Goal: Task Accomplishment & Management: Manage account settings

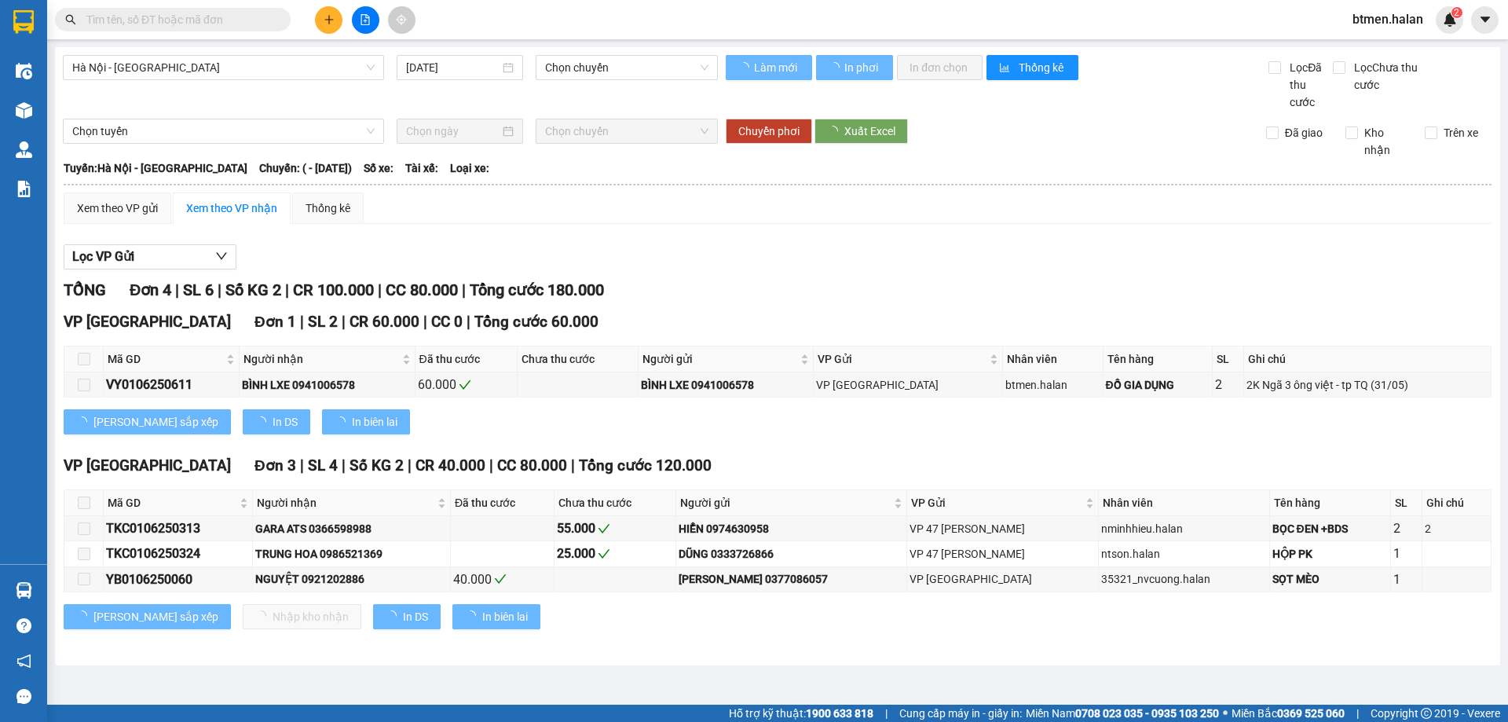
type input "01/06/2025"
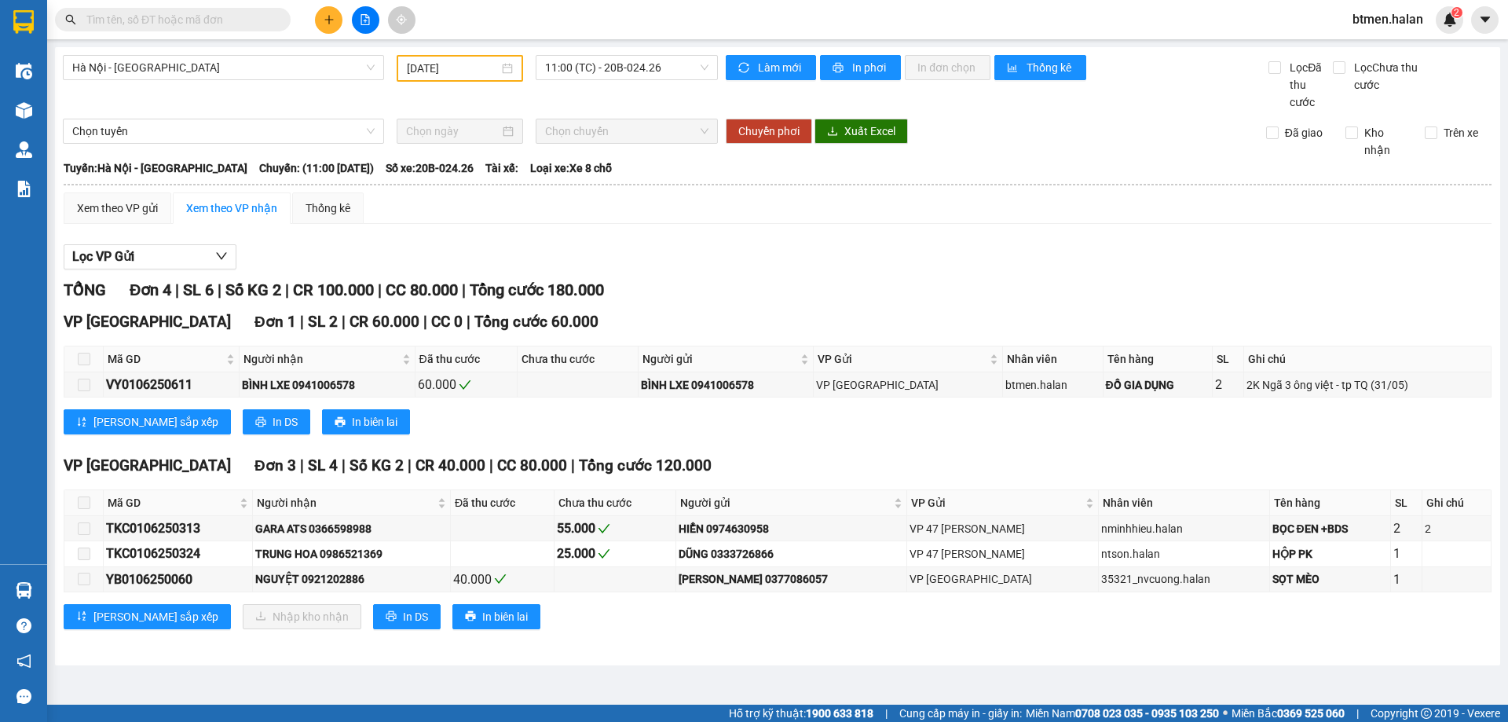
click at [252, 103] on div "Hà Nội - Tuyên Quang 01/06/2025 11:00 (TC) - 20B-024.26" at bounding box center [390, 83] width 655 height 56
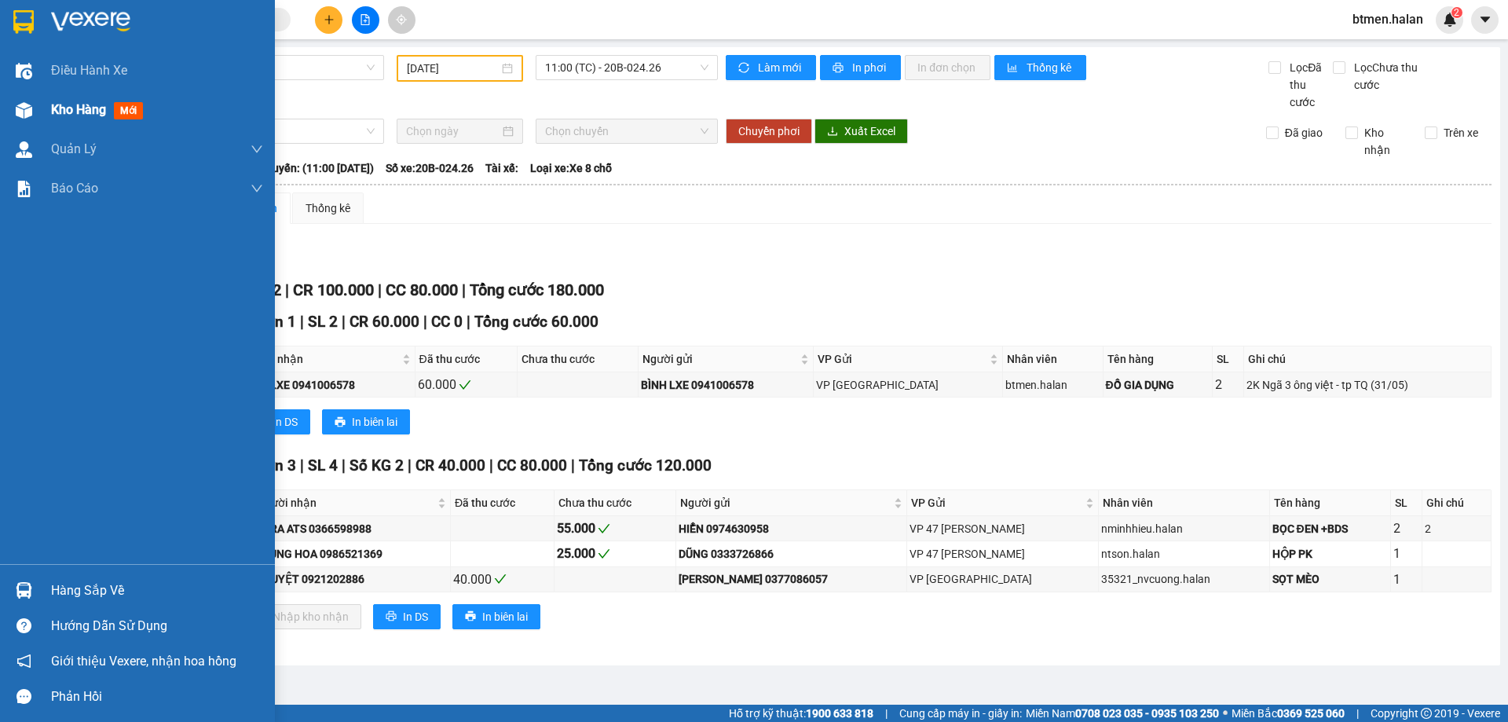
click at [76, 105] on span "Kho hàng" at bounding box center [78, 109] width 55 height 15
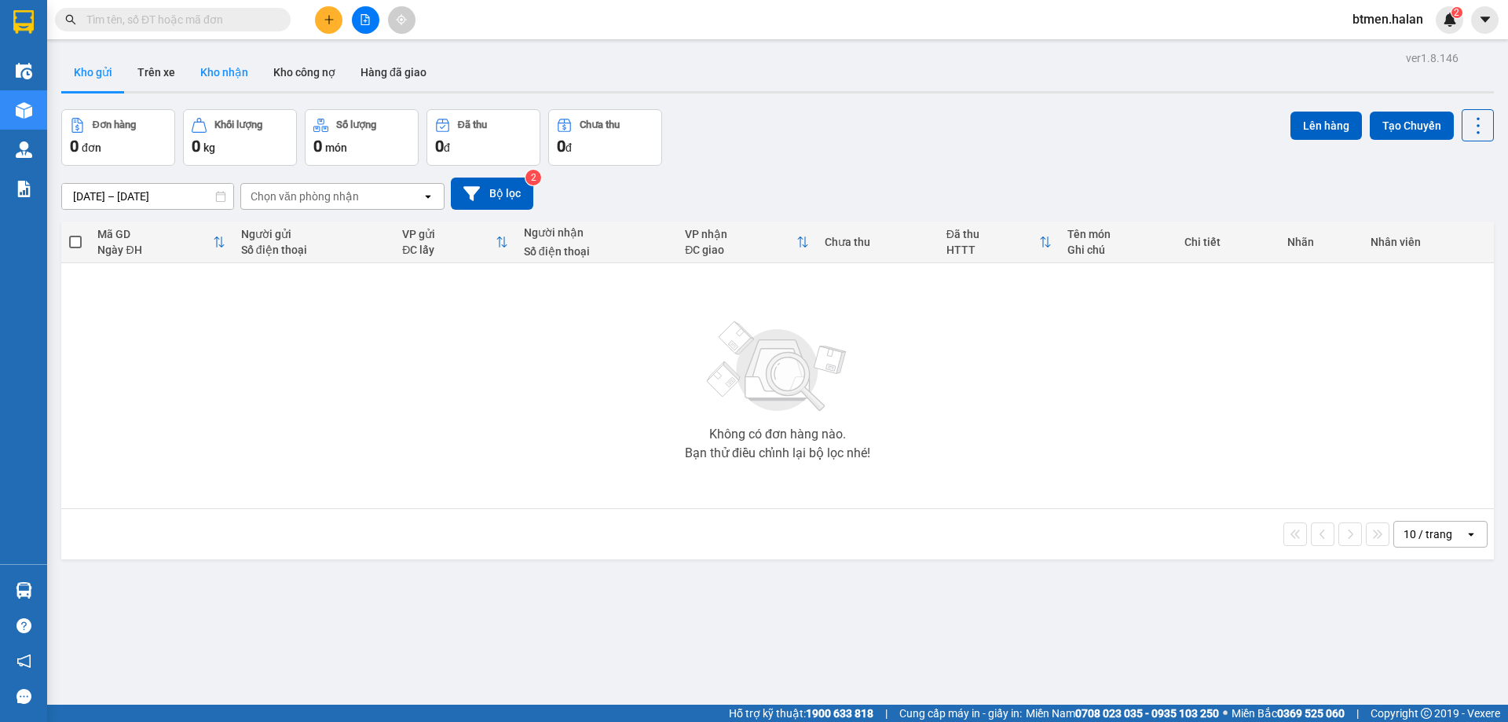
click at [219, 73] on button "Kho nhận" at bounding box center [224, 72] width 73 height 38
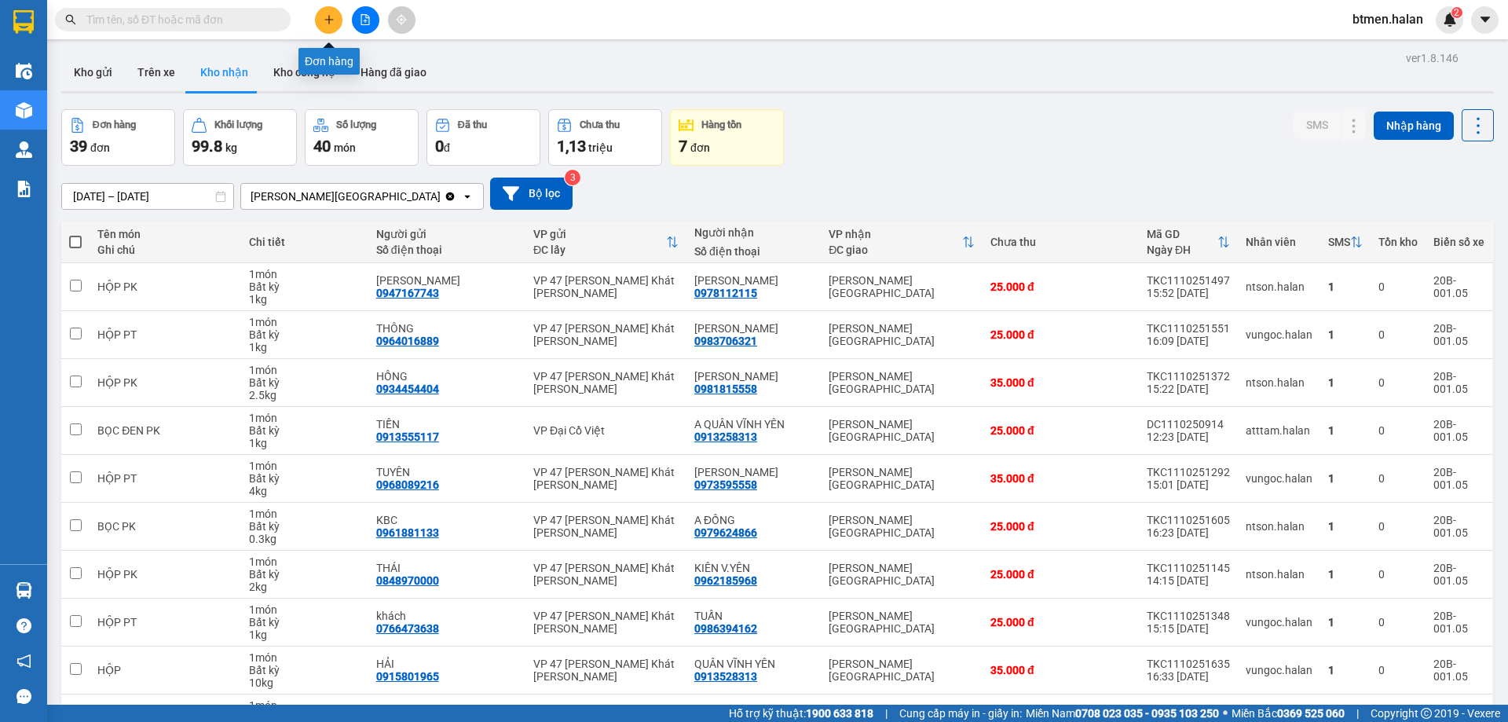
click at [338, 13] on button at bounding box center [328, 19] width 27 height 27
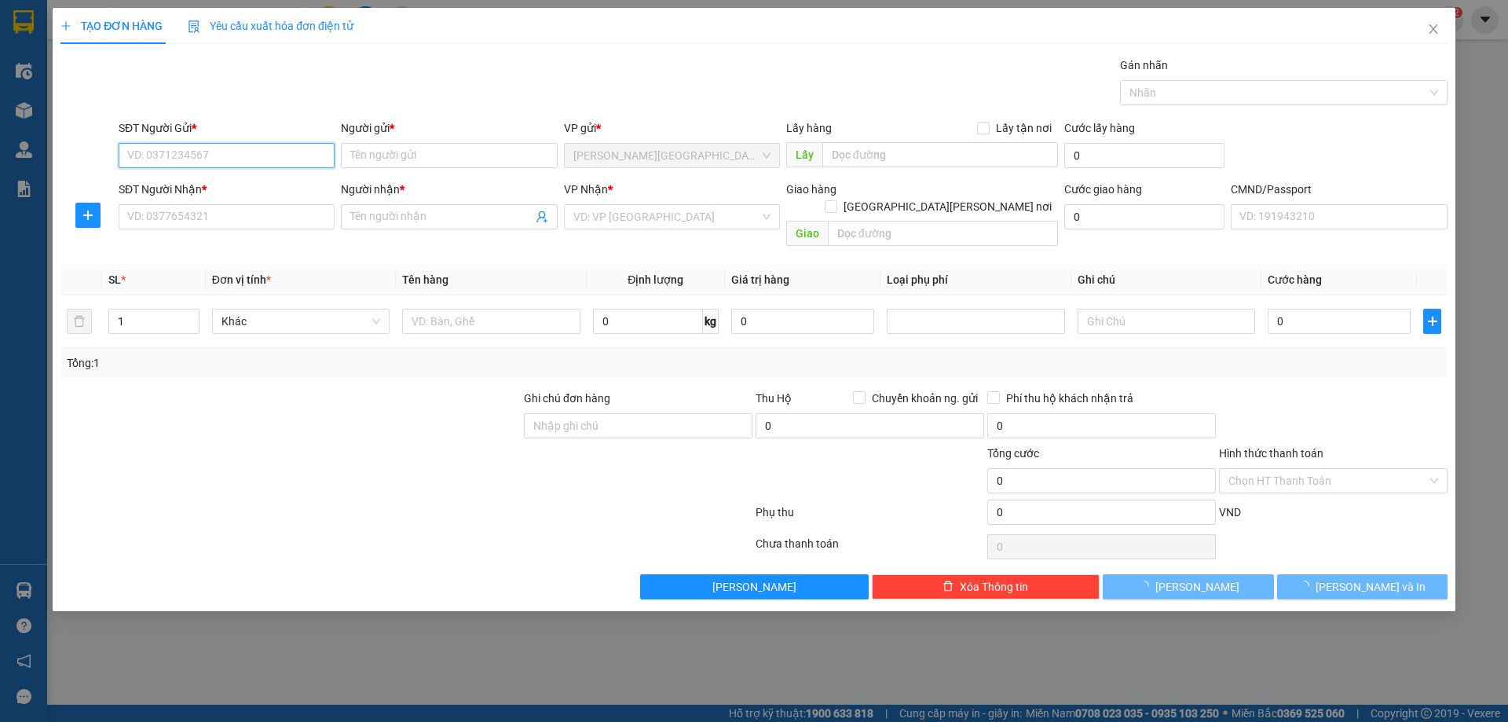
click at [302, 163] on input "SĐT Người Gửi *" at bounding box center [227, 155] width 216 height 25
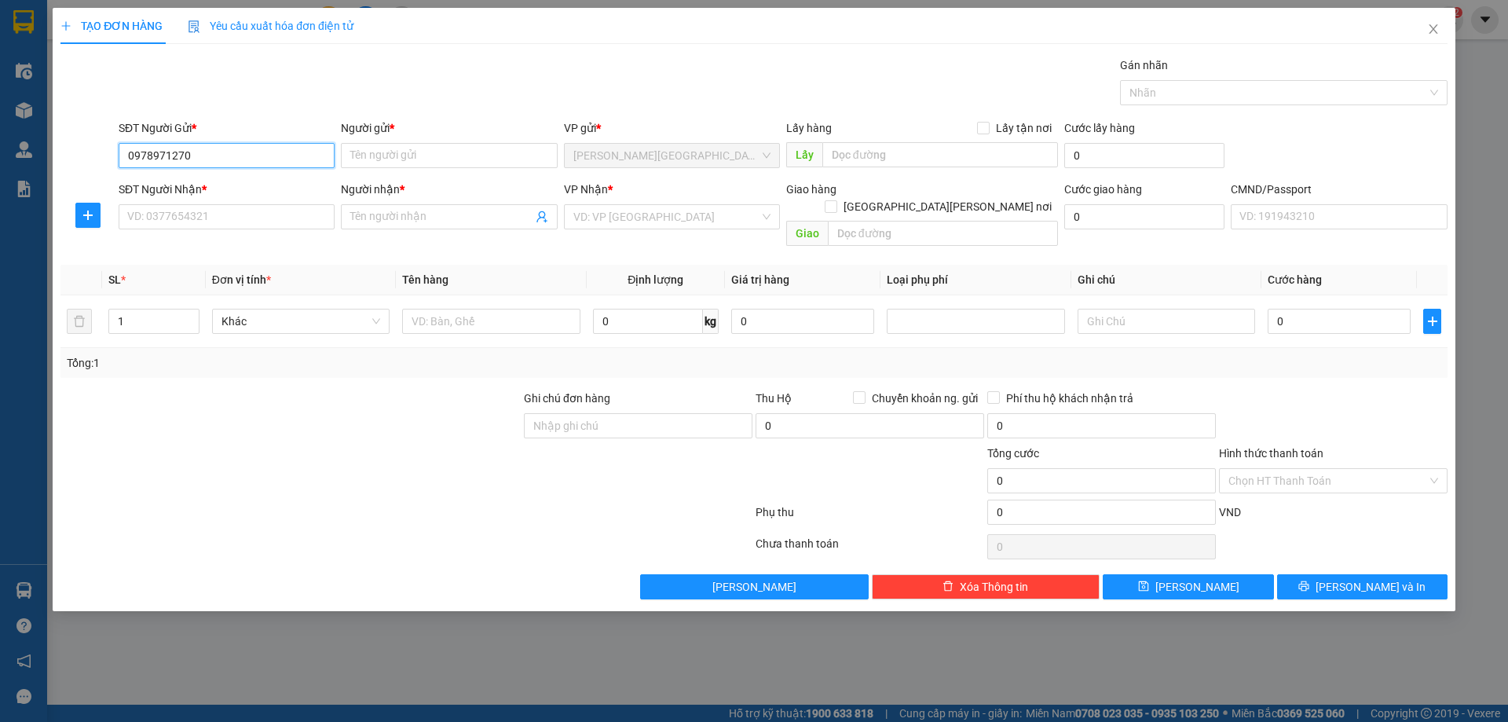
click at [312, 160] on input "0978971270" at bounding box center [227, 155] width 216 height 25
type input "0978971270"
click at [358, 160] on input "Người gửi *" at bounding box center [449, 155] width 216 height 25
click at [320, 157] on input "0978971270" at bounding box center [227, 155] width 216 height 25
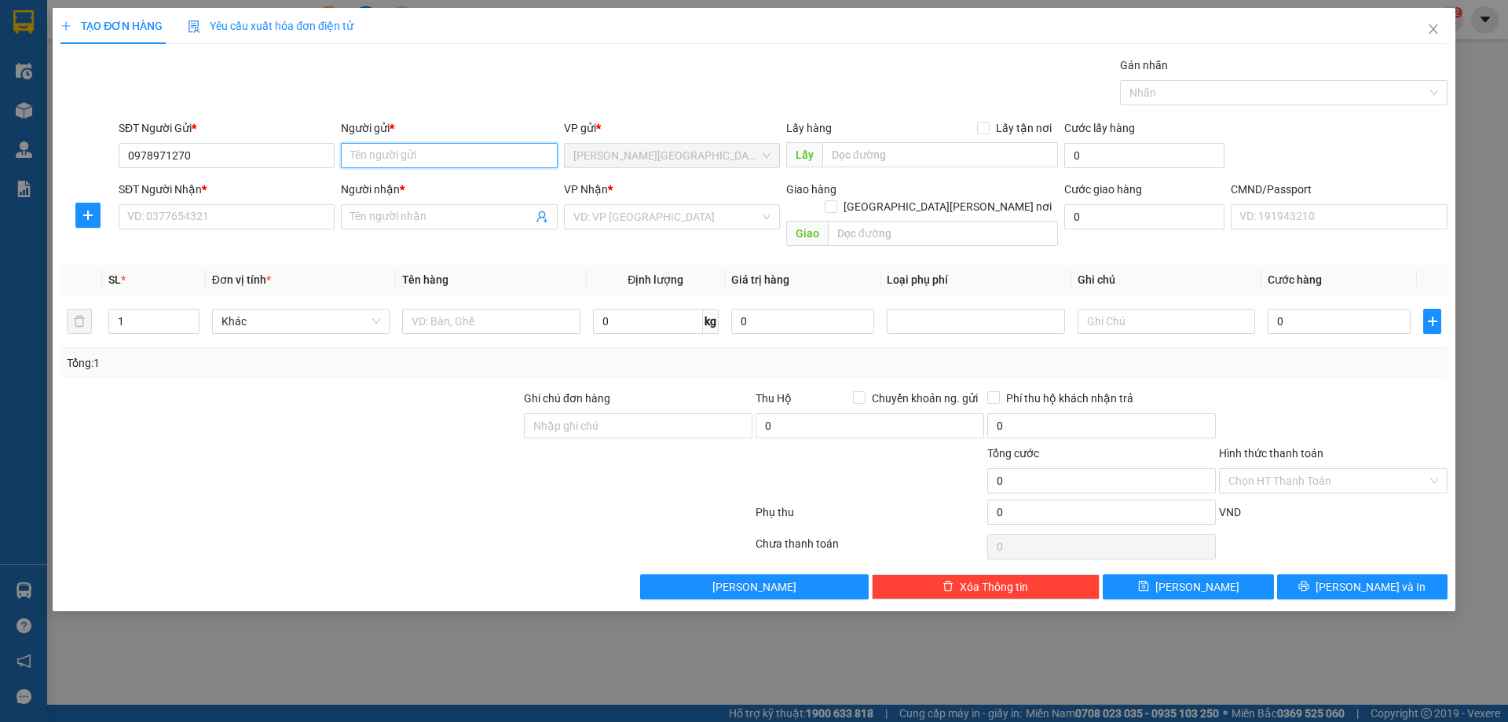
click at [381, 153] on input "Người gửi *" at bounding box center [449, 155] width 216 height 25
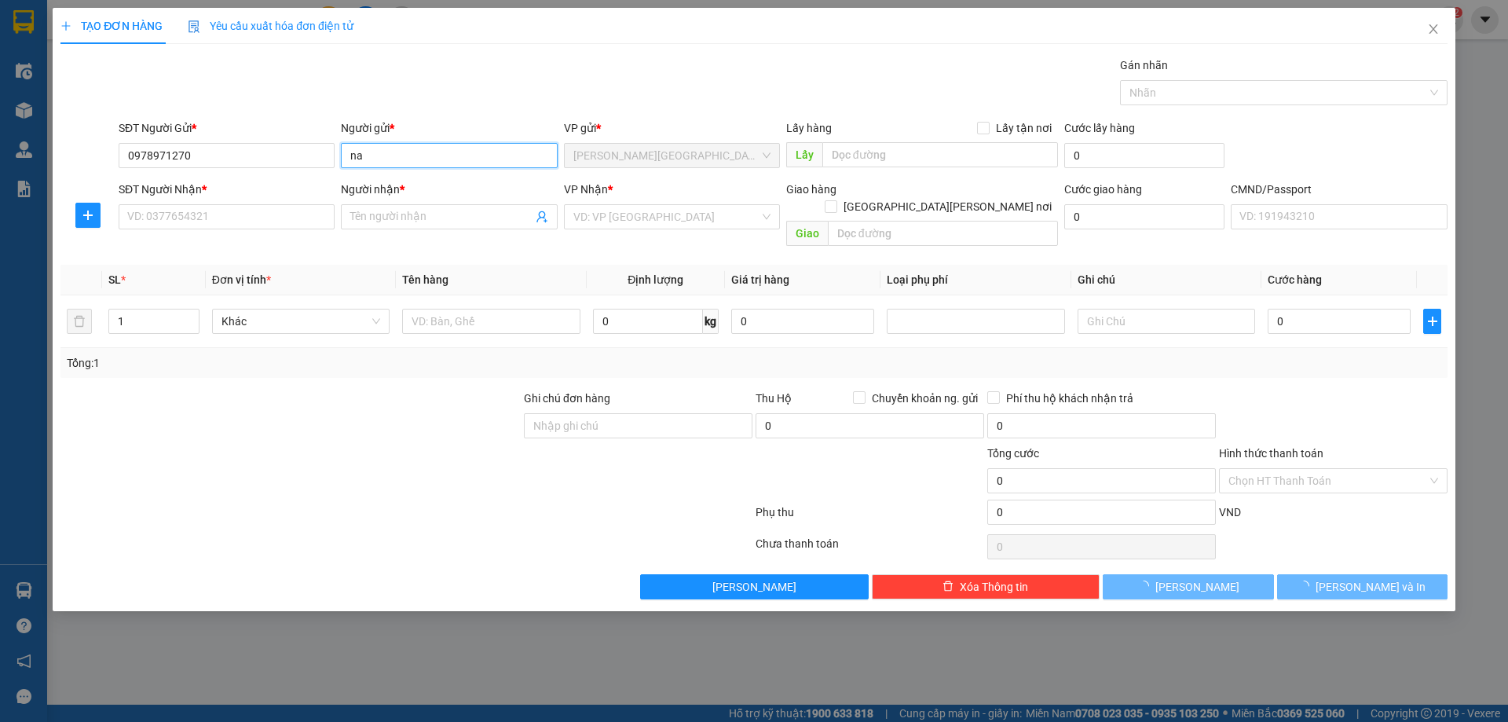
type input "n"
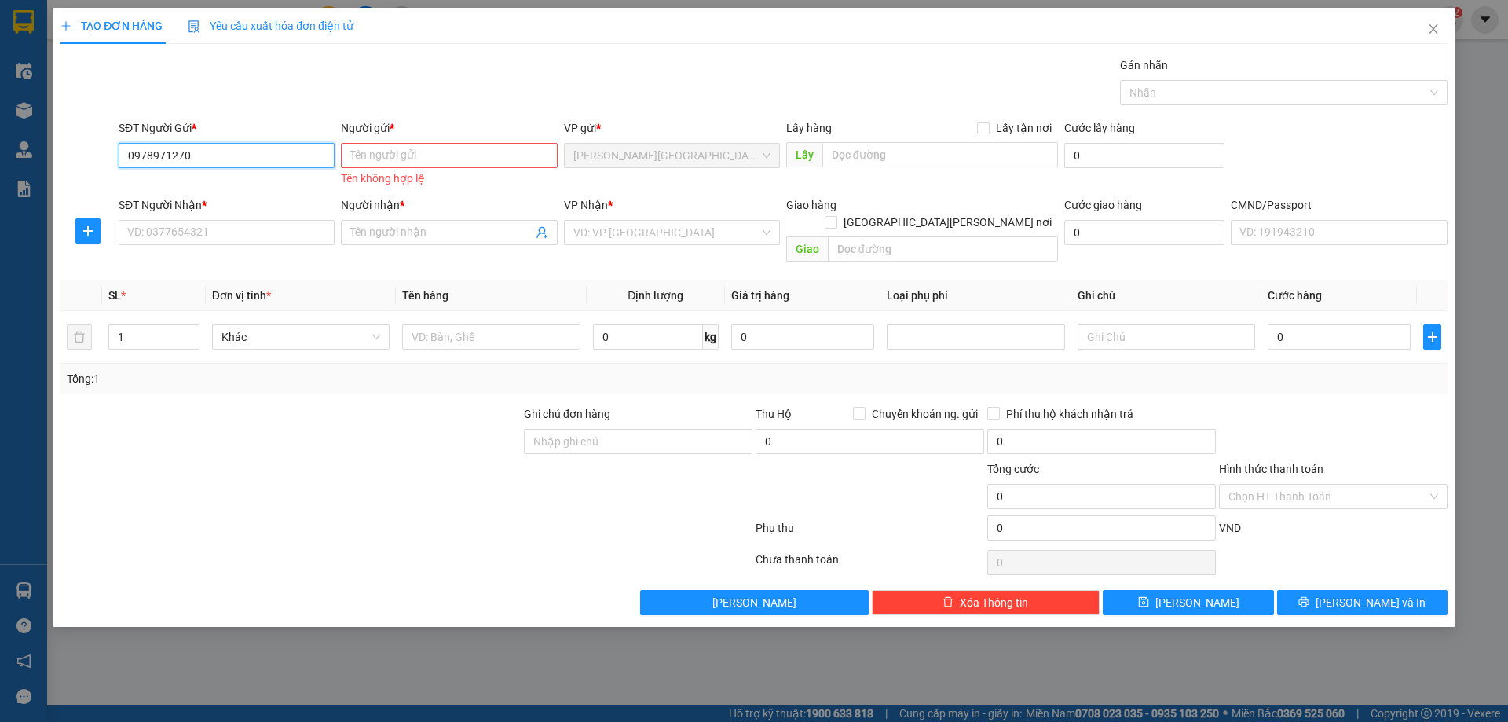
click at [297, 148] on input "0978971270" at bounding box center [227, 155] width 216 height 25
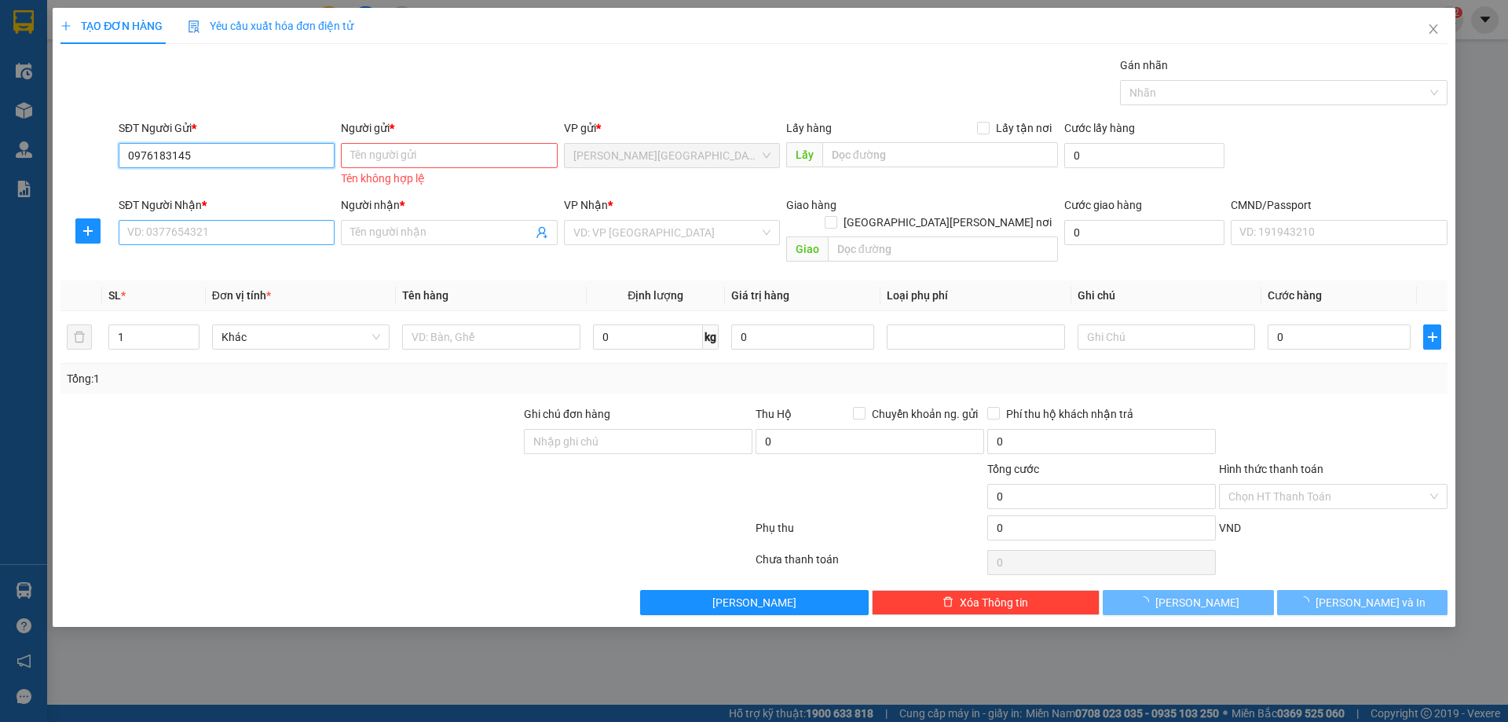
type input "0976183145"
click at [225, 238] on input "SĐT Người Nhận *" at bounding box center [227, 232] width 216 height 25
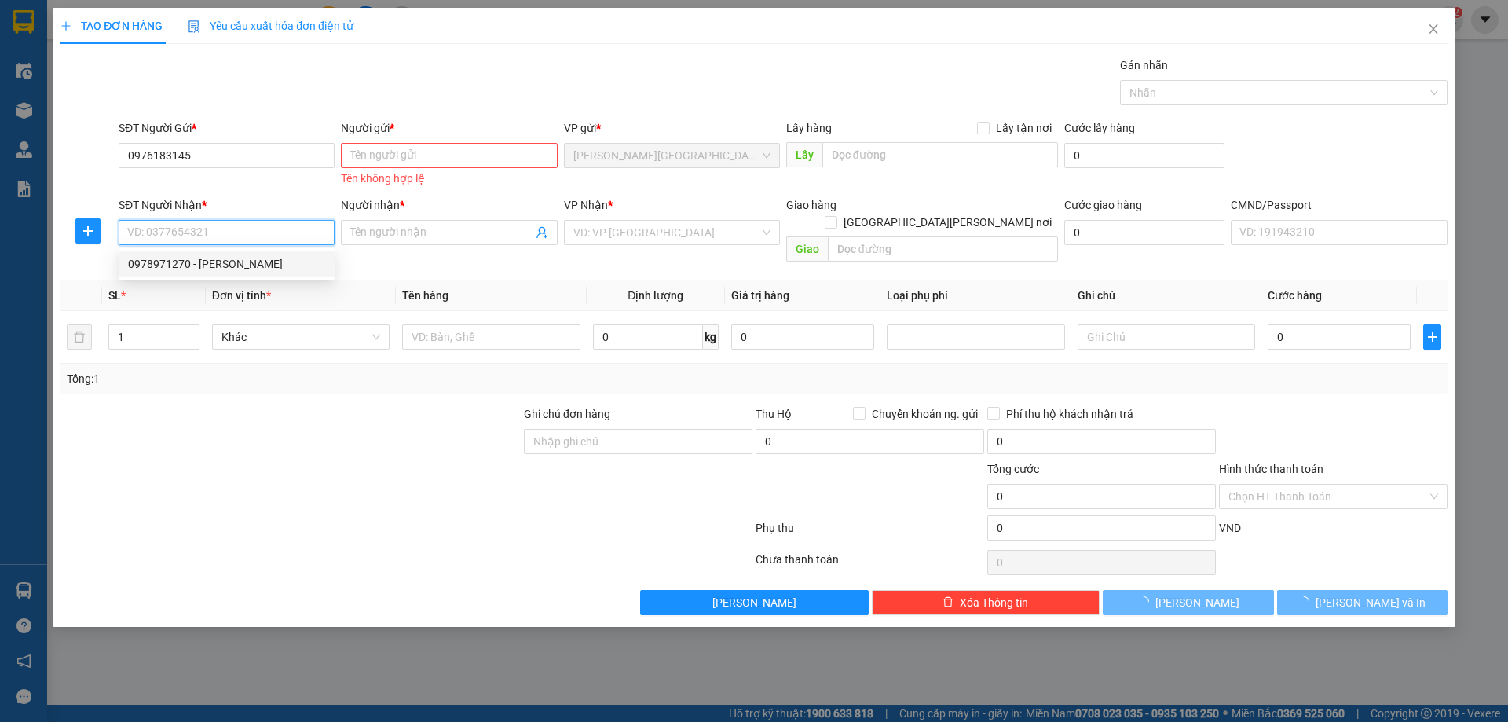
click at [236, 260] on div "0978971270 - NAM BAC" at bounding box center [226, 263] width 197 height 17
type input "0978971270"
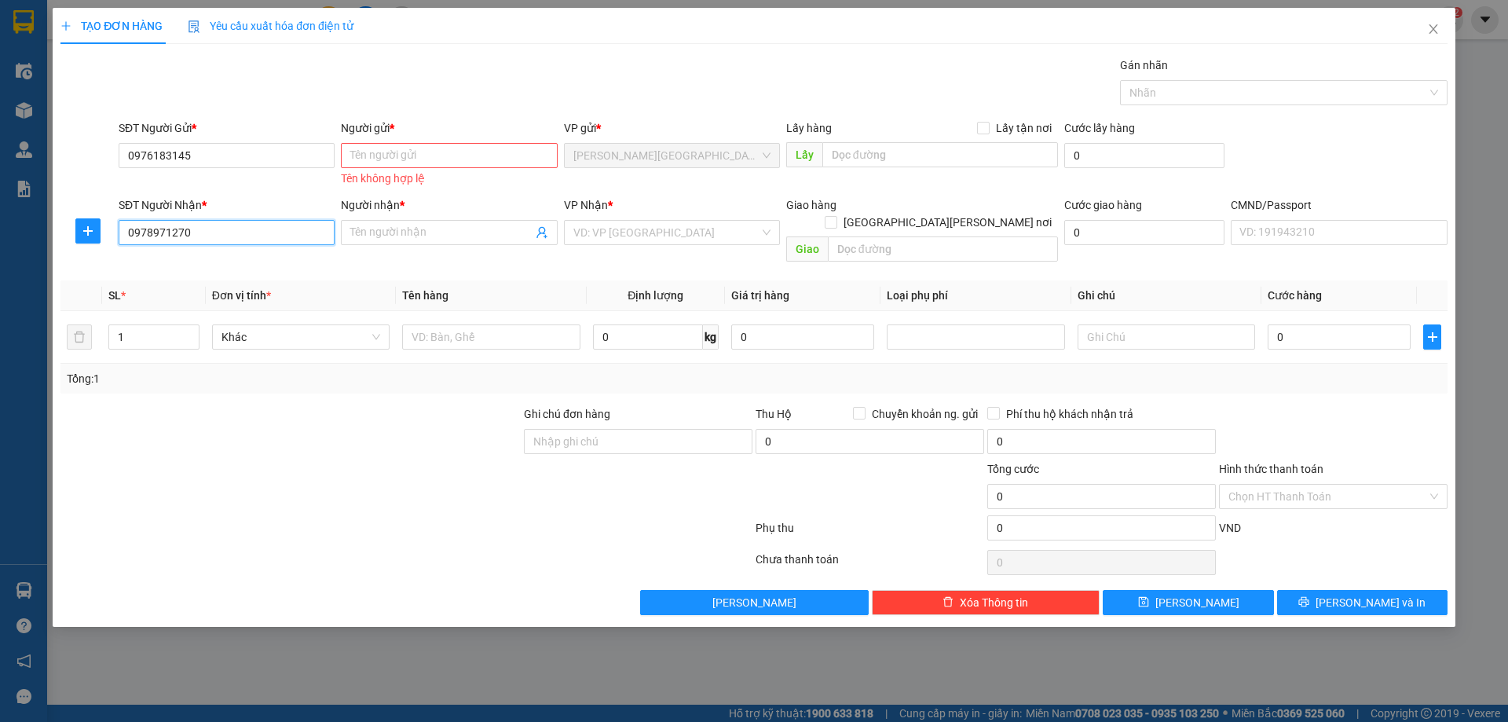
type input "NAM BAC"
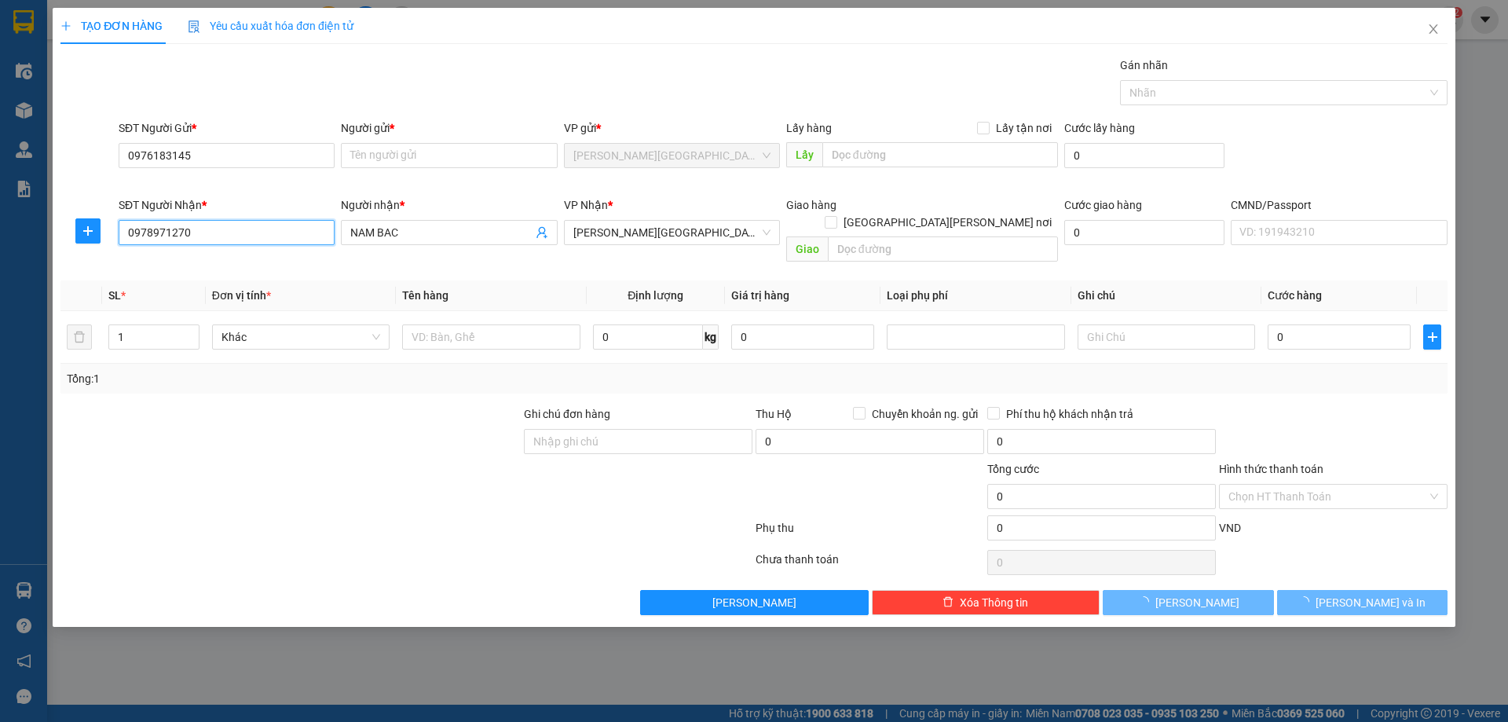
click at [257, 232] on div "SĐT Người Nhận * 0978971270 0978971270" at bounding box center [227, 223] width 216 height 55
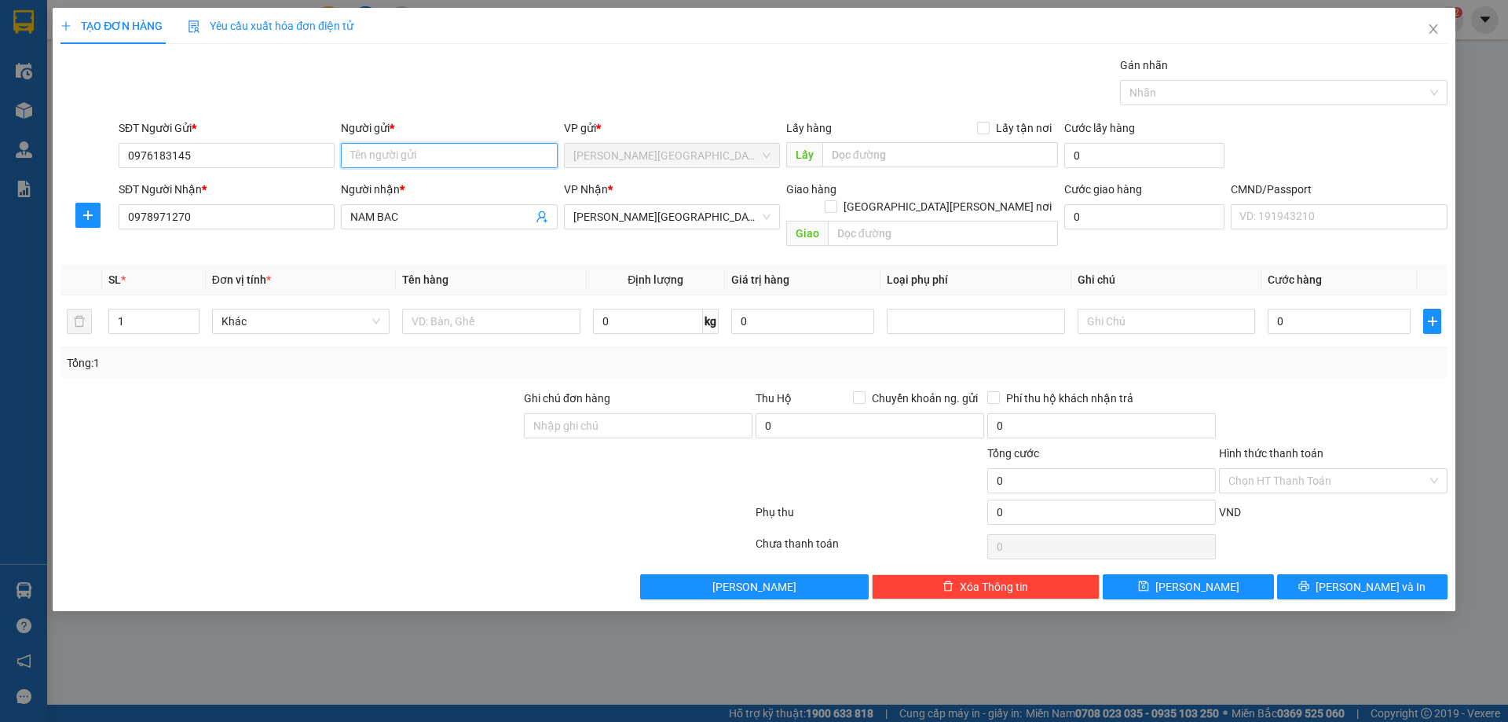
click at [389, 150] on input "Người gửi *" at bounding box center [449, 155] width 216 height 25
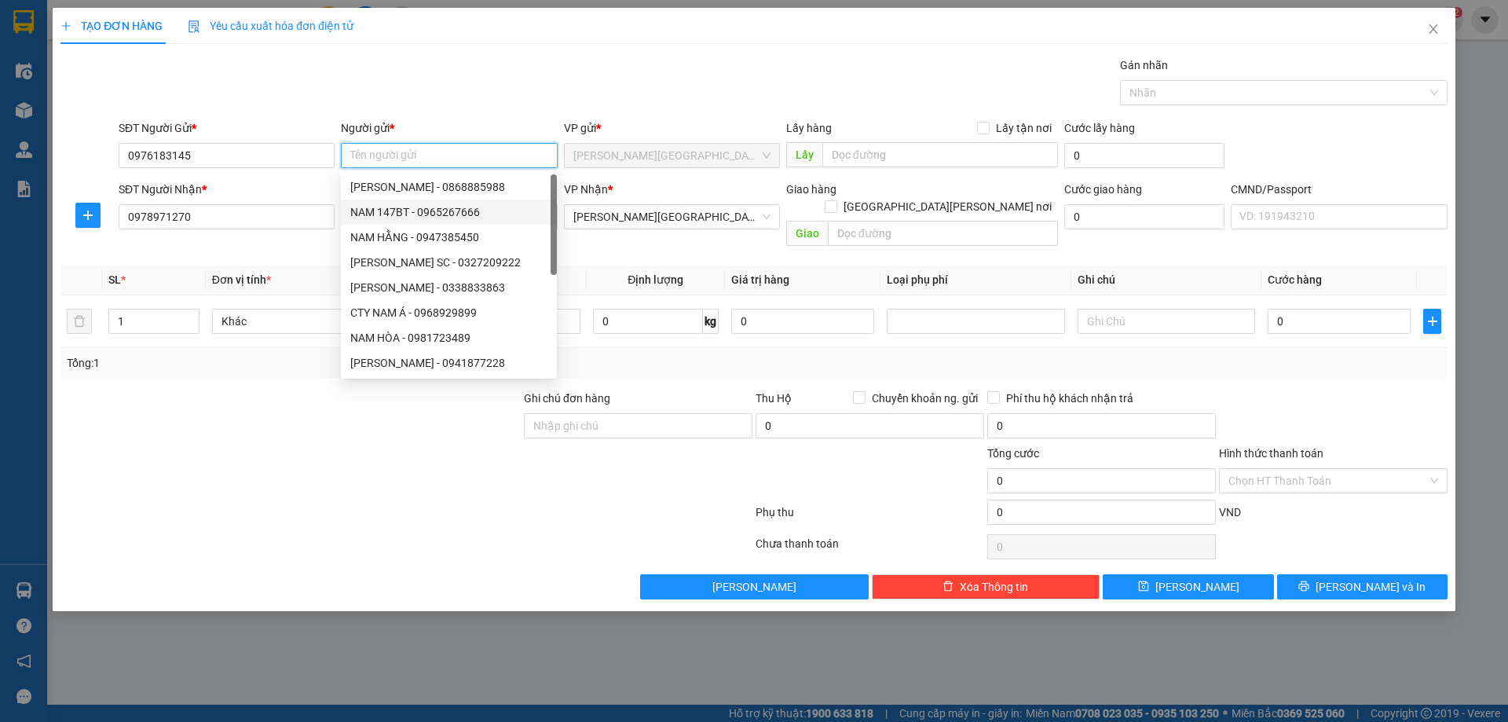
click at [387, 210] on div "NAM 147BT - 0965267666" at bounding box center [448, 211] width 197 height 17
type input "0965267666"
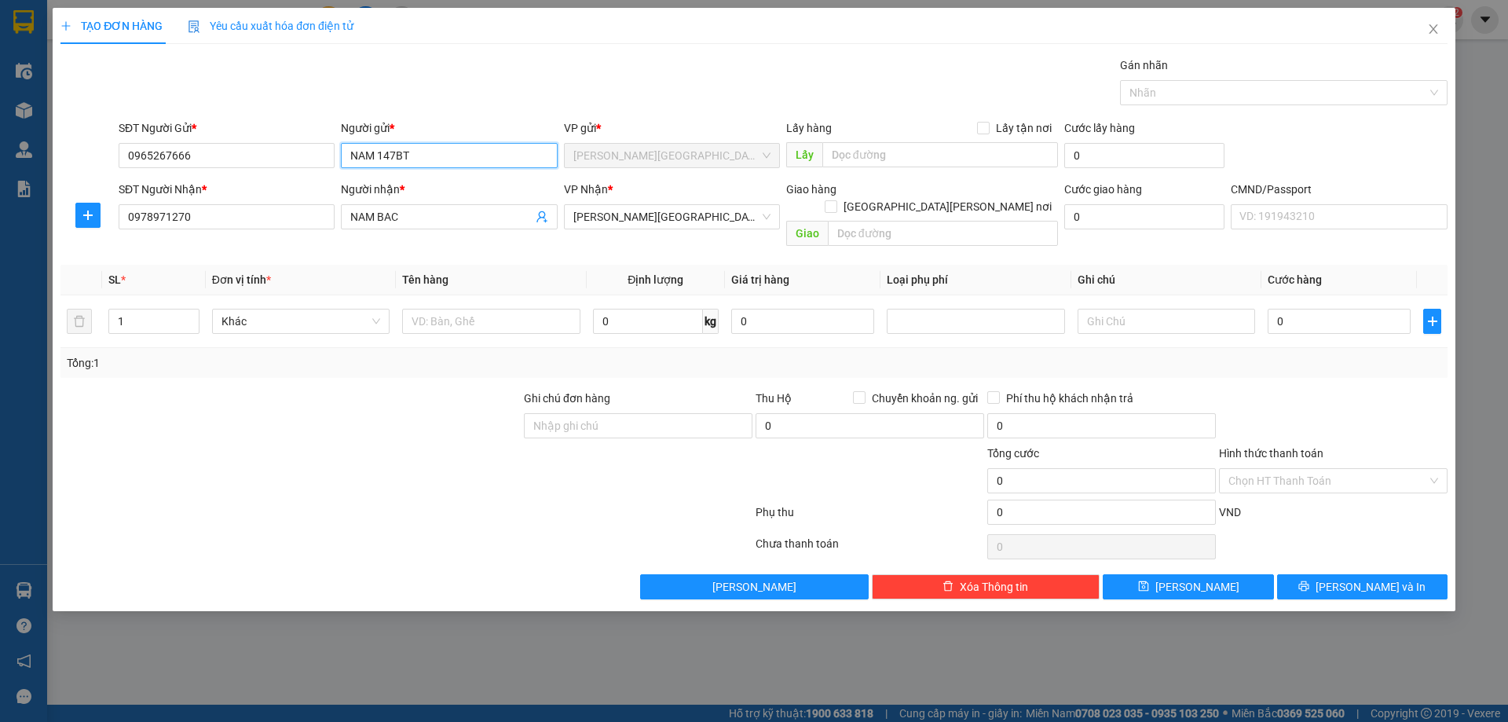
click at [378, 161] on input "NAM 147BT" at bounding box center [449, 155] width 216 height 25
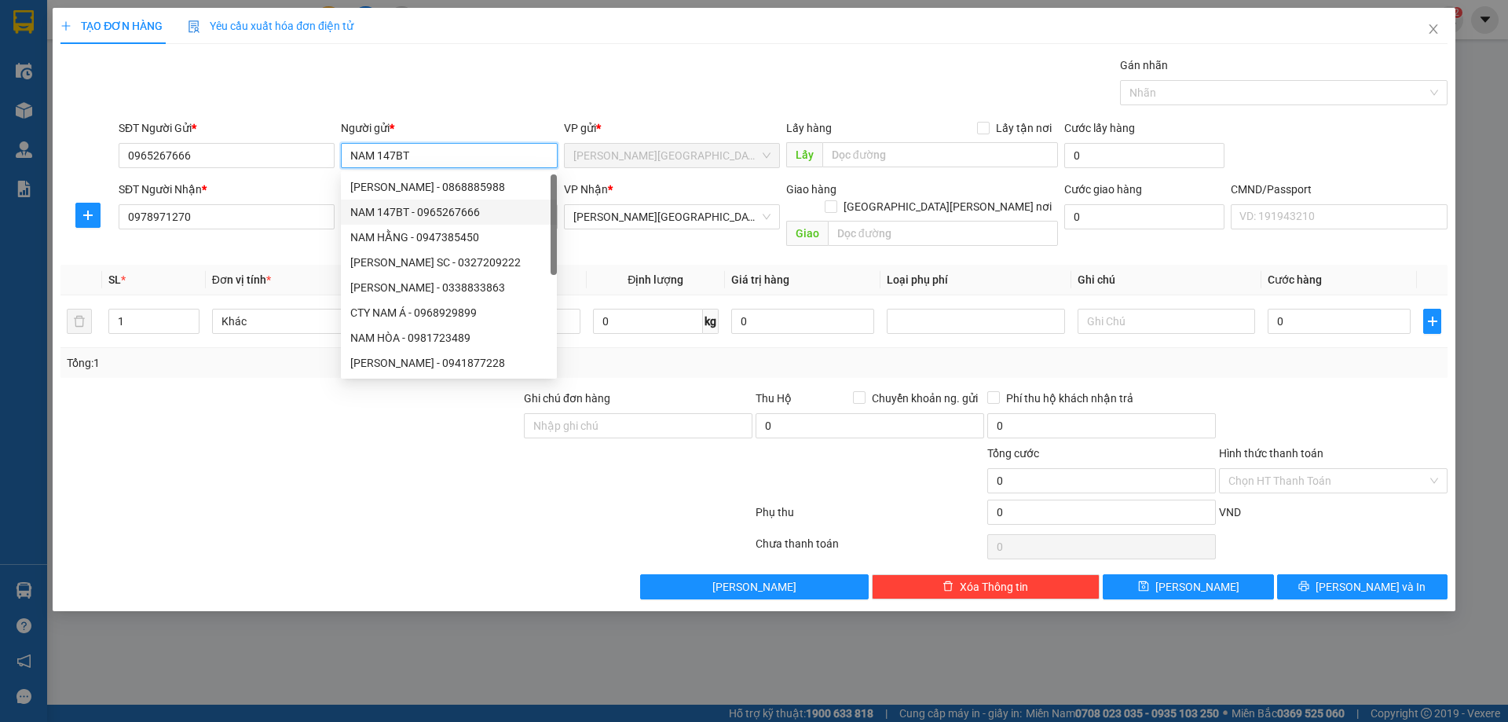
click at [381, 210] on div "NAM 147BT - 0965267666" at bounding box center [448, 211] width 197 height 17
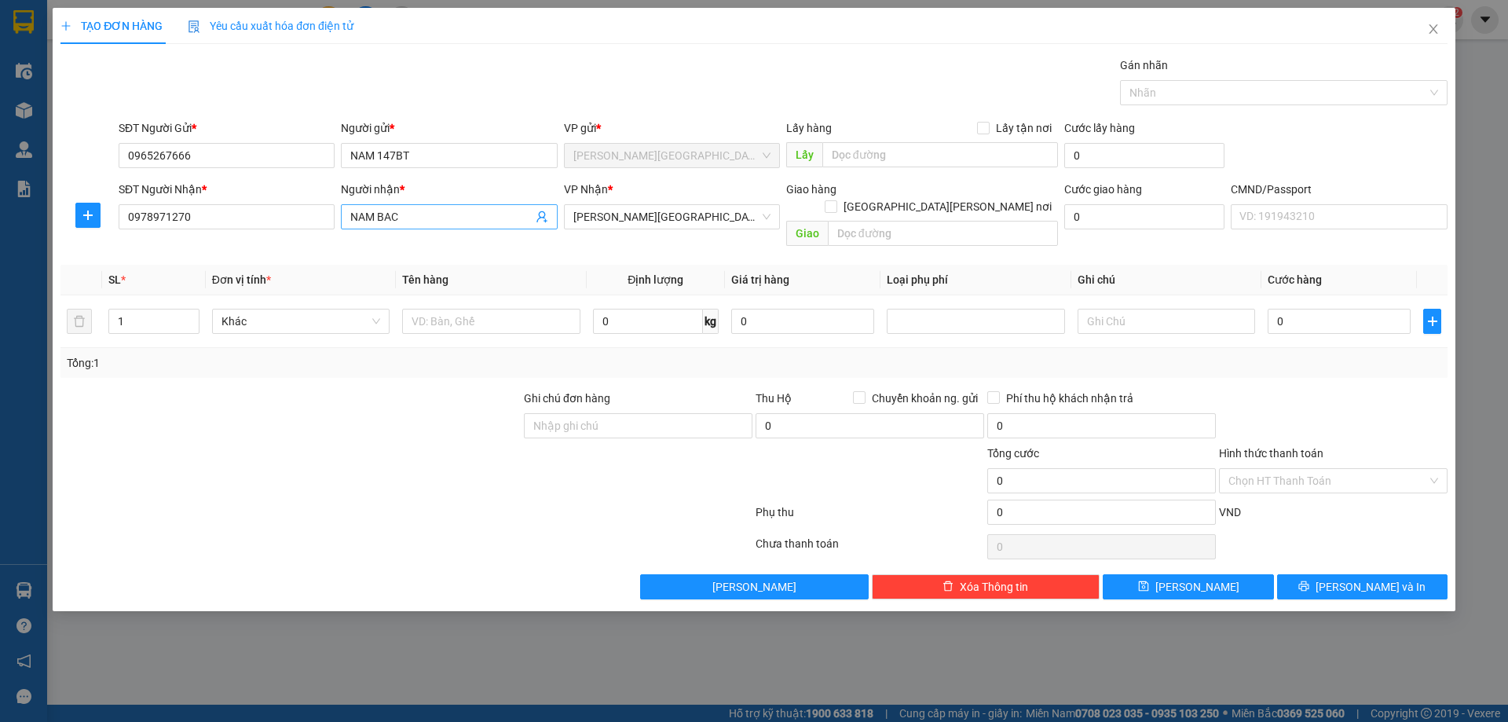
click at [385, 205] on span "NAM BAC" at bounding box center [449, 216] width 216 height 25
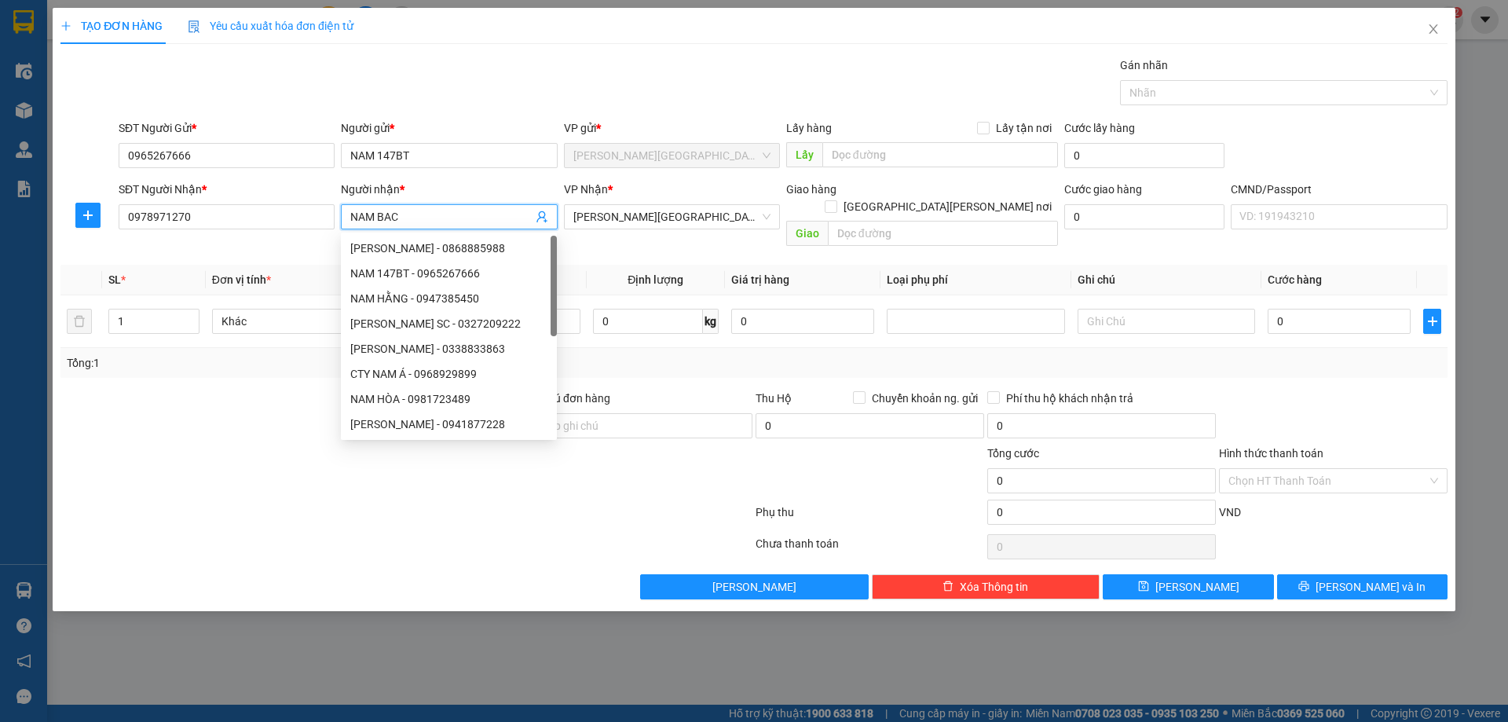
click at [398, 210] on input "NAM BAC" at bounding box center [440, 216] width 181 height 17
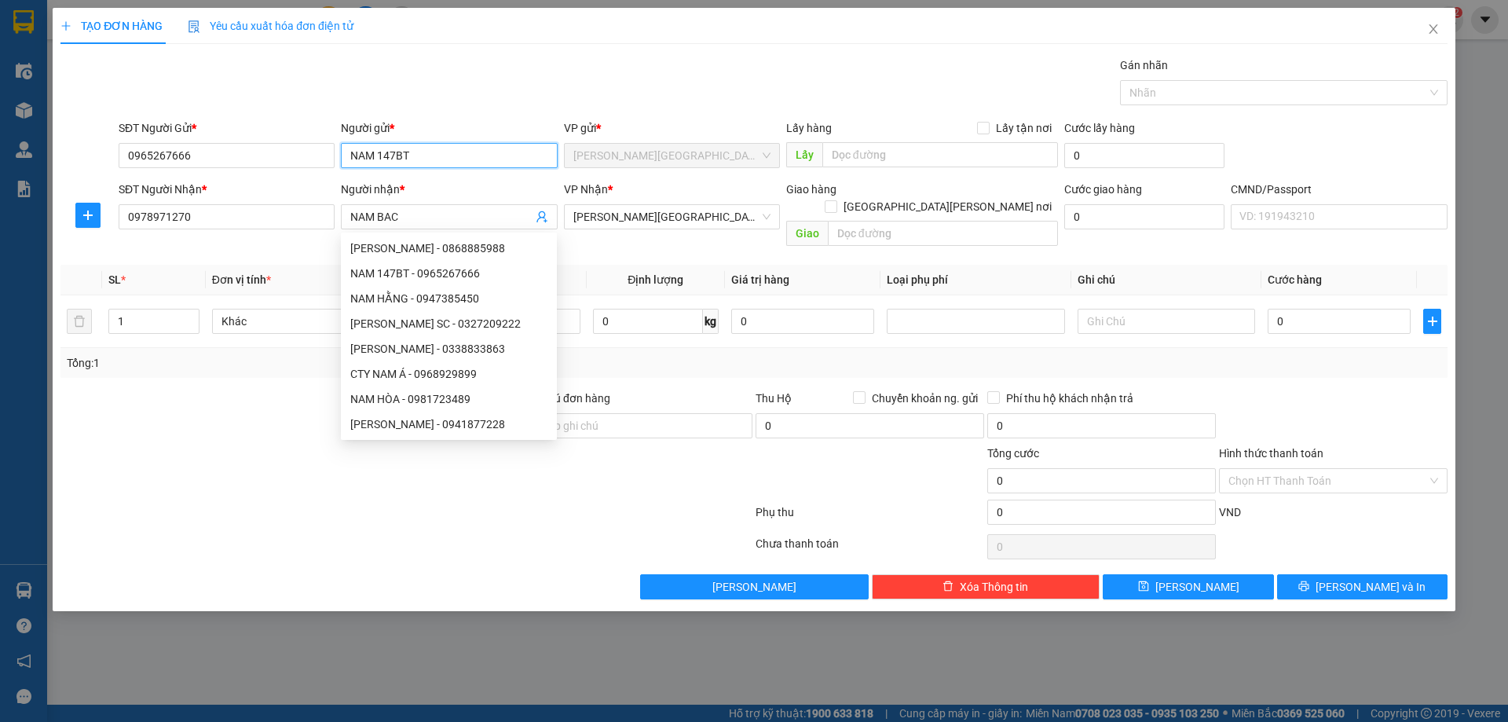
drag, startPoint x: 398, startPoint y: 210, endPoint x: 412, endPoint y: 148, distance: 62.9
click at [412, 148] on input "NAM 147BT" at bounding box center [449, 155] width 216 height 25
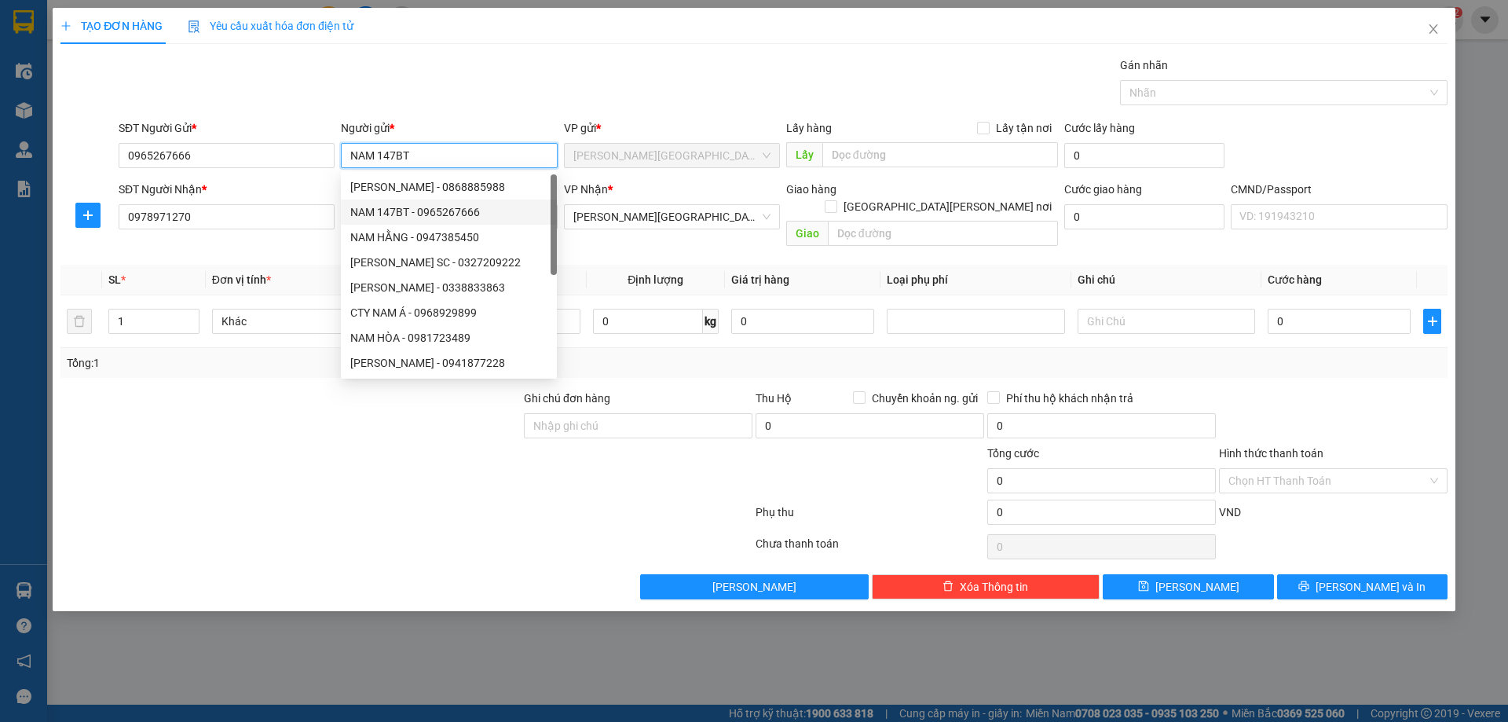
paste input "0978971270"
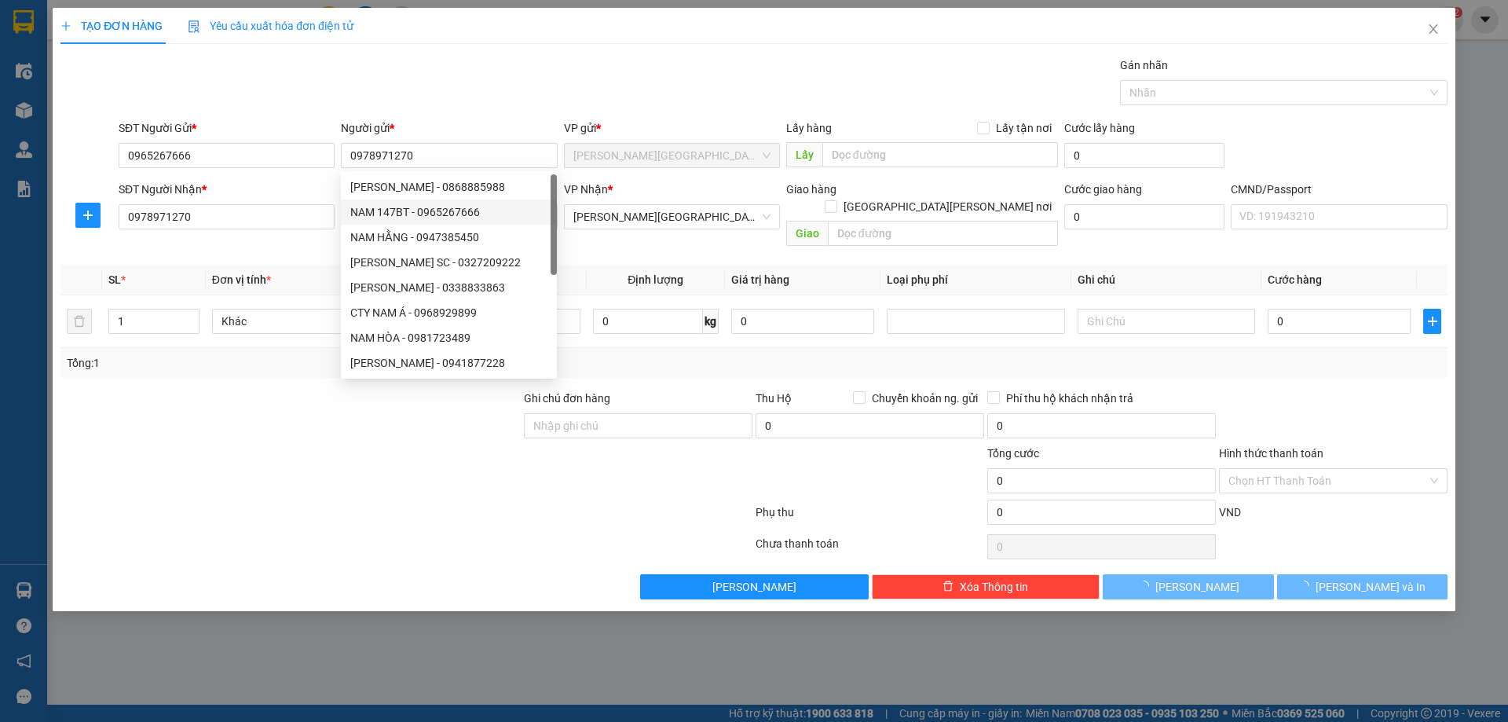
click at [394, 92] on div "Gói vận chuyển * Tiêu chuẩn Gán nhãn Nhãn" at bounding box center [782, 84] width 1335 height 55
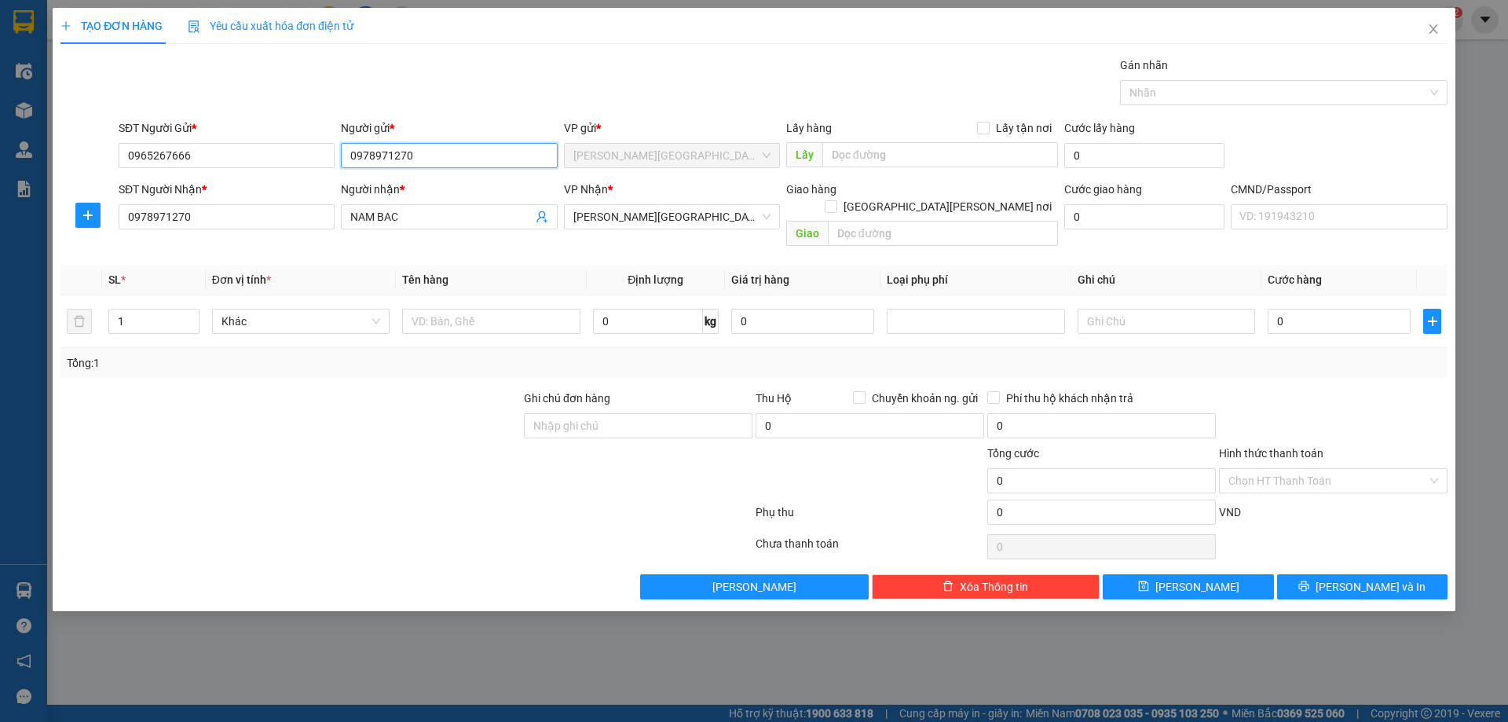
click at [400, 158] on input "0978971270" at bounding box center [449, 155] width 216 height 25
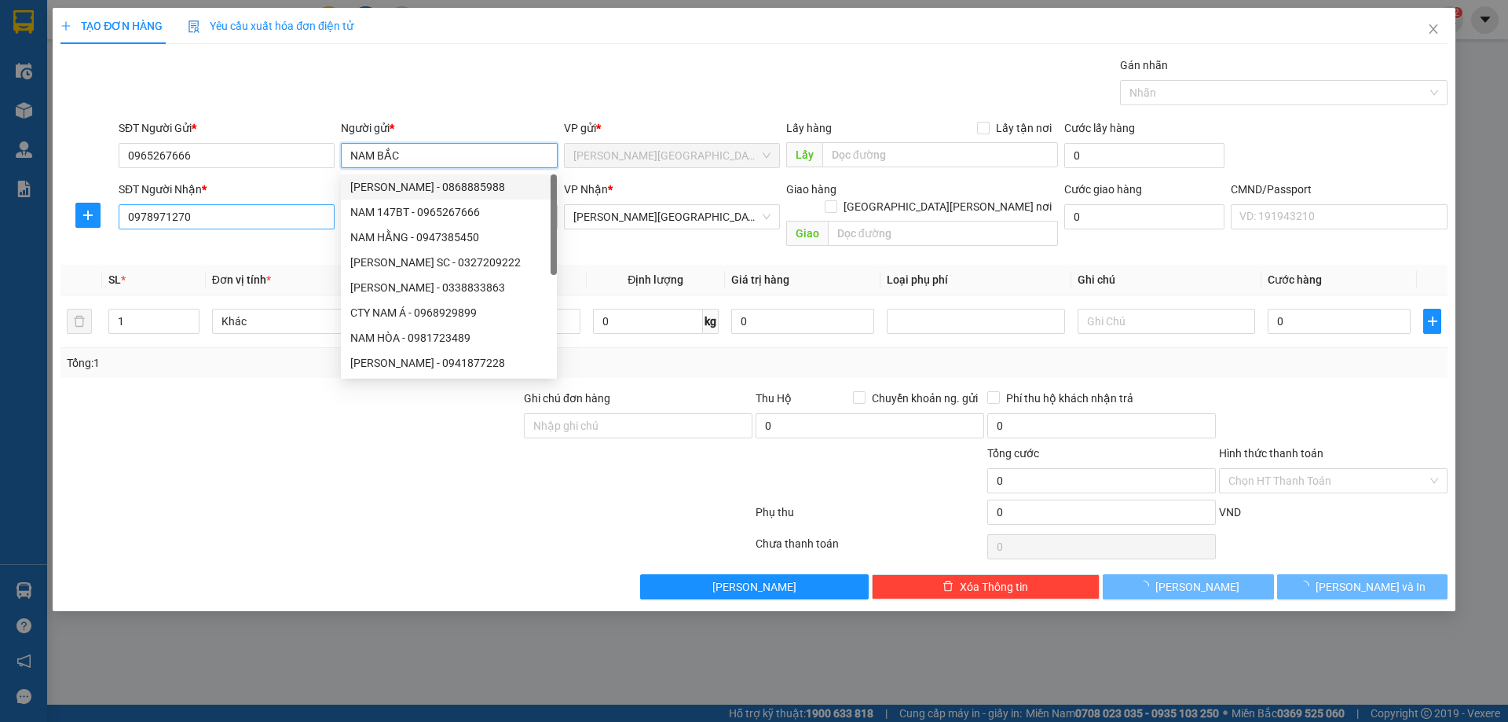
type input "NAM BẮC"
click at [199, 214] on input "0978971270" at bounding box center [227, 216] width 216 height 25
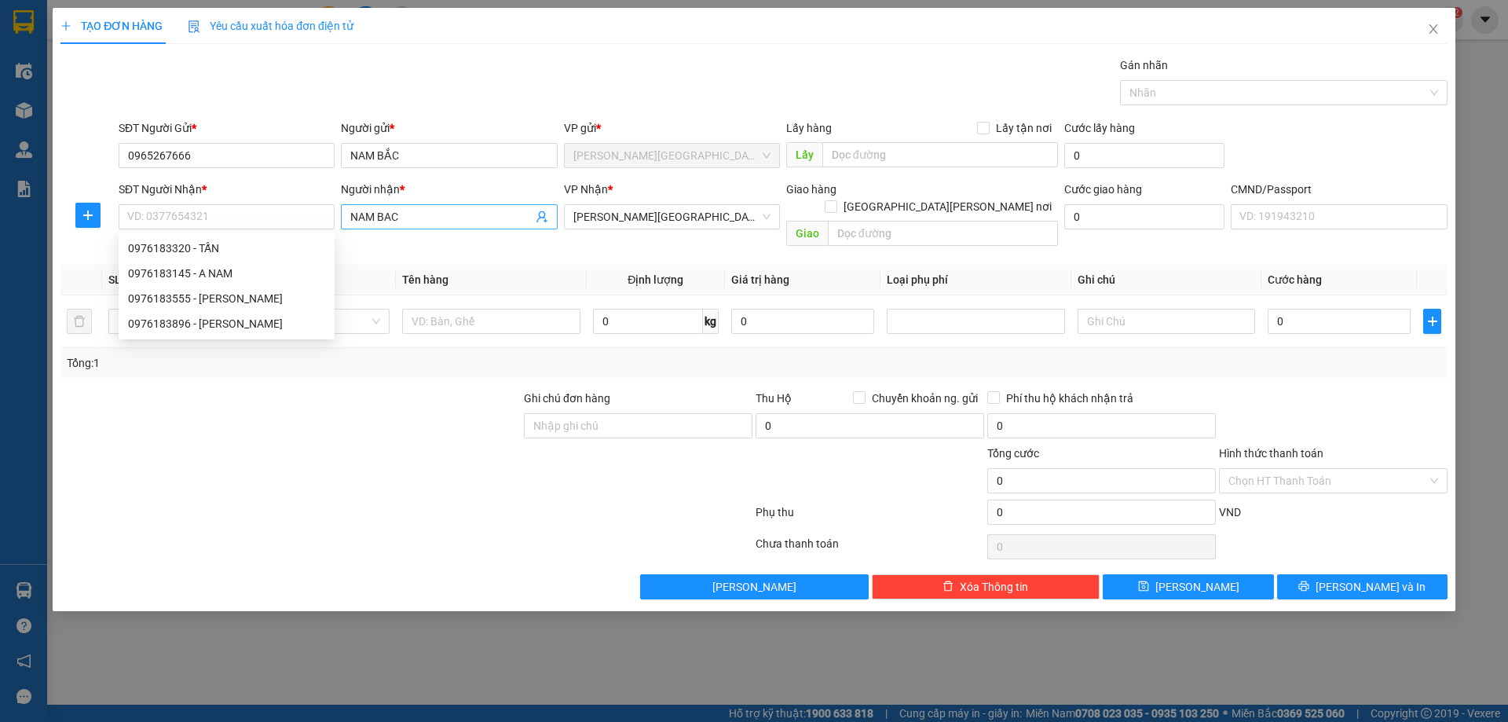
click at [385, 224] on input "NAM BAC" at bounding box center [440, 216] width 181 height 17
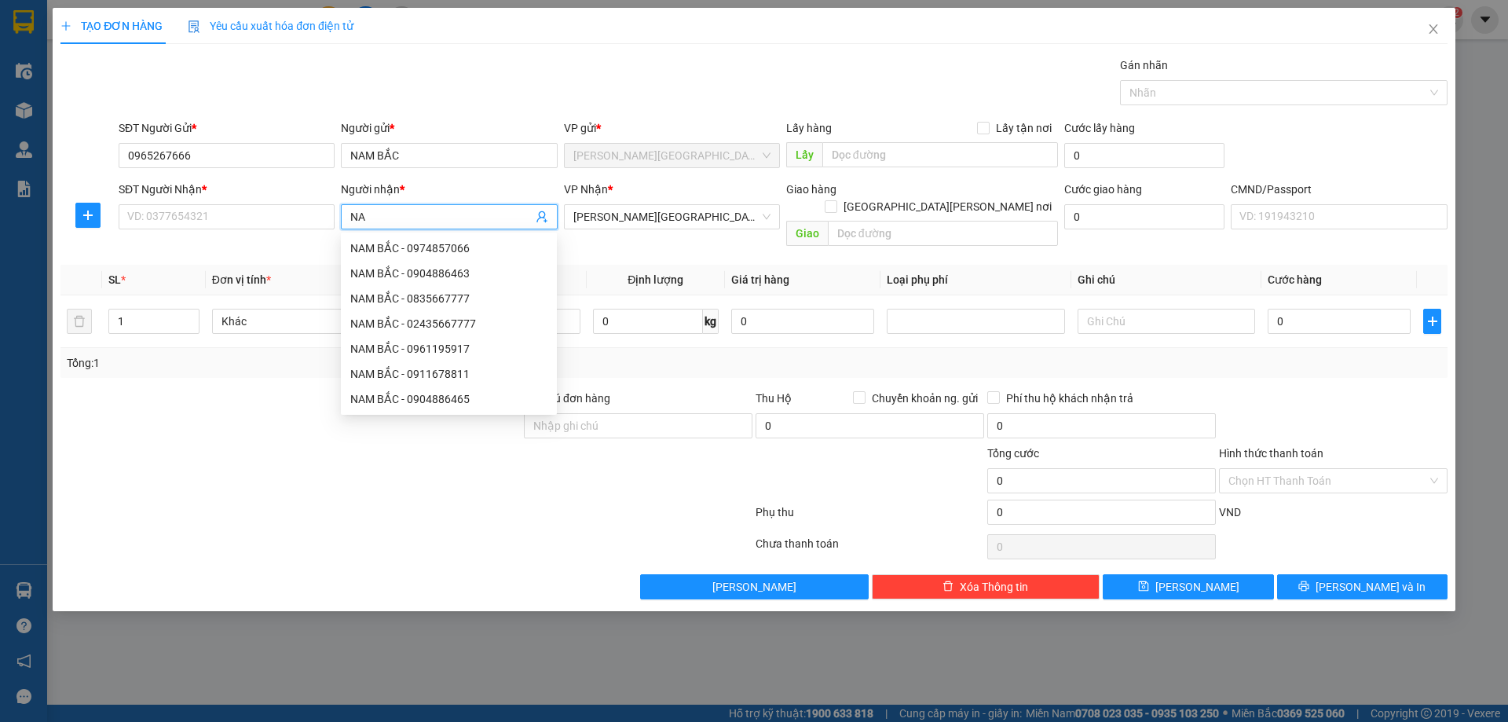
type input "N"
click at [654, 250] on div "VP Nhận * VP Vĩnh Yên" at bounding box center [672, 217] width 222 height 72
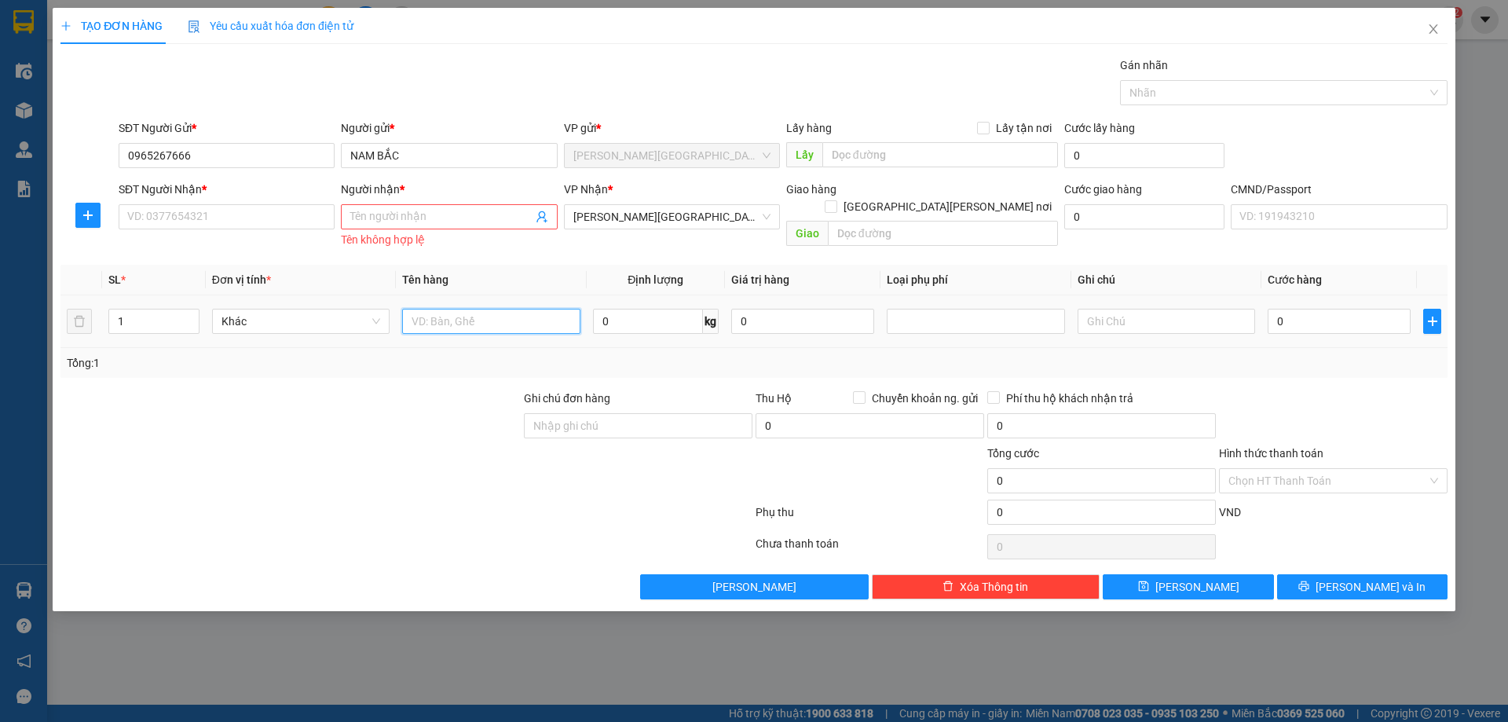
click at [575, 320] on input "text" at bounding box center [490, 321] width 177 height 25
type input "BỌC LỐC MÁY"
click at [243, 208] on input "SĐT Người Nhận *" at bounding box center [227, 216] width 216 height 25
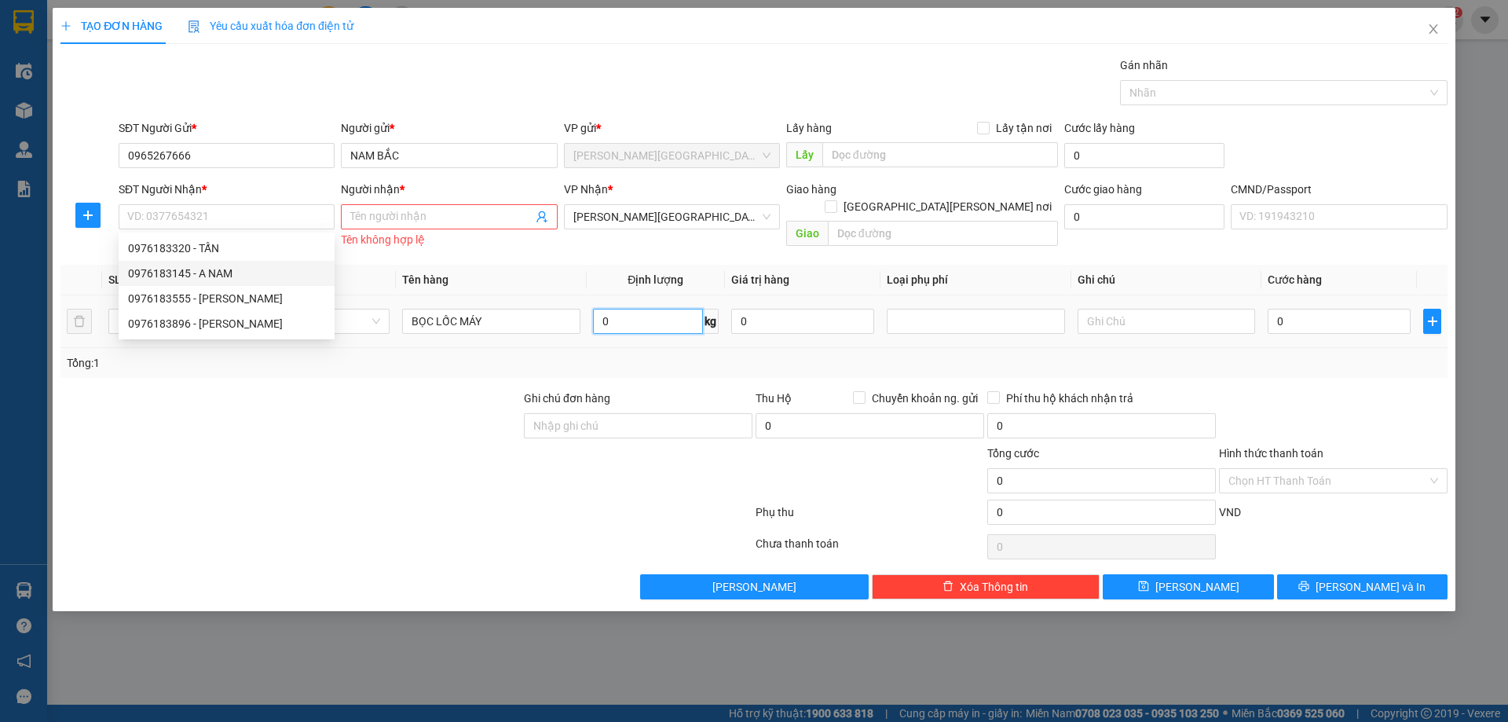
click at [633, 318] on input "0" at bounding box center [648, 321] width 110 height 25
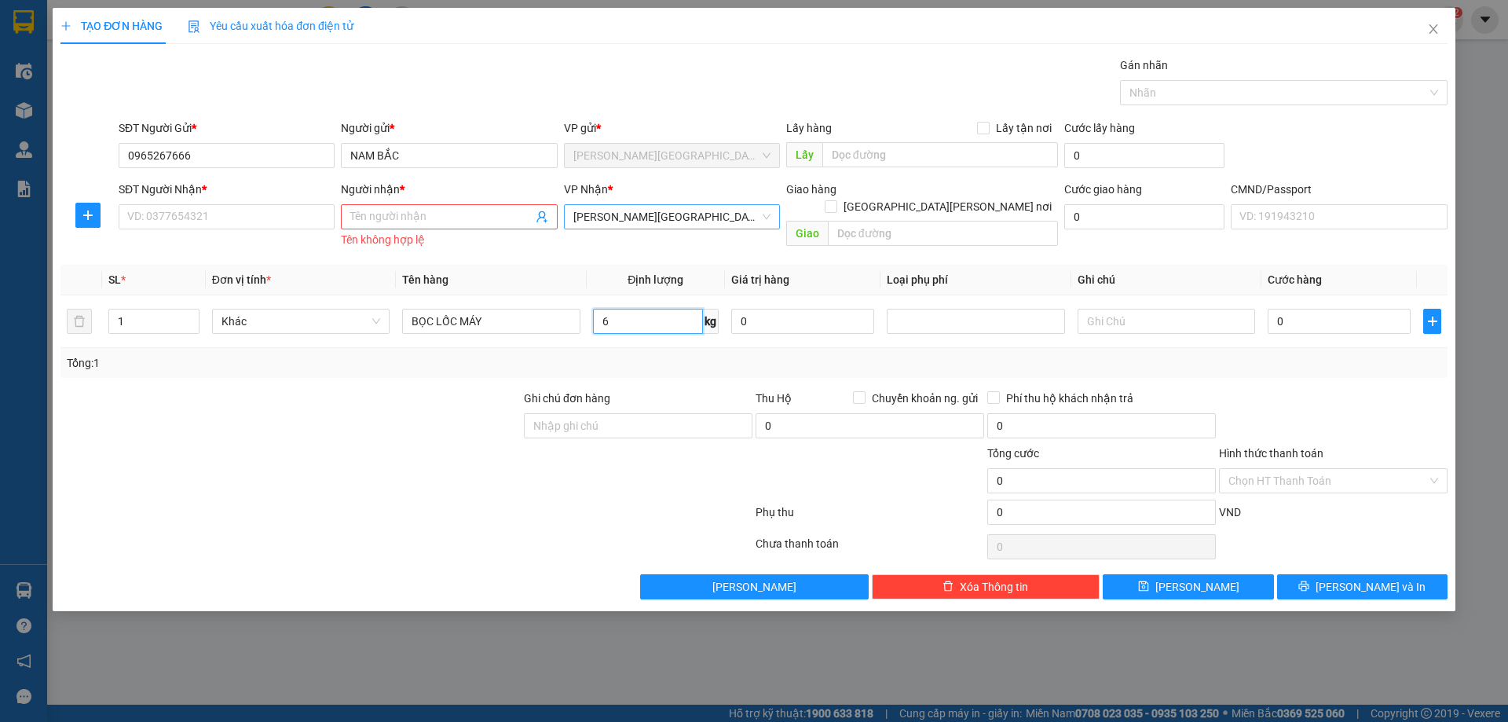
click at [662, 226] on span "VP [GEOGRAPHIC_DATA]" at bounding box center [671, 217] width 197 height 24
type input "6"
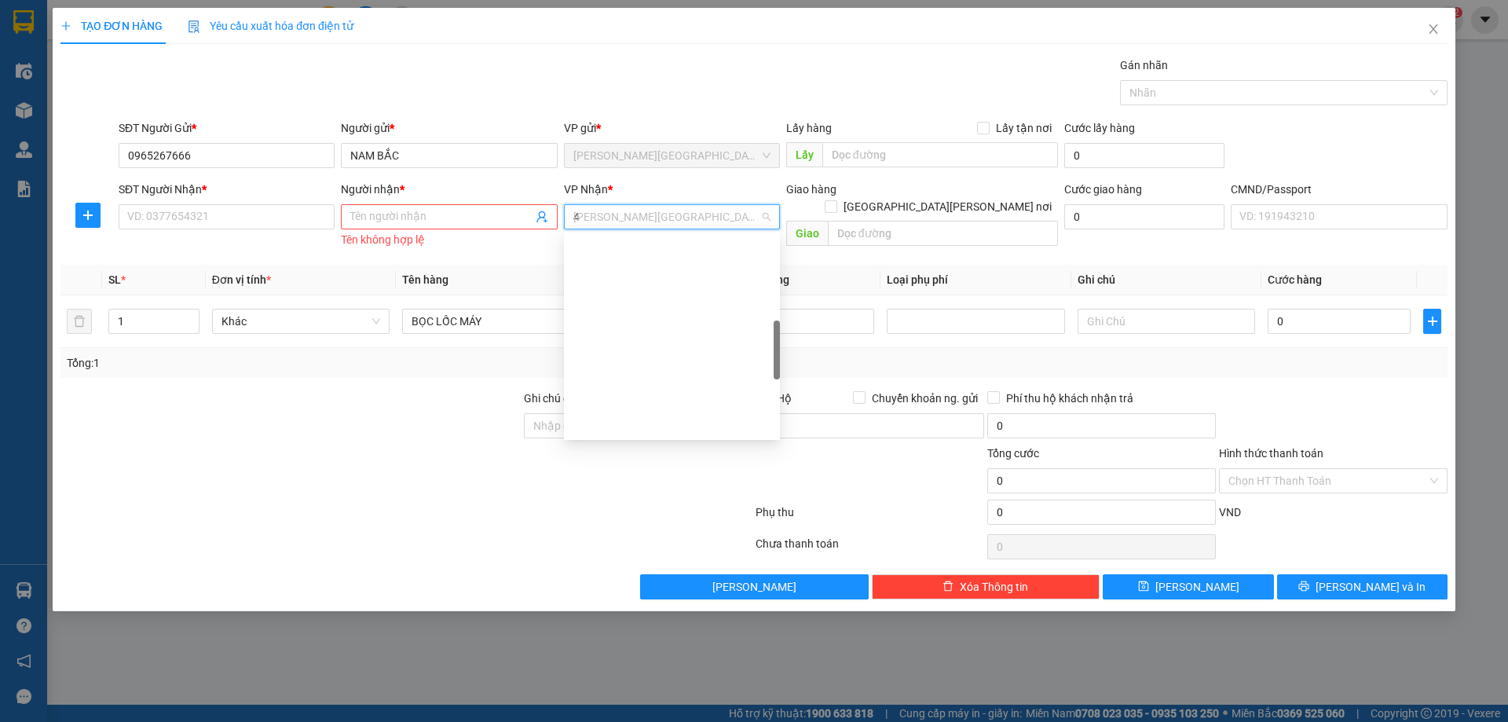
type input "47"
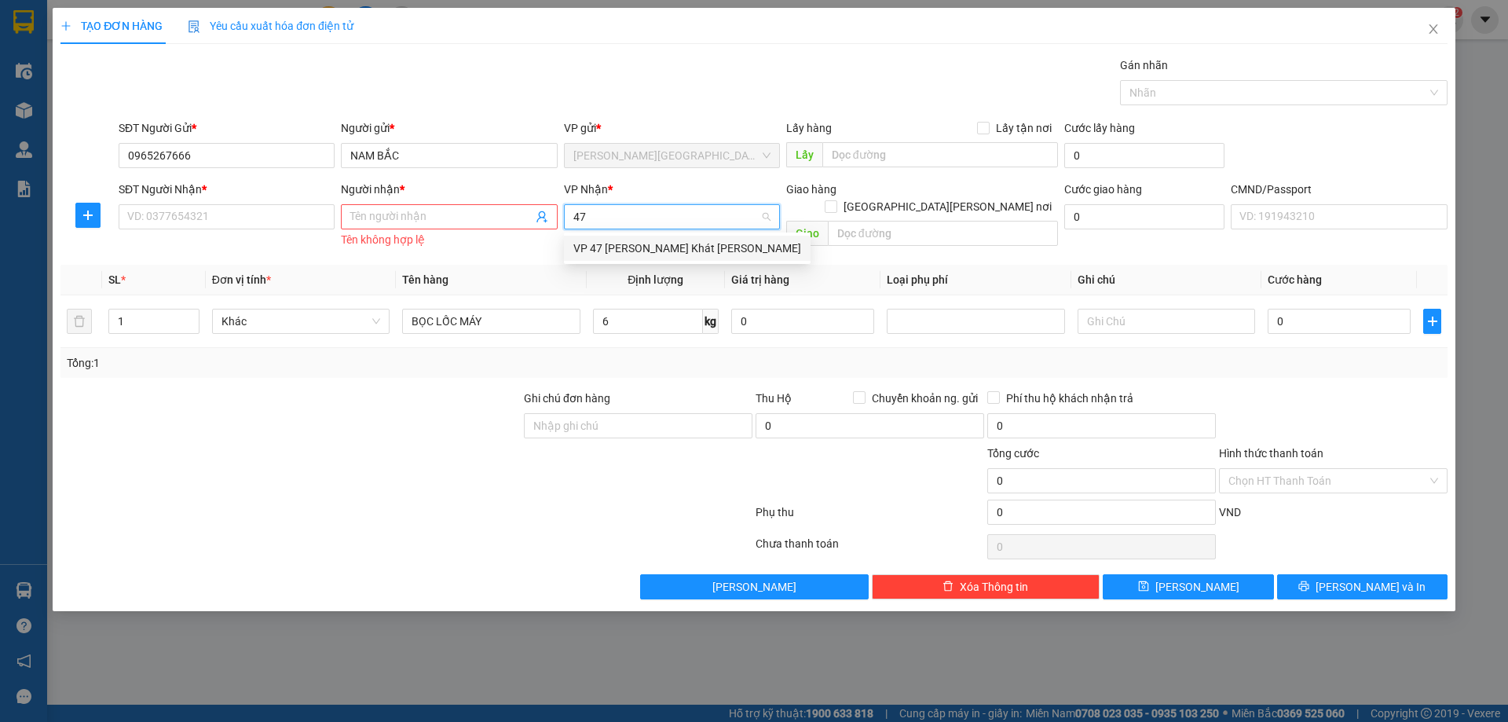
drag, startPoint x: 671, startPoint y: 250, endPoint x: 149, endPoint y: 232, distance: 521.8
click at [651, 250] on div "VP 47 [PERSON_NAME]" at bounding box center [687, 248] width 228 height 17
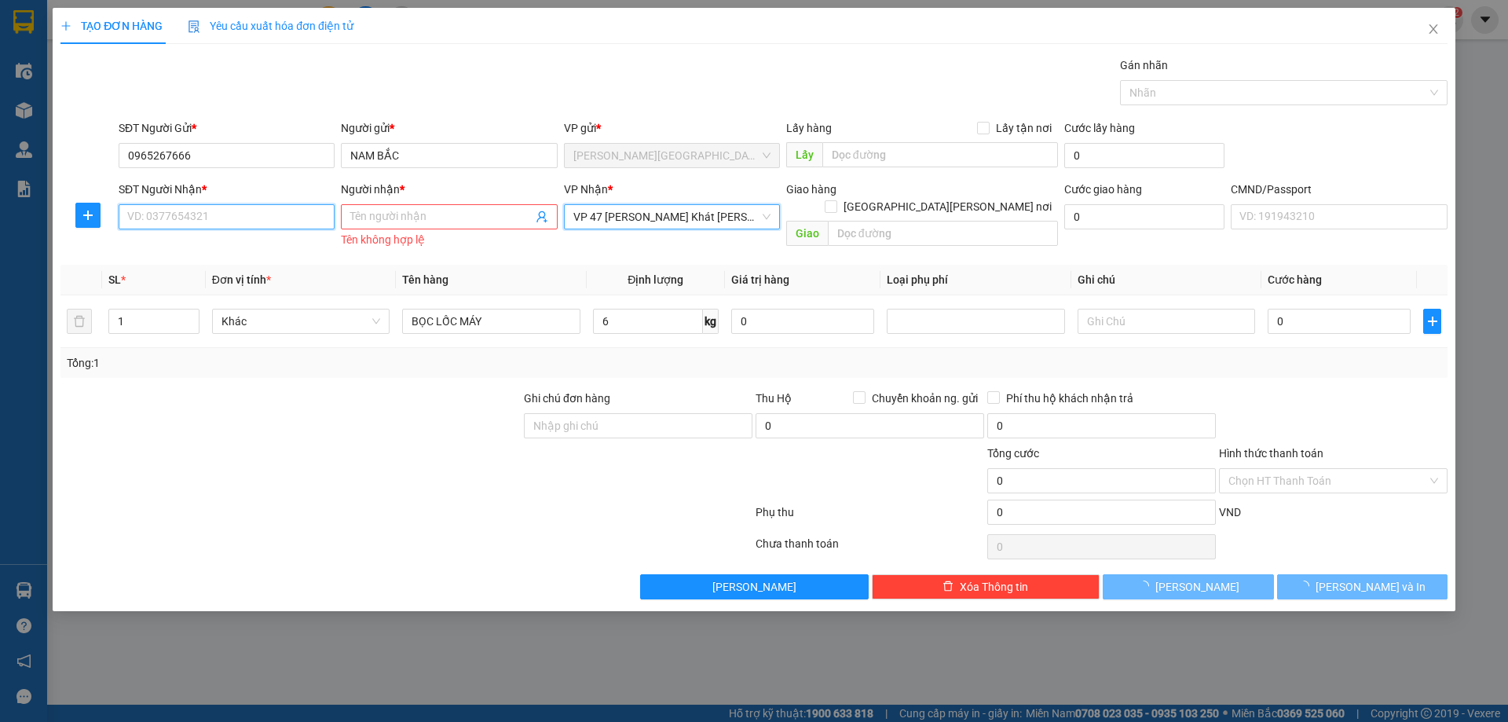
click at [190, 208] on input "SĐT Người Nhận *" at bounding box center [227, 216] width 216 height 25
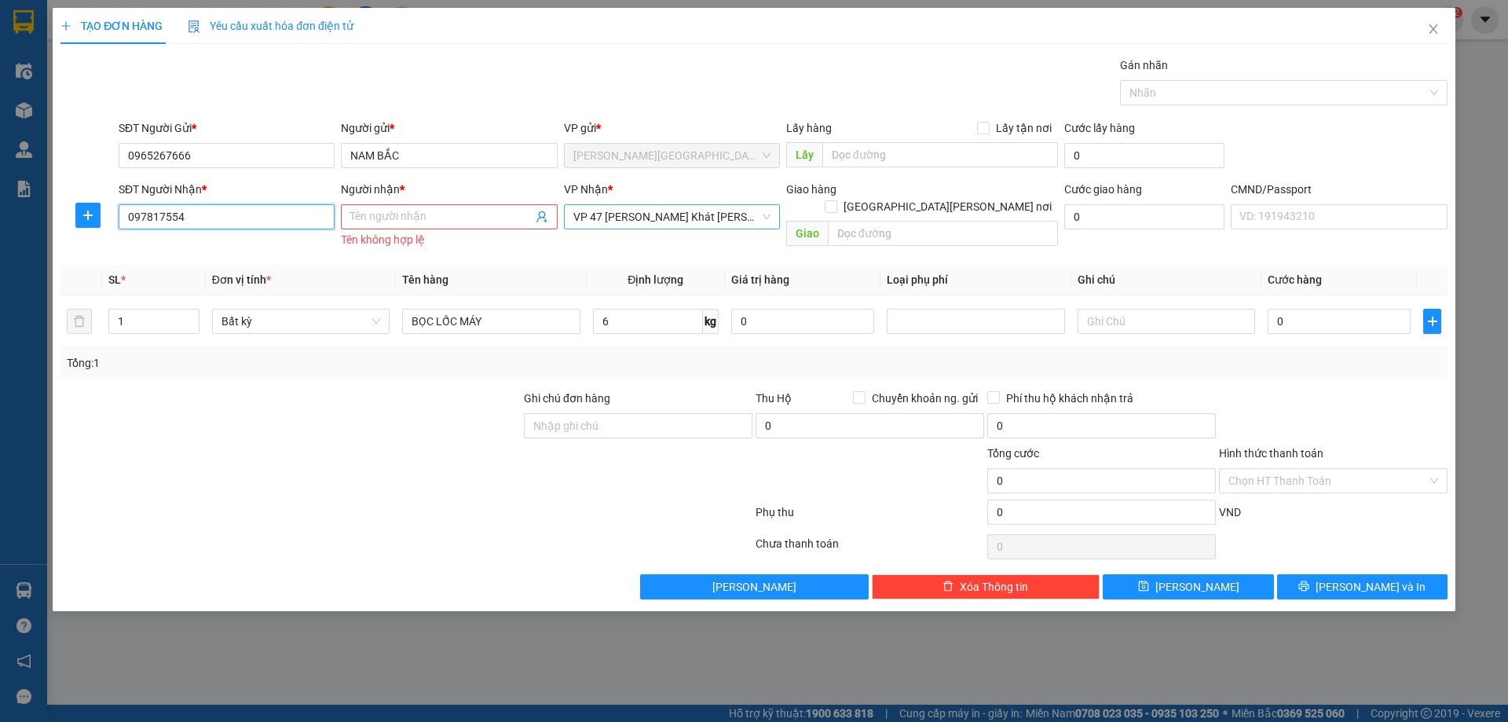
type input "0978175544"
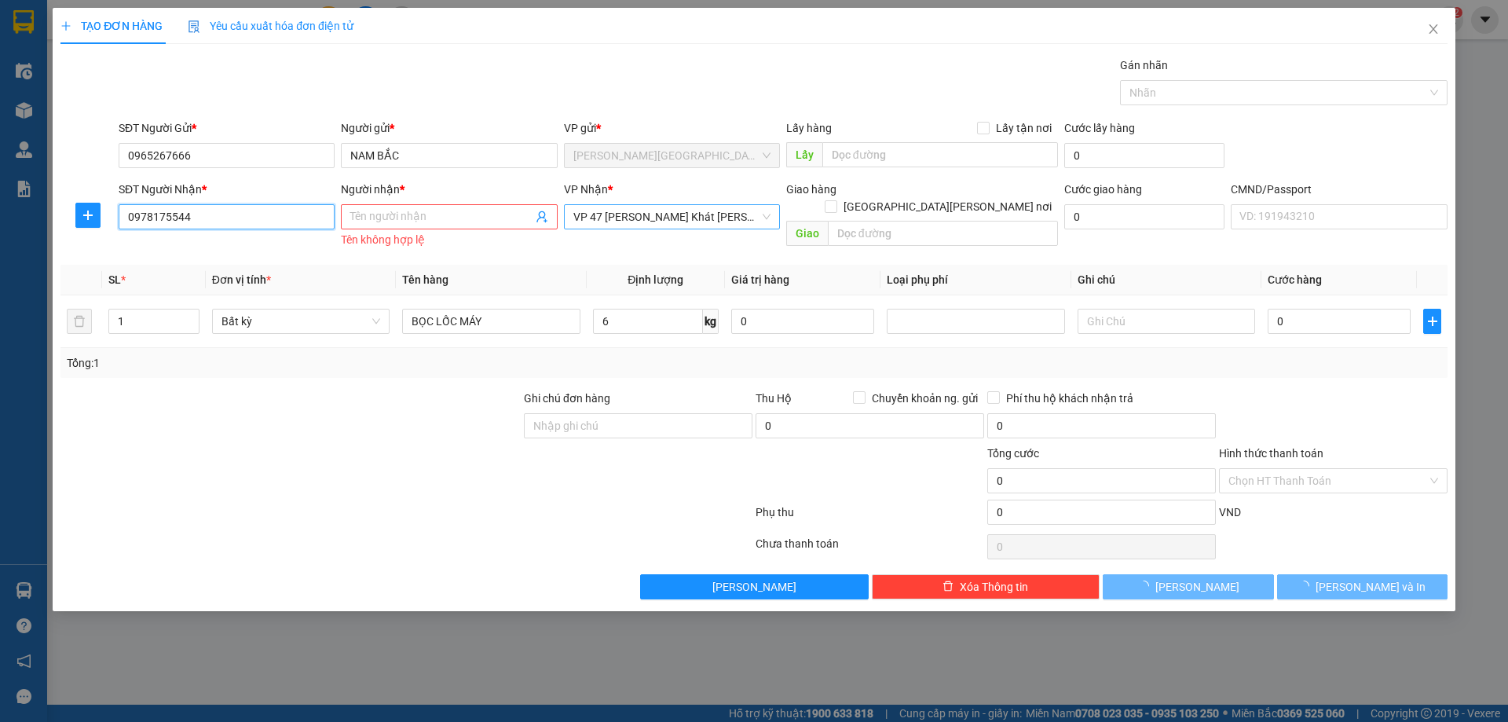
click at [240, 210] on input "0978175544" at bounding box center [227, 216] width 216 height 25
drag, startPoint x: 240, startPoint y: 210, endPoint x: 253, endPoint y: 223, distance: 18.9
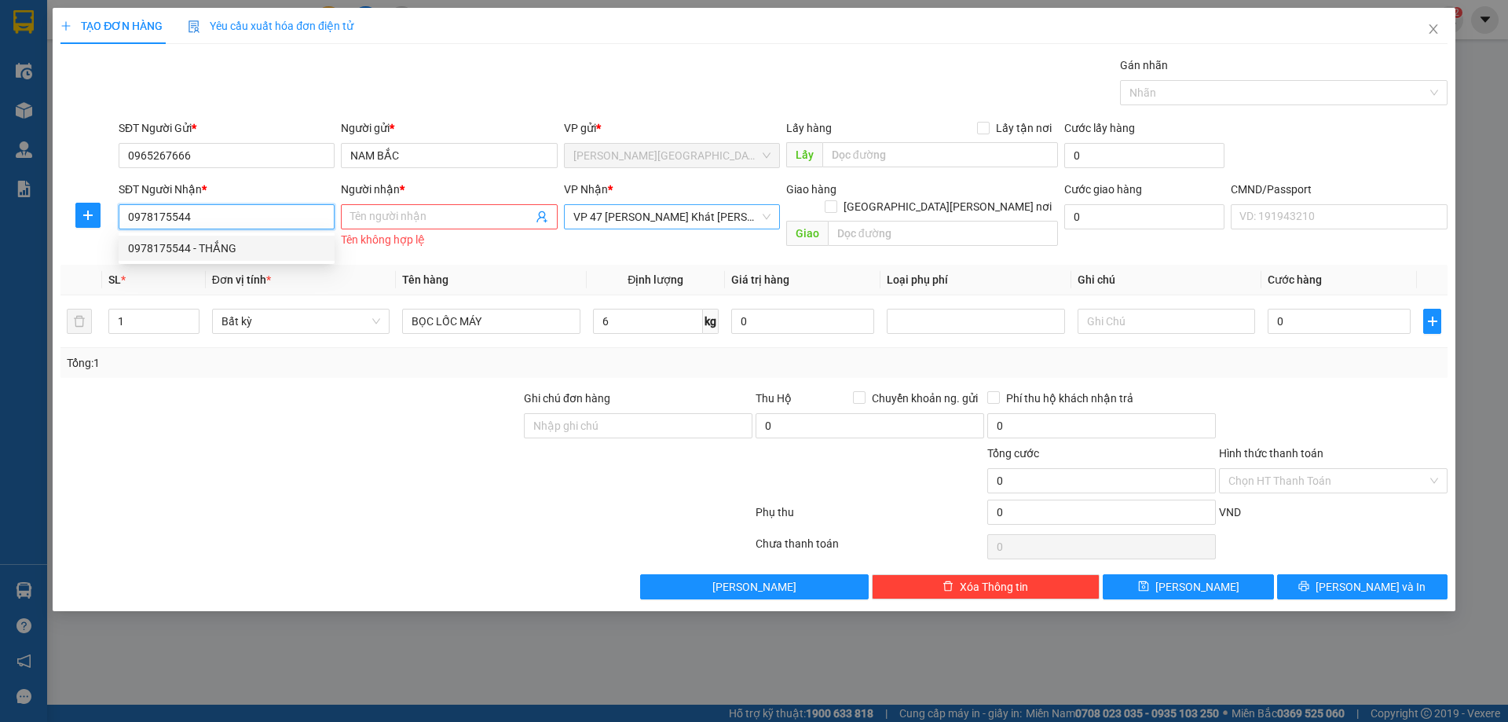
drag, startPoint x: 253, startPoint y: 223, endPoint x: 224, endPoint y: 255, distance: 43.4
click at [224, 255] on div "0978175544 - THẮNG" at bounding box center [226, 248] width 197 height 17
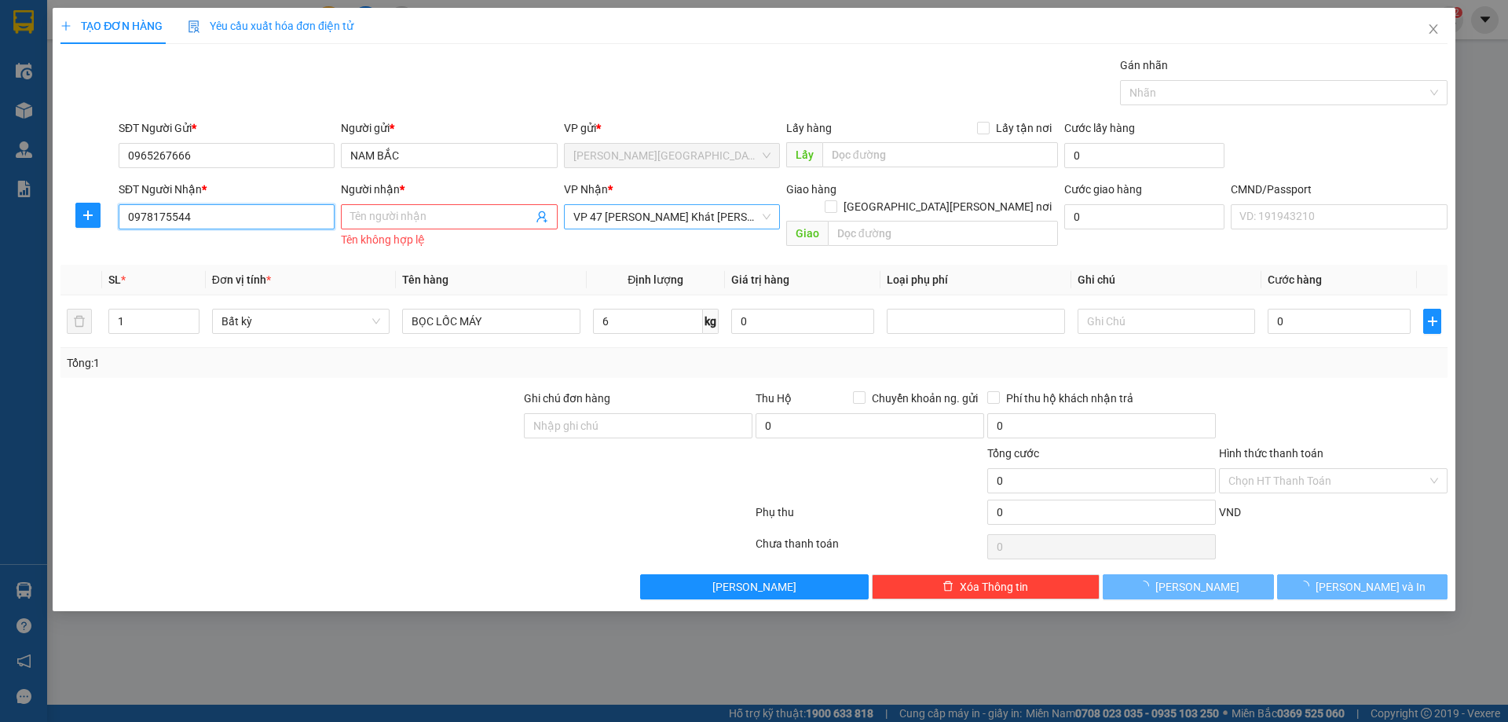
click at [258, 221] on input "0978175544" at bounding box center [227, 216] width 216 height 25
type input "THẮNG"
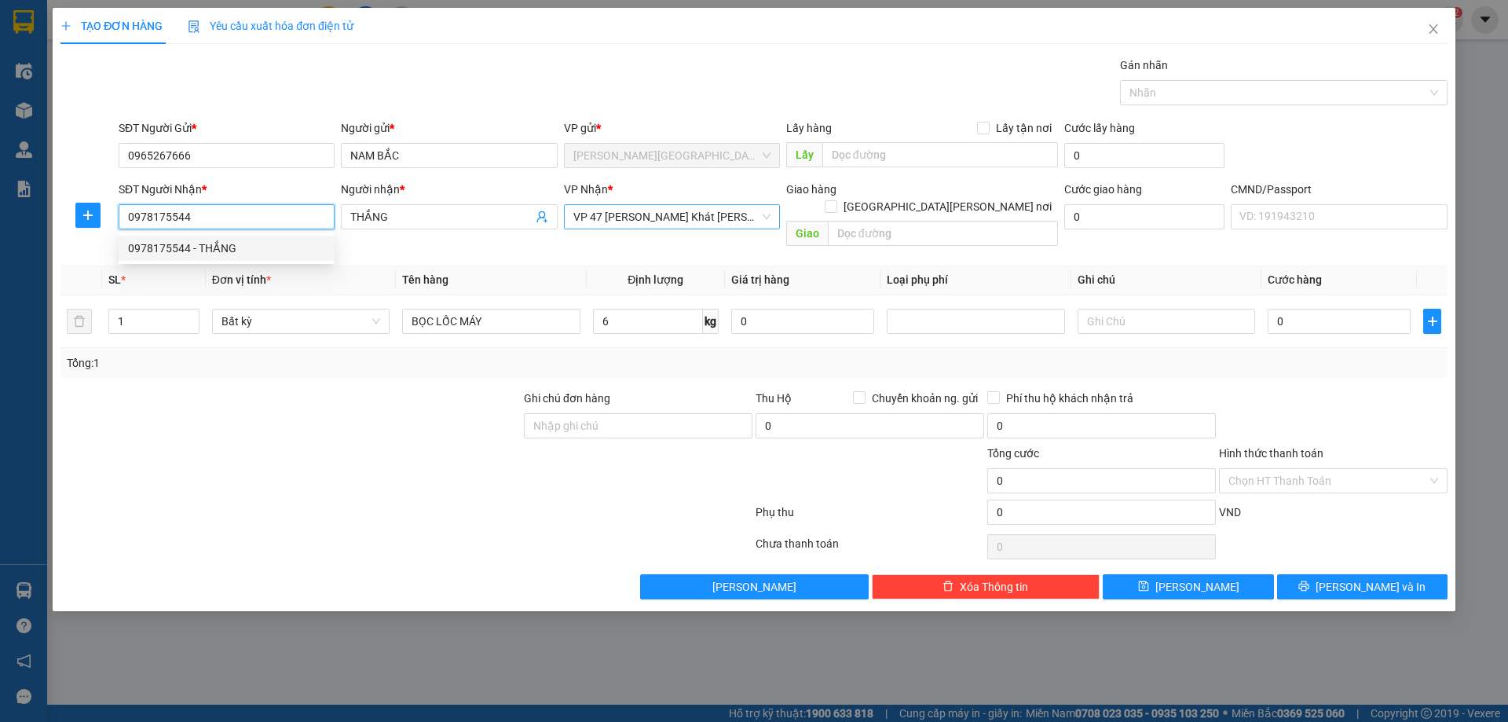
click at [208, 248] on div "0978175544 - THẮNG" at bounding box center [226, 248] width 197 height 17
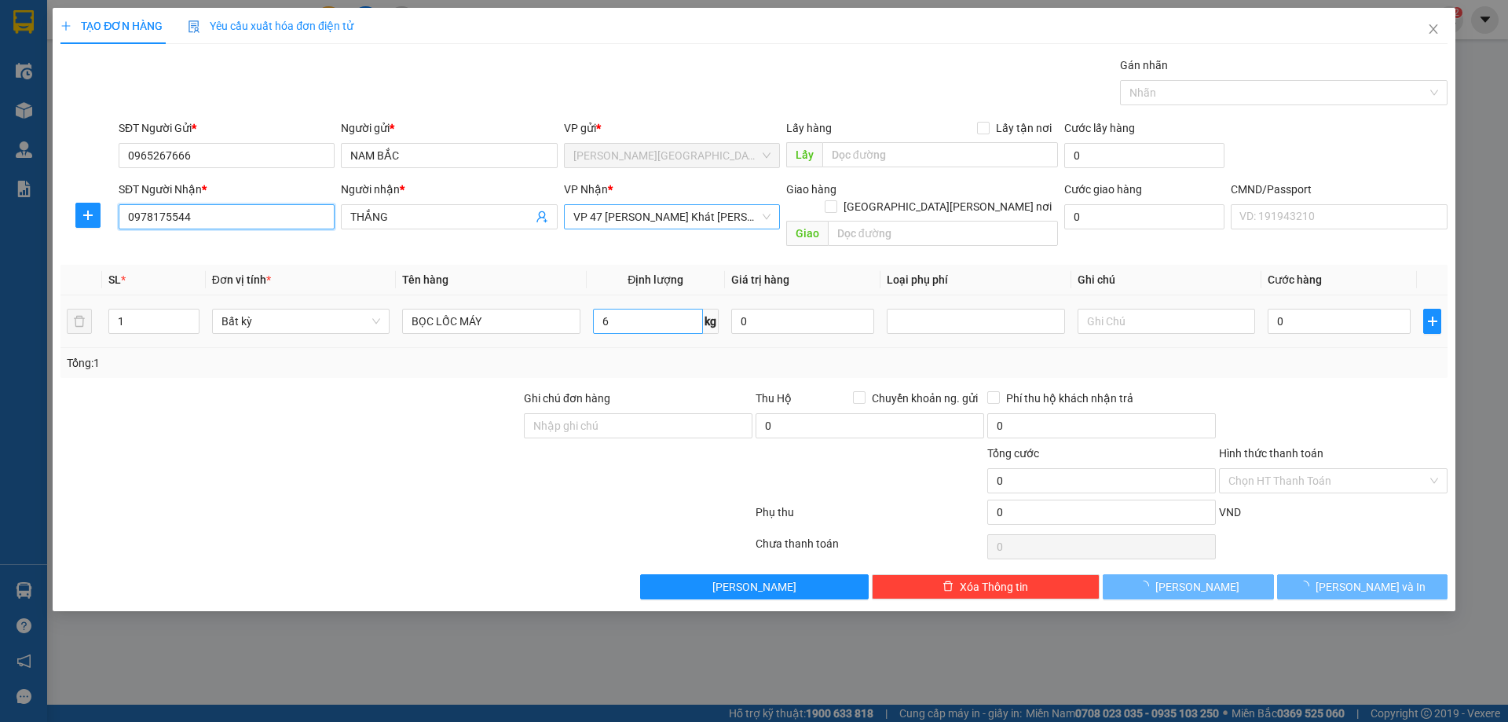
type input "0978175544"
click at [622, 309] on input "6" at bounding box center [648, 321] width 110 height 25
type input "64"
click at [1252, 354] on div "Tổng: 1" at bounding box center [754, 362] width 1374 height 17
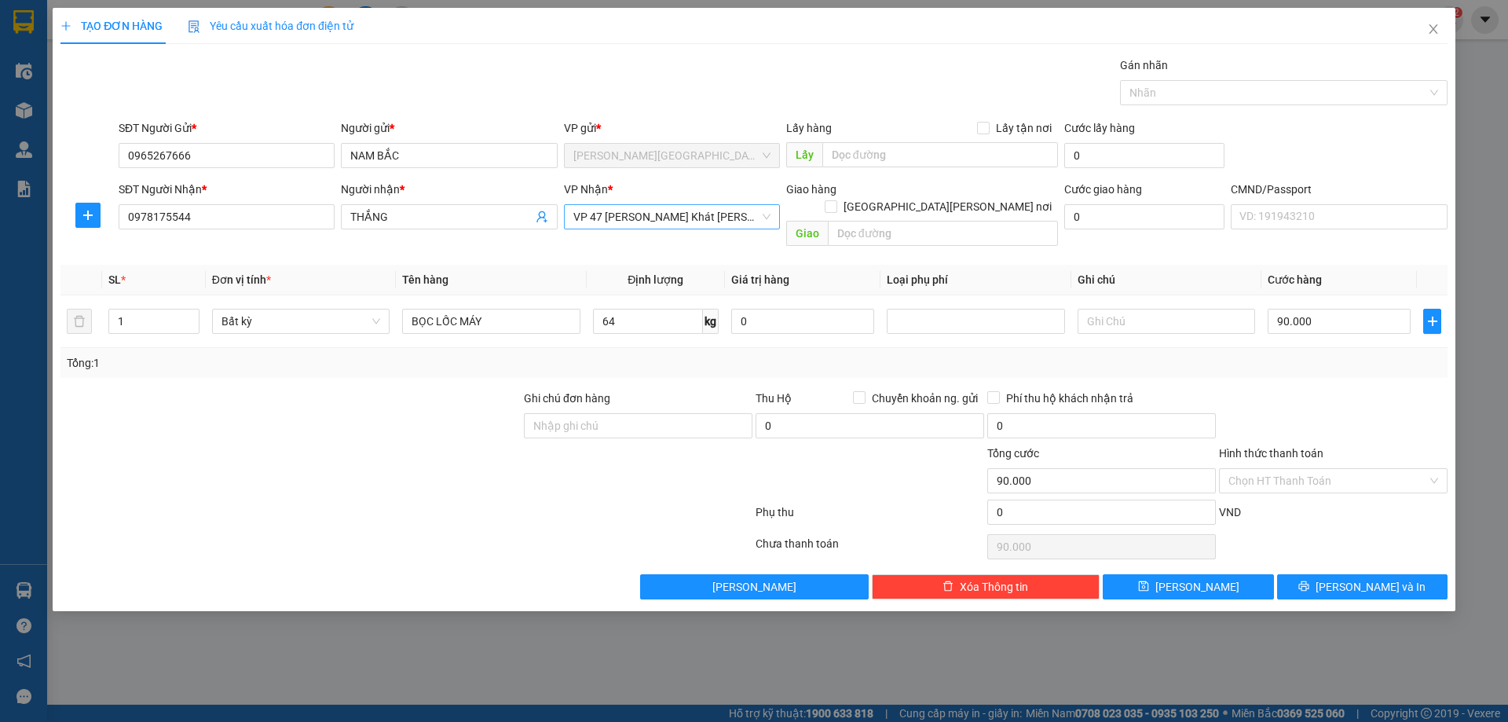
type input "90.000"
click at [1311, 469] on input "Hình thức thanh toán" at bounding box center [1327, 481] width 199 height 24
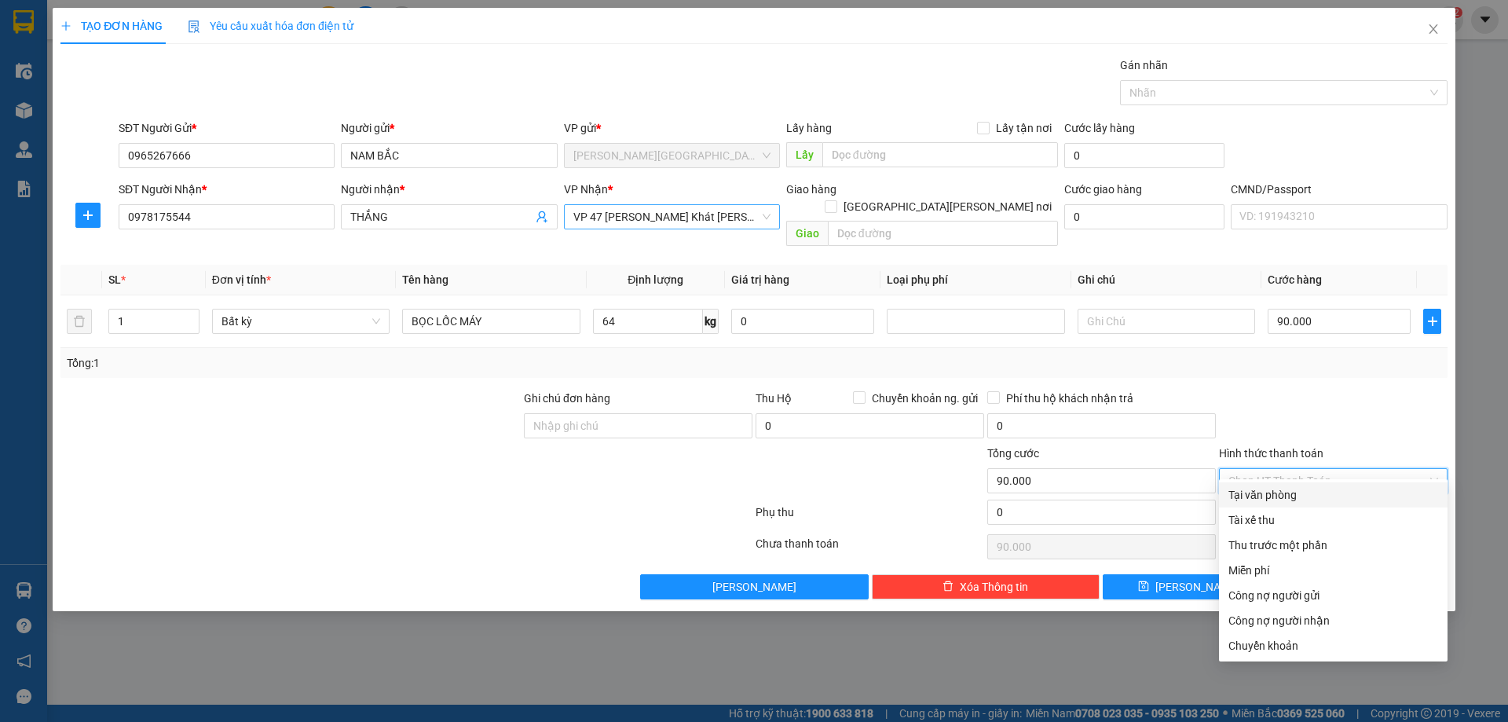
click at [1287, 499] on div "Tại văn phòng" at bounding box center [1333, 494] width 210 height 17
type input "0"
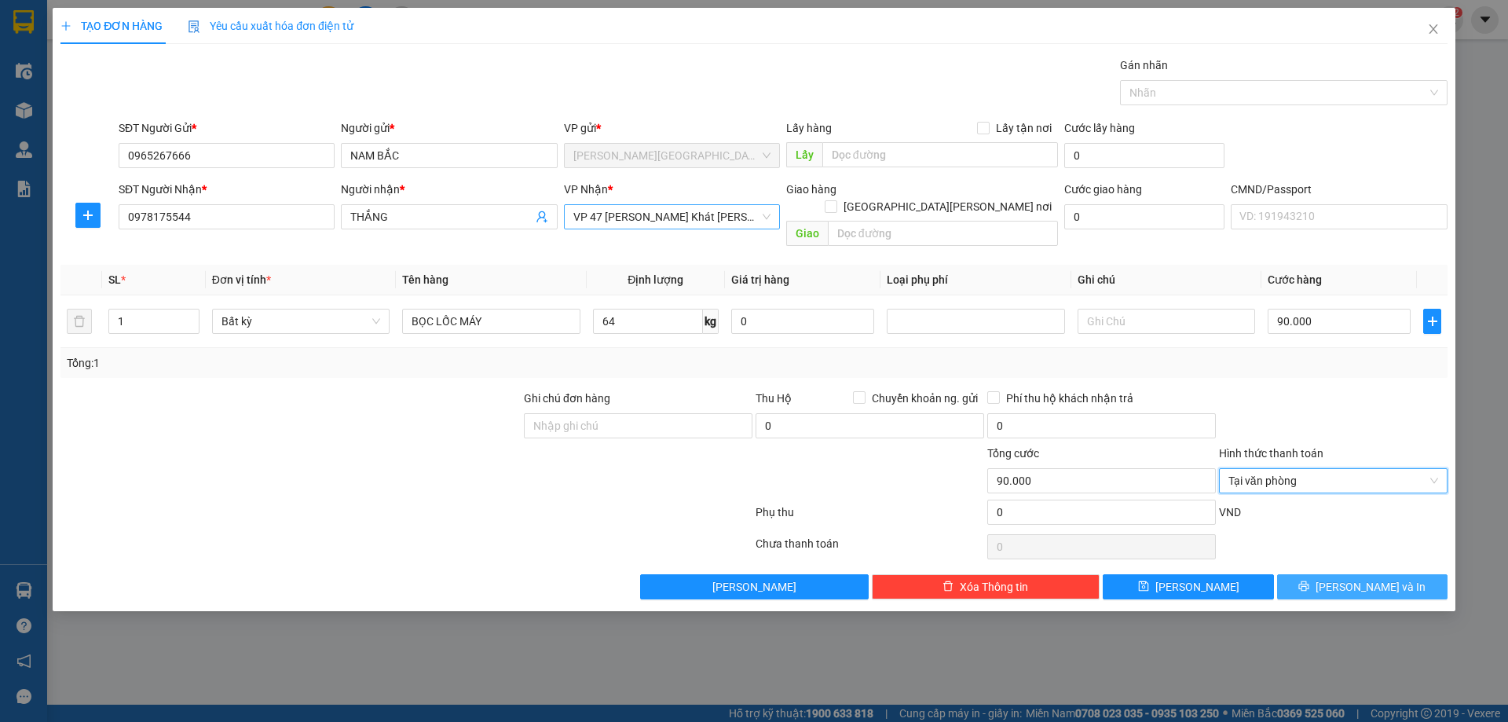
click at [1309, 581] on icon "printer" at bounding box center [1304, 586] width 10 height 10
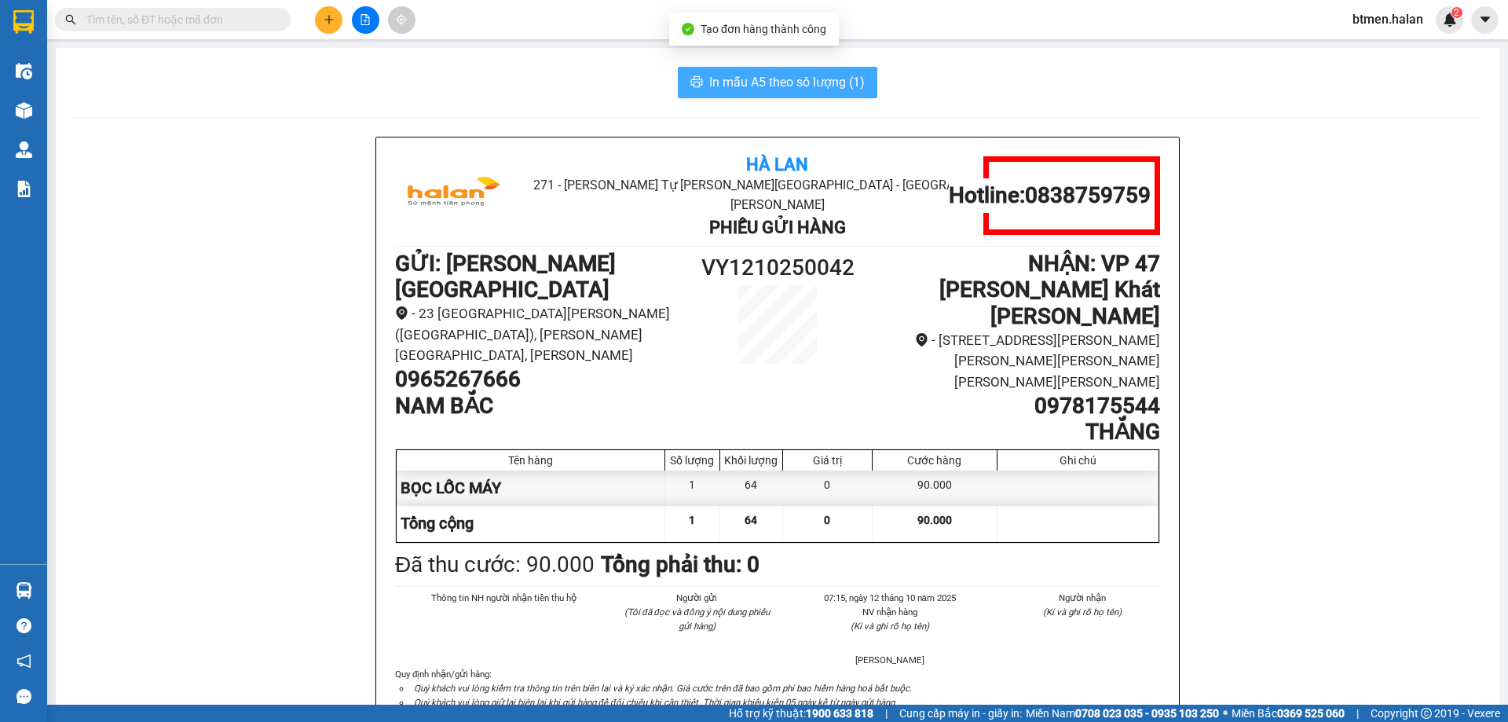
click at [766, 79] on span "In mẫu A5 theo số lượng (1)" at bounding box center [786, 82] width 155 height 20
click at [477, 366] on h1 "0965267666" at bounding box center [538, 379] width 287 height 27
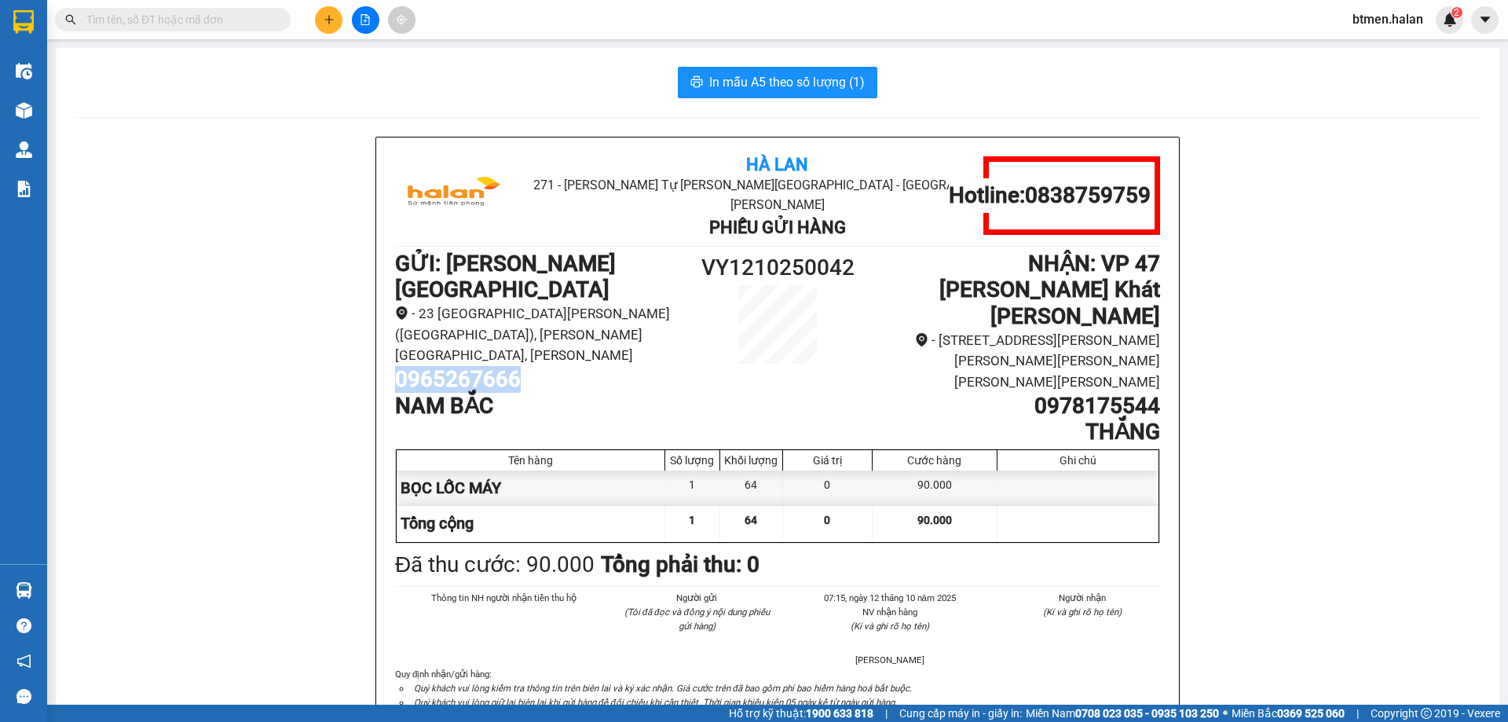
click at [477, 366] on h1 "0965267666" at bounding box center [538, 379] width 287 height 27
copy h1 "0965267666"
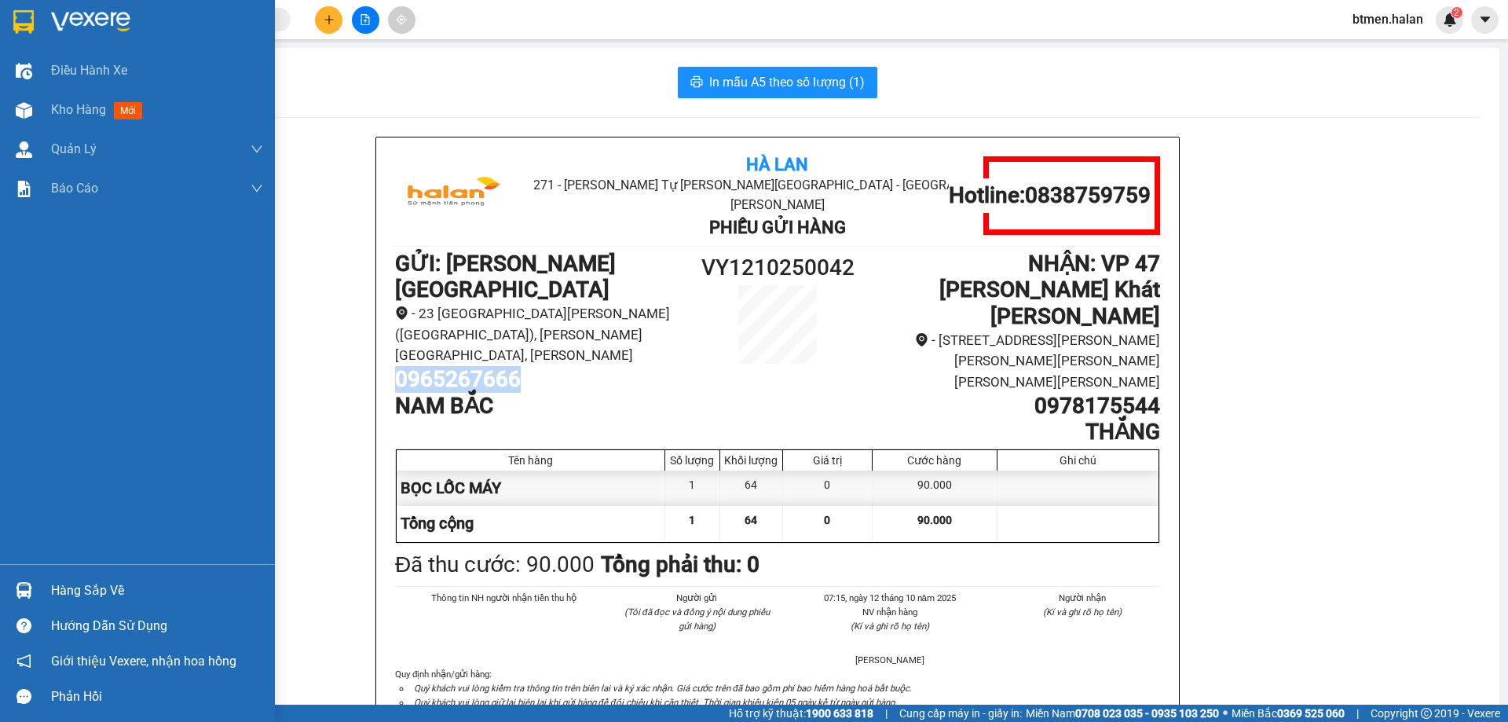
click at [80, 587] on div "Hàng sắp về" at bounding box center [157, 591] width 212 height 24
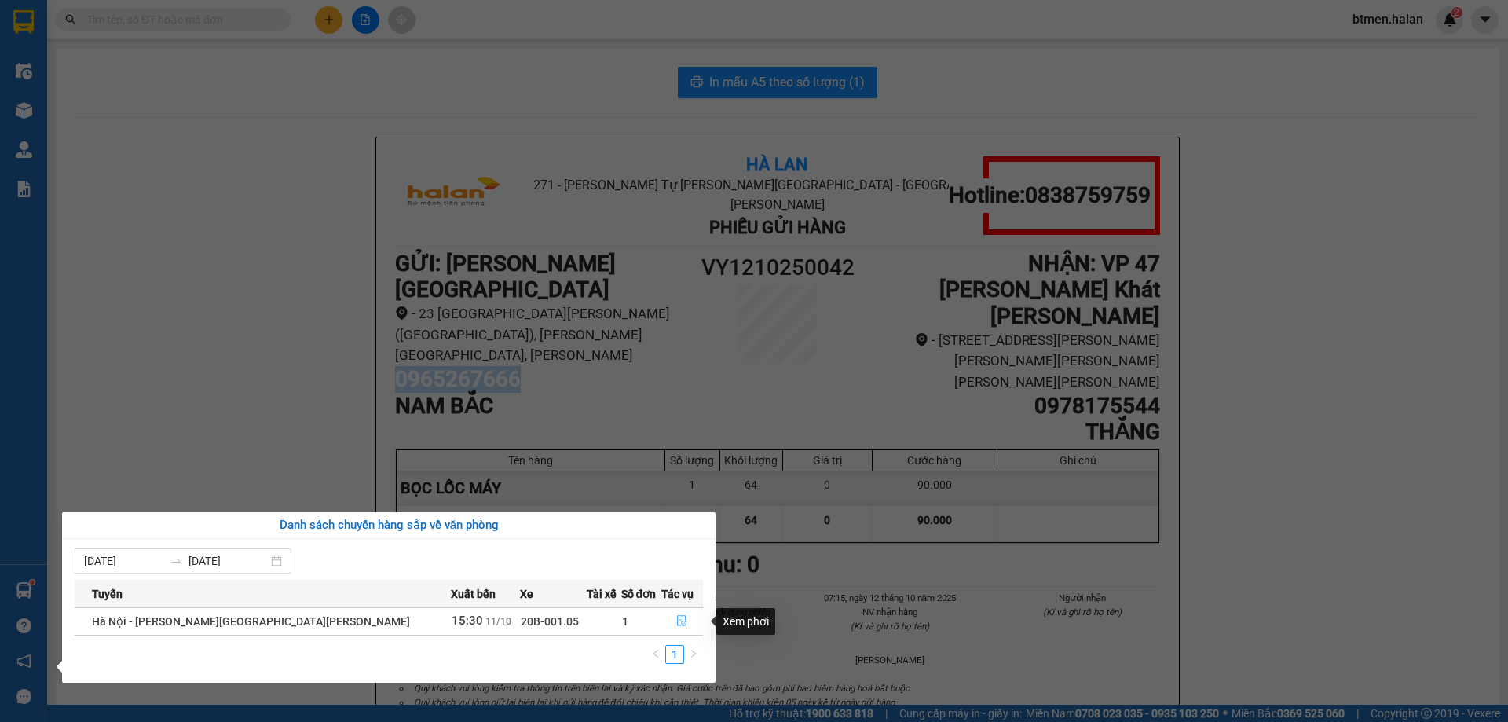
click at [676, 623] on icon "file-done" at bounding box center [681, 620] width 11 height 11
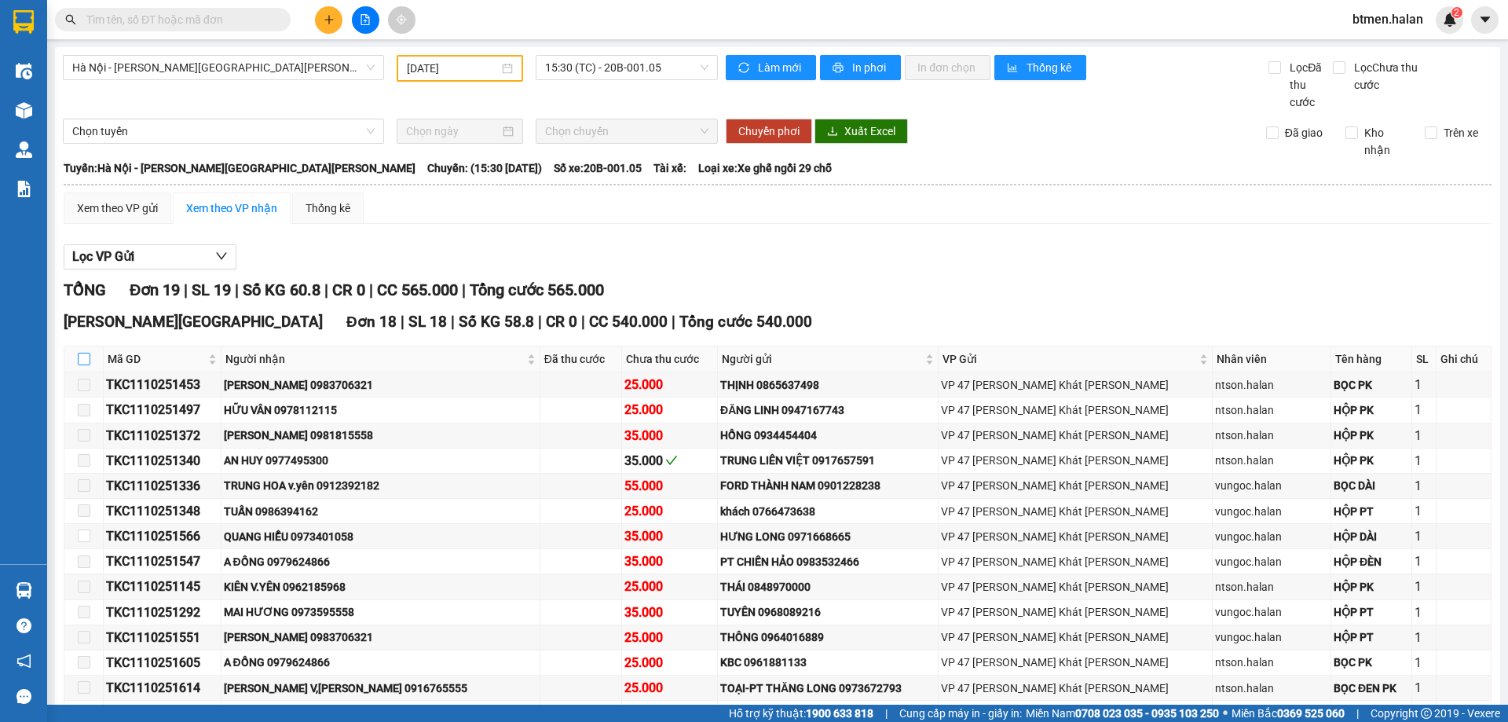
click at [86, 362] on input "checkbox" at bounding box center [84, 359] width 13 height 13
checkbox input "true"
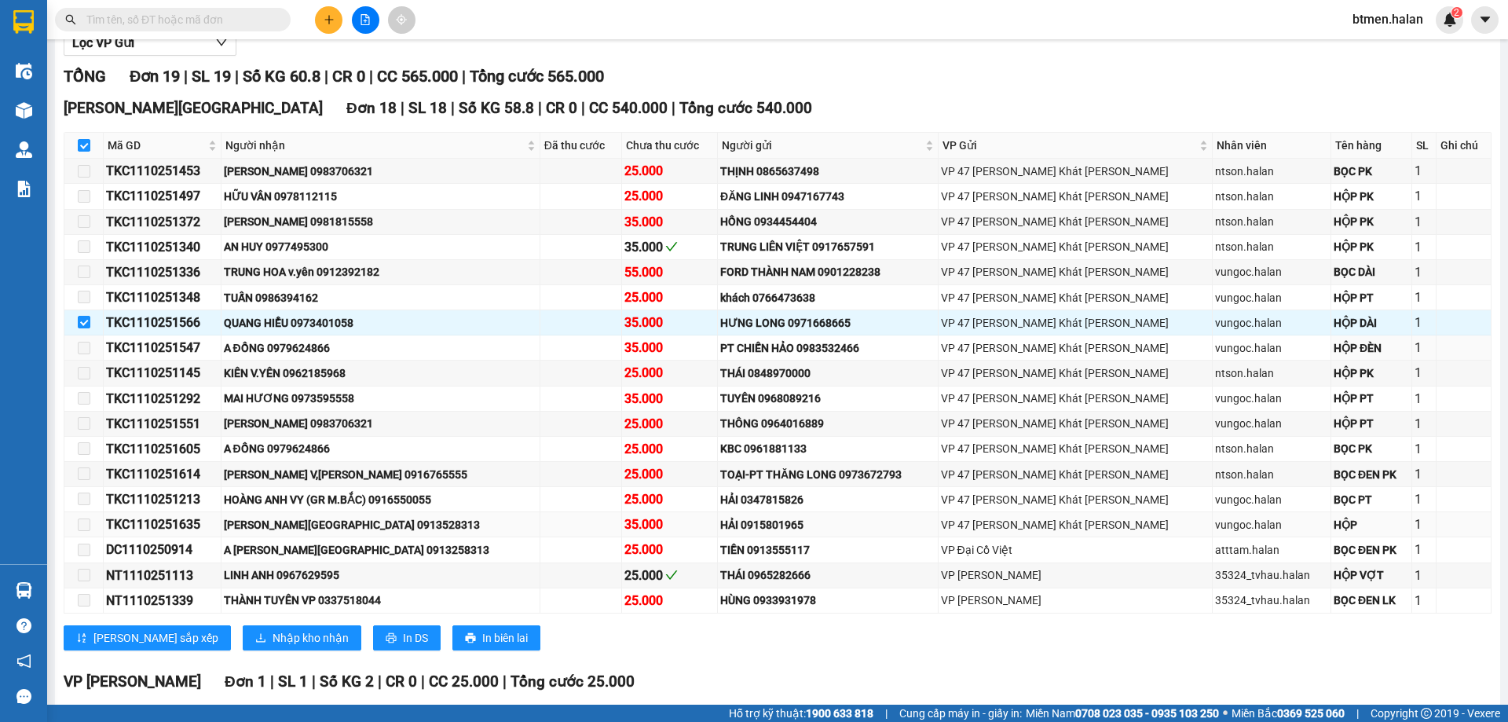
scroll to position [236, 0]
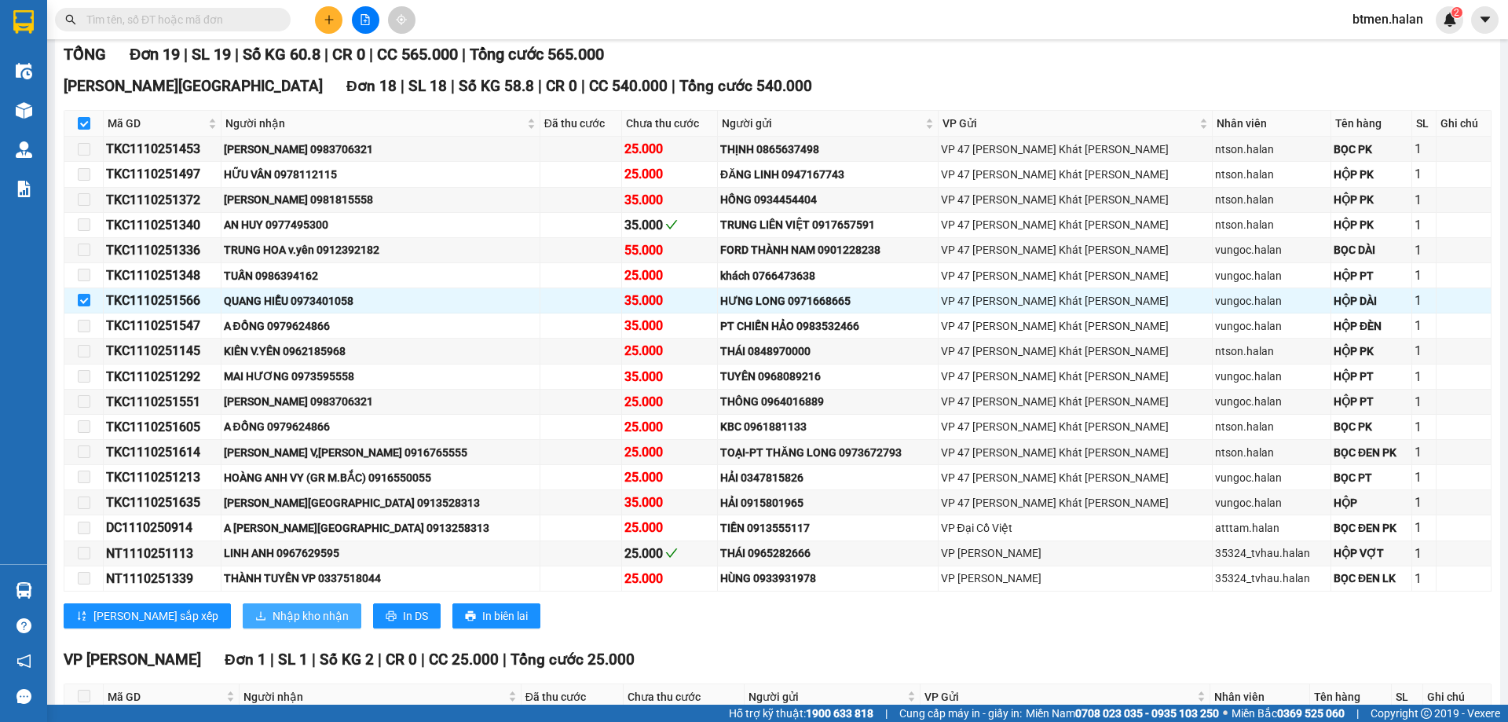
click at [273, 613] on span "Nhập kho nhận" at bounding box center [311, 615] width 76 height 17
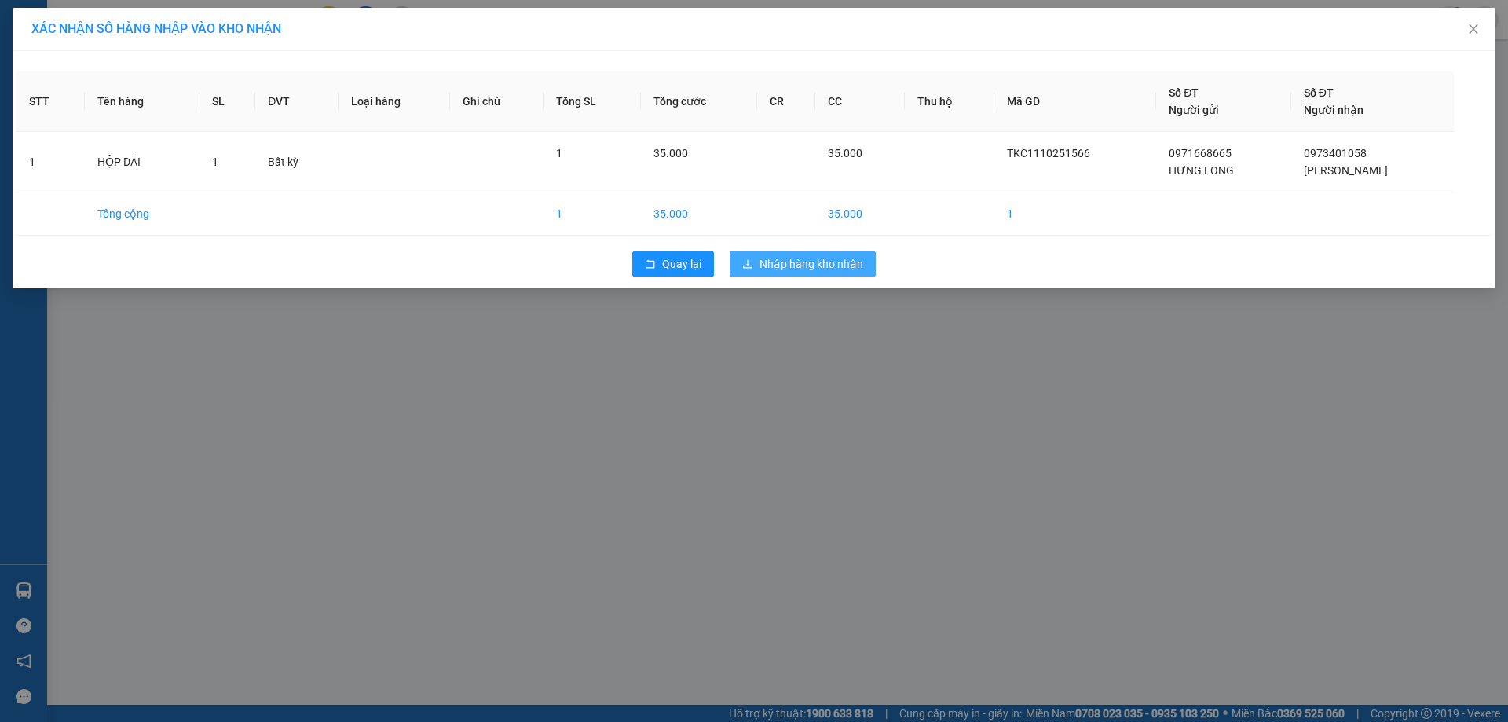
click at [817, 269] on span "Nhập hàng kho nhận" at bounding box center [811, 263] width 104 height 17
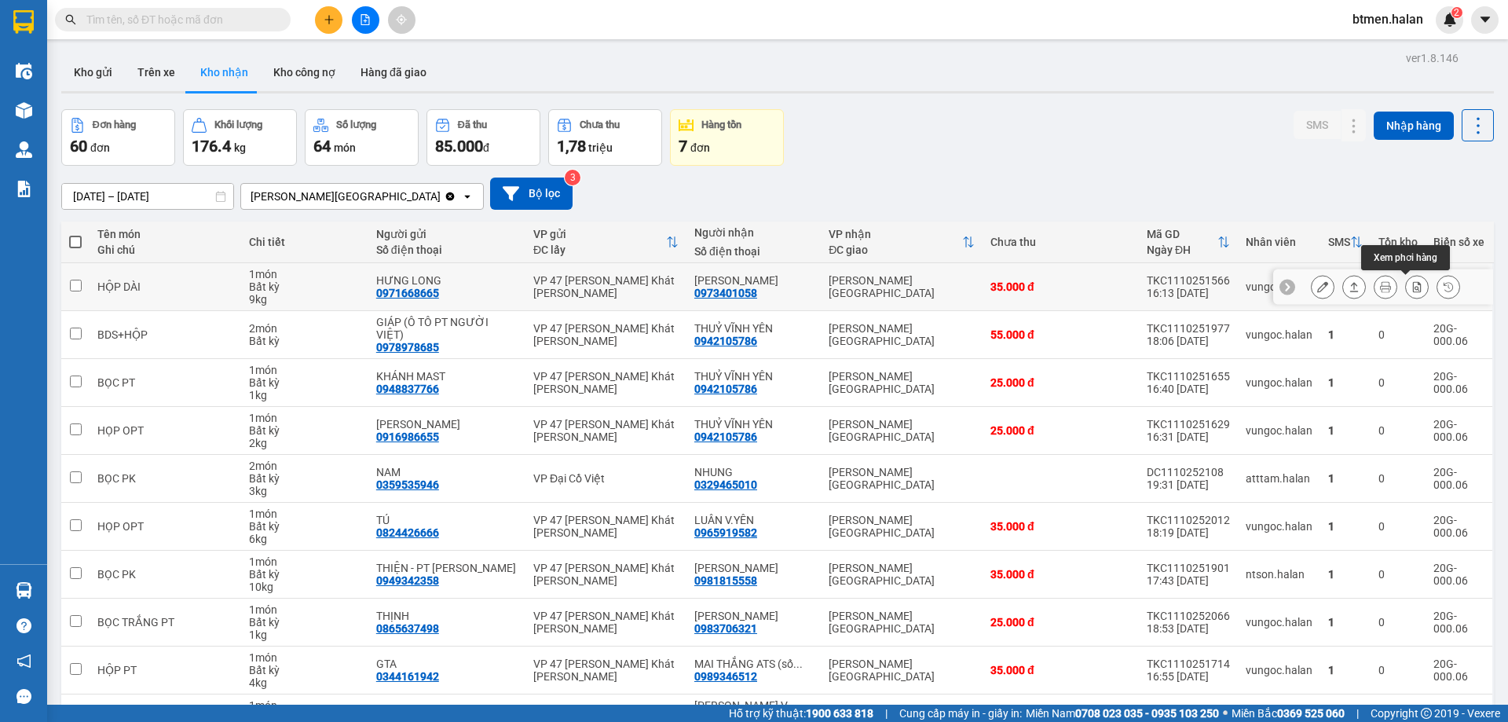
click at [1413, 292] on icon at bounding box center [1417, 286] width 9 height 11
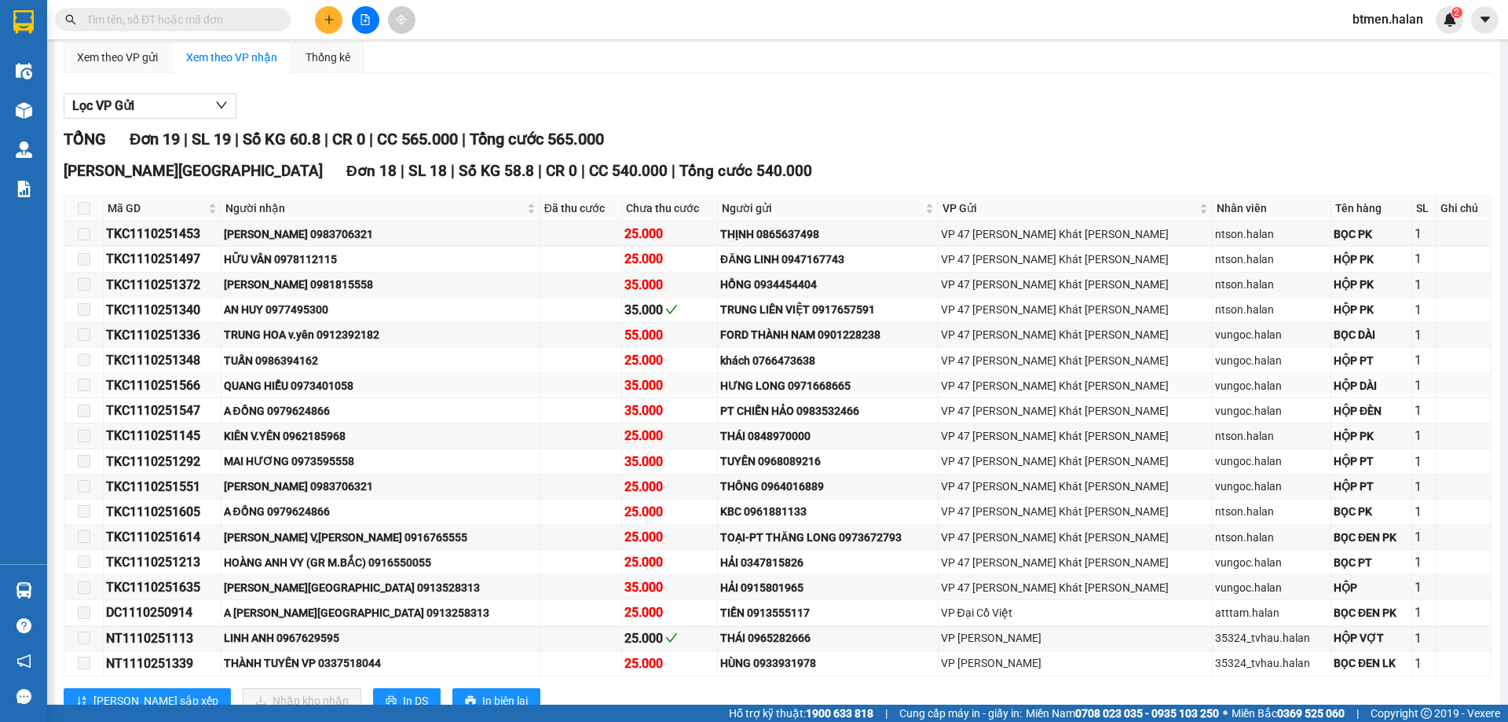
scroll to position [157, 0]
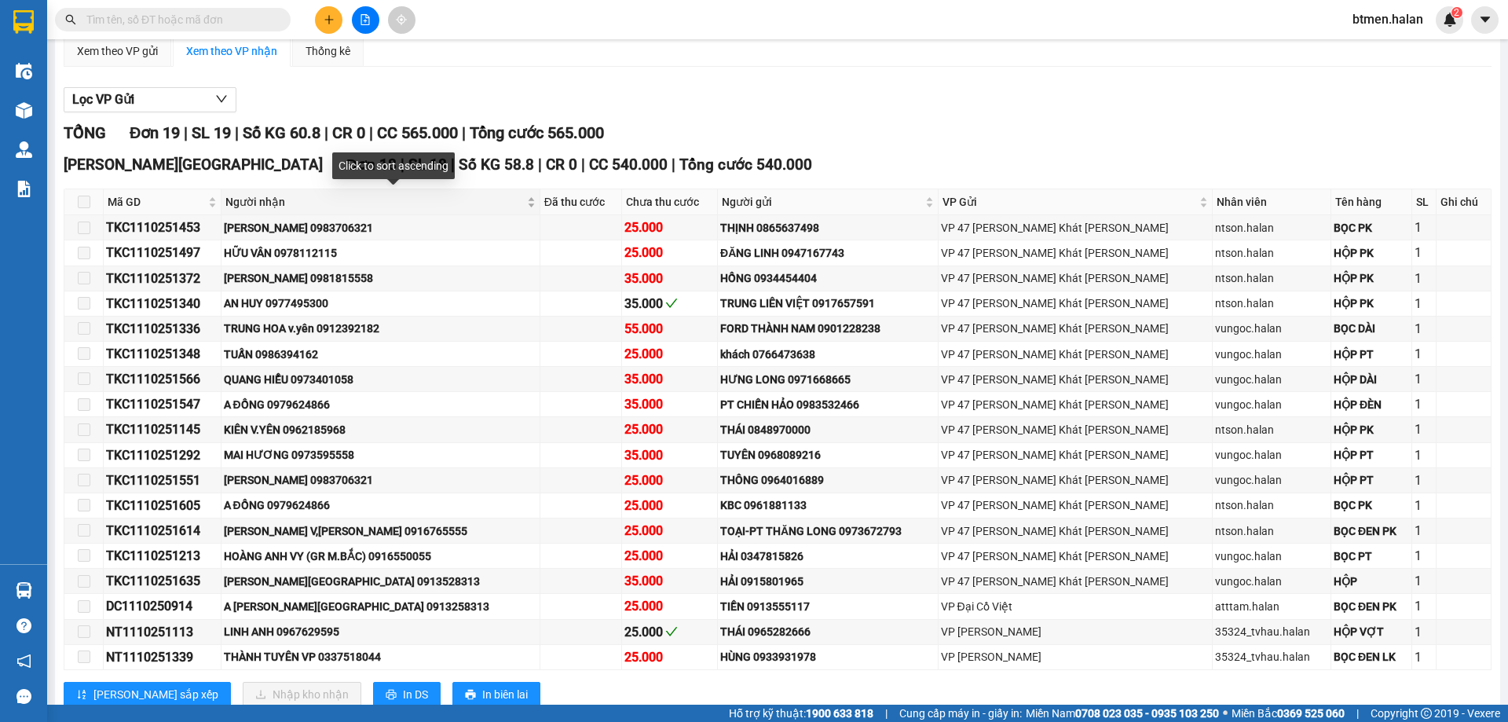
click at [288, 210] on div "Người nhận" at bounding box center [380, 201] width 310 height 17
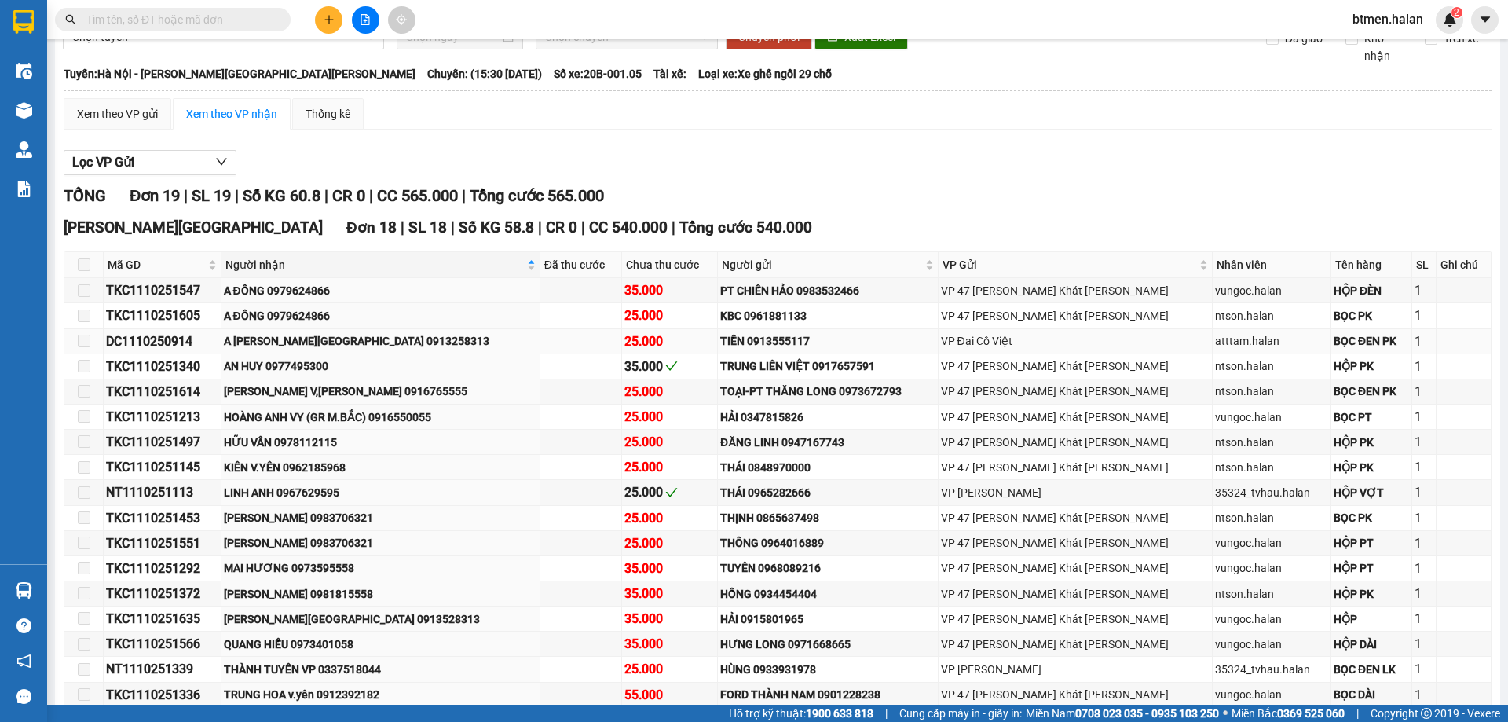
scroll to position [236, 0]
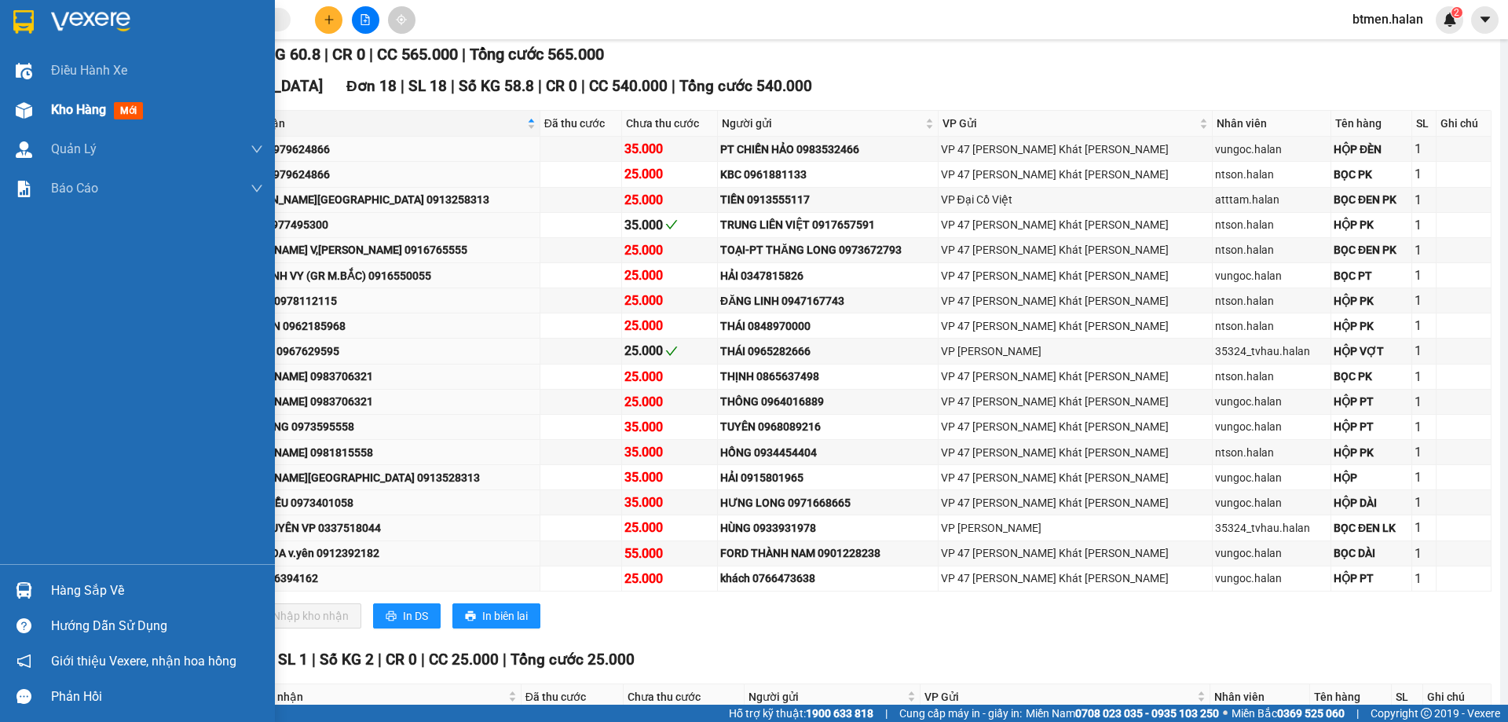
click at [42, 119] on div "Kho hàng mới" at bounding box center [137, 109] width 275 height 39
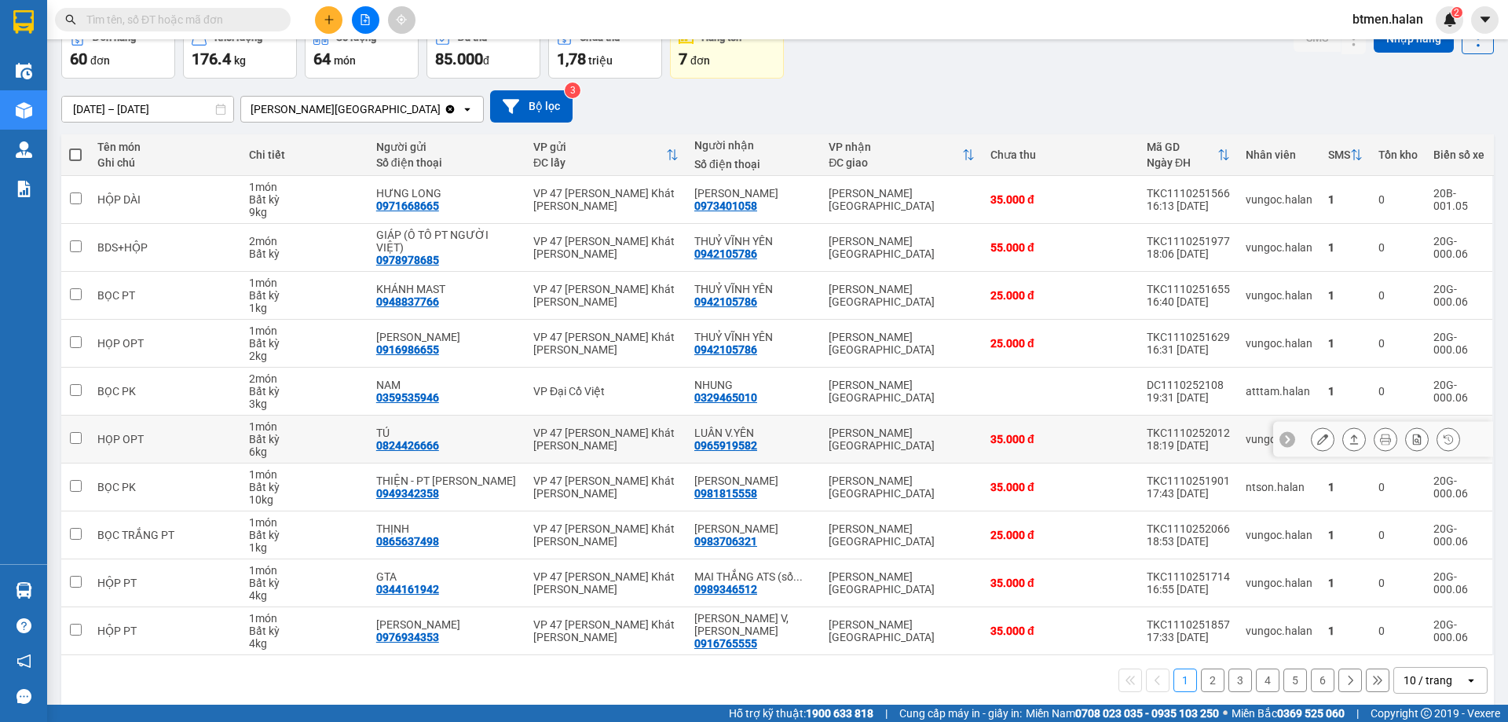
scroll to position [90, 0]
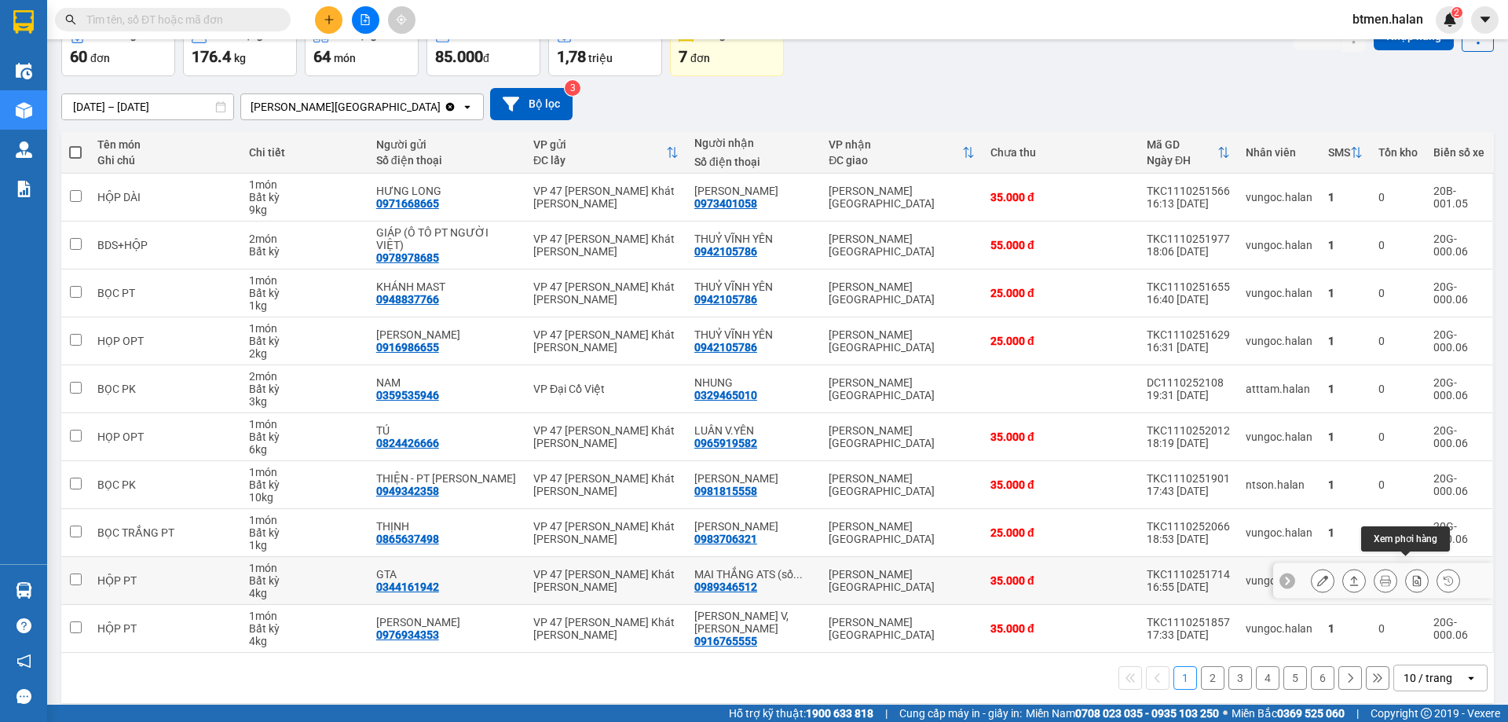
click at [1411, 575] on icon at bounding box center [1416, 580] width 11 height 11
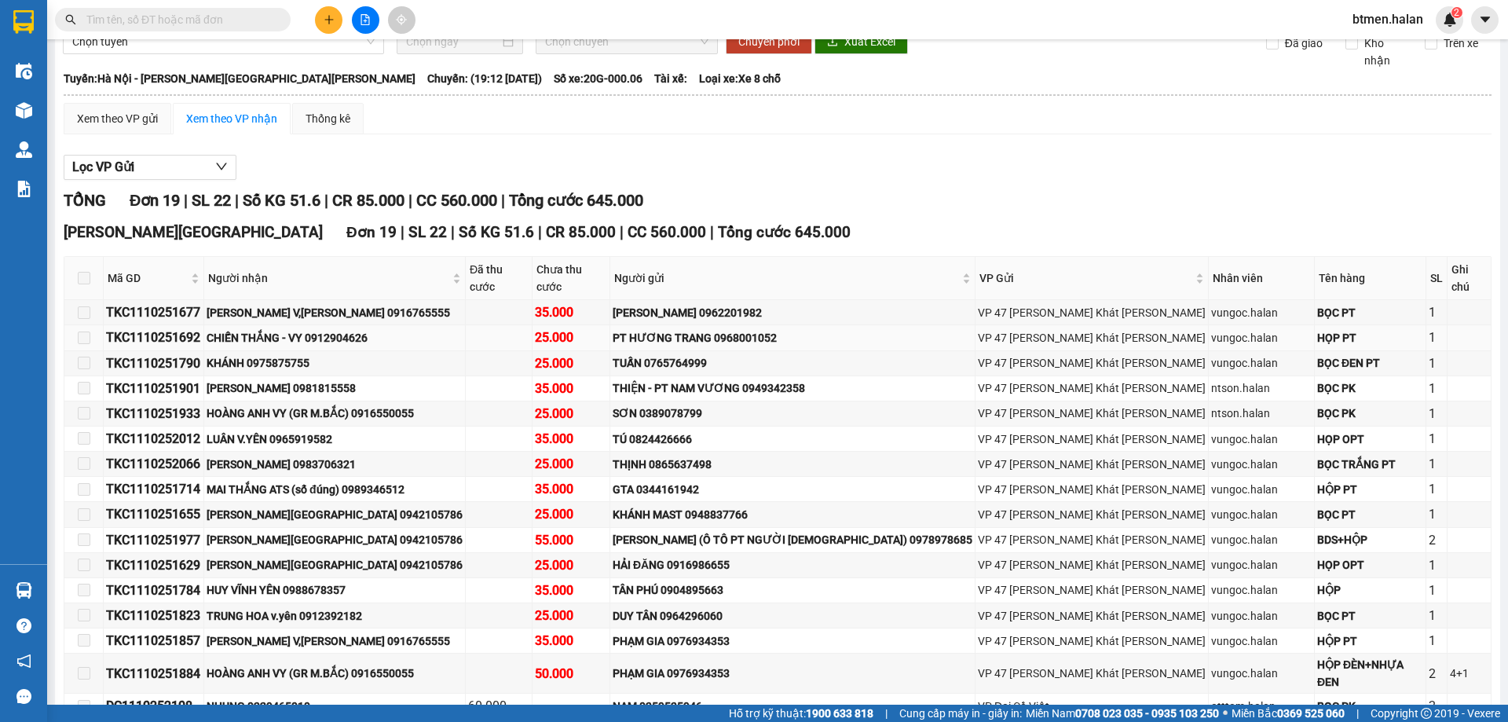
scroll to position [168, 0]
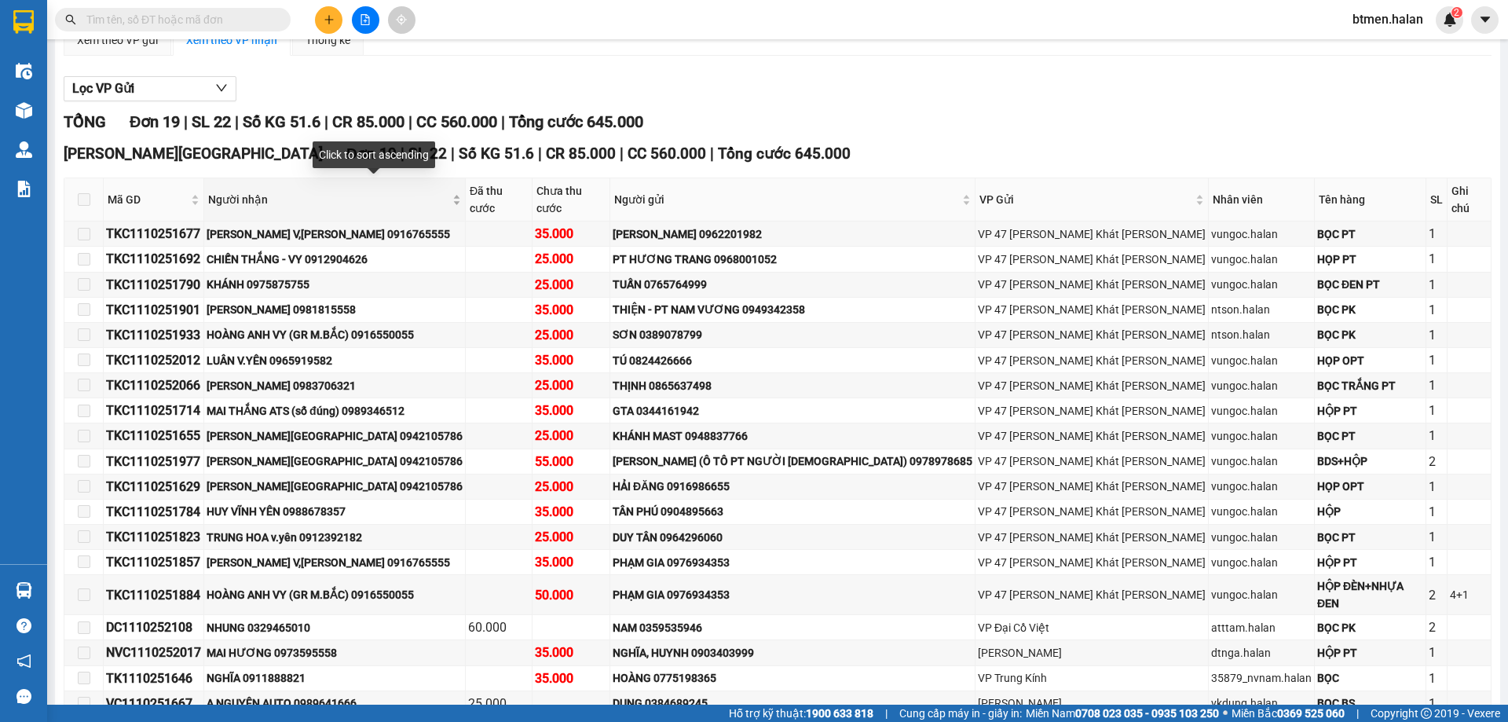
click at [277, 199] on span "Người nhận" at bounding box center [328, 199] width 241 height 17
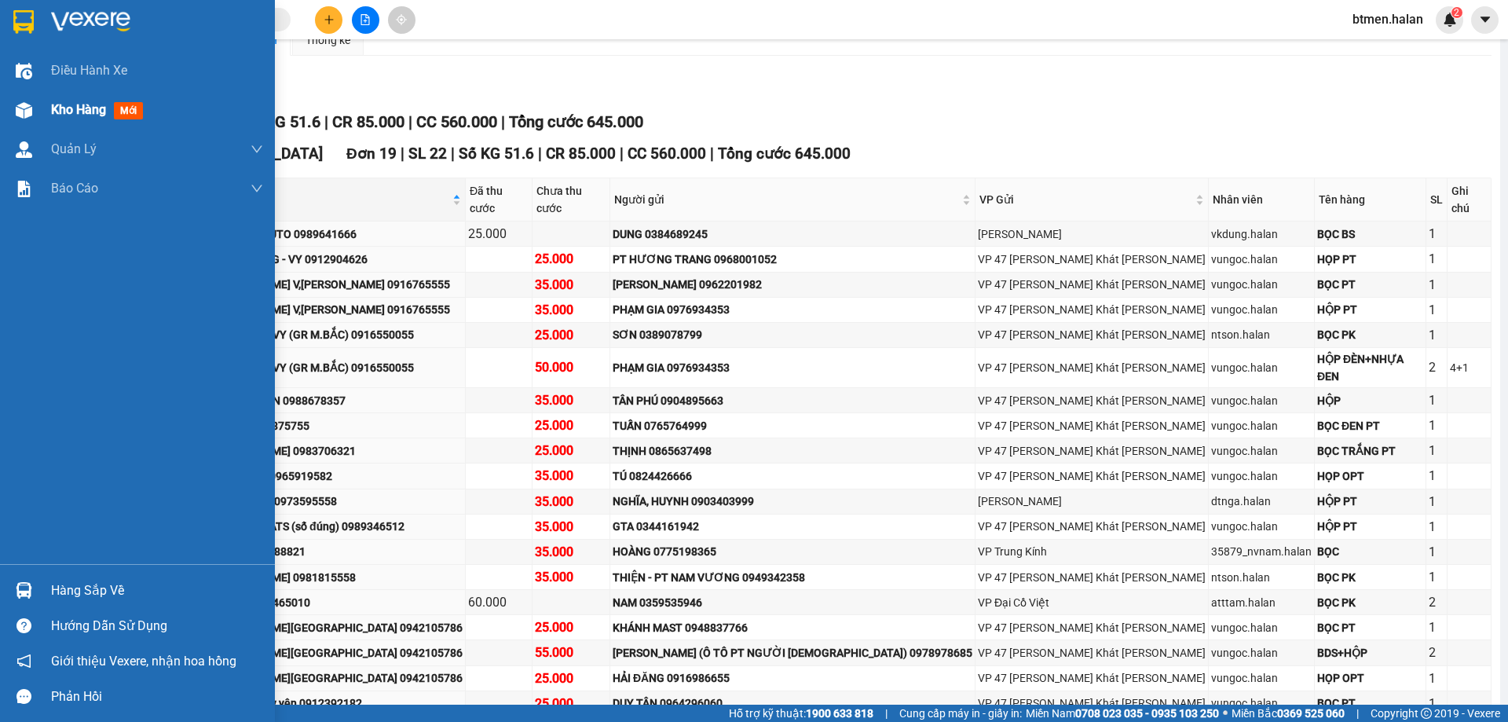
click at [84, 105] on span "Kho hàng" at bounding box center [78, 109] width 55 height 15
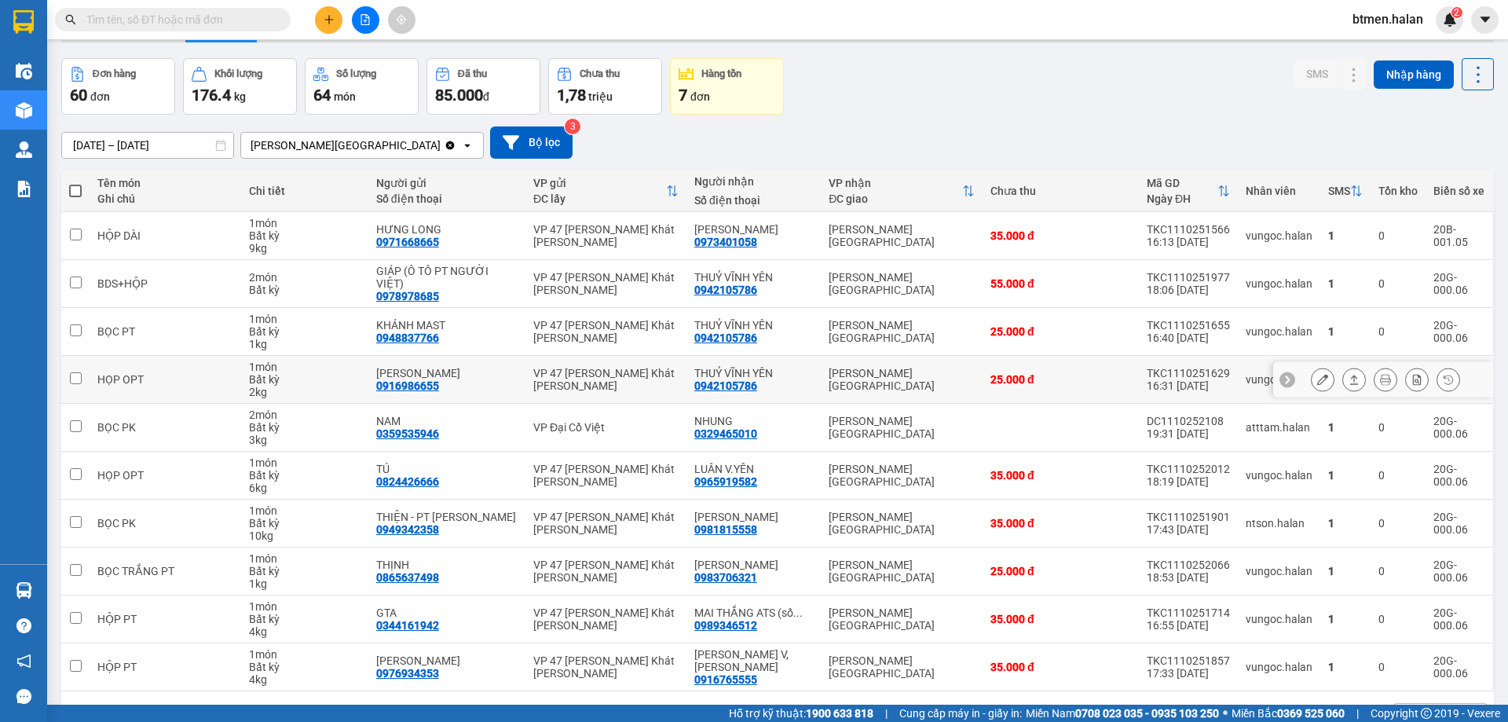
scroll to position [79, 0]
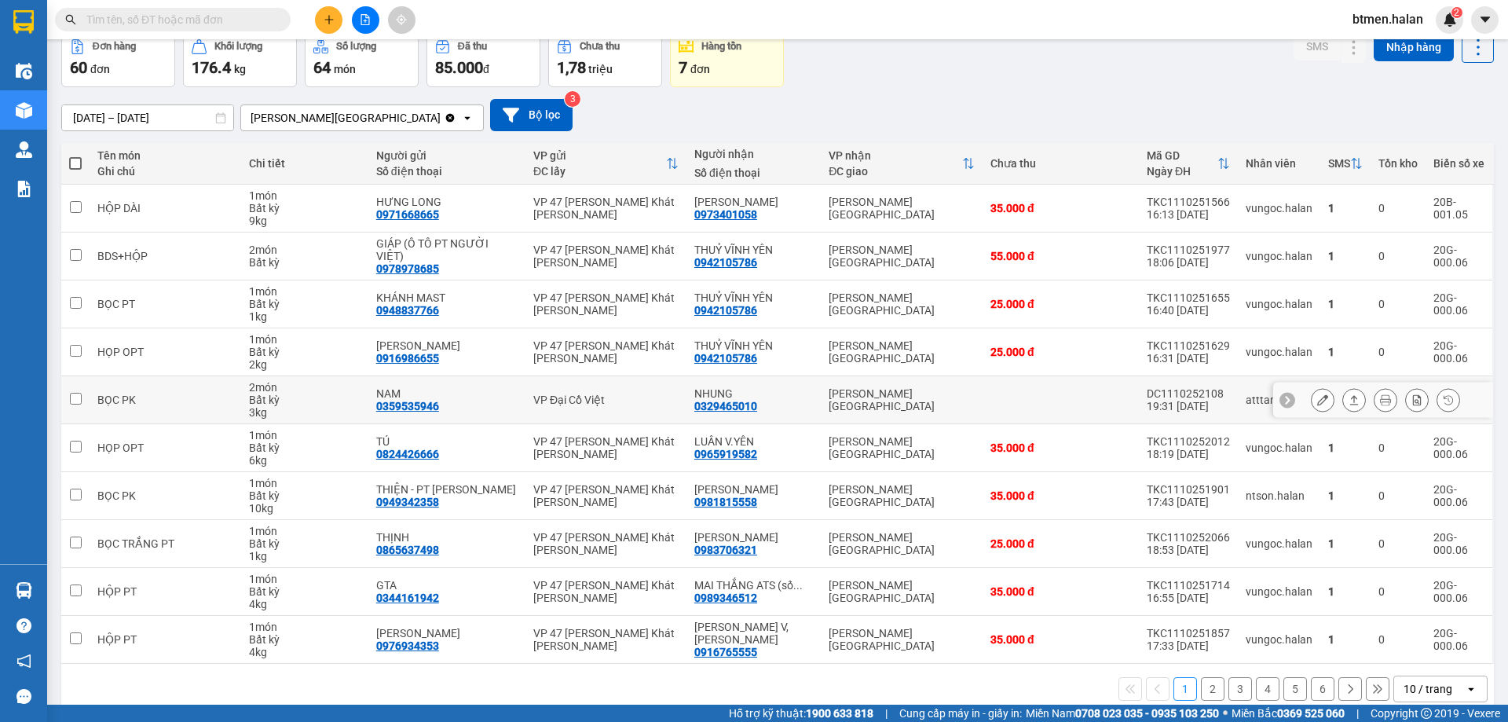
click at [1317, 394] on icon at bounding box center [1322, 399] width 11 height 11
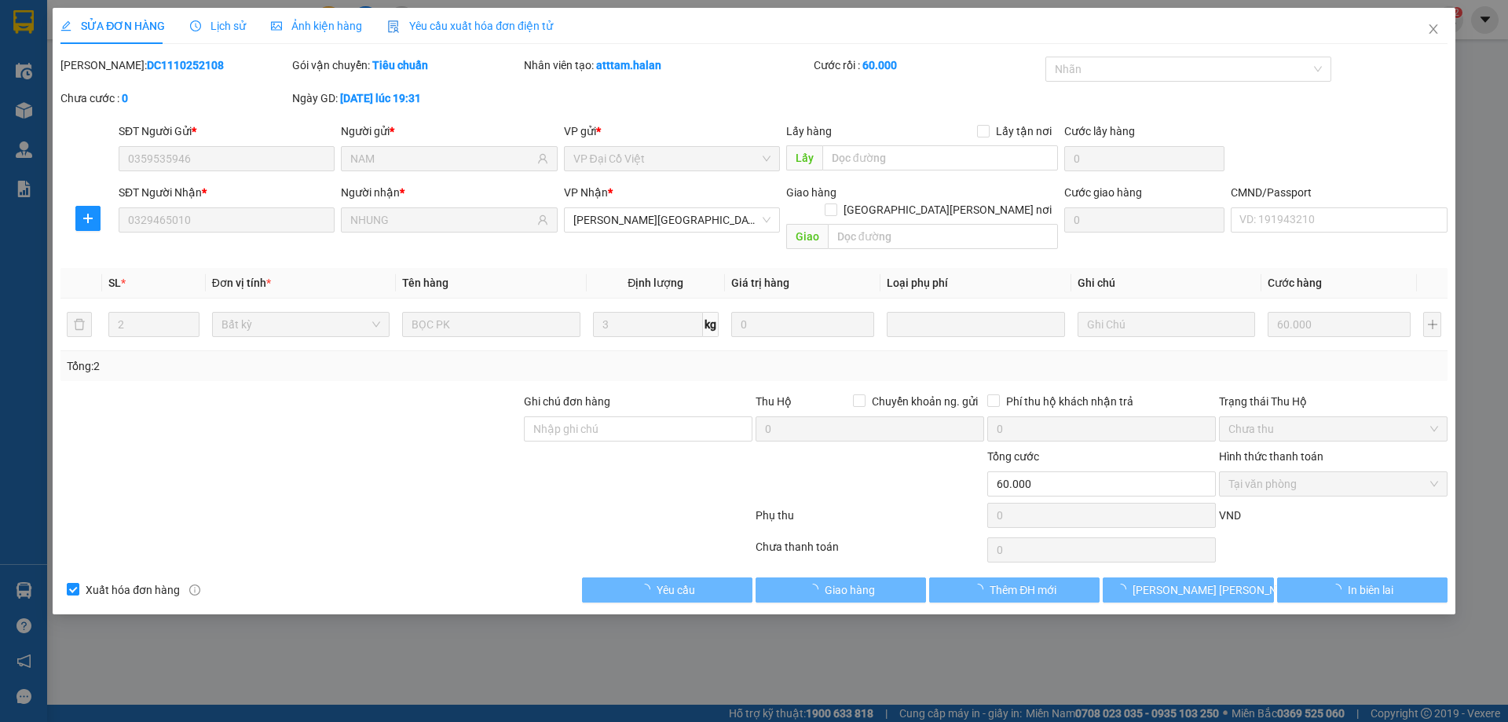
type input "0359535946"
type input "NAM"
type input "0329465010"
type input "NHUNG"
type input "0"
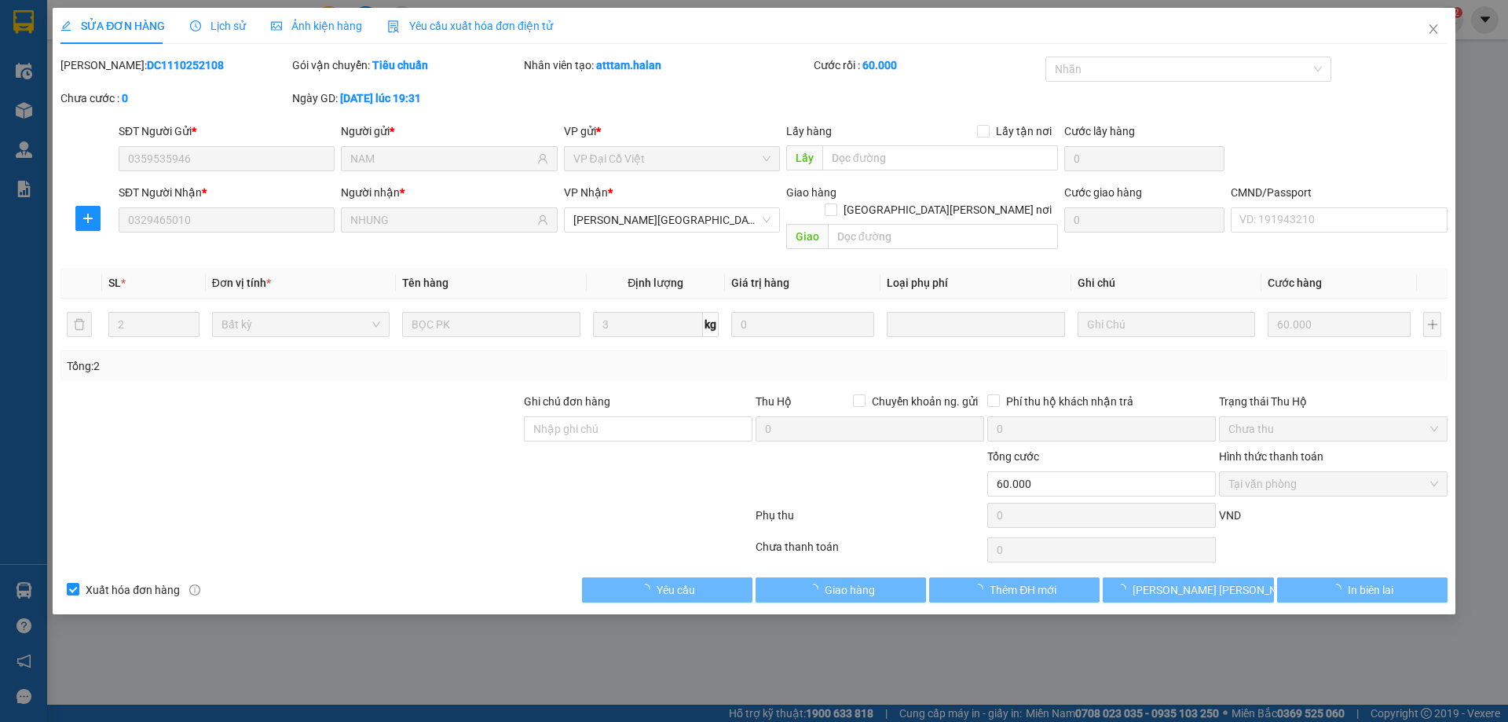
type input "60.000"
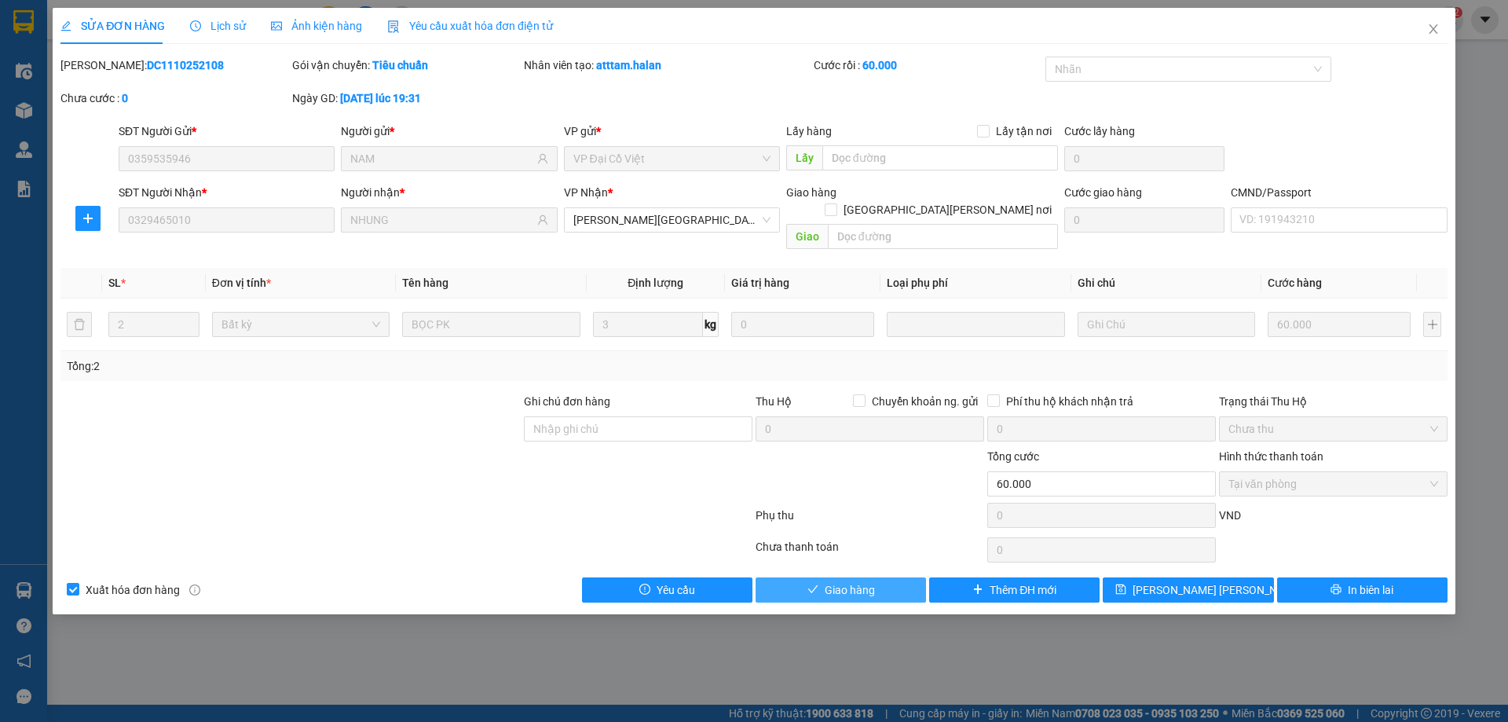
click at [846, 581] on span "Giao hàng" at bounding box center [850, 589] width 50 height 17
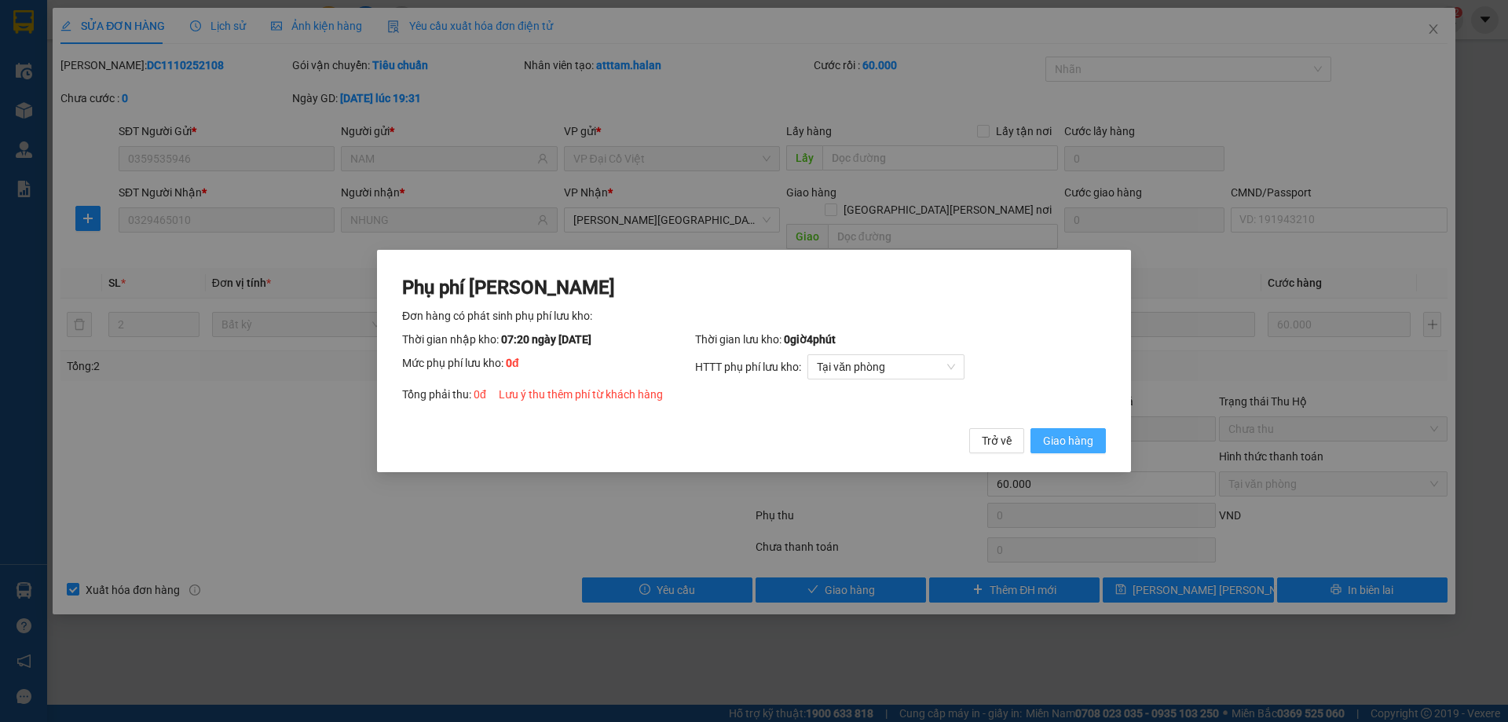
click at [1060, 441] on span "Giao hàng" at bounding box center [1068, 440] width 50 height 17
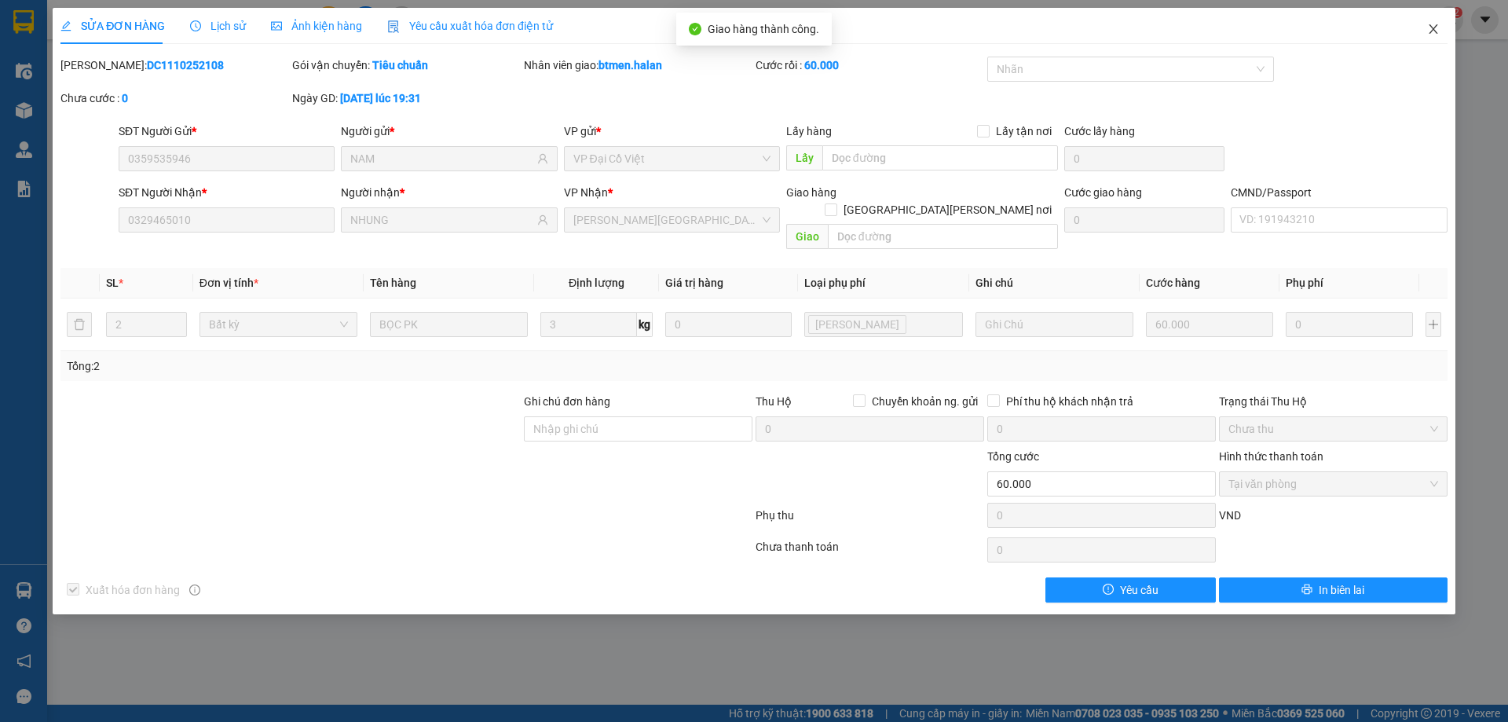
click at [1434, 25] on icon "close" at bounding box center [1433, 29] width 13 height 13
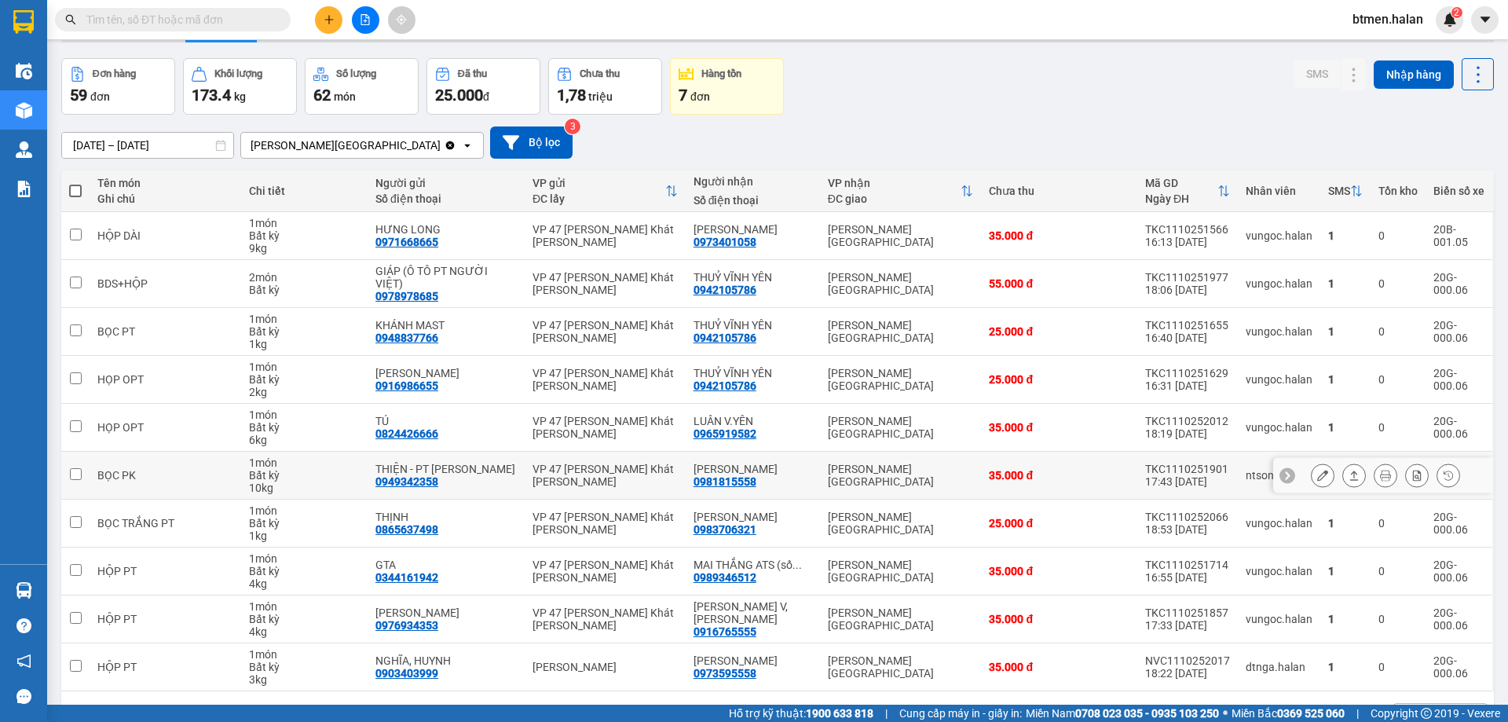
scroll to position [79, 0]
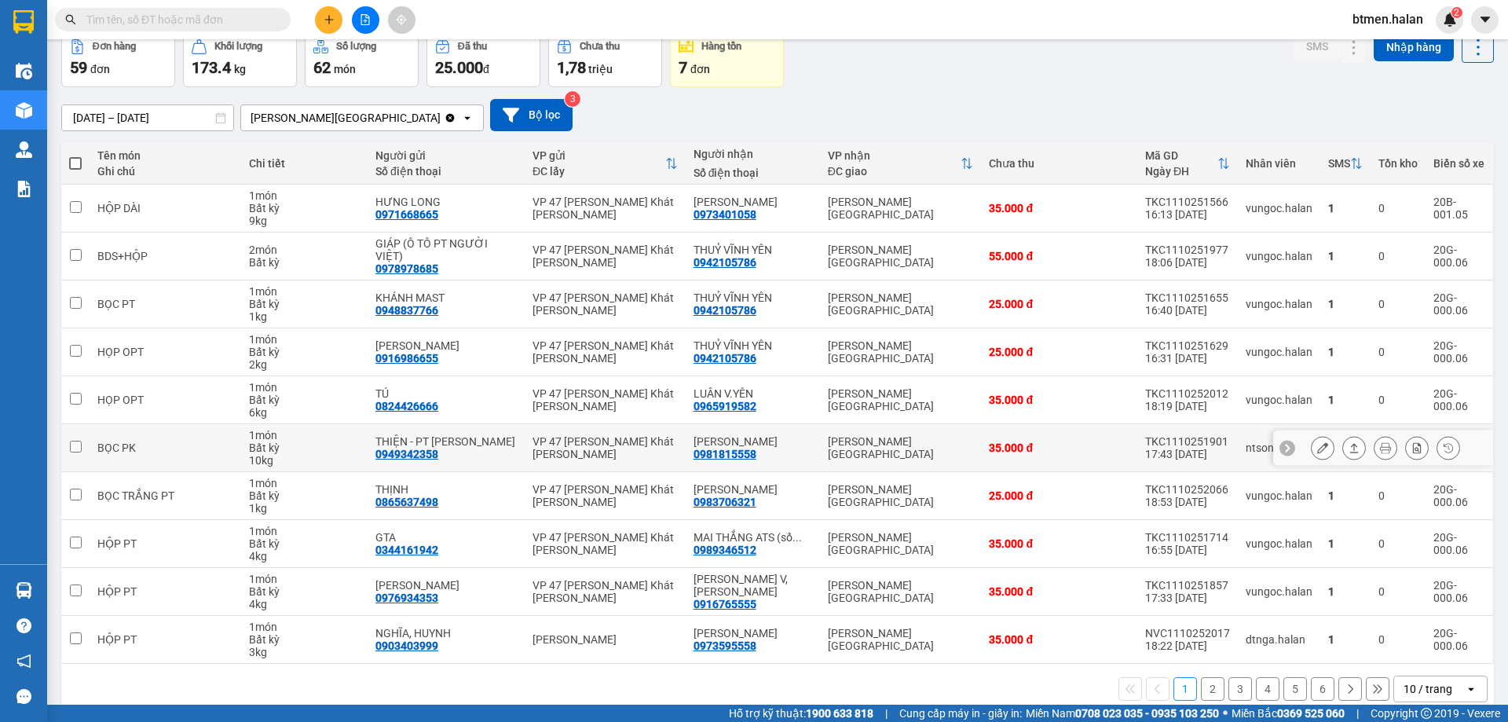
click at [743, 448] on div "0981815558" at bounding box center [724, 454] width 63 height 13
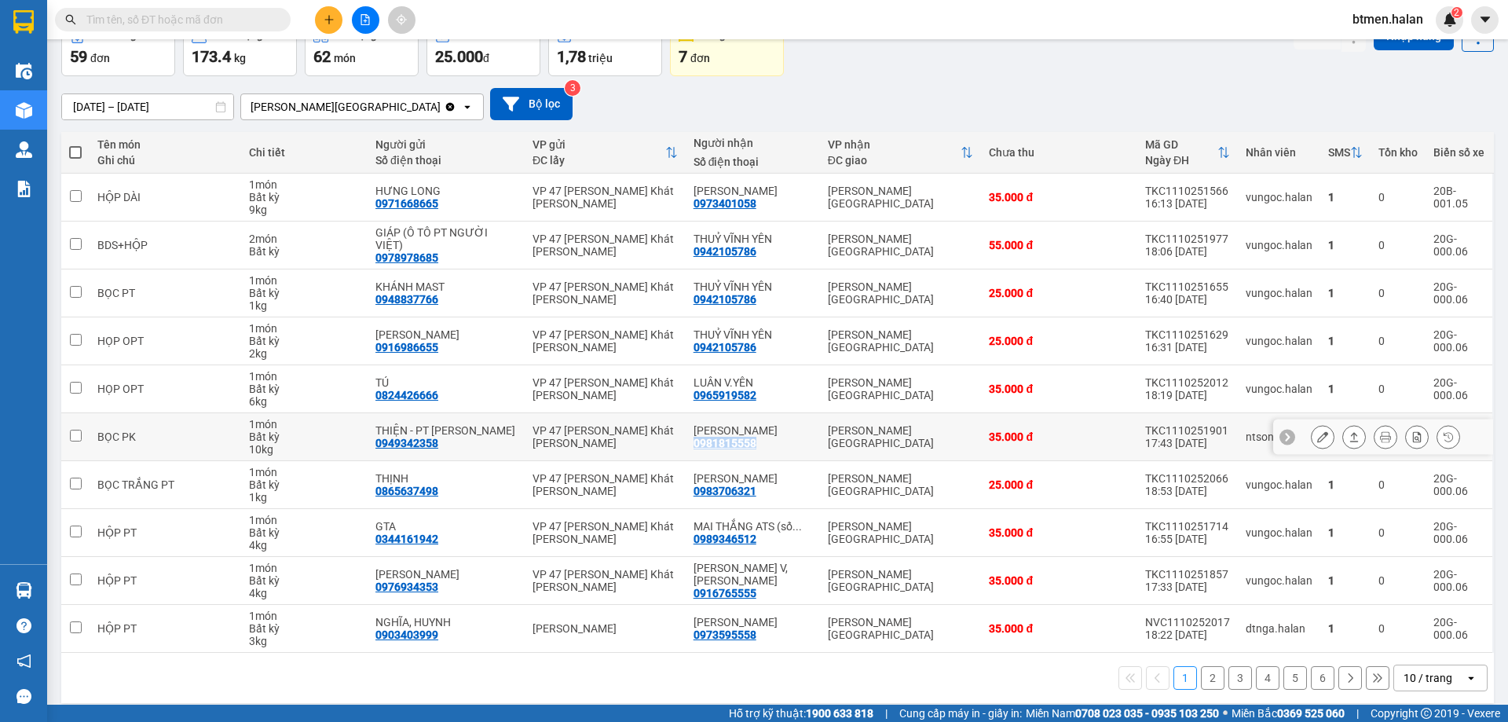
copy div "0981815558"
click at [259, 22] on input "text" at bounding box center [178, 19] width 185 height 17
paste input "0981815558"
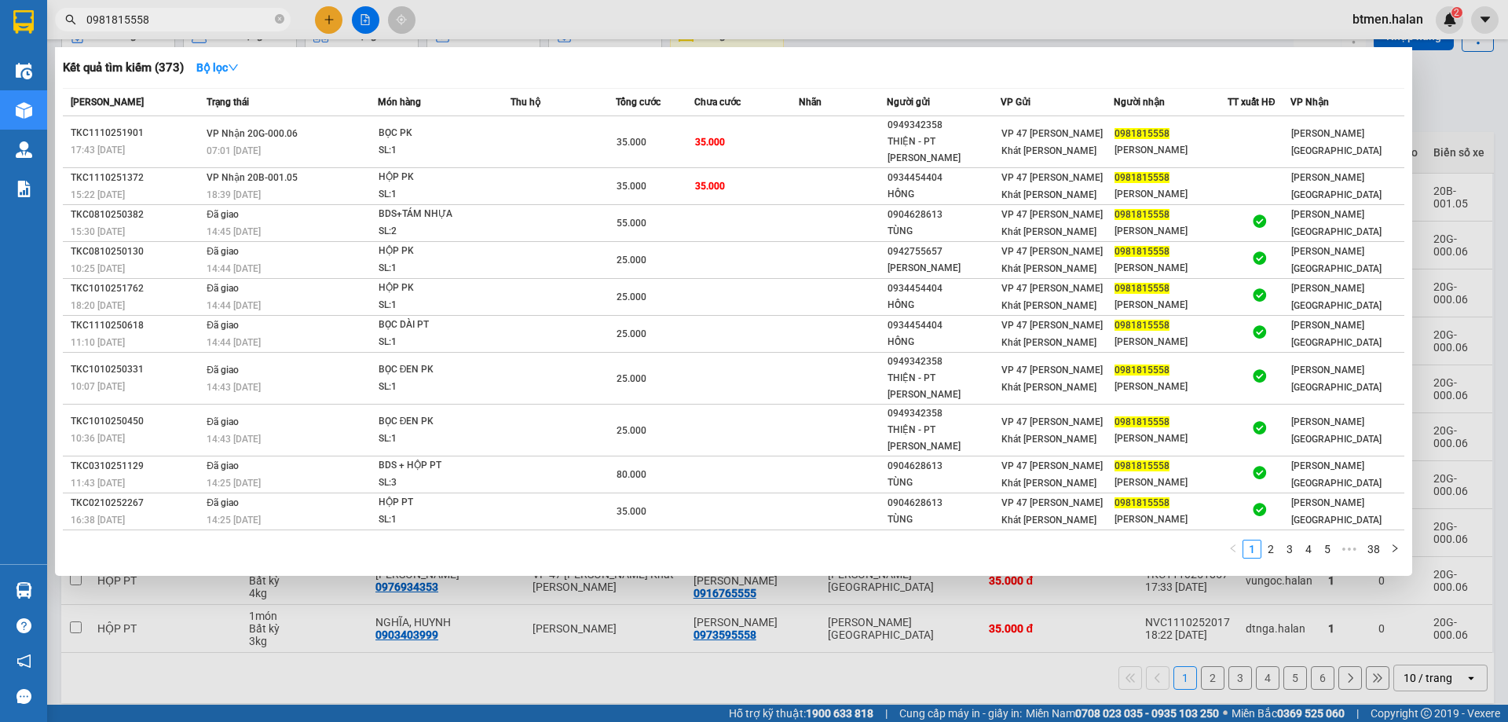
click at [1443, 90] on div at bounding box center [754, 361] width 1508 height 722
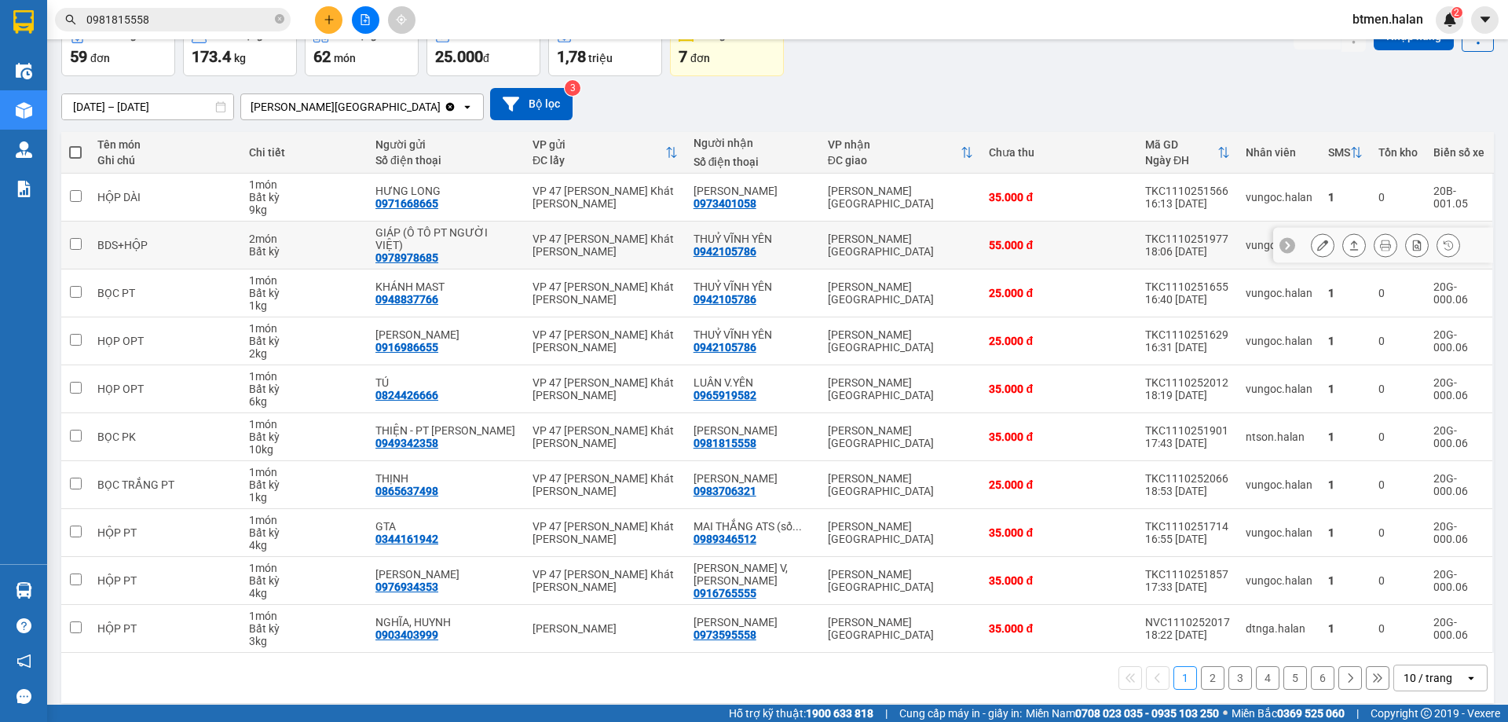
click at [723, 245] on div "0942105786" at bounding box center [724, 251] width 63 height 13
copy div "0942105786"
click at [187, 17] on input "0981815558" at bounding box center [178, 19] width 185 height 17
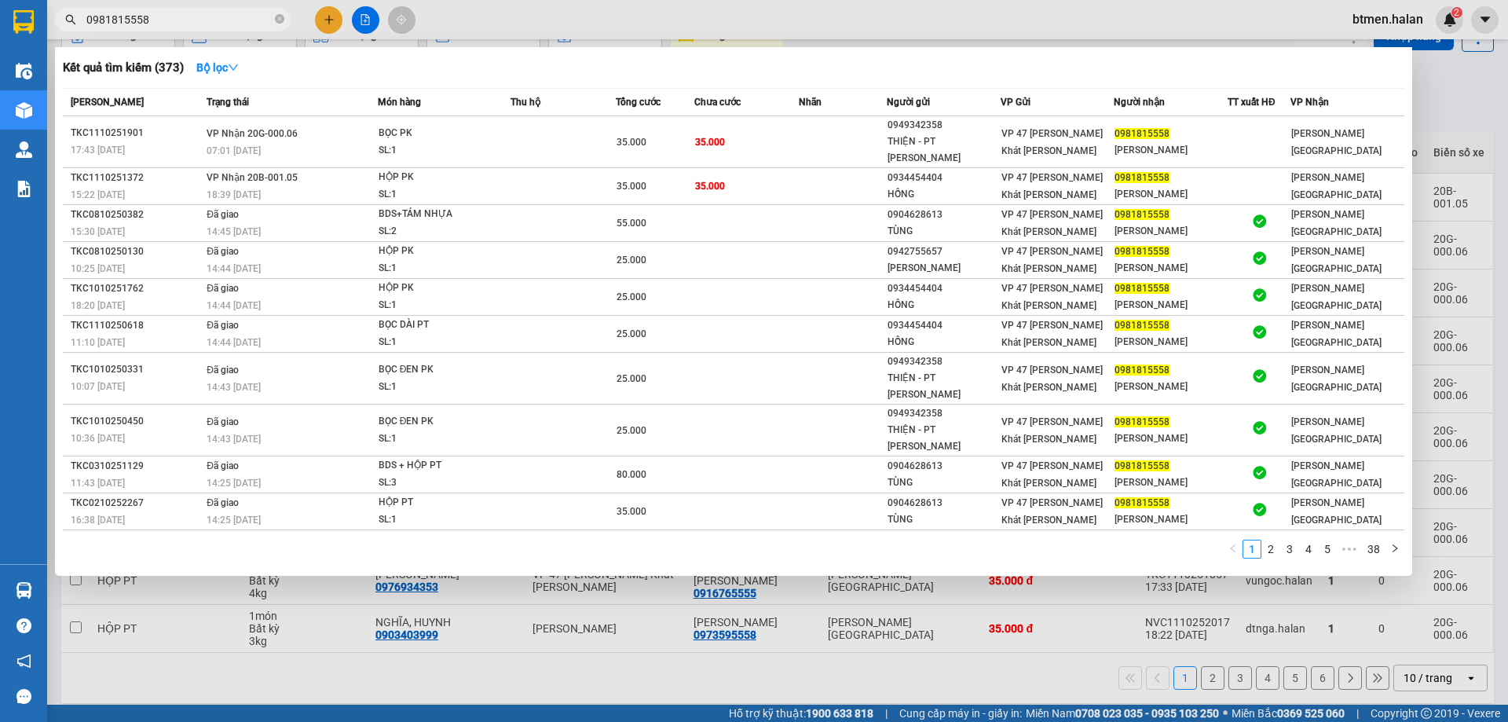
click at [187, 17] on input "0981815558" at bounding box center [178, 19] width 185 height 17
paste input "42105786"
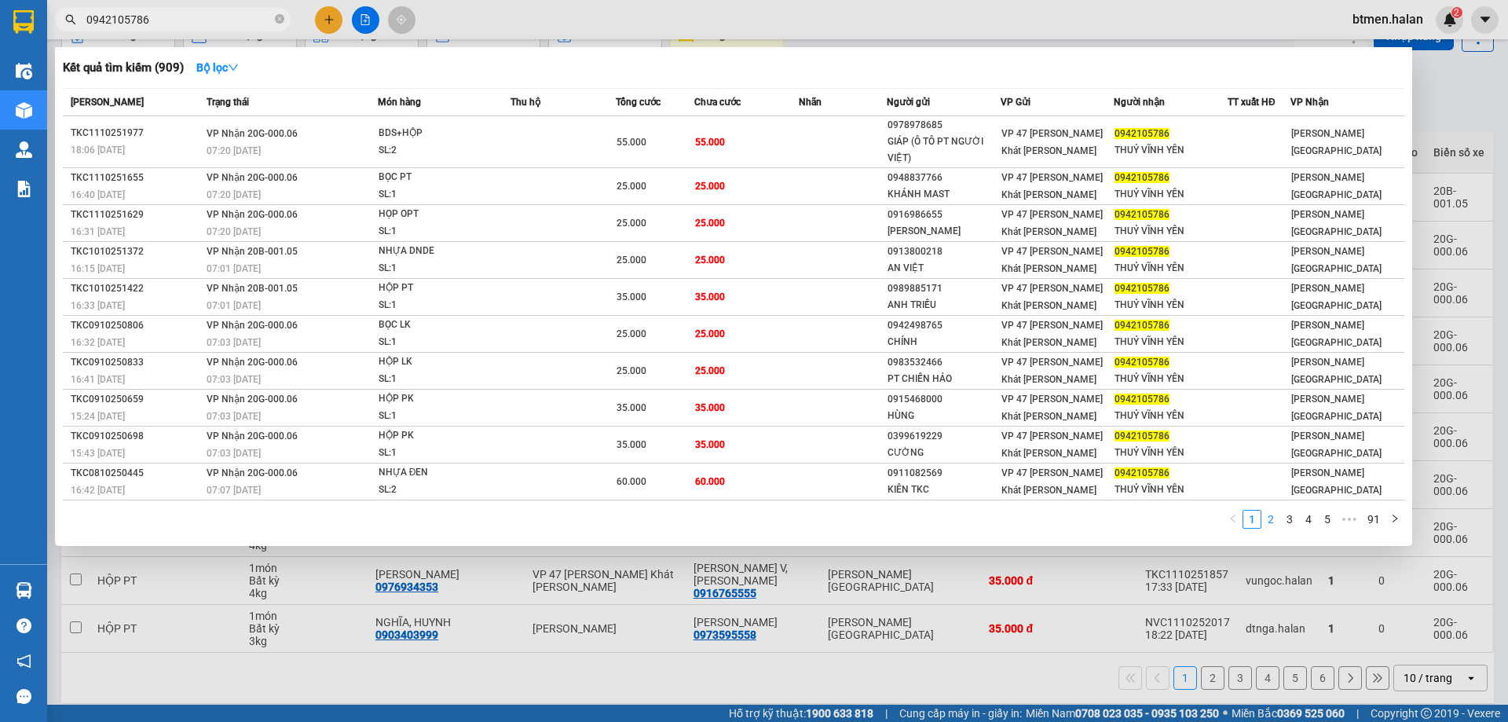
click at [1268, 513] on link "2" at bounding box center [1270, 518] width 17 height 17
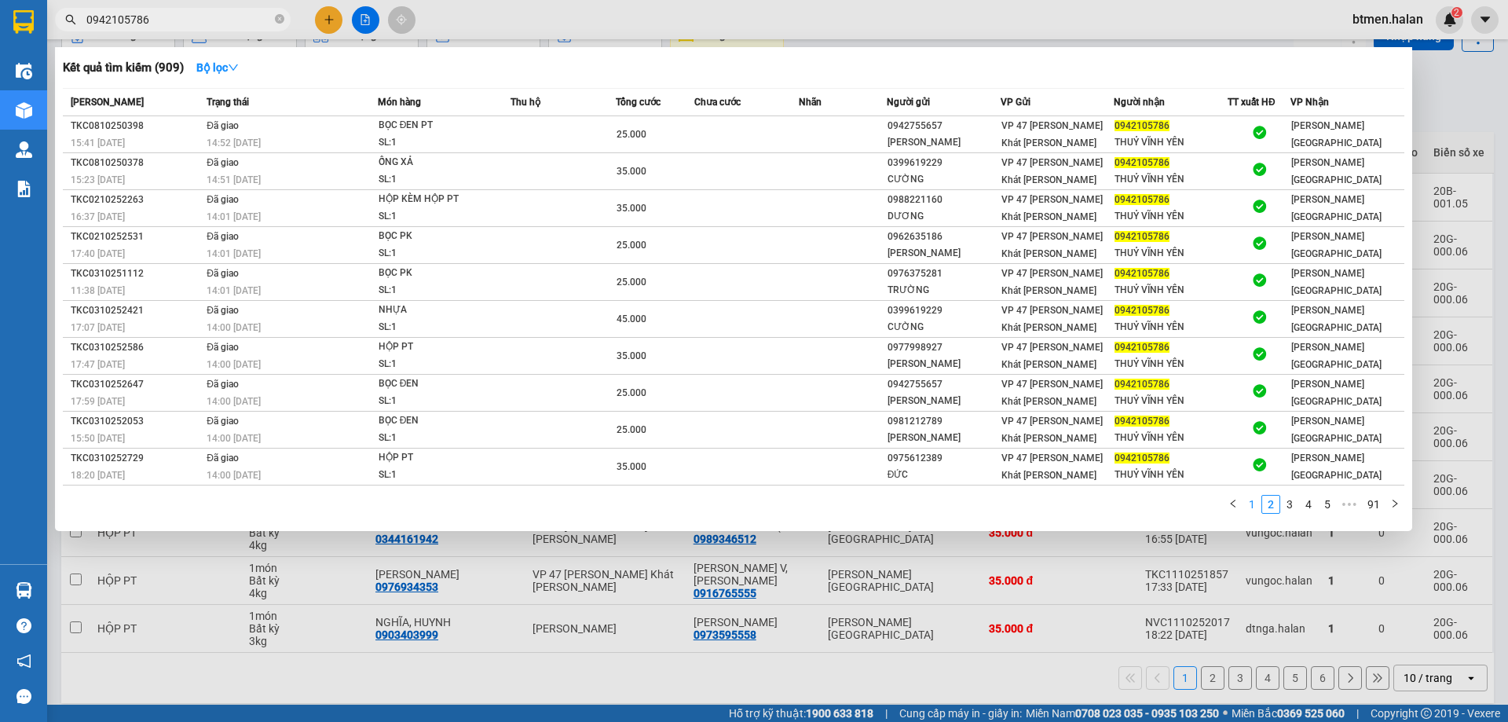
click at [1247, 510] on link "1" at bounding box center [1251, 504] width 17 height 17
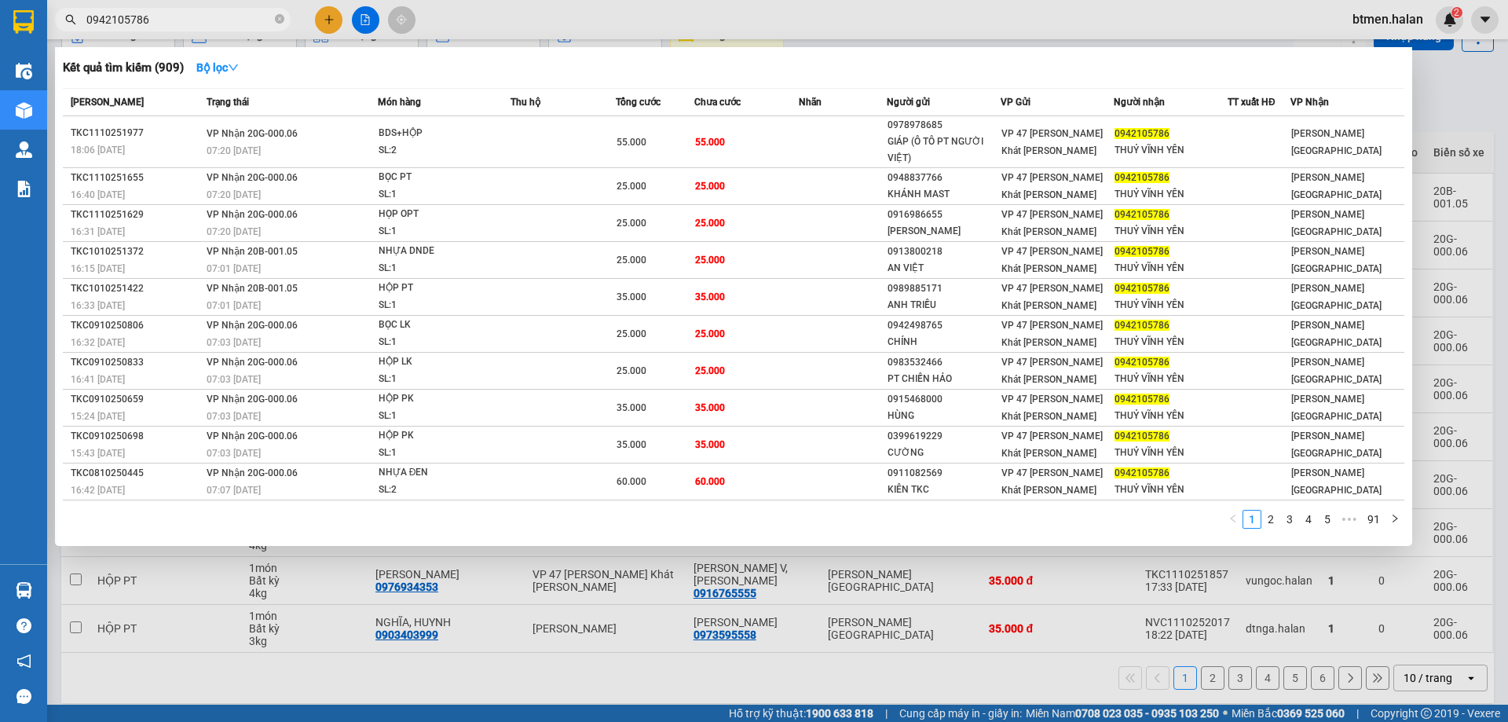
click at [371, 82] on div "Kết quả tìm kiếm ( 909 ) Bộ lọc Mã ĐH Trạng thái Món hàng Thu hộ Tổng cước Chưa…" at bounding box center [733, 296] width 1357 height 499
click at [1481, 108] on div at bounding box center [754, 361] width 1508 height 722
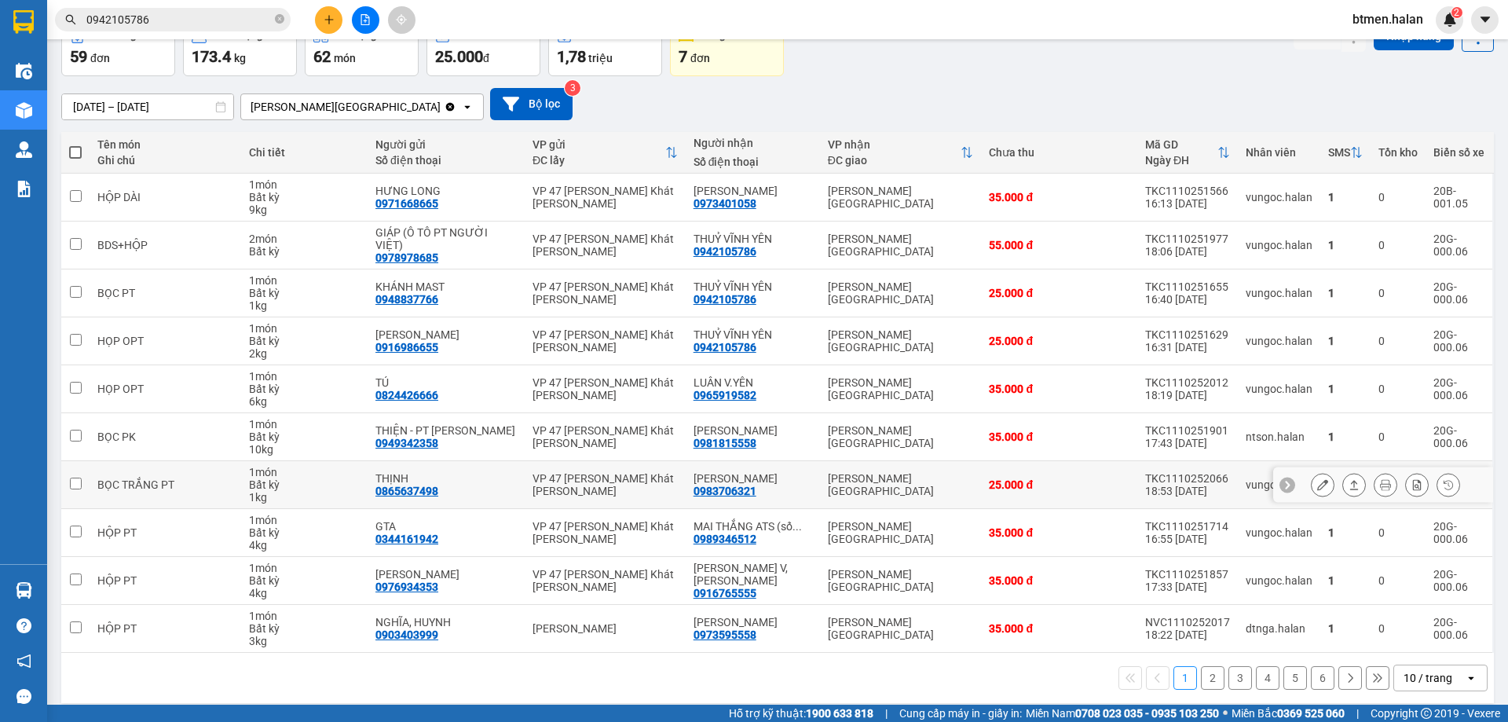
click at [741, 485] on div "0983706321" at bounding box center [724, 491] width 63 height 13
copy div "0983706321"
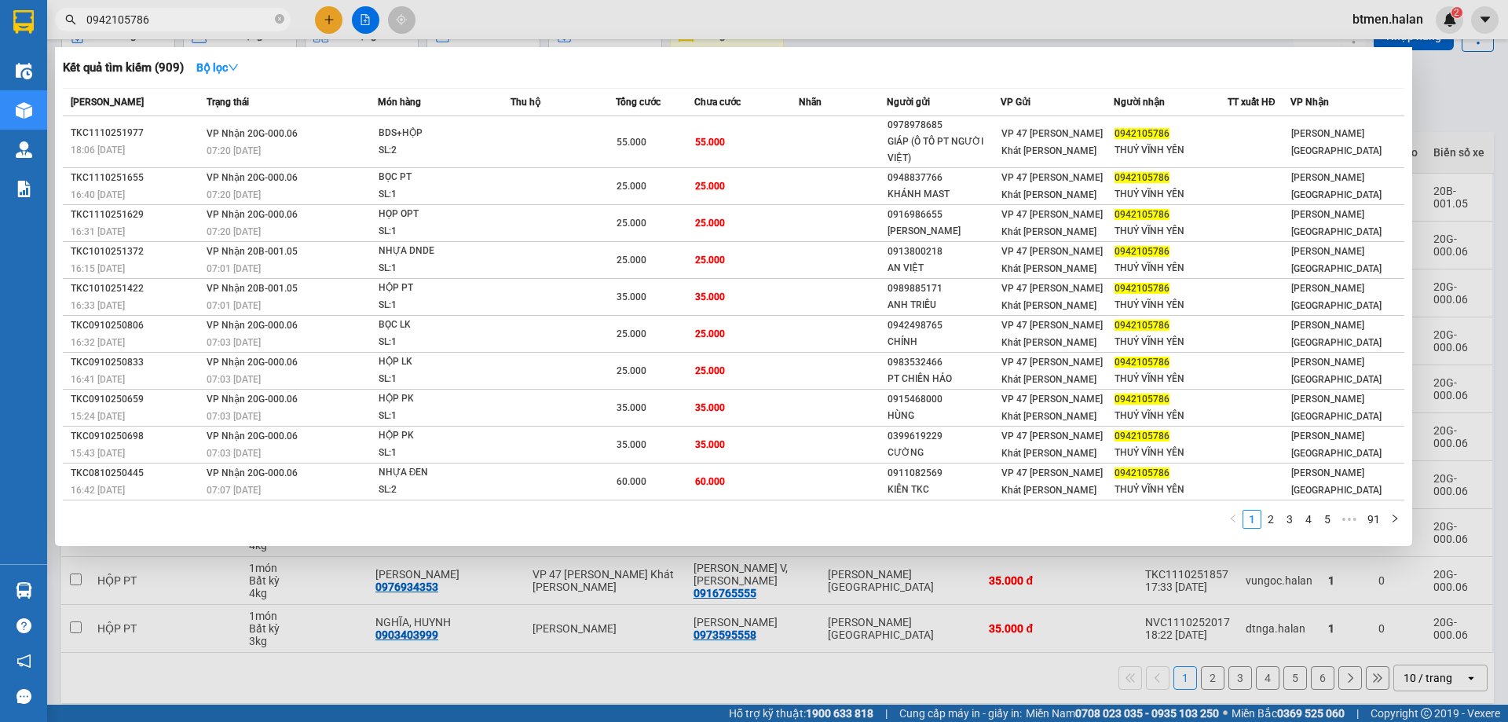
click at [213, 21] on input "0942105786" at bounding box center [178, 19] width 185 height 17
paste input "83706321"
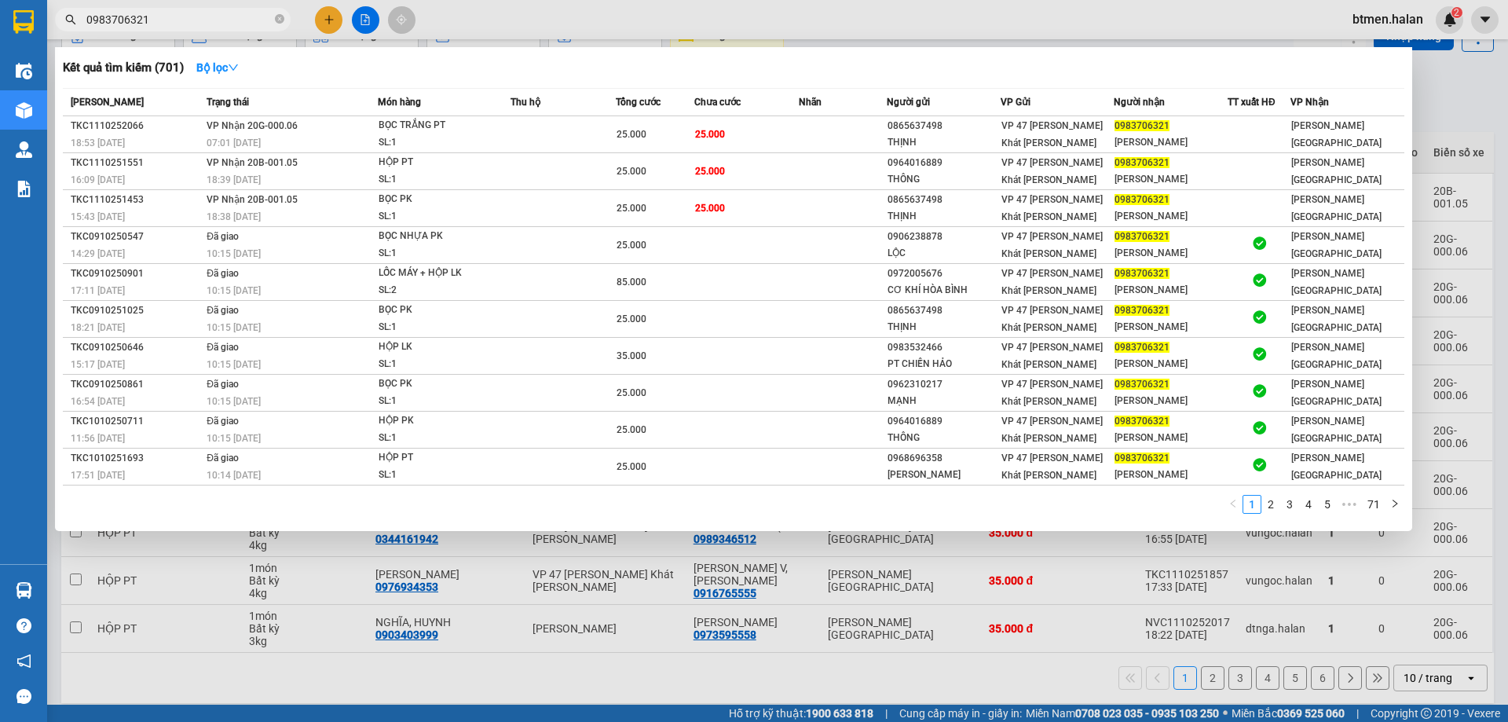
click at [1449, 90] on div at bounding box center [754, 361] width 1508 height 722
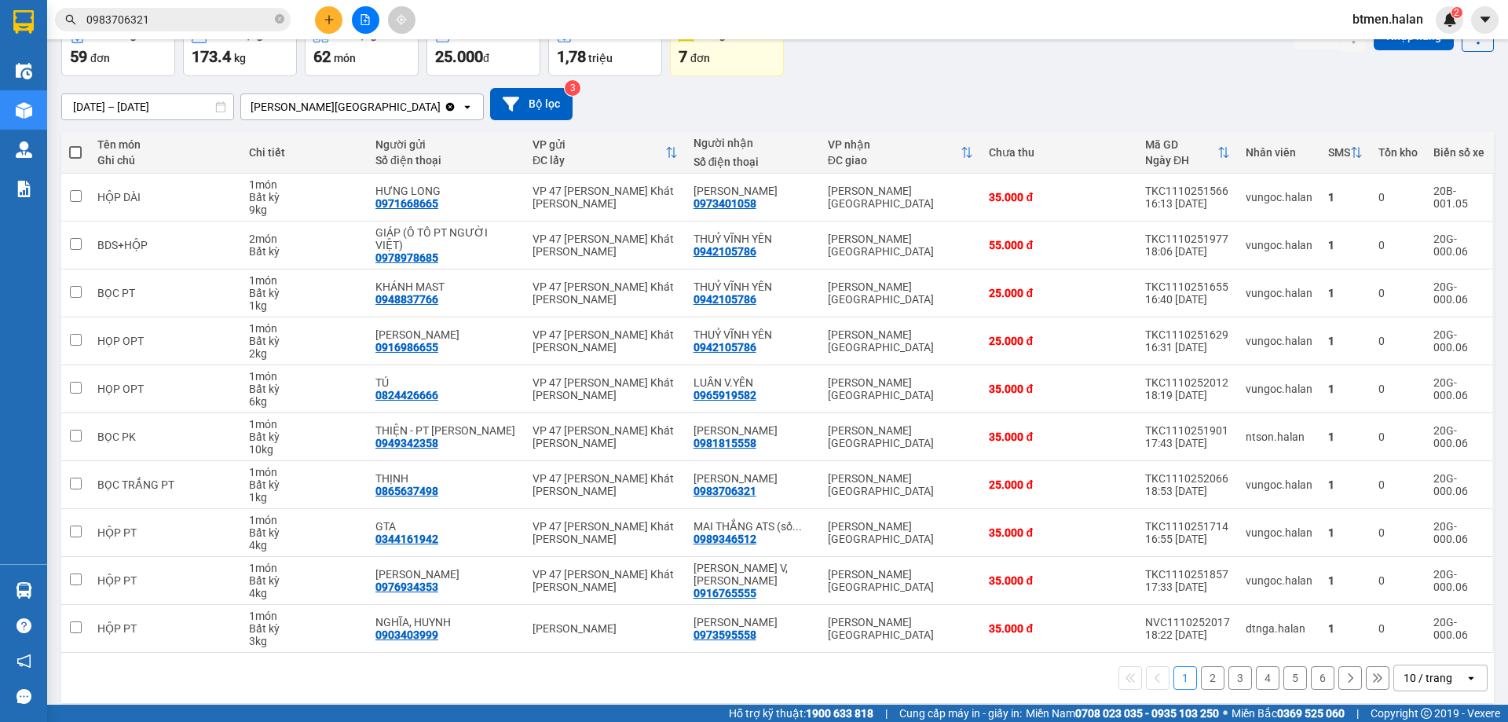
click at [1328, 123] on div "14/08/2025 – 12/10/2025 Press the down arrow key to interact with the calendar …" at bounding box center [777, 104] width 1432 height 56
click at [1212, 666] on button "2" at bounding box center [1213, 678] width 24 height 24
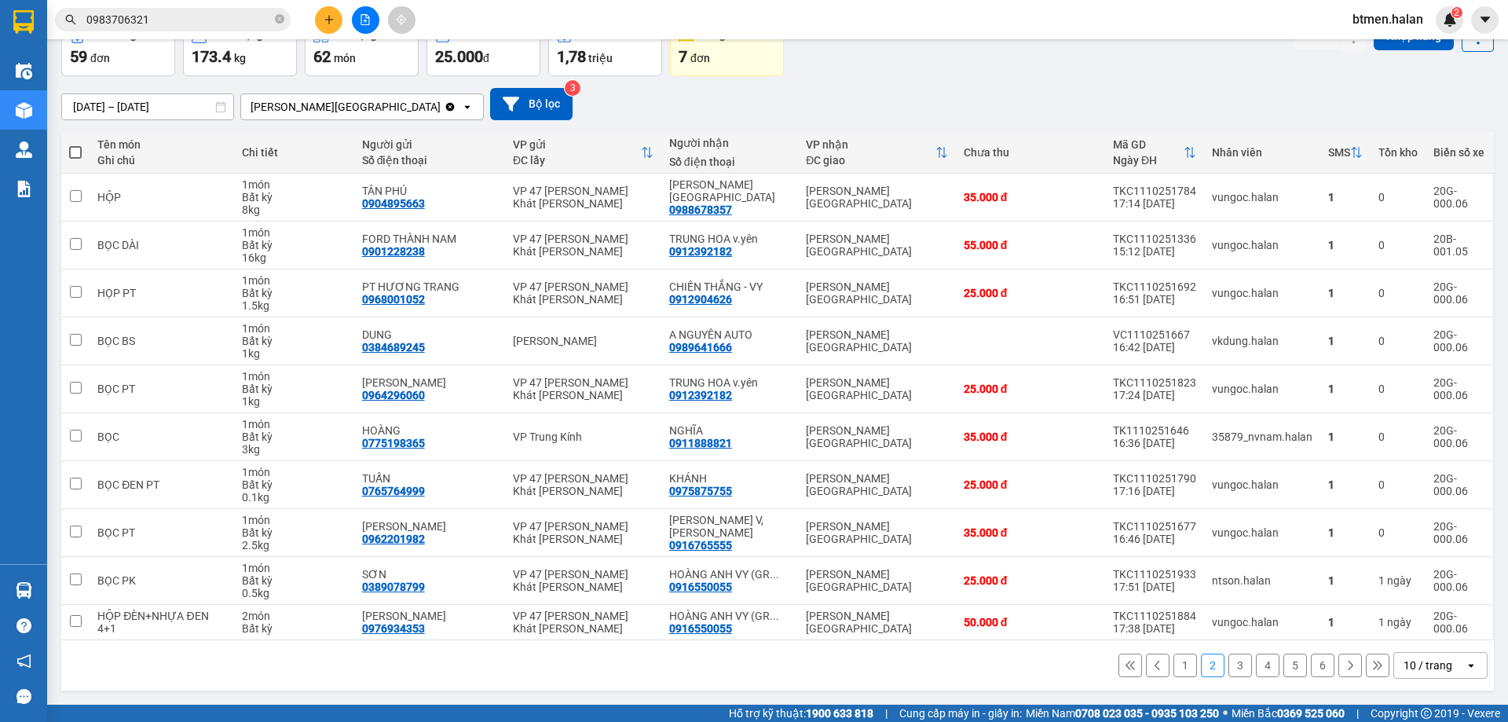
click at [1228, 668] on button "3" at bounding box center [1240, 665] width 24 height 24
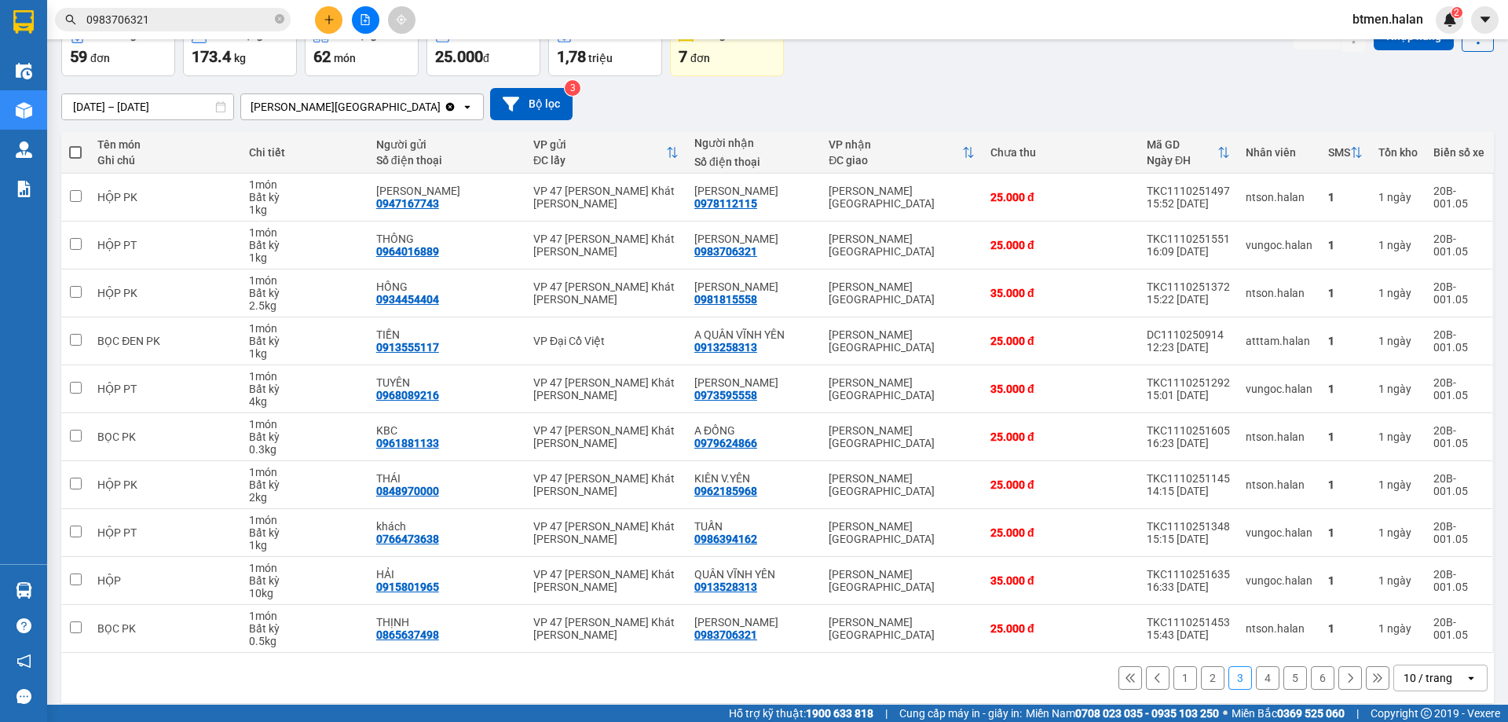
click at [1256, 675] on button "4" at bounding box center [1268, 678] width 24 height 24
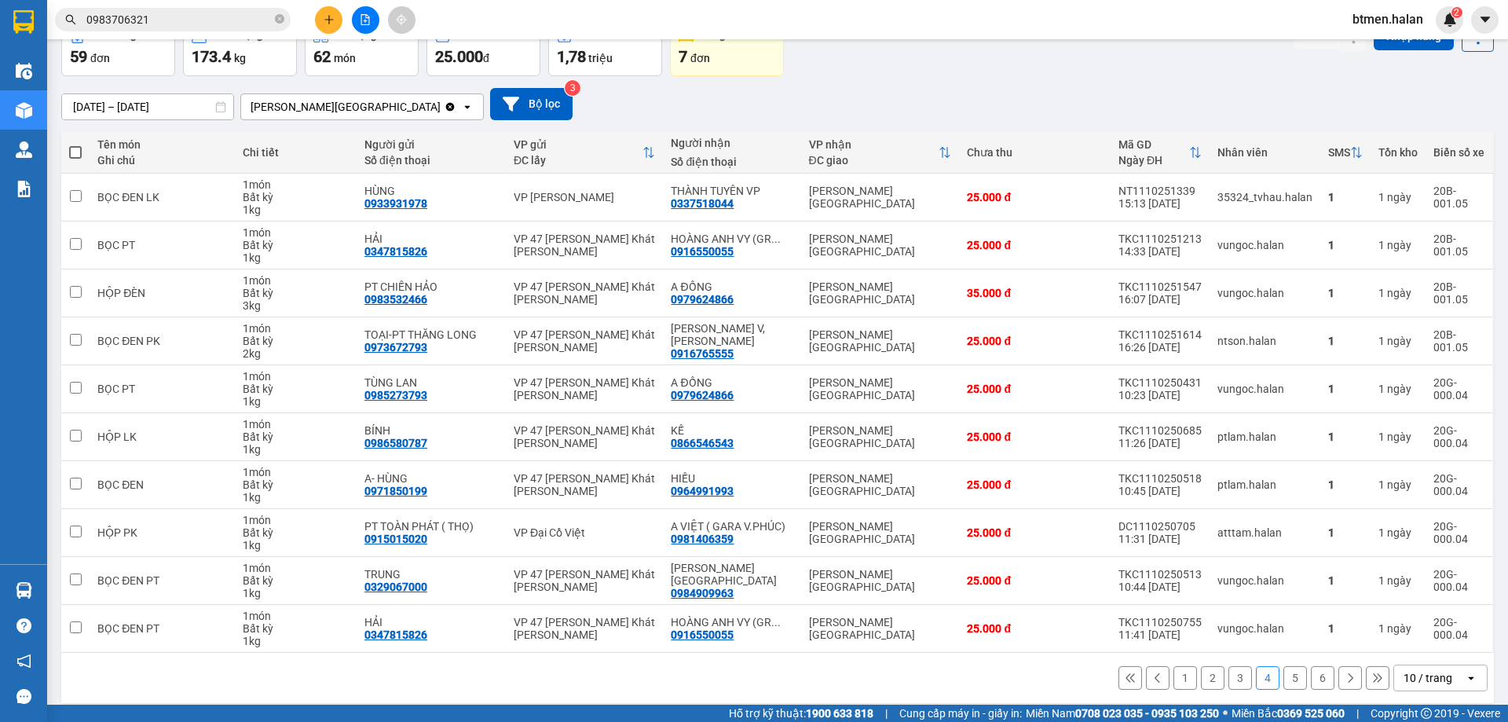
click at [1283, 680] on button "5" at bounding box center [1295, 678] width 24 height 24
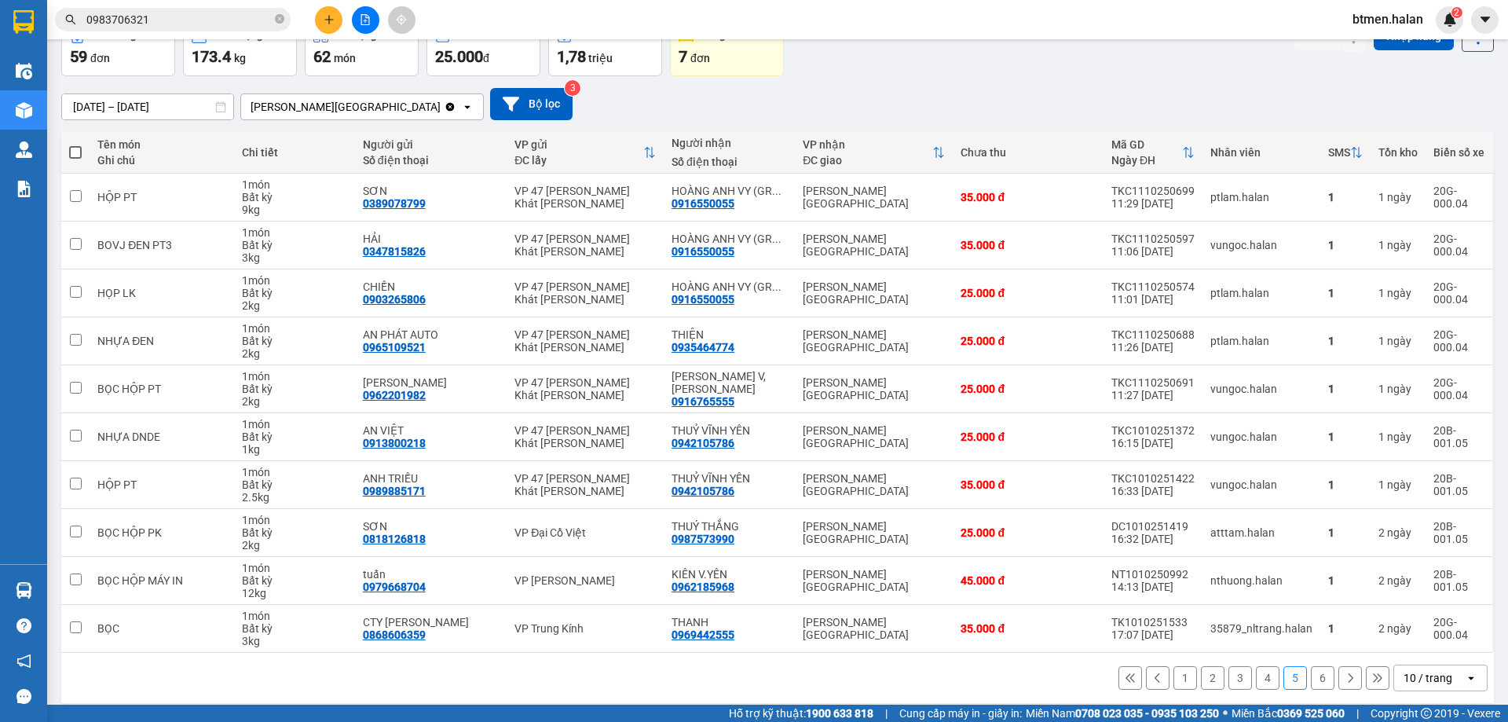
click at [1311, 684] on button "6" at bounding box center [1323, 678] width 24 height 24
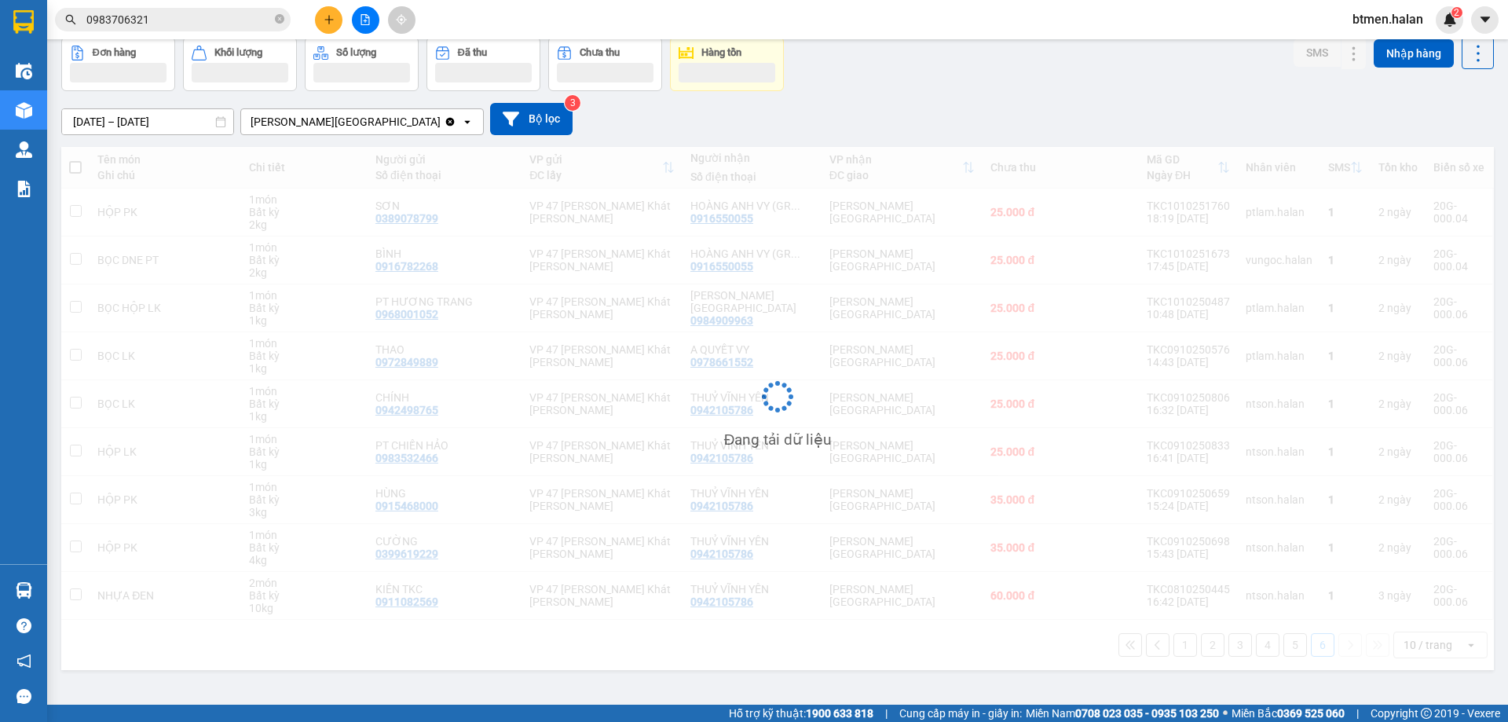
scroll to position [72, 0]
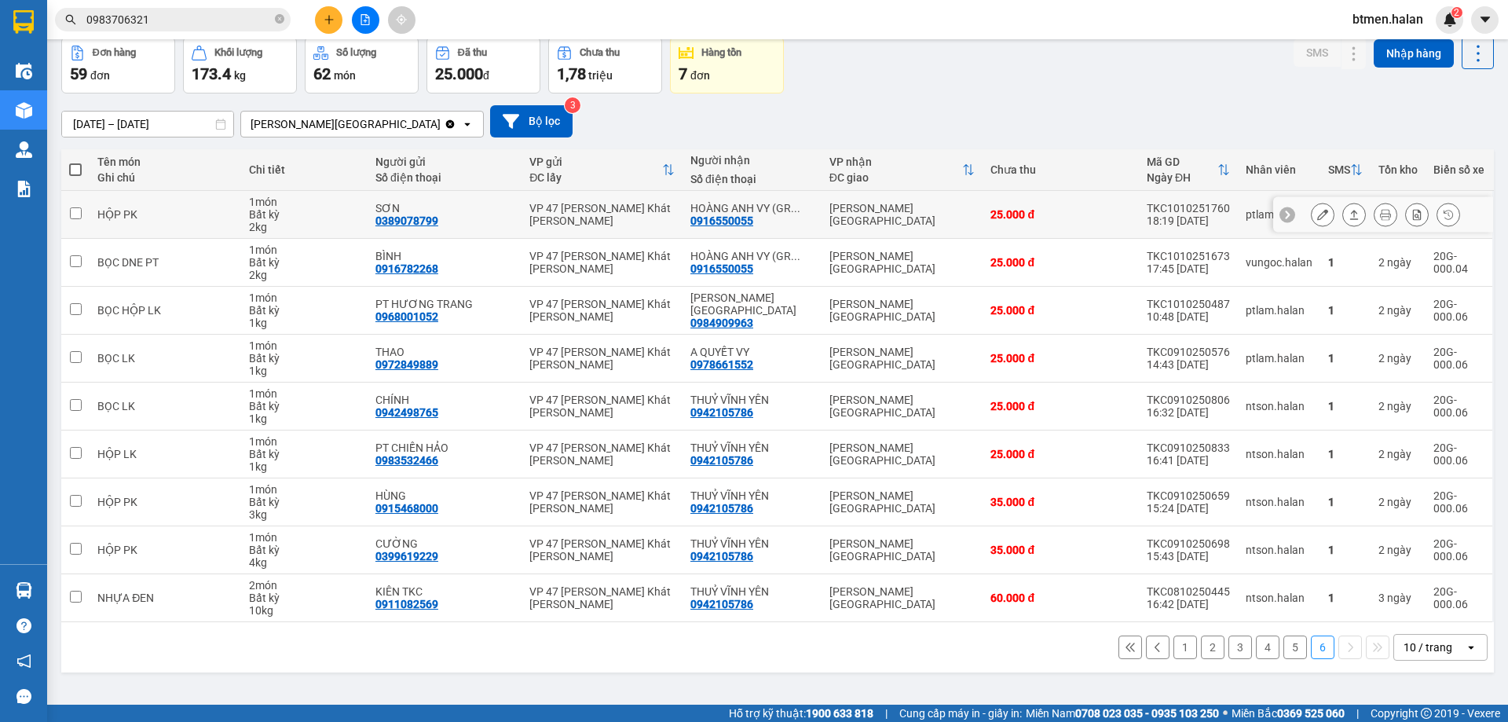
click at [741, 221] on div "0916550055" at bounding box center [721, 220] width 63 height 13
copy div "0916550055"
click at [238, 12] on input "0983706321" at bounding box center [178, 19] width 185 height 17
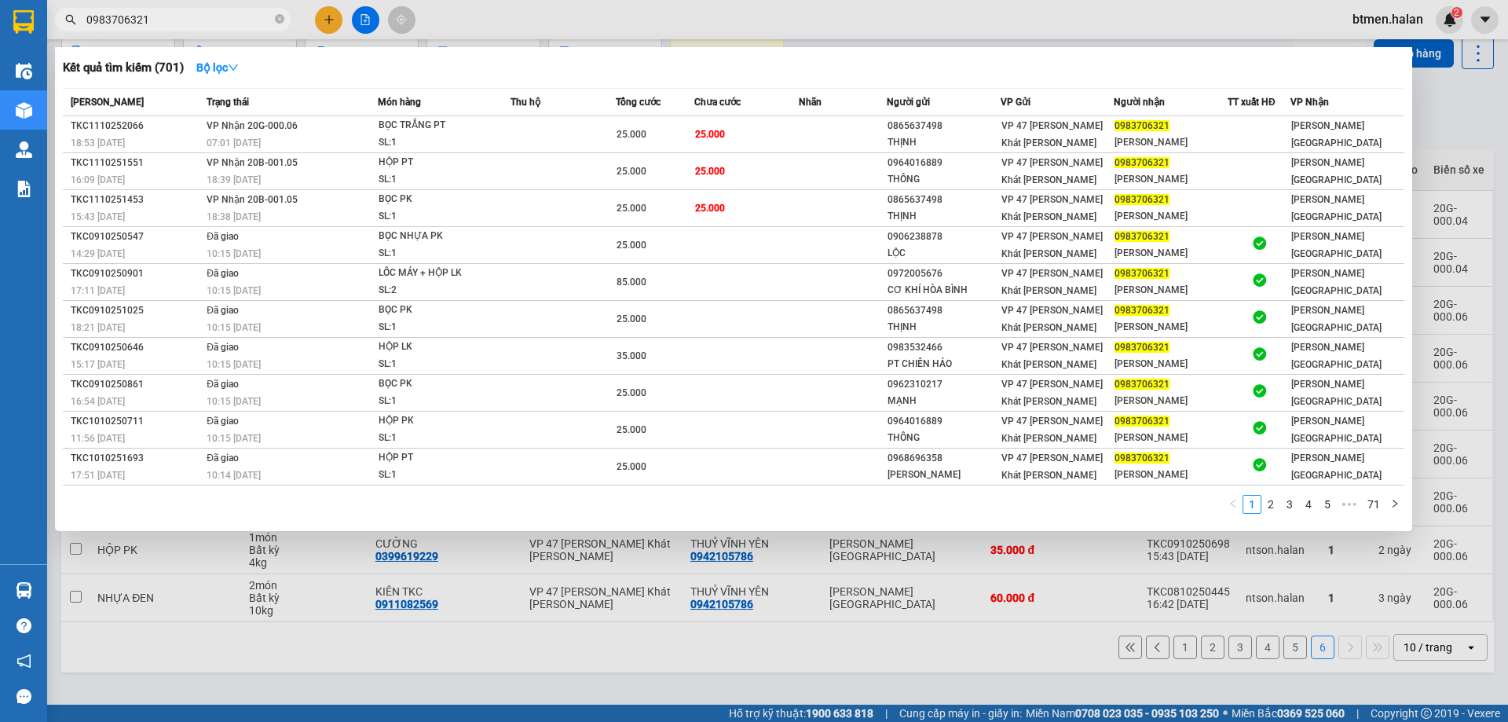
click at [238, 12] on input "0983706321" at bounding box center [178, 19] width 185 height 17
paste input "16550055"
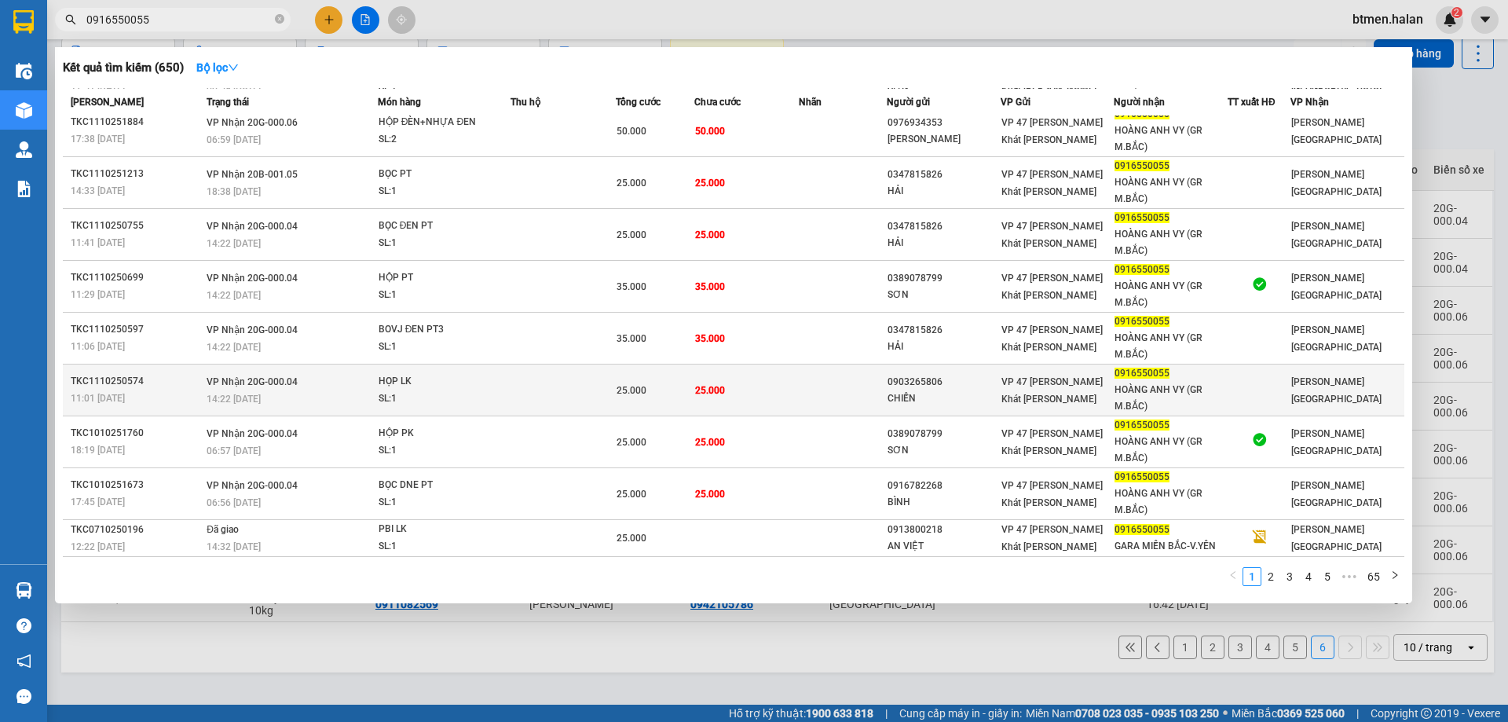
scroll to position [0, 0]
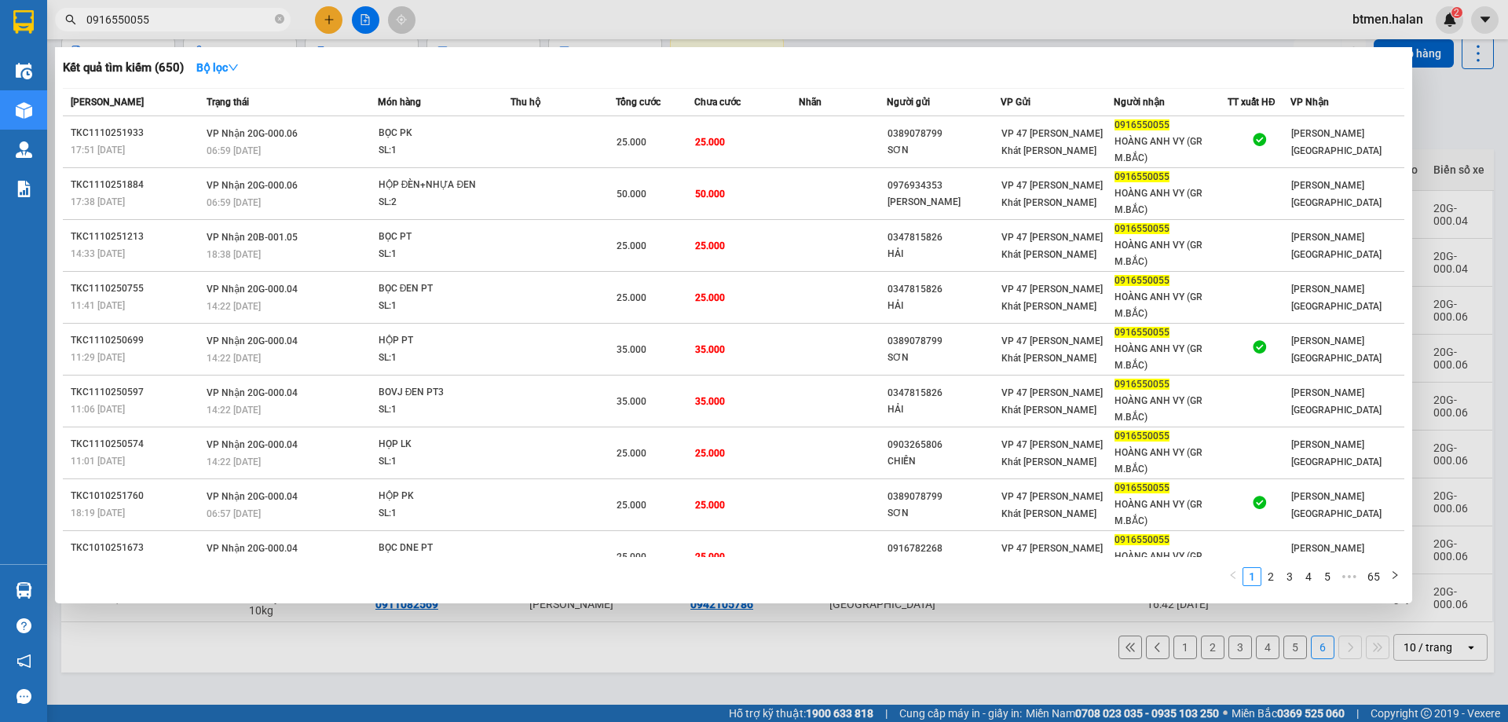
type input "0916550055"
click at [1291, 74] on div "Kết quả tìm kiếm ( 650 ) Bộ lọc" at bounding box center [733, 67] width 1341 height 25
click at [1316, 60] on div "Kết quả tìm kiếm ( 650 ) Bộ lọc" at bounding box center [733, 67] width 1341 height 25
click at [1448, 125] on div at bounding box center [754, 361] width 1508 height 722
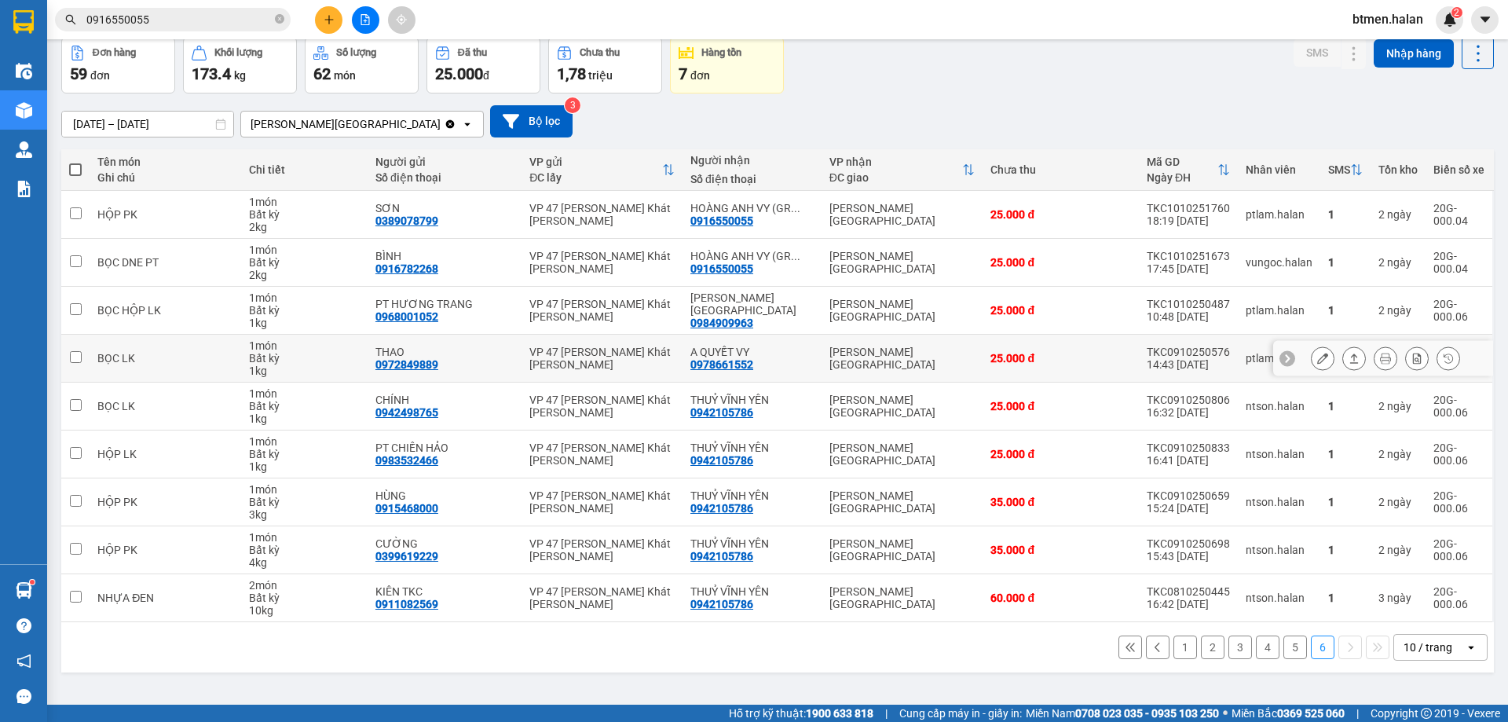
click at [736, 356] on div "A QUYẾT VY" at bounding box center [751, 352] width 123 height 13
checkbox input "true"
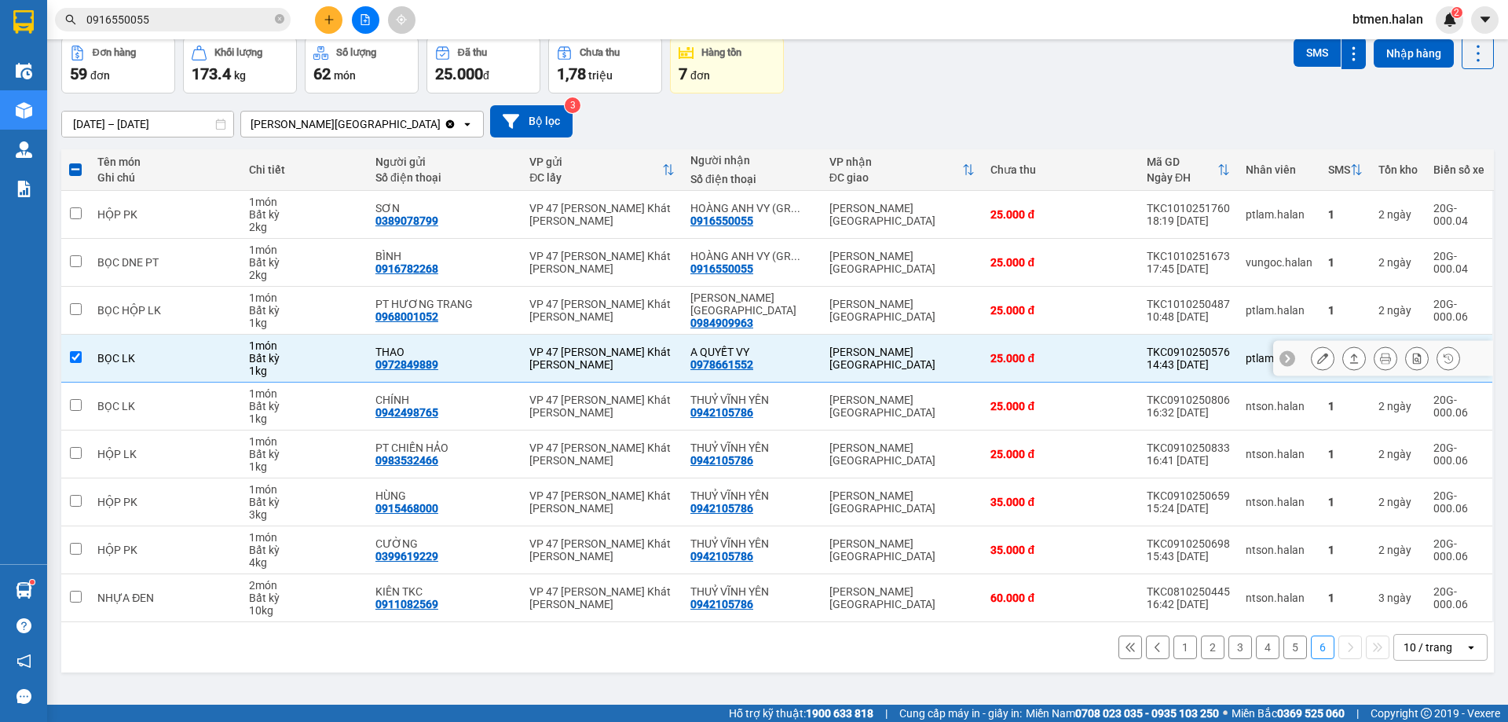
click at [730, 362] on div "0978661552" at bounding box center [721, 364] width 63 height 13
copy div "0978661552"
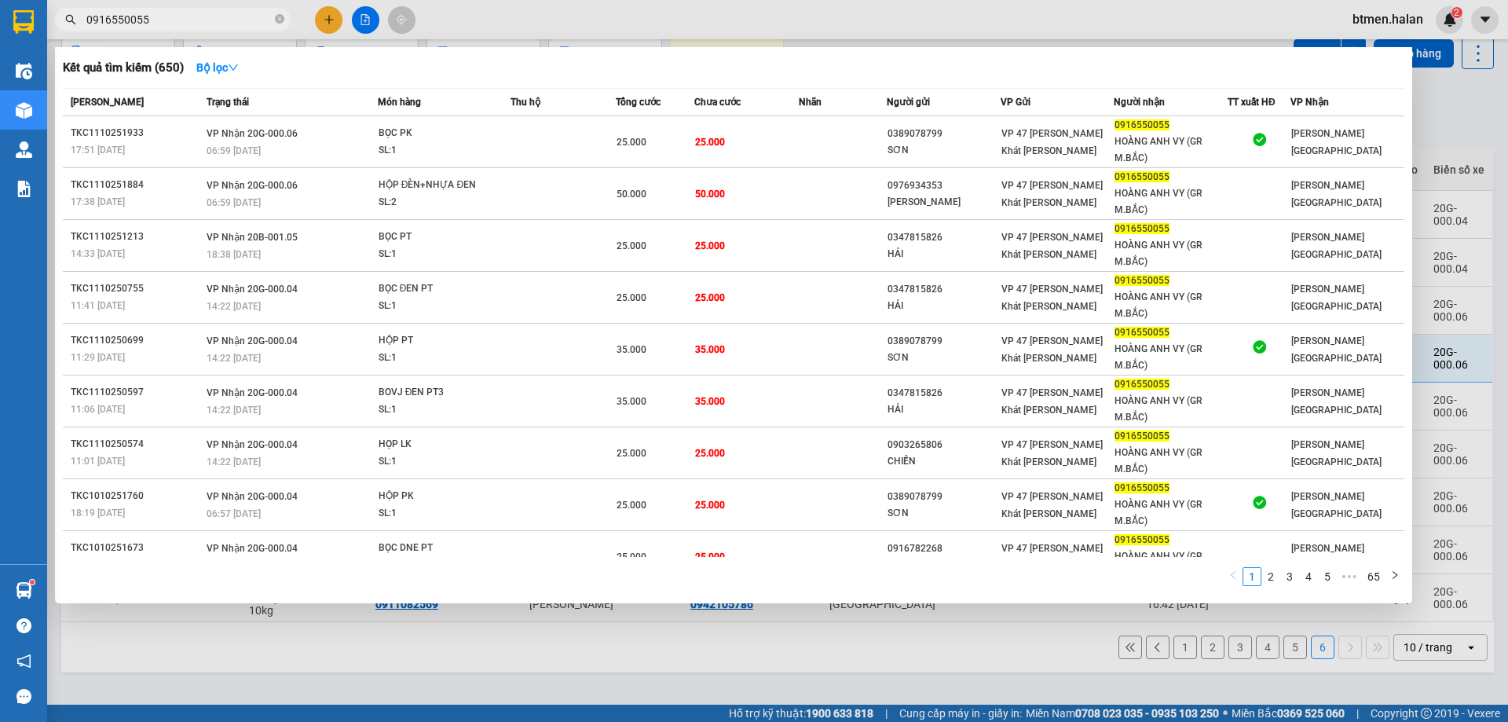
click at [188, 19] on input "0916550055" at bounding box center [178, 19] width 185 height 17
paste input "78661552"
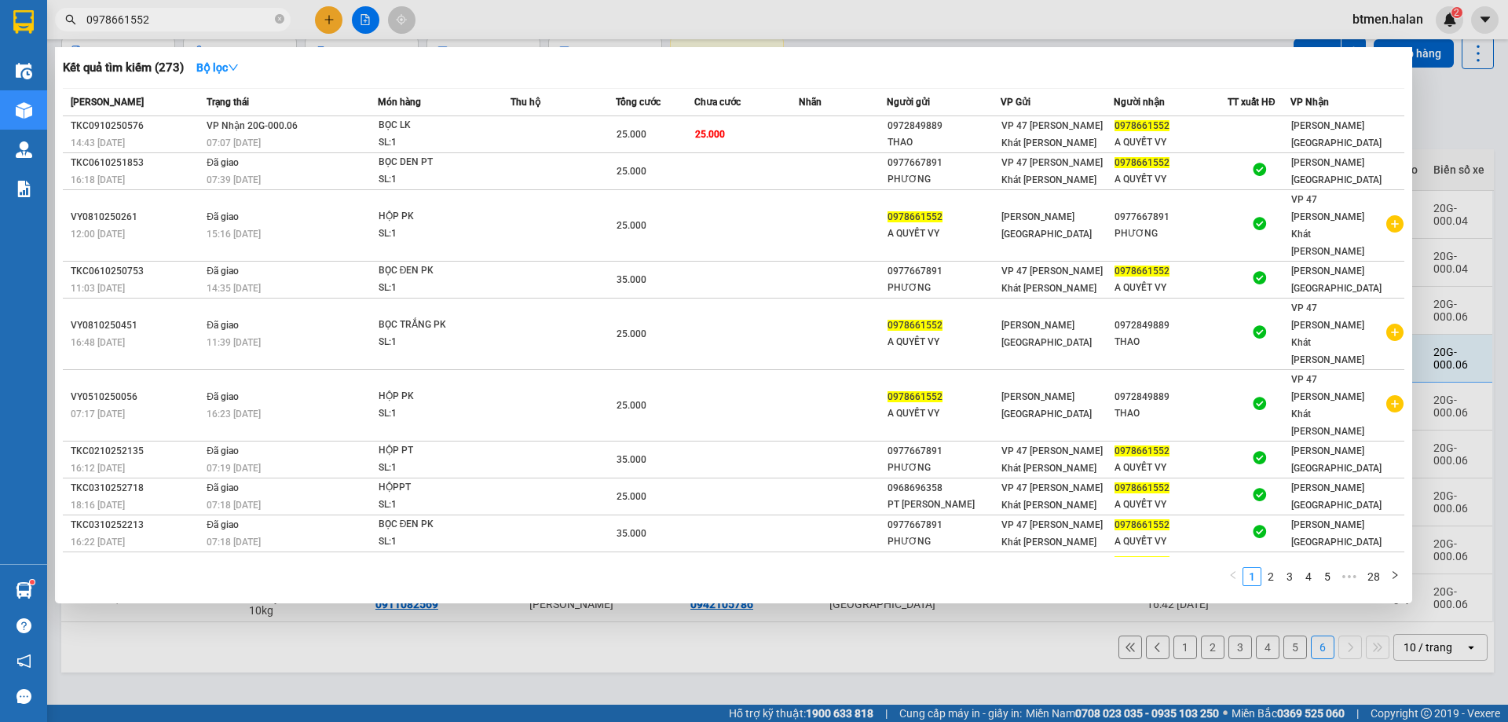
click at [1463, 137] on div at bounding box center [754, 361] width 1508 height 722
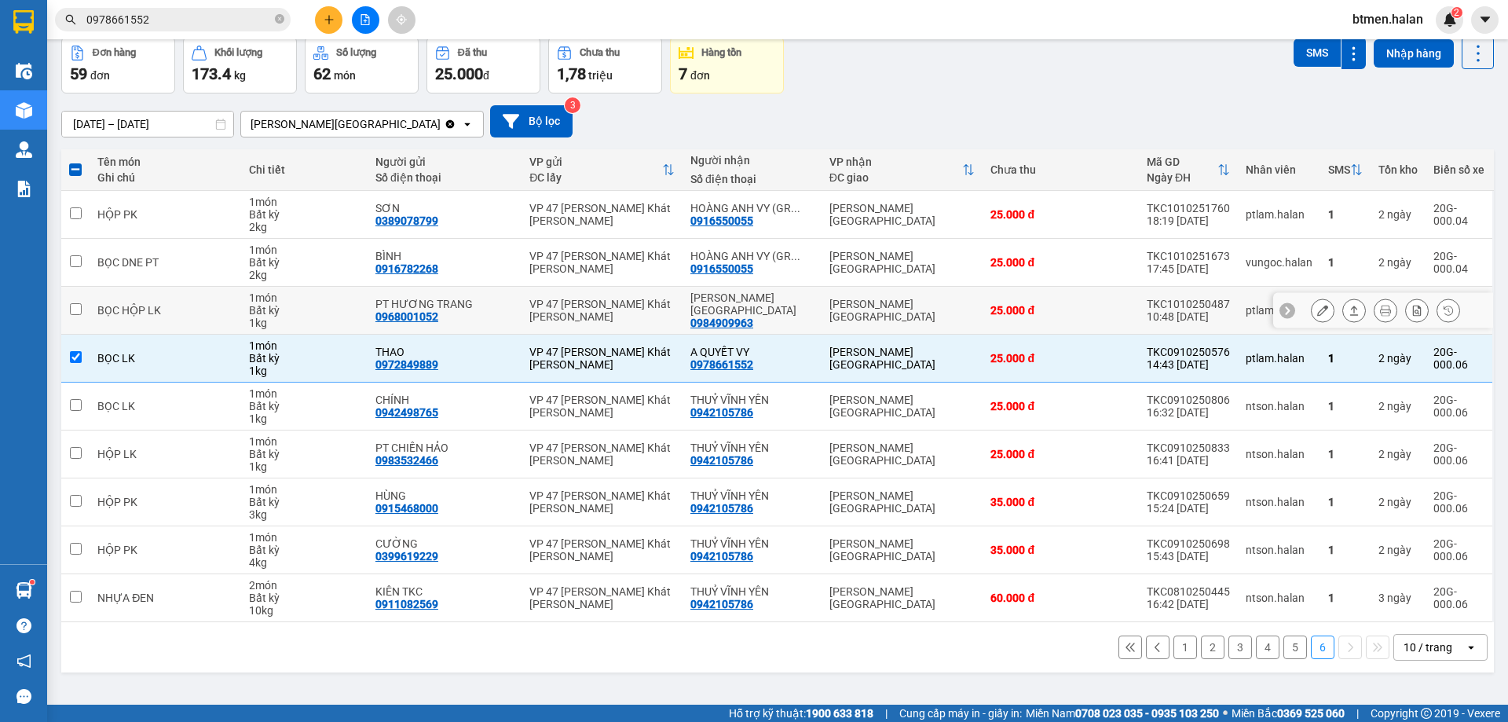
click at [713, 316] on div "0984909963" at bounding box center [721, 322] width 63 height 13
copy div "0984909963"
click at [191, 20] on input "0978661552" at bounding box center [178, 19] width 185 height 17
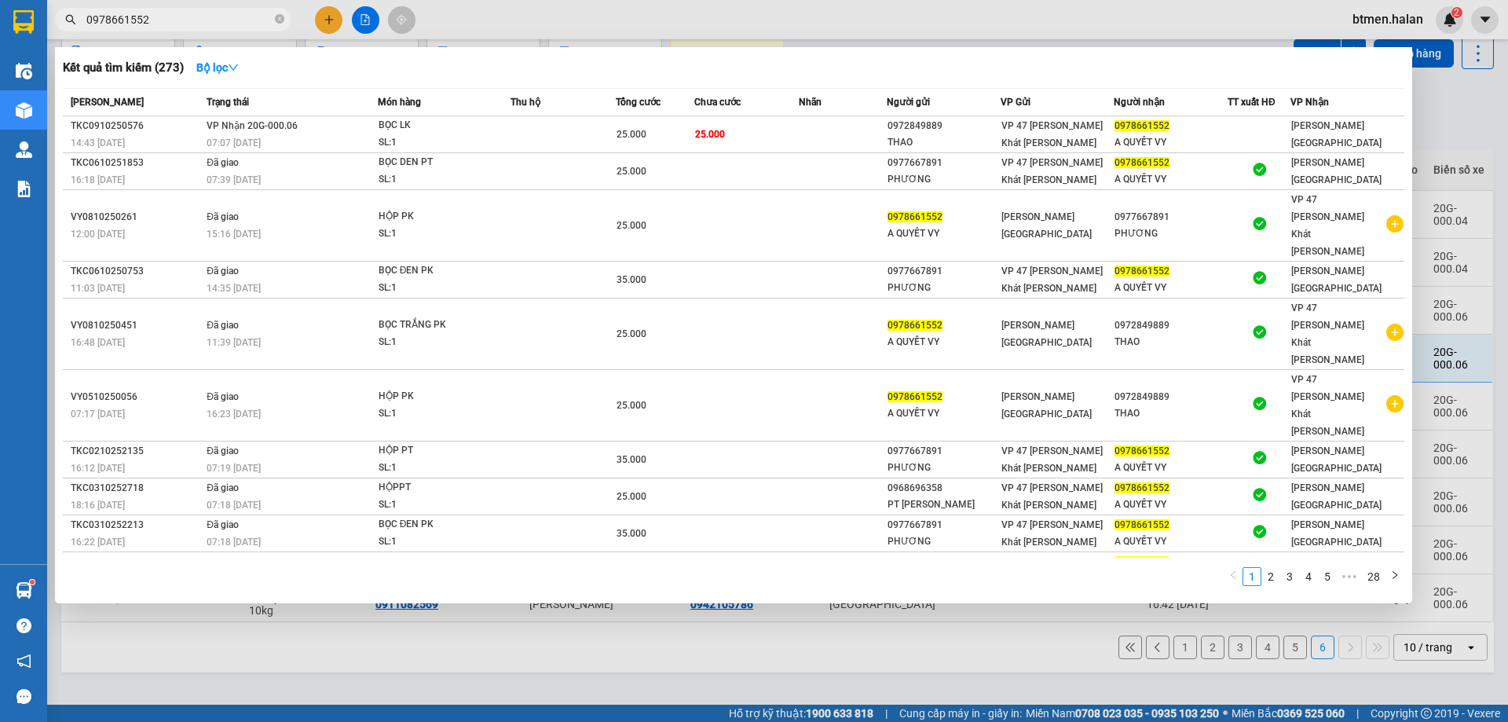
click at [191, 20] on input "0978661552" at bounding box center [178, 19] width 185 height 17
paste input "84909963"
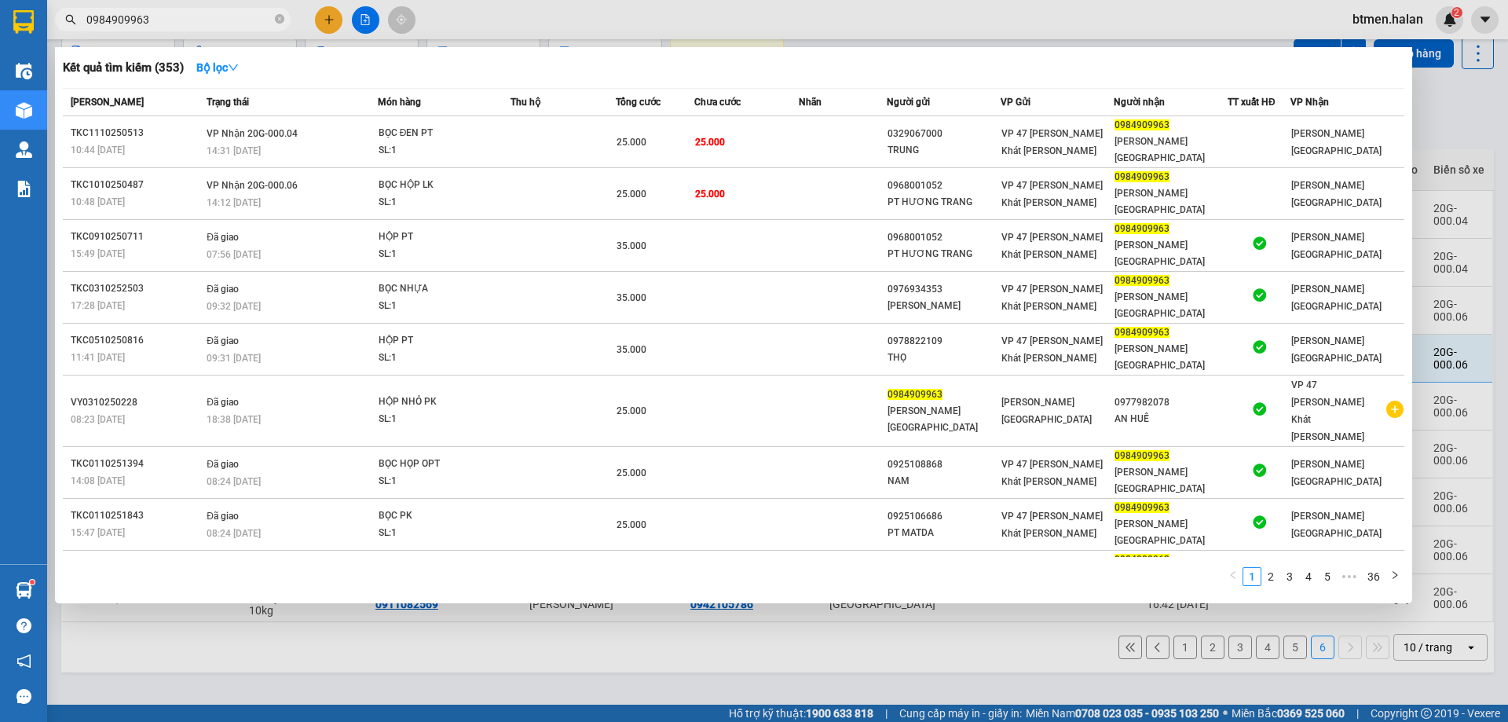
type input "0984909963"
click at [1425, 87] on div at bounding box center [754, 361] width 1508 height 722
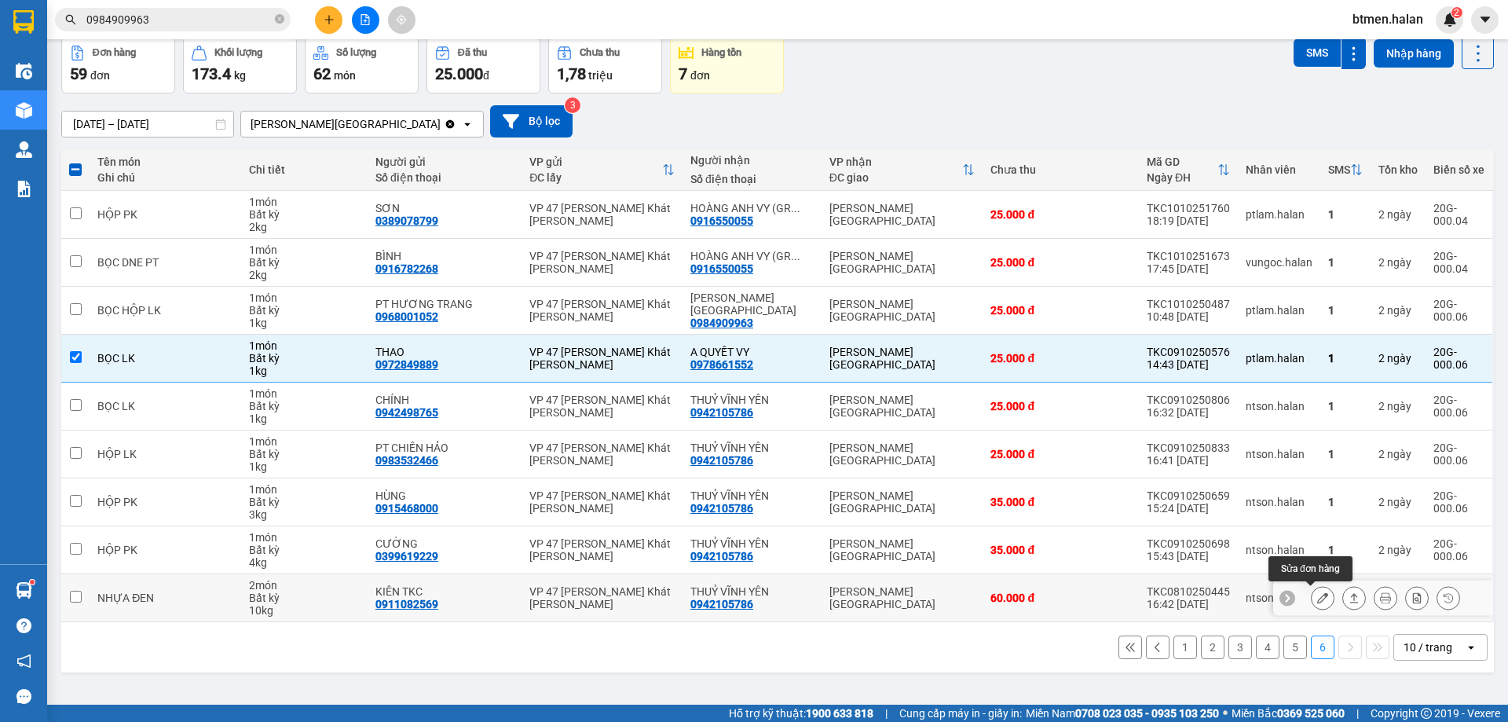
click at [1317, 600] on icon at bounding box center [1322, 597] width 11 height 11
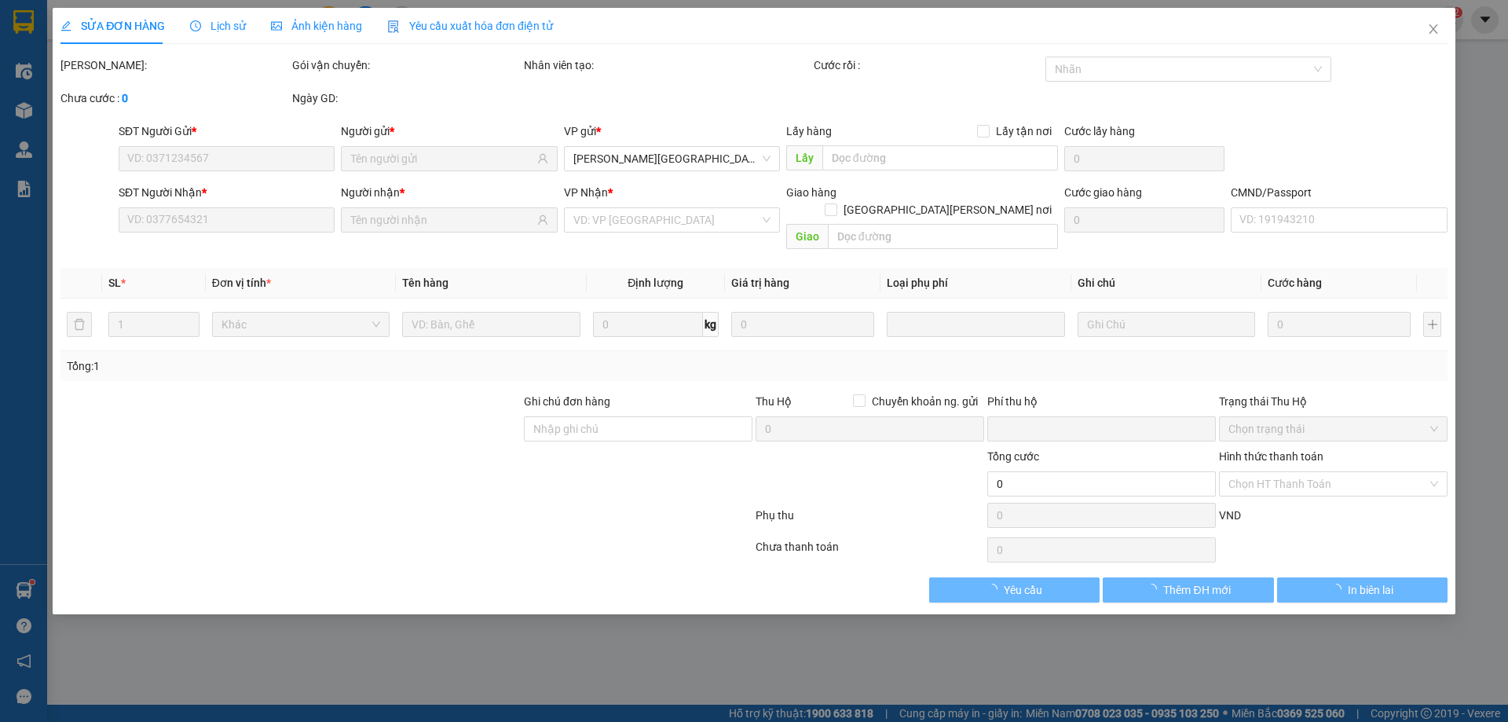
type input "0911082569"
type input "KIÊN TKC"
type input "0942105786"
type input "THUỶ VĨNH YÊN"
type input "0"
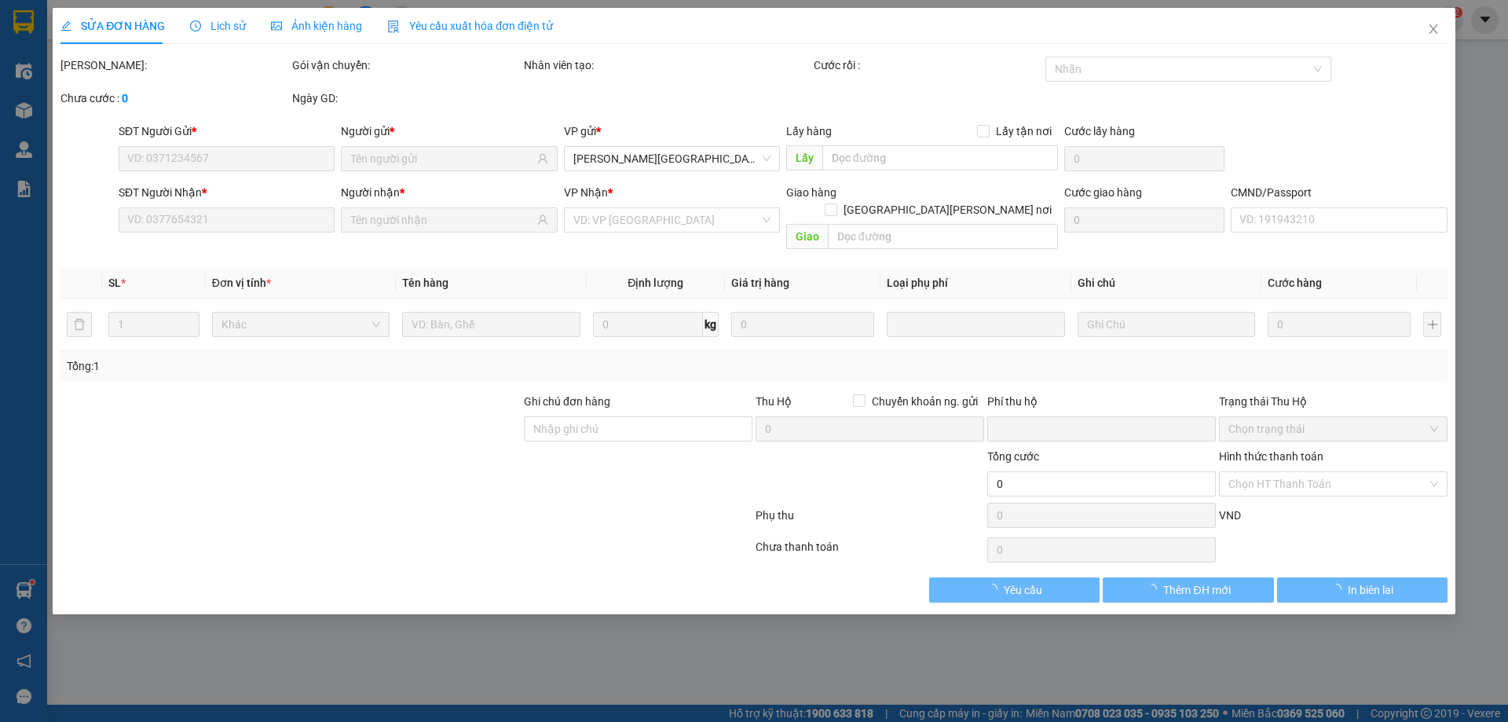
type input "60.000"
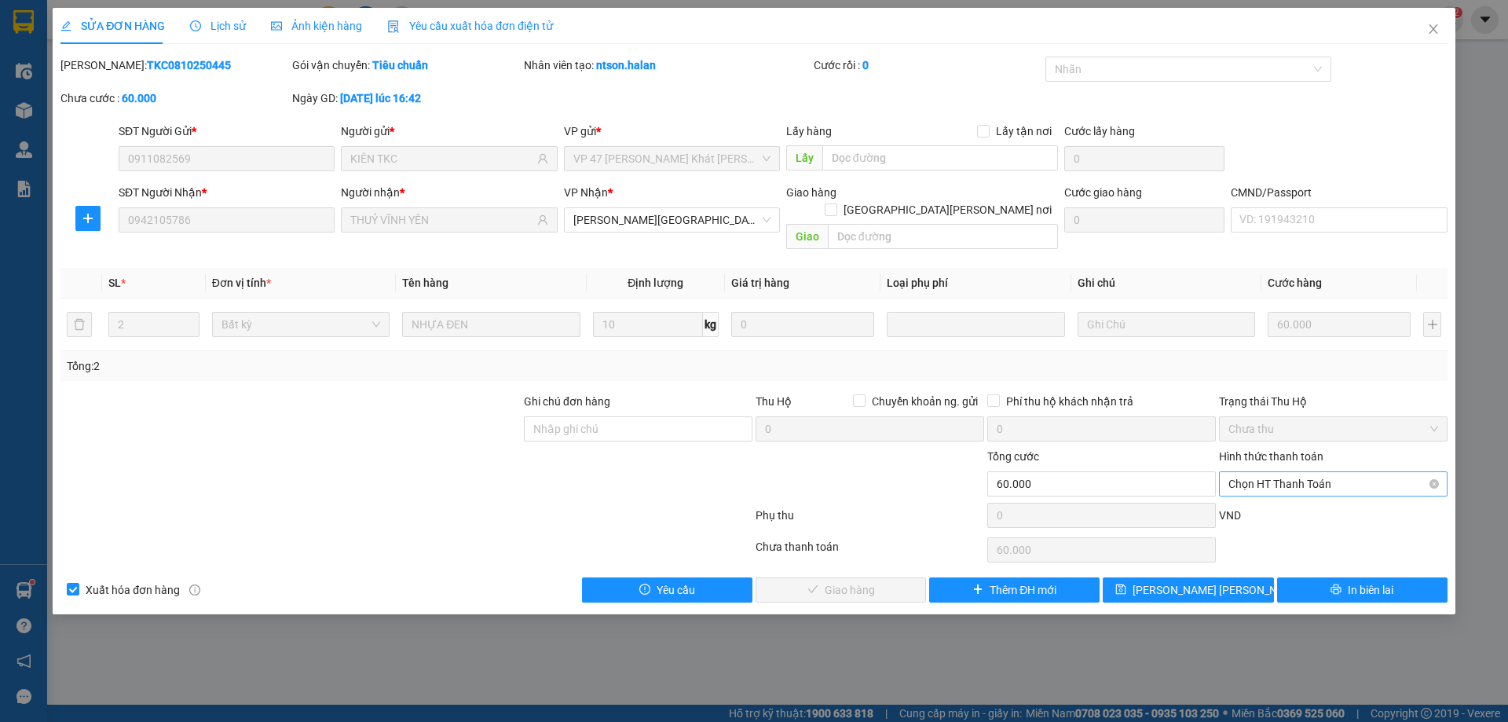
click at [1257, 472] on span "Chọn HT Thanh Toán" at bounding box center [1333, 484] width 210 height 24
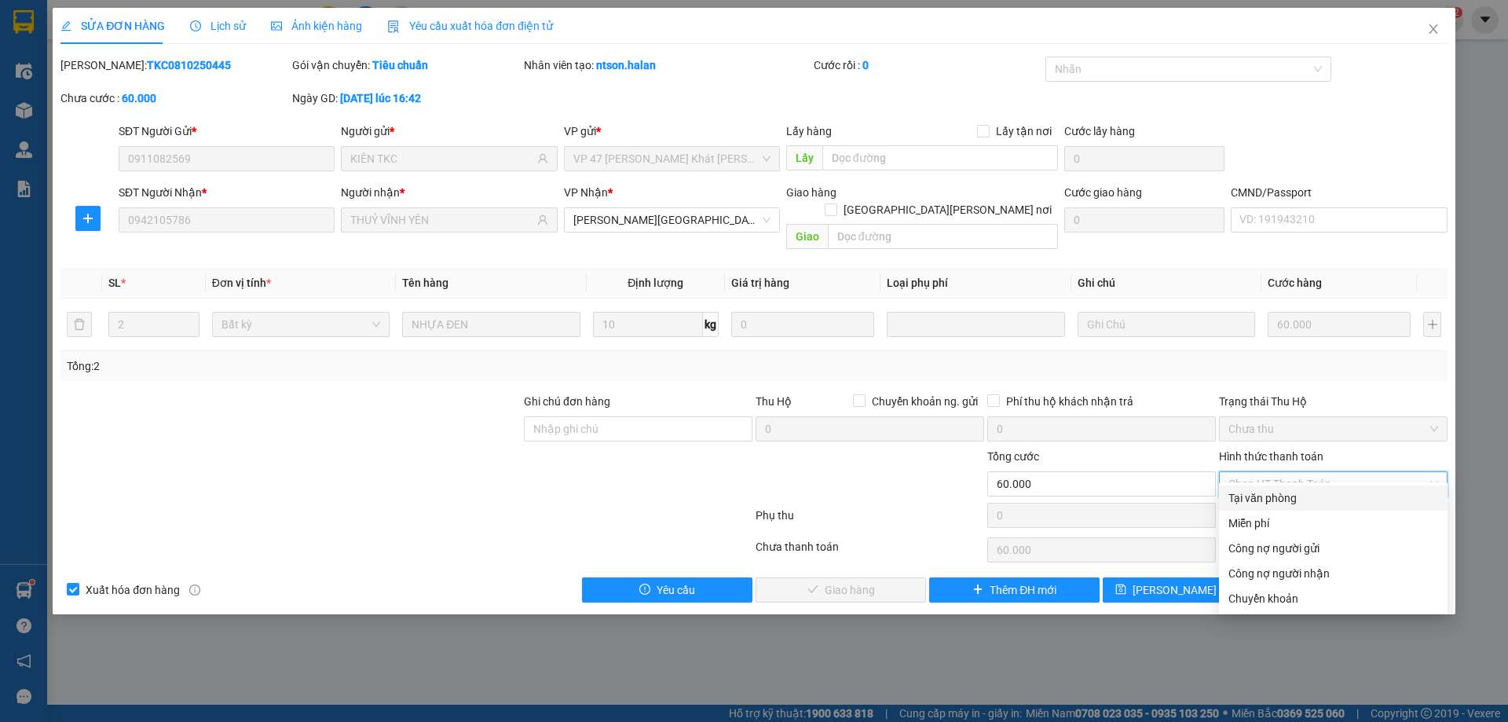
drag, startPoint x: 1255, startPoint y: 491, endPoint x: 850, endPoint y: 591, distance: 416.6
click at [1254, 492] on div "Tại văn phòng" at bounding box center [1333, 497] width 210 height 17
type input "0"
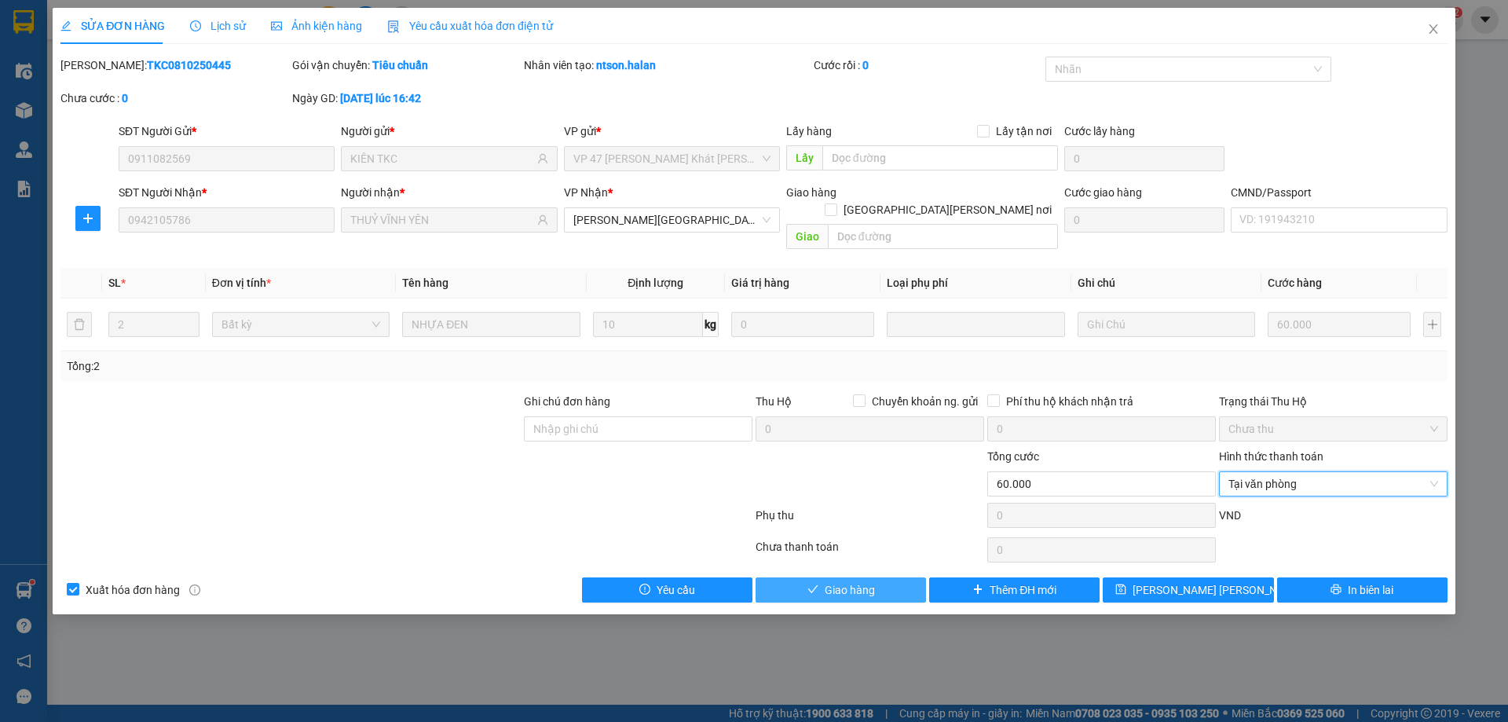
click at [865, 577] on button "Giao hàng" at bounding box center [840, 589] width 170 height 25
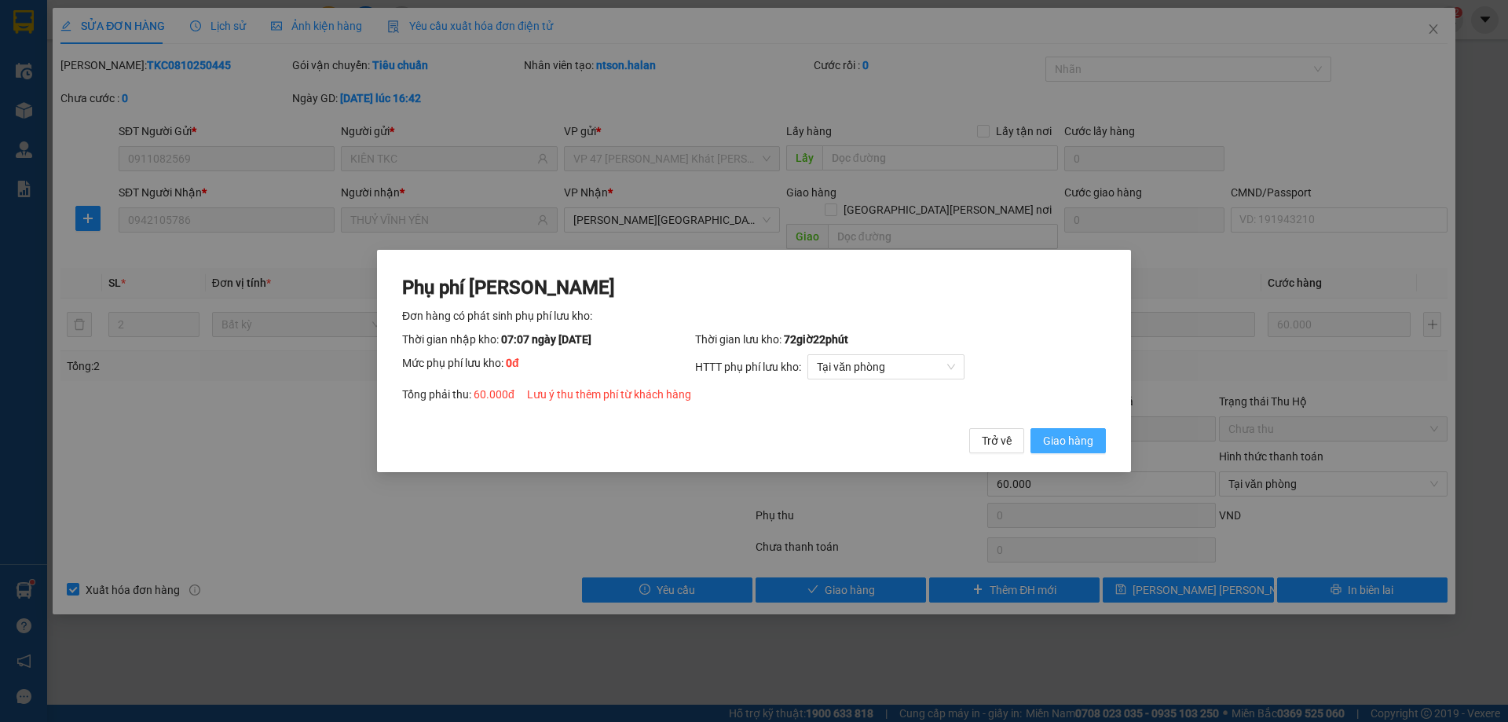
click at [1063, 444] on span "Giao hàng" at bounding box center [1068, 440] width 50 height 17
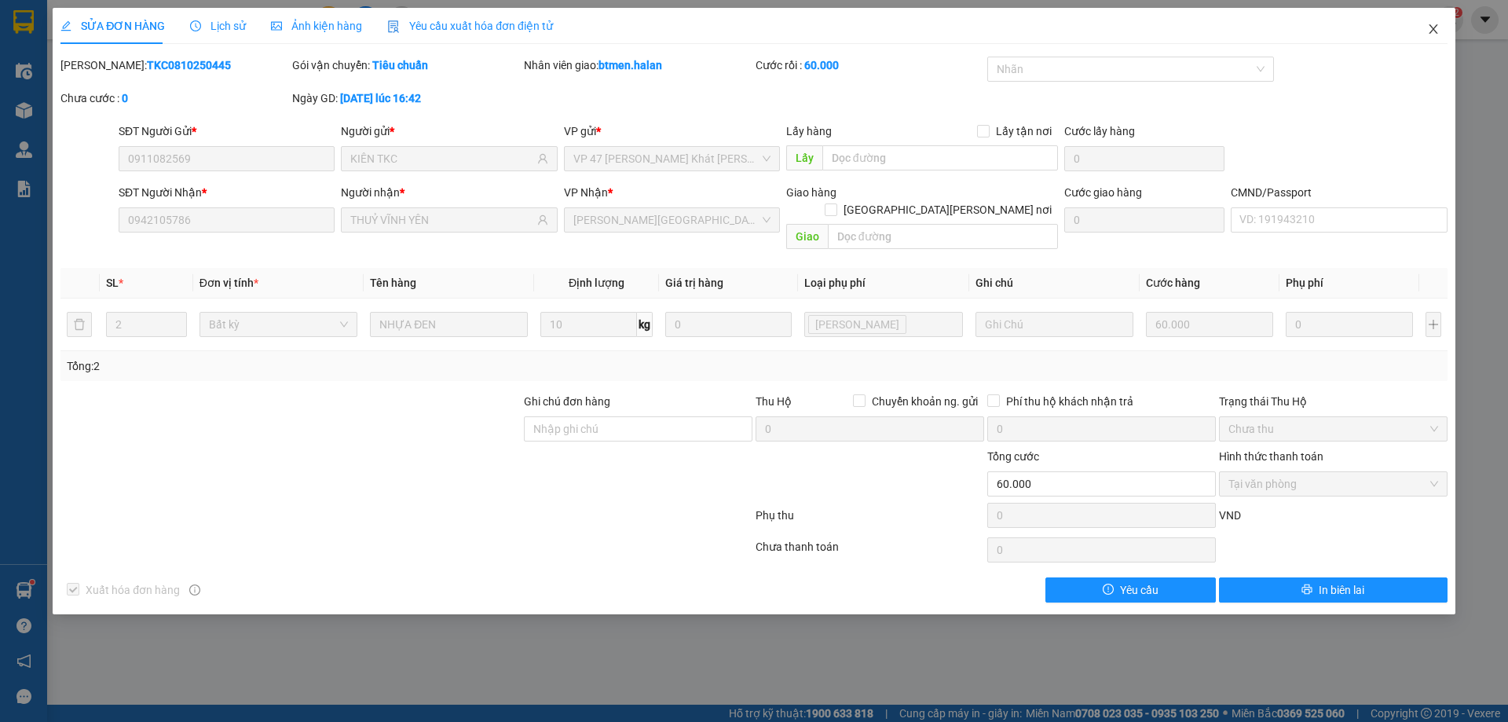
click at [1435, 30] on icon "close" at bounding box center [1433, 29] width 13 height 13
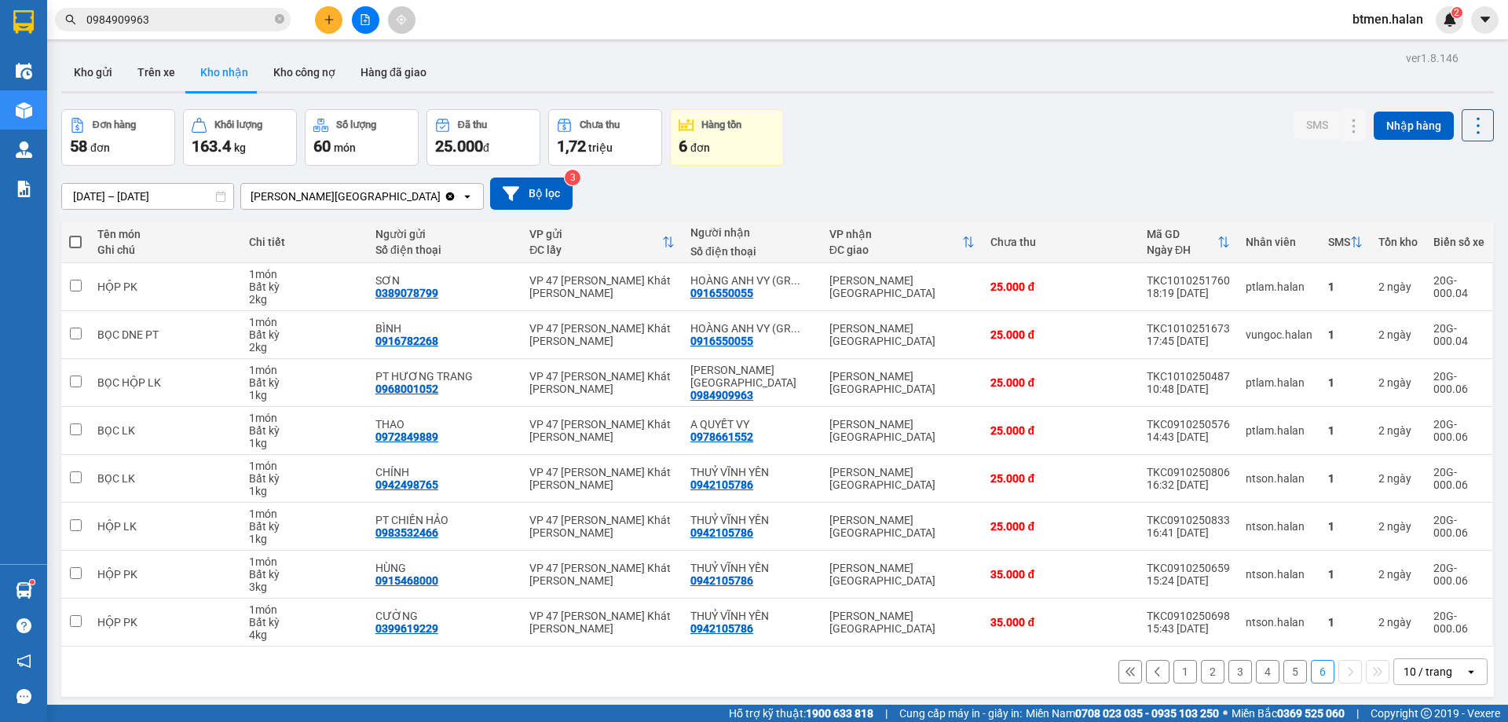
click at [1176, 673] on button "1" at bounding box center [1185, 672] width 24 height 24
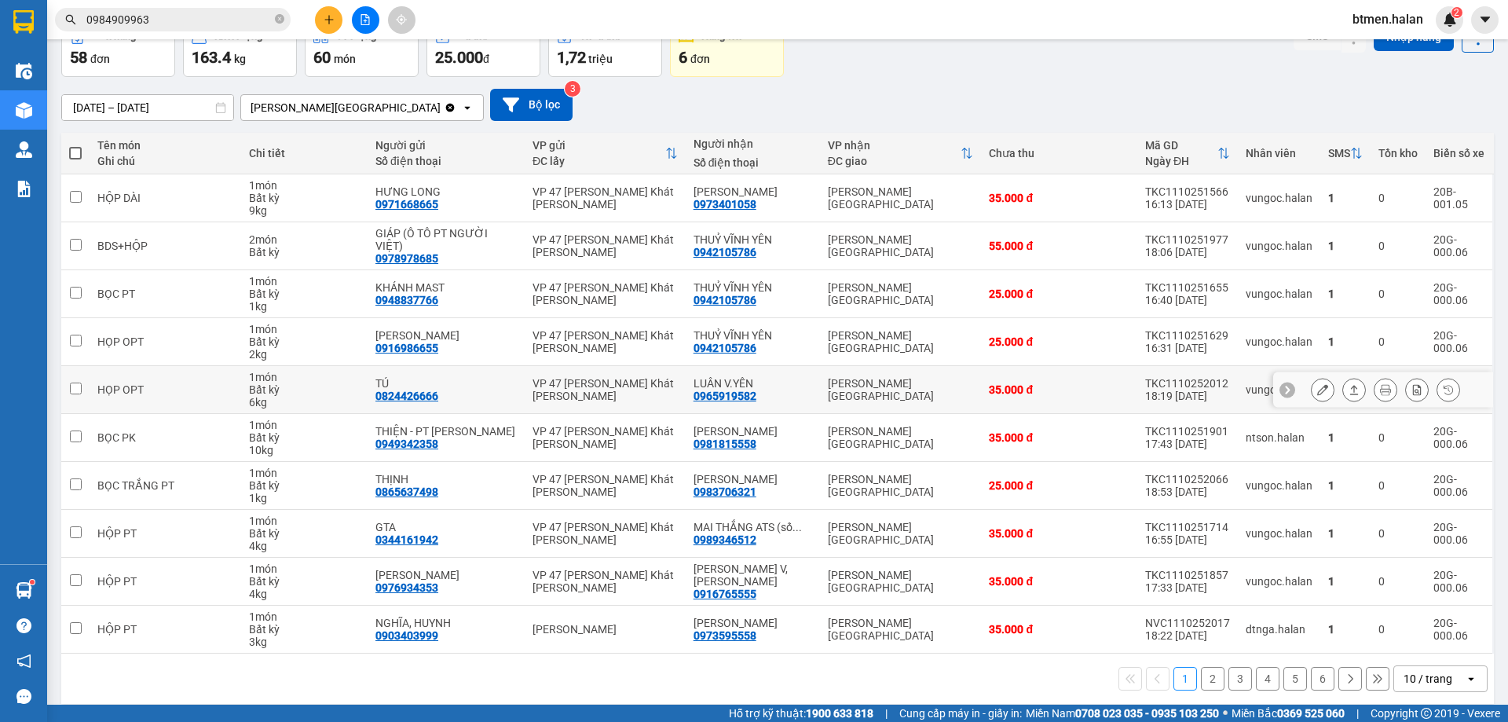
scroll to position [90, 0]
click at [717, 437] on div "0981815558" at bounding box center [724, 443] width 63 height 13
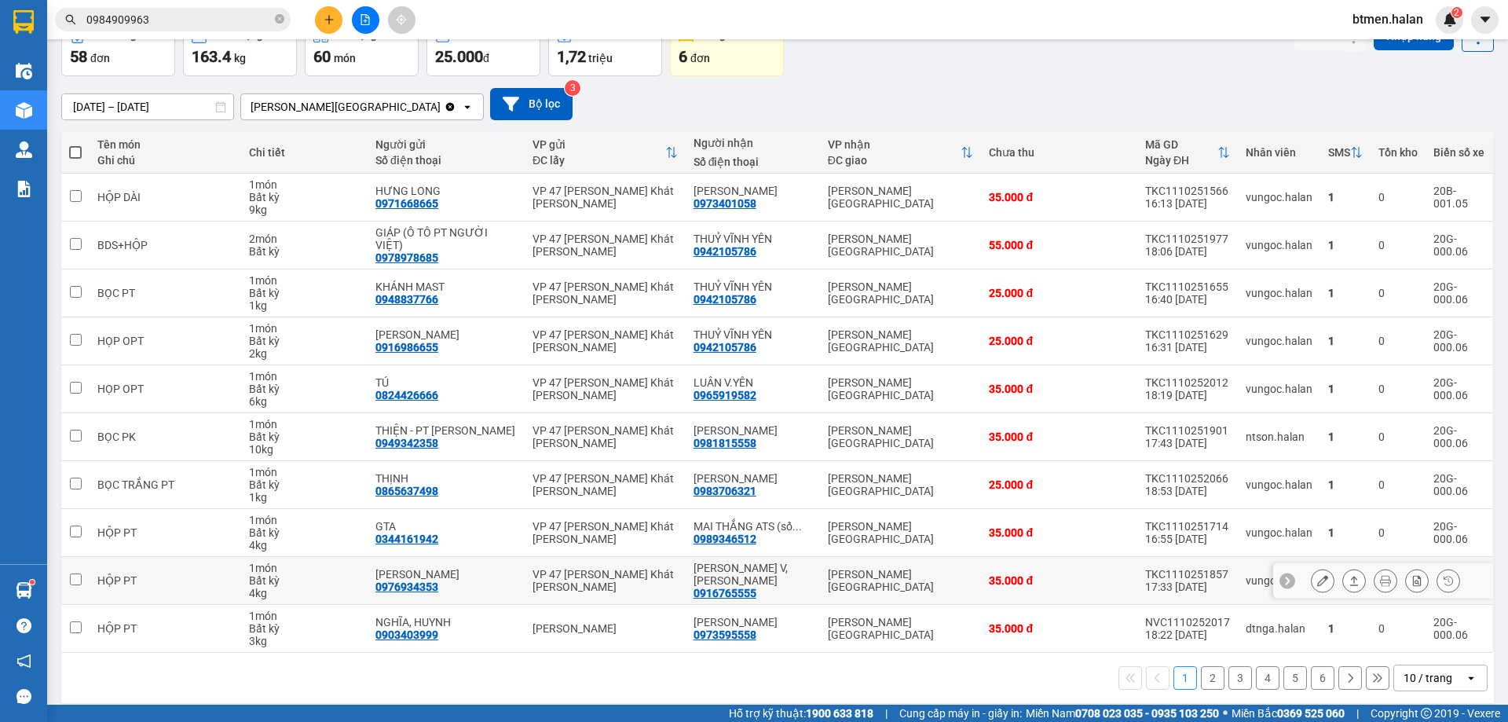
click at [716, 587] on div "0916765555" at bounding box center [724, 593] width 63 height 13
copy div "0916765555"
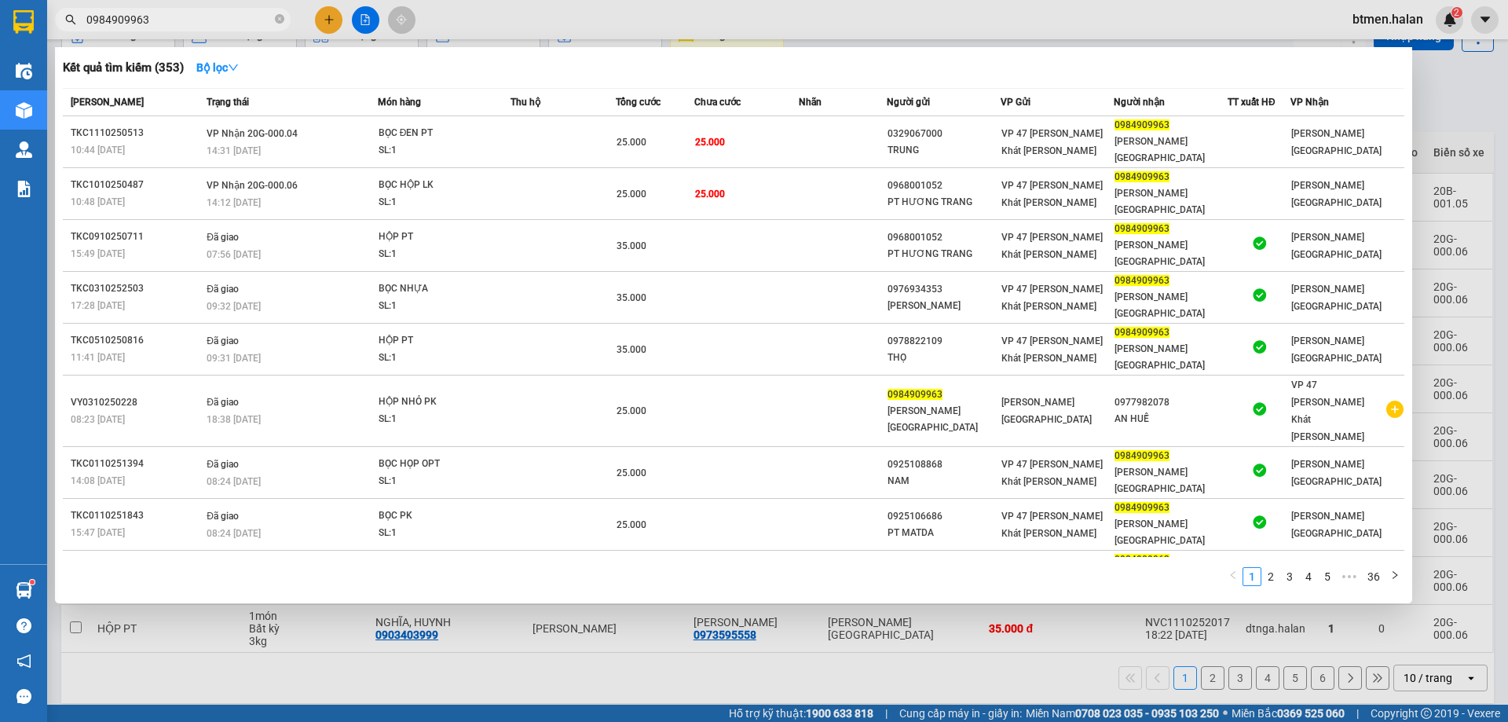
click at [156, 15] on input "0984909963" at bounding box center [178, 19] width 185 height 17
paste input "16765555"
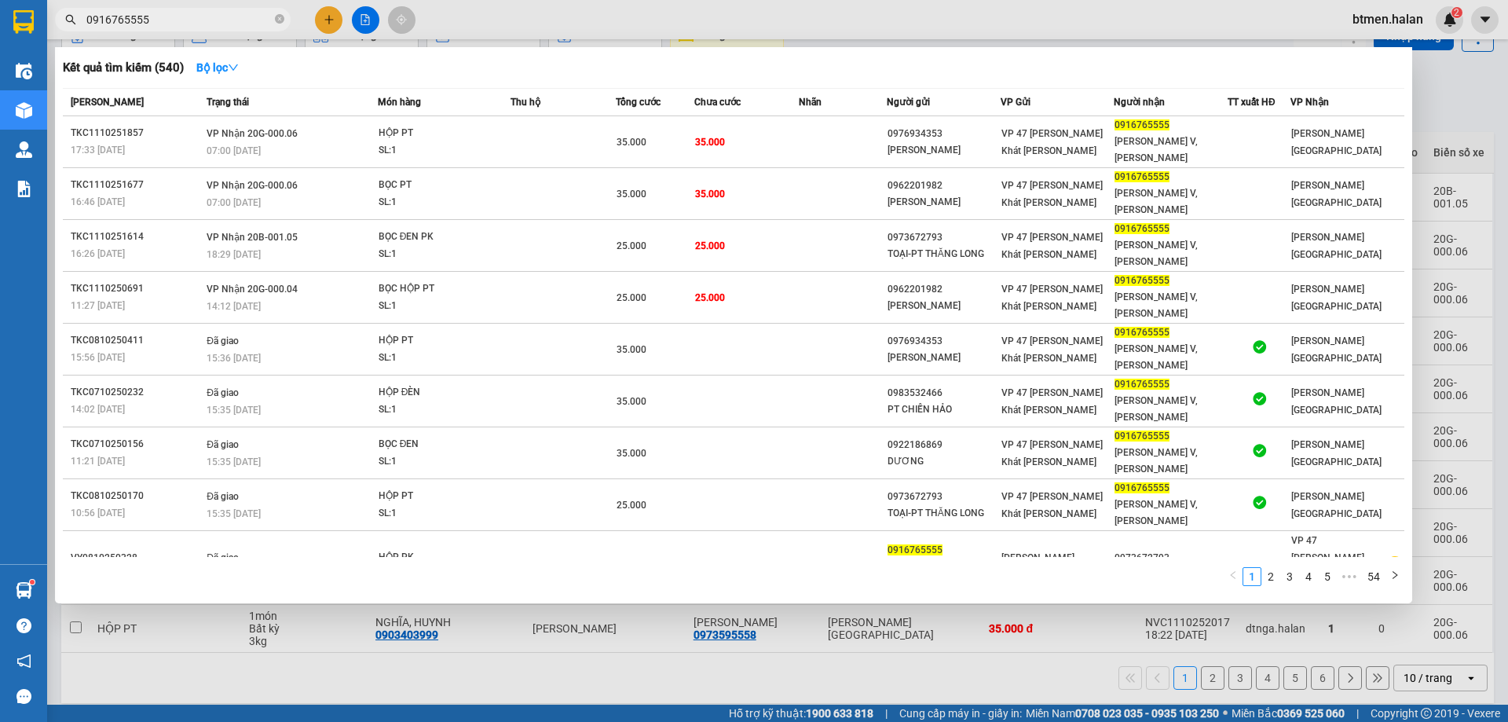
click at [1406, 94] on div "Kết quả tìm kiếm ( 540 ) Bộ lọc Mã ĐH Trạng thái Món hàng Thu hộ Tổng cước Chưa…" at bounding box center [733, 325] width 1357 height 556
click at [998, 614] on div at bounding box center [754, 361] width 1508 height 722
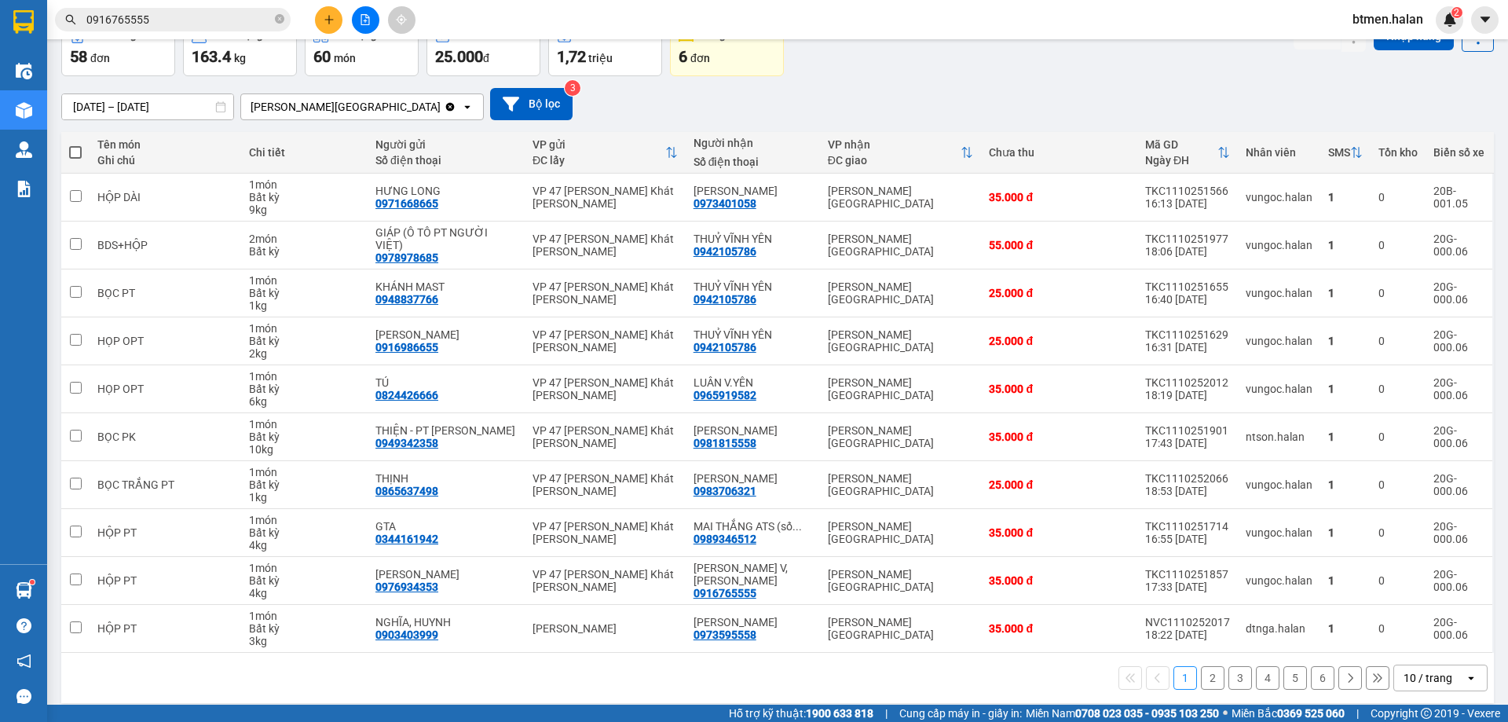
click at [1204, 672] on button "2" at bounding box center [1213, 678] width 24 height 24
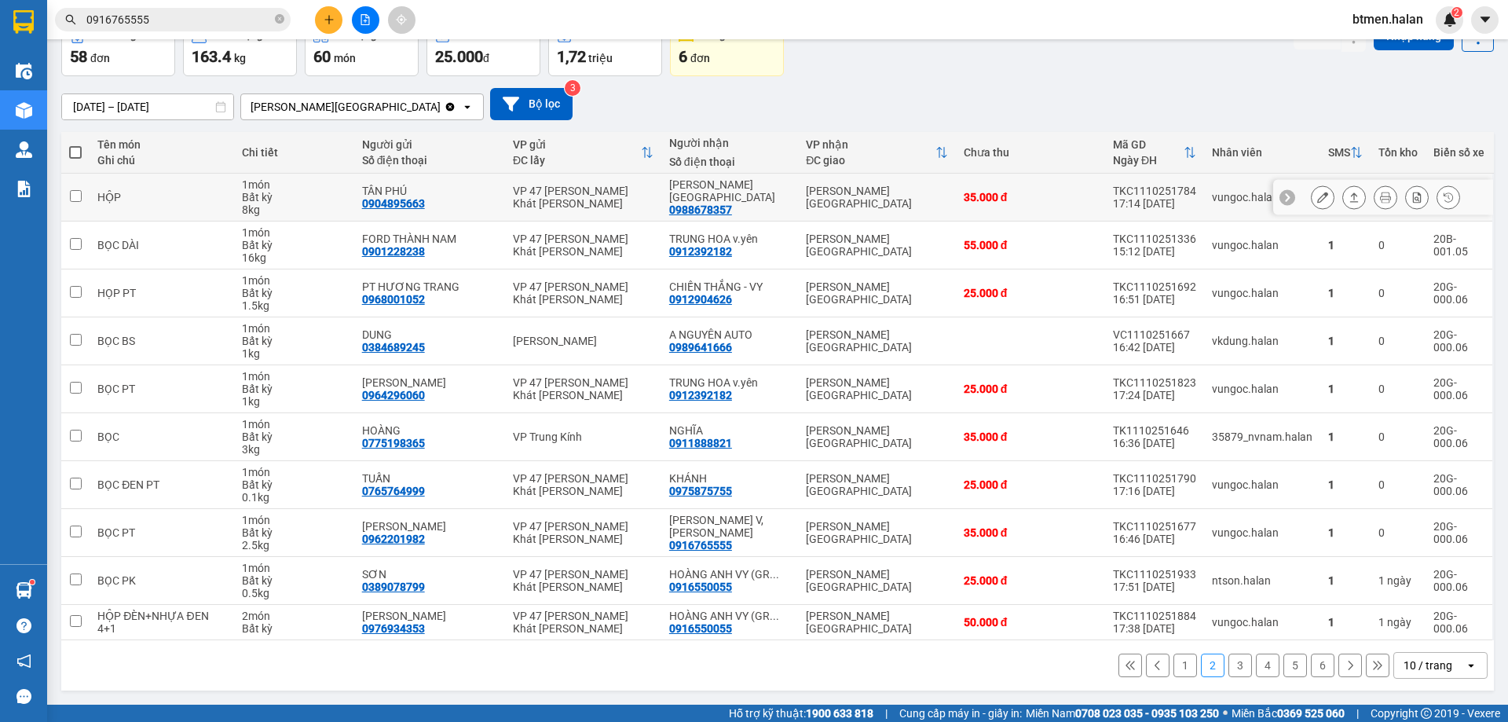
click at [711, 205] on div "0988678357" at bounding box center [700, 209] width 63 height 13
copy div "0988678357"
click at [195, 27] on span "0916765555" at bounding box center [173, 20] width 236 height 24
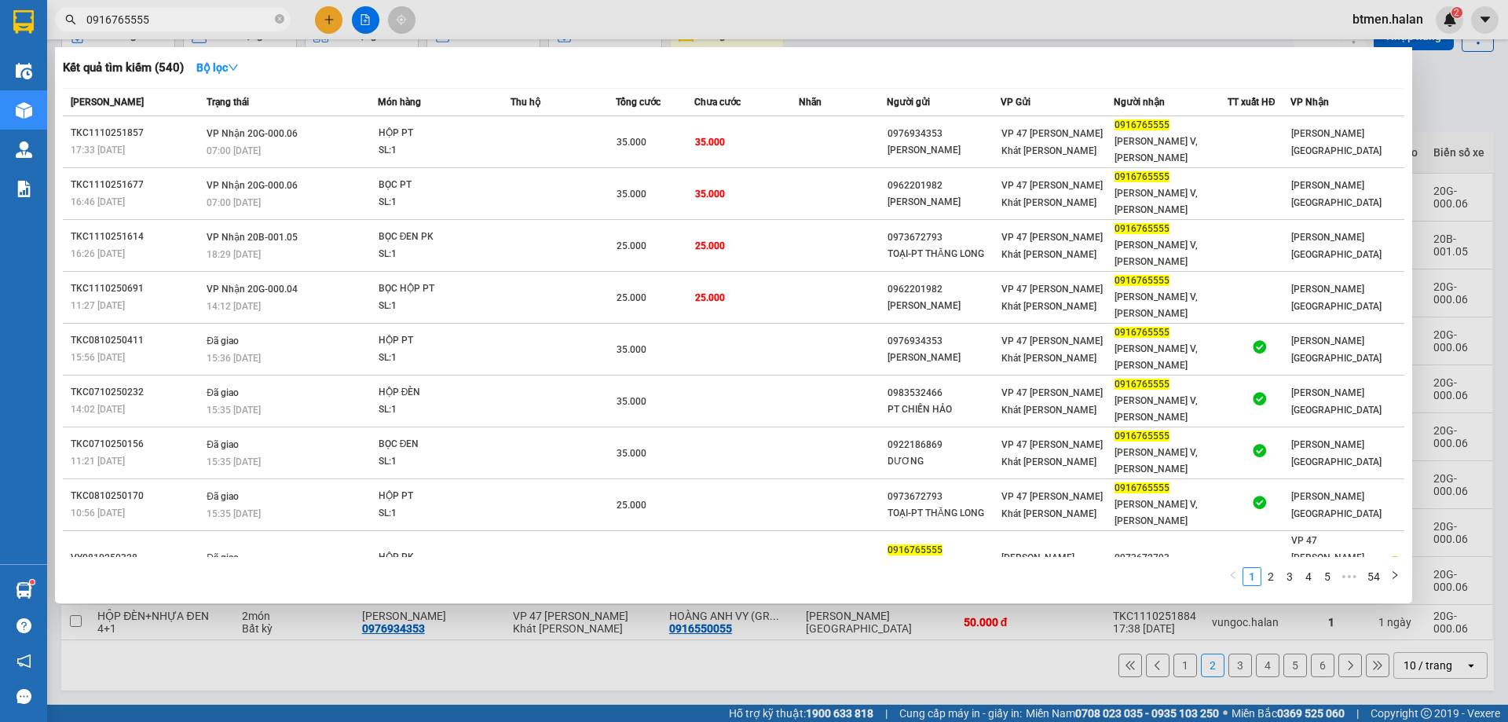
click at [188, 24] on input "0916765555" at bounding box center [178, 19] width 185 height 17
paste input "88678357"
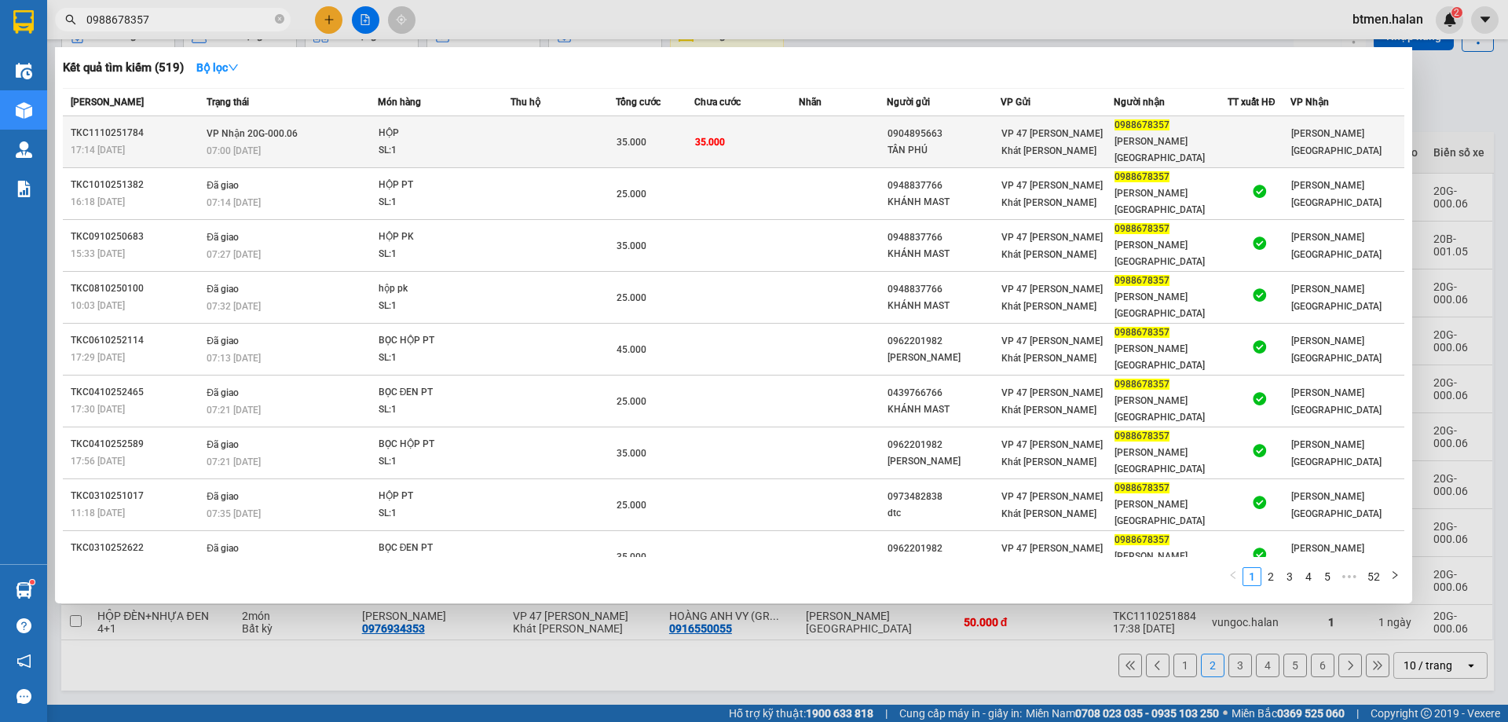
type input "0988678357"
click at [792, 130] on td "35.000" at bounding box center [746, 142] width 105 height 52
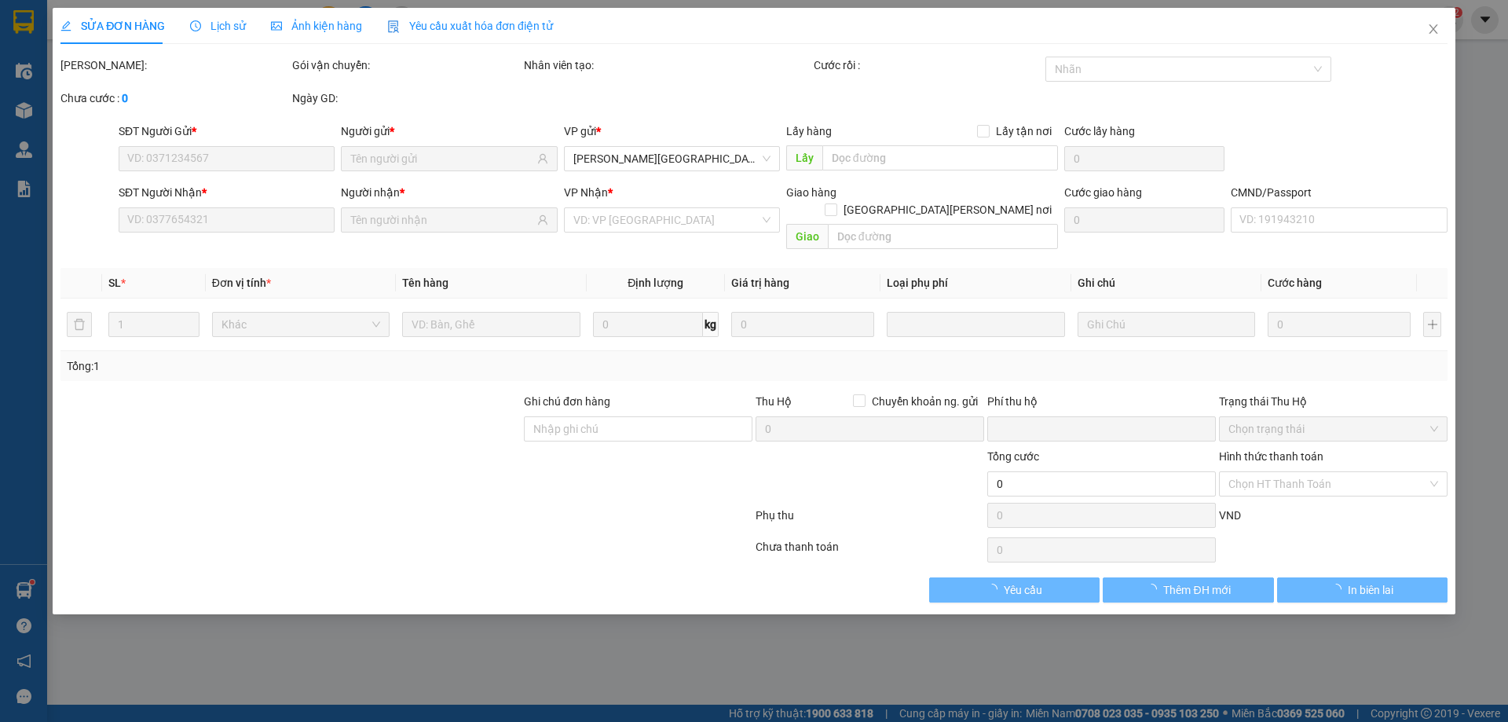
type input "0904895663"
type input "TÂN PHÚ"
type input "0988678357"
type input "HUY VĨNH YÊN"
type input "0"
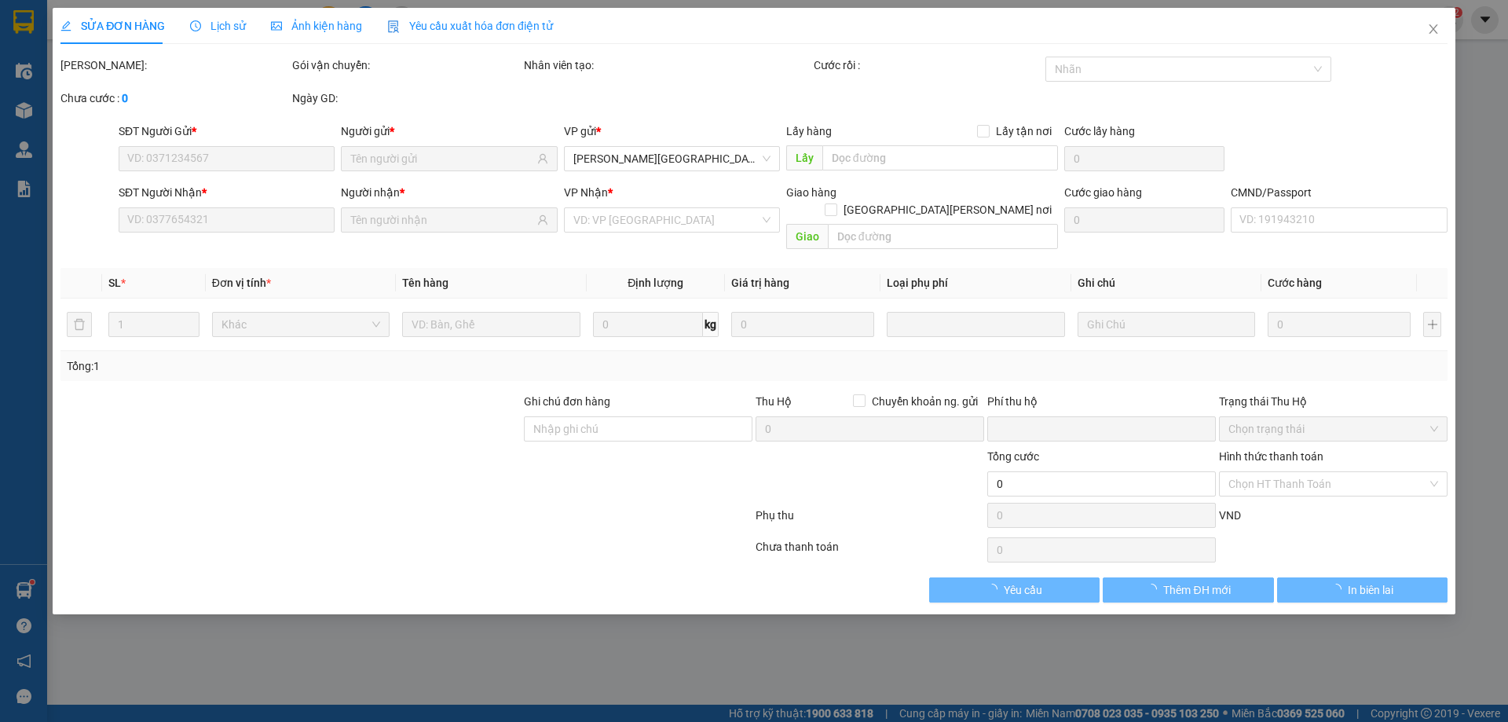
type input "35.000"
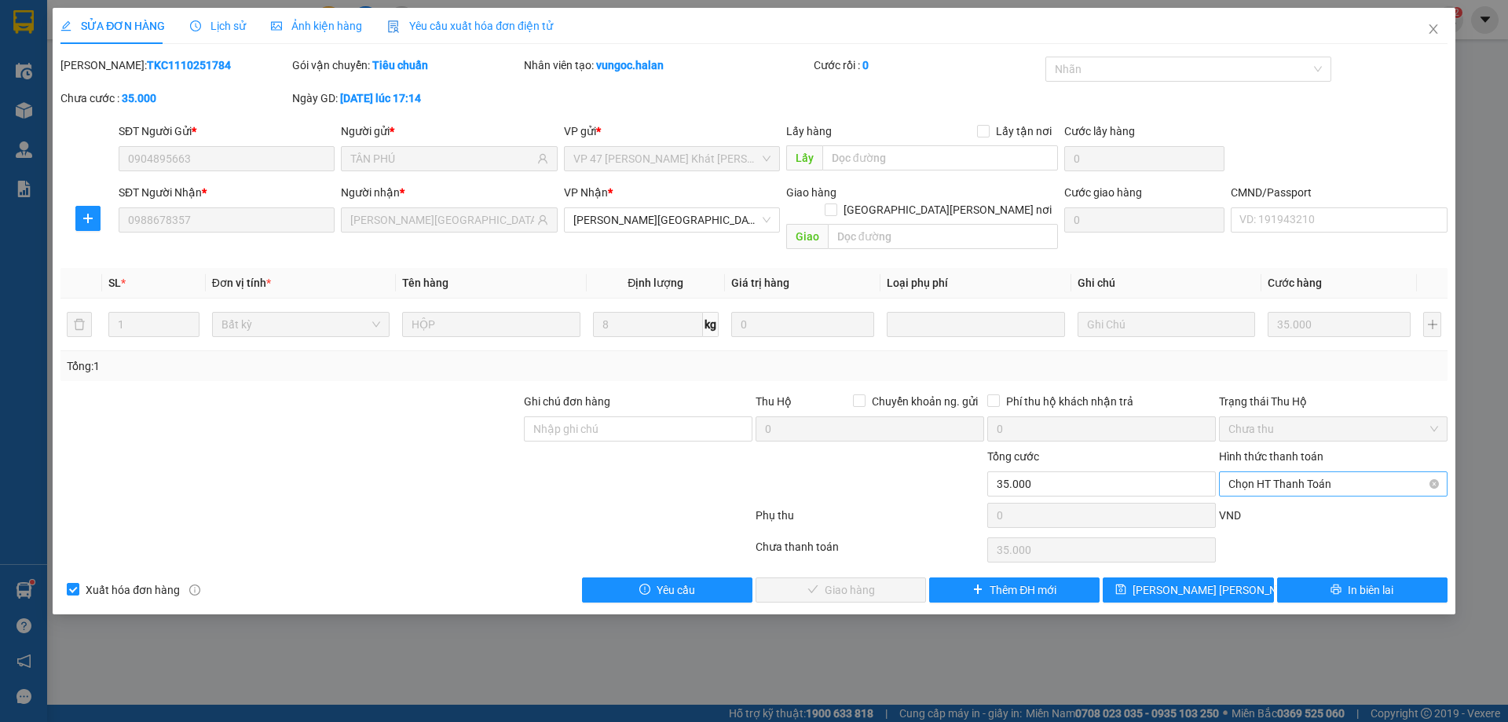
click at [1275, 472] on span "Chọn HT Thanh Toán" at bounding box center [1333, 484] width 210 height 24
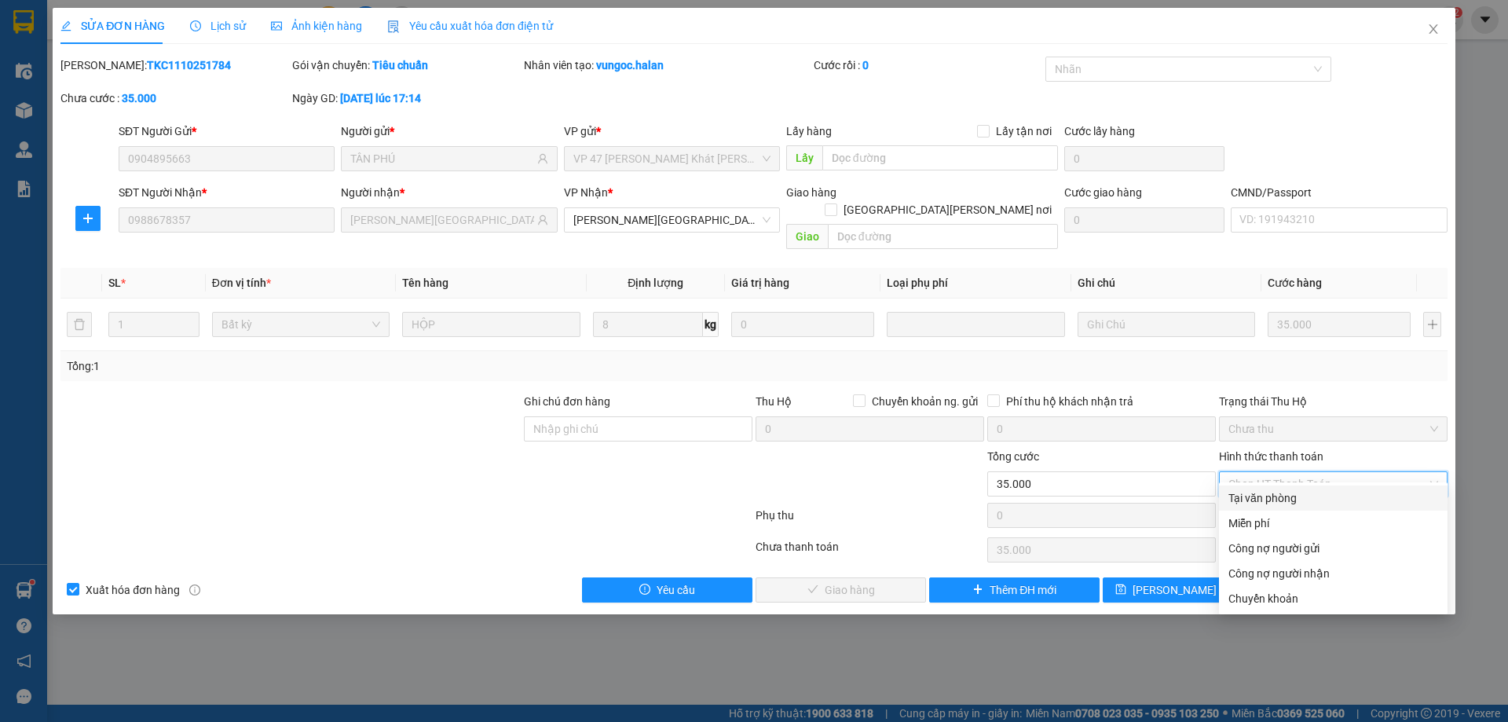
drag, startPoint x: 1286, startPoint y: 498, endPoint x: 1096, endPoint y: 563, distance: 200.2
click at [1278, 501] on div "Tại văn phòng" at bounding box center [1333, 497] width 210 height 17
type input "0"
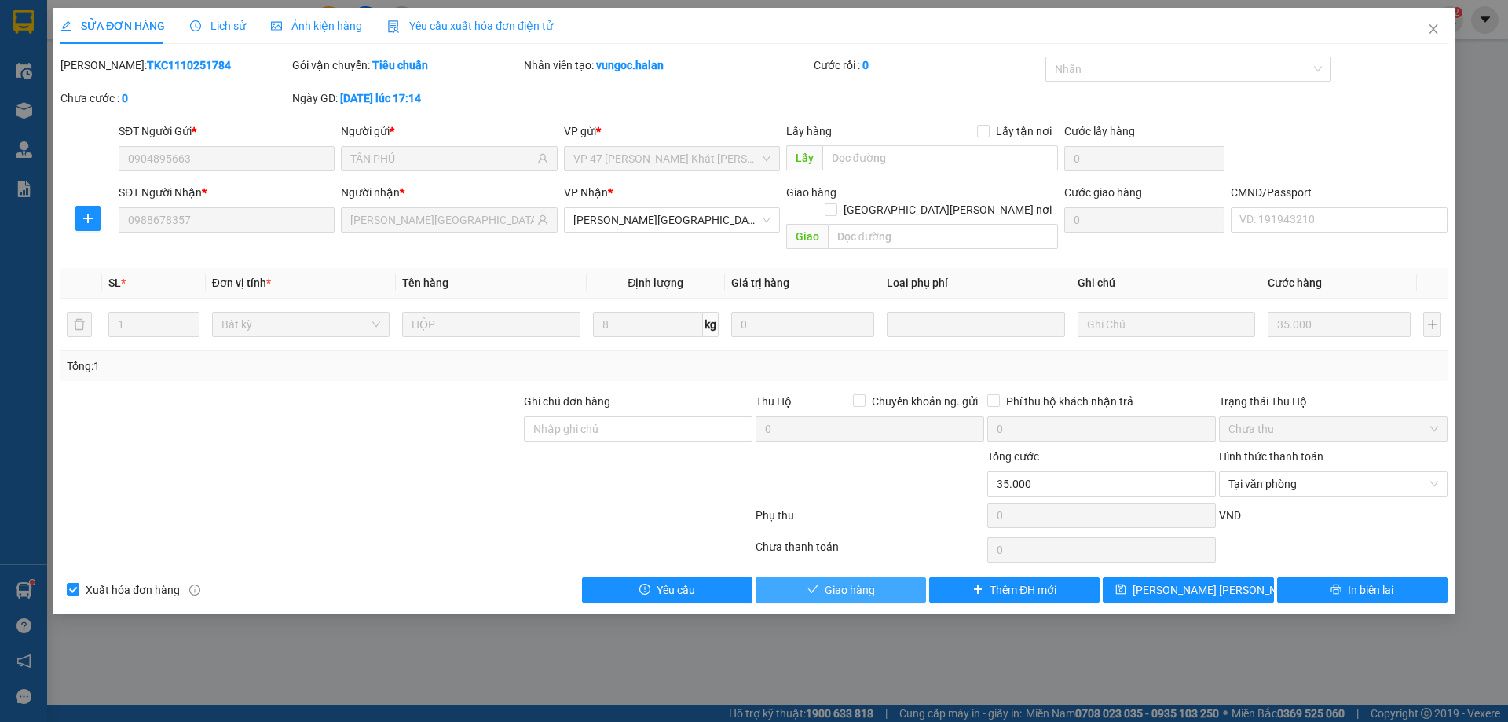
click at [900, 577] on button "Giao hàng" at bounding box center [840, 589] width 170 height 25
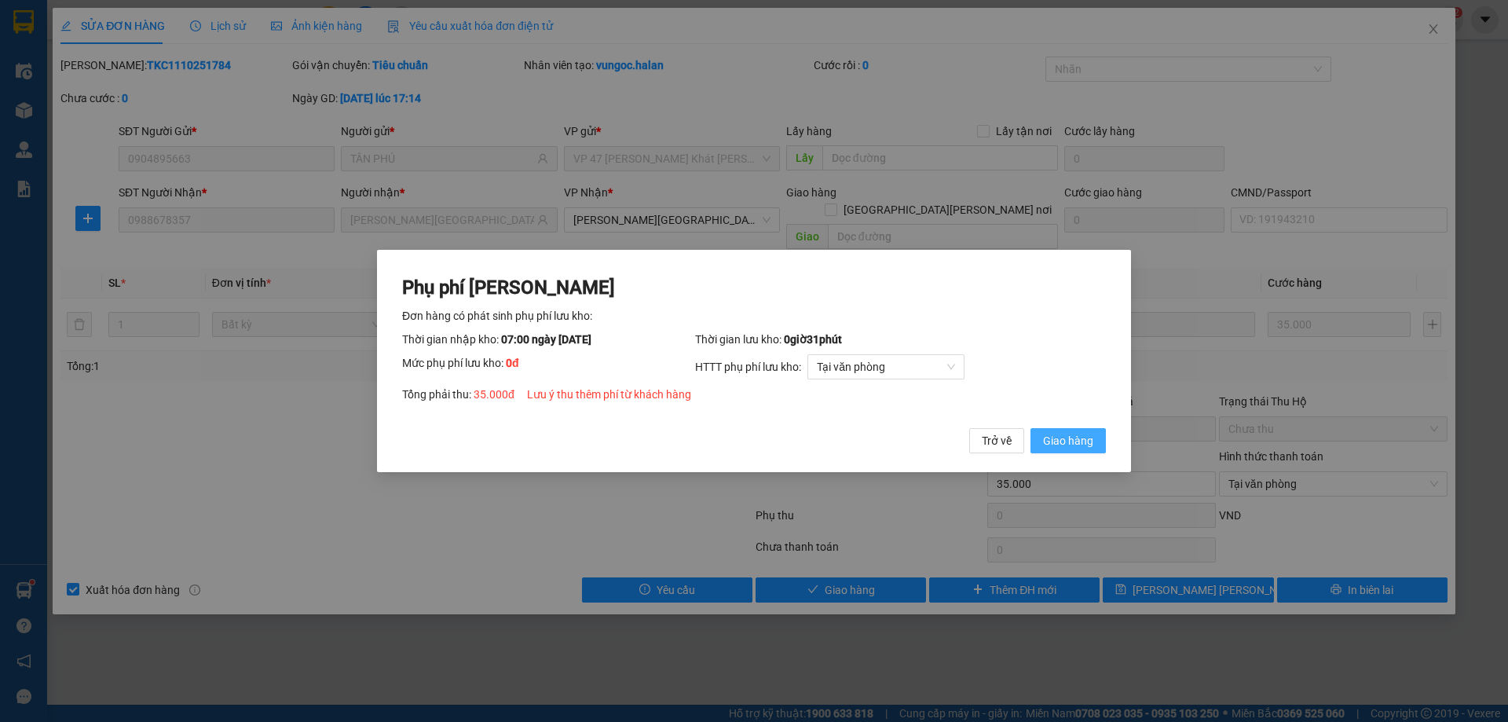
click at [1079, 447] on span "Giao hàng" at bounding box center [1068, 440] width 50 height 17
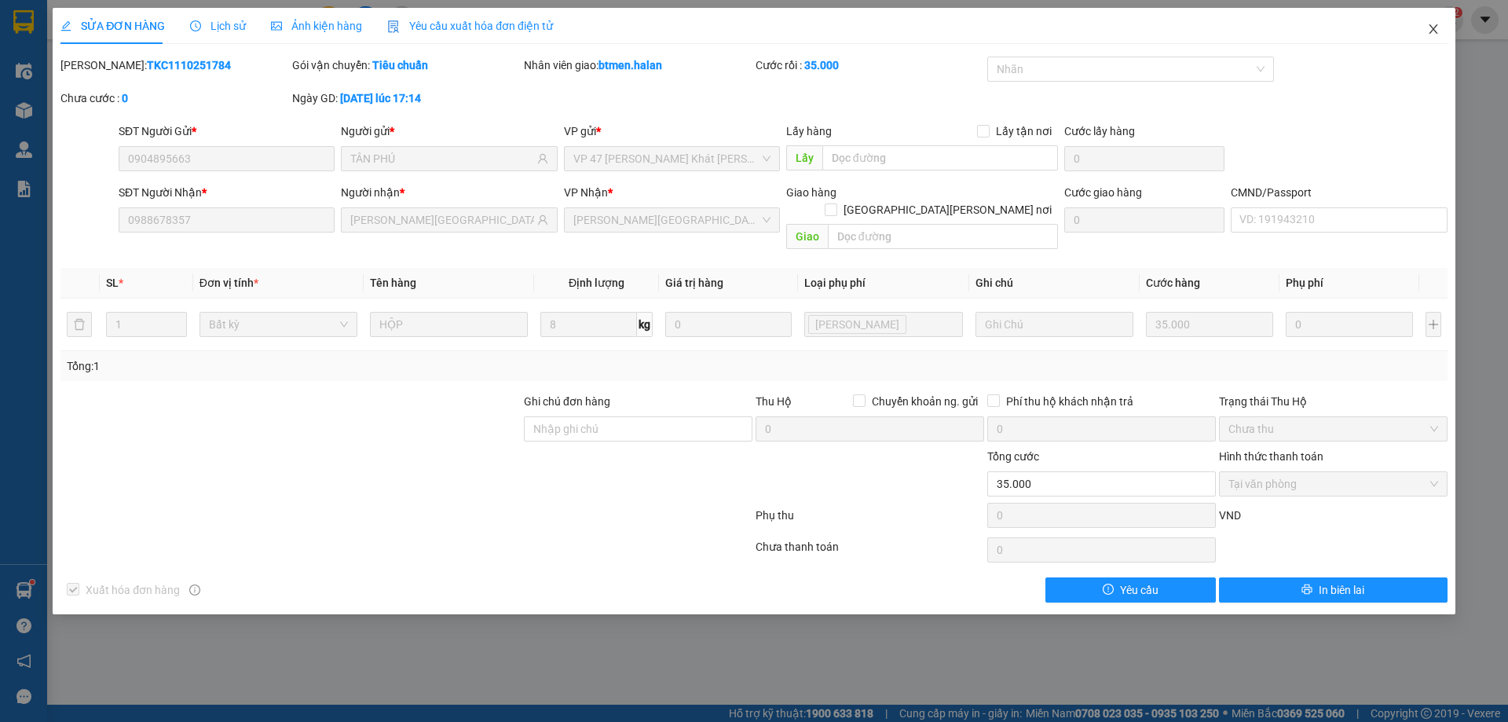
click at [1428, 26] on icon "close" at bounding box center [1433, 29] width 13 height 13
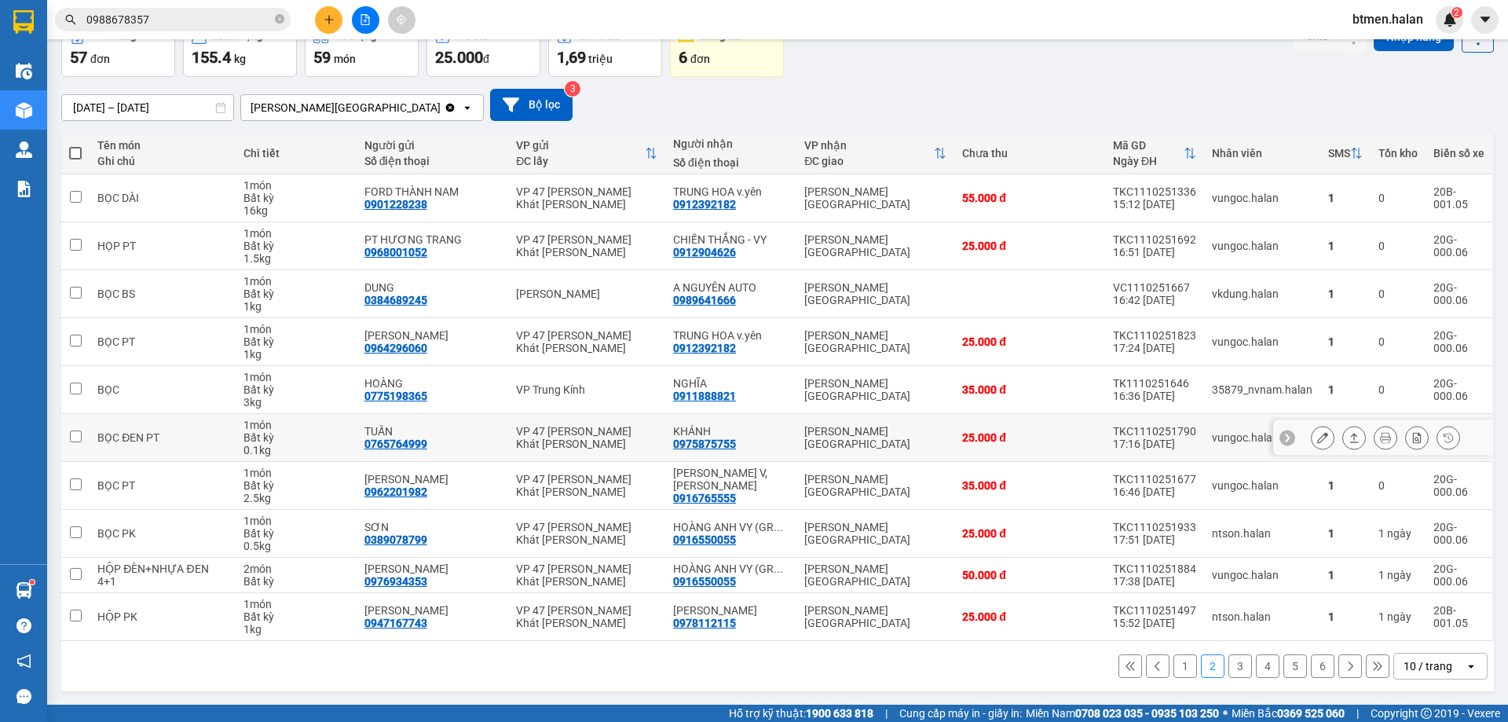
scroll to position [90, 0]
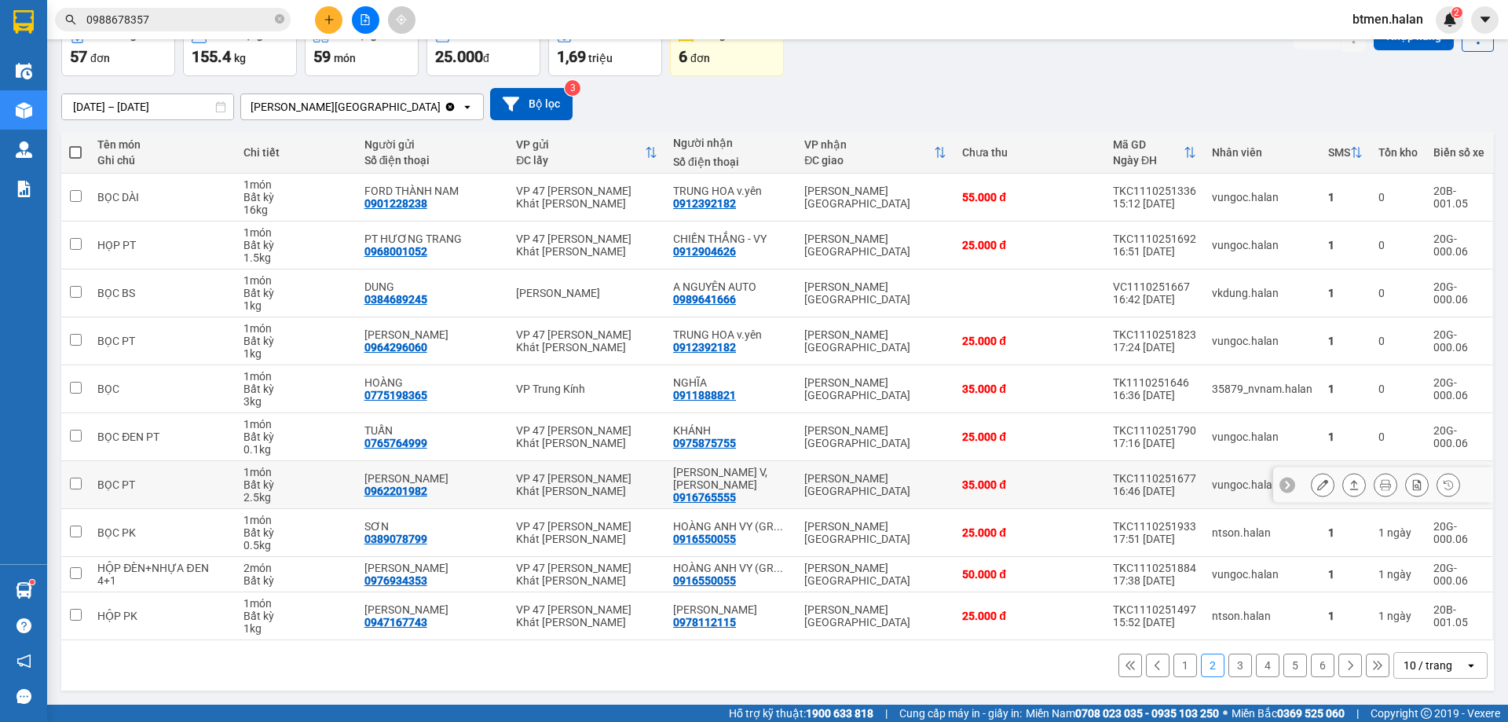
click at [704, 491] on div "0916765555" at bounding box center [704, 497] width 63 height 13
copy div "0916765555"
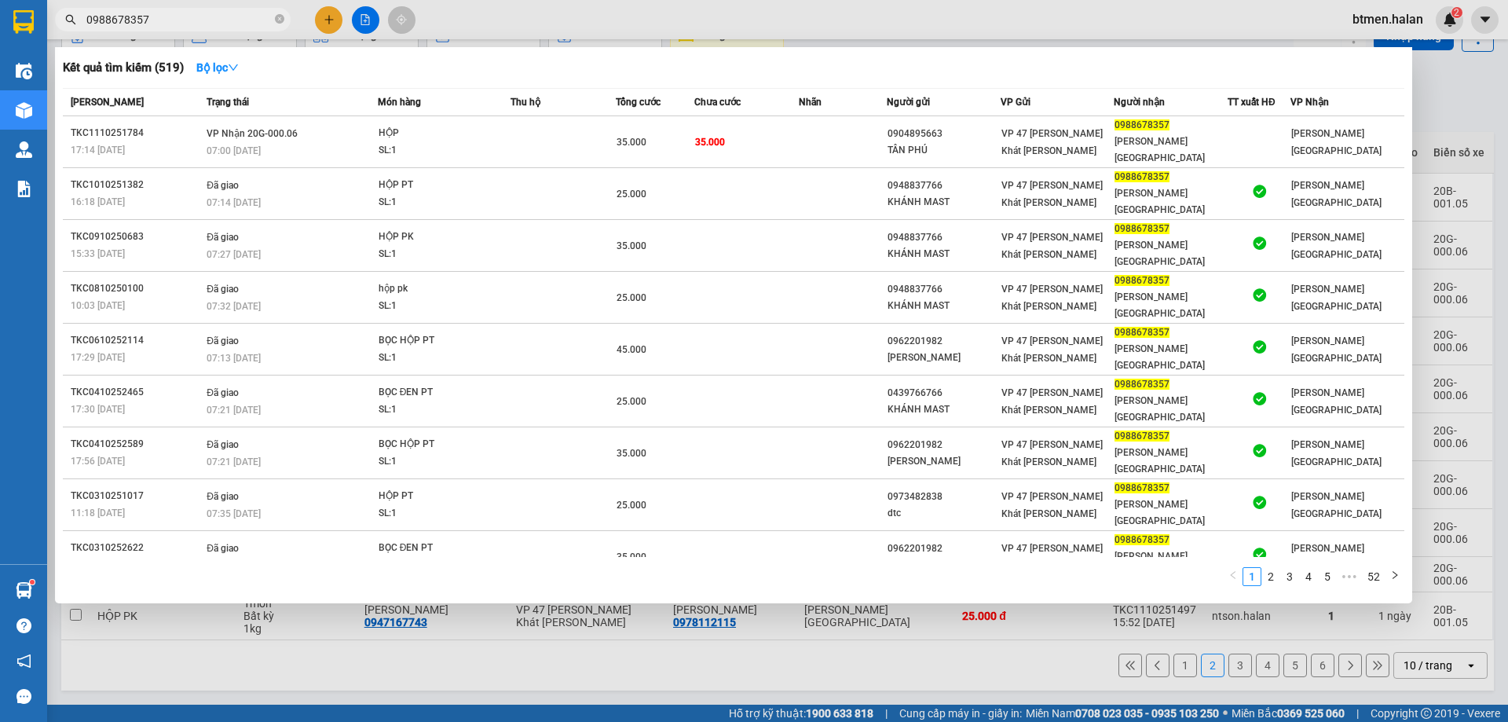
click at [231, 23] on input "0988678357" at bounding box center [178, 19] width 185 height 17
paste input "16765555"
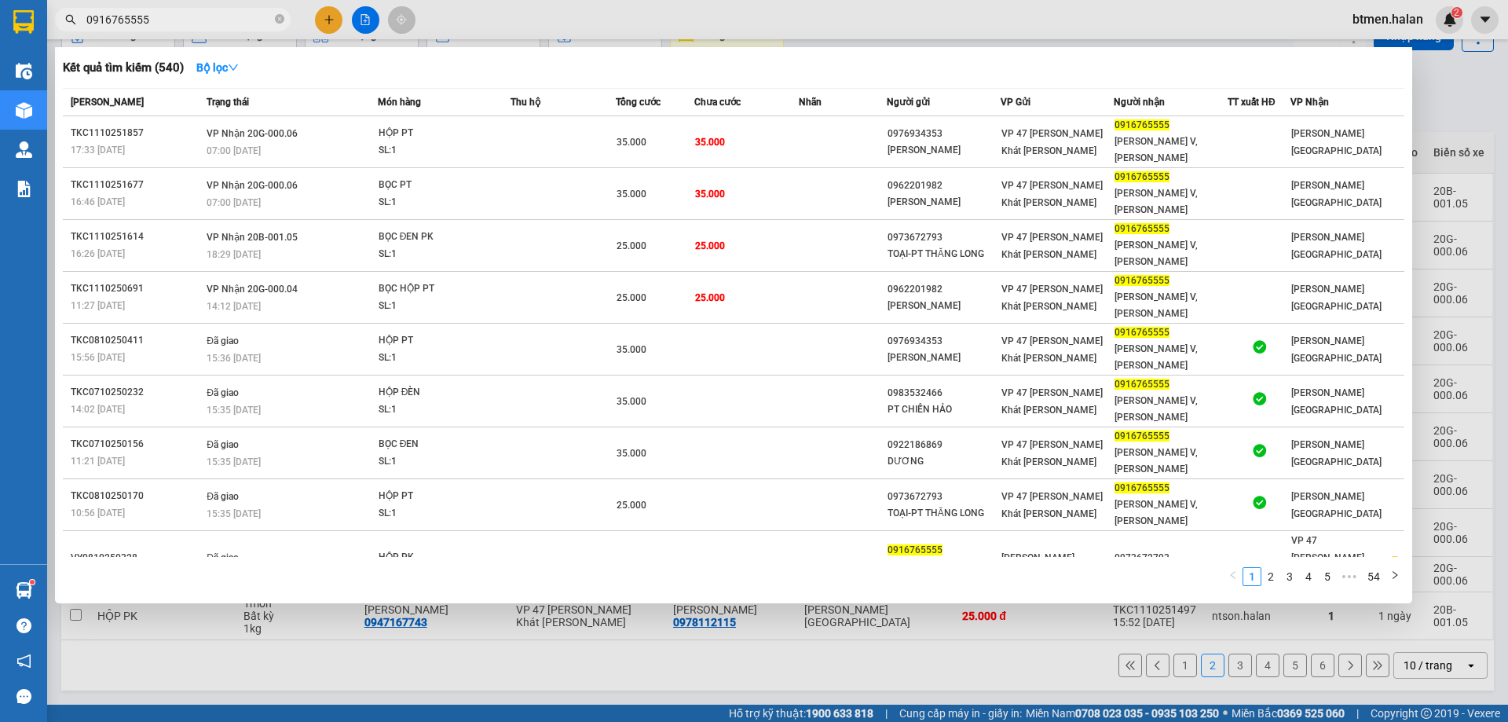
click at [1314, 86] on div "Kết quả tìm kiếm ( 540 ) Bộ lọc Mã ĐH Trạng thái Món hàng Thu hộ Tổng cước Chưa…" at bounding box center [733, 325] width 1357 height 556
click at [769, 615] on div at bounding box center [754, 361] width 1508 height 722
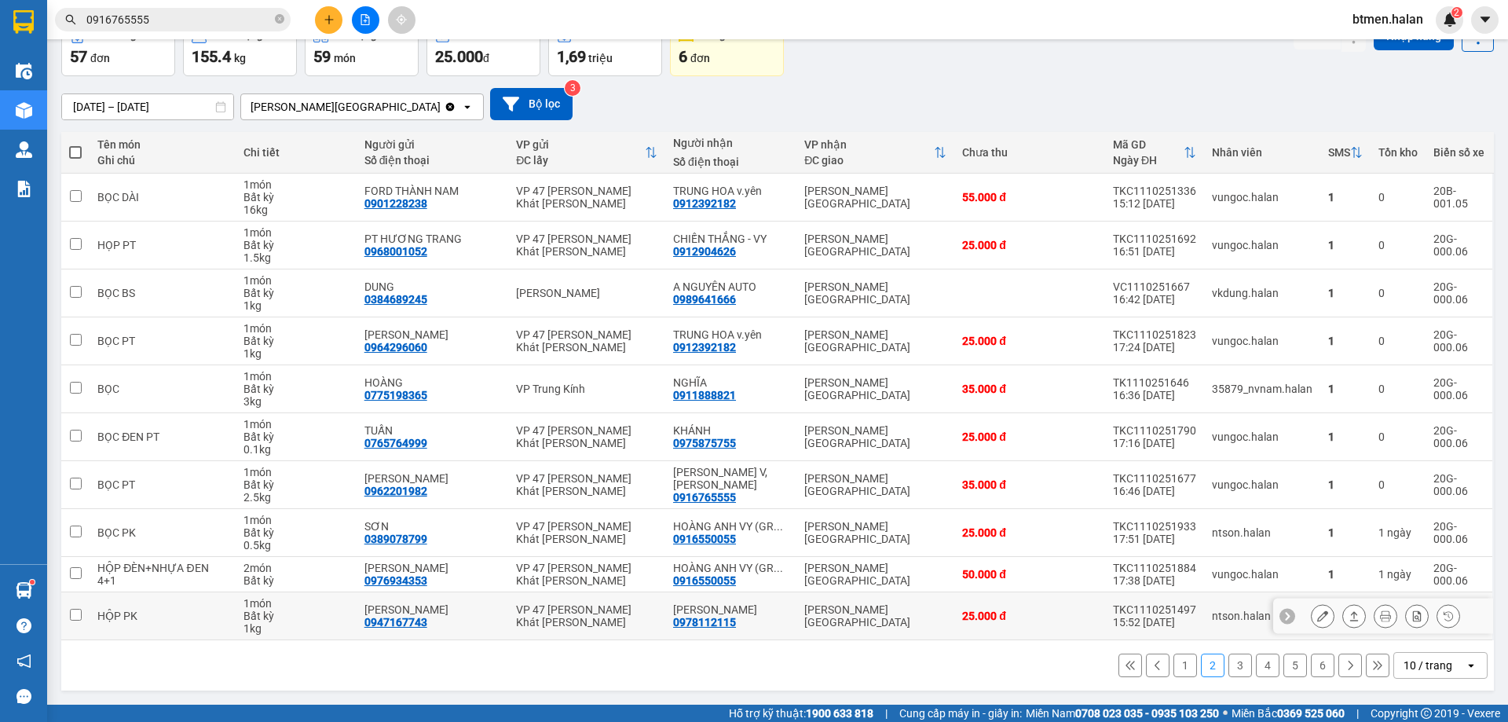
click at [718, 620] on div "0978112115" at bounding box center [704, 622] width 63 height 13
click at [251, 19] on input "0916765555" at bounding box center [178, 19] width 185 height 17
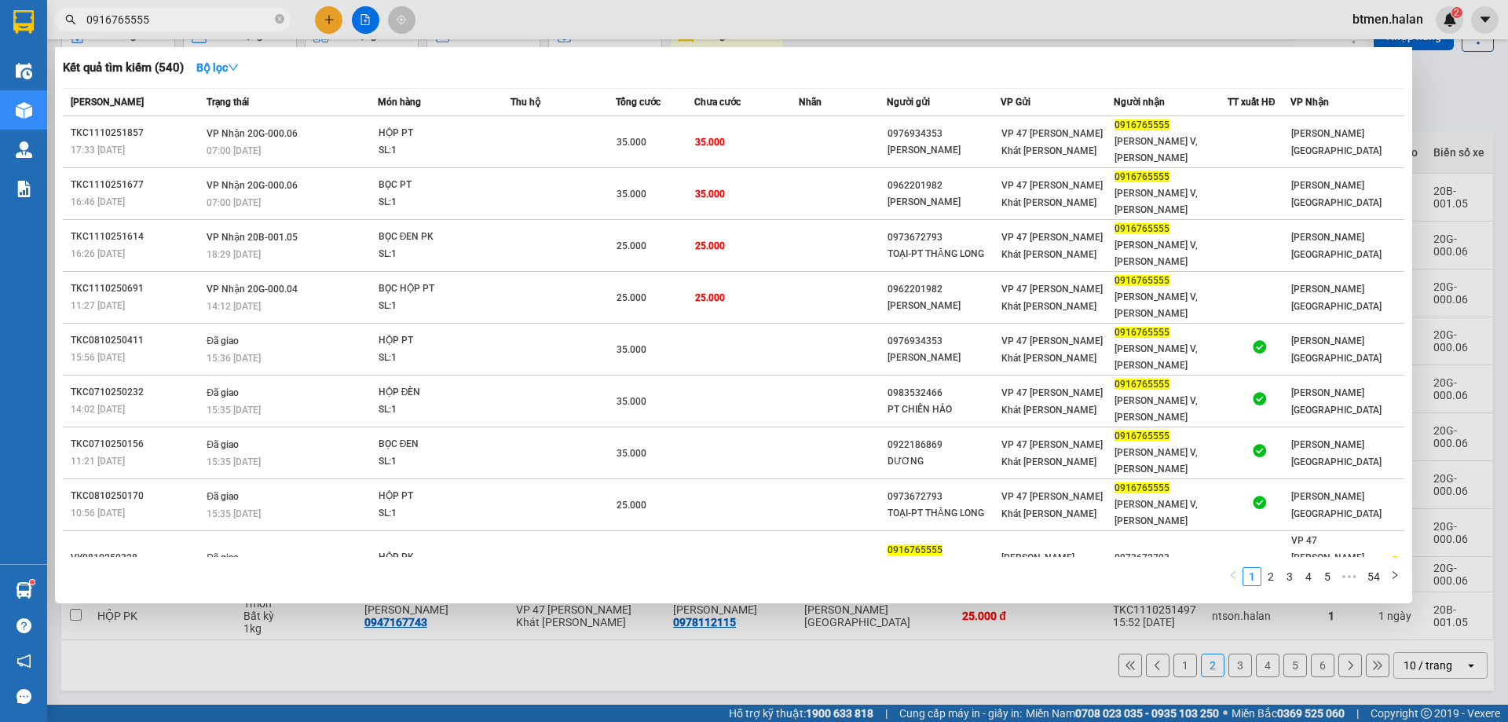
click at [251, 19] on input "0916765555" at bounding box center [178, 19] width 185 height 17
paste input "7811211"
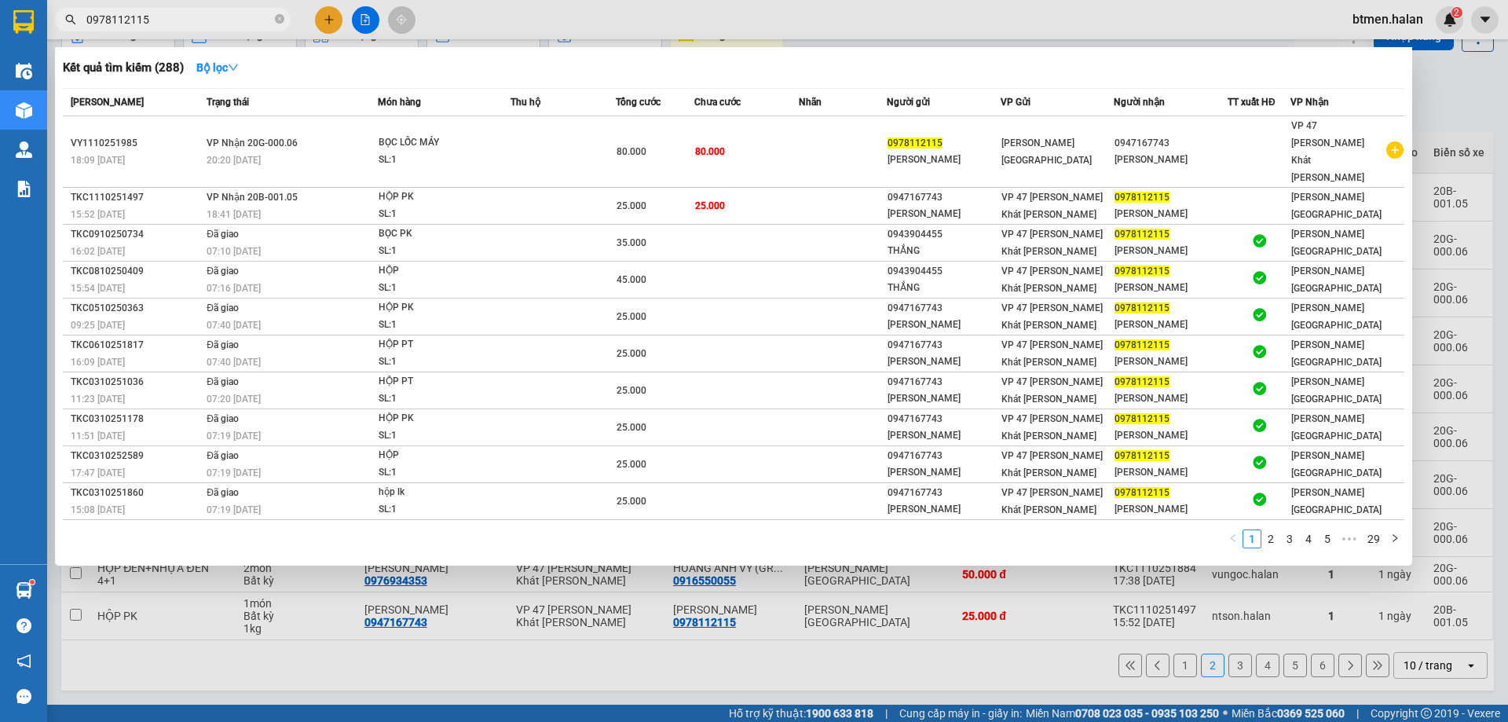
click at [1459, 105] on div at bounding box center [754, 361] width 1508 height 722
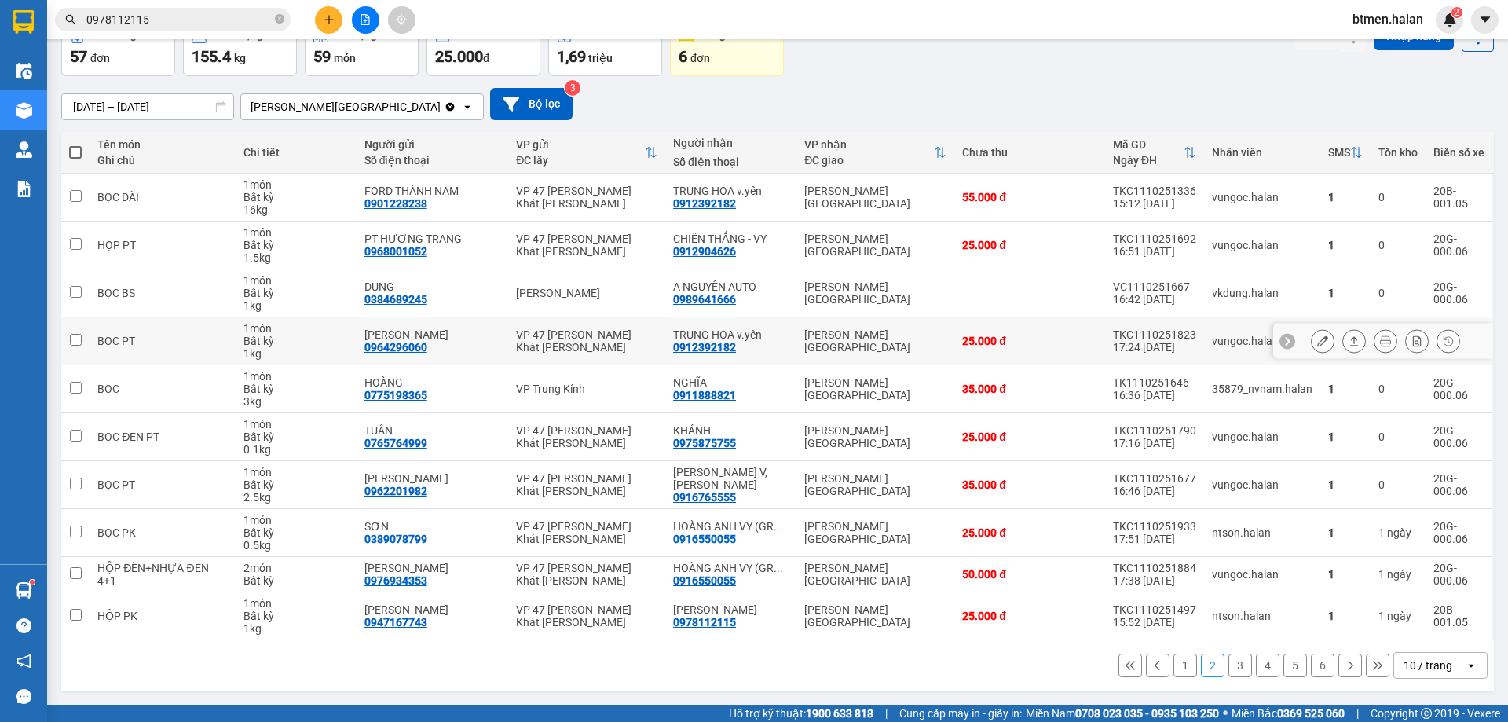
click at [716, 342] on div "0912392182" at bounding box center [704, 347] width 63 height 13
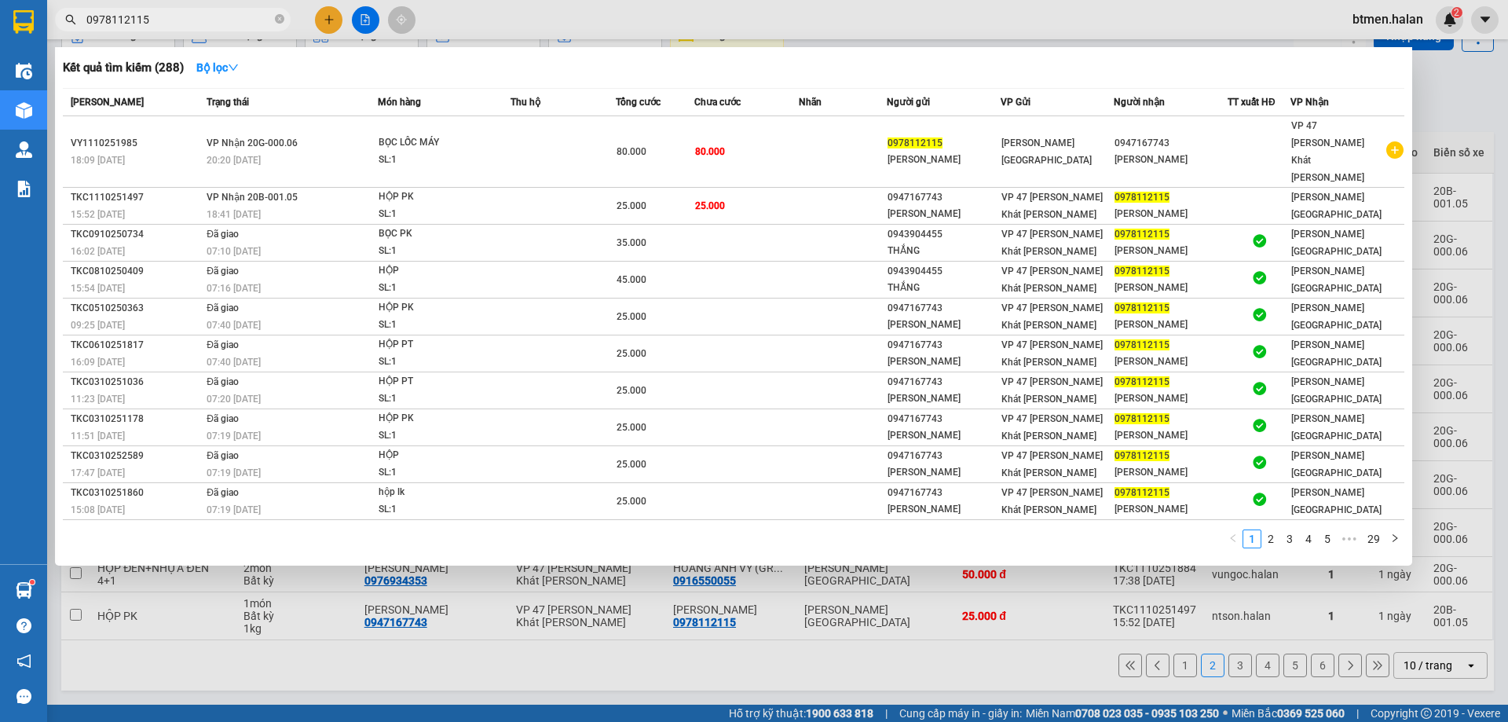
click at [198, 15] on input "0978112115" at bounding box center [178, 19] width 185 height 17
paste input "12392182"
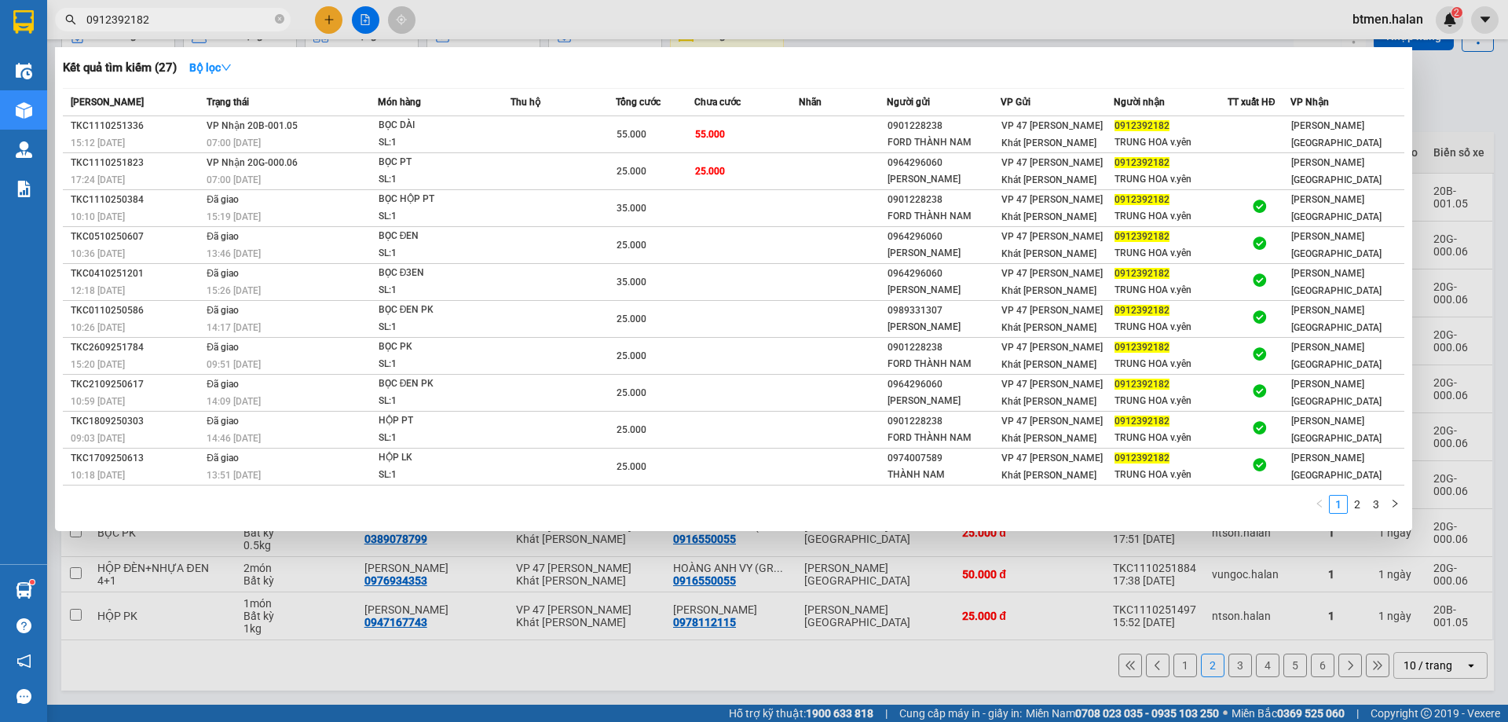
click at [1424, 111] on div at bounding box center [754, 361] width 1508 height 722
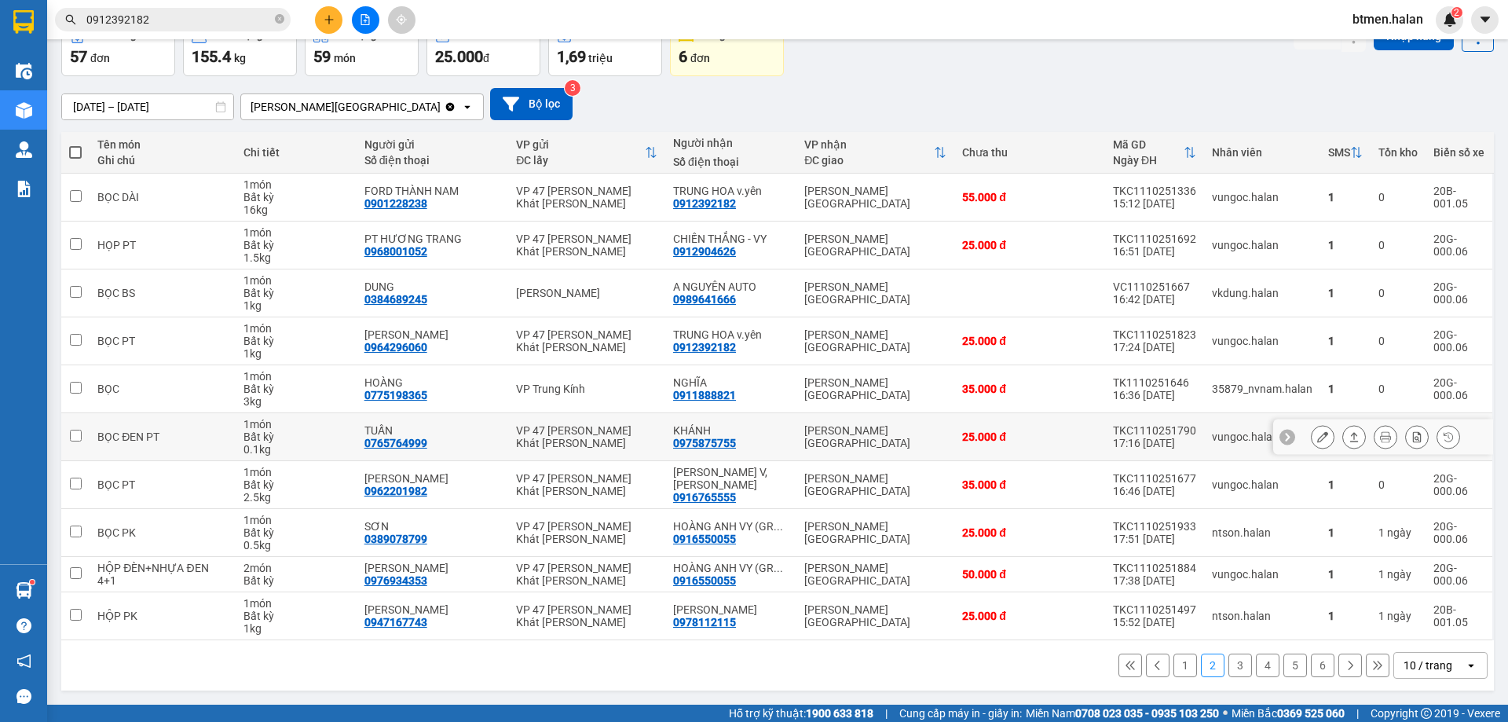
click at [707, 439] on div "0975875755" at bounding box center [704, 443] width 63 height 13
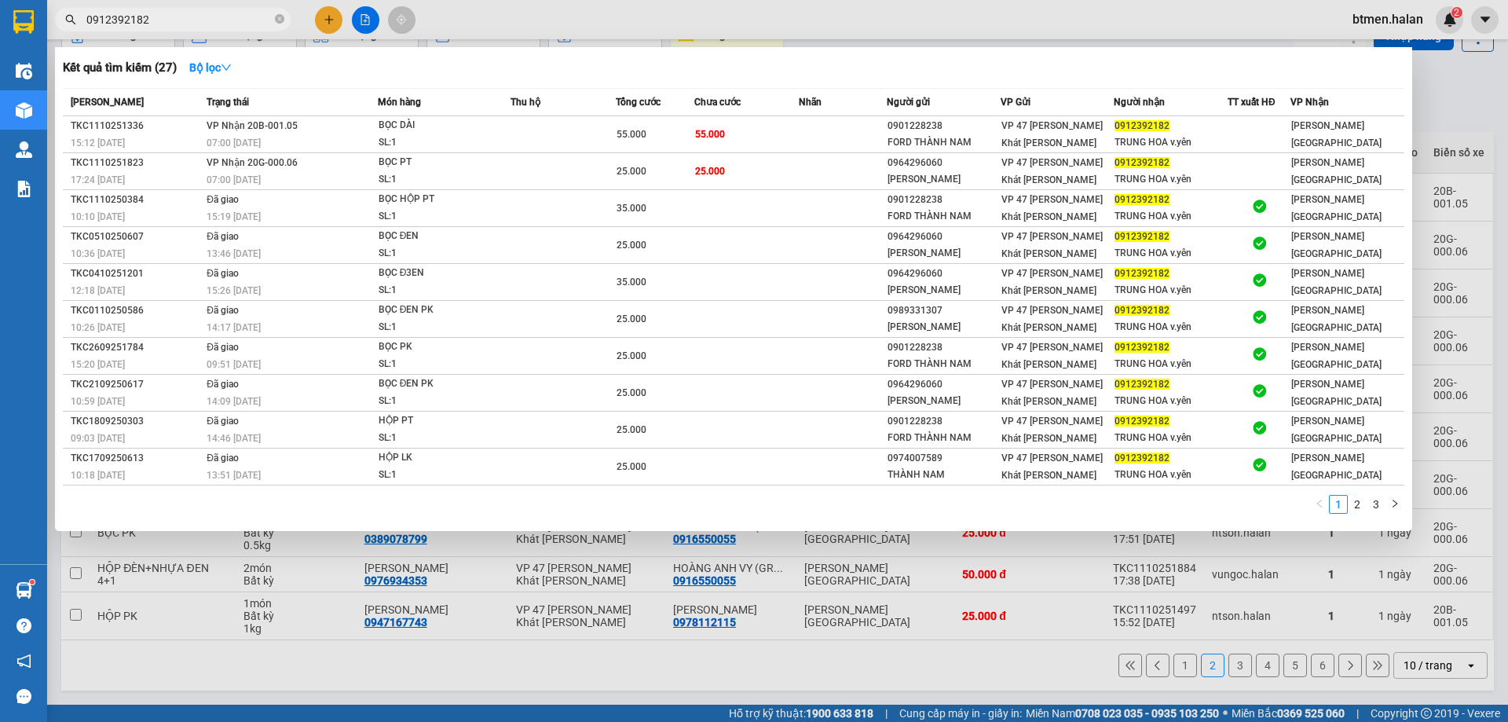
click at [224, 14] on input "0912392182" at bounding box center [178, 19] width 185 height 17
paste input "75875755"
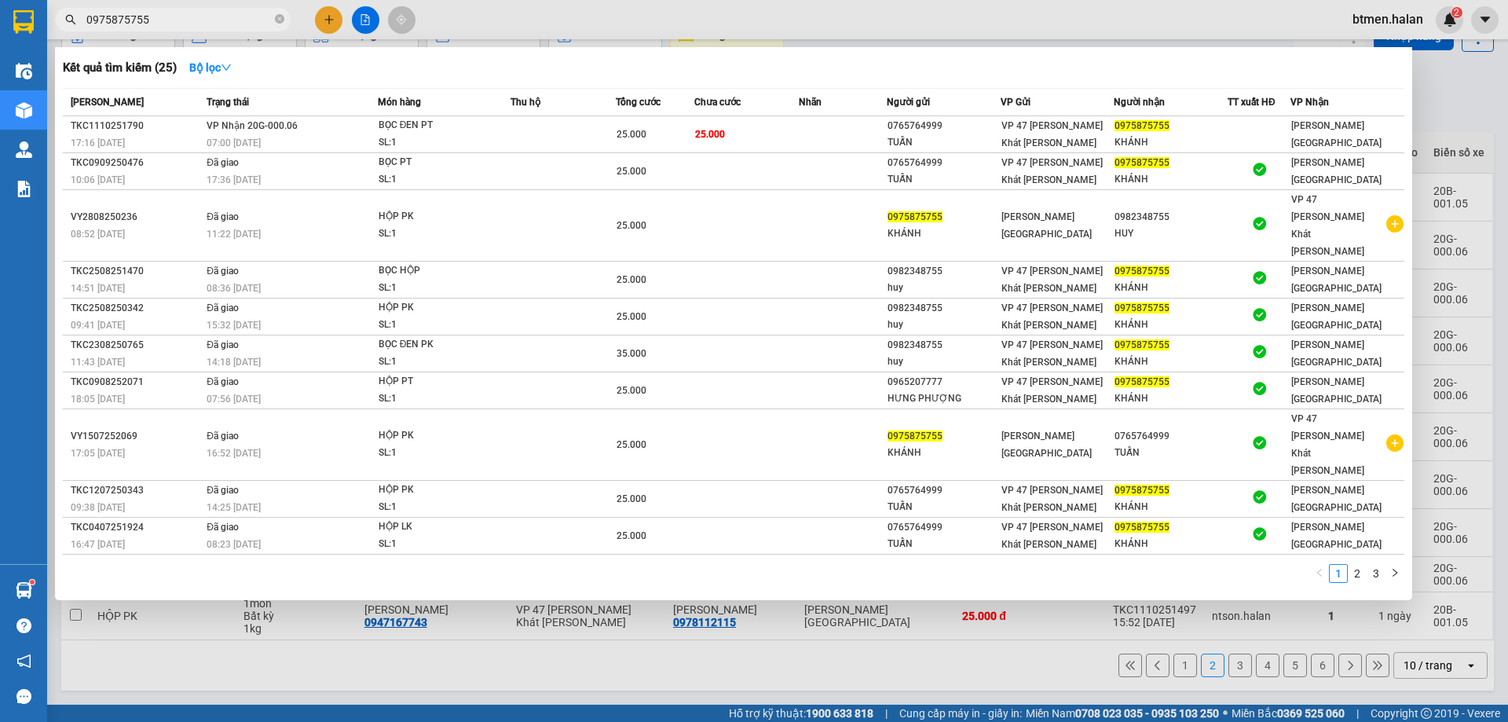
click at [1443, 123] on div at bounding box center [754, 361] width 1508 height 722
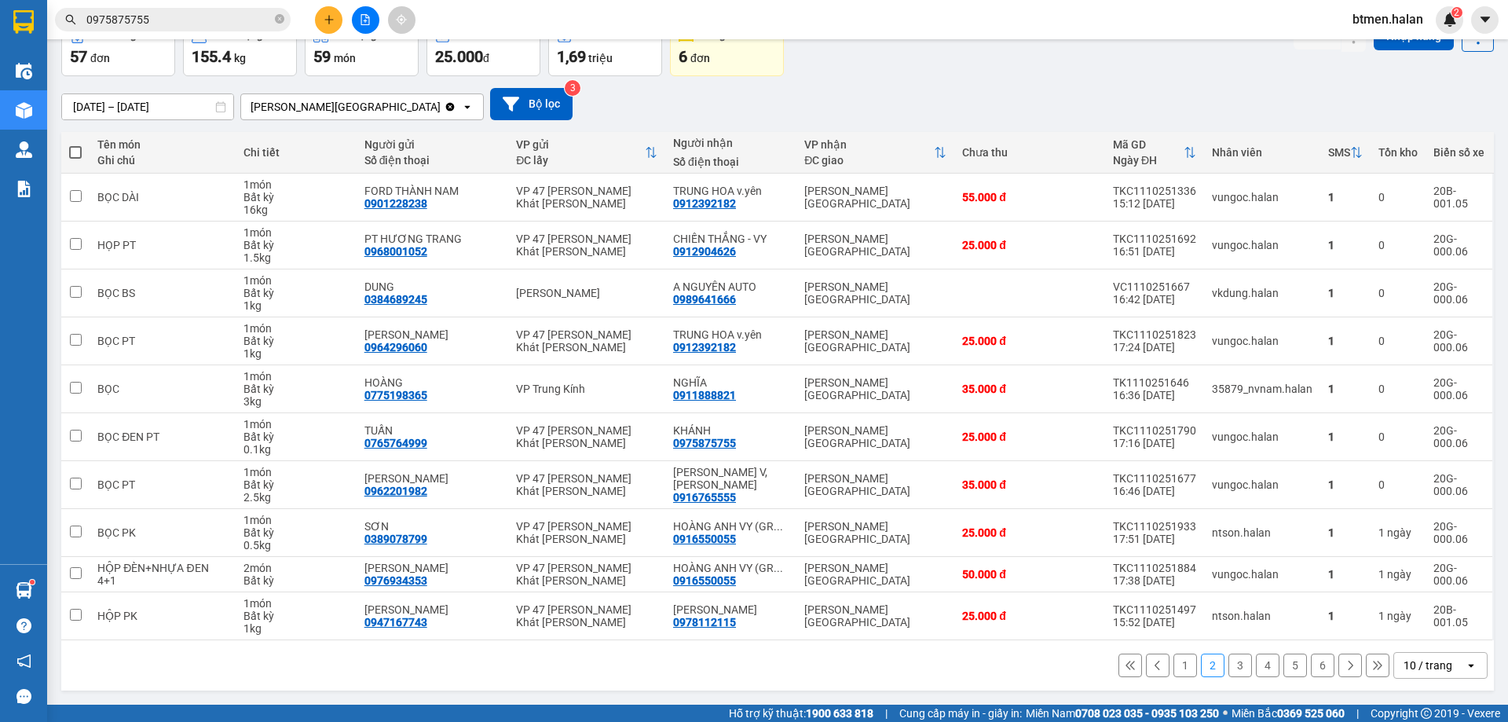
click at [1231, 664] on button "3" at bounding box center [1240, 665] width 24 height 24
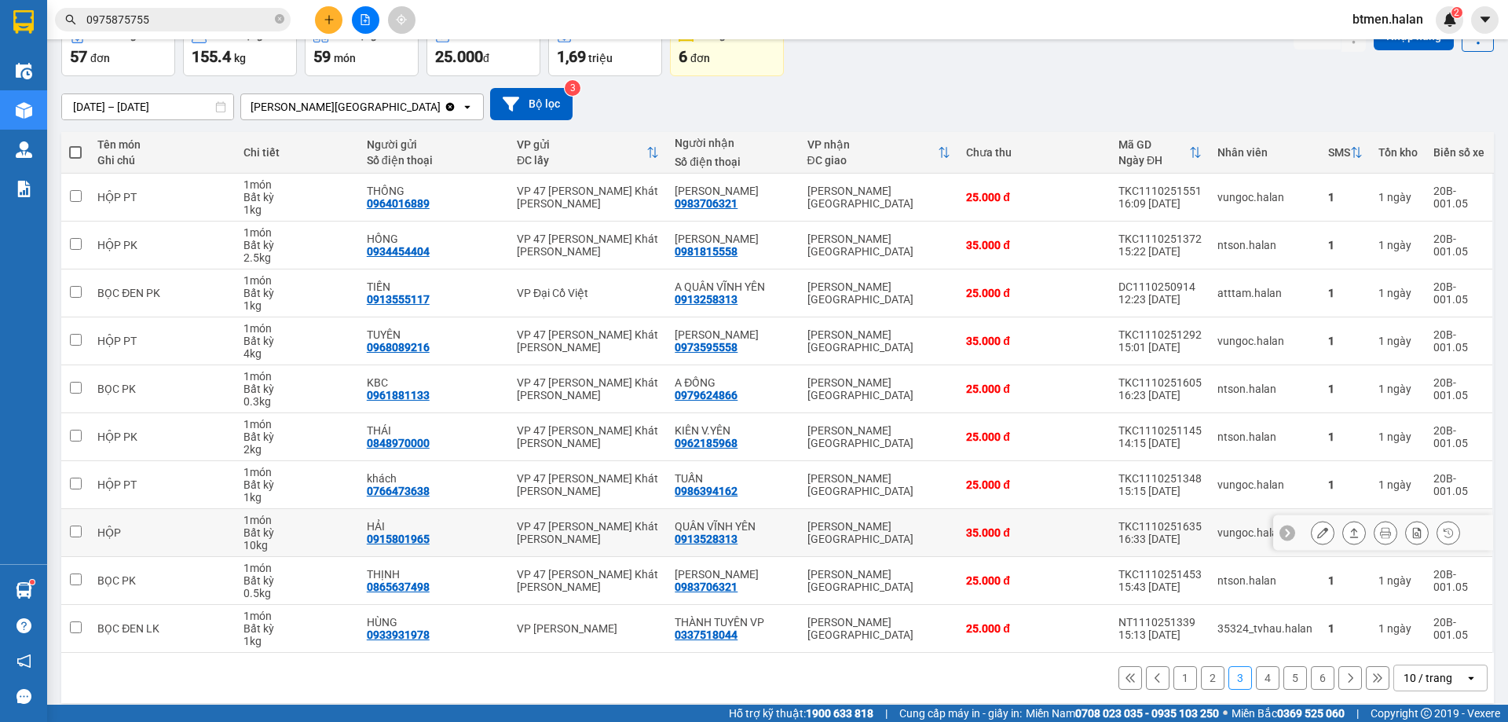
click at [720, 533] on div "0913528313" at bounding box center [706, 538] width 63 height 13
click at [719, 590] on div "0983706321" at bounding box center [706, 586] width 63 height 13
click at [1173, 679] on button "1" at bounding box center [1185, 678] width 24 height 24
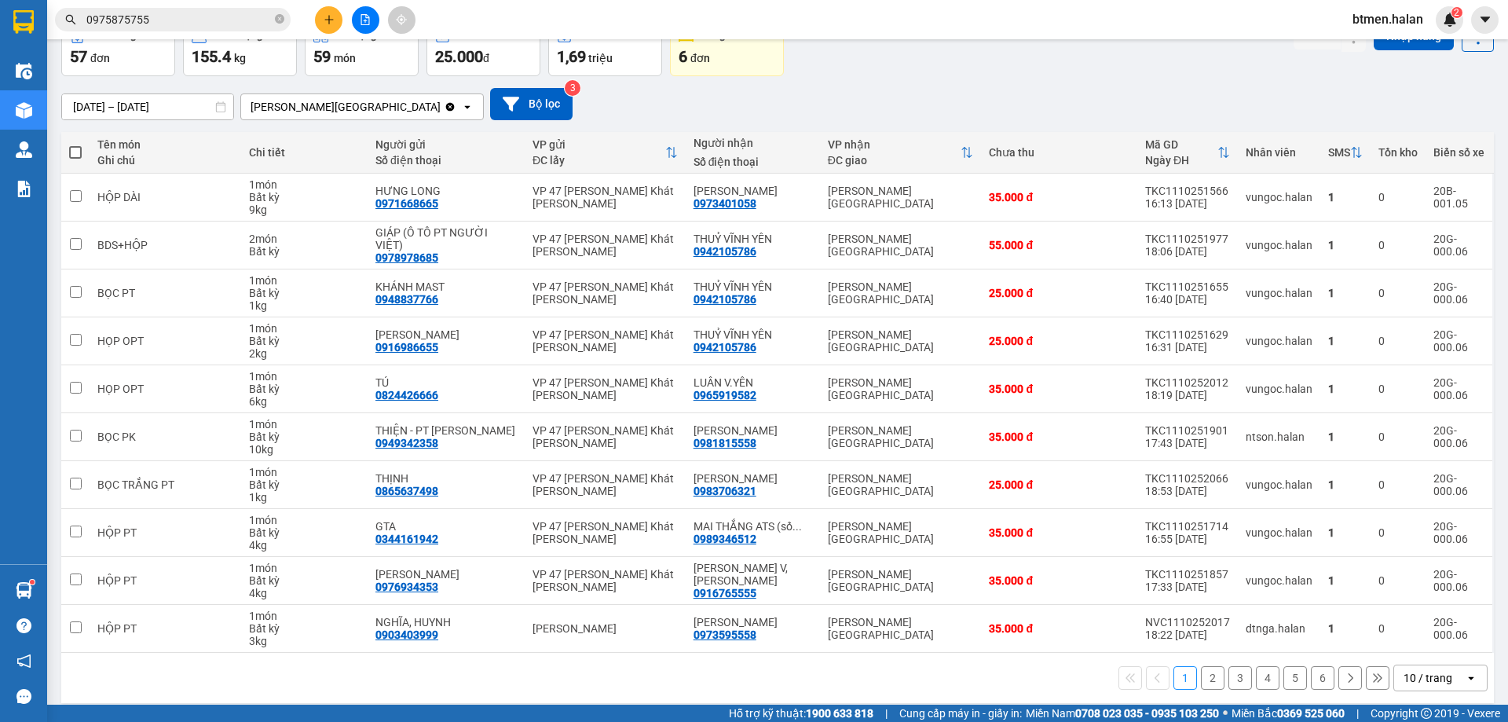
click at [1204, 666] on button "2" at bounding box center [1213, 678] width 24 height 24
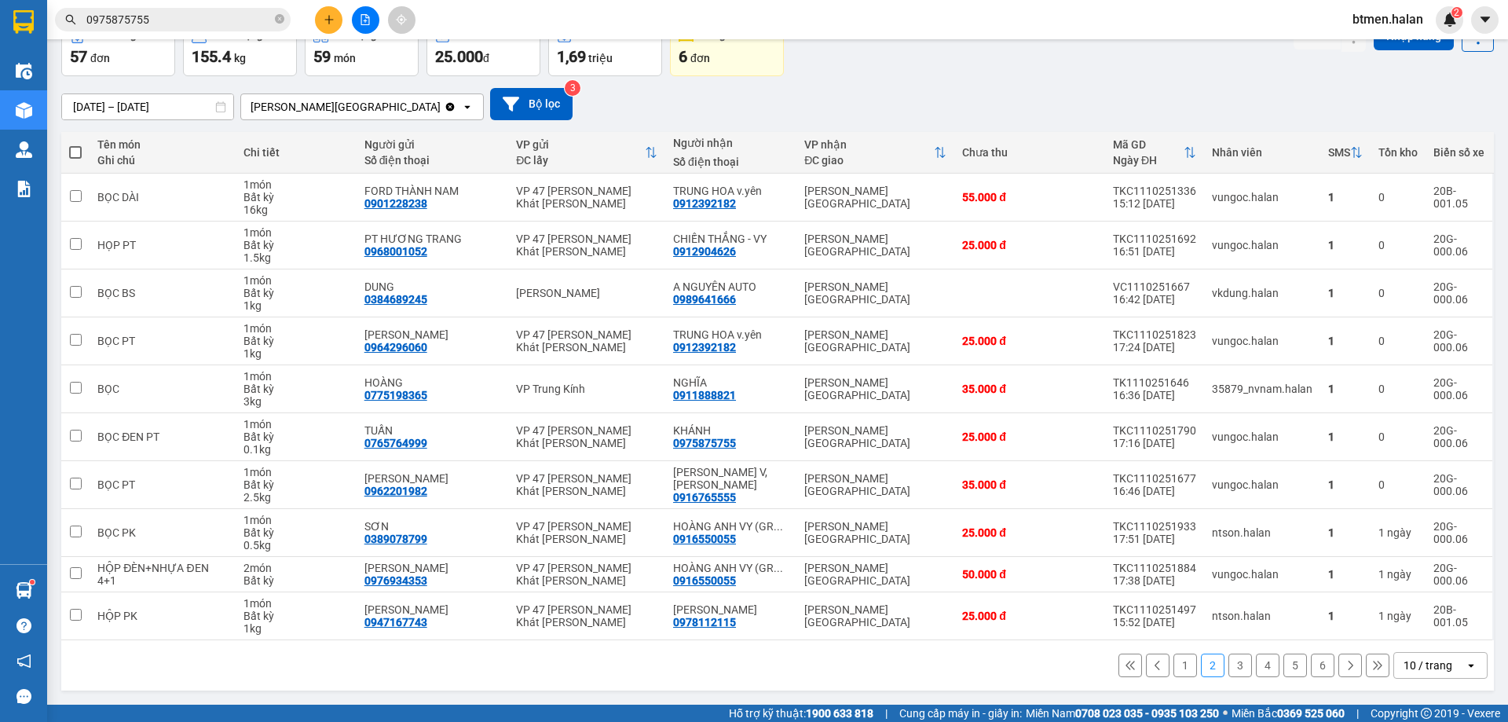
click at [1233, 670] on button "3" at bounding box center [1240, 665] width 24 height 24
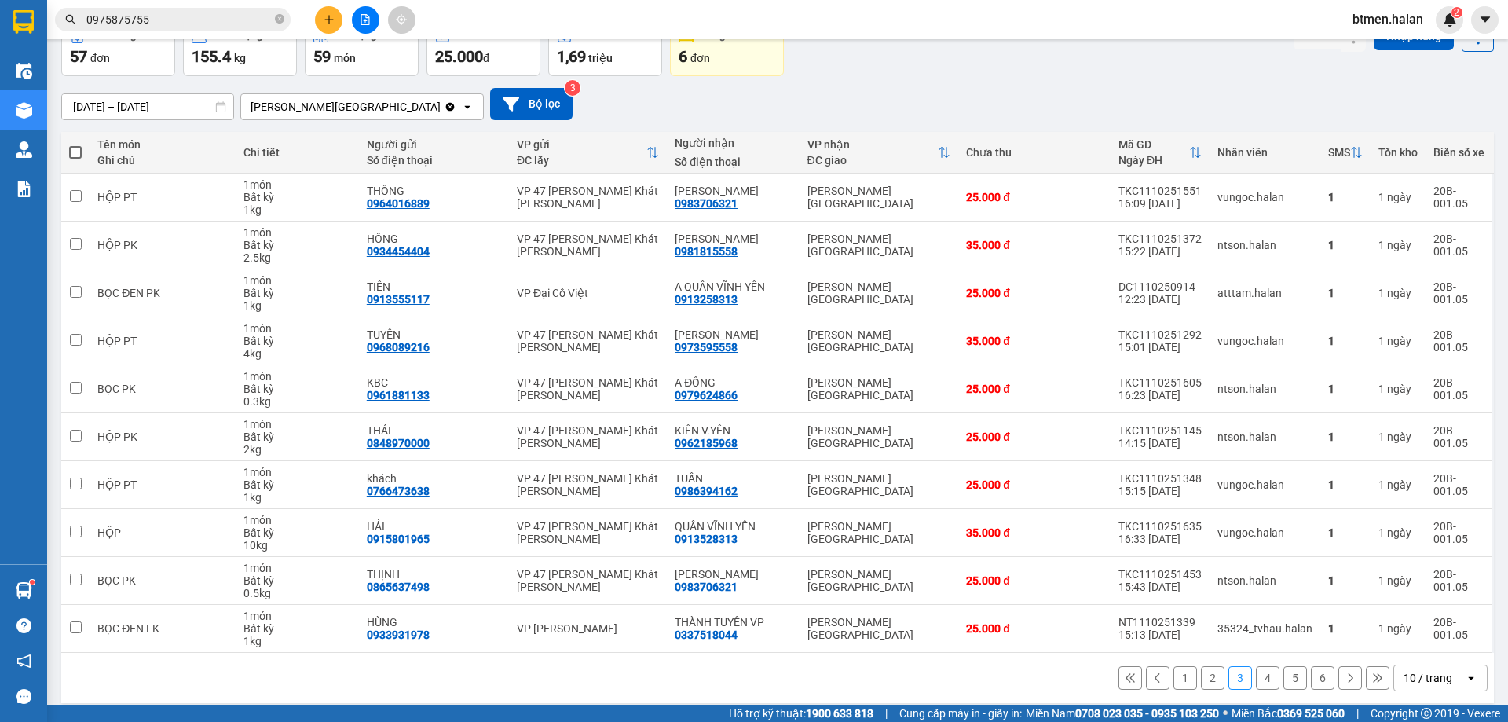
click at [1256, 674] on button "4" at bounding box center [1268, 678] width 24 height 24
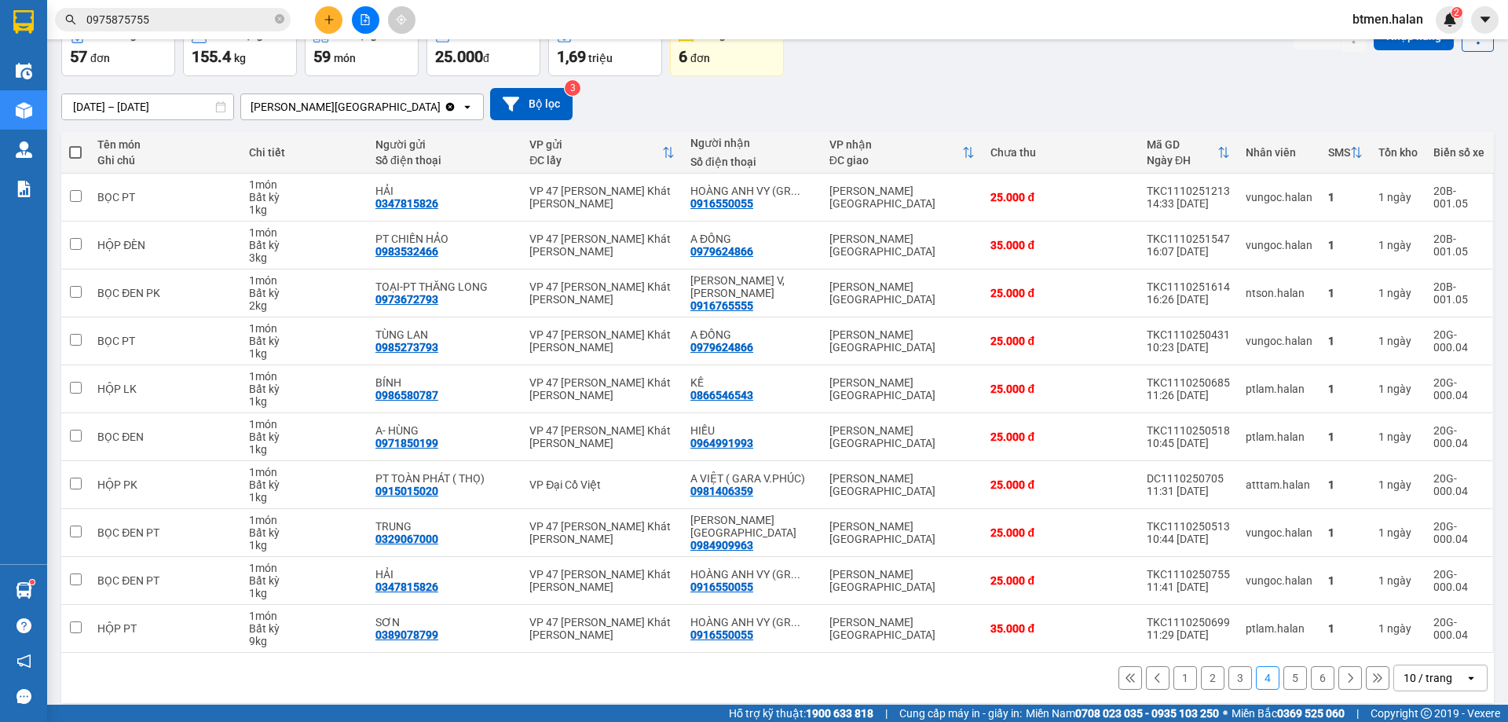
click at [1291, 679] on button "5" at bounding box center [1295, 678] width 24 height 24
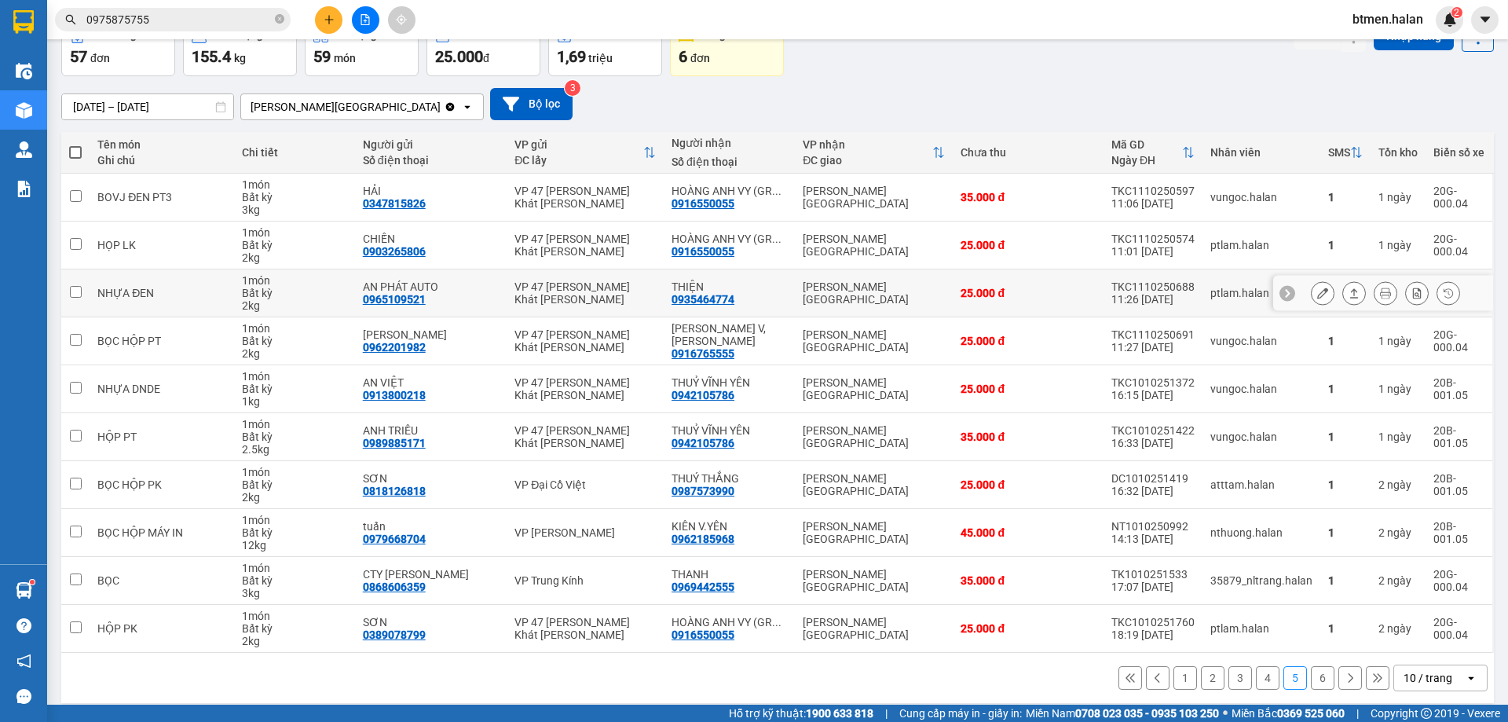
click at [703, 300] on div "0935464774" at bounding box center [702, 299] width 63 height 13
click at [166, 18] on input "0975875755" at bounding box center [178, 19] width 185 height 17
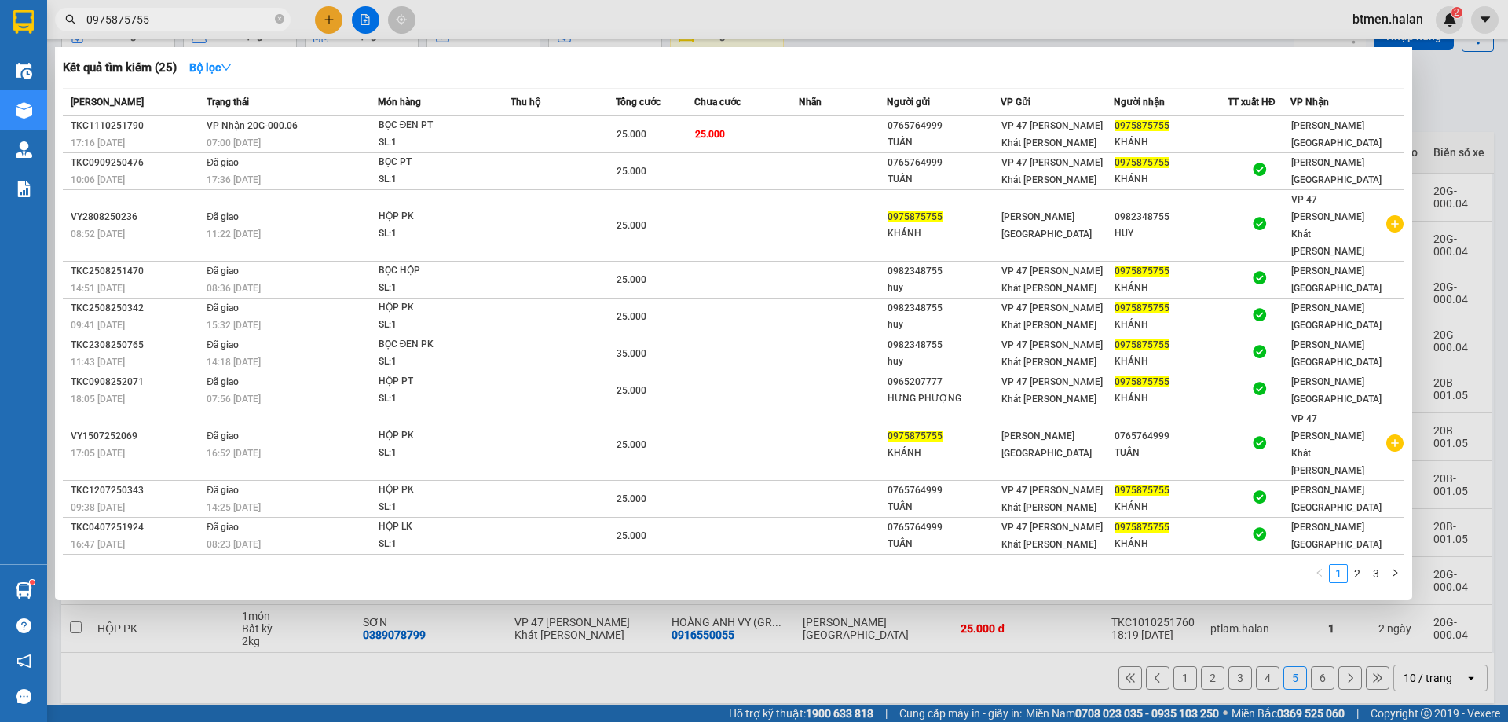
click at [166, 18] on input "0975875755" at bounding box center [178, 19] width 185 height 17
paste input "35464774"
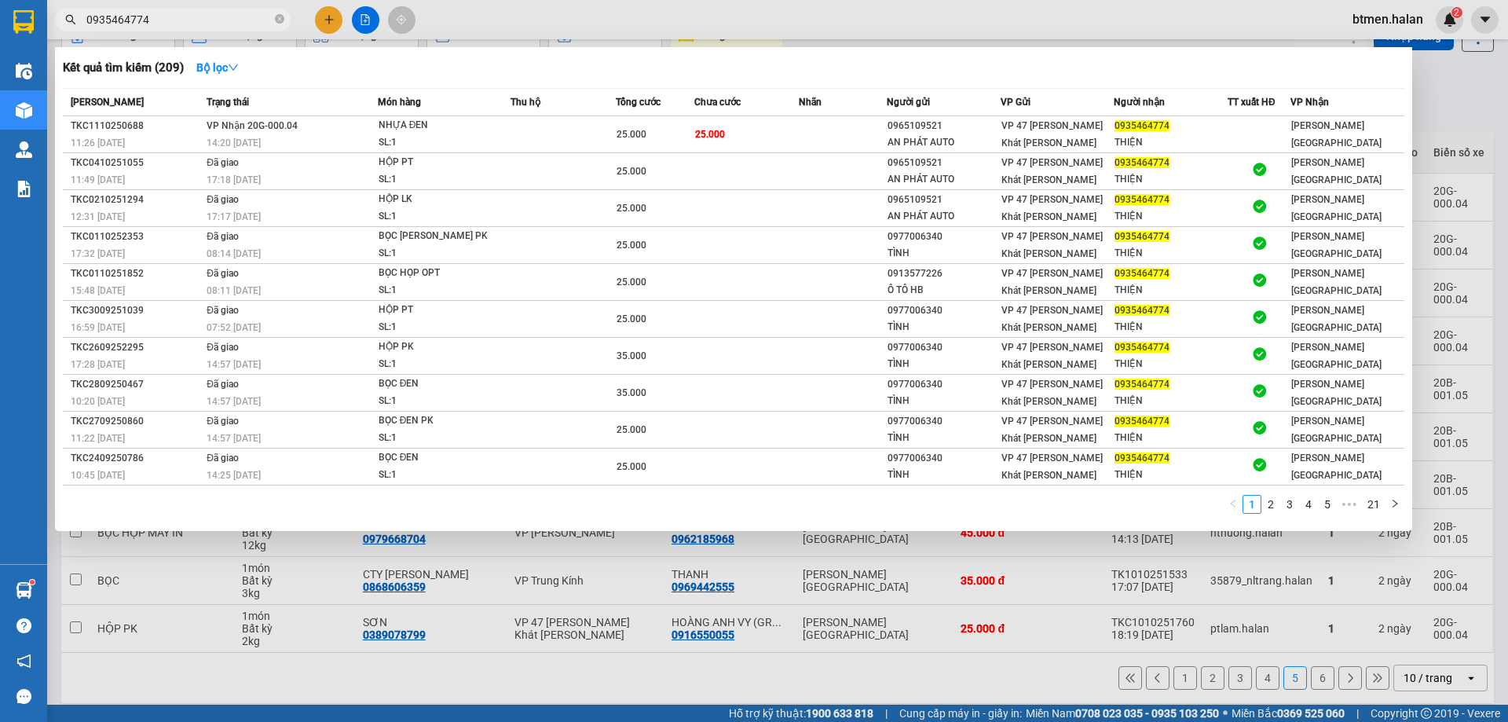
click at [1004, 554] on div at bounding box center [754, 361] width 1508 height 722
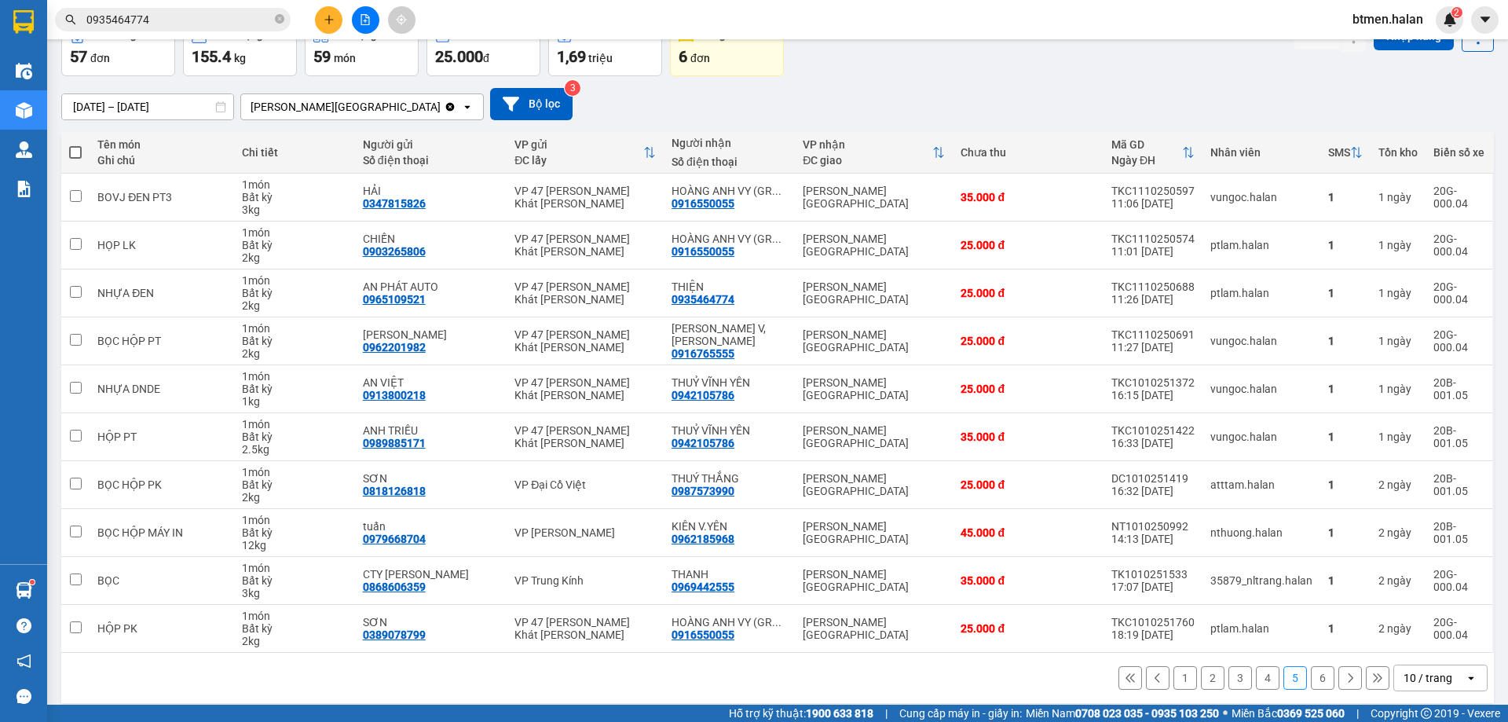
click at [1311, 680] on button "6" at bounding box center [1323, 678] width 24 height 24
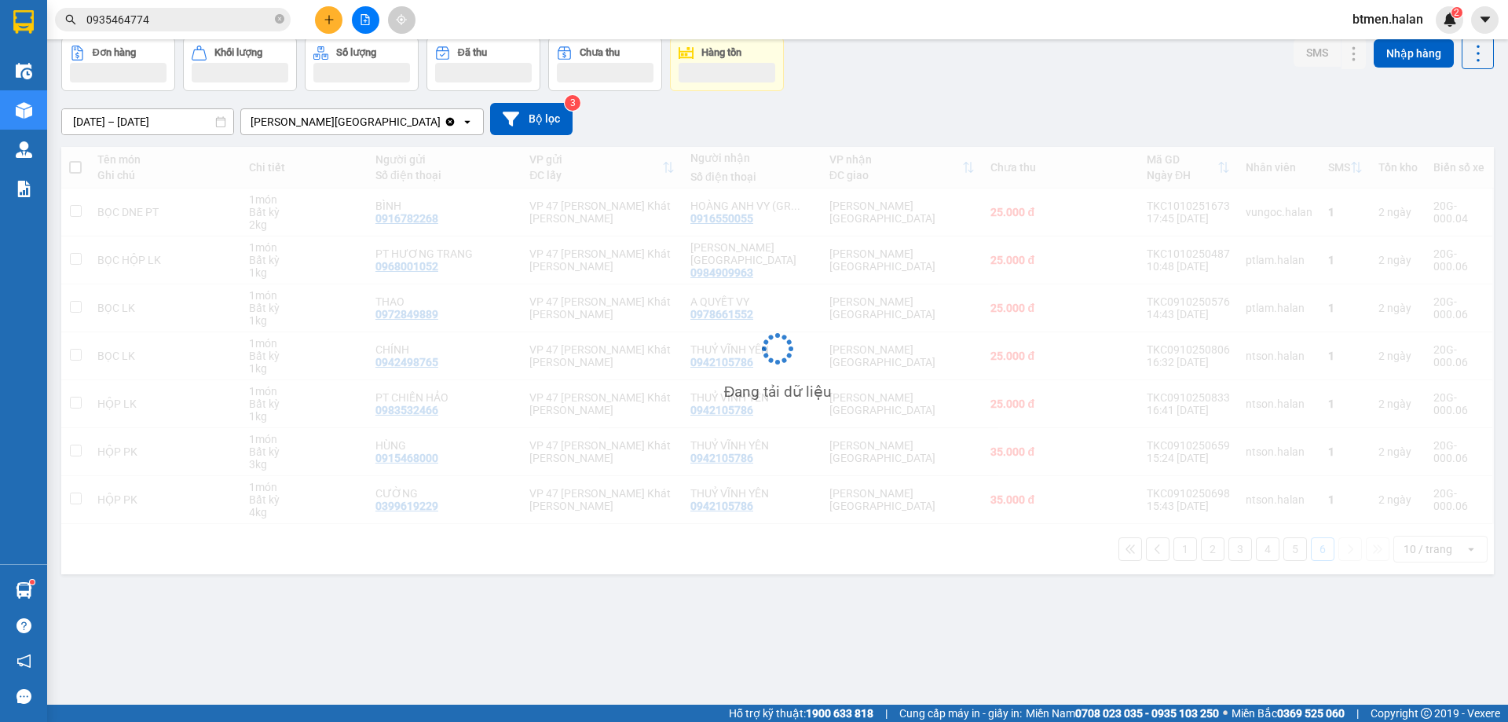
scroll to position [72, 0]
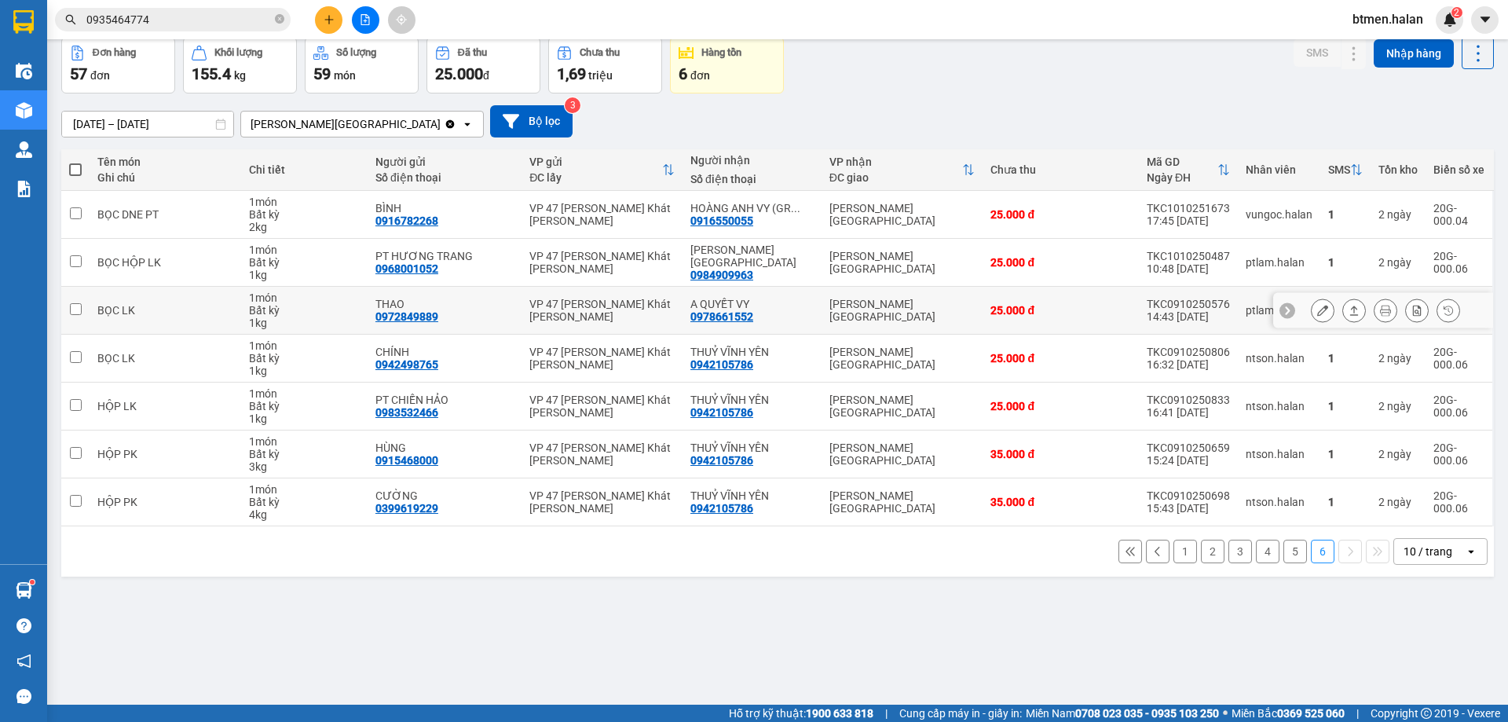
click at [735, 312] on div "0978661552" at bounding box center [721, 316] width 63 height 13
click at [269, 20] on input "0935464774" at bounding box center [178, 19] width 185 height 17
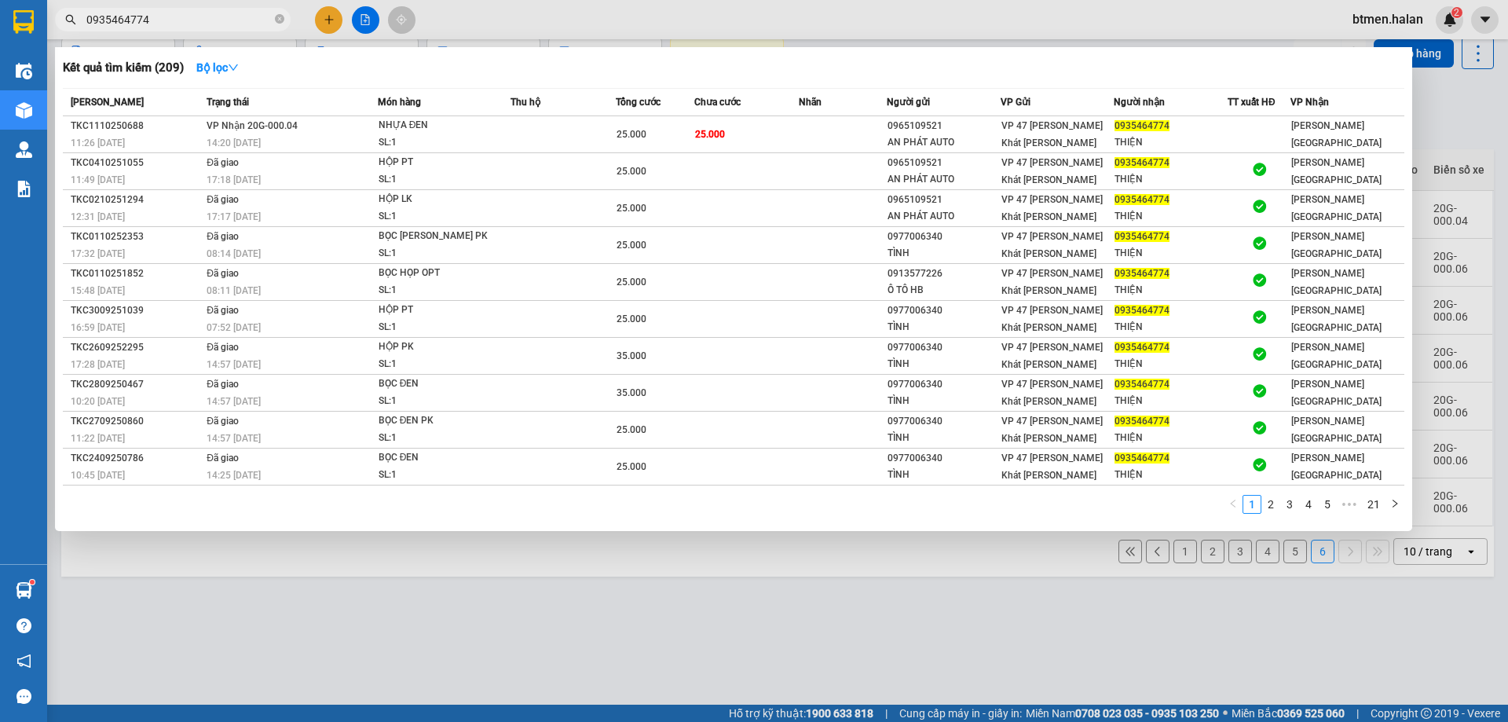
click at [269, 20] on input "0935464774" at bounding box center [178, 19] width 185 height 17
paste input "78661552"
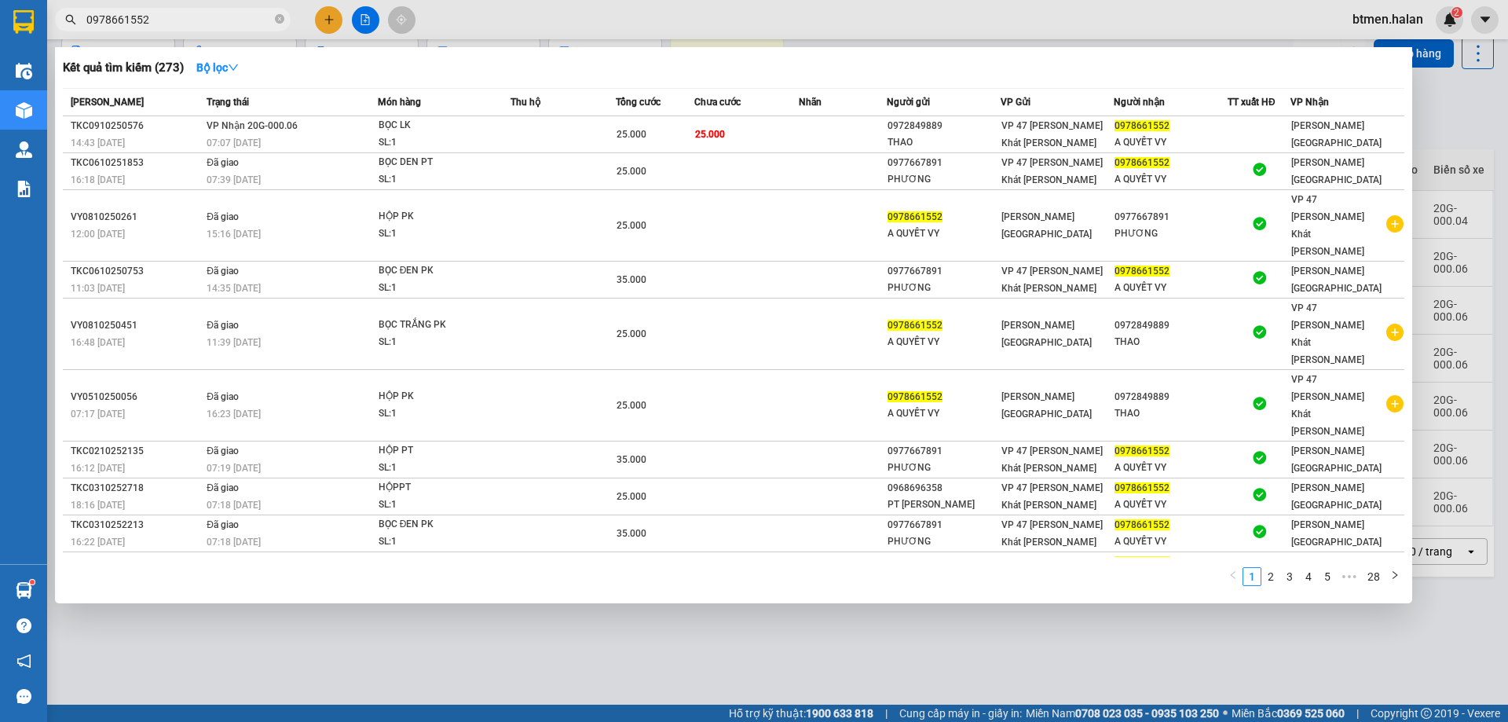
type input "0978661552"
click at [1439, 141] on div at bounding box center [754, 361] width 1508 height 722
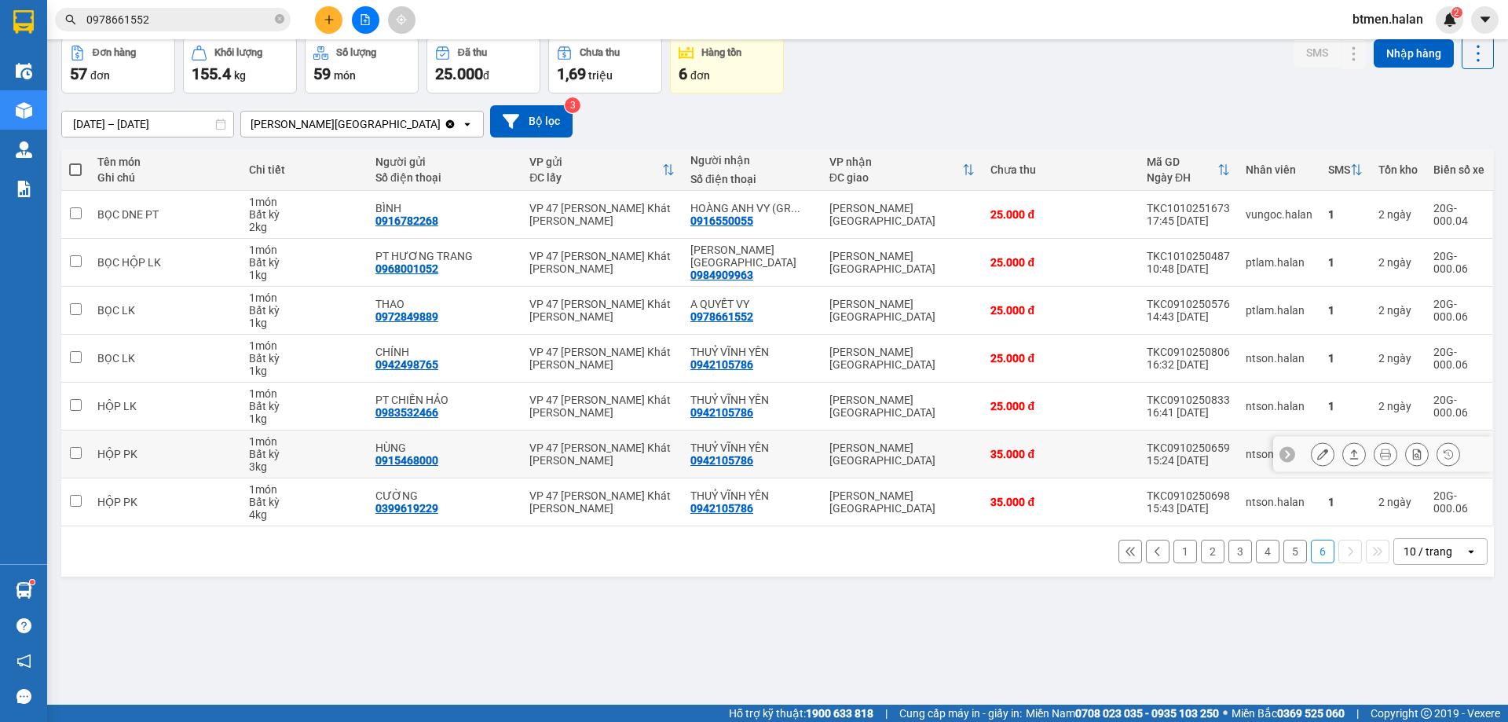
scroll to position [0, 0]
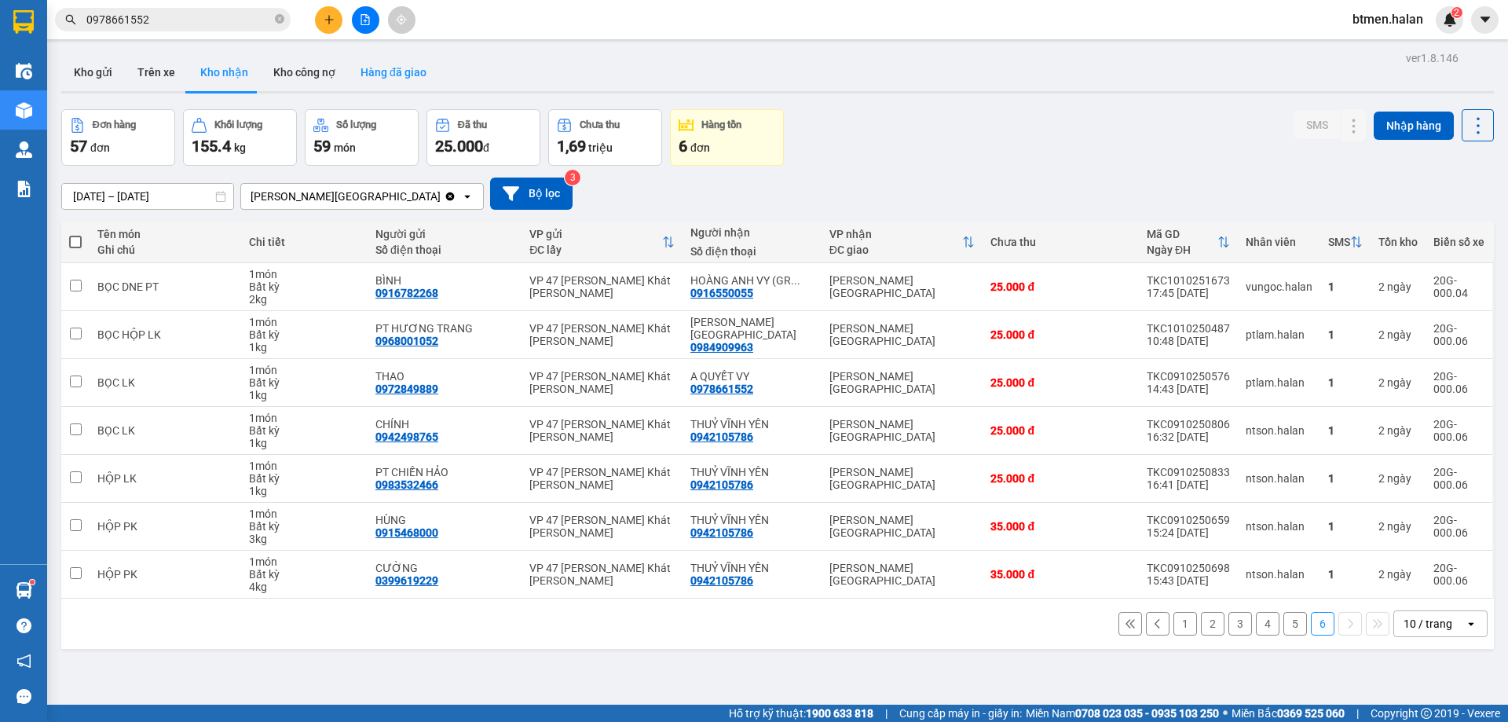
click at [393, 82] on button "Hàng đã giao" at bounding box center [393, 72] width 91 height 38
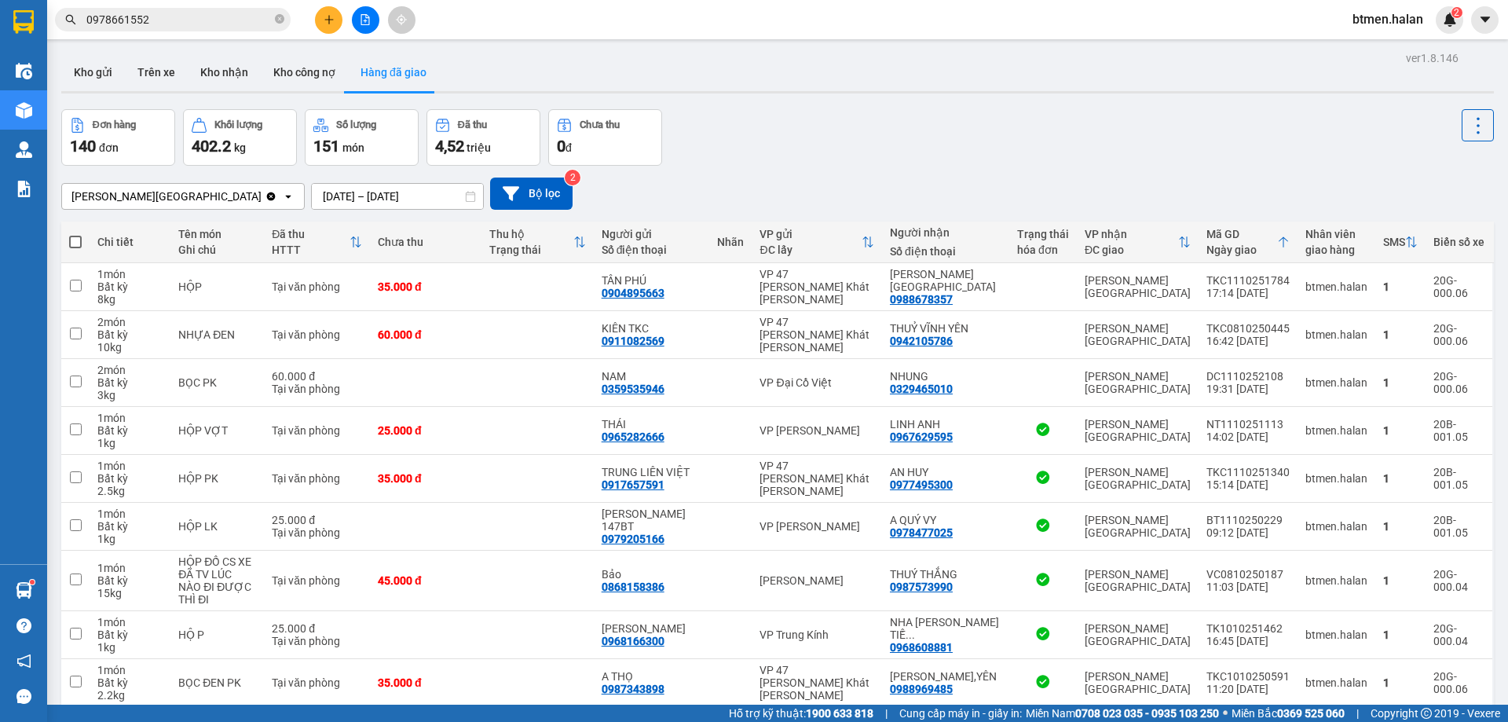
click at [328, 203] on div "ver 1.8.146 Kho gửi Trên xe Kho nhận Kho công nợ Hàng đã giao Đơn hàng 140 đơn …" at bounding box center [777, 429] width 1445 height 764
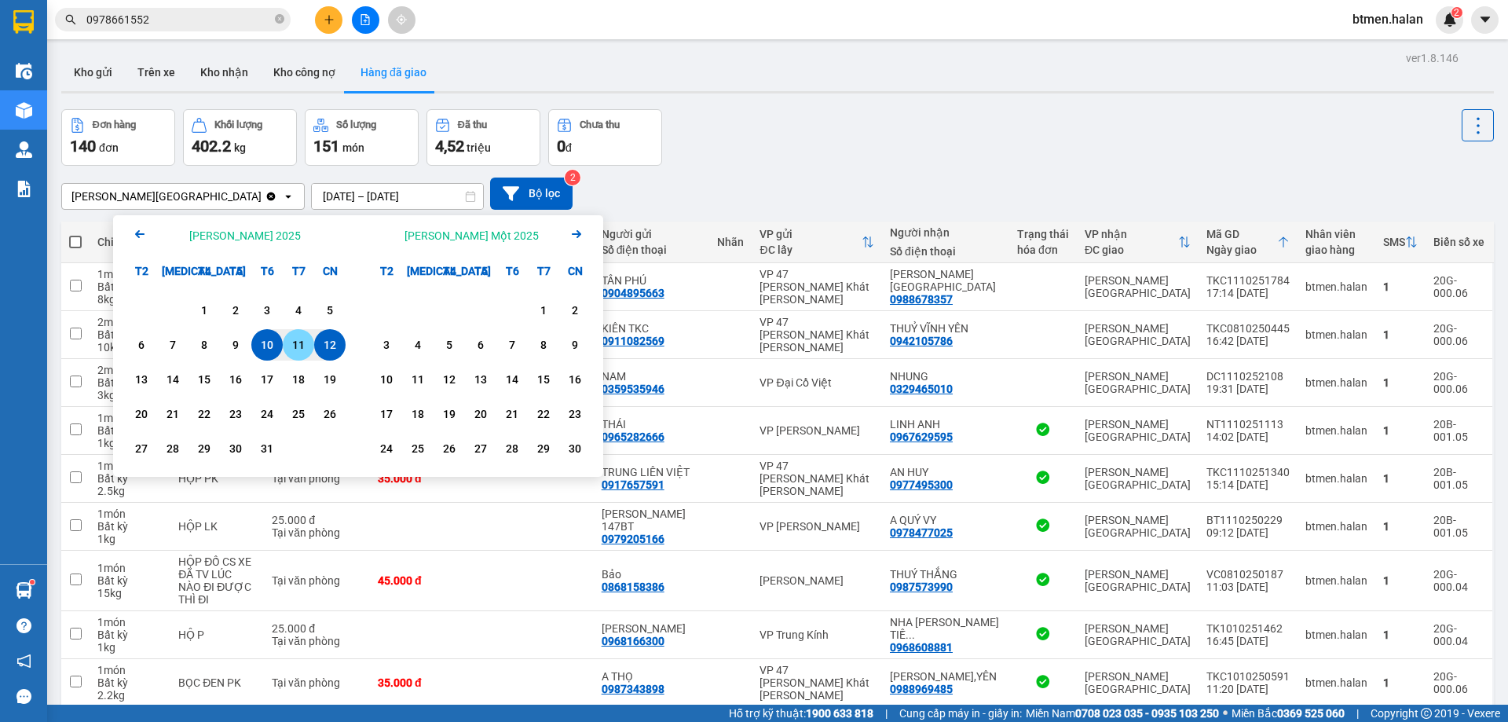
click at [294, 345] on div "11" at bounding box center [298, 344] width 22 height 19
type input "11/10/2025 – 11/10/2025"
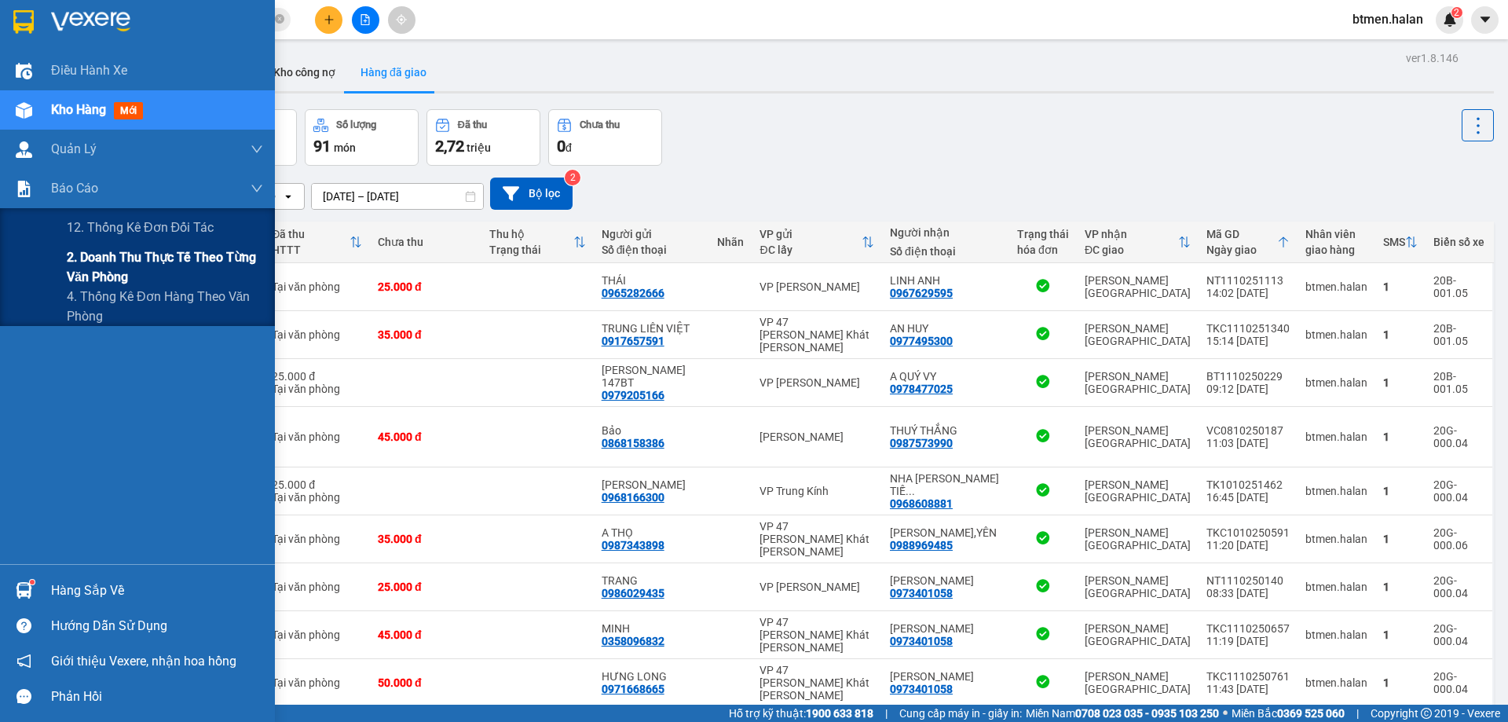
drag, startPoint x: 75, startPoint y: 261, endPoint x: 116, endPoint y: 272, distance: 42.3
click at [75, 261] on span "2. Doanh thu thực tế theo từng văn phòng" at bounding box center [165, 266] width 196 height 39
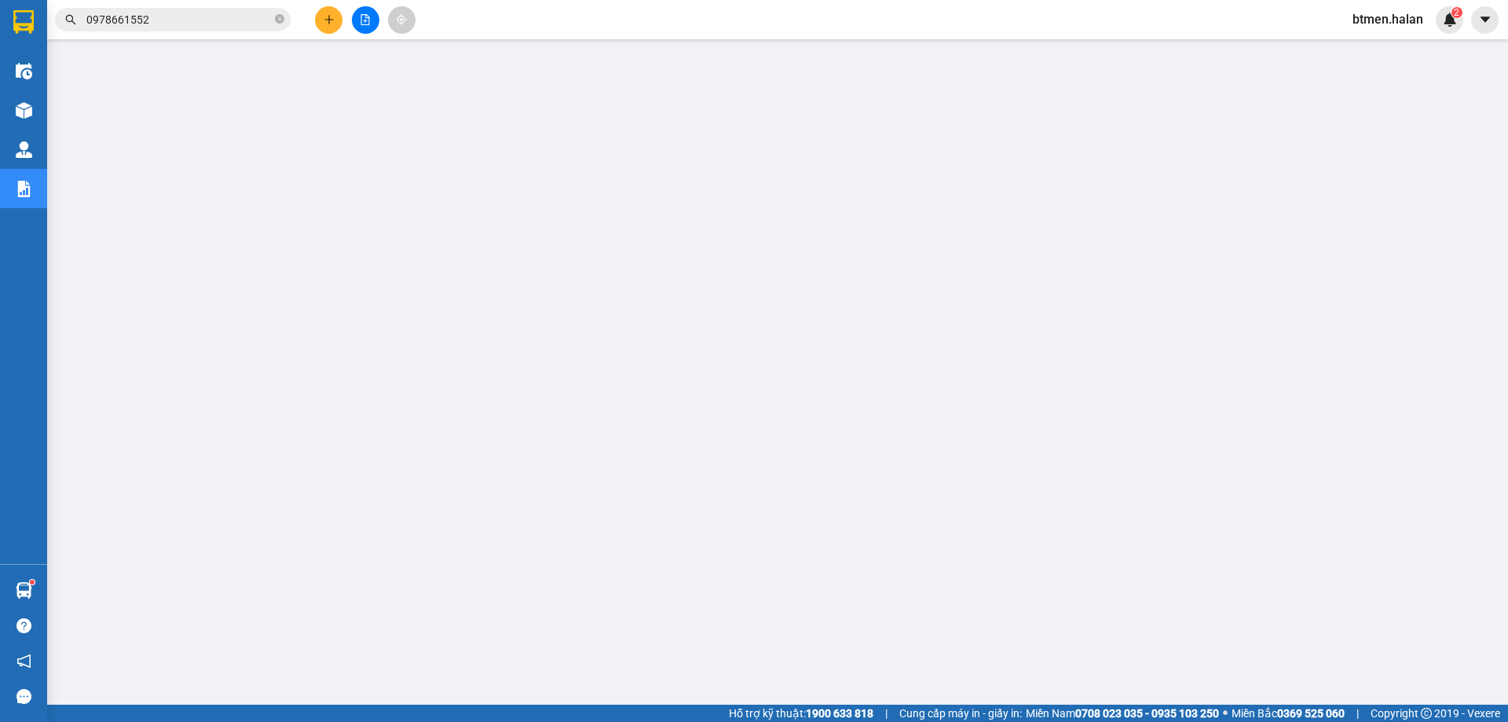
click at [166, 24] on input "0978661552" at bounding box center [178, 19] width 185 height 17
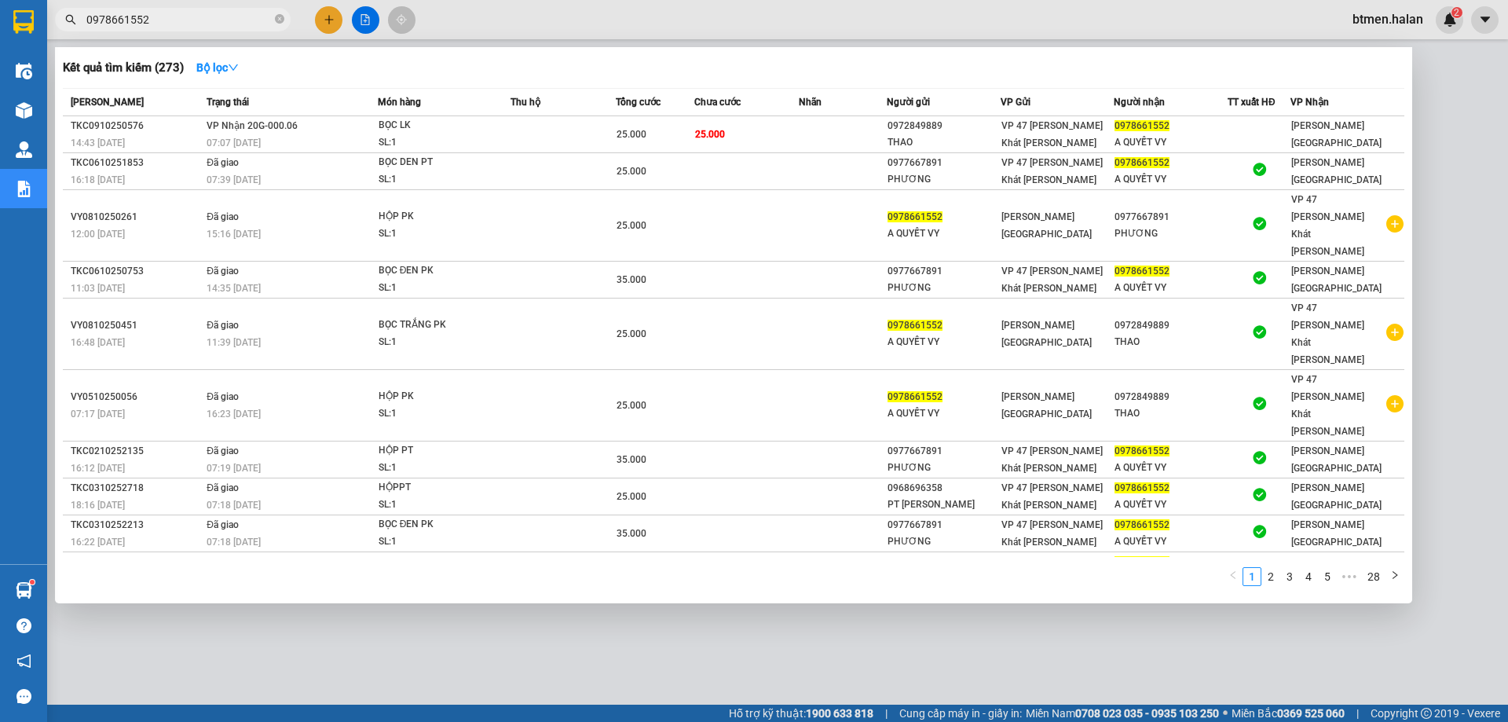
click at [166, 24] on input "0978661552" at bounding box center [178, 19] width 185 height 17
paste input "812614333"
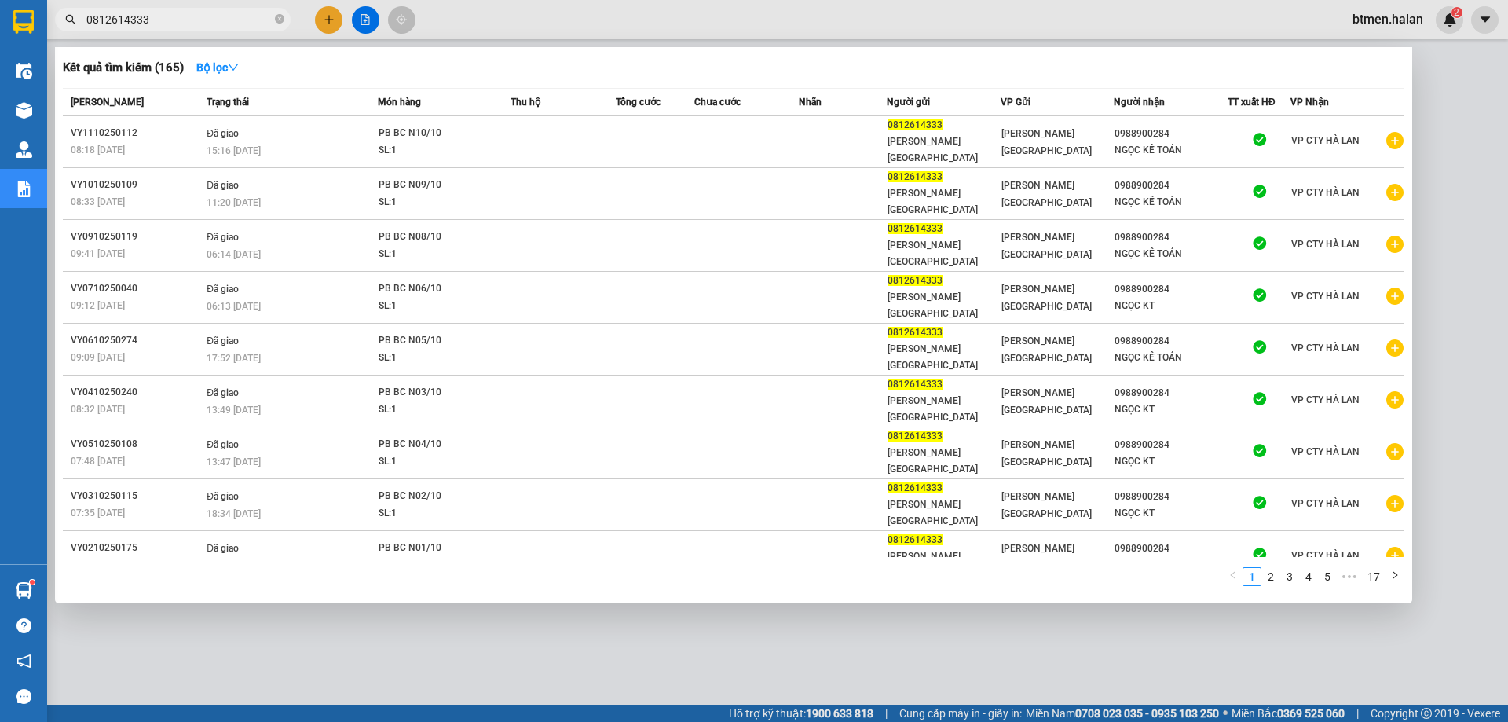
type input "0812614333"
click at [166, 613] on div at bounding box center [754, 361] width 1508 height 722
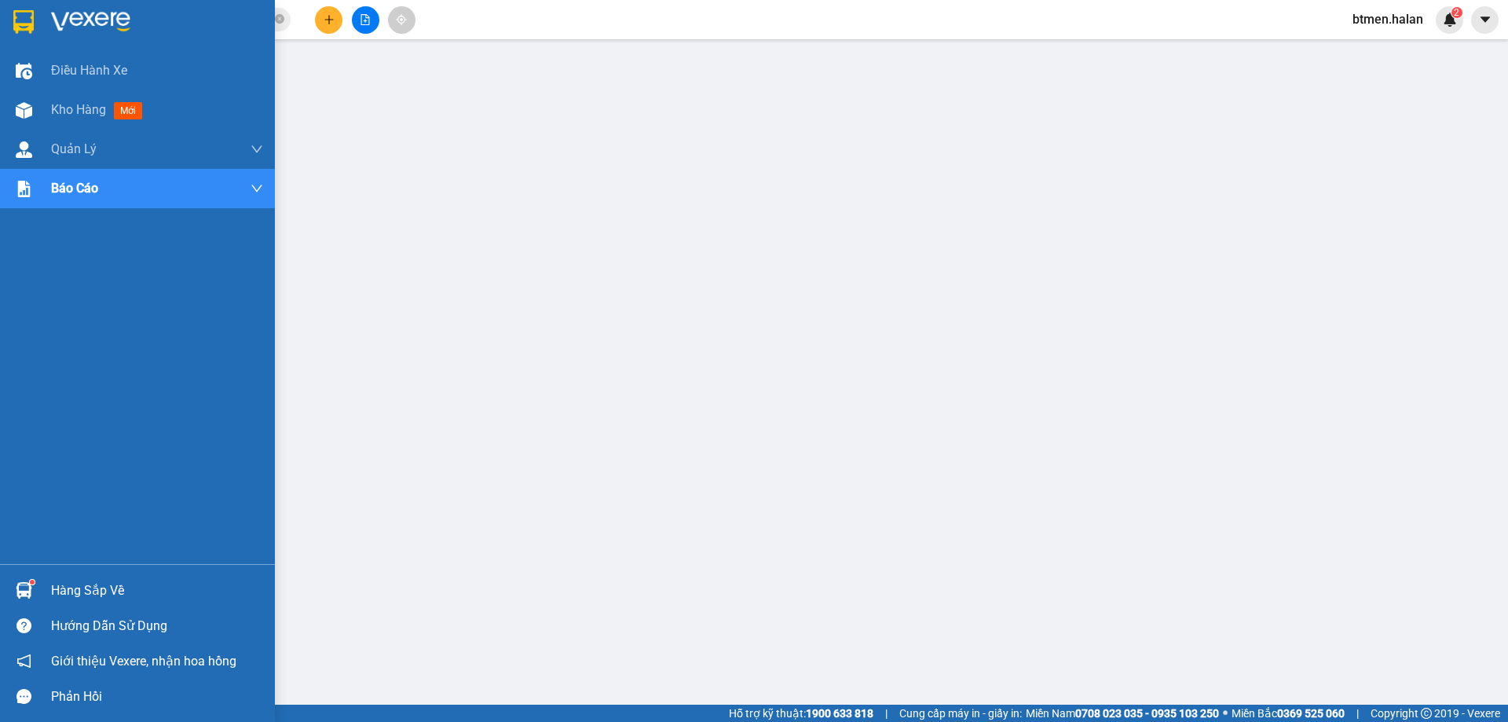
click at [24, 583] on img at bounding box center [24, 590] width 16 height 16
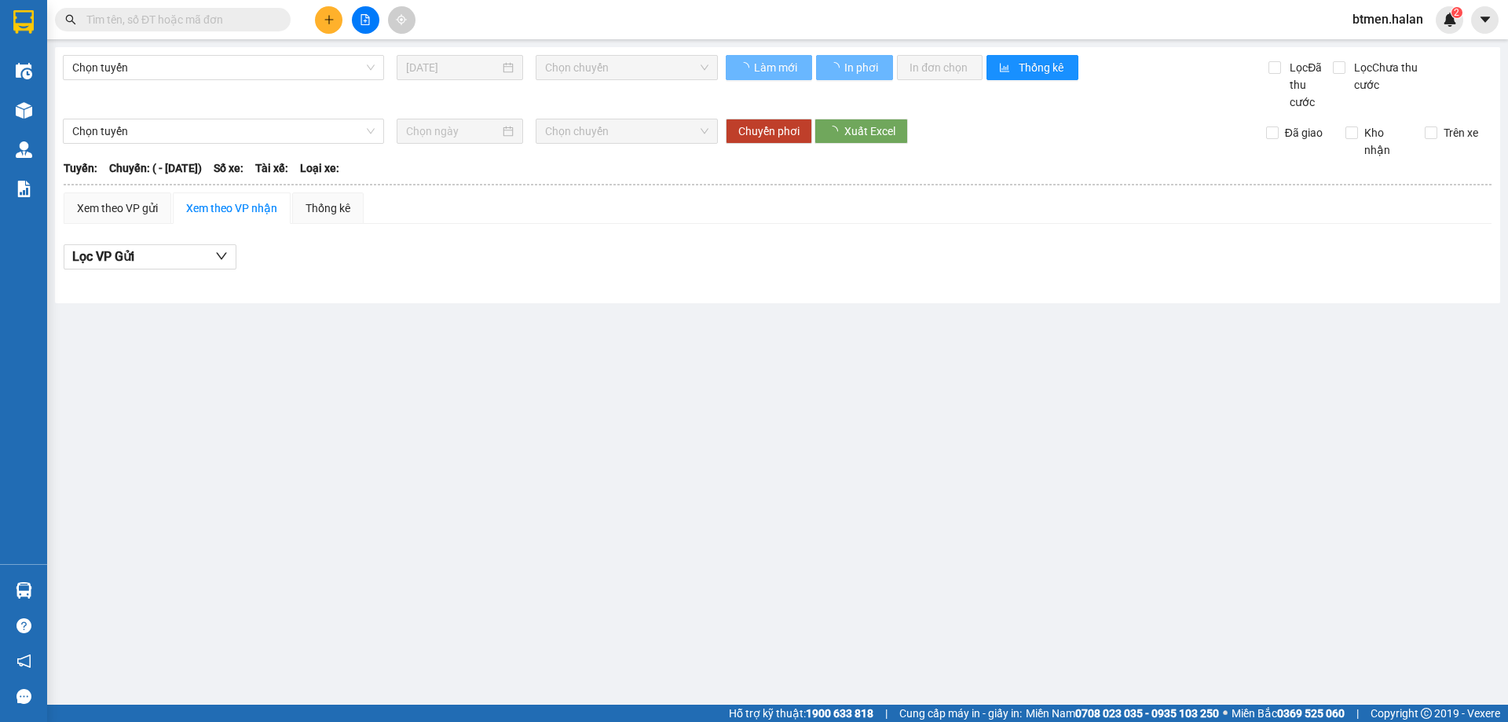
click at [229, 11] on input "text" at bounding box center [178, 19] width 185 height 17
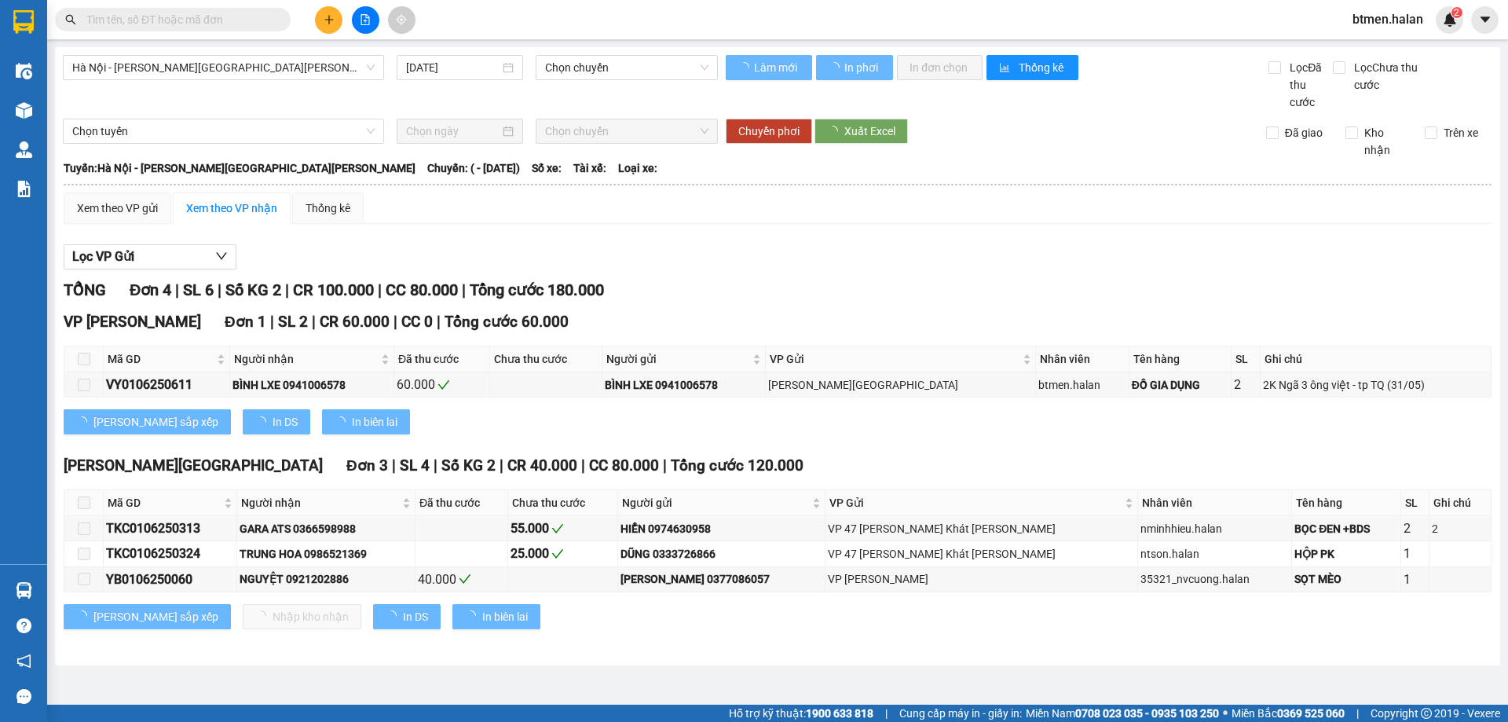
type input "[DATE]"
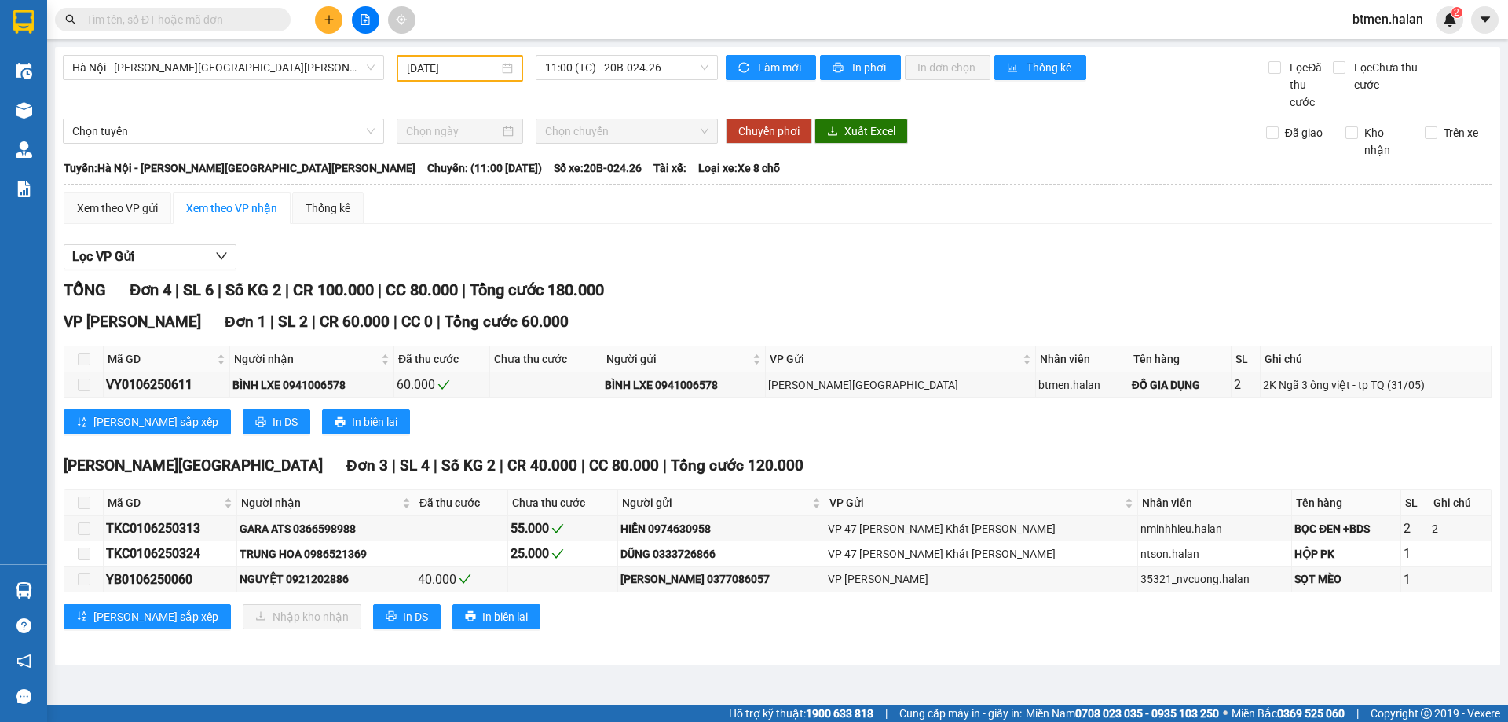
paste input "0978971270"
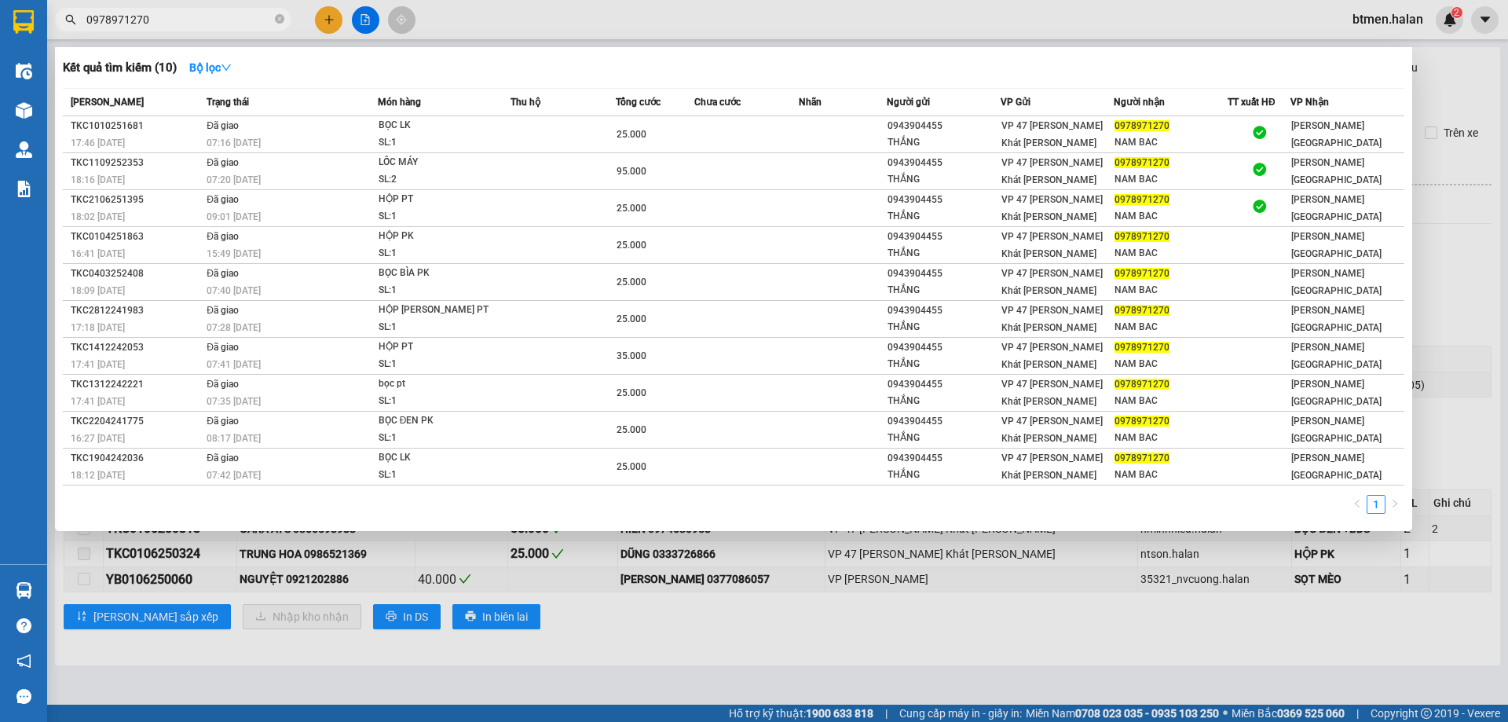
click at [208, 29] on span "0978971270" at bounding box center [173, 20] width 236 height 24
click at [220, 21] on input "0978971270" at bounding box center [178, 19] width 185 height 17
paste input "65267666"
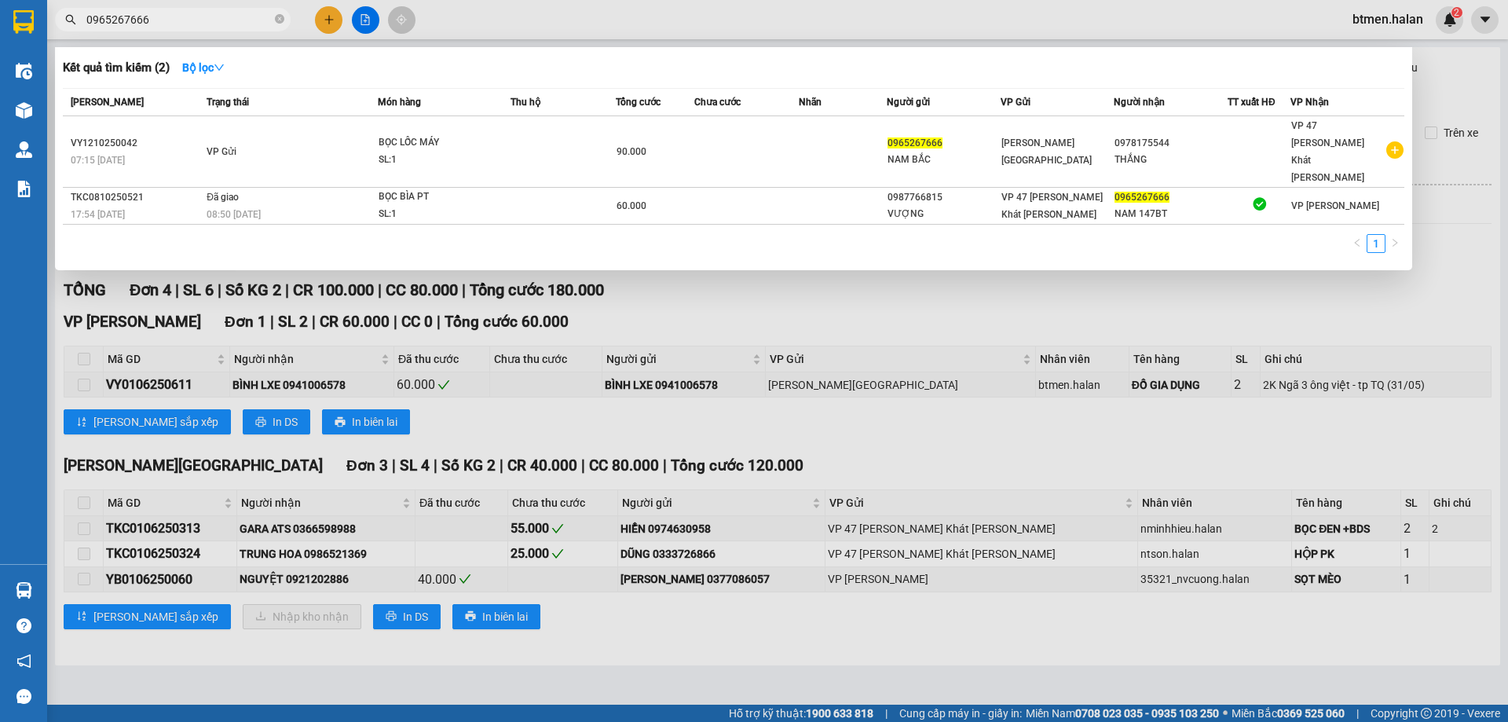
type input "0965267666"
click at [1221, 256] on div at bounding box center [754, 361] width 1508 height 722
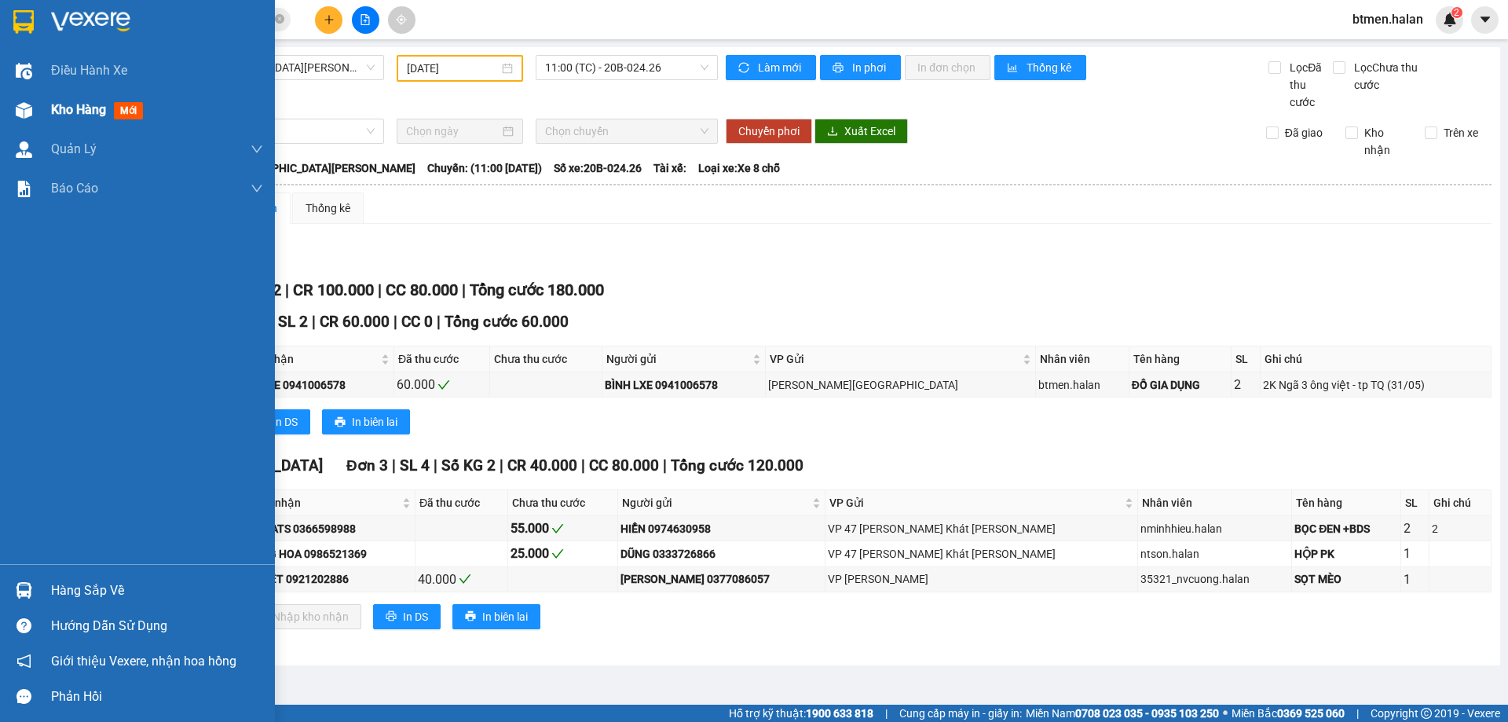
click at [58, 115] on span "Kho hàng" at bounding box center [78, 109] width 55 height 15
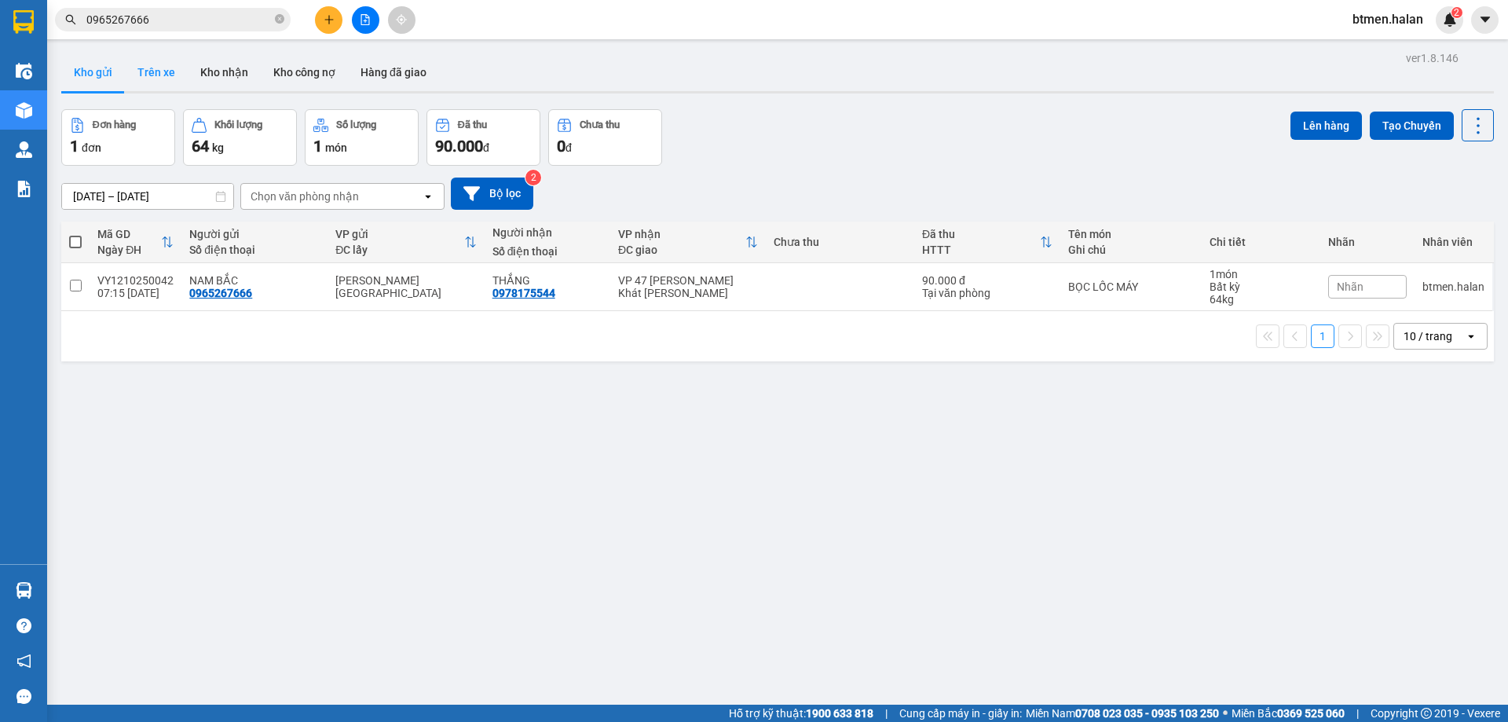
click at [137, 71] on button "Trên xe" at bounding box center [156, 72] width 63 height 38
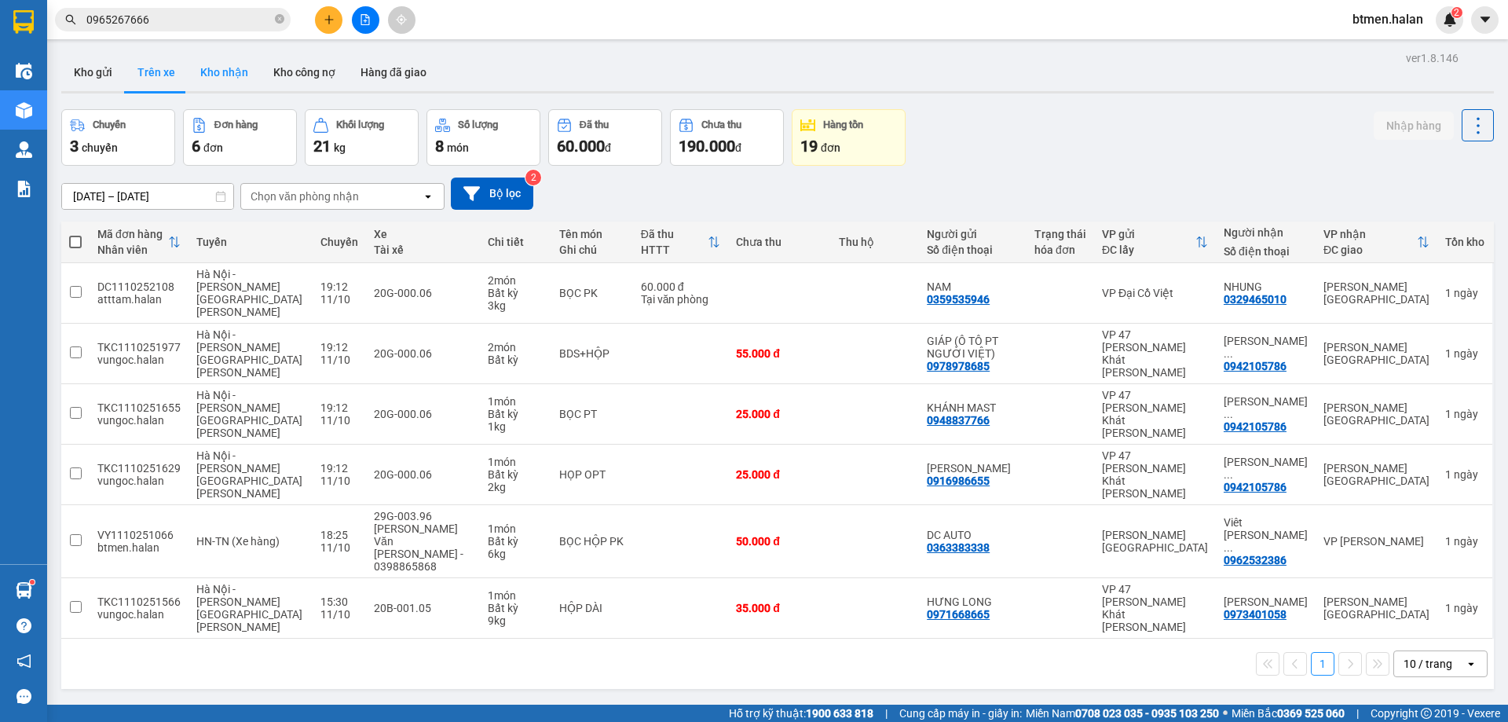
click at [231, 68] on button "Kho nhận" at bounding box center [224, 72] width 73 height 38
type input "[DATE] – [DATE]"
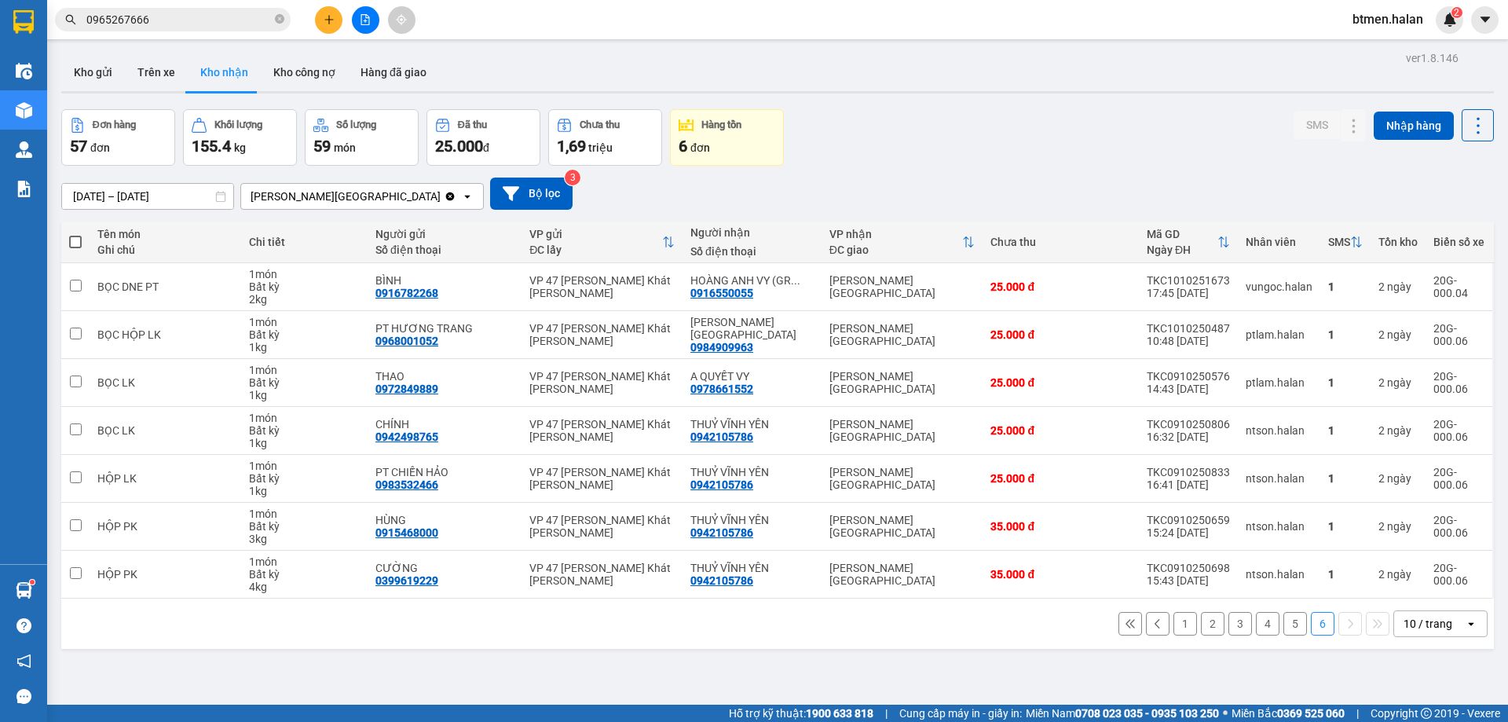
click at [1180, 623] on button "1" at bounding box center [1185, 624] width 24 height 24
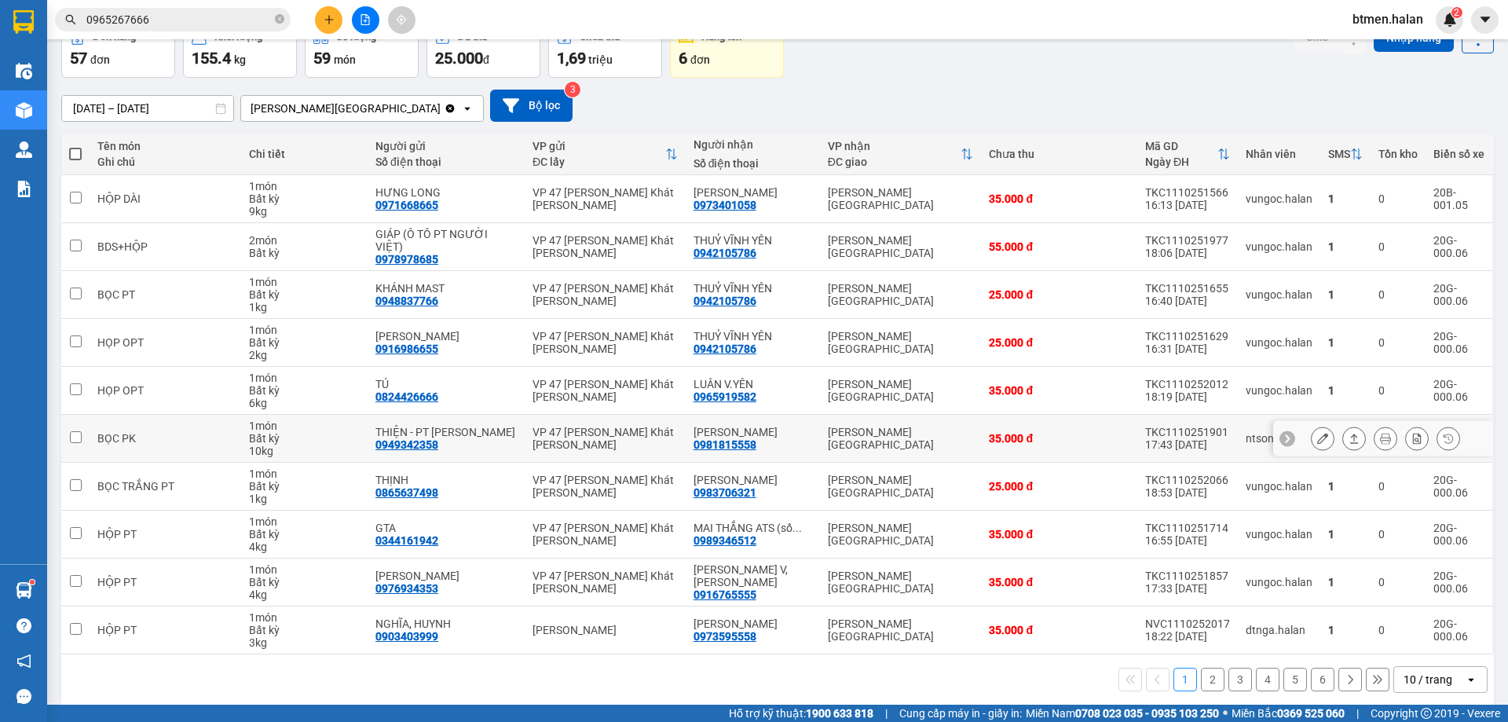
scroll to position [90, 0]
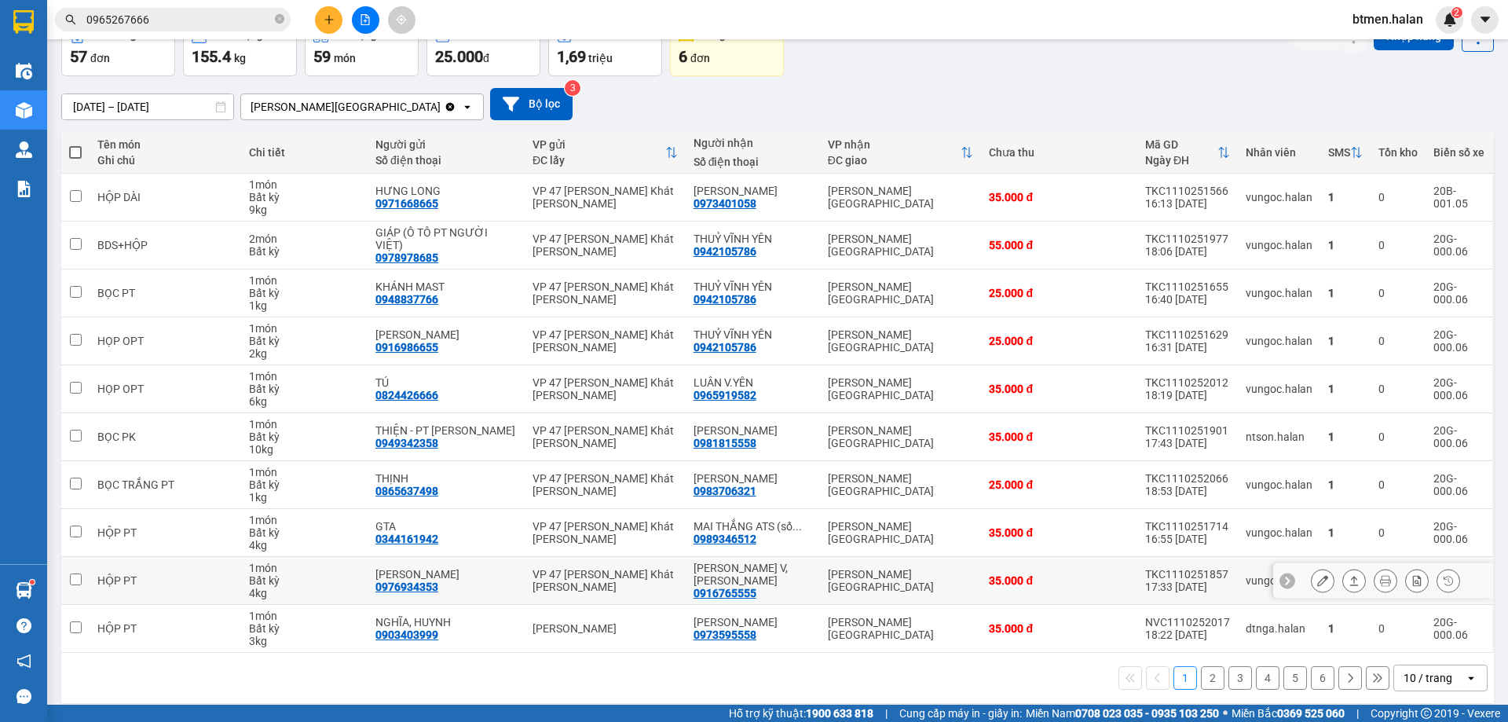
click at [726, 587] on div "0916765555" at bounding box center [724, 593] width 63 height 13
copy div "0916765555"
click at [198, 9] on span "0965267666" at bounding box center [173, 20] width 236 height 24
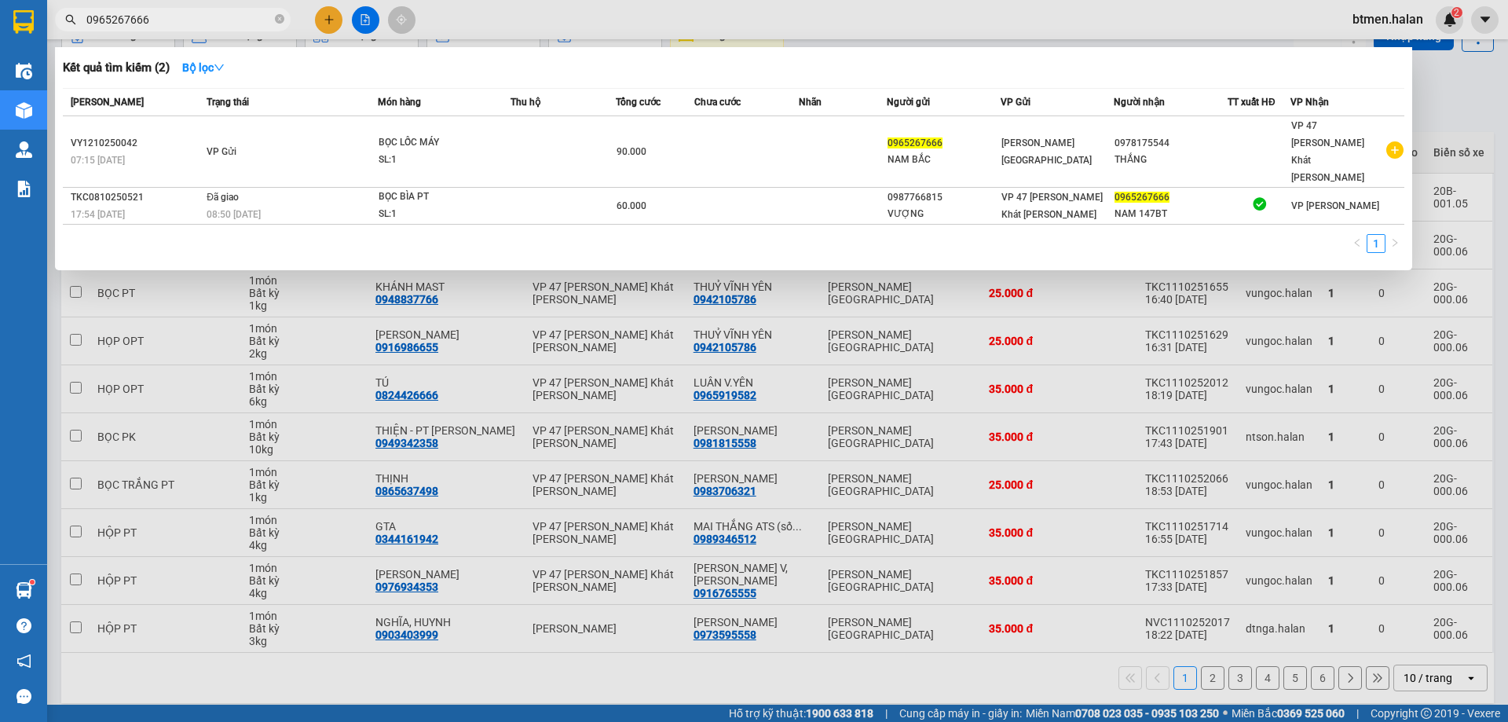
click at [193, 15] on input "0965267666" at bounding box center [178, 19] width 185 height 17
paste input "16765555"
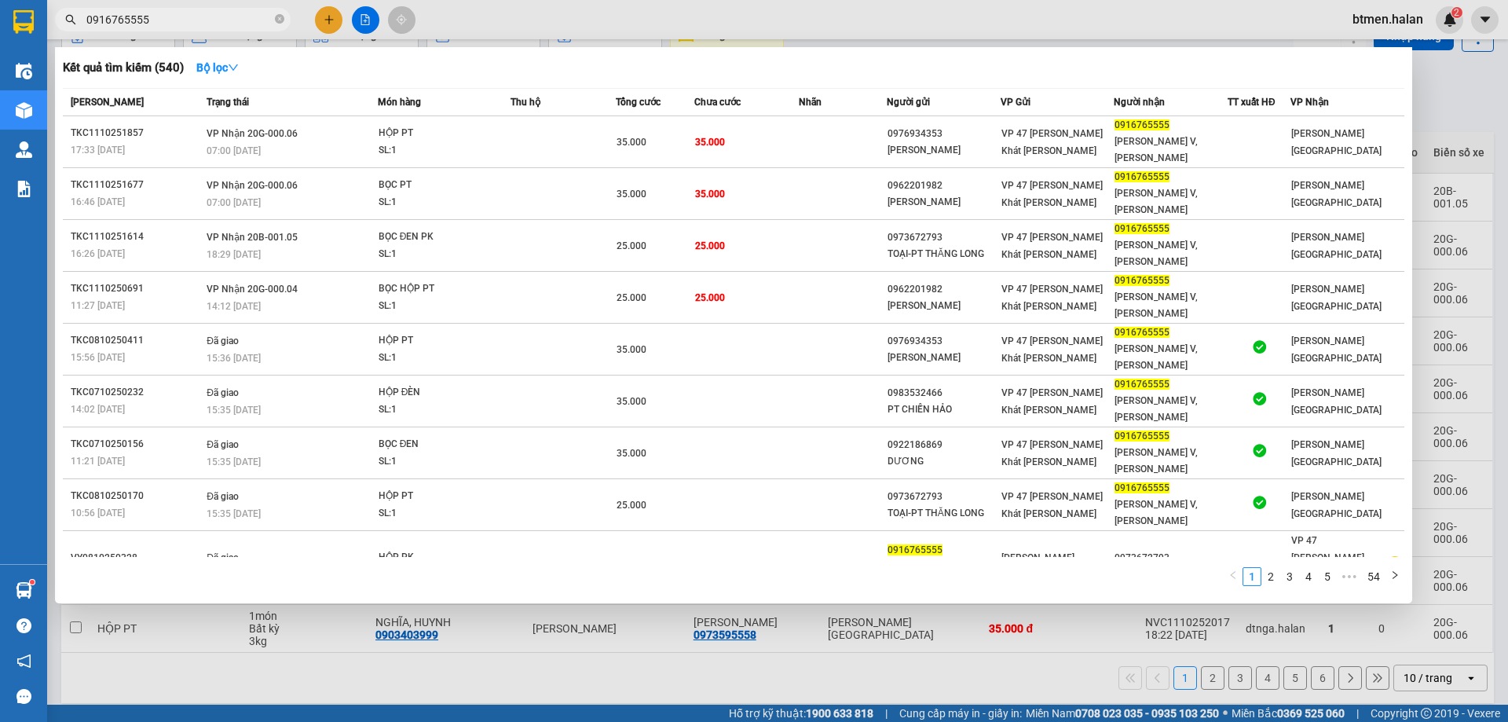
click at [1352, 65] on div "Kết quả tìm kiếm ( 540 ) Bộ lọc" at bounding box center [733, 67] width 1341 height 25
click at [815, 594] on div at bounding box center [754, 361] width 1508 height 722
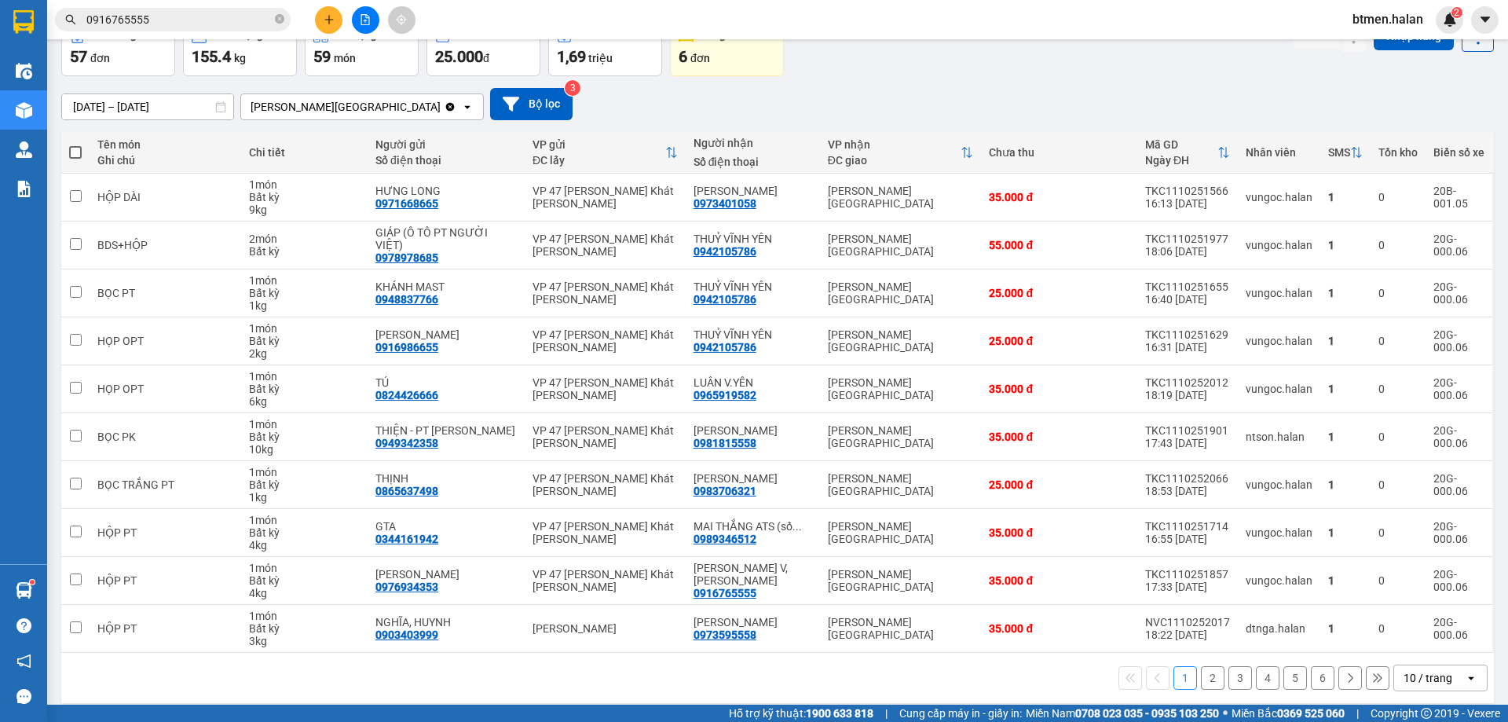
click at [1206, 668] on button "2" at bounding box center [1213, 678] width 24 height 24
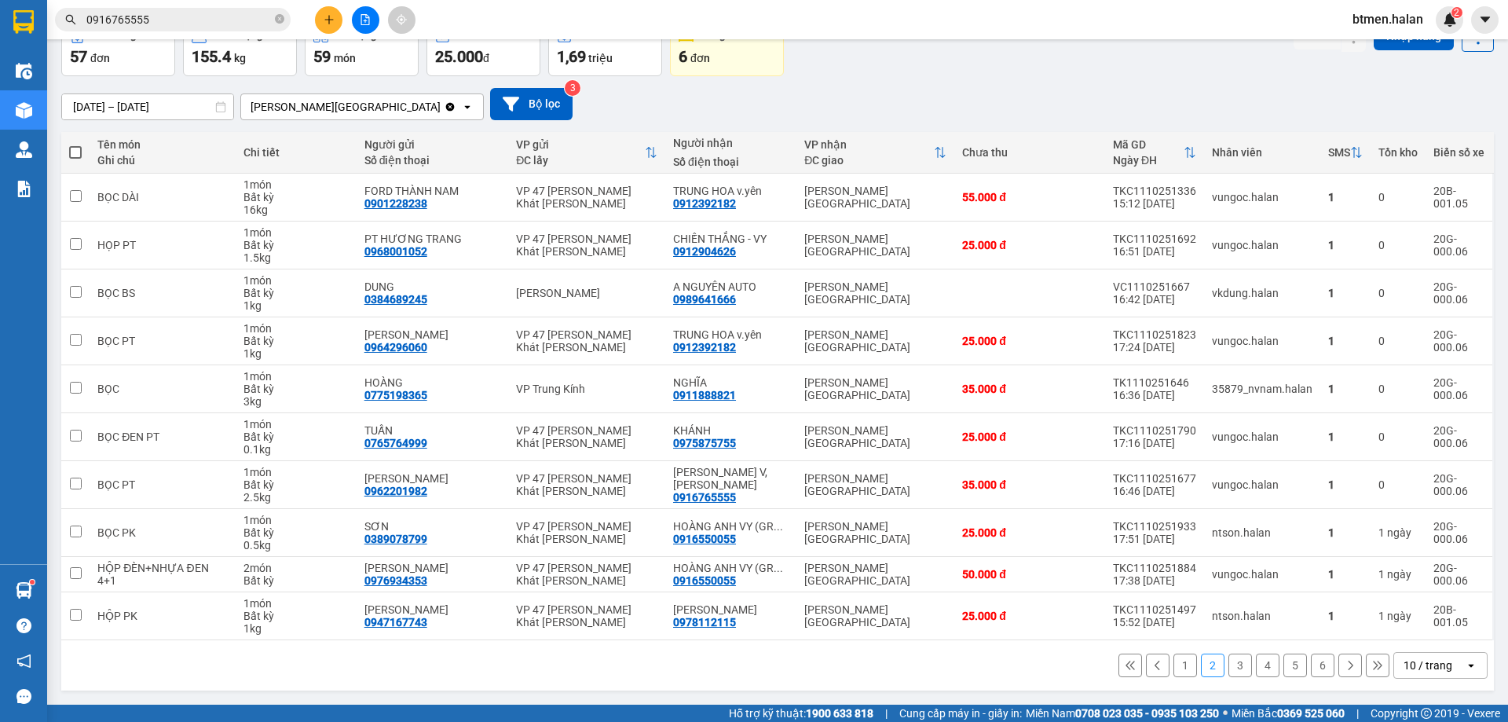
click at [1235, 664] on button "3" at bounding box center [1240, 665] width 24 height 24
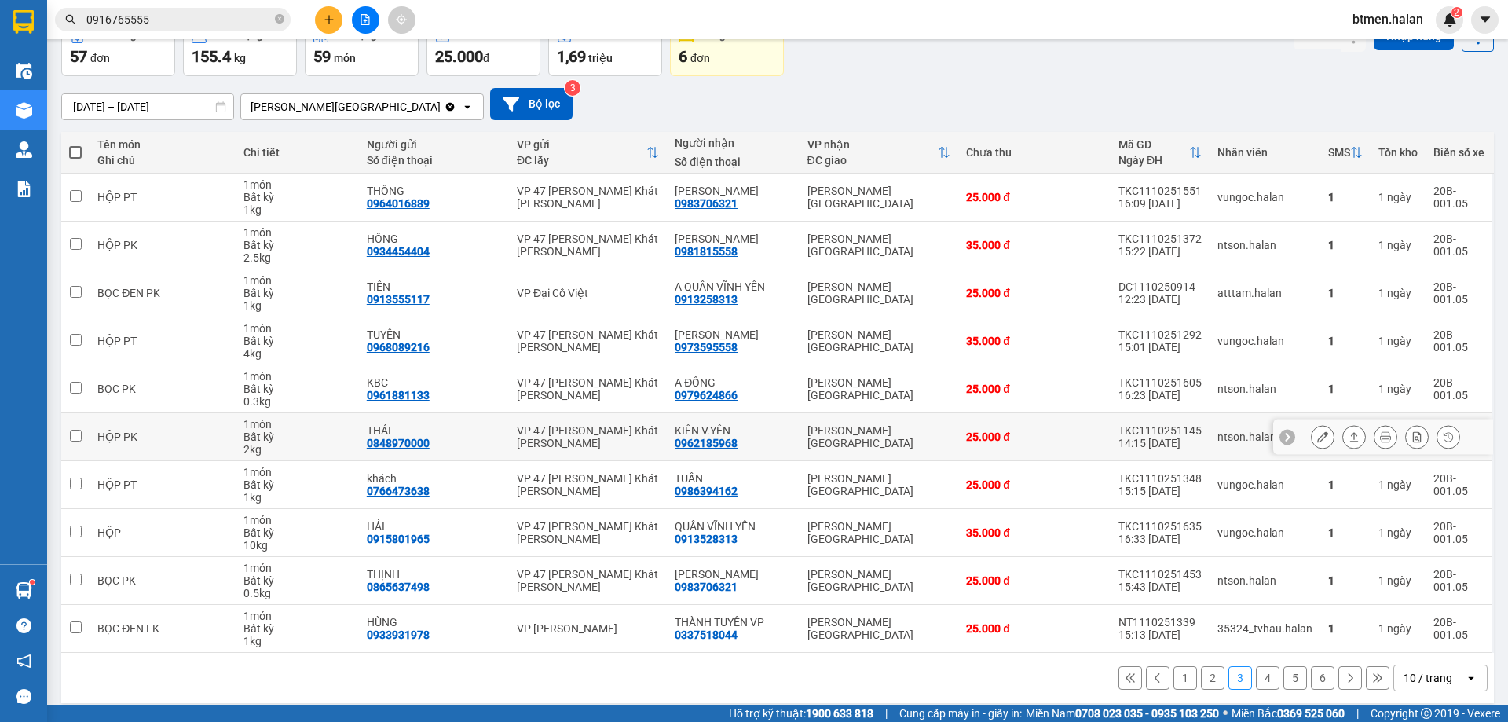
click at [710, 448] on div "0962185968" at bounding box center [706, 443] width 63 height 13
copy div "0962185968"
click at [252, 20] on input "0916765555" at bounding box center [178, 19] width 185 height 17
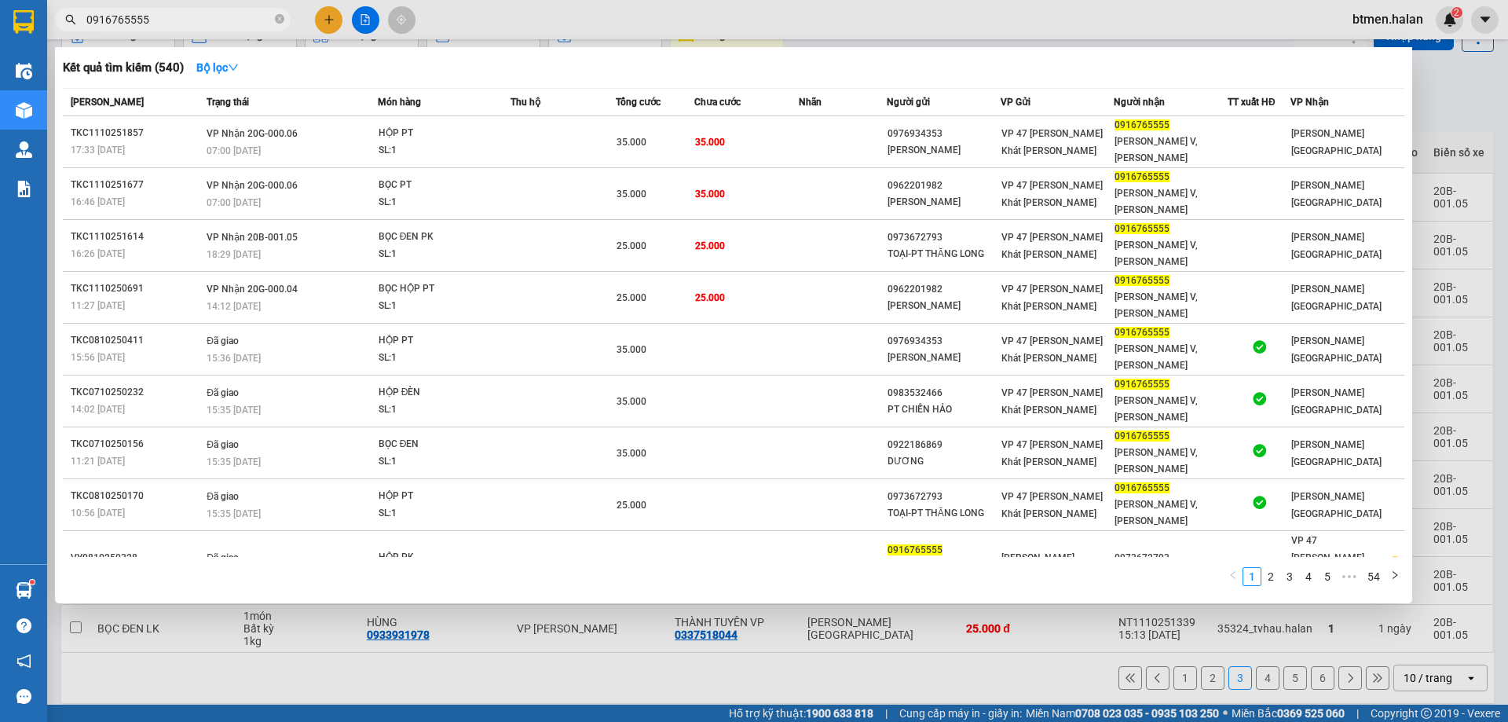
click at [252, 20] on input "0916765555" at bounding box center [178, 19] width 185 height 17
paste input "62185968"
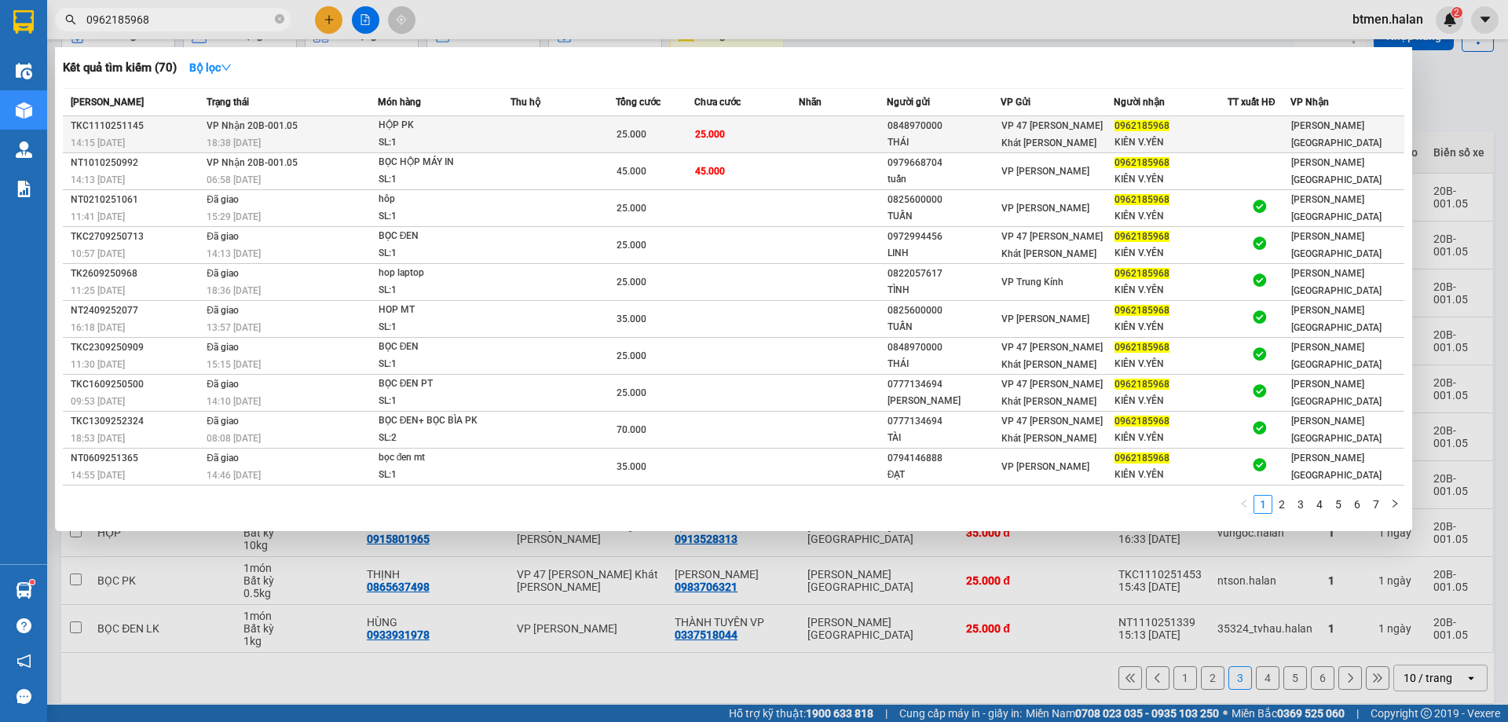
type input "0962185968"
click at [700, 136] on span "25.000" at bounding box center [710, 134] width 30 height 11
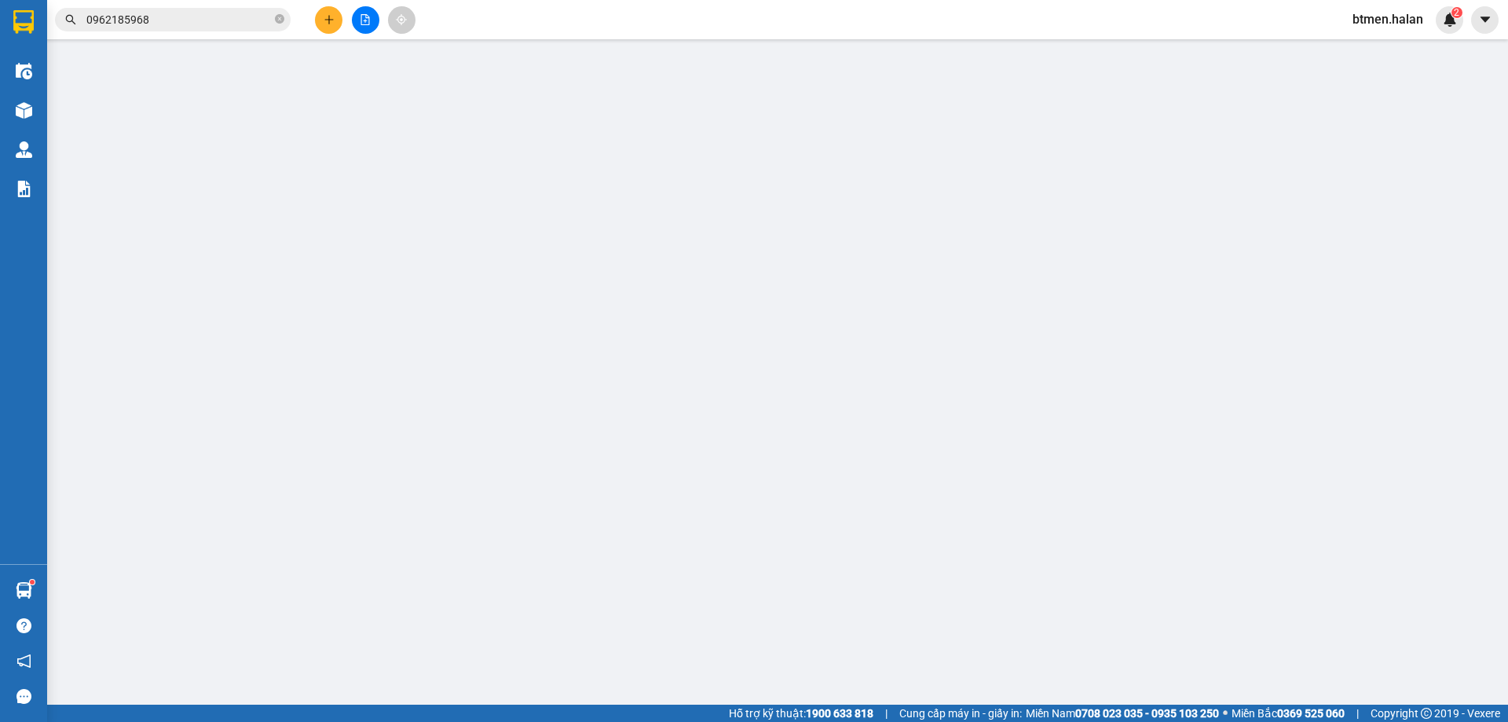
type input "0848970000"
type input "THÁI"
type input "0962185968"
type input "KIÊN V.YÊN"
type input "046092015079"
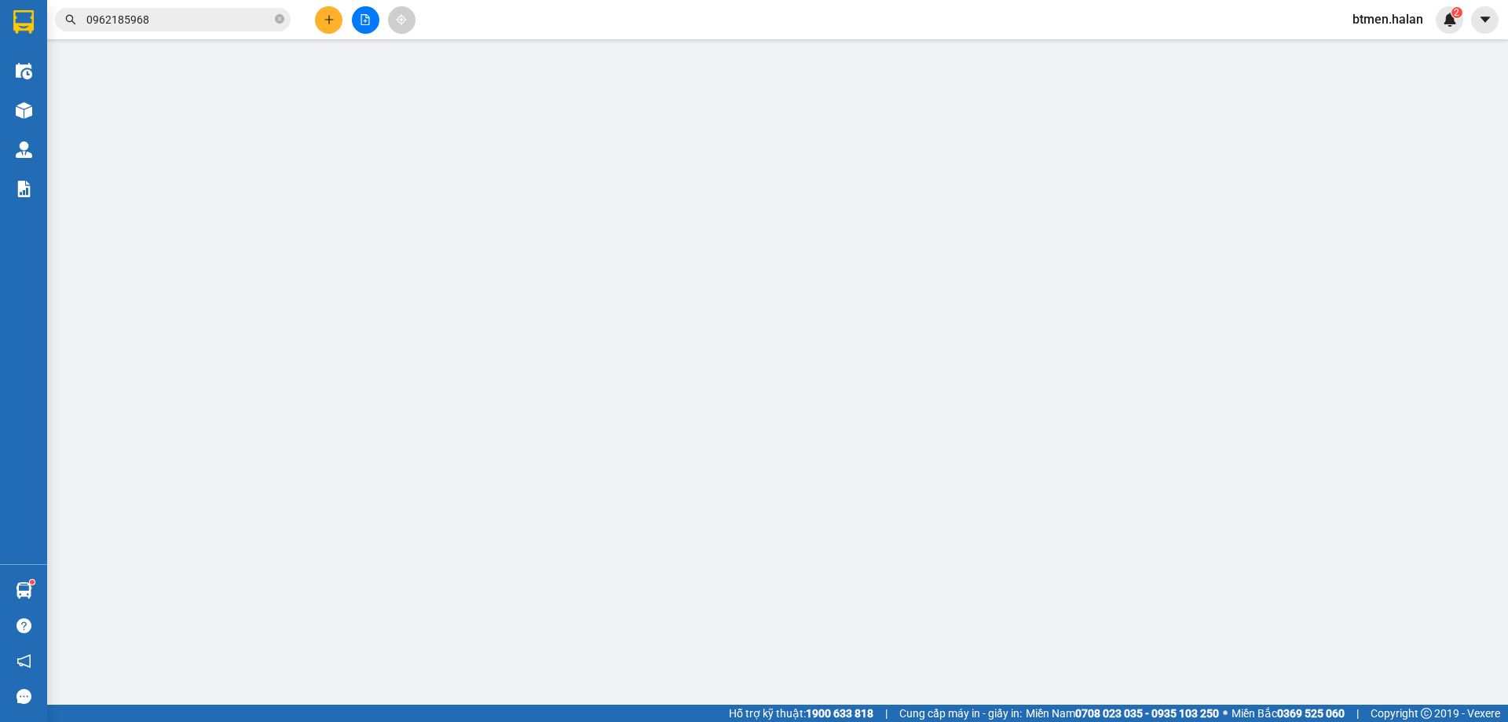
type input "0"
type input "25.000"
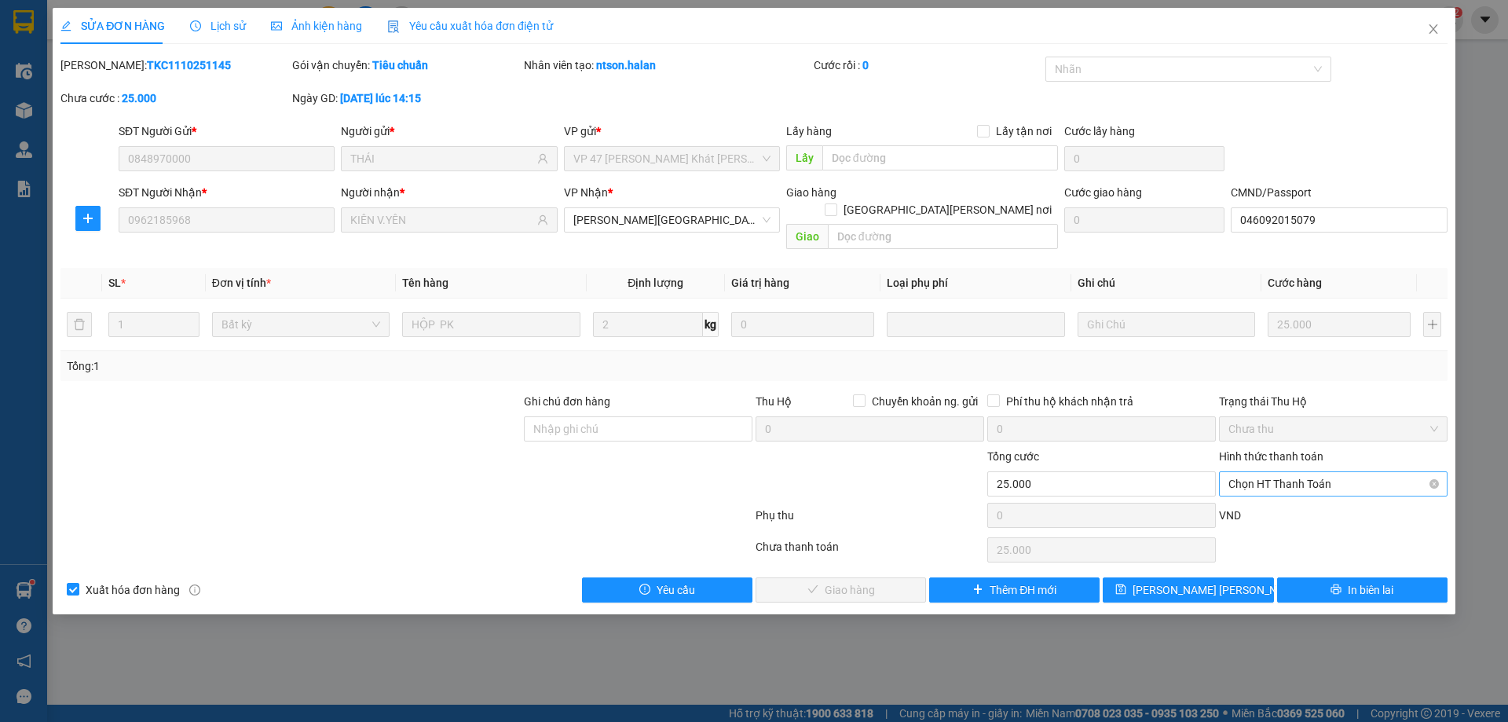
click at [1267, 472] on span "Chọn HT Thanh Toán" at bounding box center [1333, 484] width 210 height 24
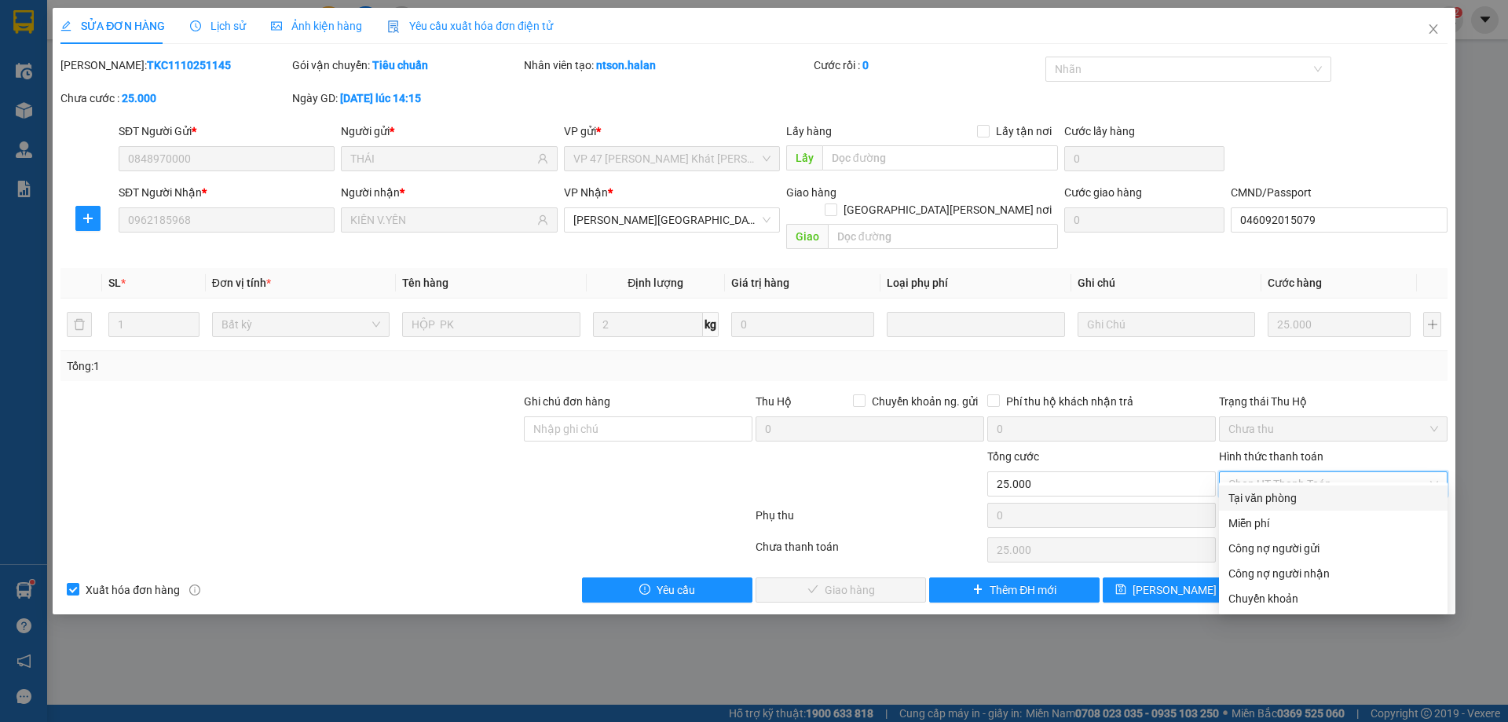
click at [1265, 486] on div "Tại văn phòng" at bounding box center [1333, 497] width 229 height 25
type input "0"
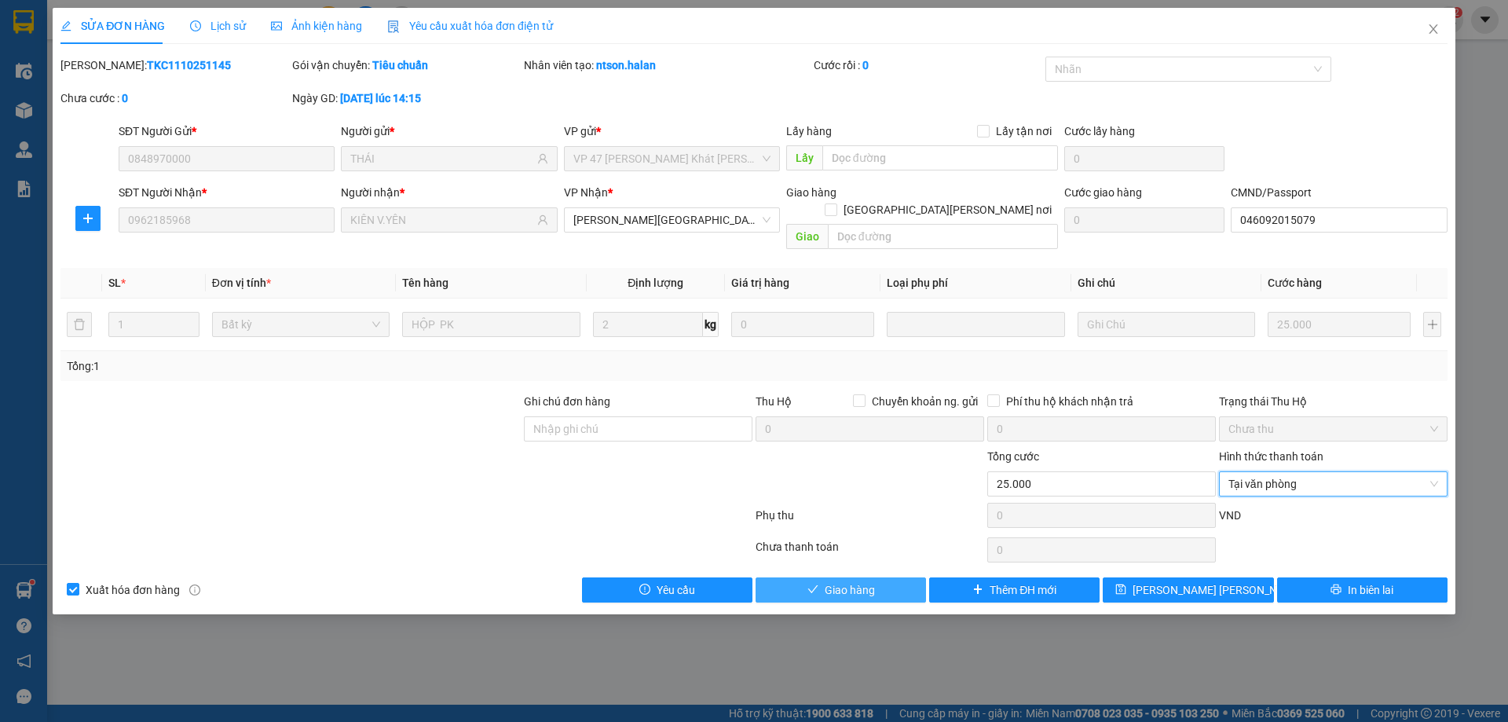
click at [889, 583] on button "Giao hàng" at bounding box center [840, 589] width 170 height 25
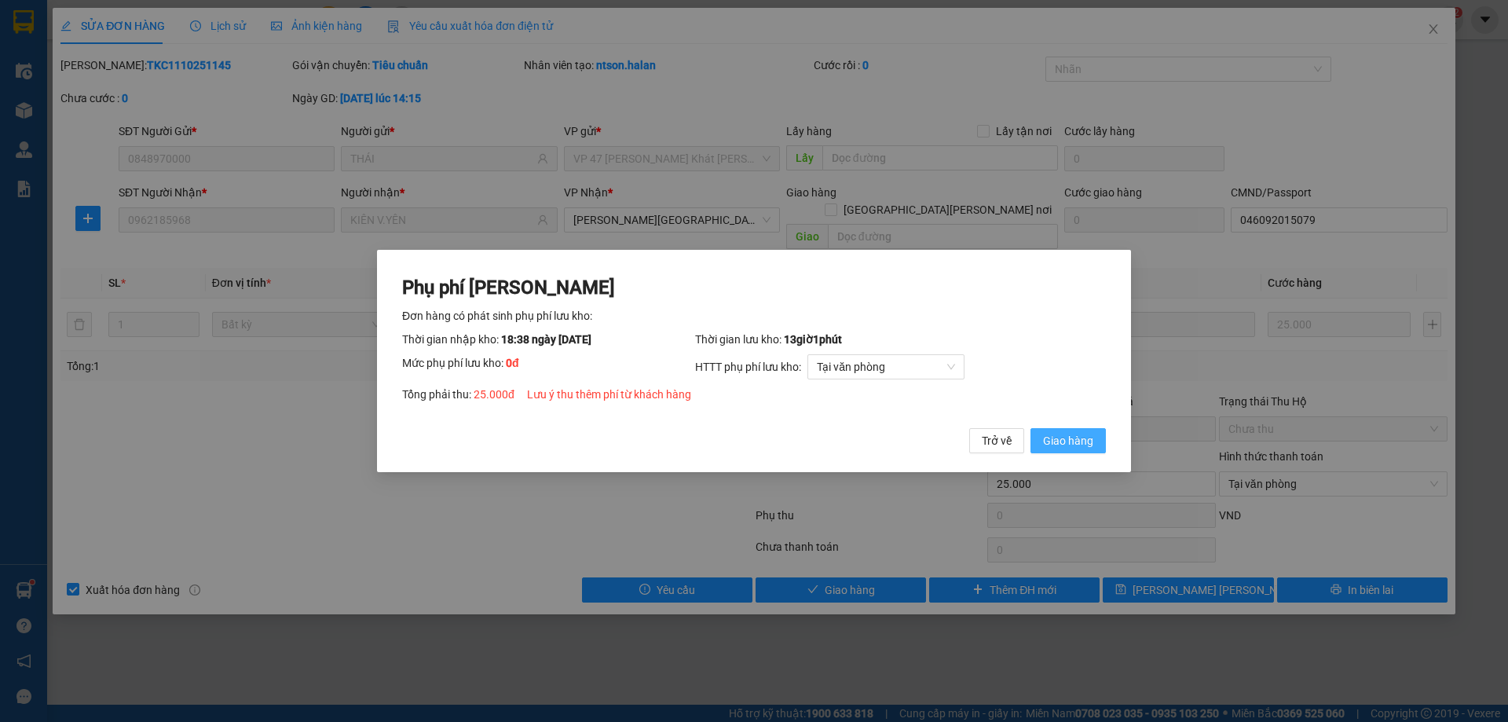
click at [1084, 442] on span "Giao hàng" at bounding box center [1068, 440] width 50 height 17
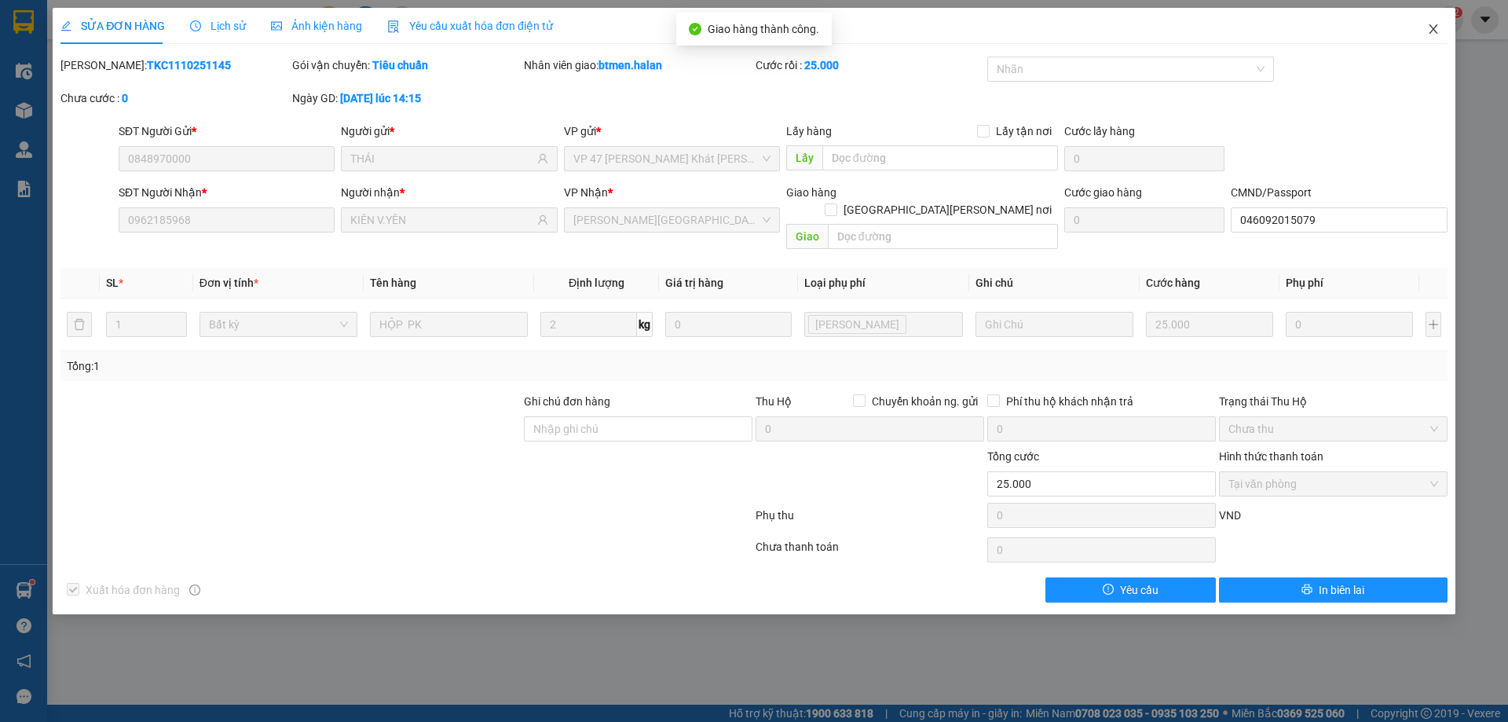
click at [1434, 30] on icon "close" at bounding box center [1433, 29] width 13 height 13
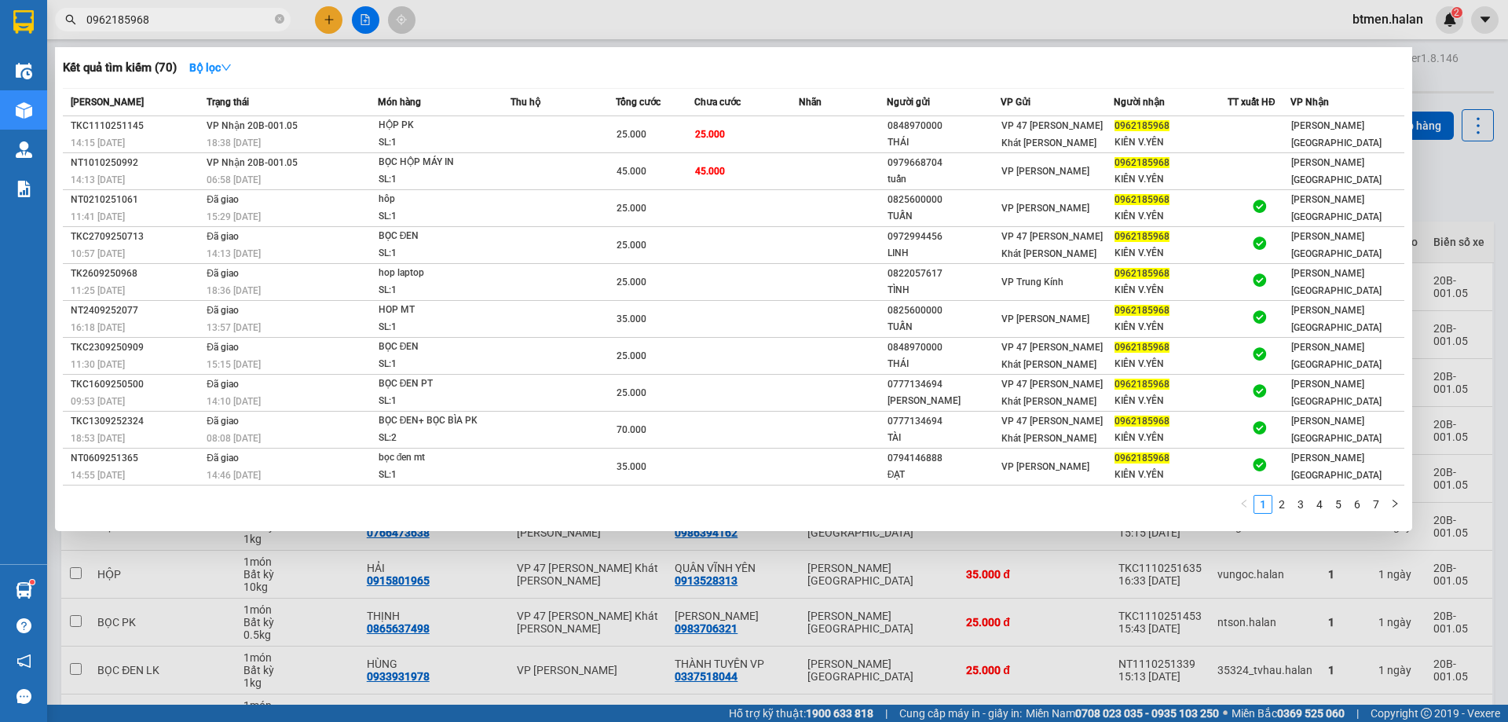
click at [211, 19] on input "0962185968" at bounding box center [178, 19] width 185 height 17
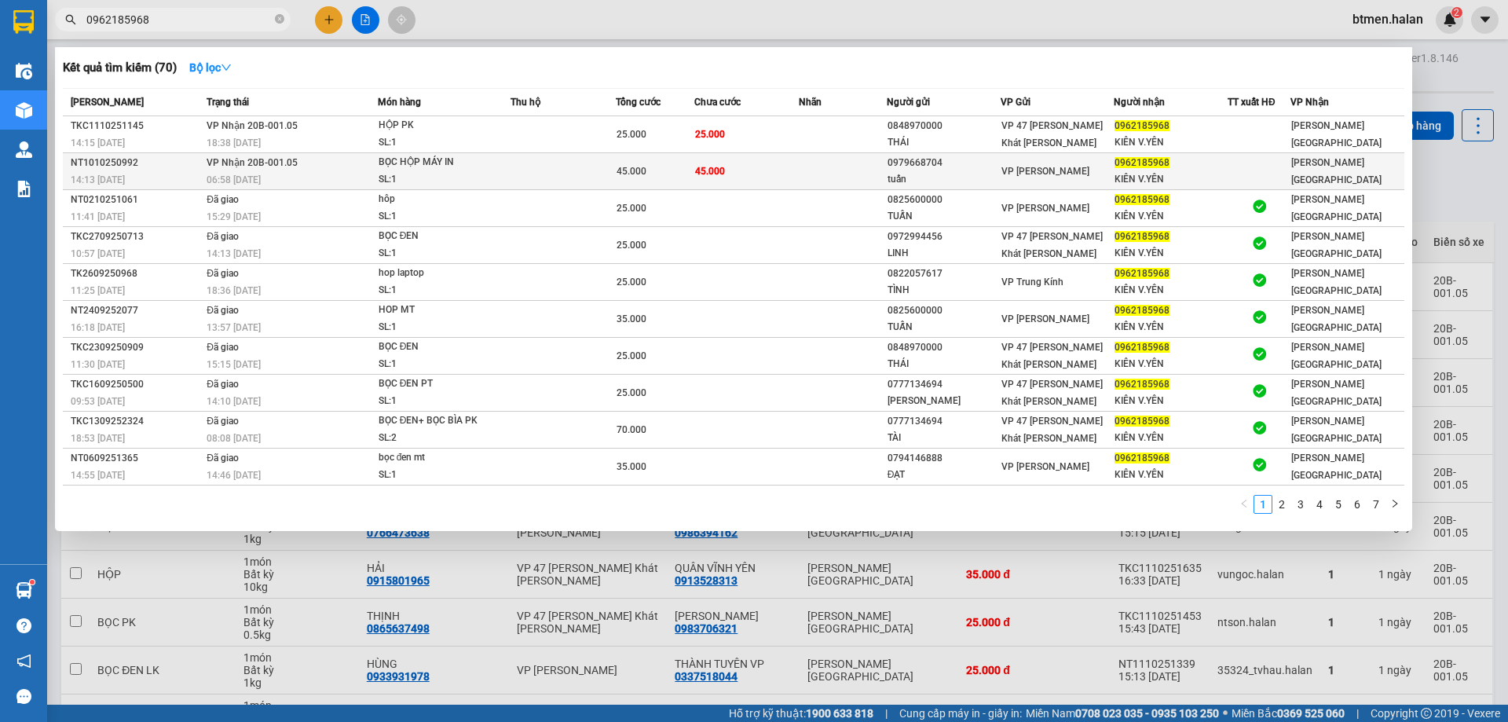
click at [871, 166] on td at bounding box center [842, 171] width 87 height 37
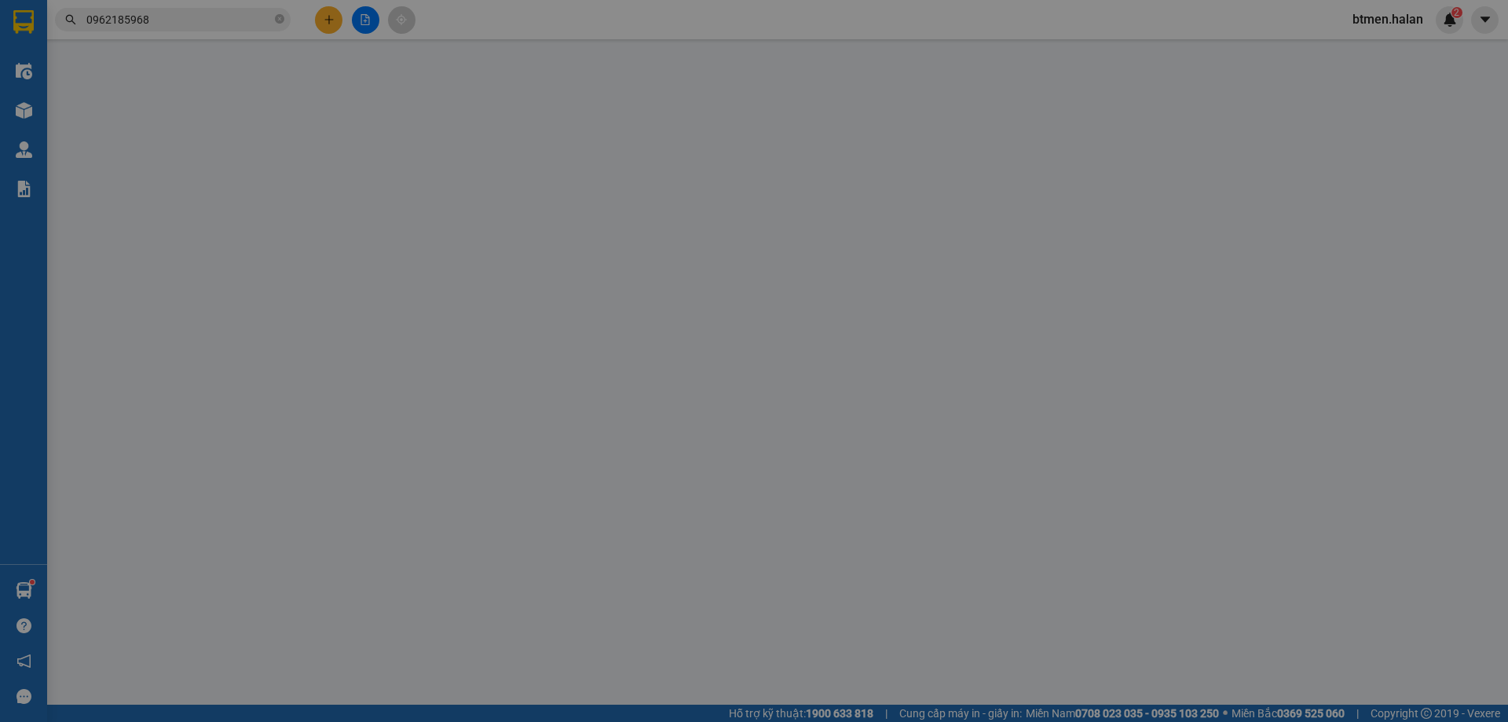
type input "0979668704"
type input "tuấn"
type input "0962185968"
type input "KIÊN V.YÊN"
type input "046092015079"
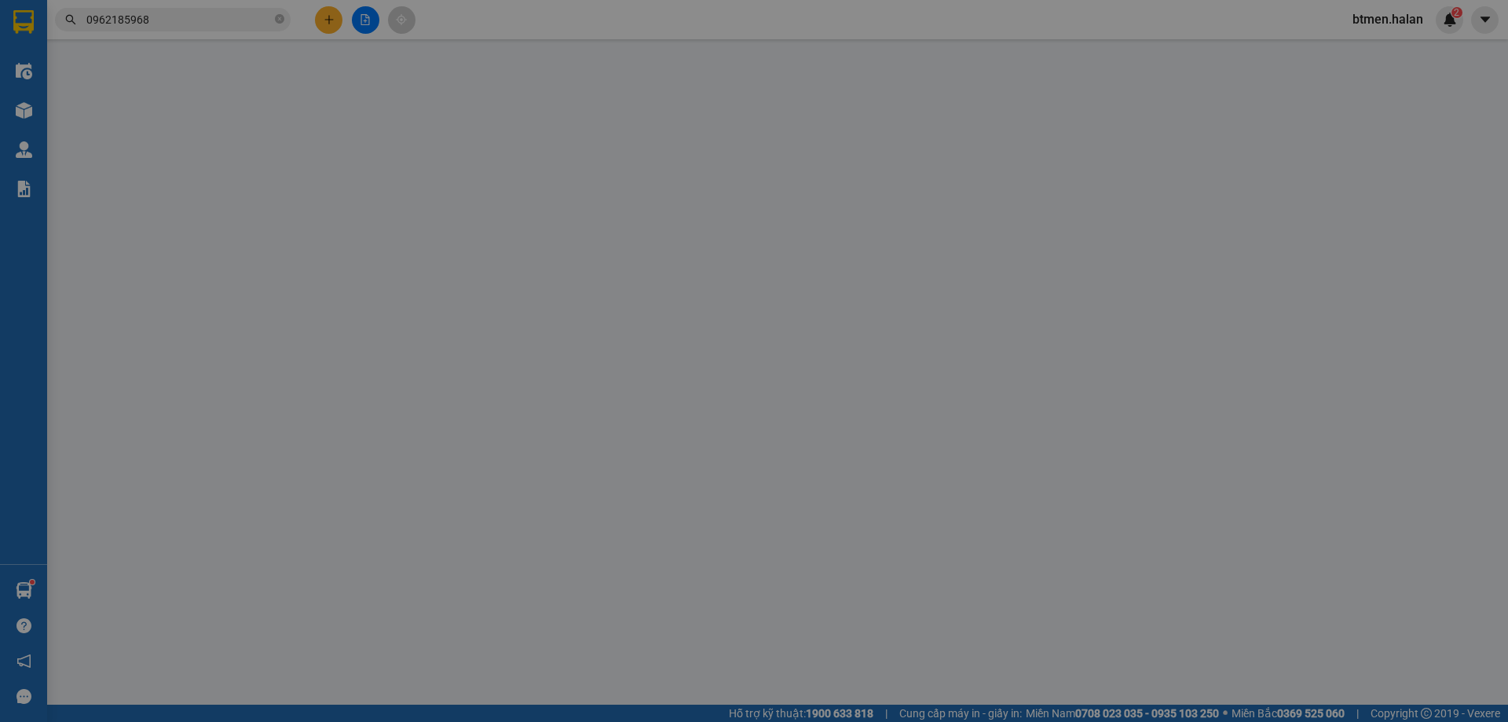
type input "0"
type input "45.000"
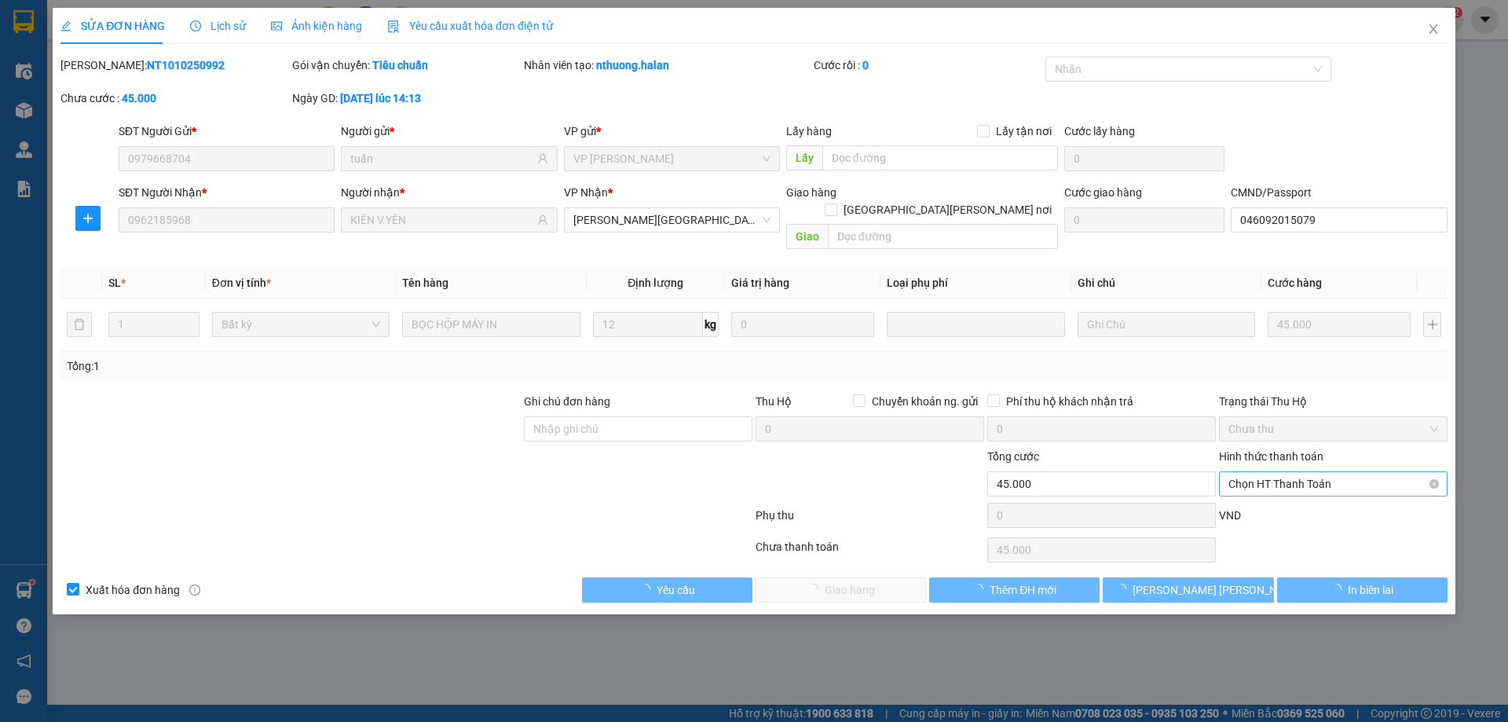
click at [1337, 472] on span "Chọn HT Thanh Toán" at bounding box center [1333, 484] width 210 height 24
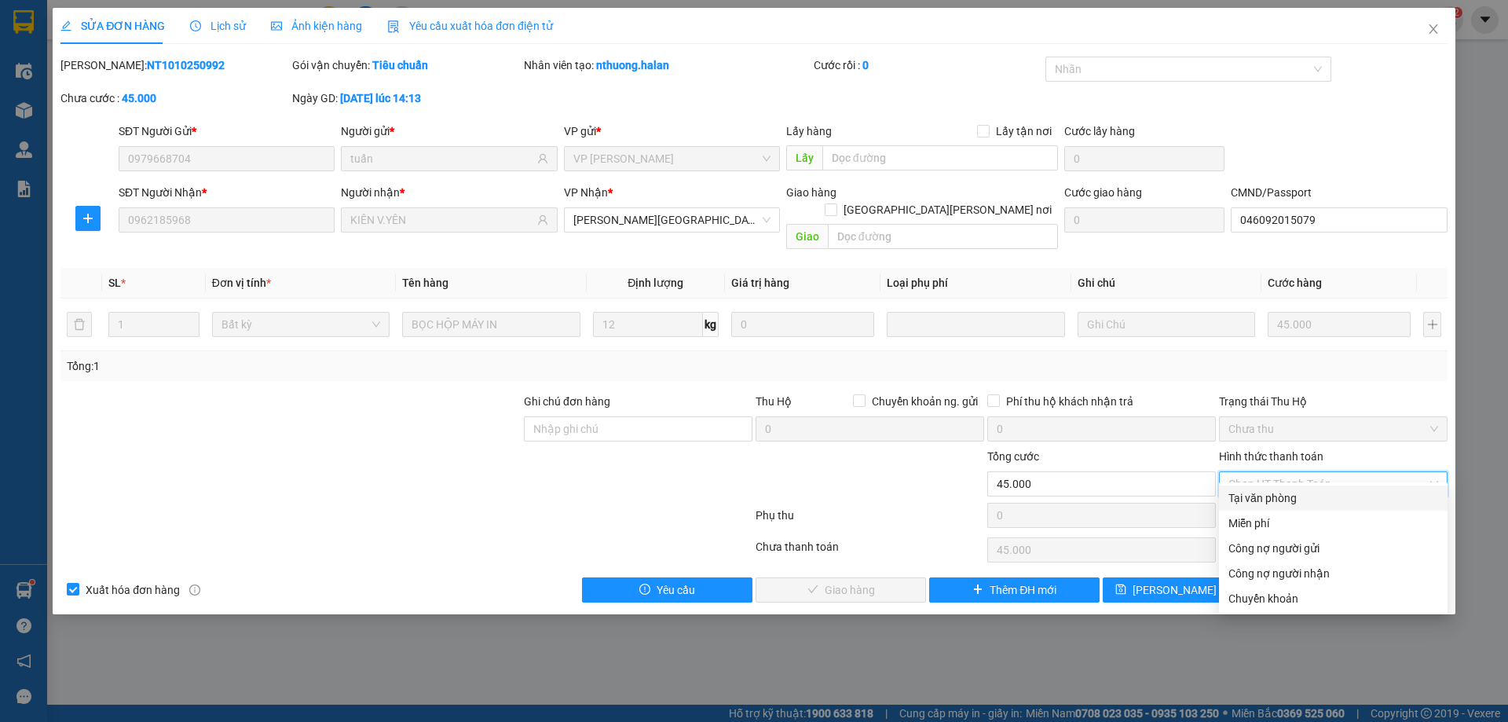
click at [1295, 491] on div "Tại văn phòng" at bounding box center [1333, 497] width 210 height 17
type input "0"
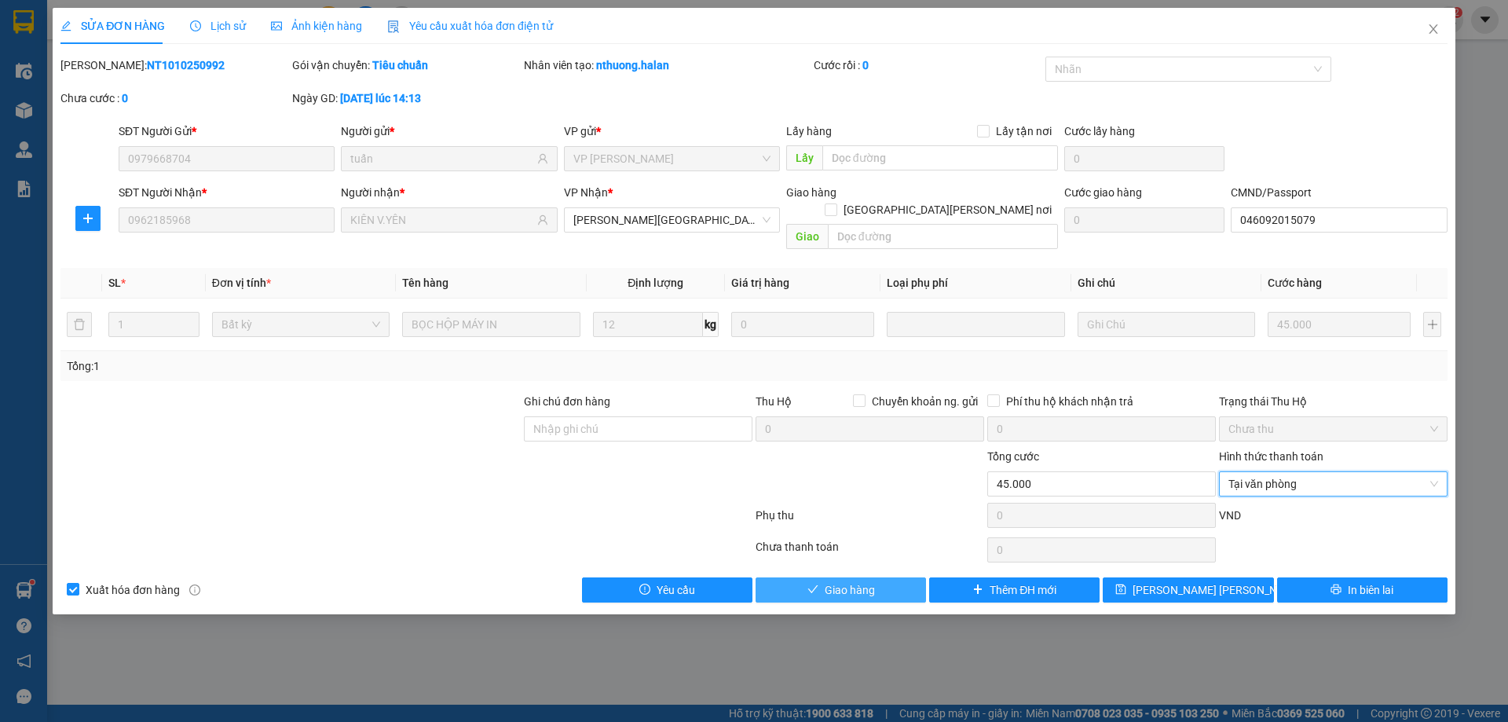
click at [887, 583] on button "Giao hàng" at bounding box center [840, 589] width 170 height 25
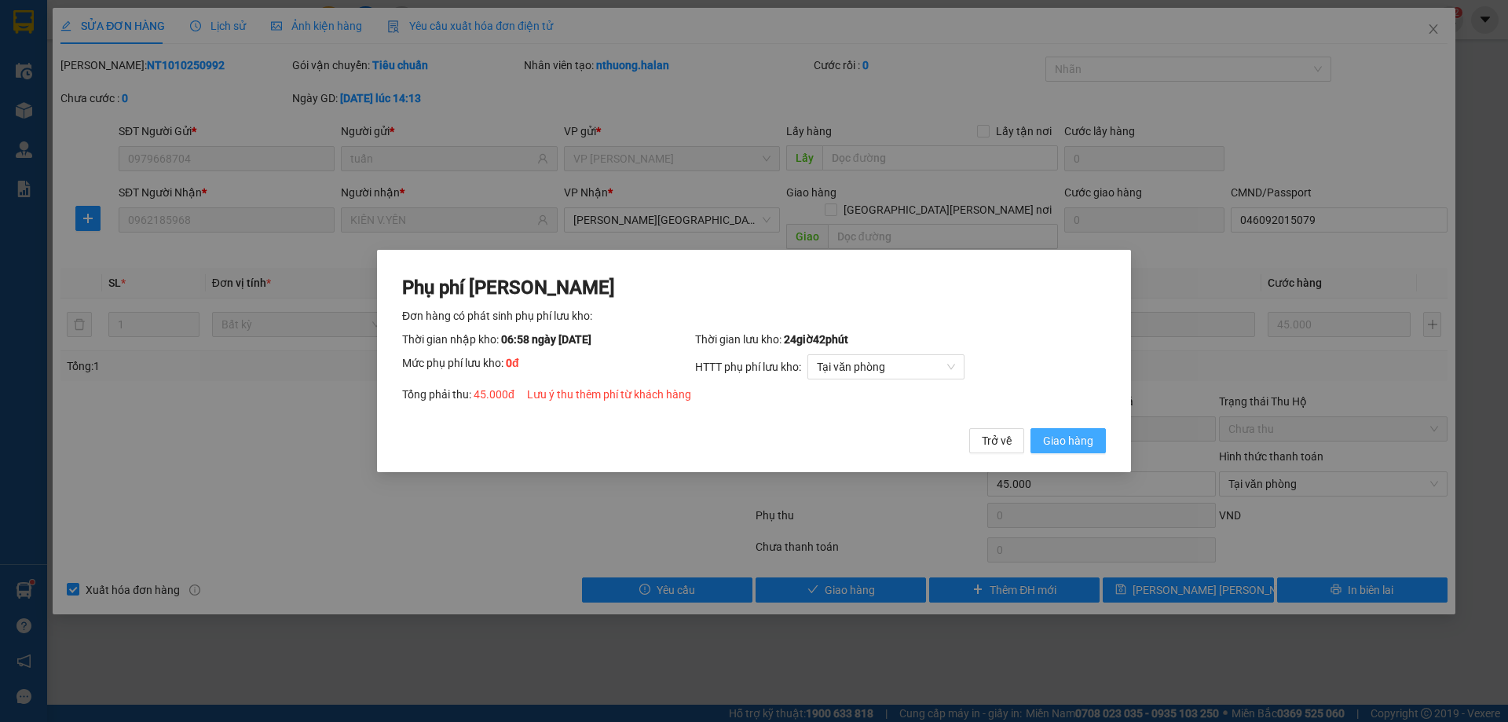
click at [1048, 429] on button "Giao hàng" at bounding box center [1067, 440] width 75 height 25
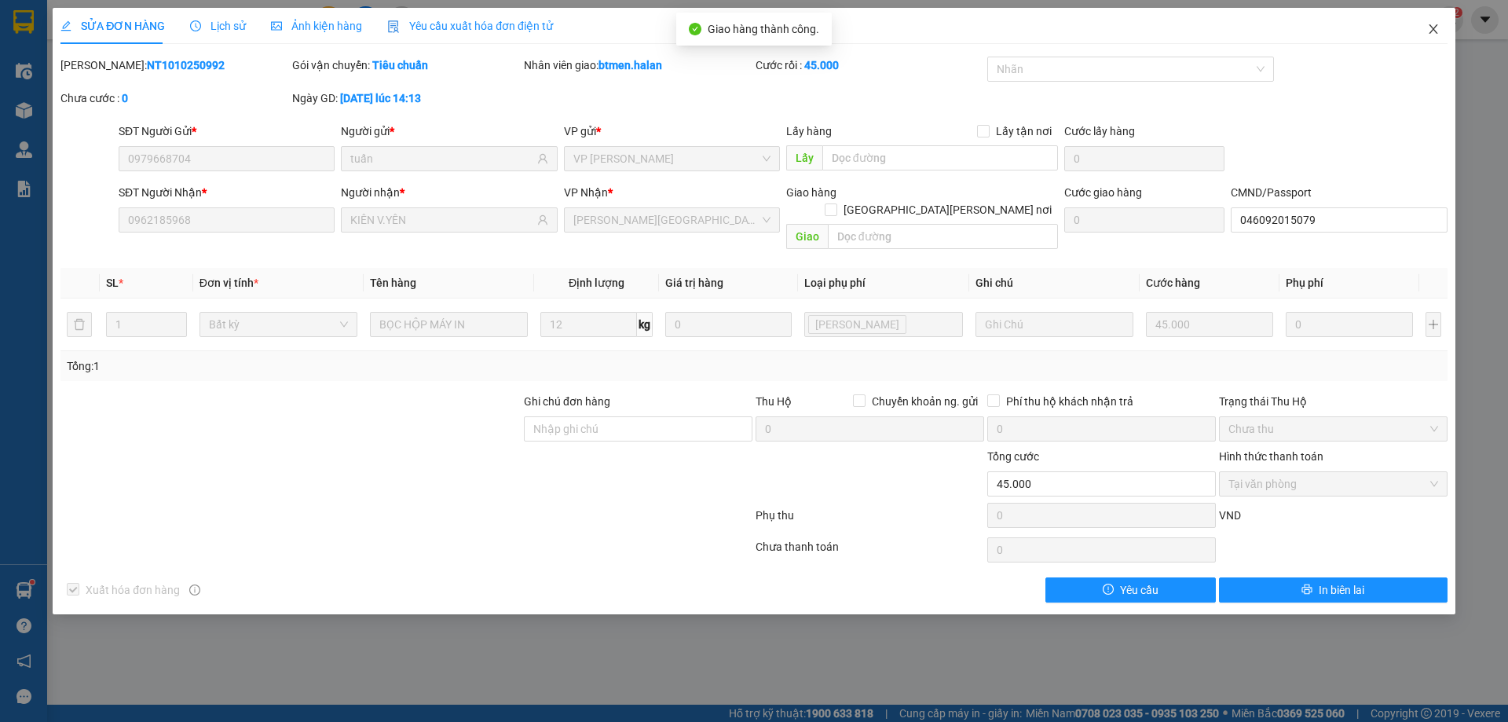
click at [1436, 29] on icon "close" at bounding box center [1433, 29] width 13 height 13
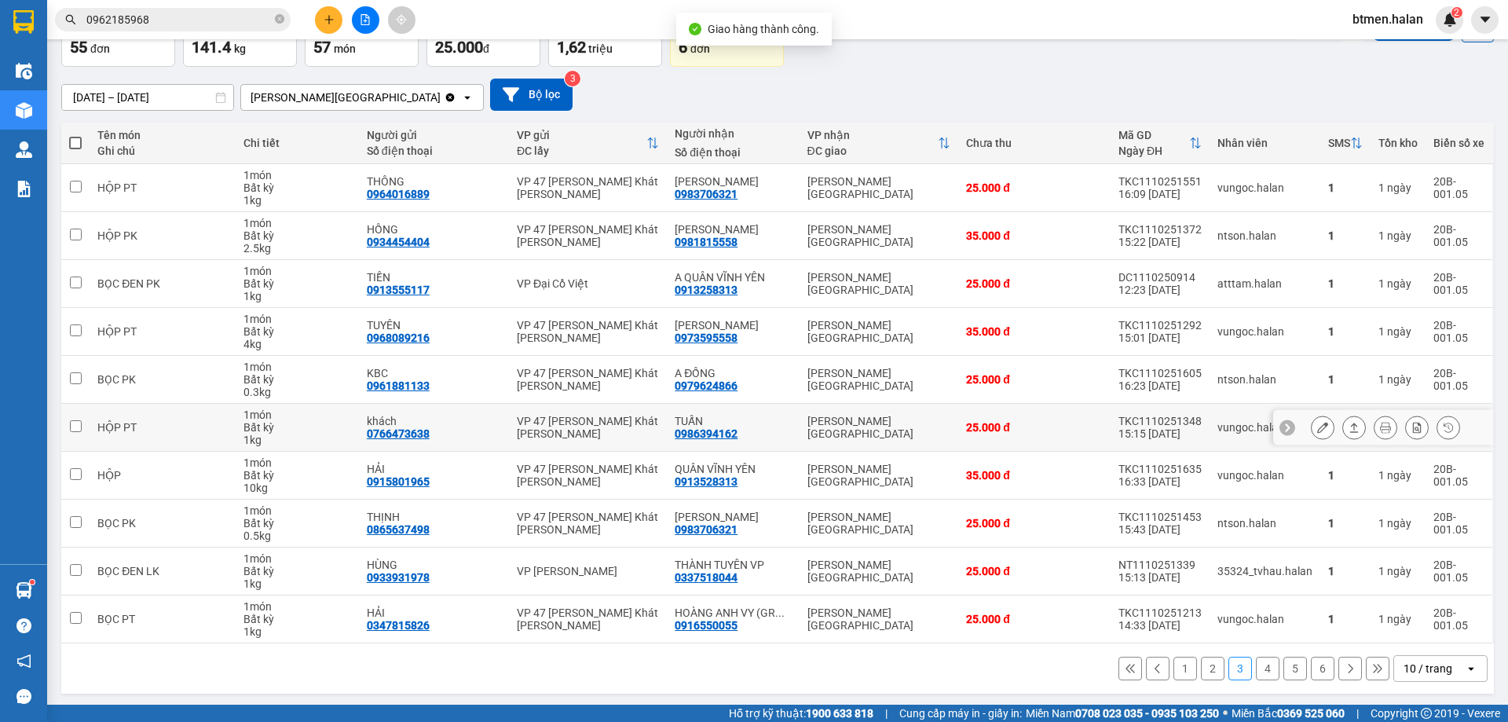
scroll to position [102, 0]
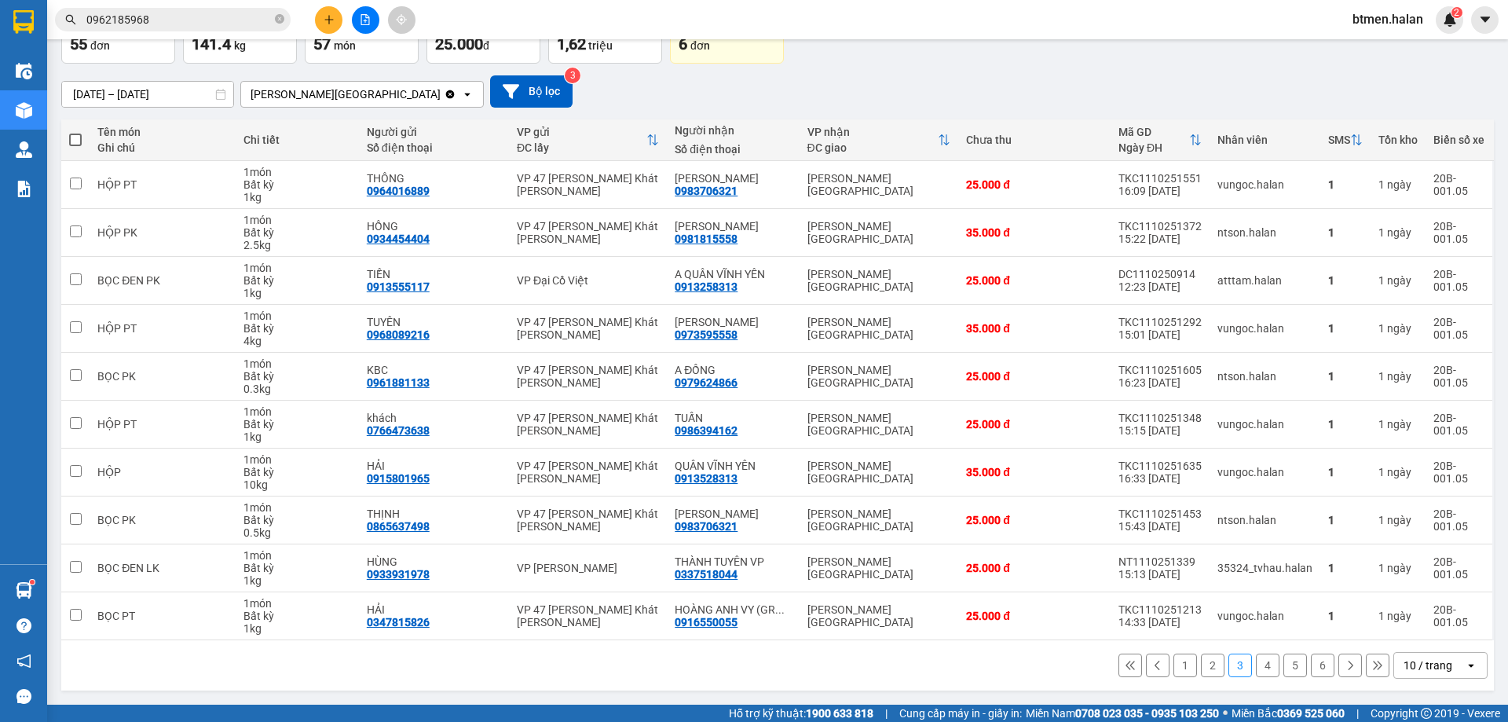
click at [1256, 668] on button "4" at bounding box center [1268, 665] width 24 height 24
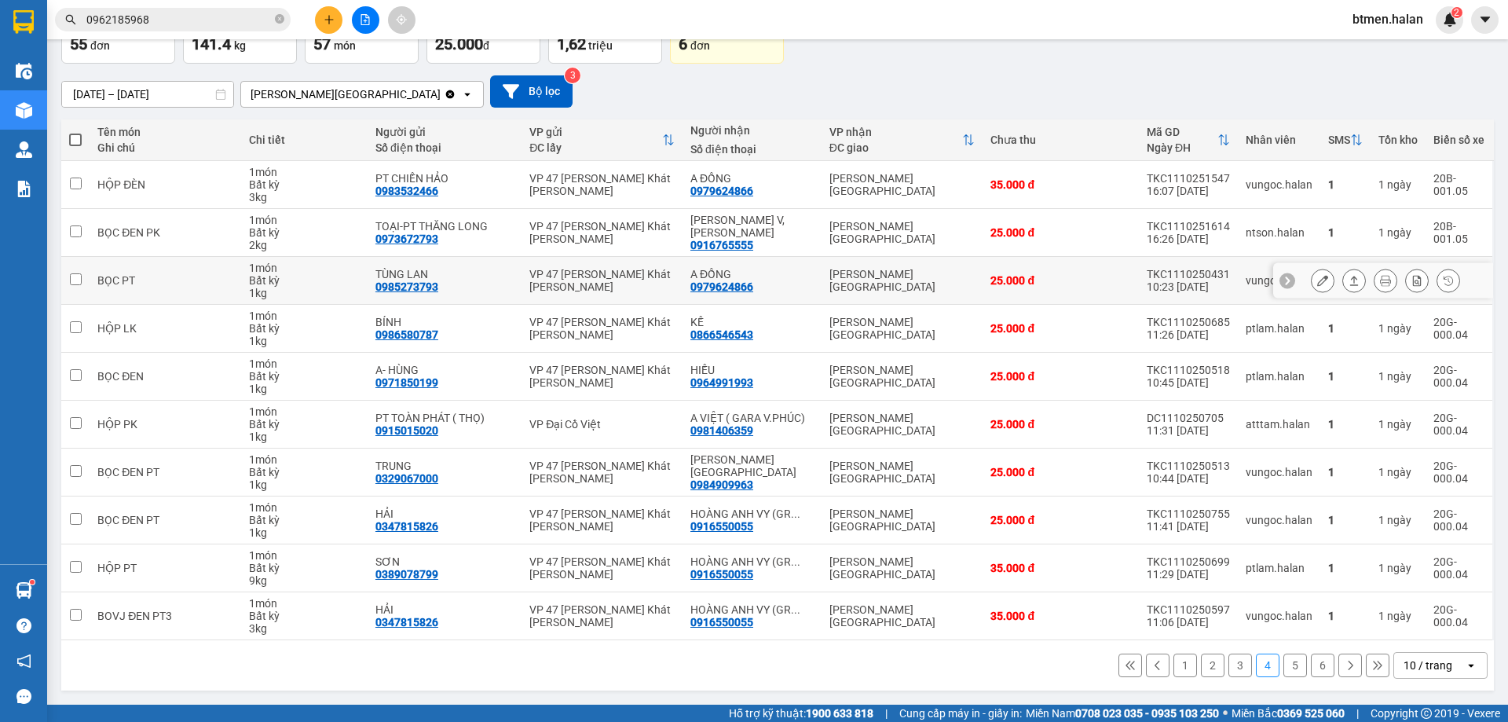
click at [740, 285] on div "0979624866" at bounding box center [721, 286] width 63 height 13
copy div "0979624866"
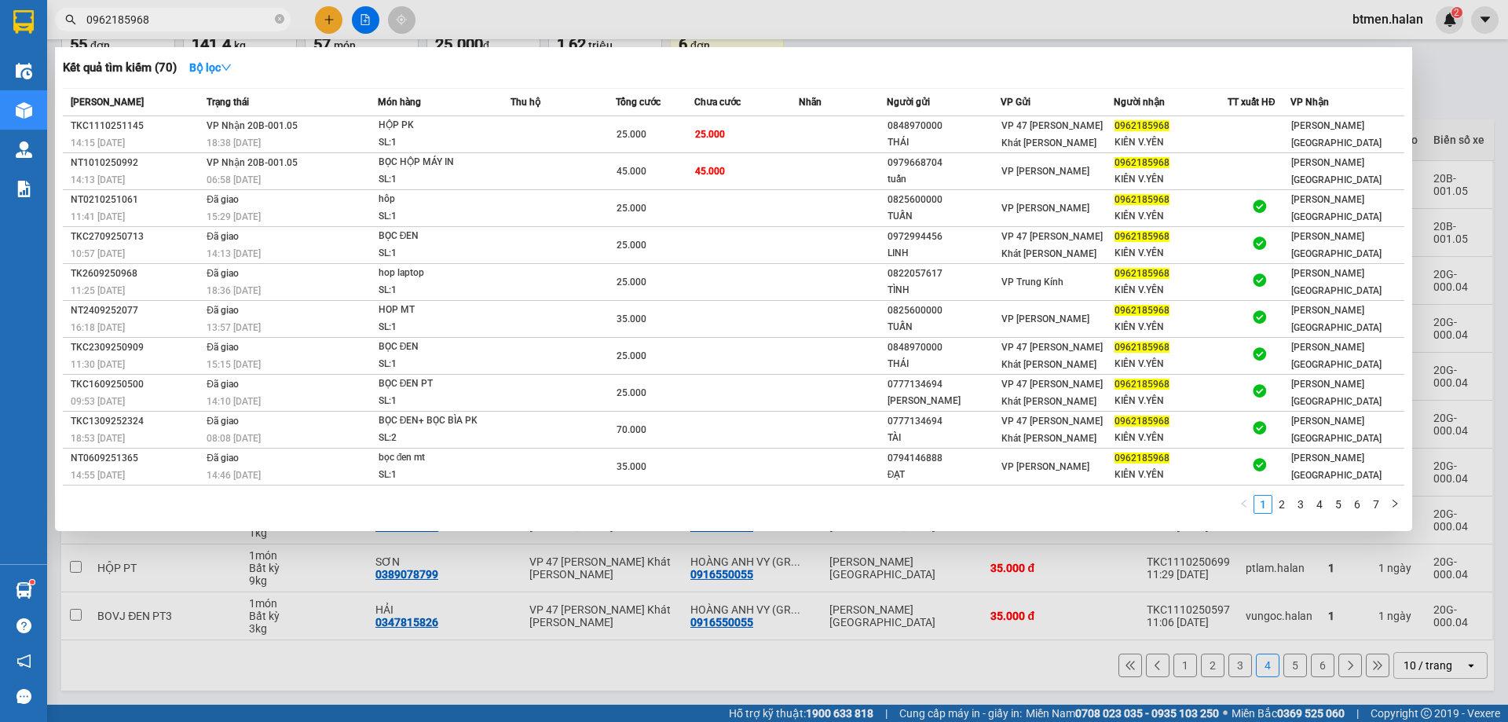
click at [202, 31] on span "0962185968" at bounding box center [173, 20] width 236 height 24
click at [206, 28] on span "0962185968" at bounding box center [173, 20] width 236 height 24
click at [236, 14] on input "0962185968" at bounding box center [178, 19] width 185 height 17
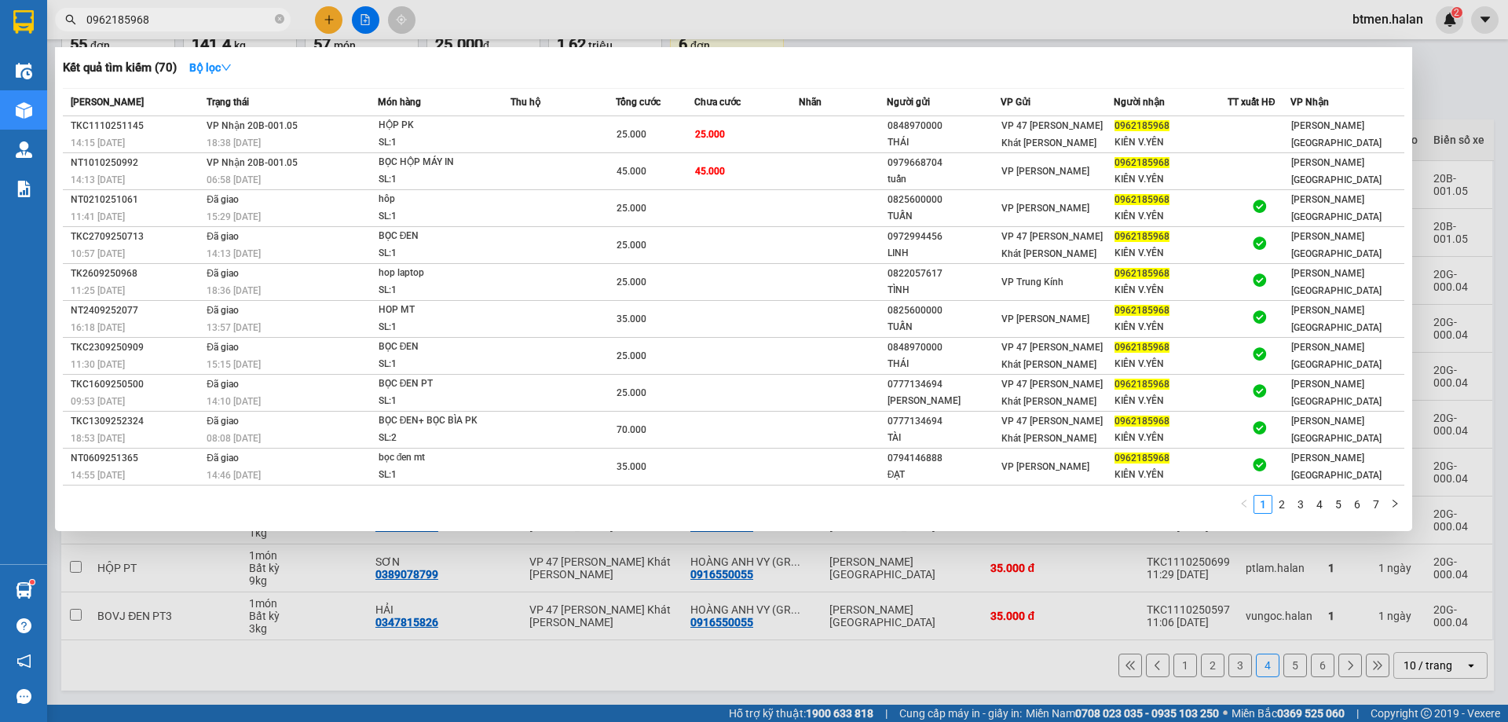
paste input "79624866"
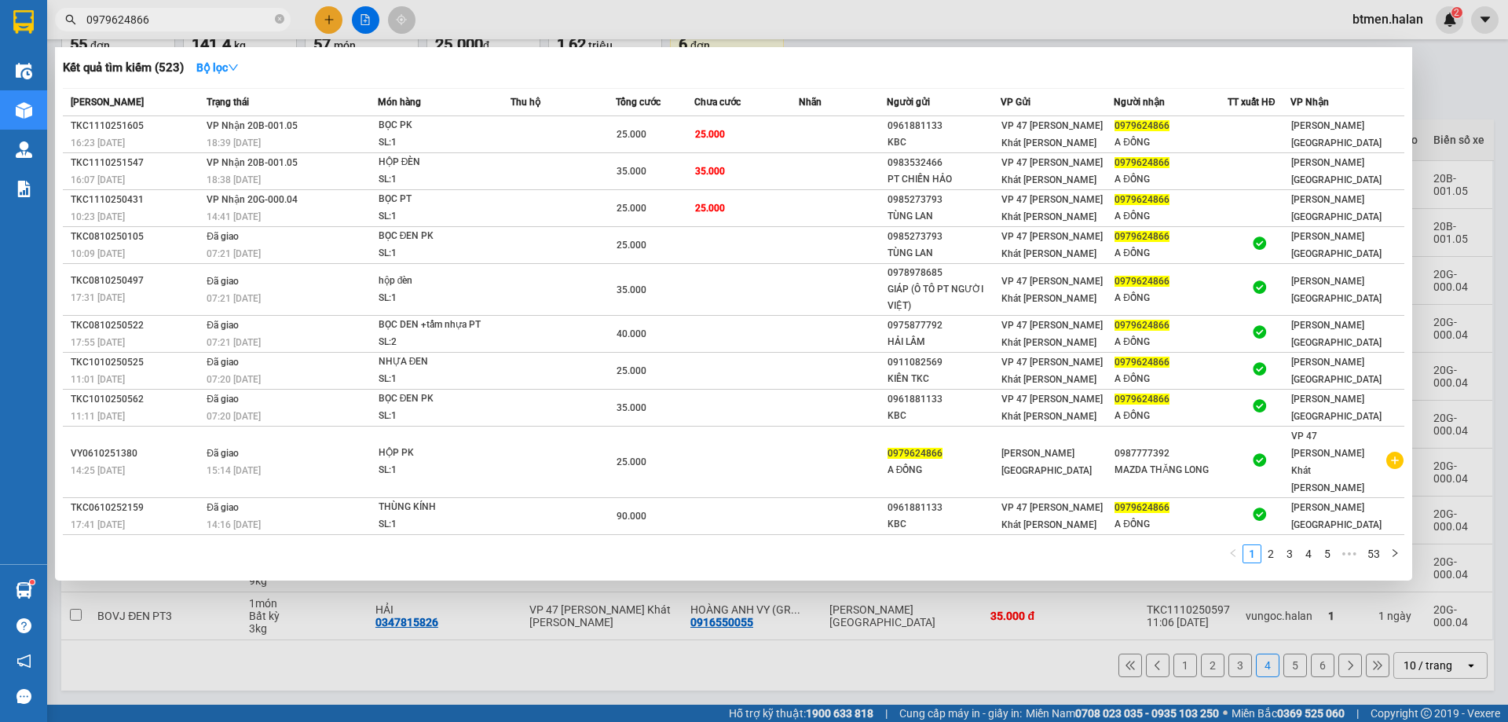
type input "0979624866"
click at [1467, 106] on div at bounding box center [754, 361] width 1508 height 722
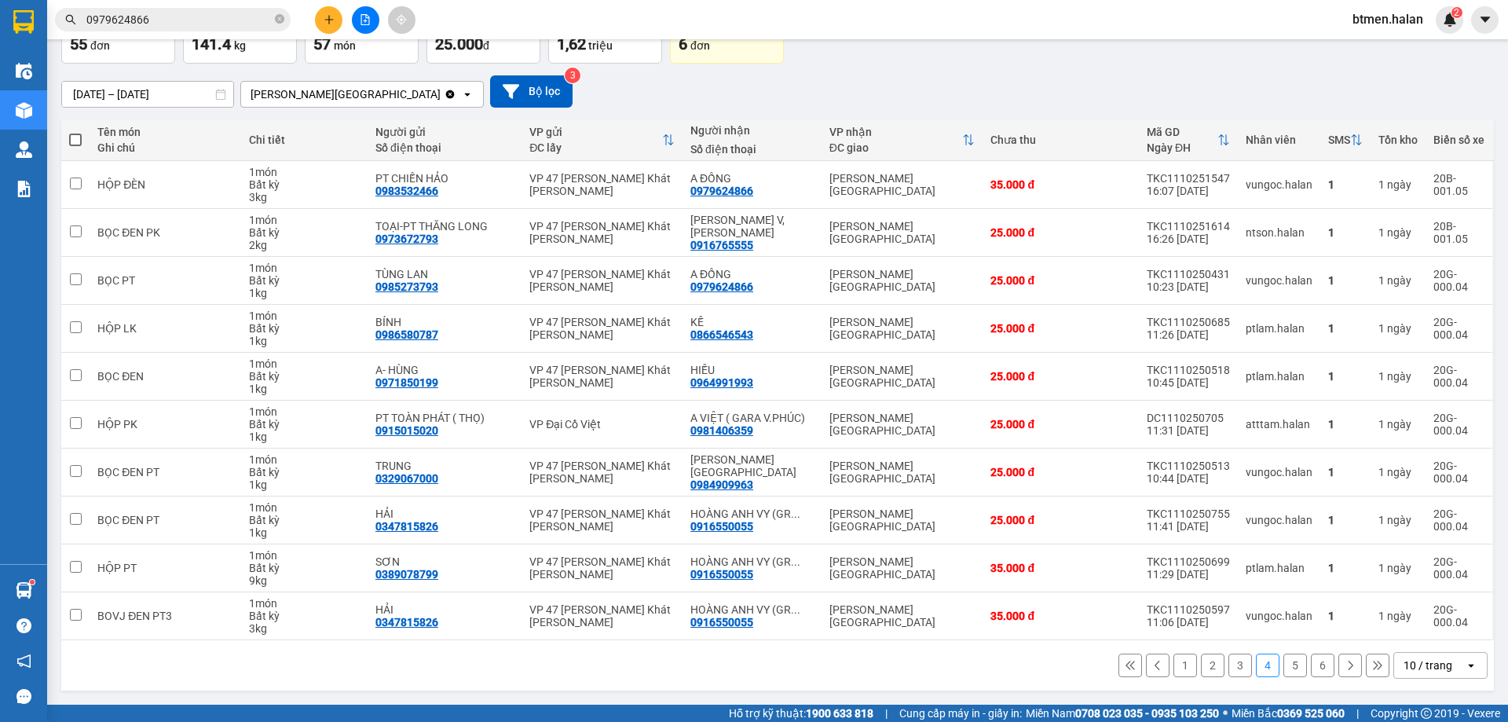
click at [1175, 667] on button "1" at bounding box center [1185, 665] width 24 height 24
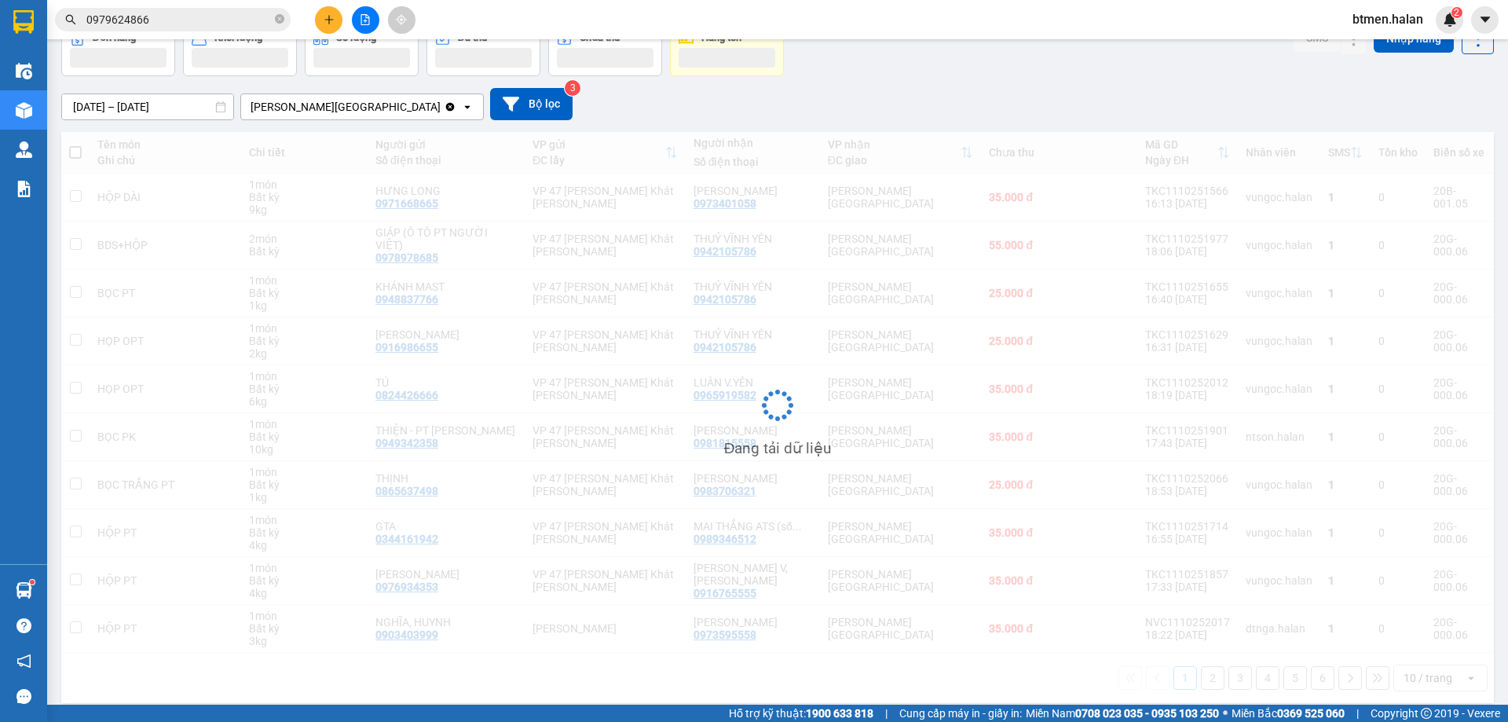
scroll to position [90, 0]
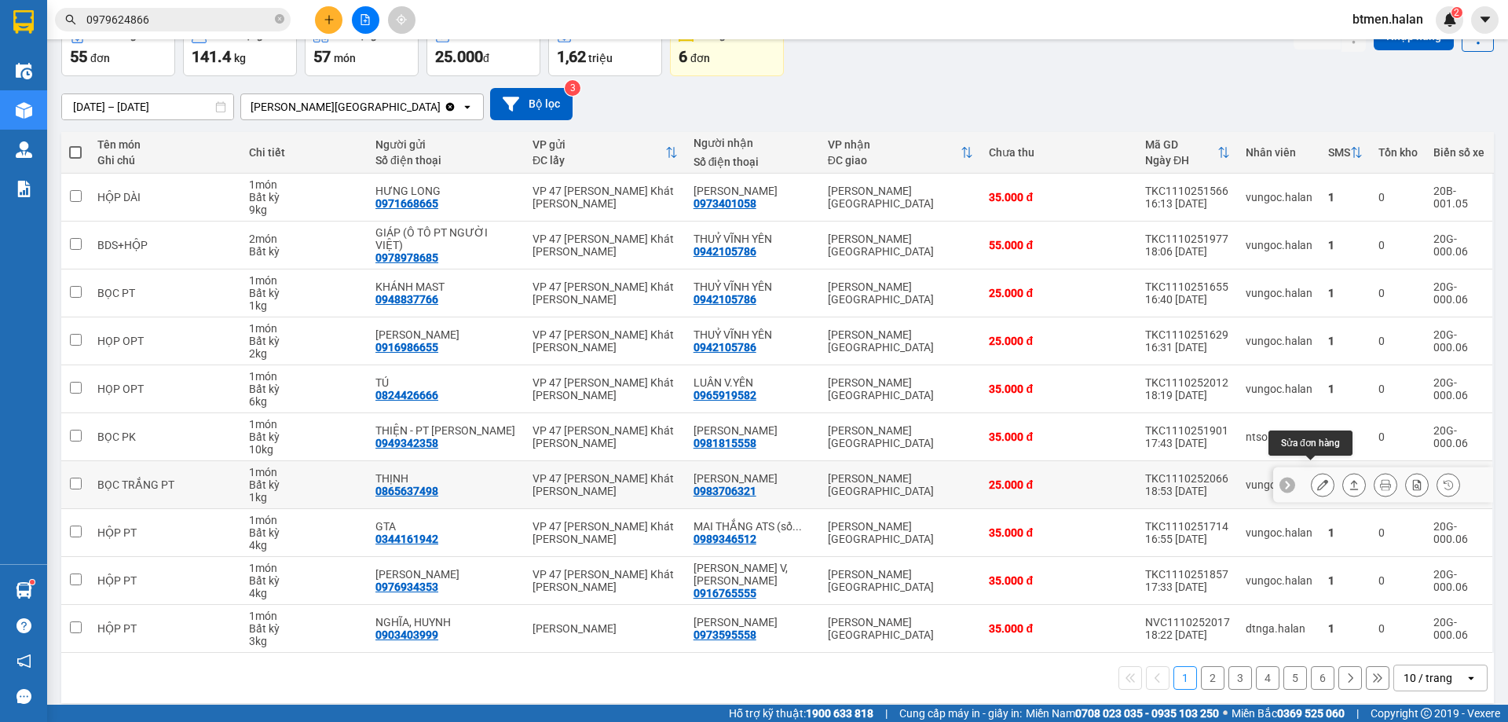
click at [1317, 479] on icon at bounding box center [1322, 484] width 11 height 11
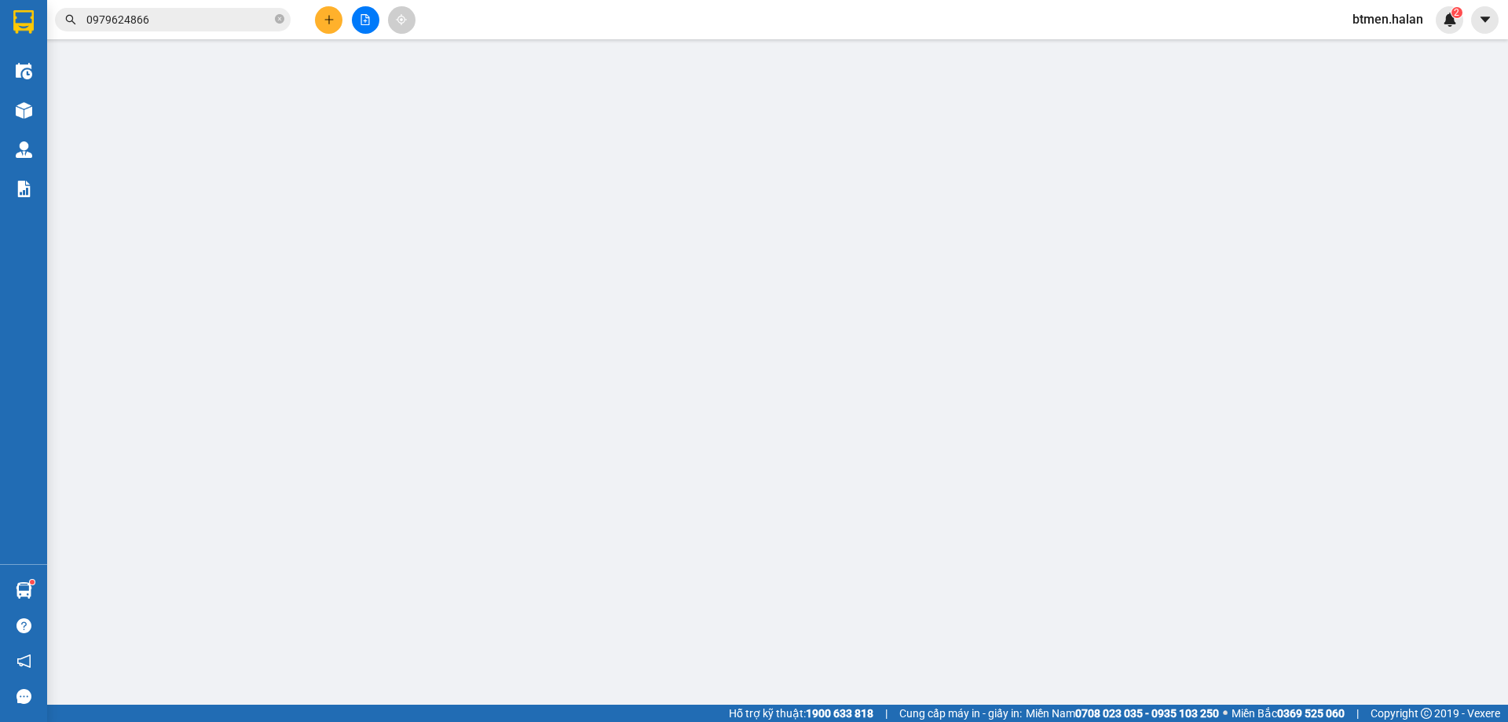
type input "0865637498"
type input "THỊNH"
type input "0983706321"
type input "[PERSON_NAME]YÊN"
type input "0"
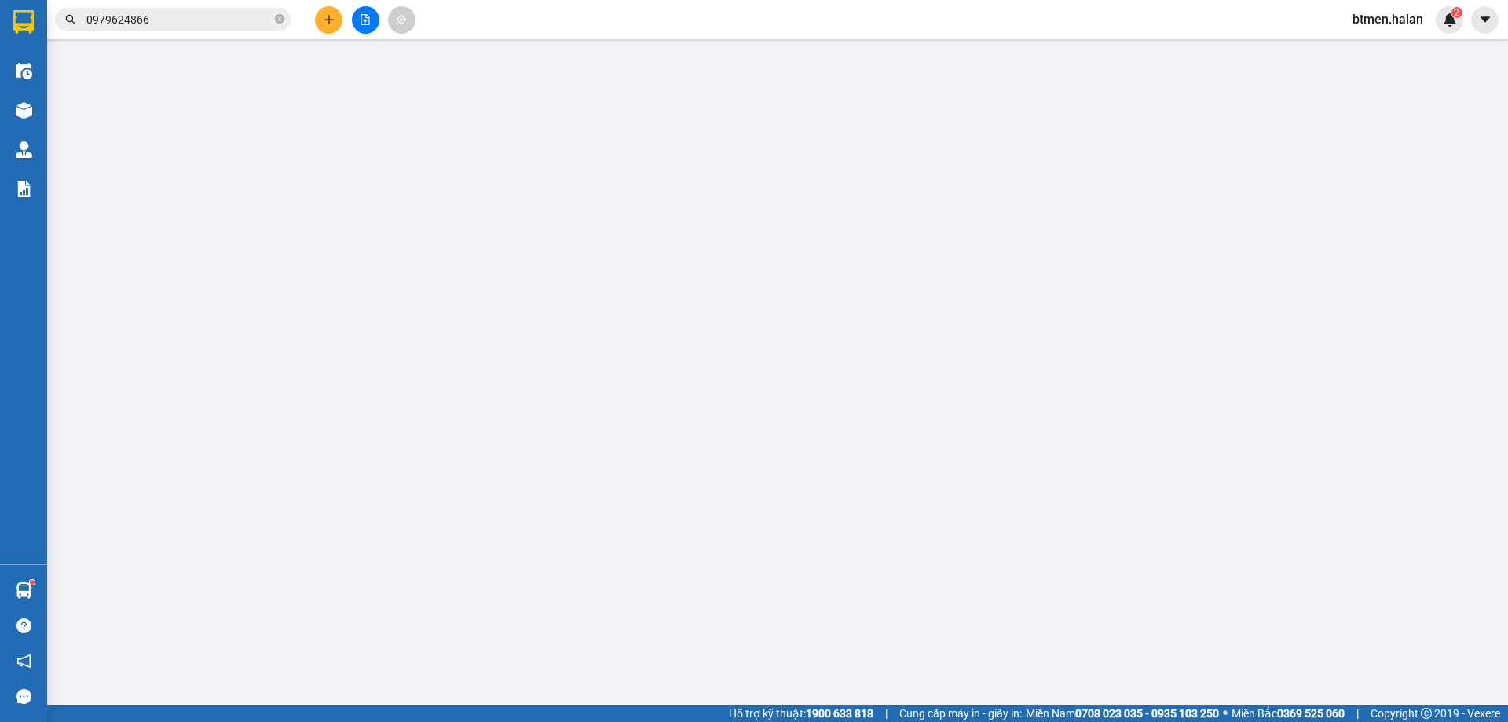
type input "25.000"
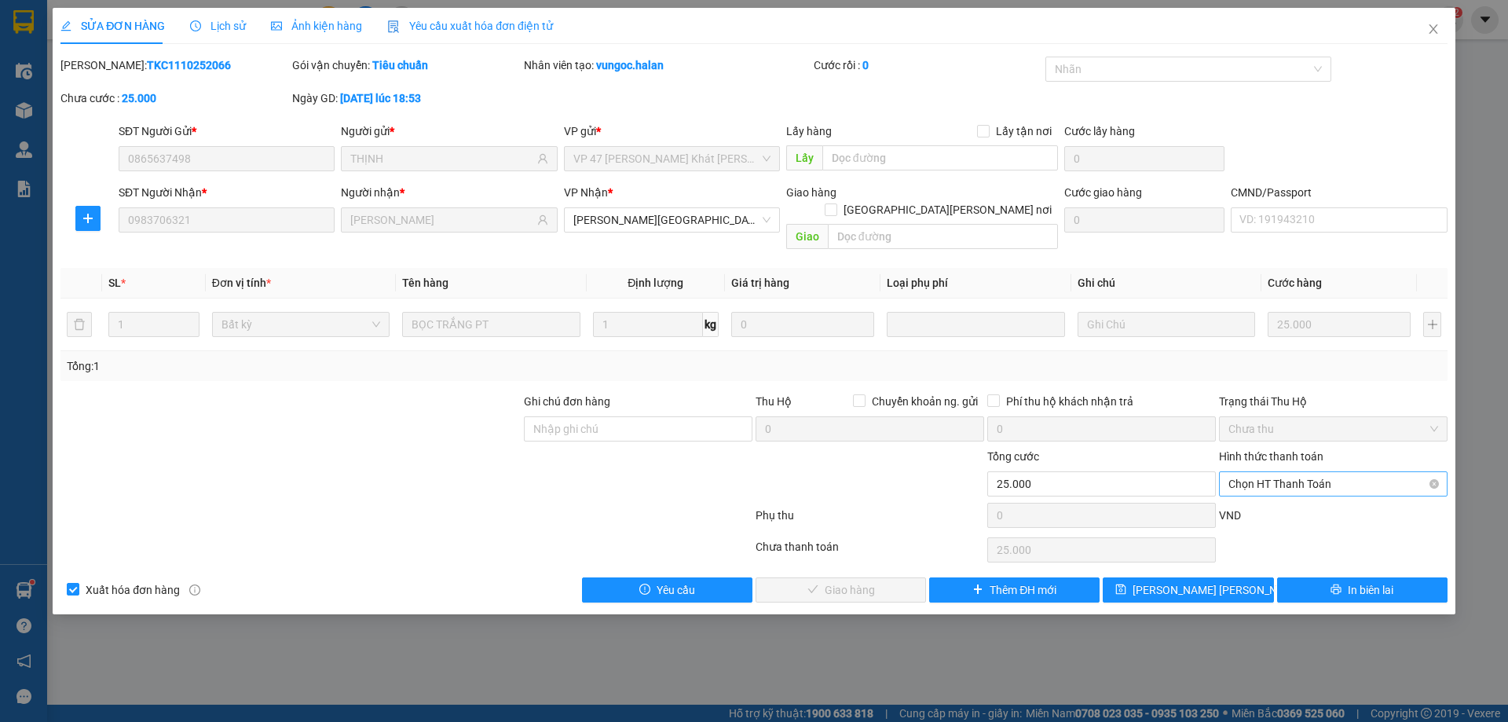
click at [1294, 472] on span "Chọn HT Thanh Toán" at bounding box center [1333, 484] width 210 height 24
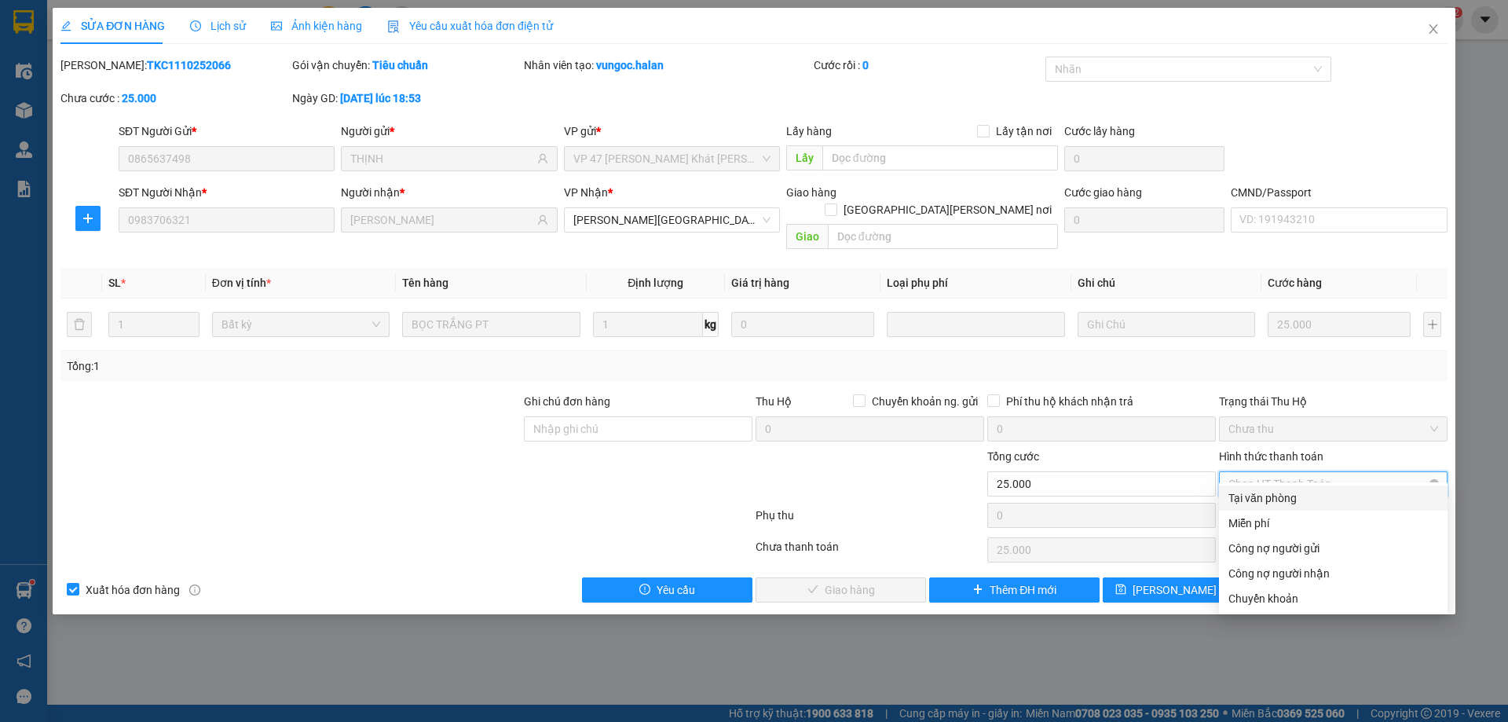
click at [1282, 498] on div "Tại văn phòng" at bounding box center [1333, 497] width 210 height 17
type input "0"
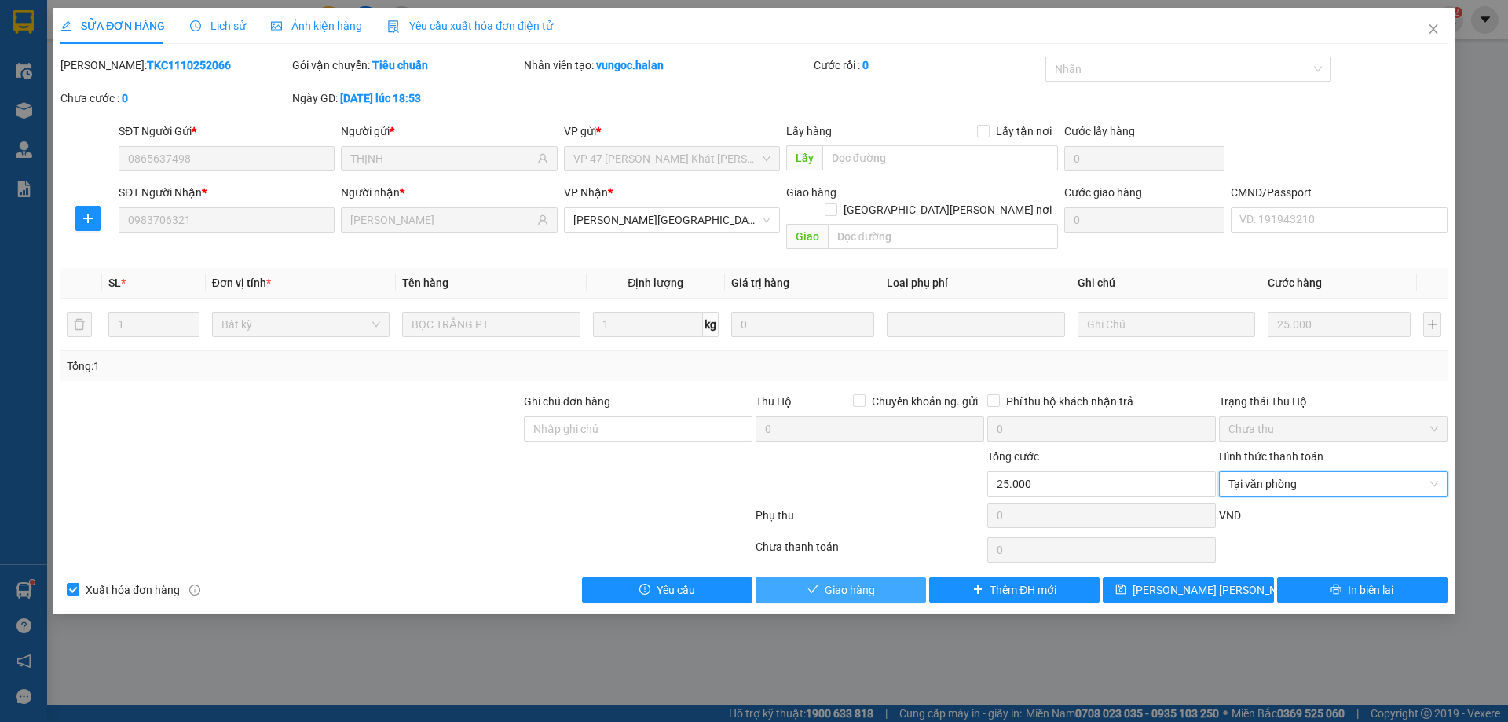
click at [872, 581] on span "Giao hàng" at bounding box center [850, 589] width 50 height 17
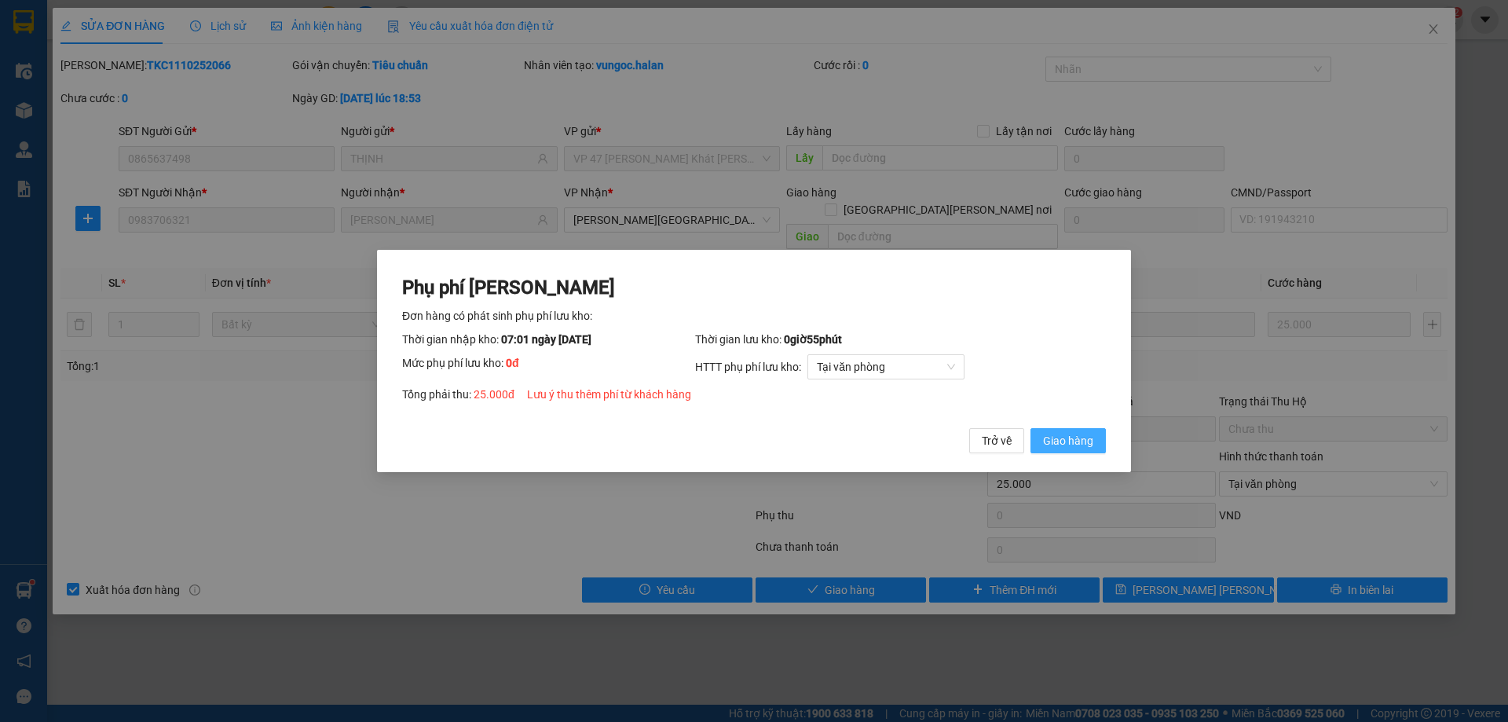
click at [1053, 429] on button "Giao hàng" at bounding box center [1067, 440] width 75 height 25
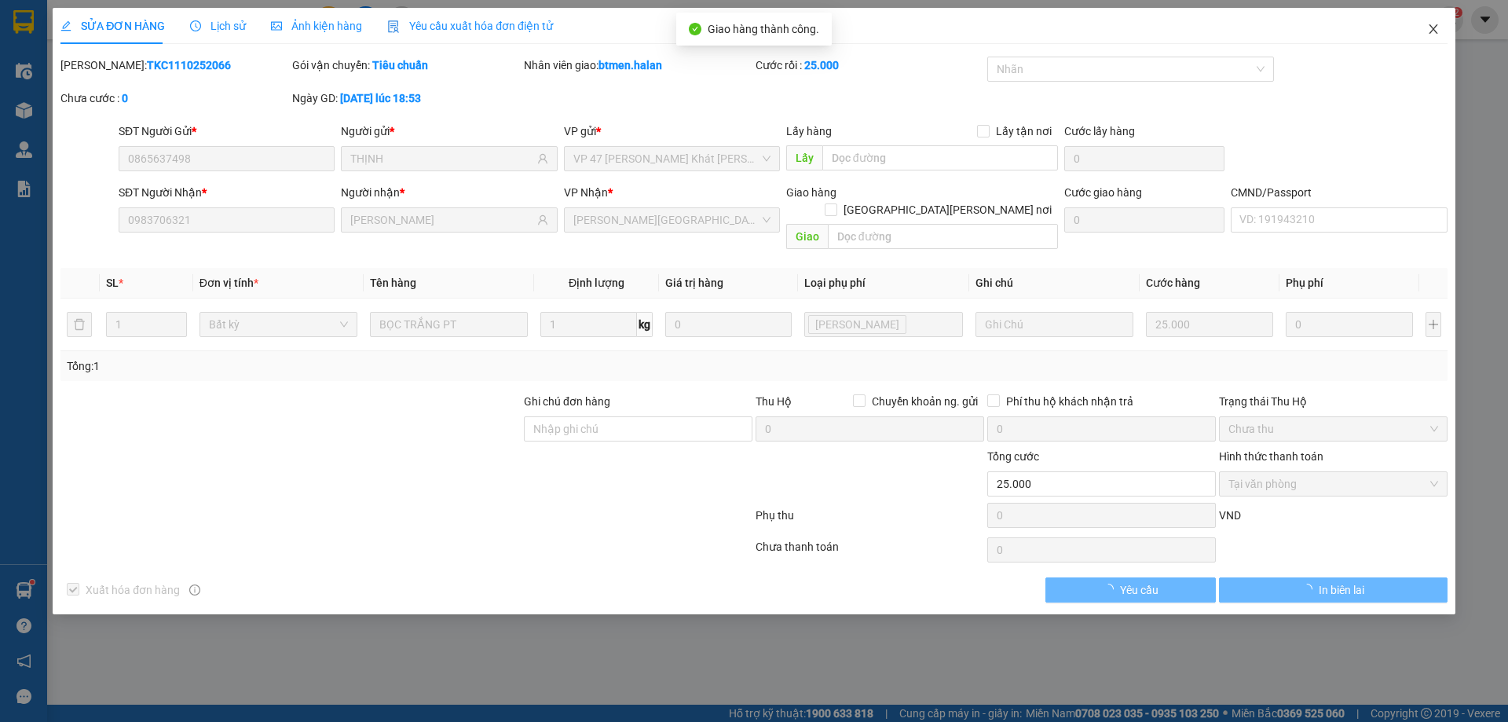
click at [1437, 23] on span "Close" at bounding box center [1433, 30] width 44 height 44
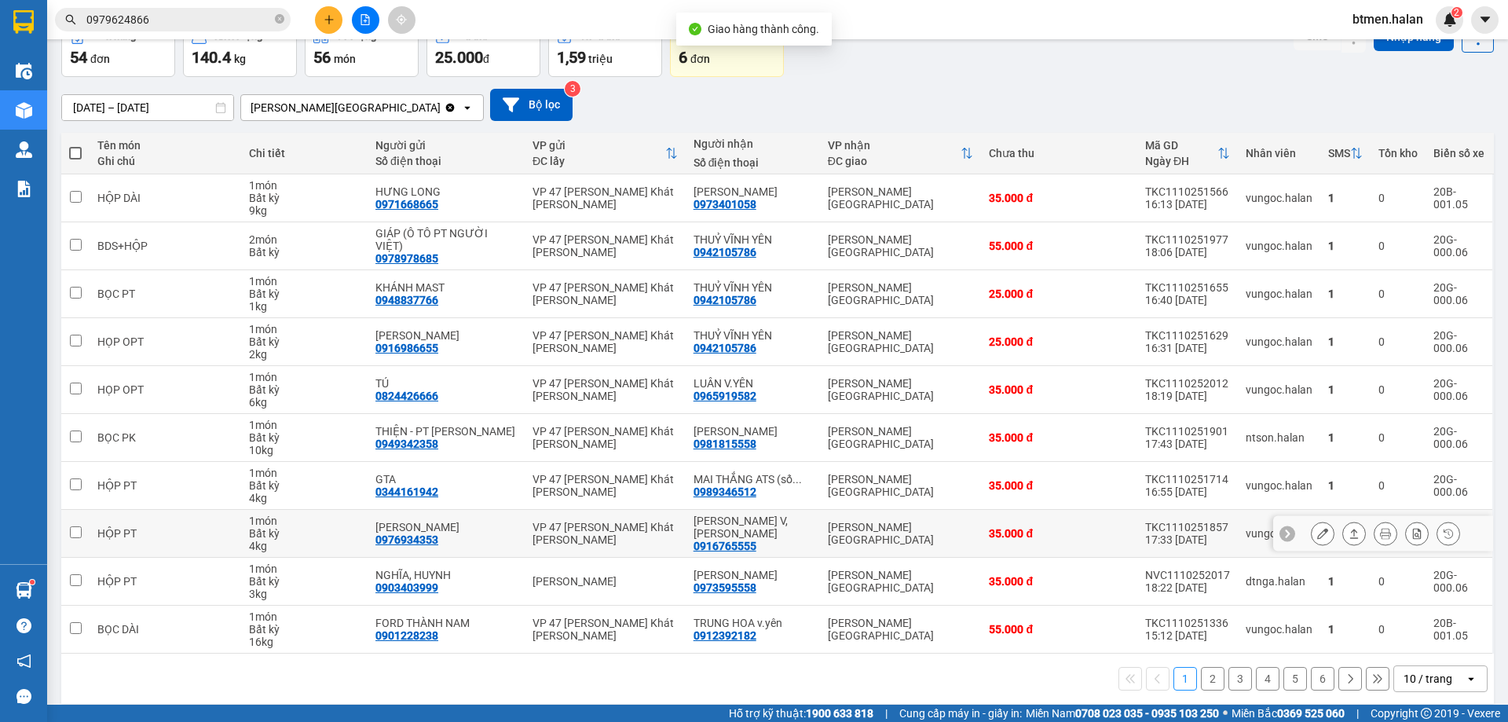
scroll to position [90, 0]
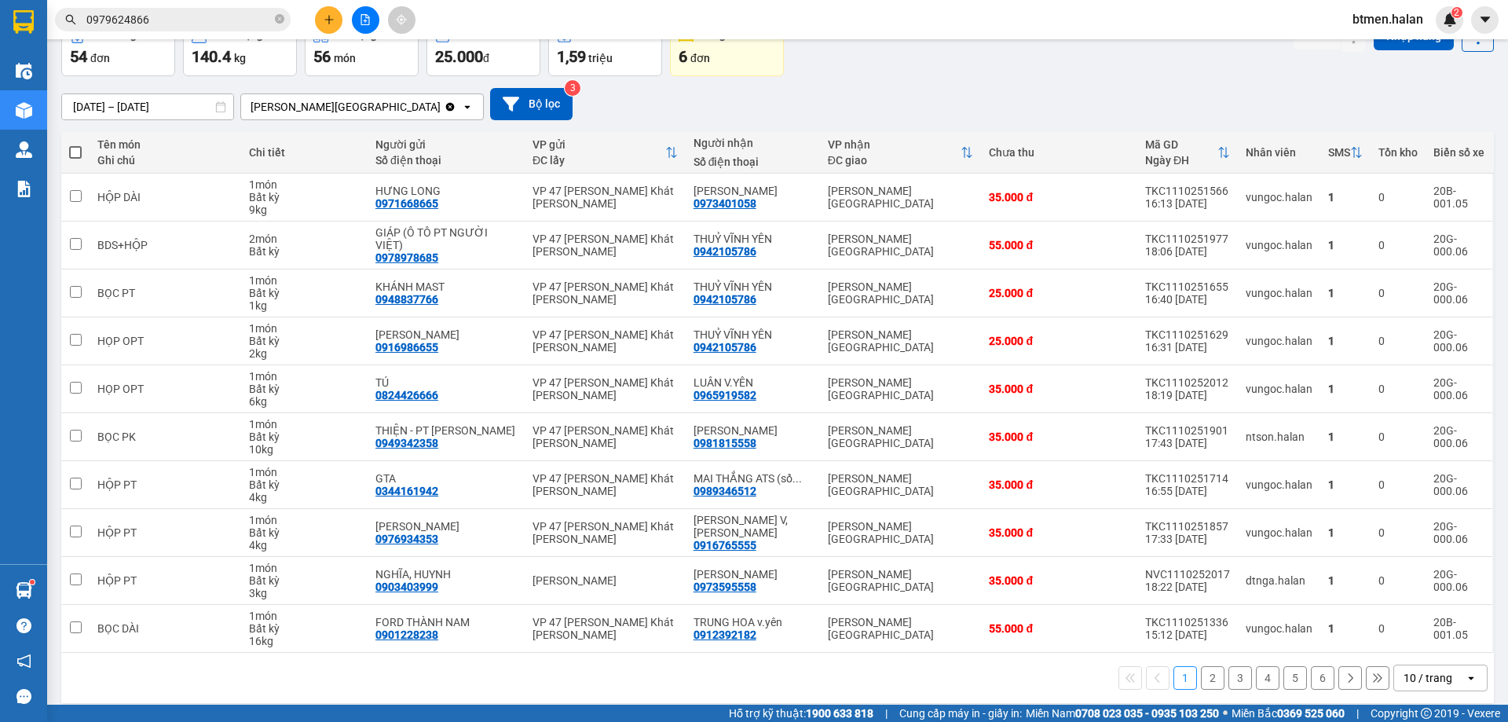
click at [1202, 666] on button "2" at bounding box center [1213, 678] width 24 height 24
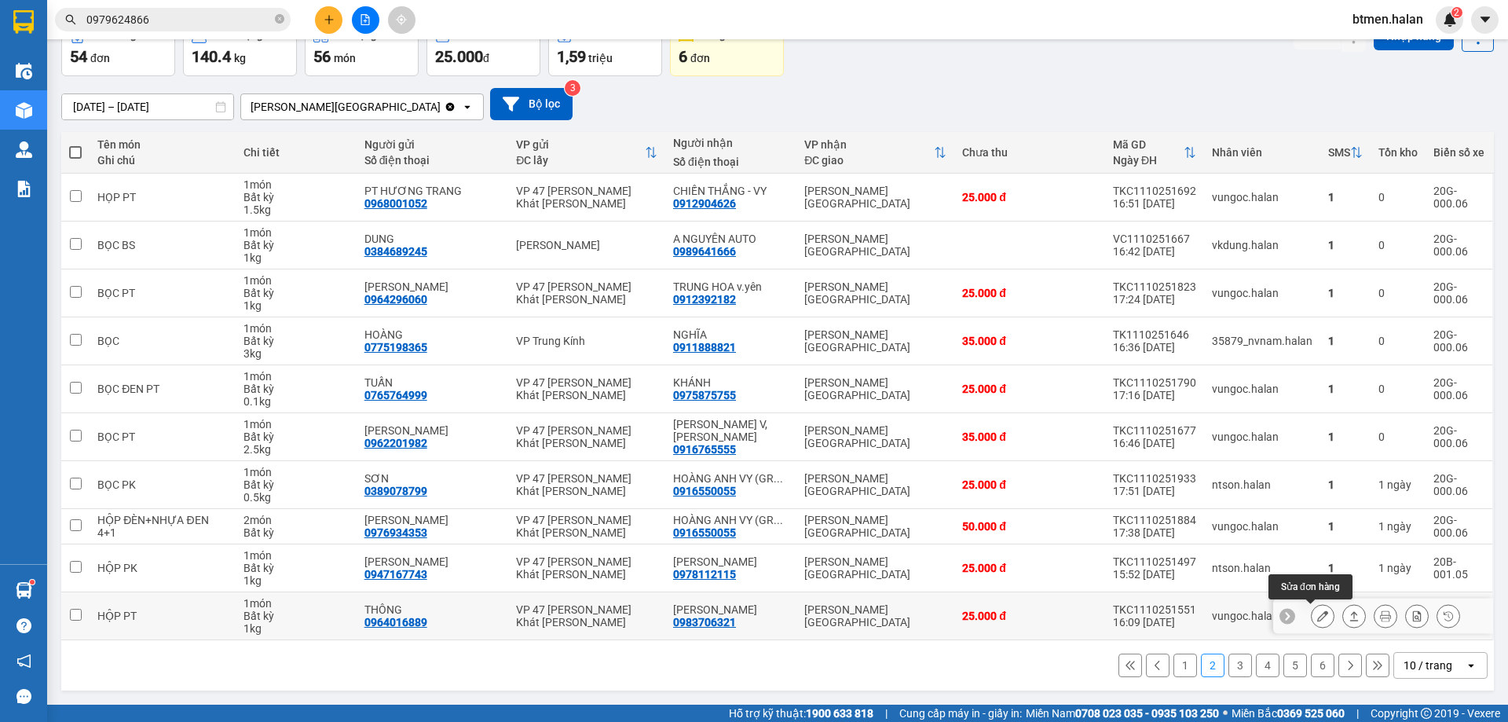
click at [1321, 615] on button at bounding box center [1322, 615] width 22 height 27
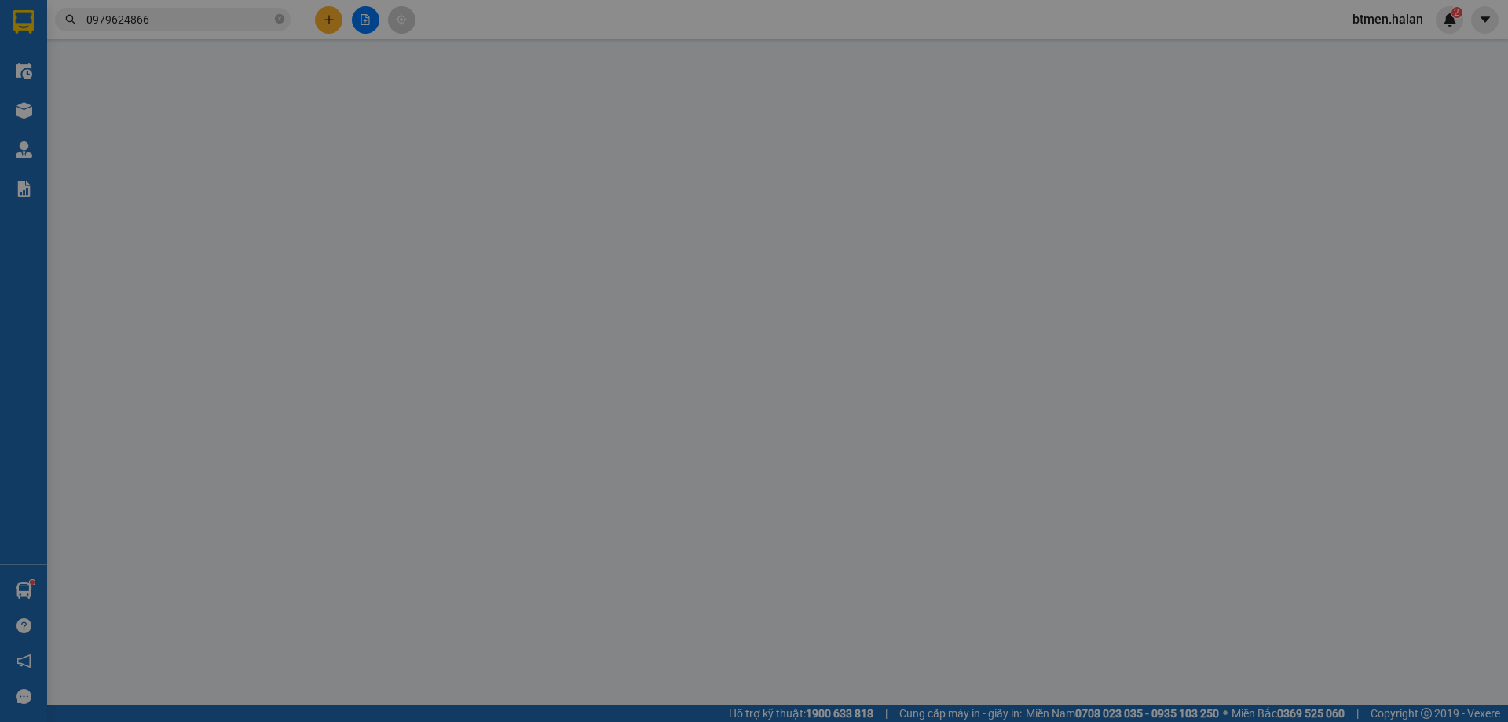
type input "0964016889"
type input "THÔNG"
type input "0983706321"
type input "[PERSON_NAME]YÊN"
type input "0"
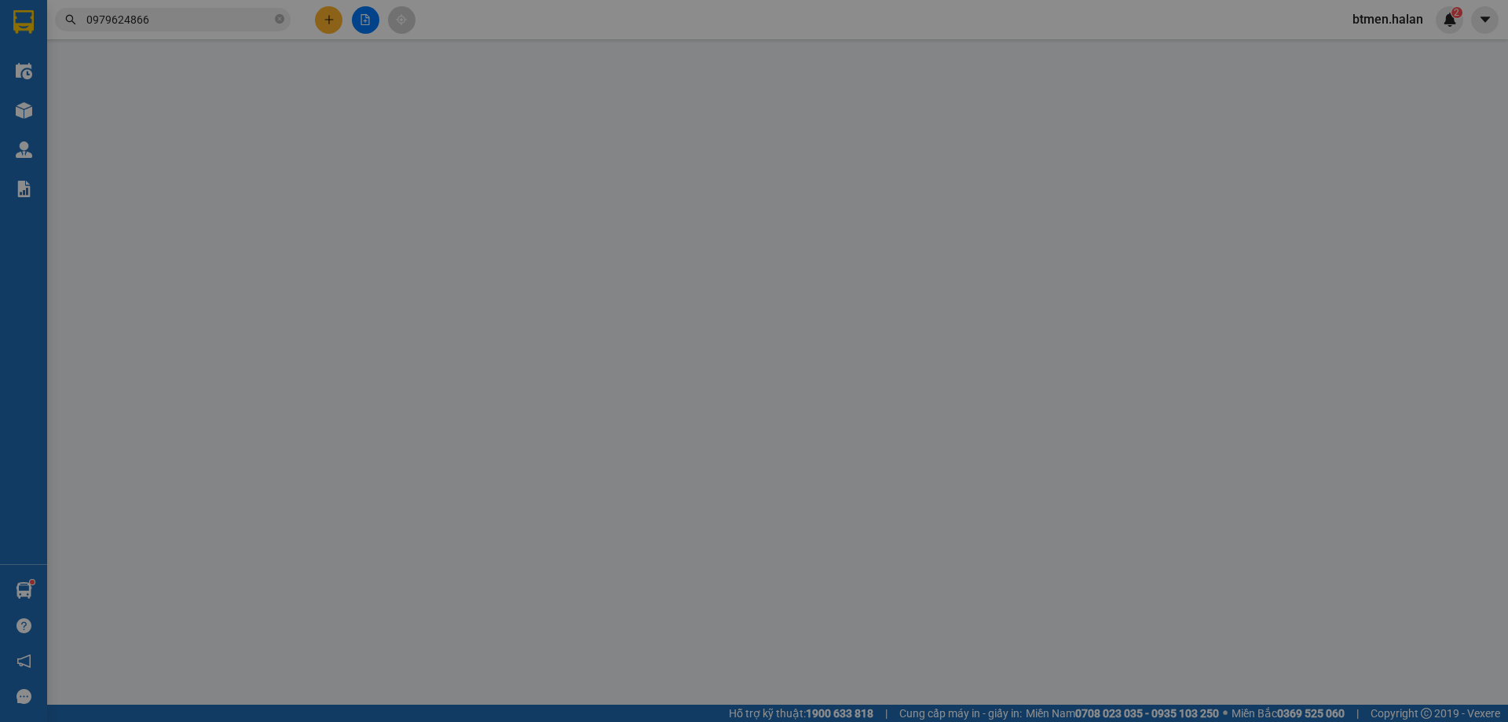
type input "25.000"
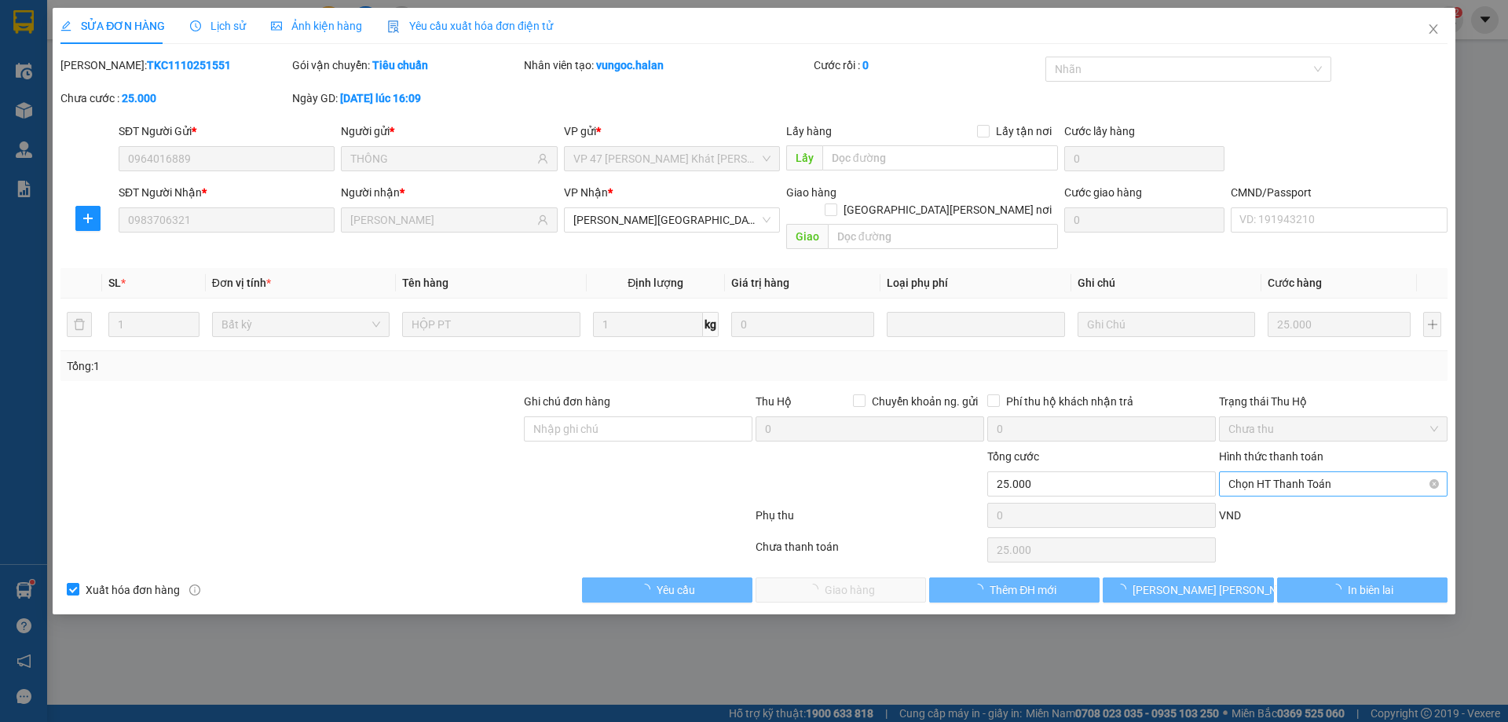
click at [1289, 473] on span "Chọn HT Thanh Toán" at bounding box center [1333, 484] width 210 height 24
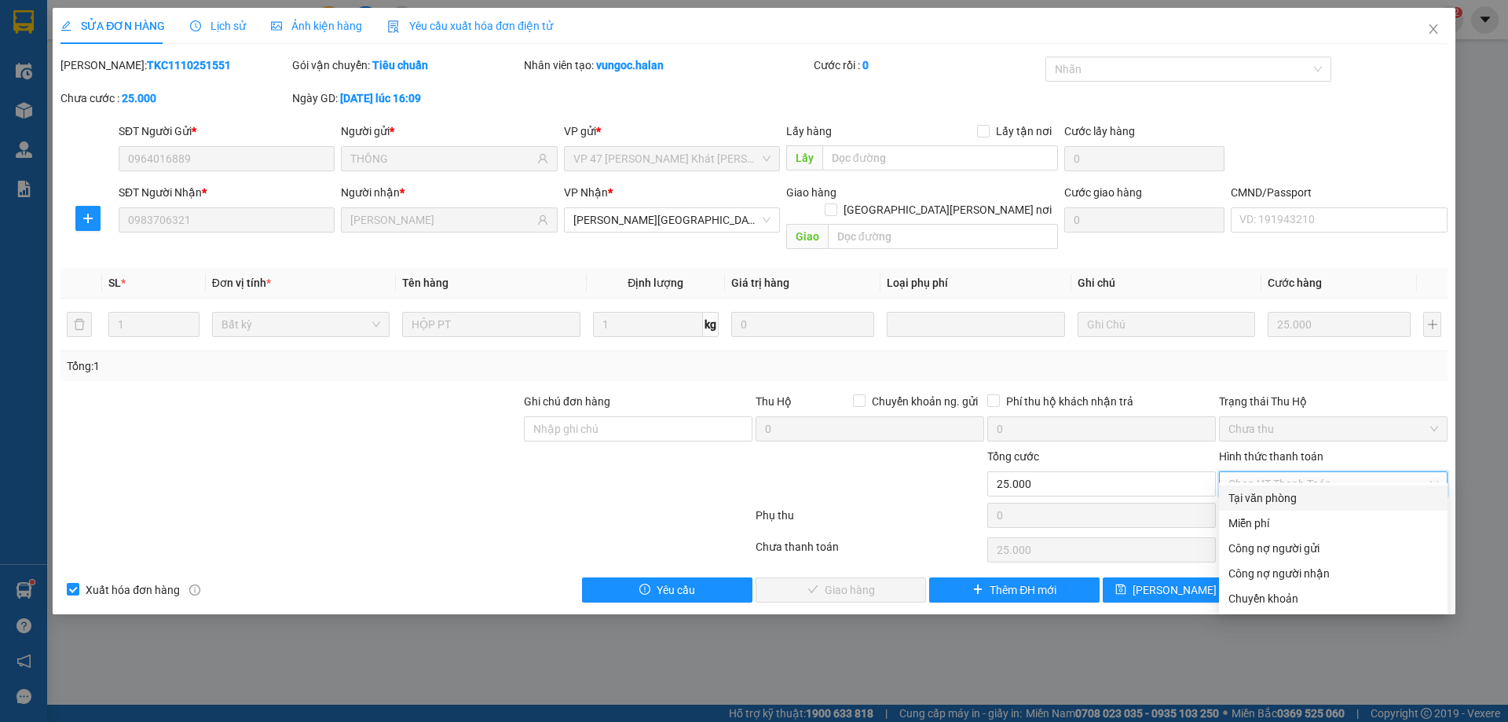
drag, startPoint x: 1283, startPoint y: 477, endPoint x: 854, endPoint y: 611, distance: 450.1
click at [1271, 491] on div "Tại văn phòng" at bounding box center [1333, 497] width 210 height 17
type input "0"
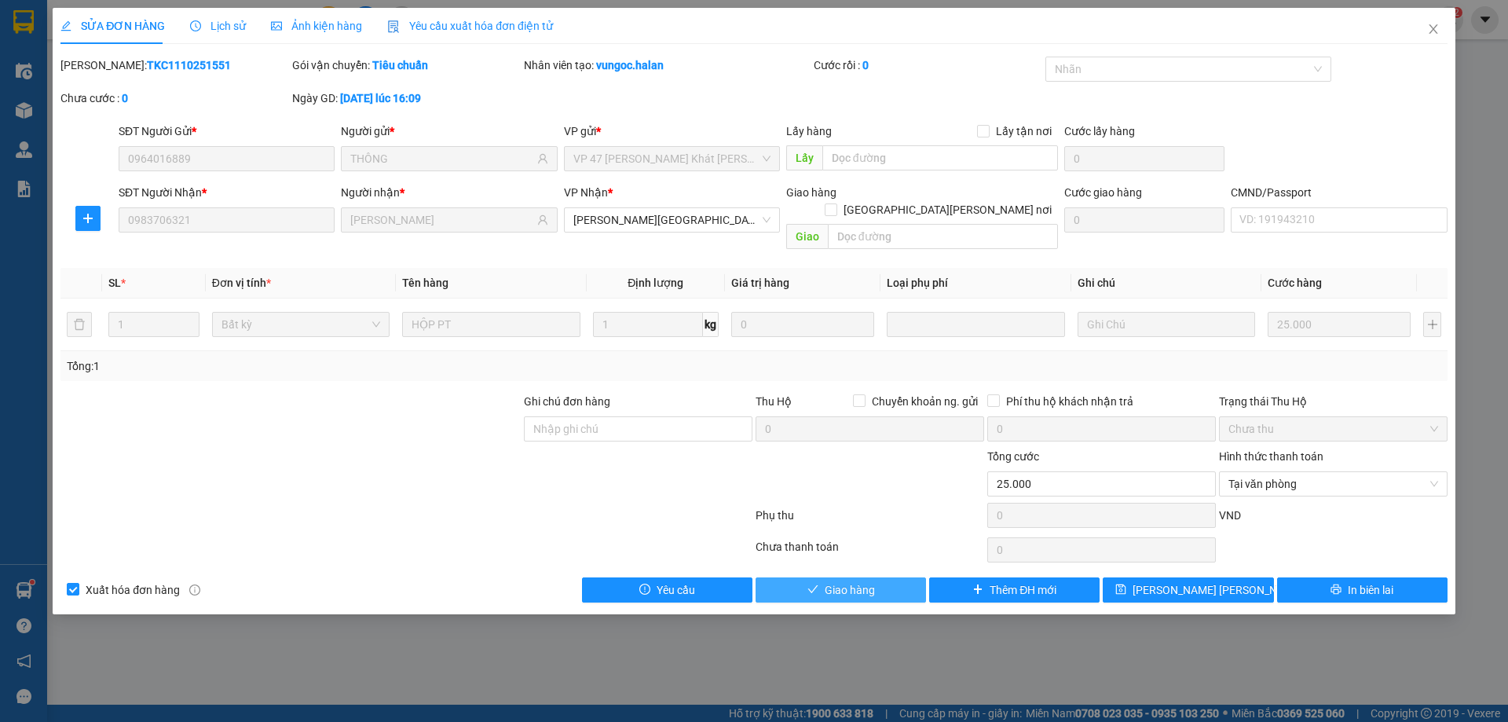
click at [836, 581] on span "Giao hàng" at bounding box center [850, 589] width 50 height 17
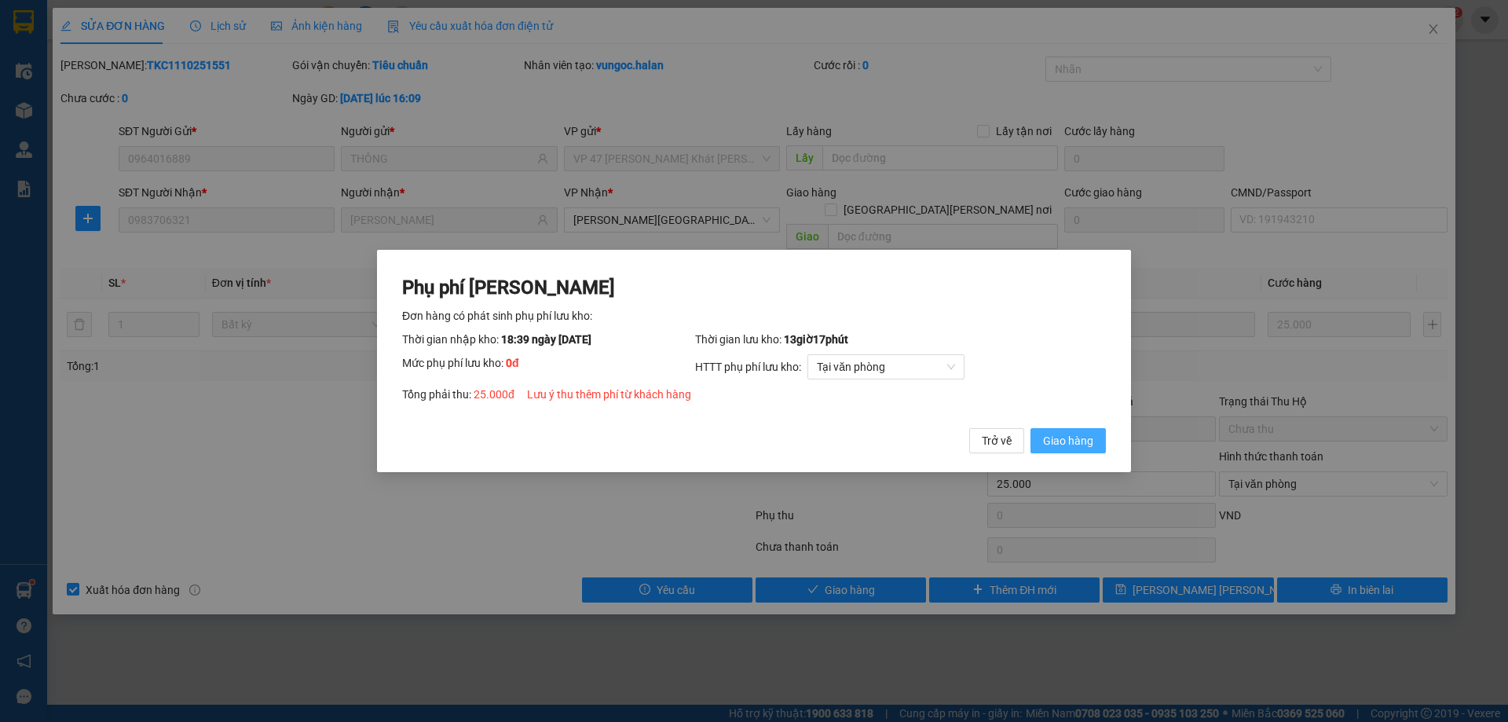
click at [1054, 432] on span "Giao hàng" at bounding box center [1068, 440] width 50 height 17
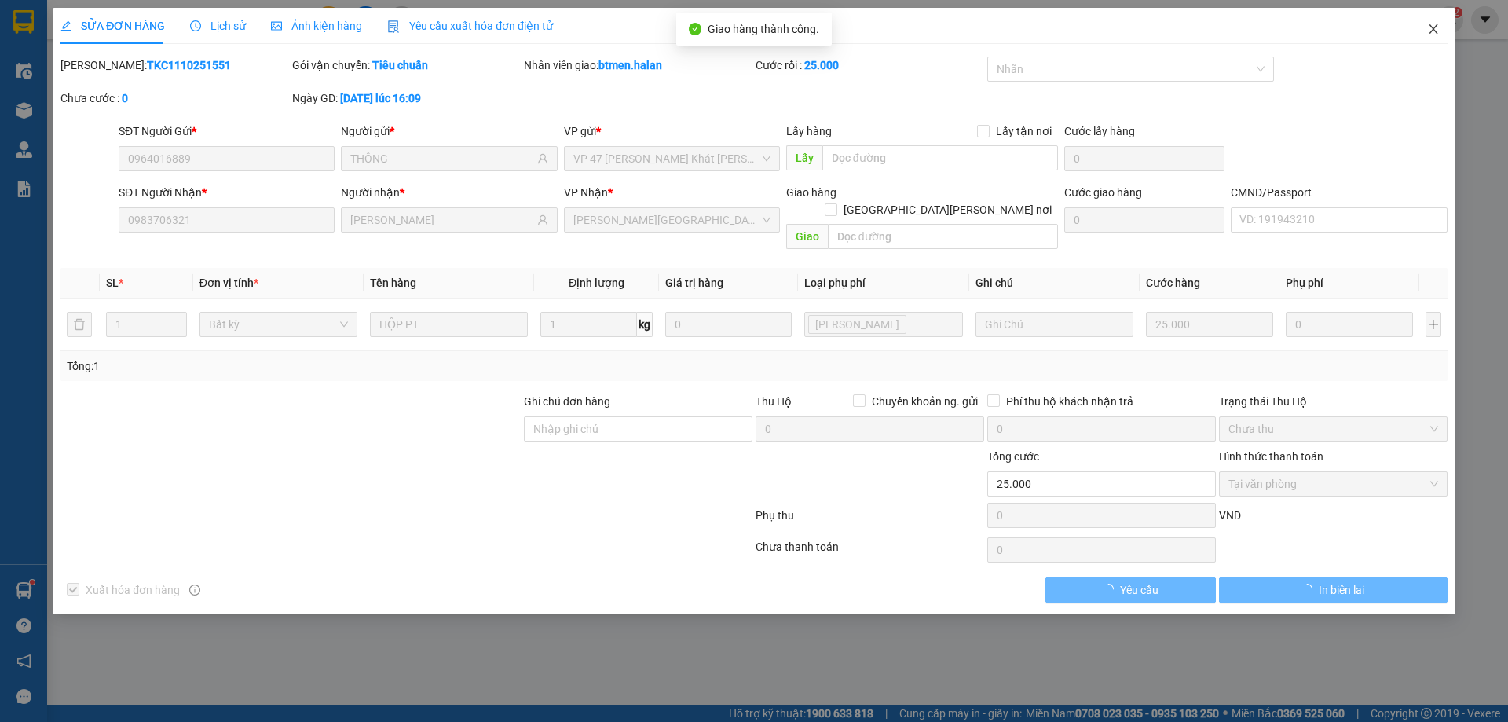
click at [1443, 26] on span "Close" at bounding box center [1433, 30] width 44 height 44
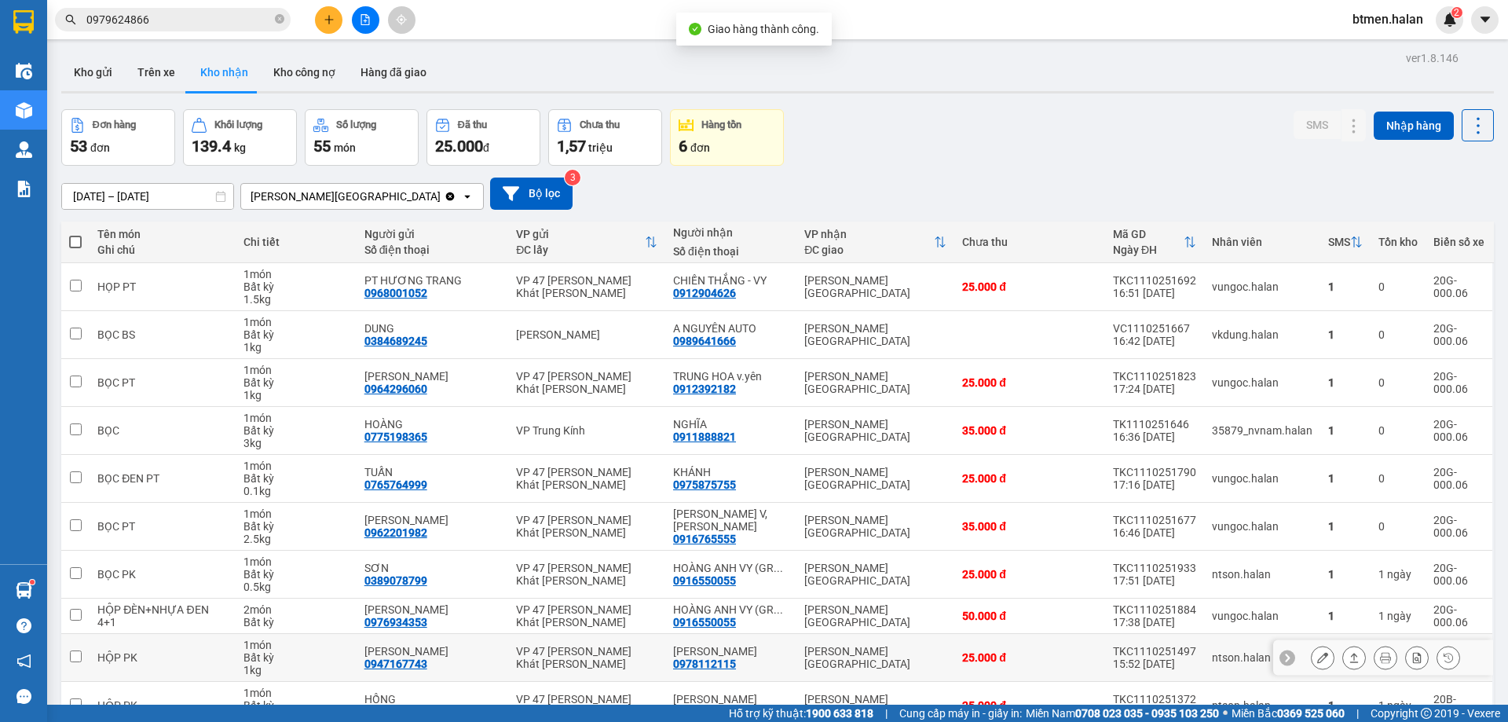
scroll to position [90, 0]
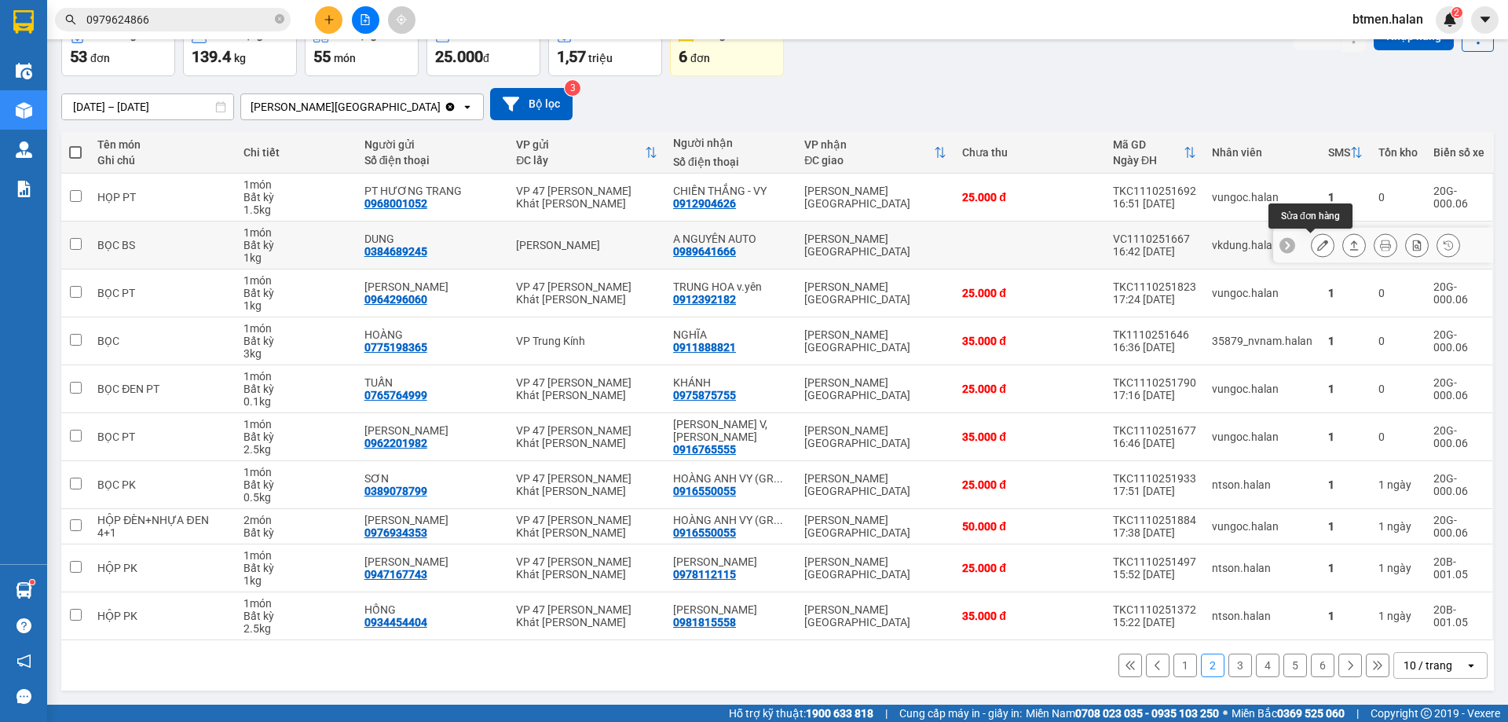
click at [1317, 240] on icon at bounding box center [1322, 245] width 11 height 11
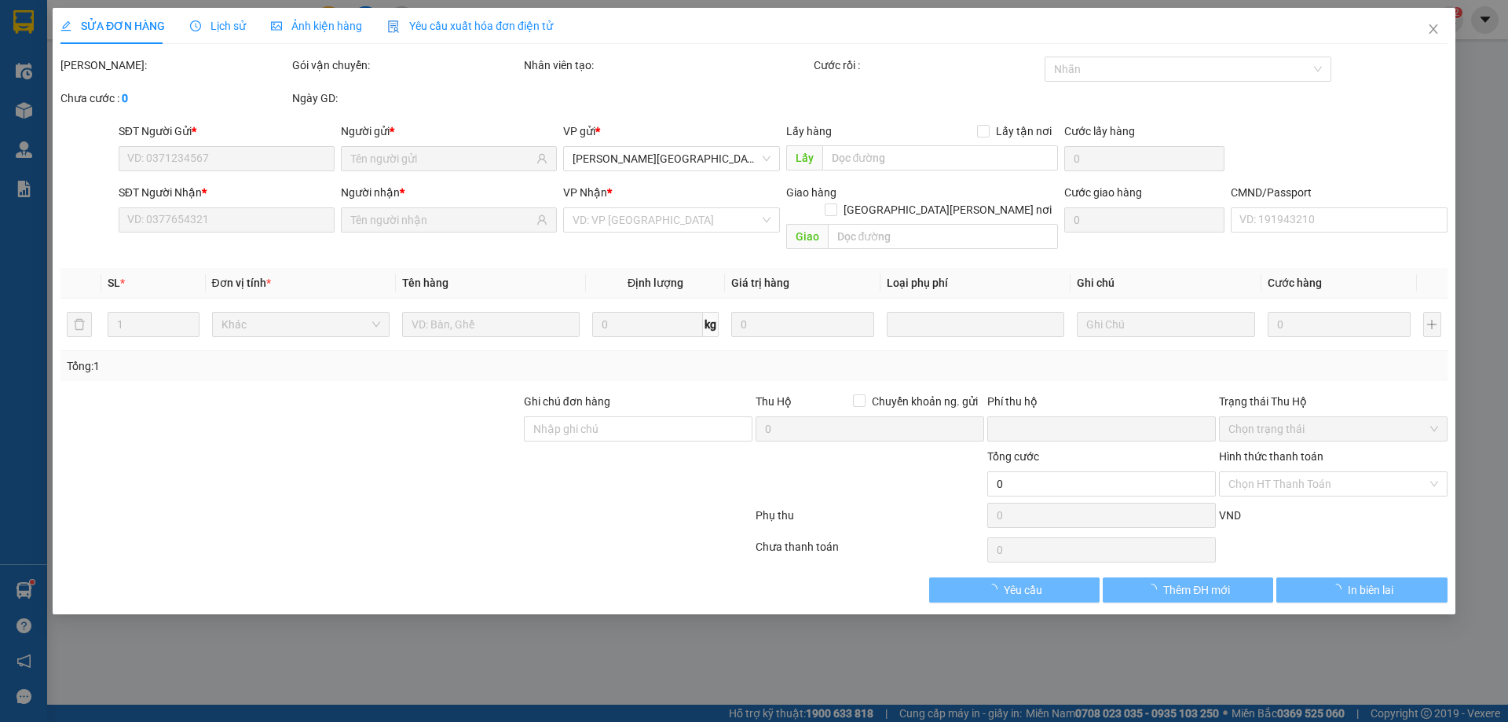
type input "0384689245"
type input "DUNG"
type input "0989641666"
type input "A NGUYÊN AUTO"
type input "0"
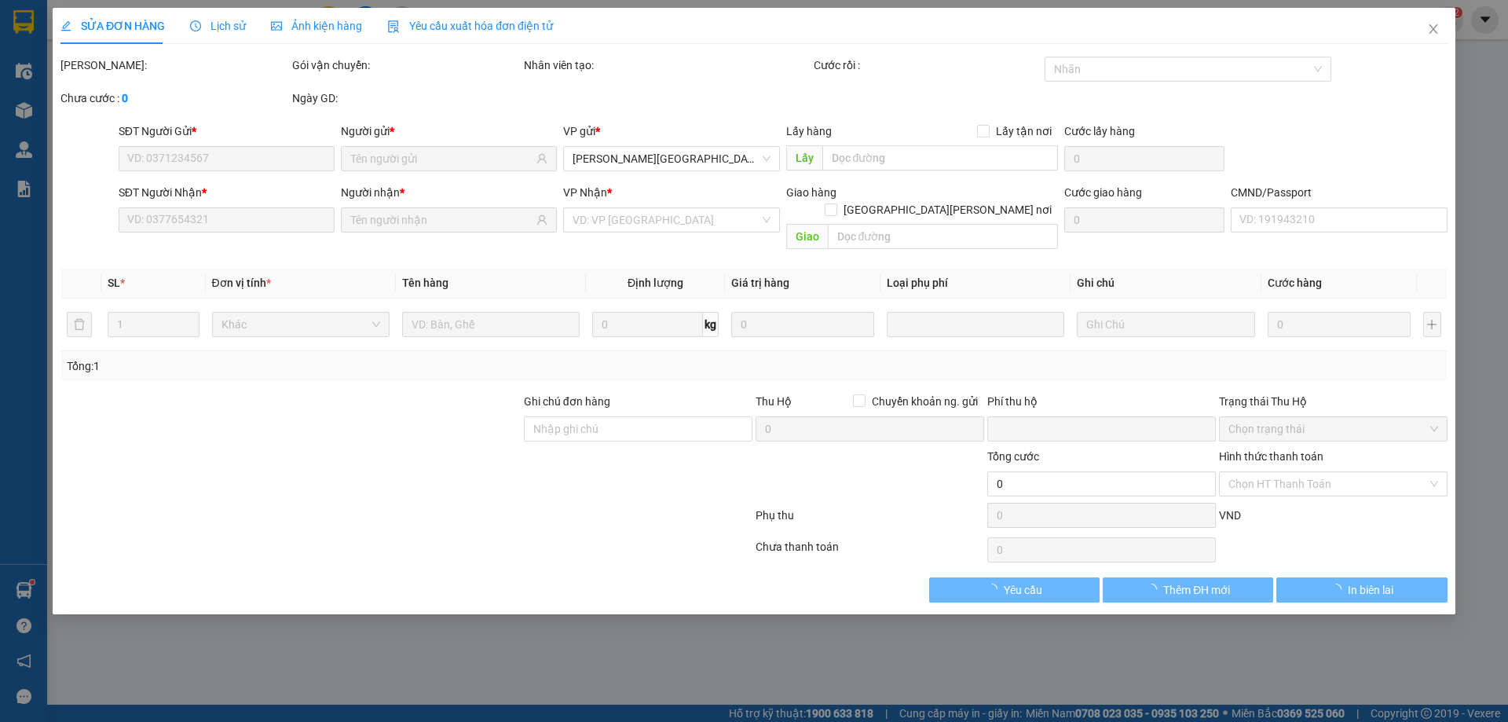
type input "25.000"
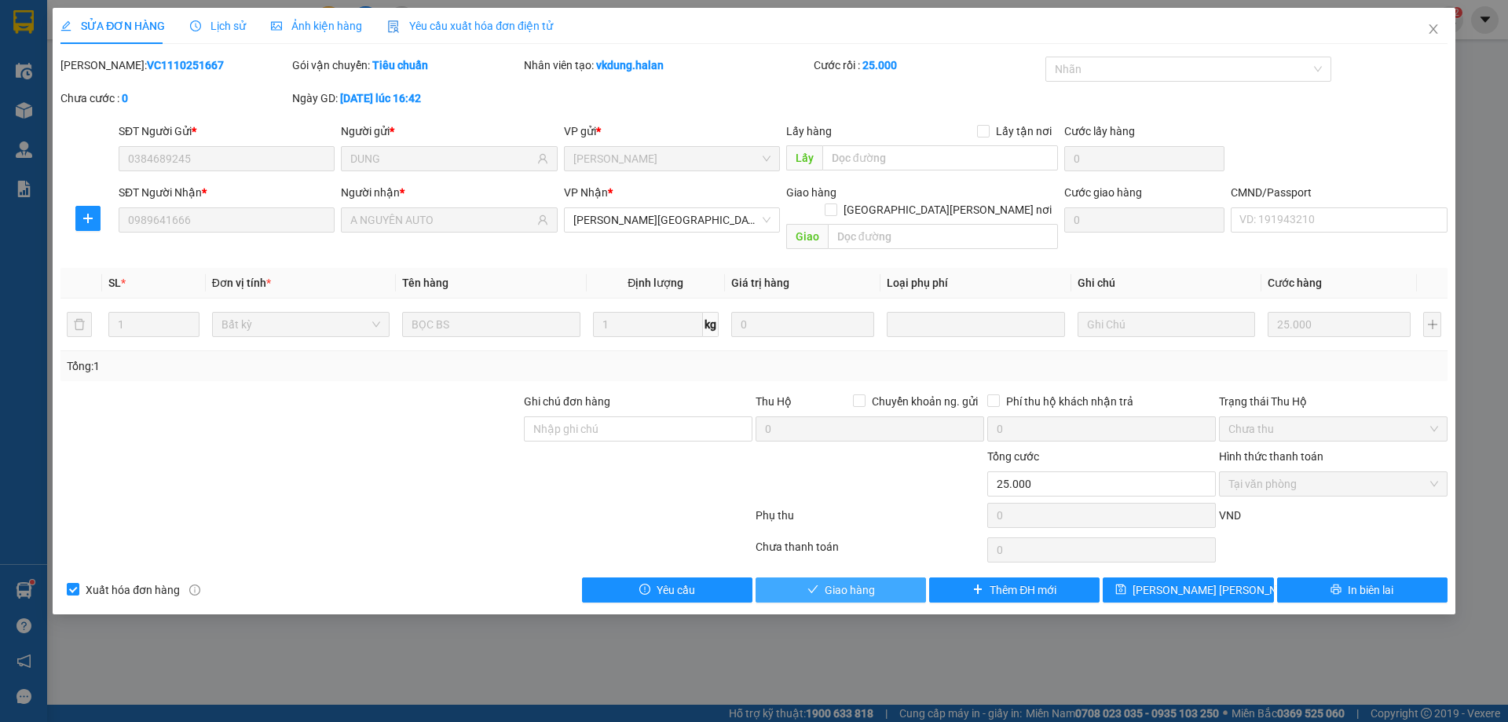
click at [831, 581] on span "Giao hàng" at bounding box center [850, 589] width 50 height 17
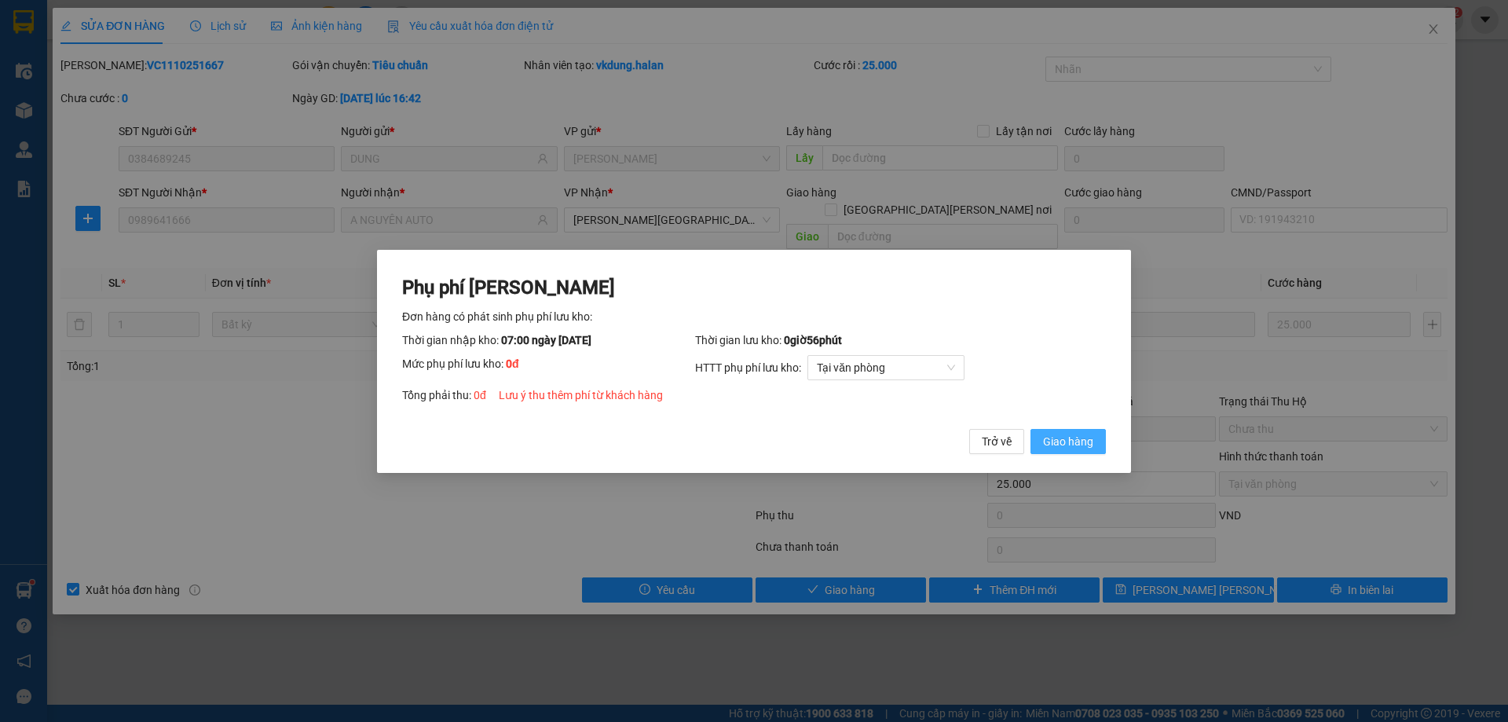
click at [1052, 436] on span "Giao hàng" at bounding box center [1068, 440] width 50 height 17
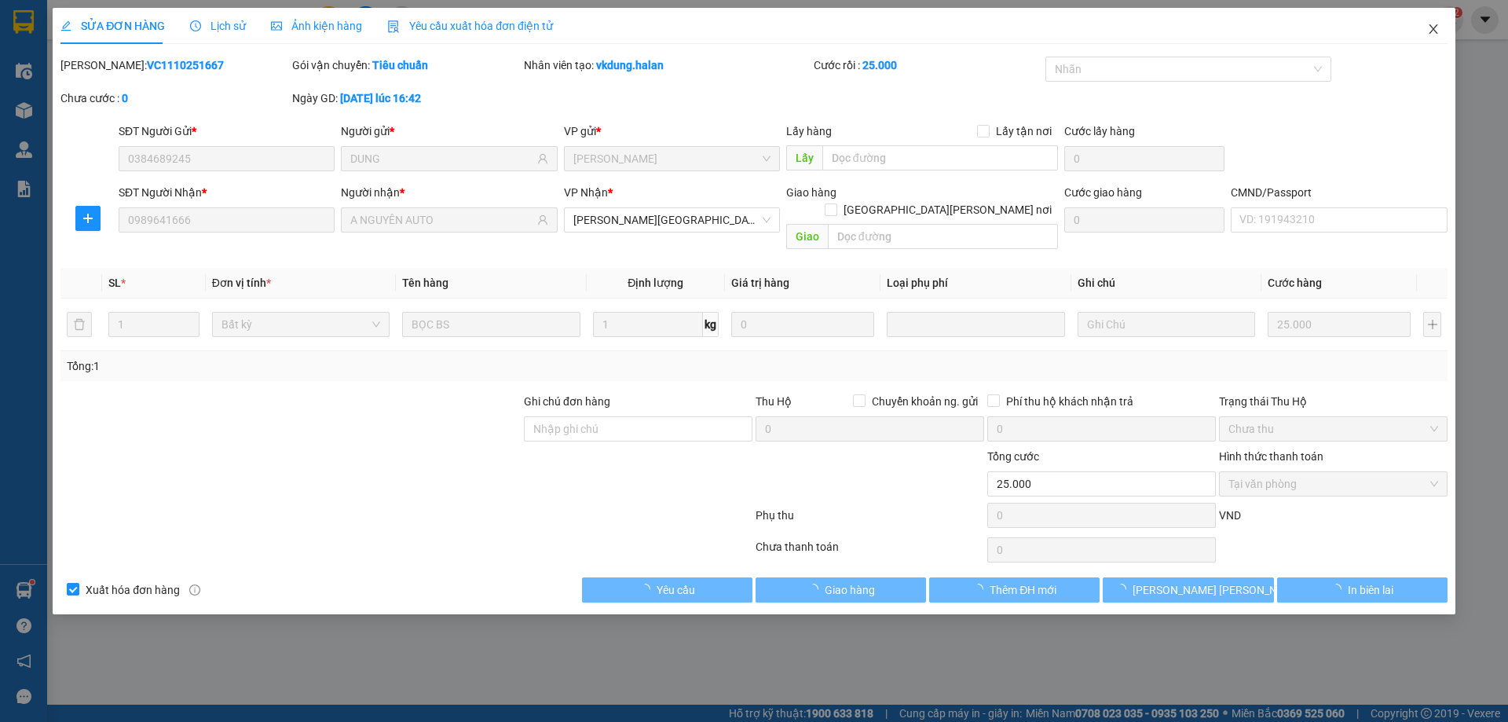
click at [1430, 25] on icon "close" at bounding box center [1433, 29] width 13 height 13
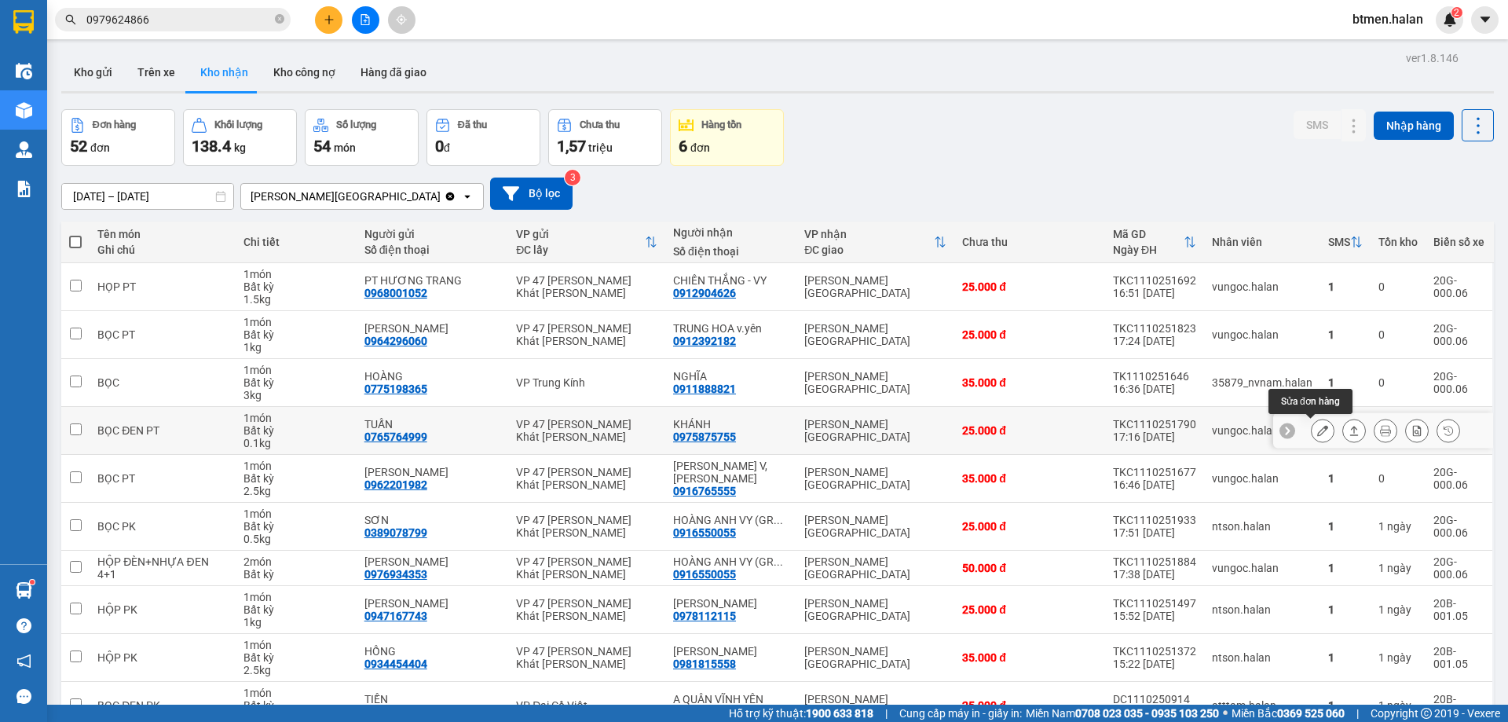
click at [1317, 427] on icon at bounding box center [1322, 430] width 11 height 11
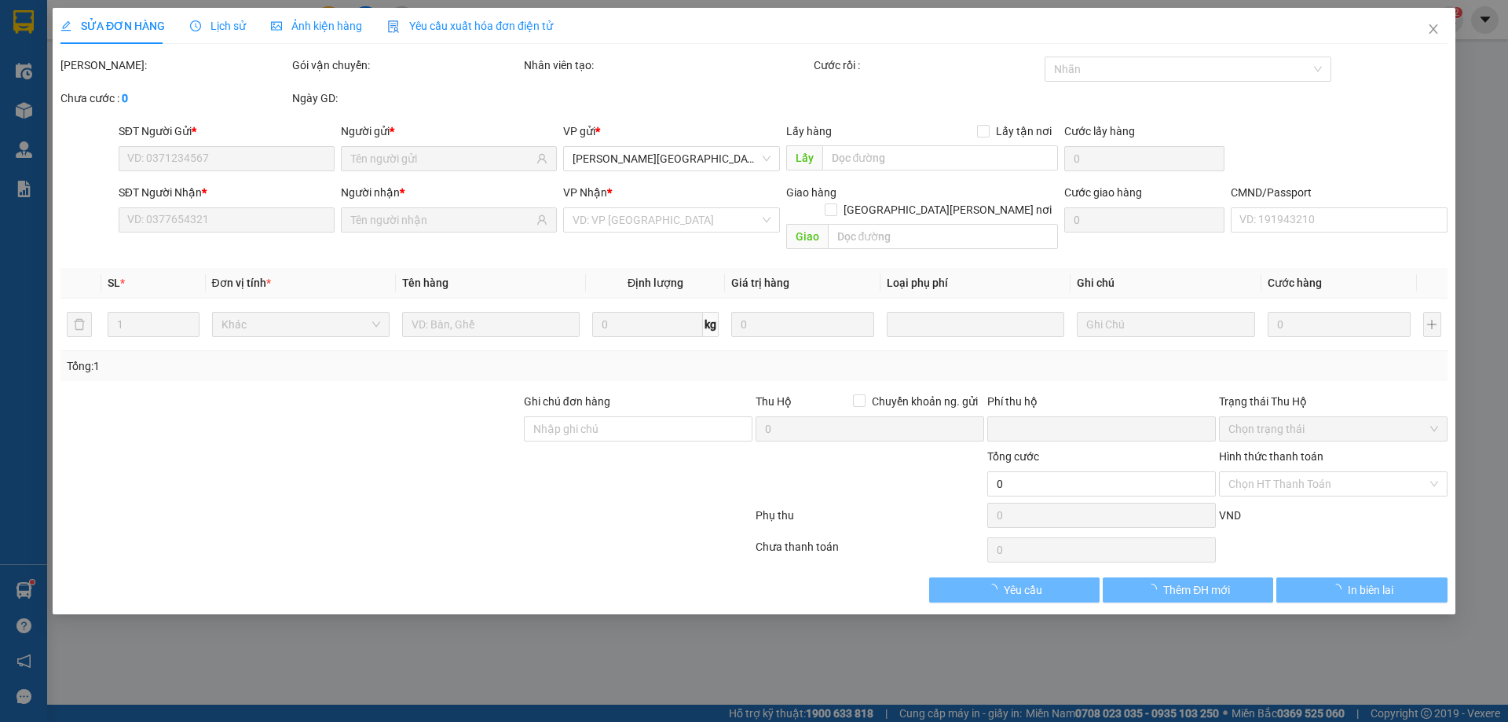
type input "0765764999"
type input "TUẤN"
type input "0975875755"
type input "KHÁNH"
type input "0"
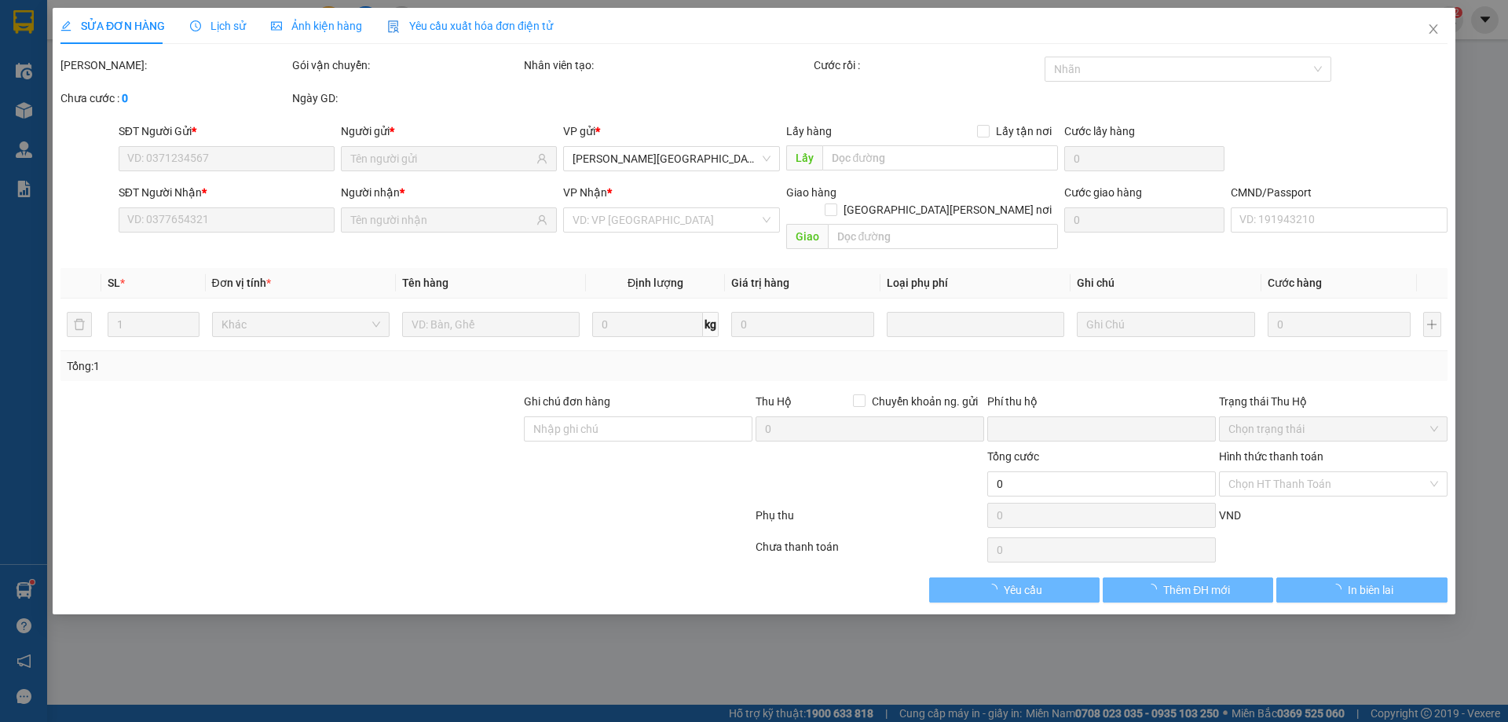
type input "25.000"
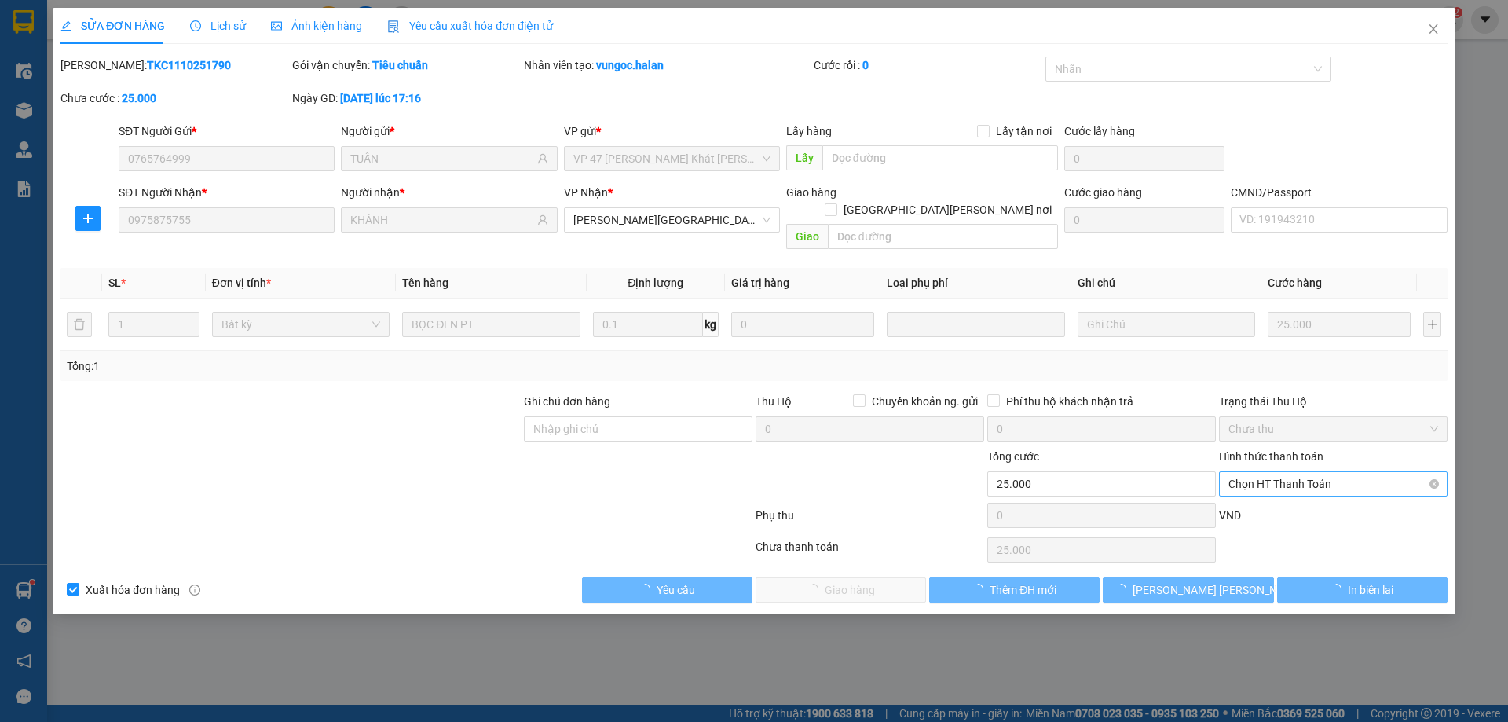
click at [1298, 472] on span "Chọn HT Thanh Toán" at bounding box center [1333, 484] width 210 height 24
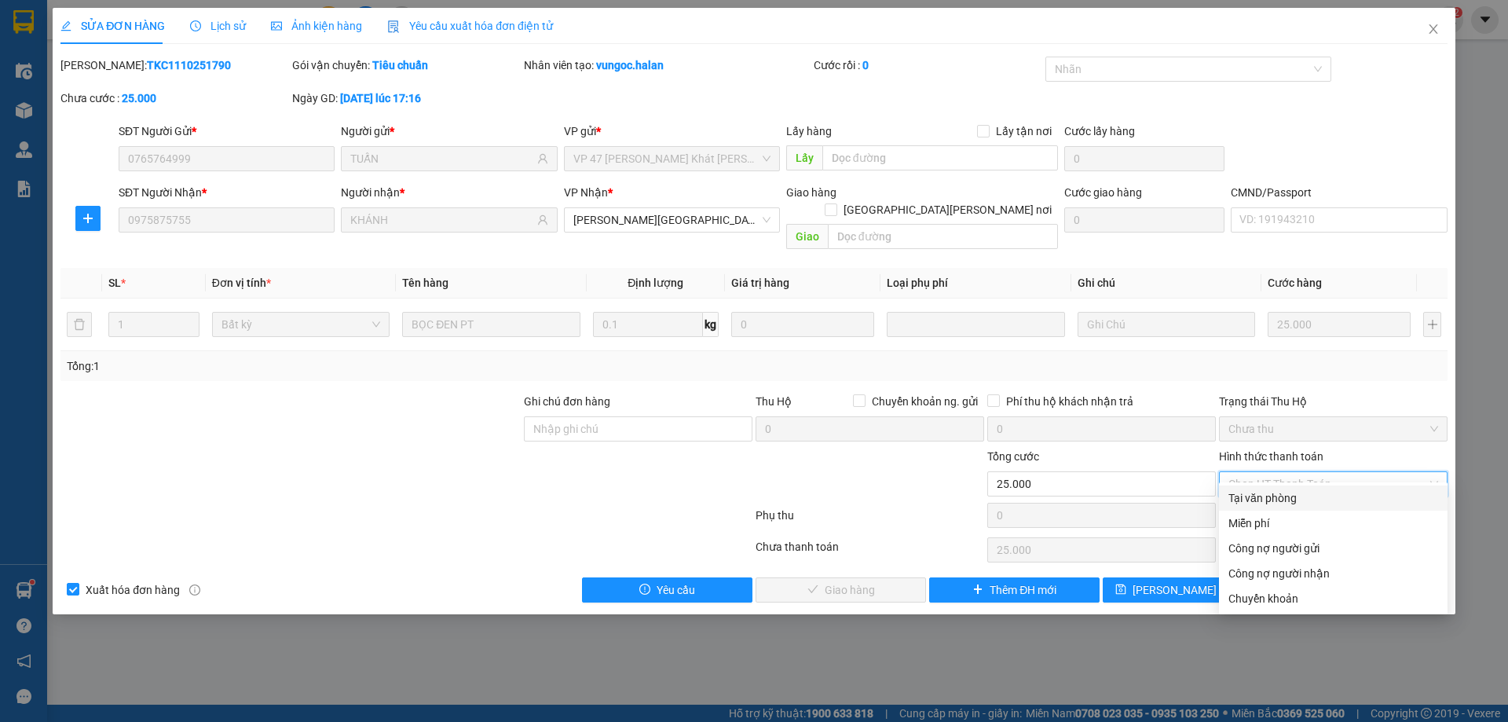
drag, startPoint x: 1271, startPoint y: 489, endPoint x: 1195, endPoint y: 533, distance: 88.0
click at [1269, 491] on div "Tại văn phòng" at bounding box center [1333, 497] width 210 height 17
type input "0"
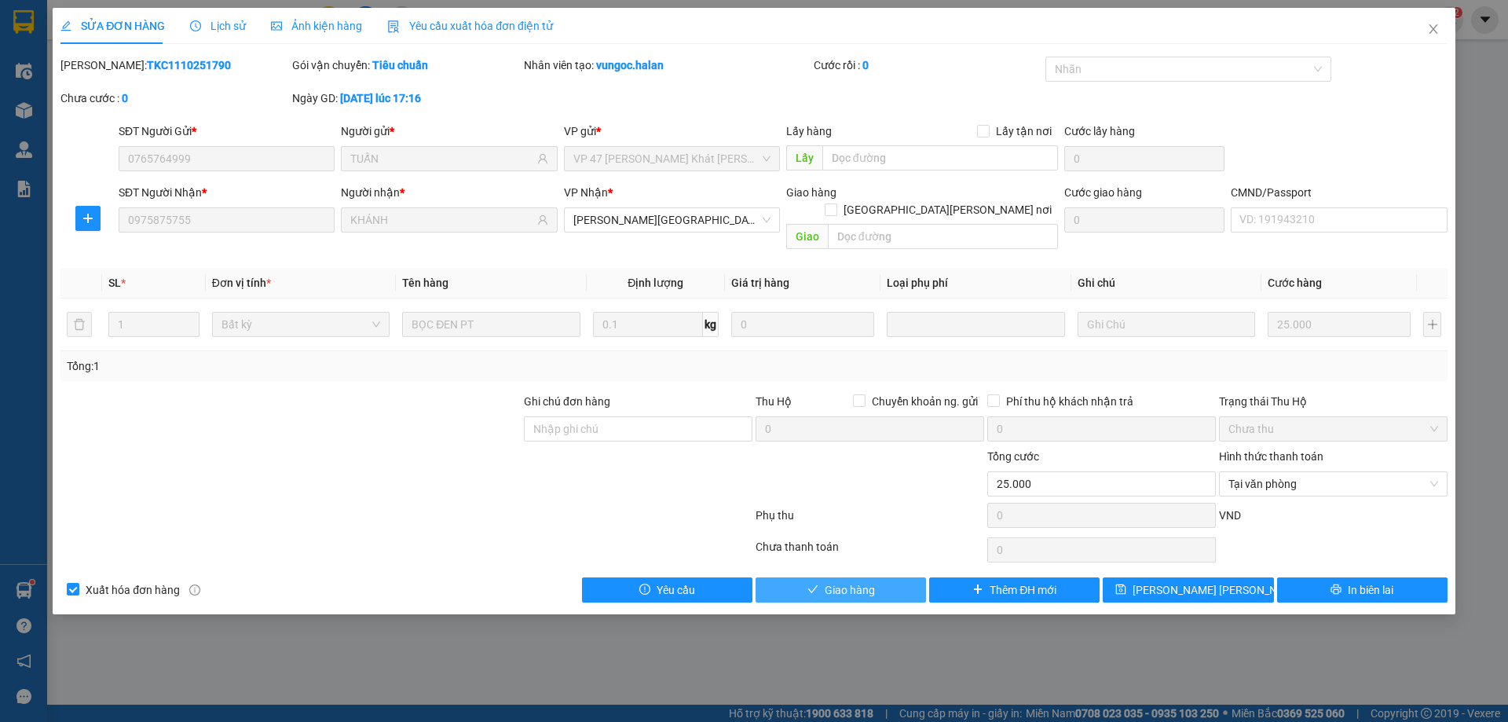
click at [823, 580] on button "Giao hàng" at bounding box center [840, 589] width 170 height 25
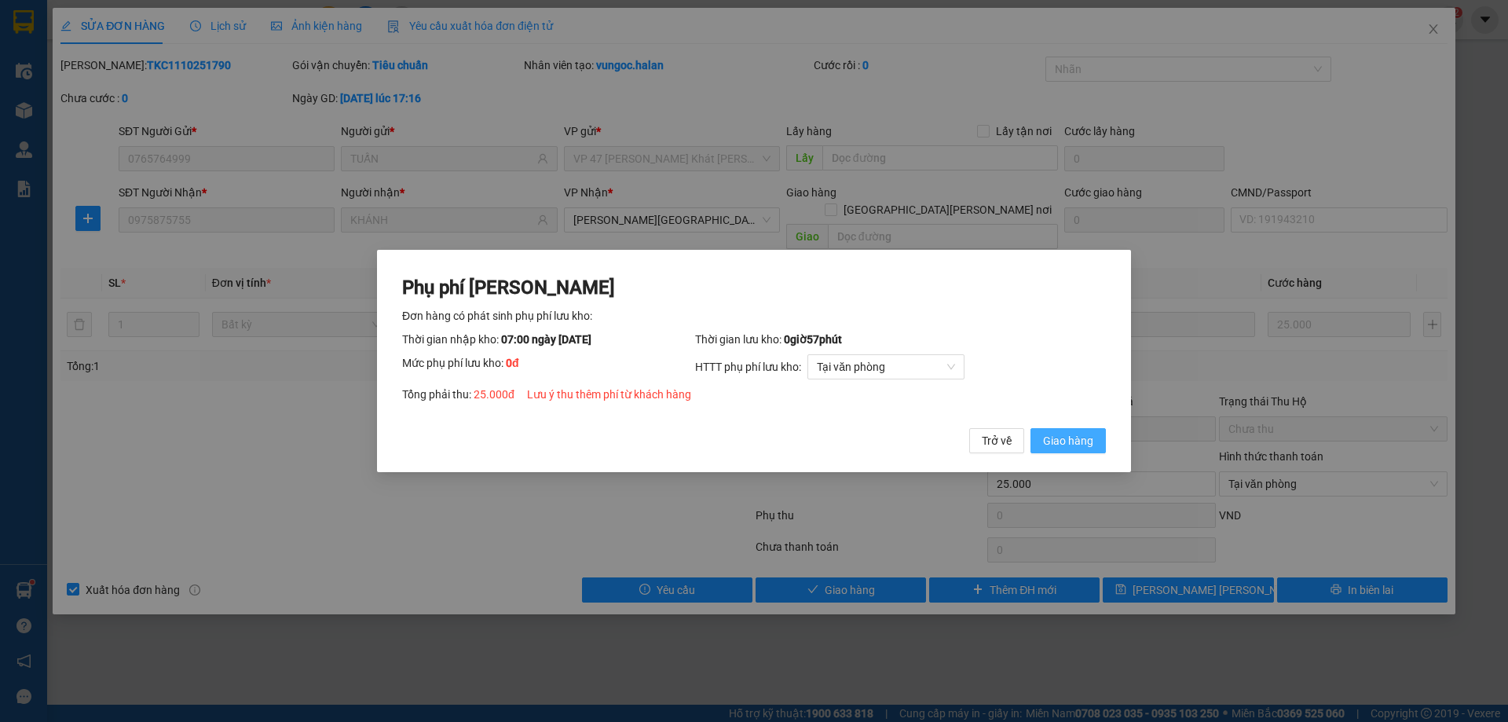
drag, startPoint x: 1080, startPoint y: 443, endPoint x: 1286, endPoint y: 173, distance: 339.6
click at [1082, 442] on span "Giao hàng" at bounding box center [1068, 440] width 50 height 17
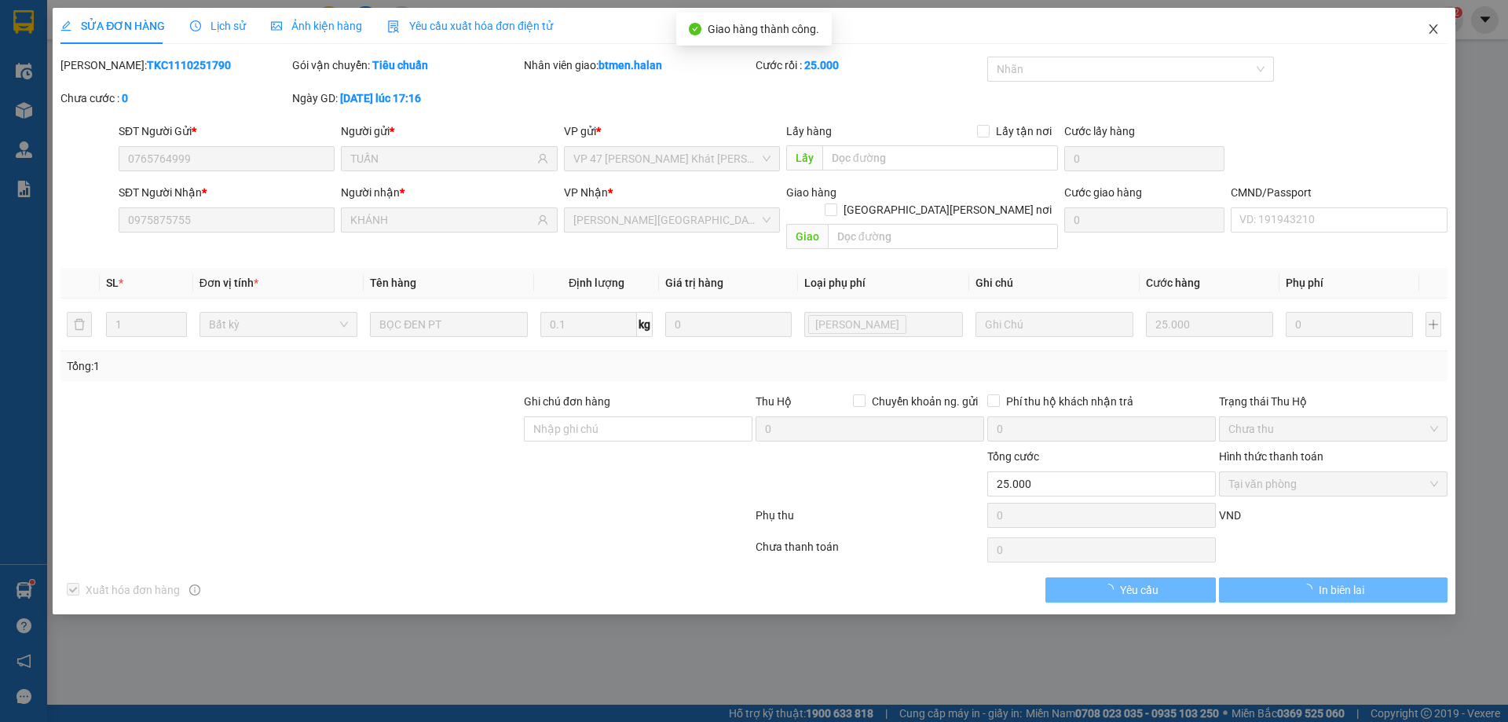
click at [1424, 31] on span "Close" at bounding box center [1433, 30] width 44 height 44
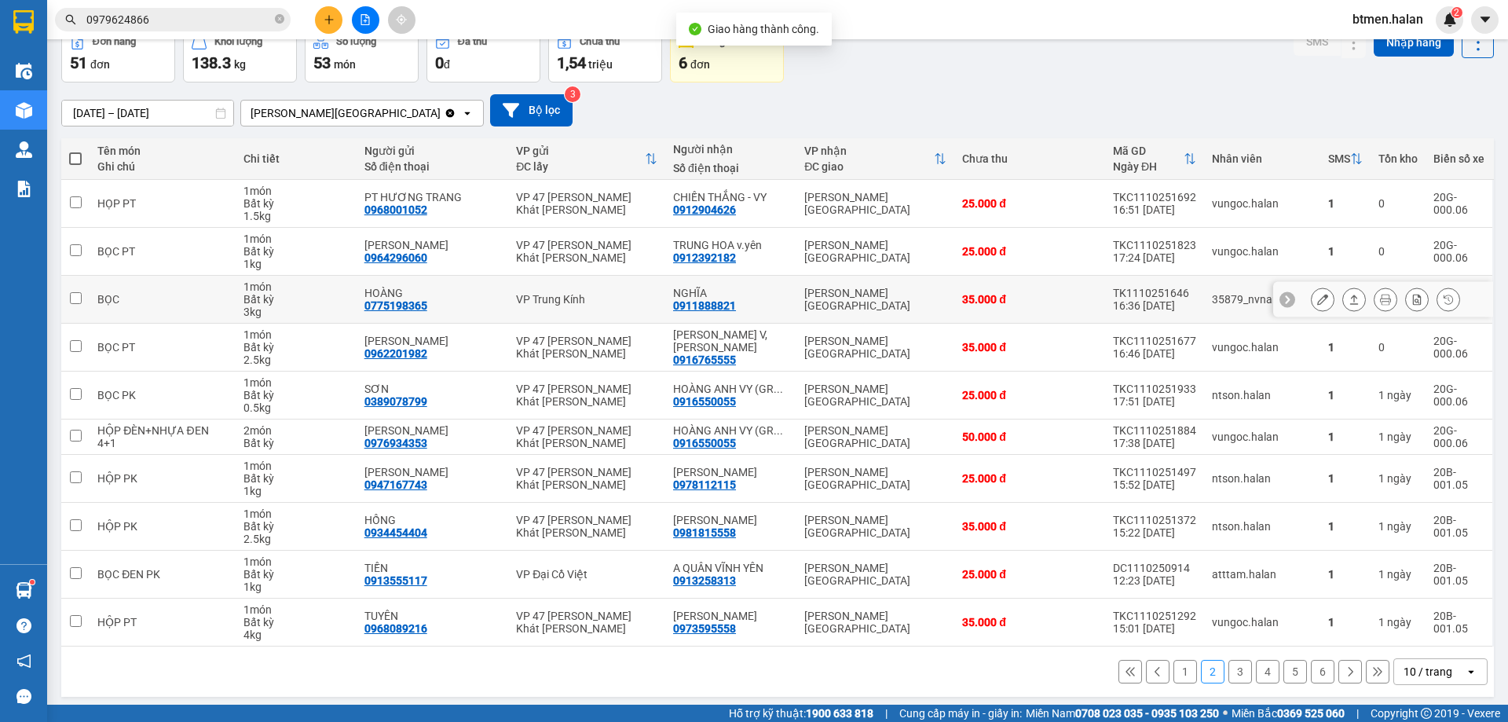
scroll to position [90, 0]
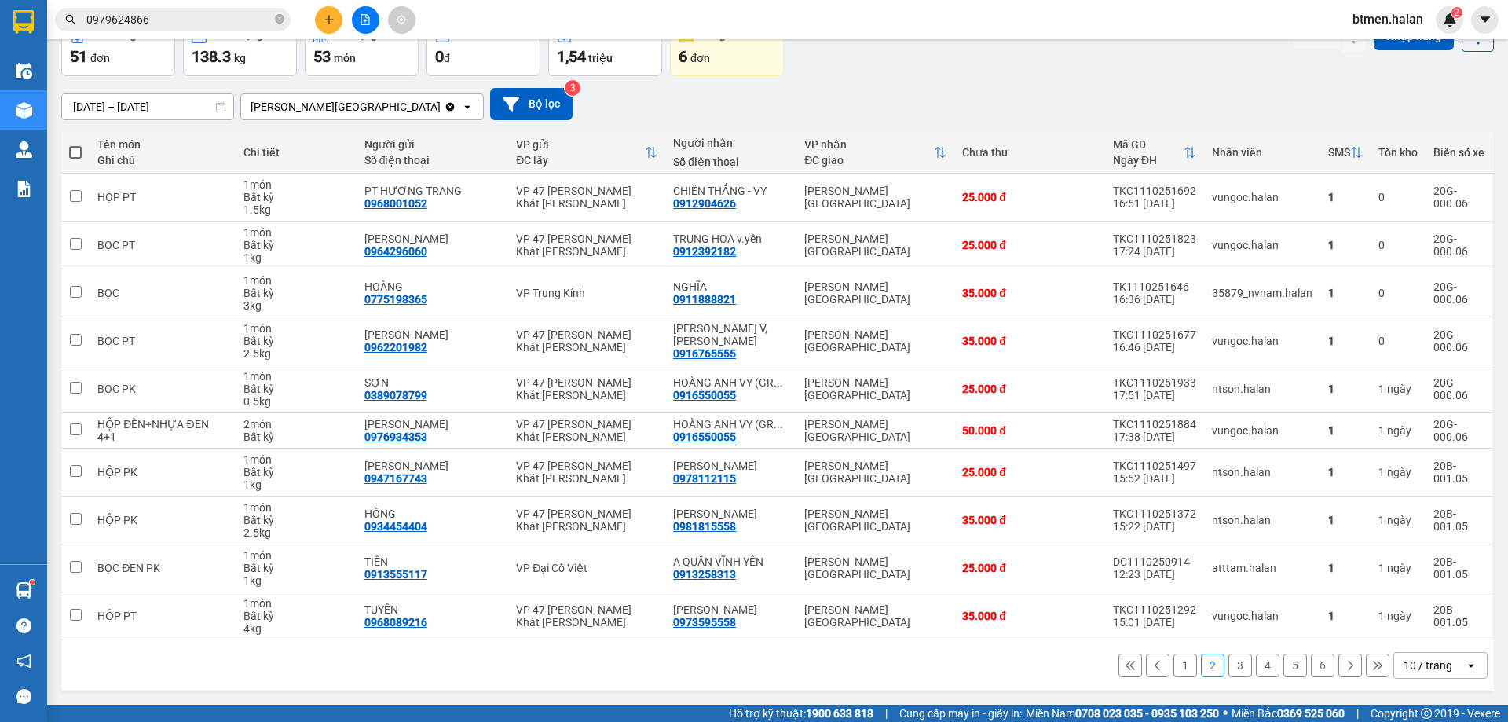
click at [1175, 667] on button "1" at bounding box center [1185, 665] width 24 height 24
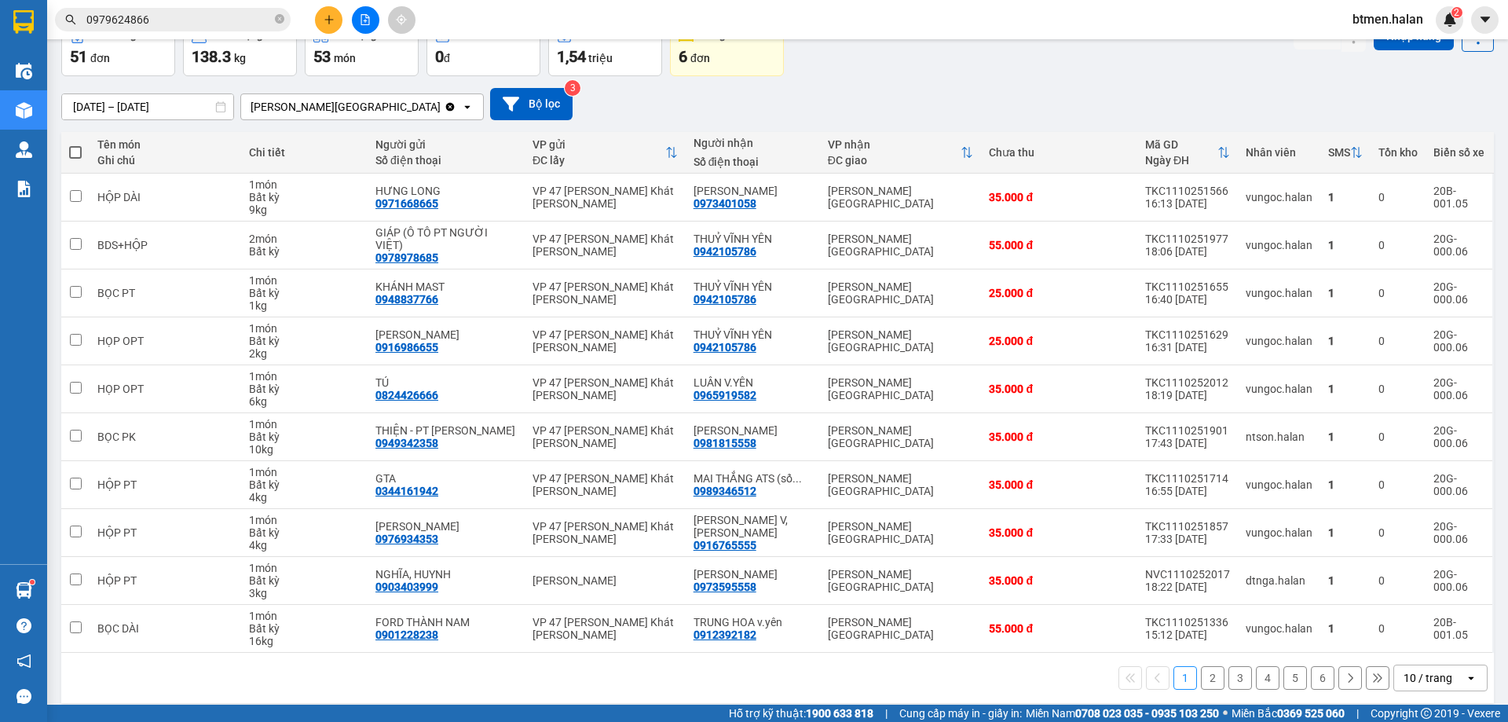
click at [1233, 669] on button "3" at bounding box center [1240, 678] width 24 height 24
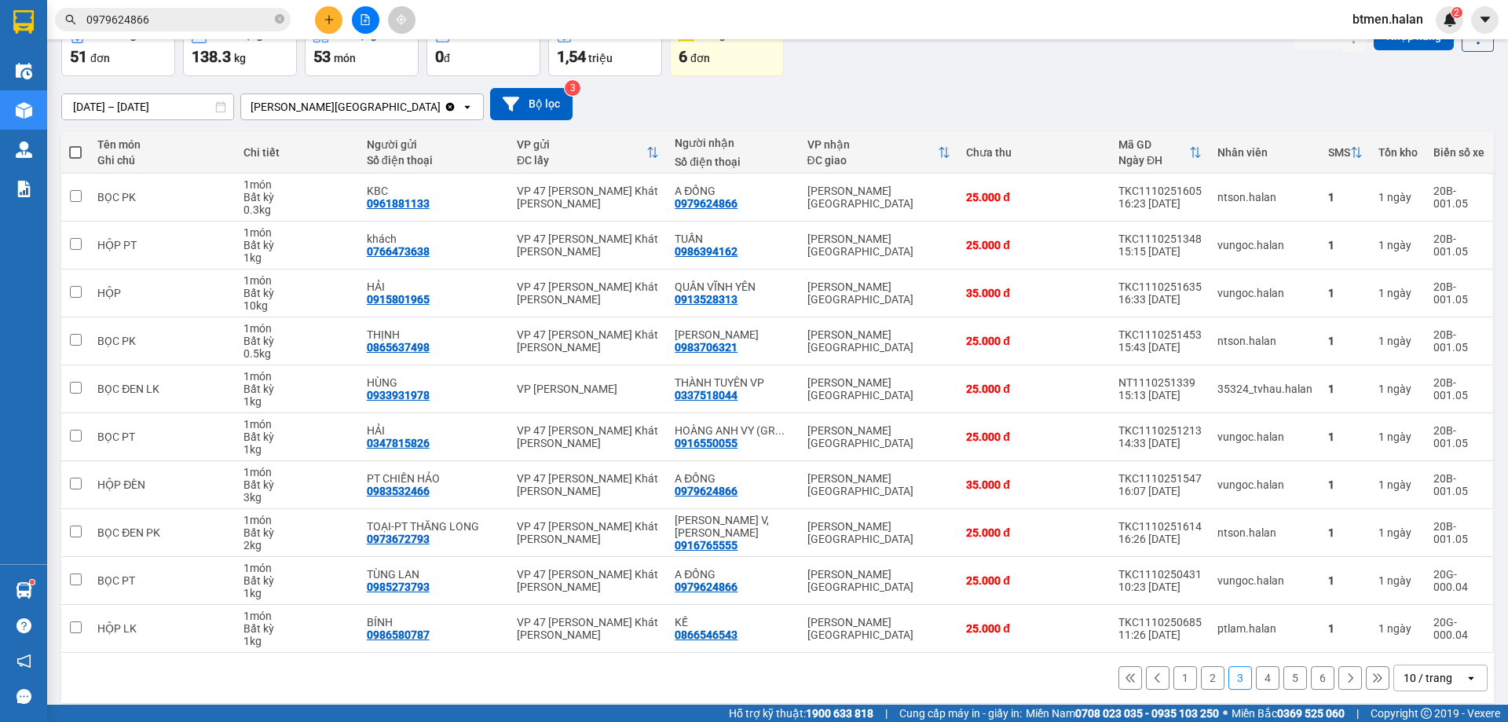
click at [1256, 675] on button "4" at bounding box center [1268, 678] width 24 height 24
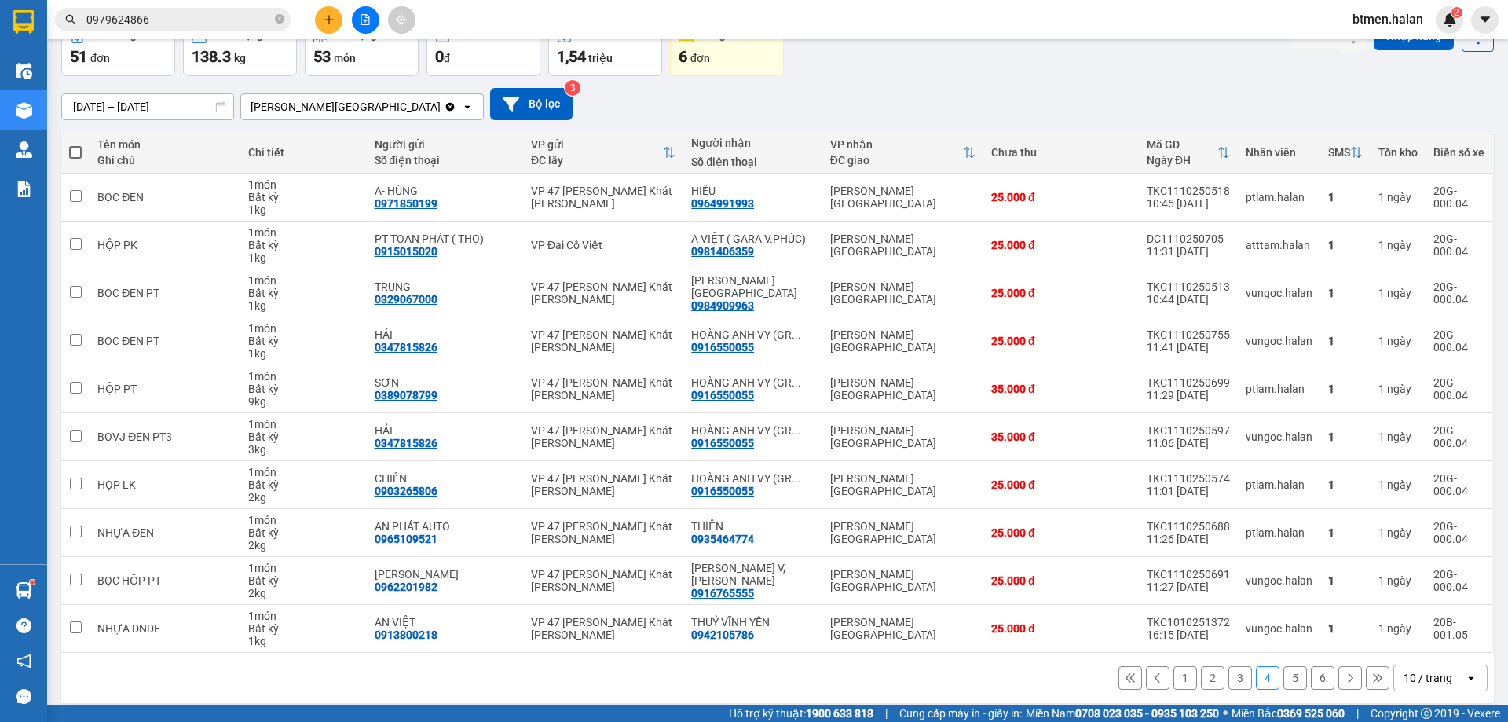
click at [1284, 677] on button "5" at bounding box center [1295, 678] width 24 height 24
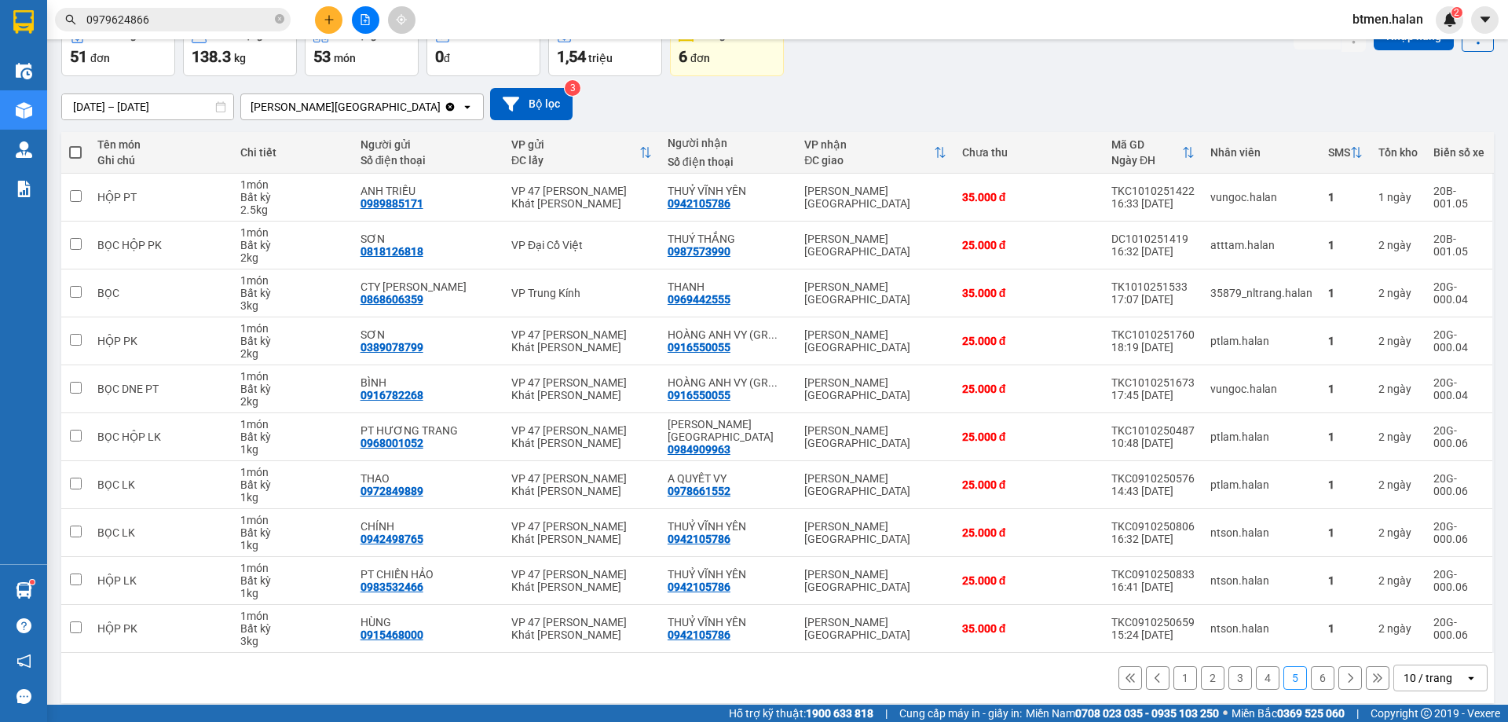
click at [1315, 675] on button "6" at bounding box center [1323, 678] width 24 height 24
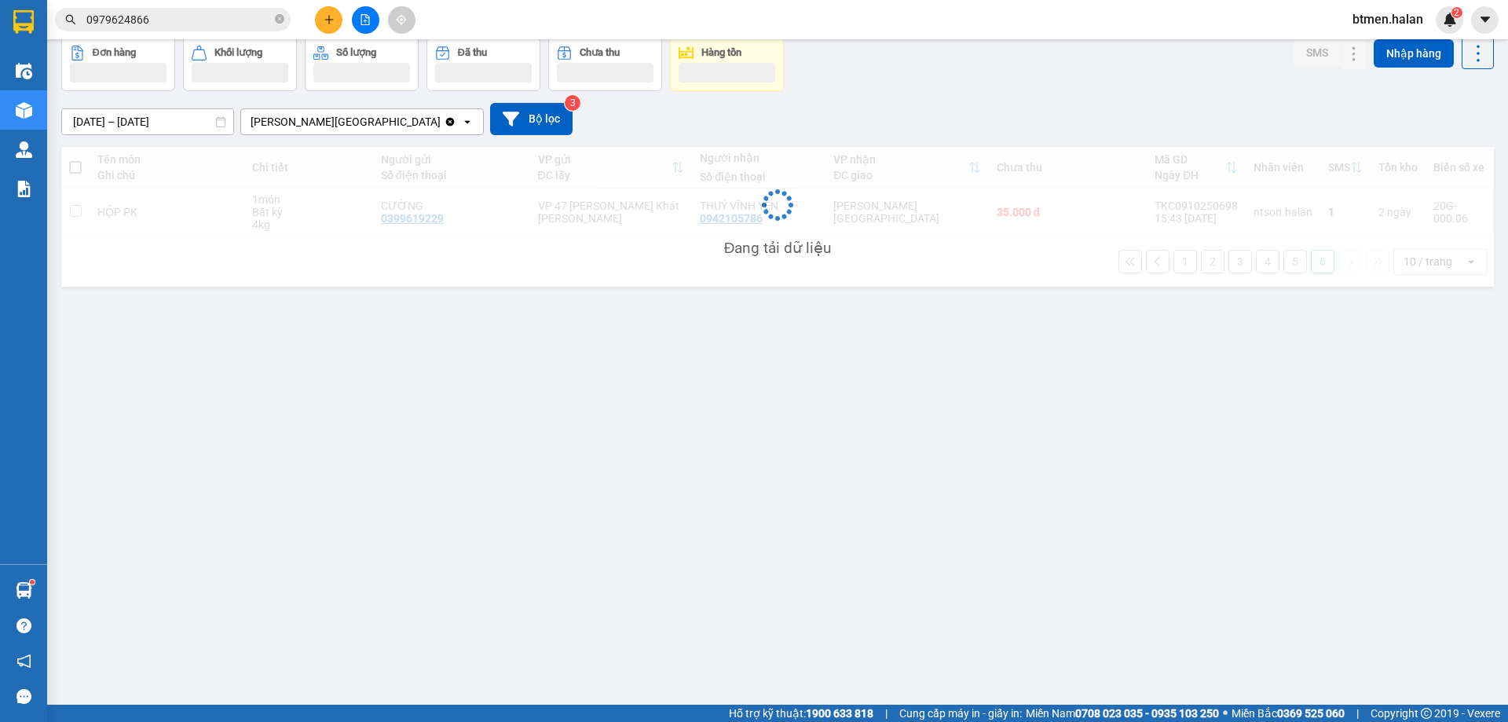
scroll to position [72, 0]
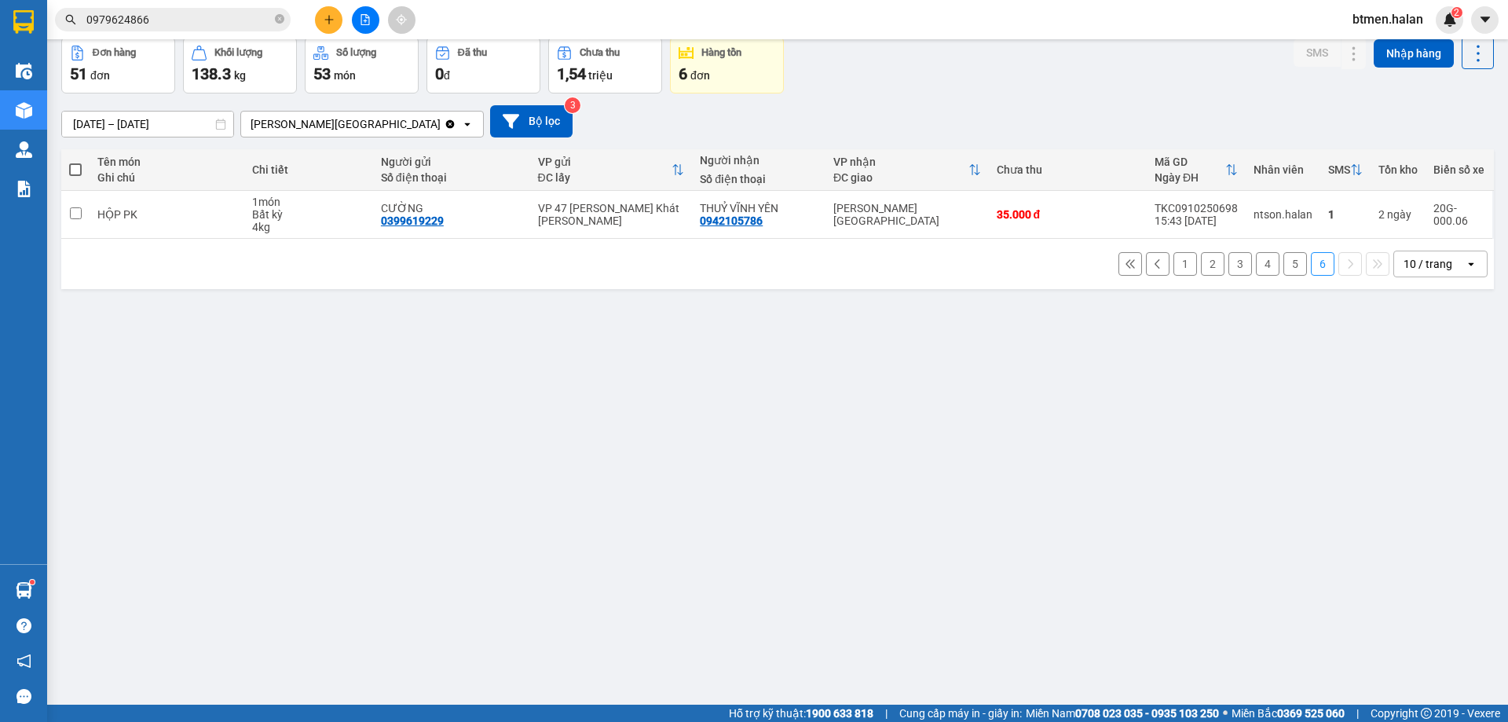
drag, startPoint x: 1028, startPoint y: 105, endPoint x: 729, endPoint y: 49, distance: 304.4
click at [1028, 106] on div "14/08/2025 – 12/10/2025 Press the down arrow key to interact with the calendar …" at bounding box center [777, 121] width 1432 height 32
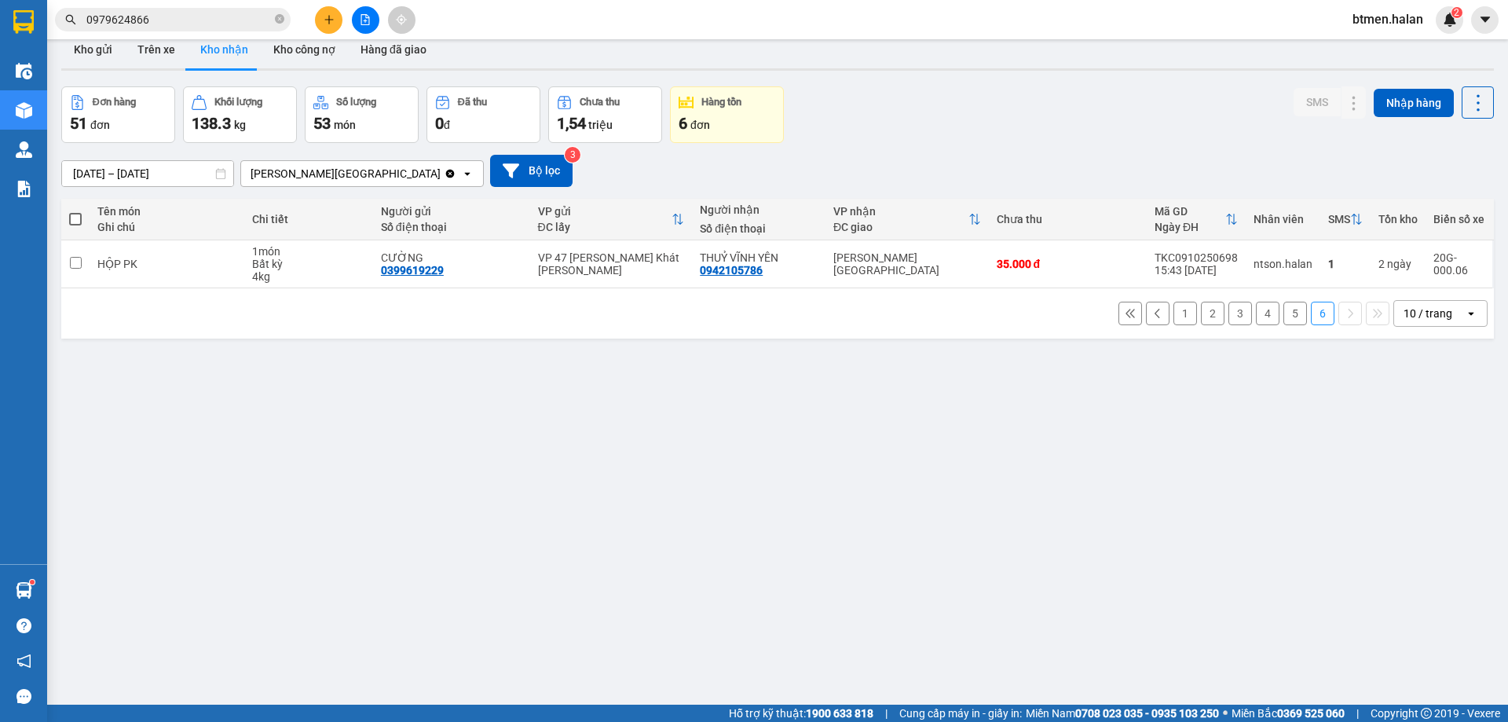
scroll to position [0, 0]
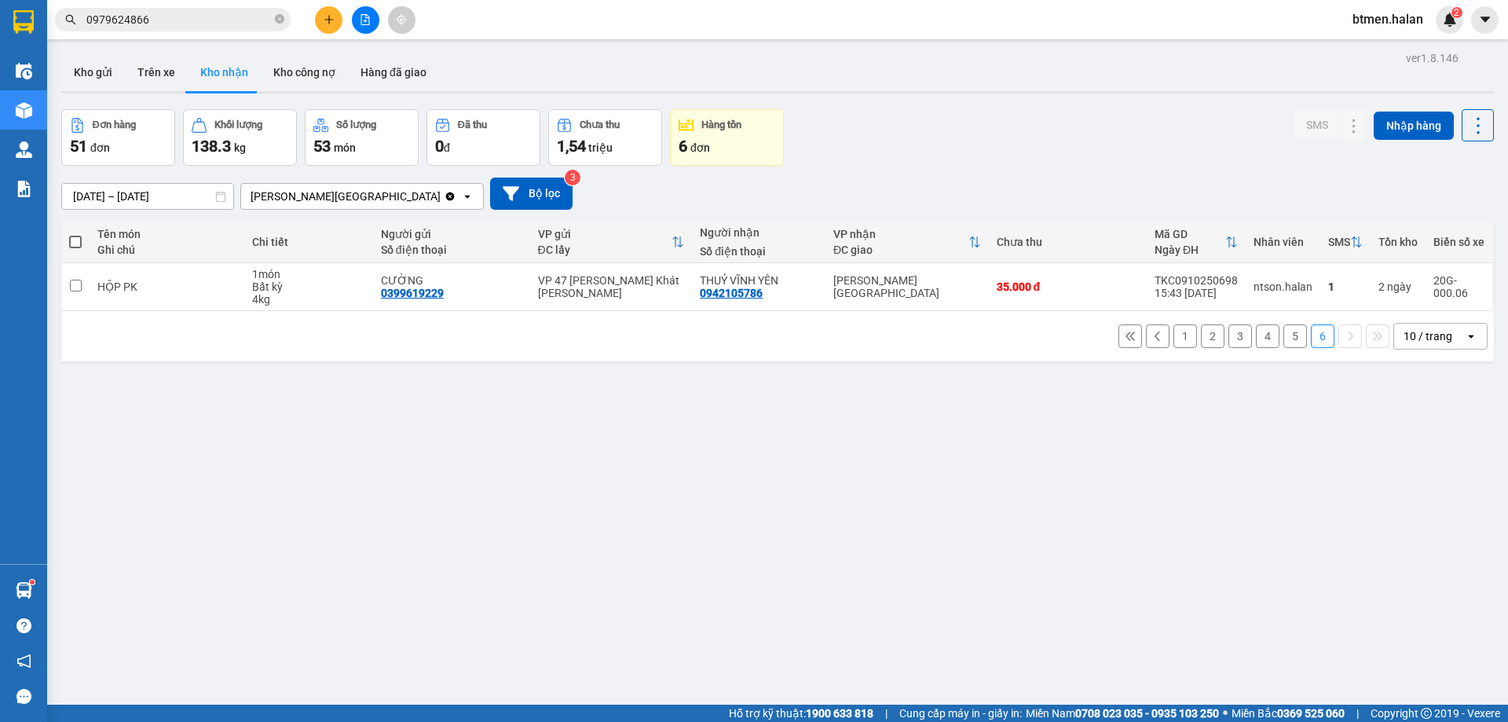
click at [1173, 336] on button "1" at bounding box center [1185, 336] width 24 height 24
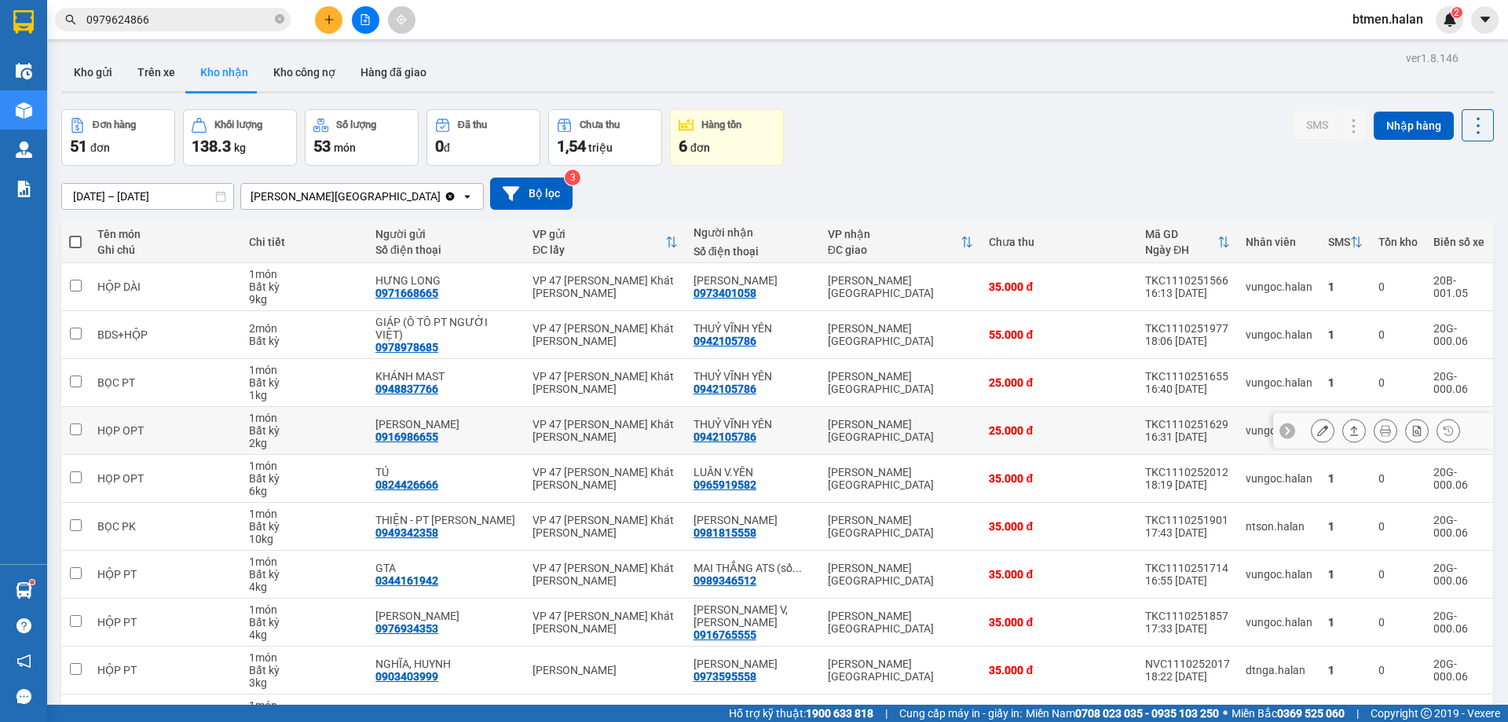
scroll to position [90, 0]
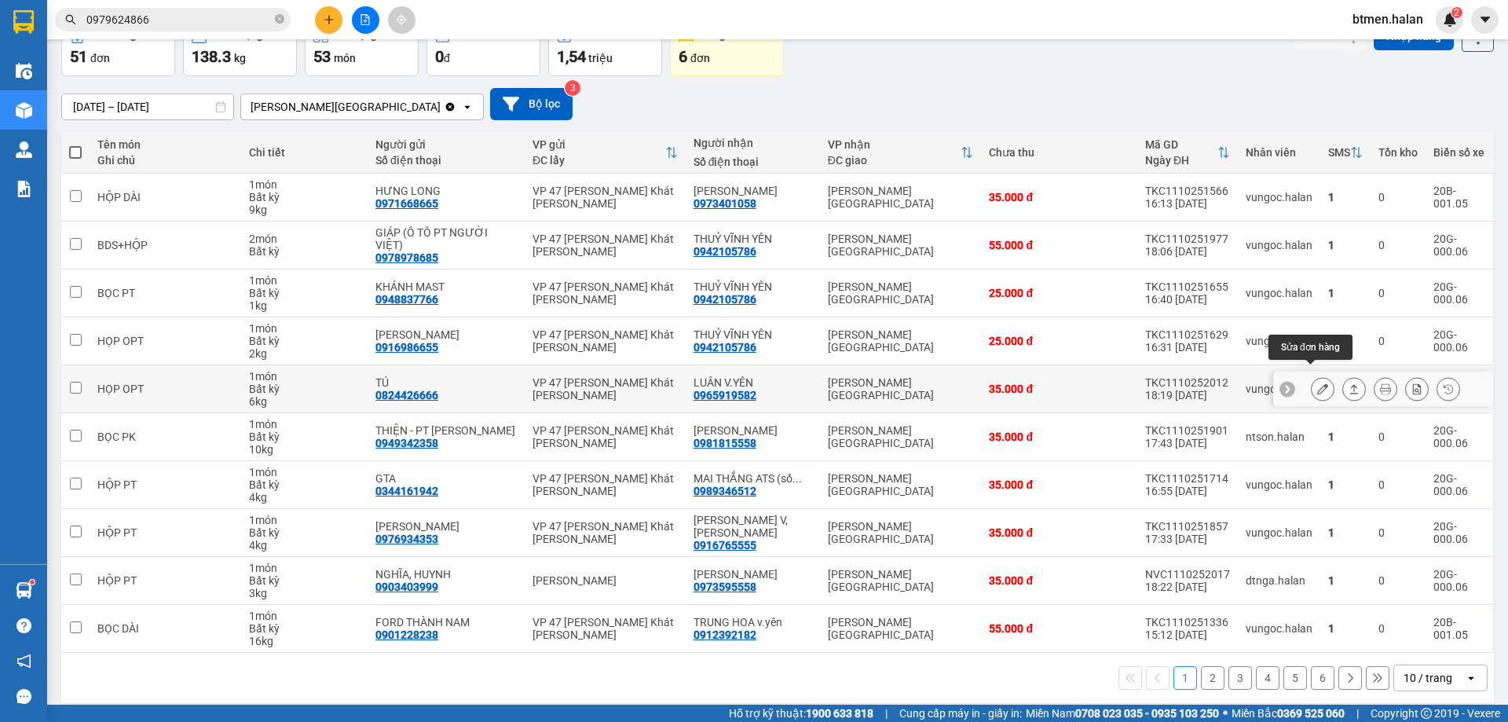
click at [1311, 375] on button at bounding box center [1322, 388] width 22 height 27
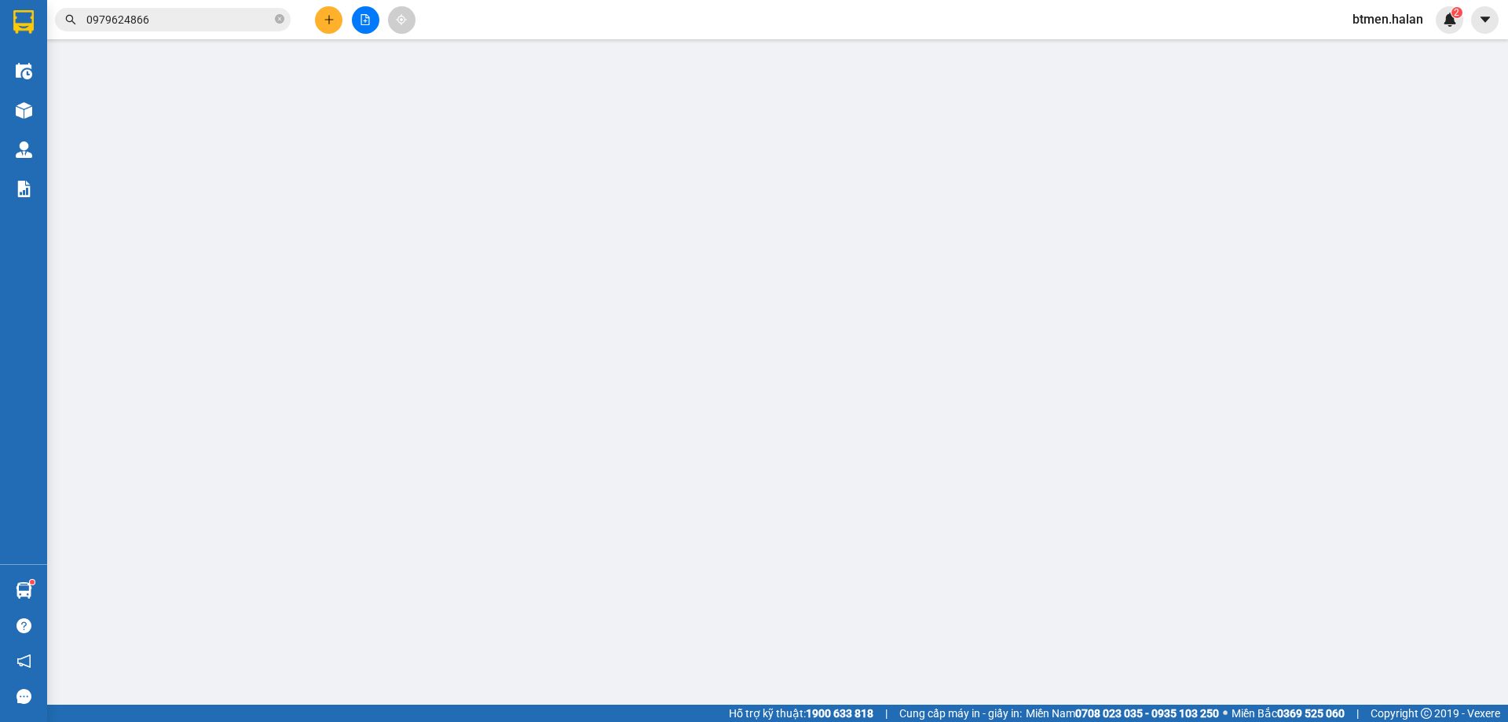
type input "0824426666"
type input "TÚ"
type input "0965919582"
type input "LUÂN V.YÊN"
type input "0"
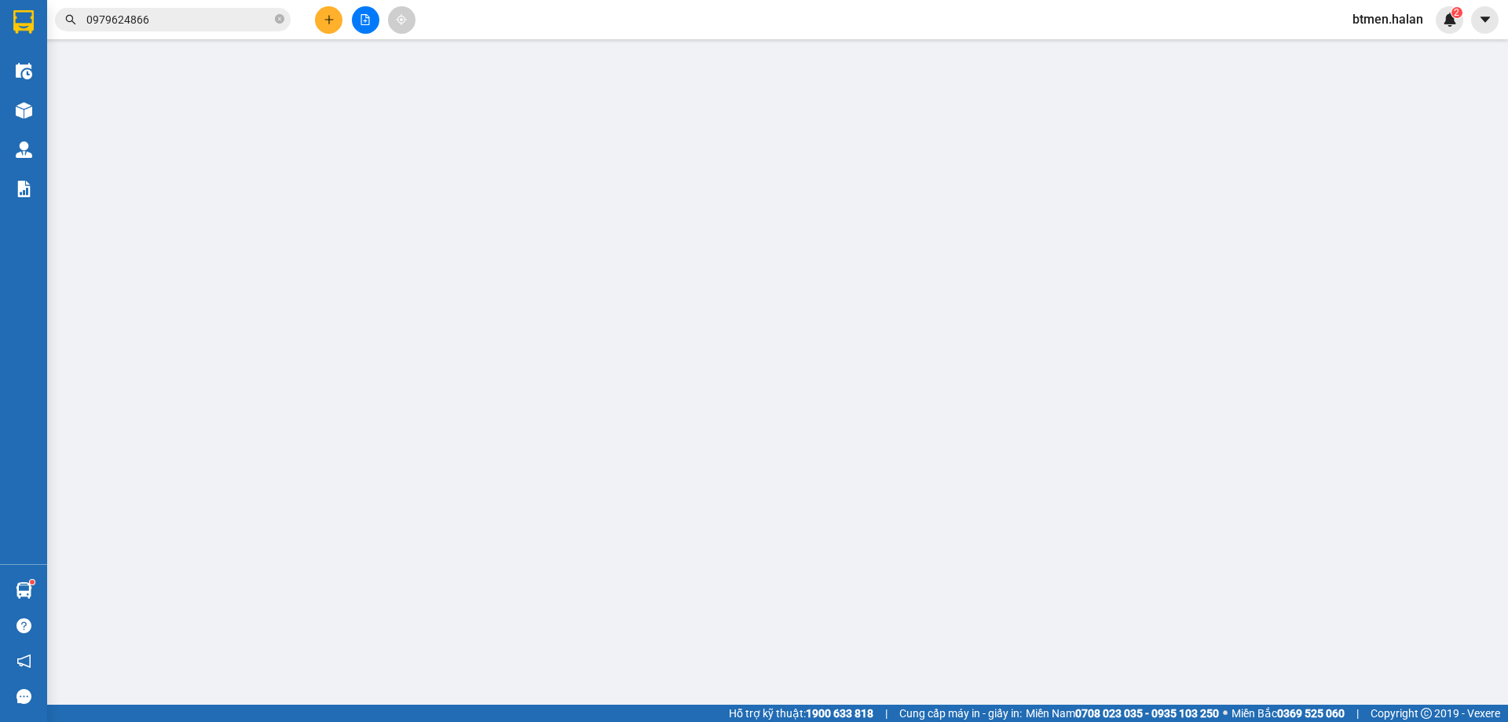
type input "35.000"
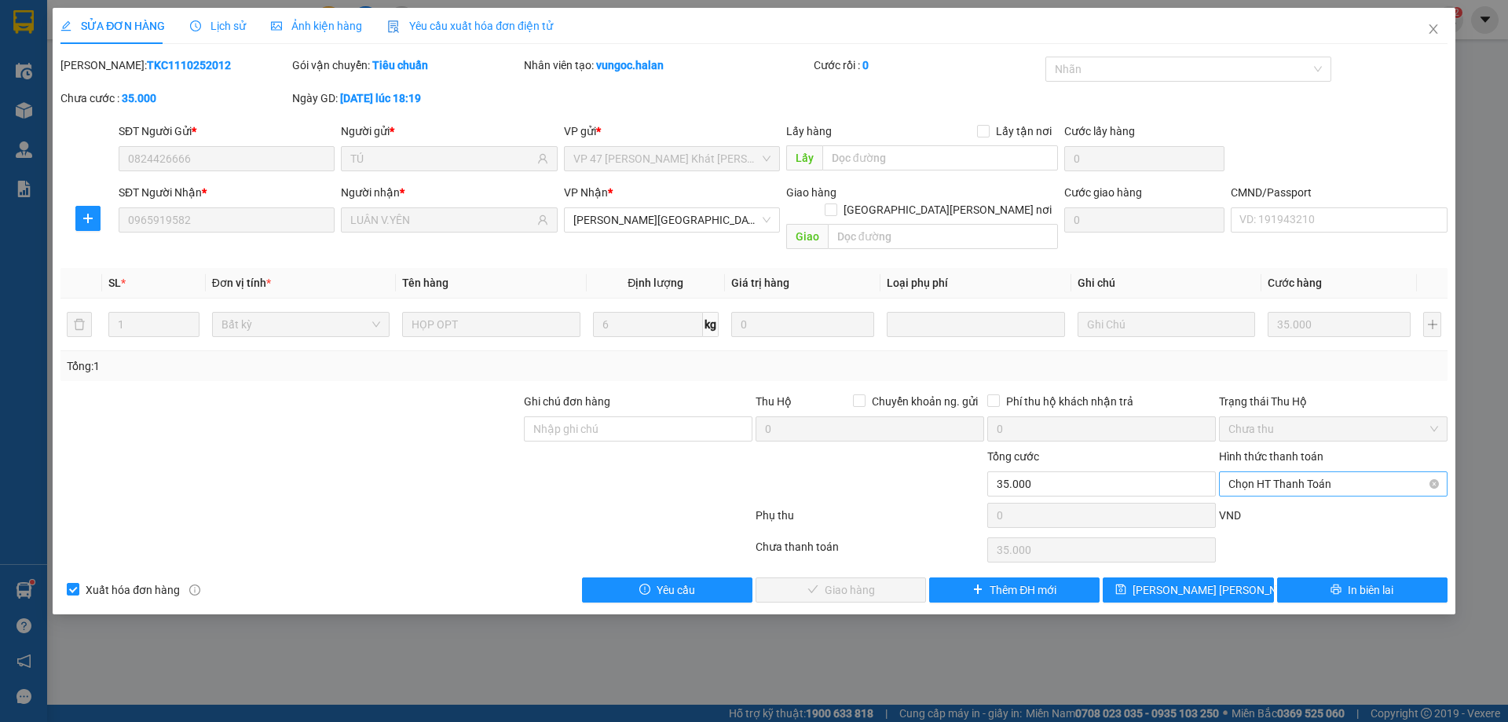
click at [1286, 472] on span "Chọn HT Thanh Toán" at bounding box center [1333, 484] width 210 height 24
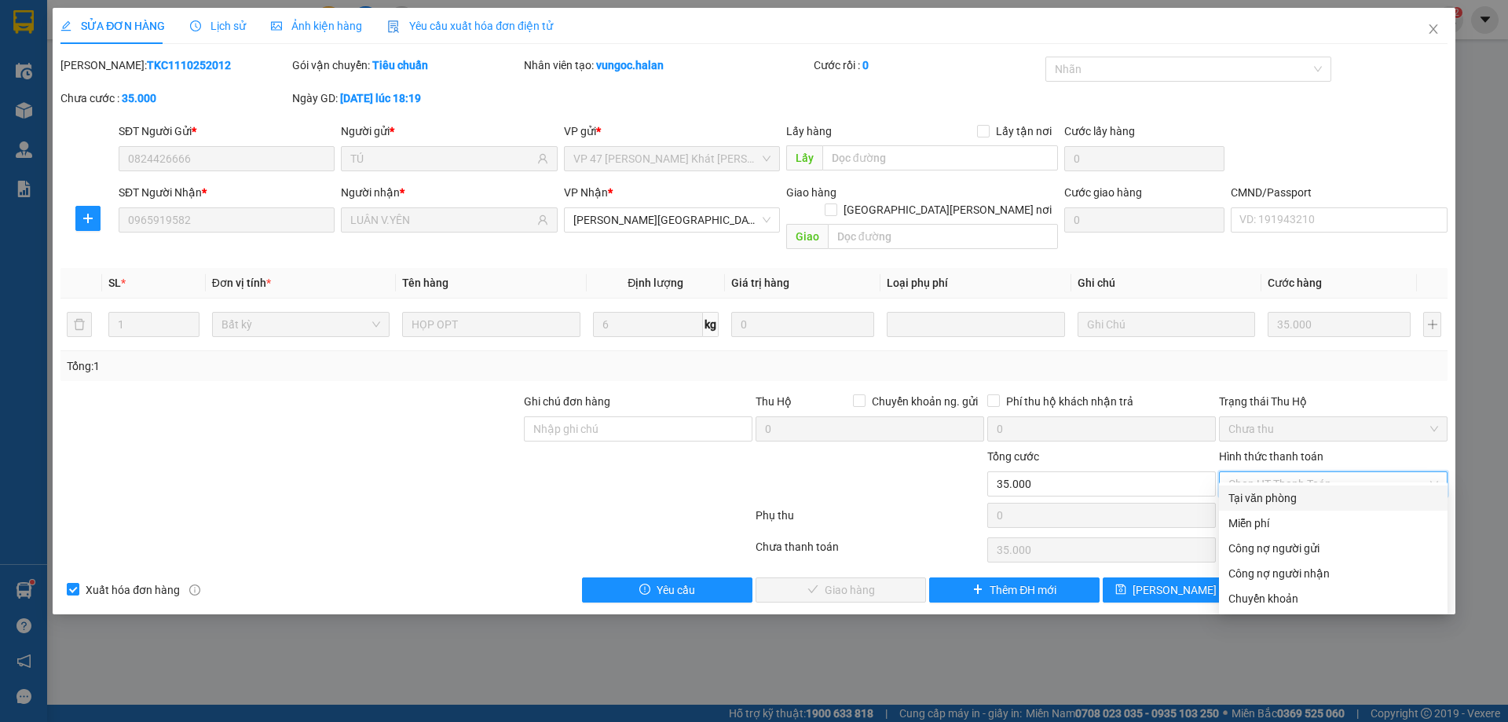
drag, startPoint x: 1251, startPoint y: 500, endPoint x: 990, endPoint y: 549, distance: 265.2
click at [1249, 500] on div "Tại văn phòng" at bounding box center [1333, 497] width 210 height 17
type input "0"
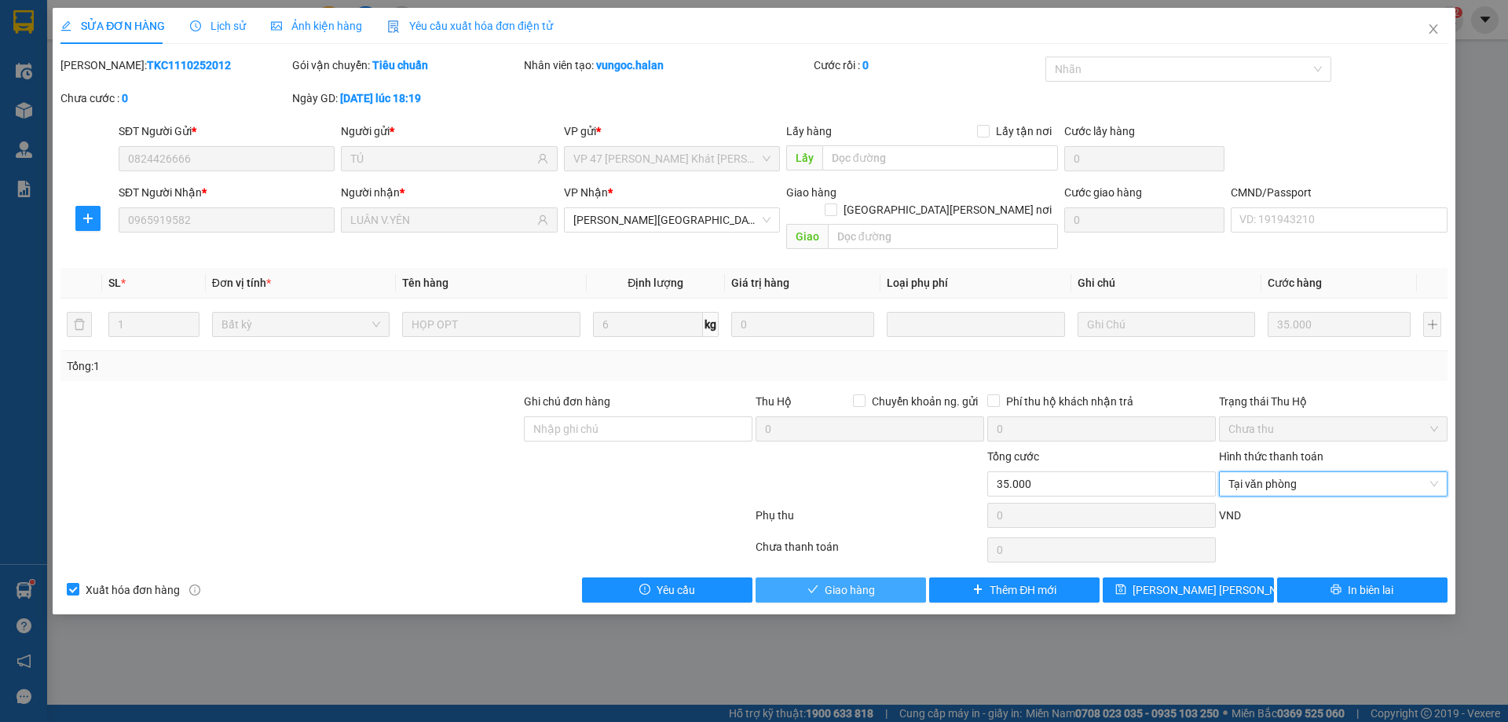
click at [876, 577] on button "Giao hàng" at bounding box center [840, 589] width 170 height 25
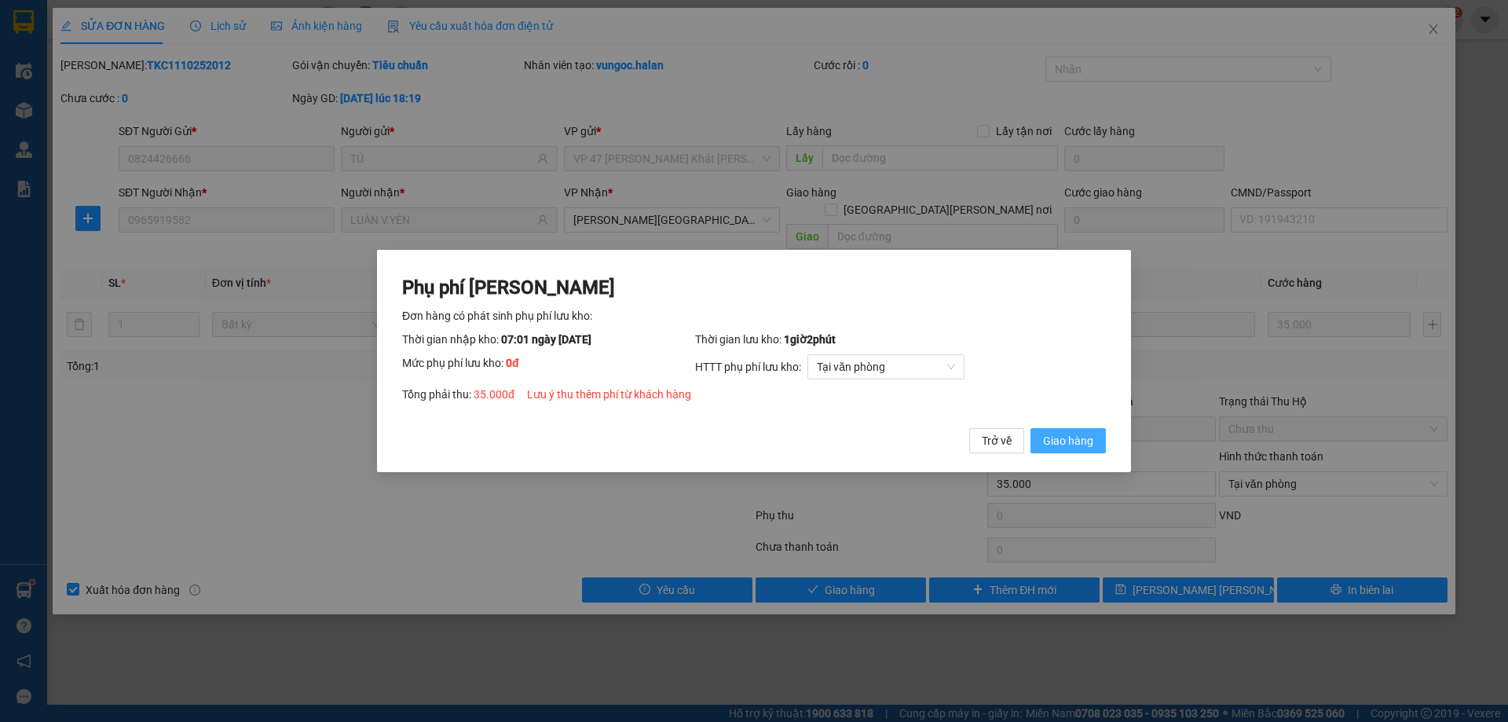
click at [1075, 446] on span "Giao hàng" at bounding box center [1068, 440] width 50 height 17
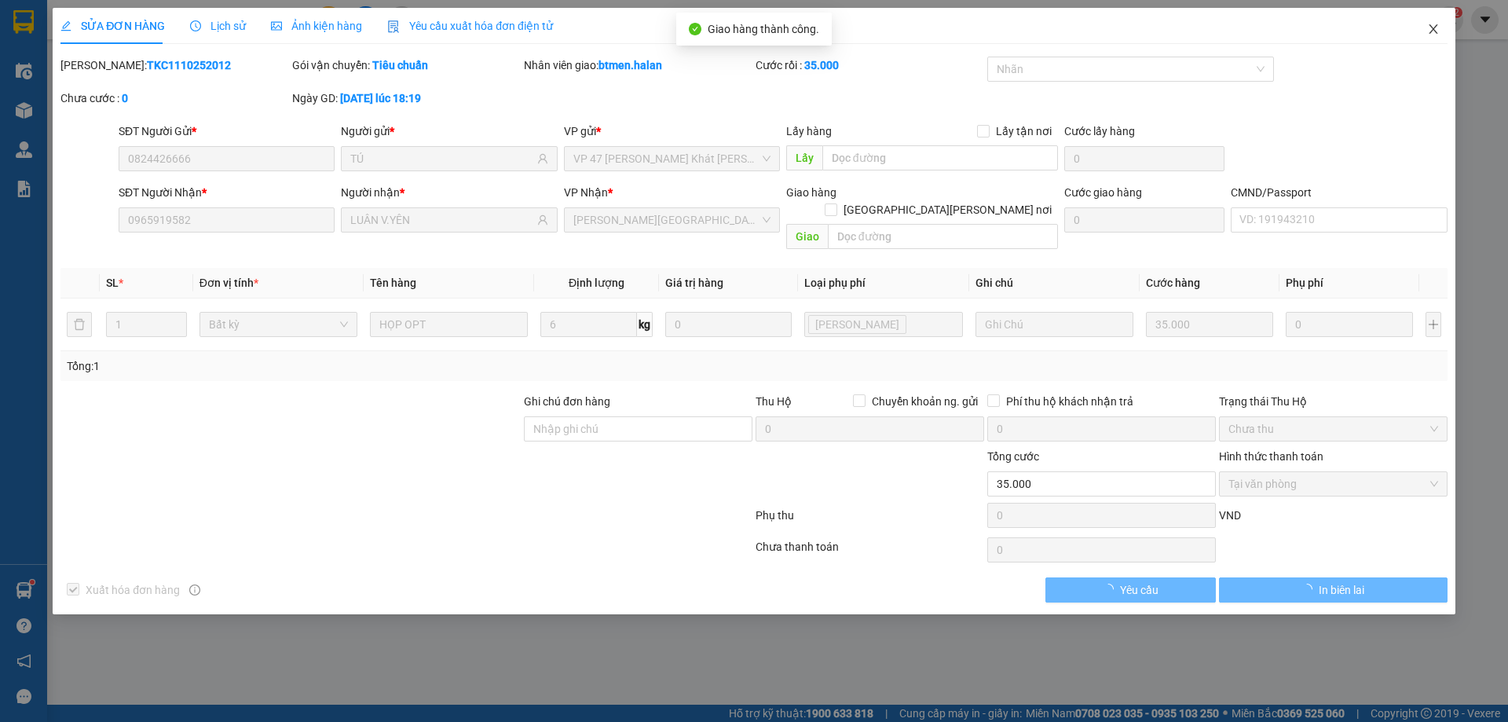
click at [1443, 26] on span "Close" at bounding box center [1433, 30] width 44 height 44
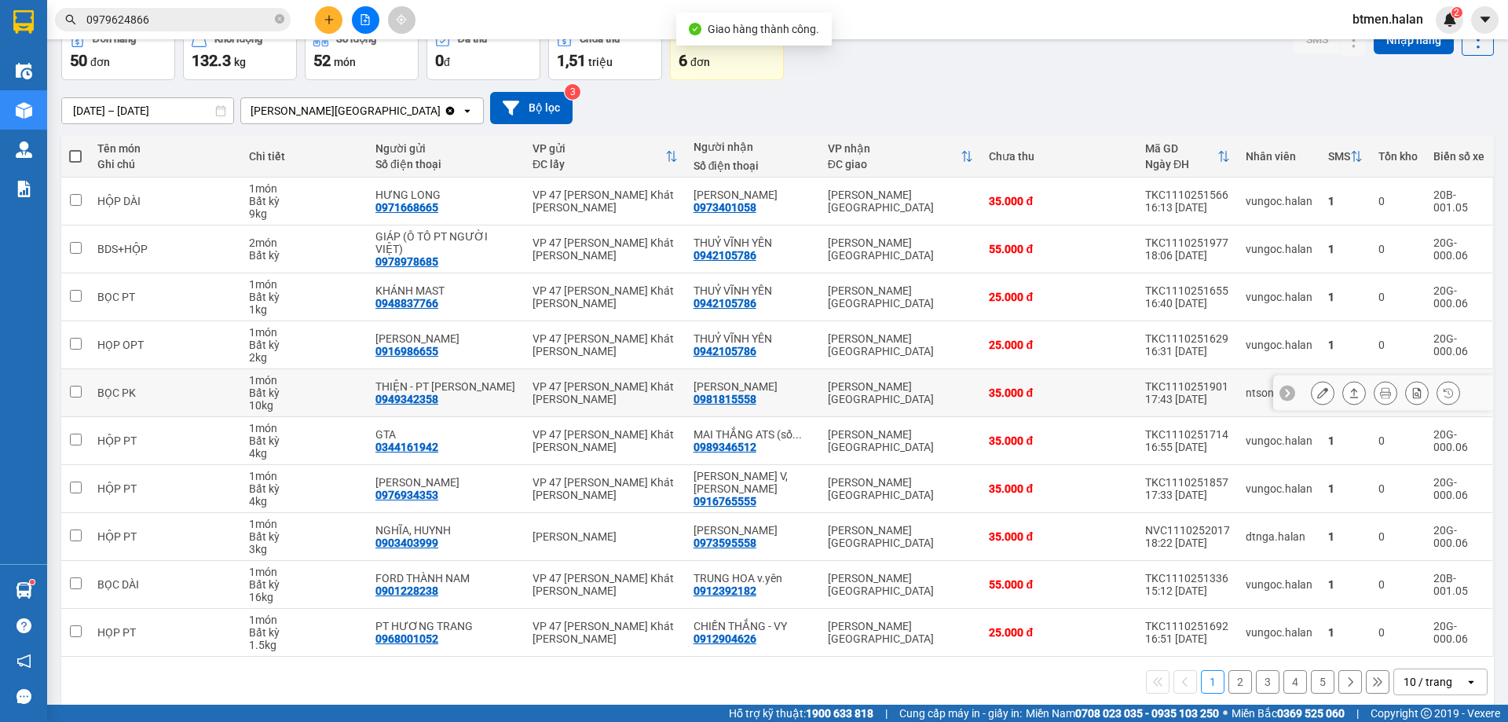
scroll to position [90, 0]
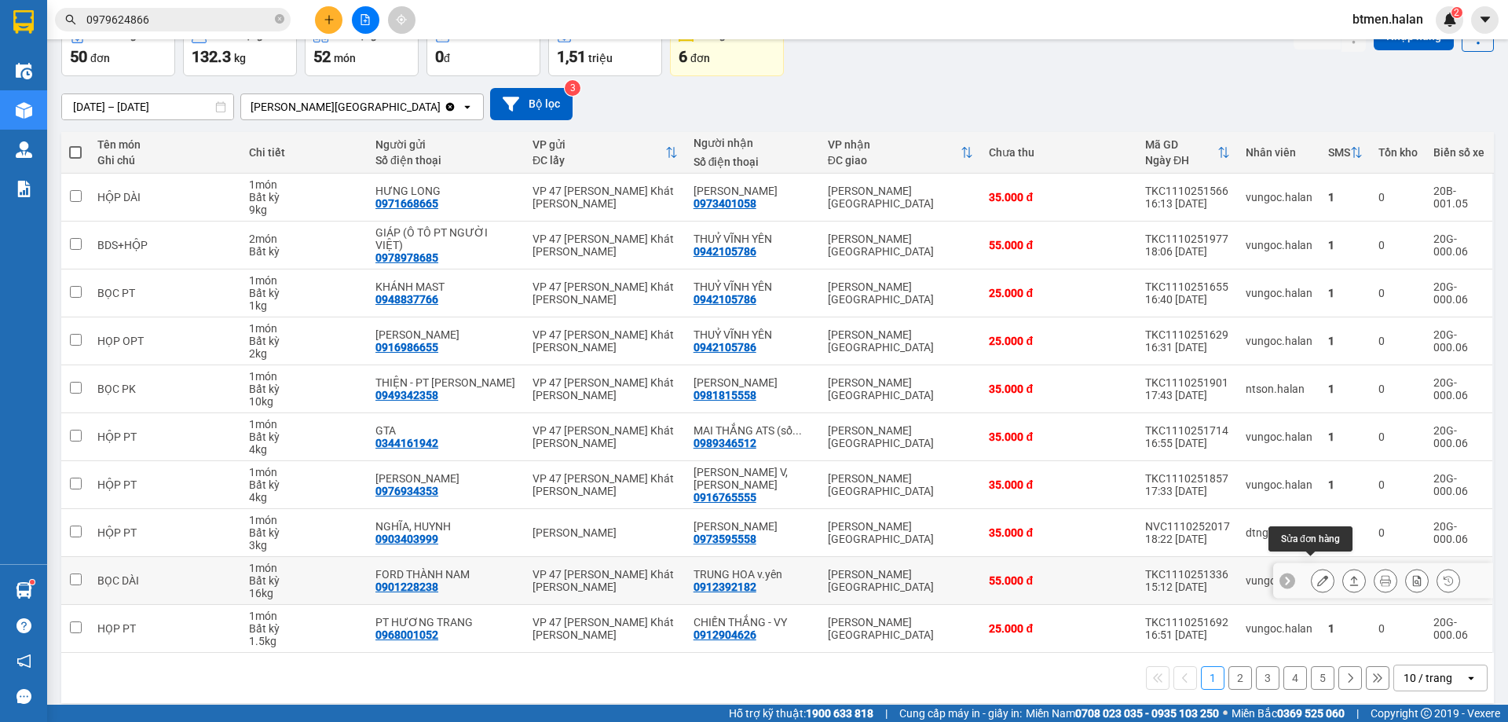
click at [1311, 574] on button at bounding box center [1322, 580] width 22 height 27
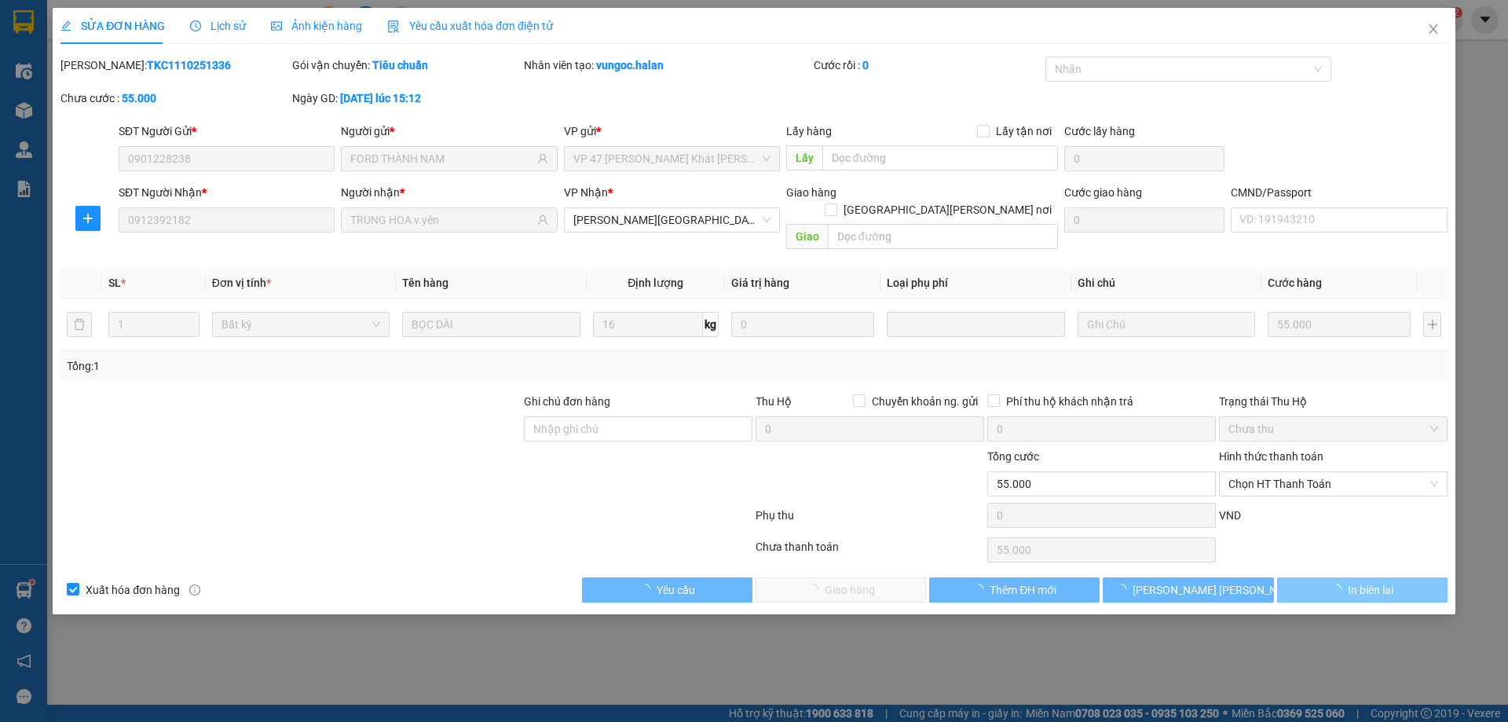
type input "0901228238"
type input "FORD THÀNH NAM"
type input "0912392182"
type input "TRUNG HOA v.yên"
type input "0"
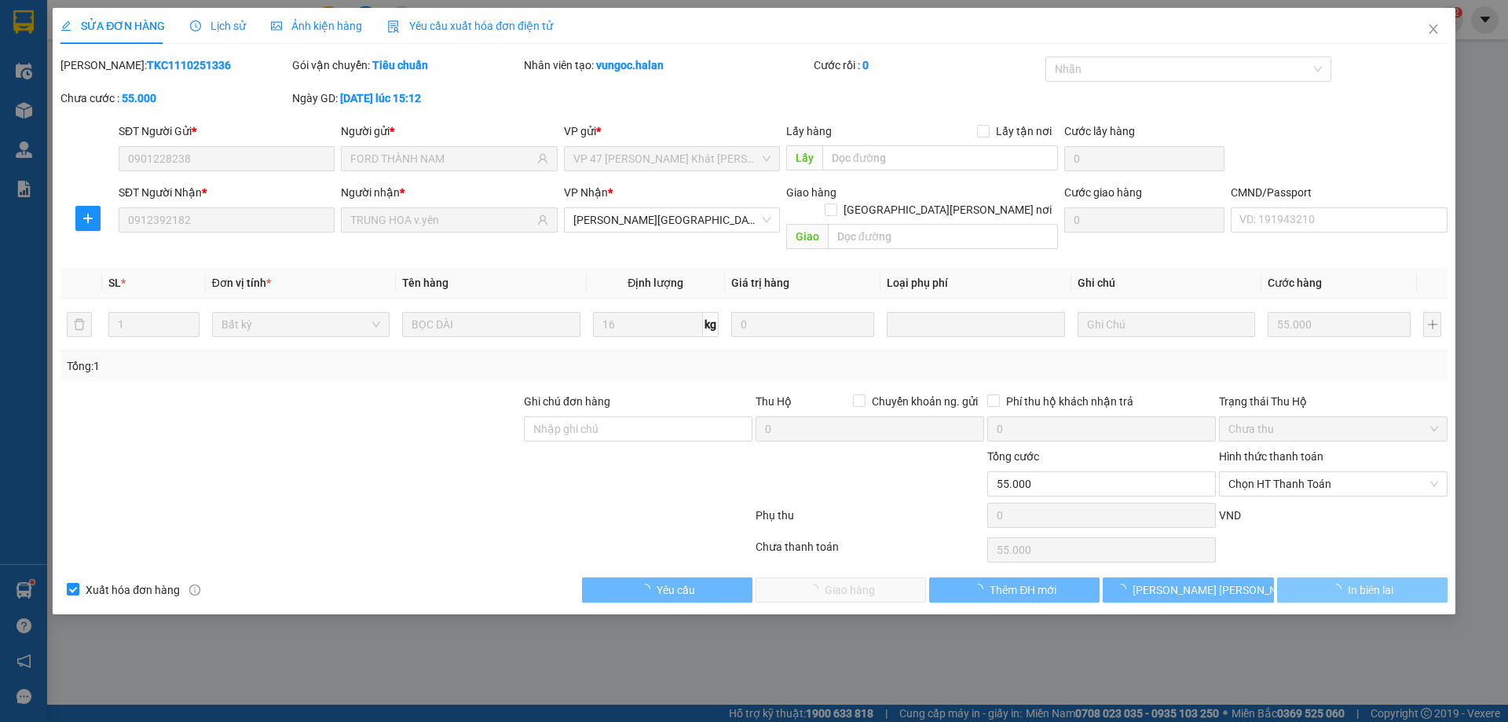
type input "55.000"
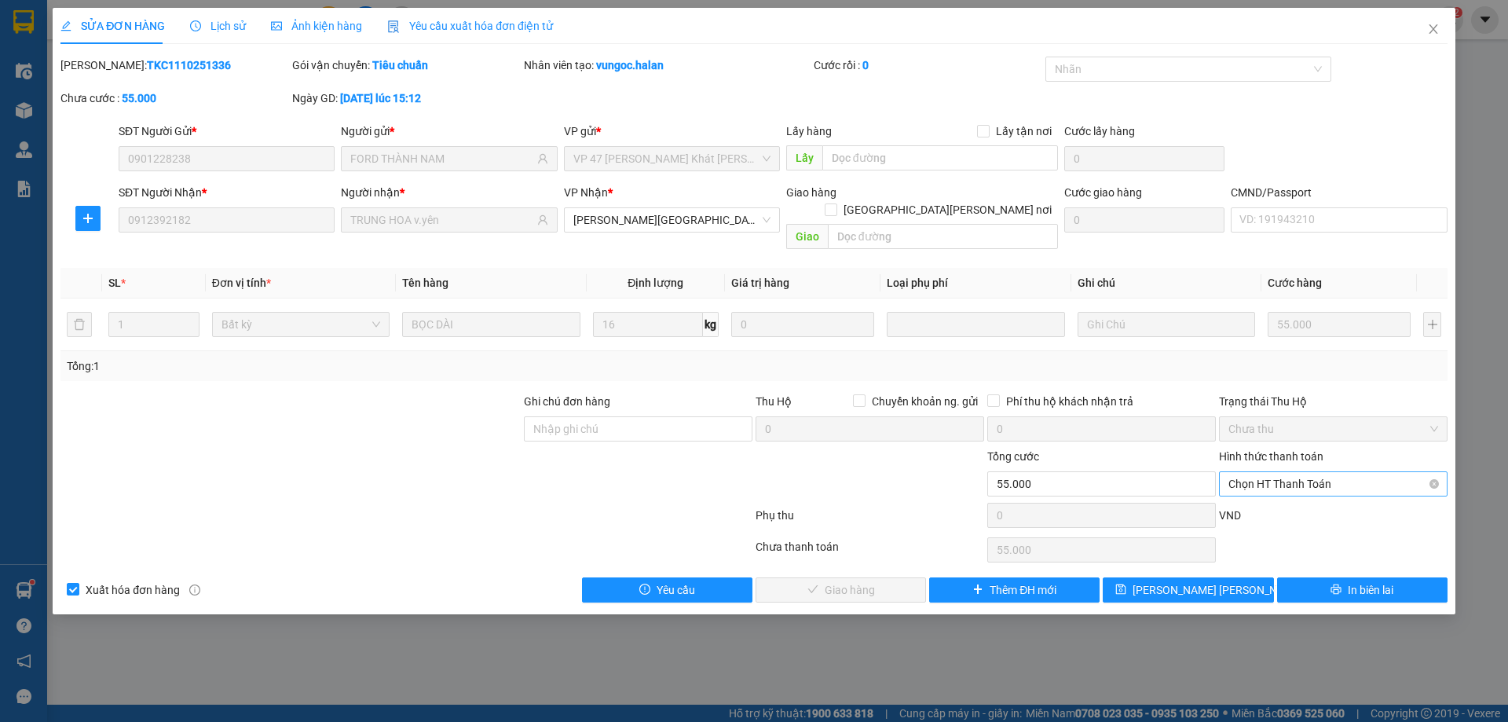
click at [1287, 472] on span "Chọn HT Thanh Toán" at bounding box center [1333, 484] width 210 height 24
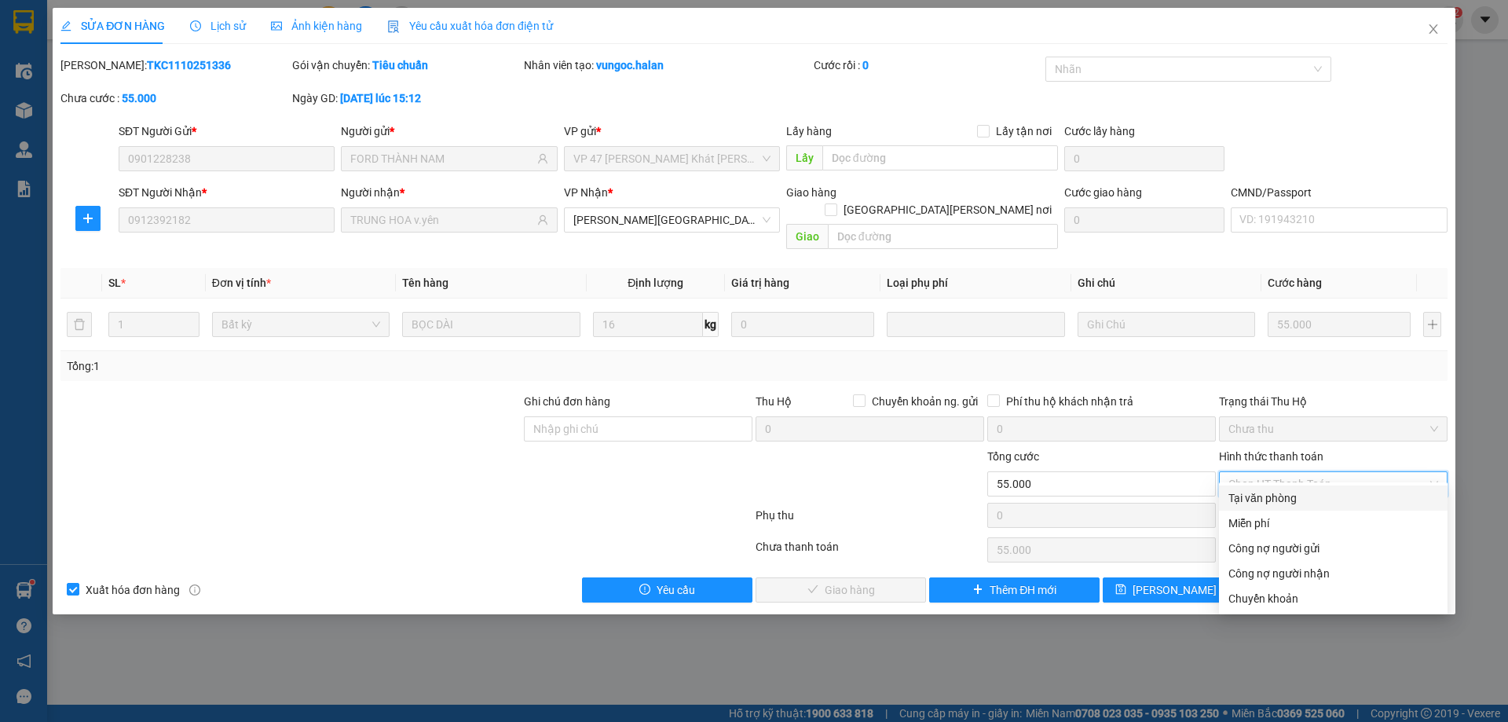
click at [1264, 492] on div "Tại văn phòng" at bounding box center [1333, 497] width 210 height 17
type input "0"
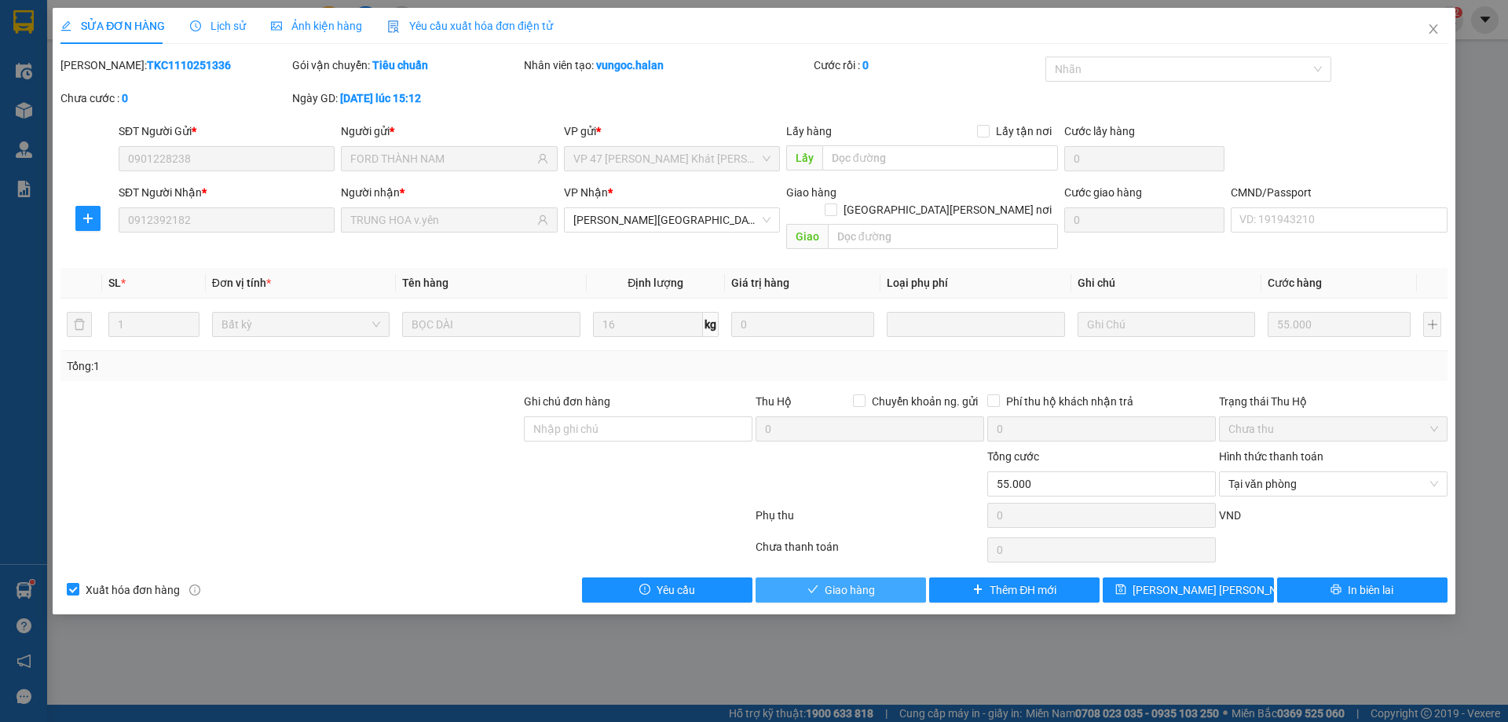
click at [832, 582] on button "Giao hàng" at bounding box center [840, 589] width 170 height 25
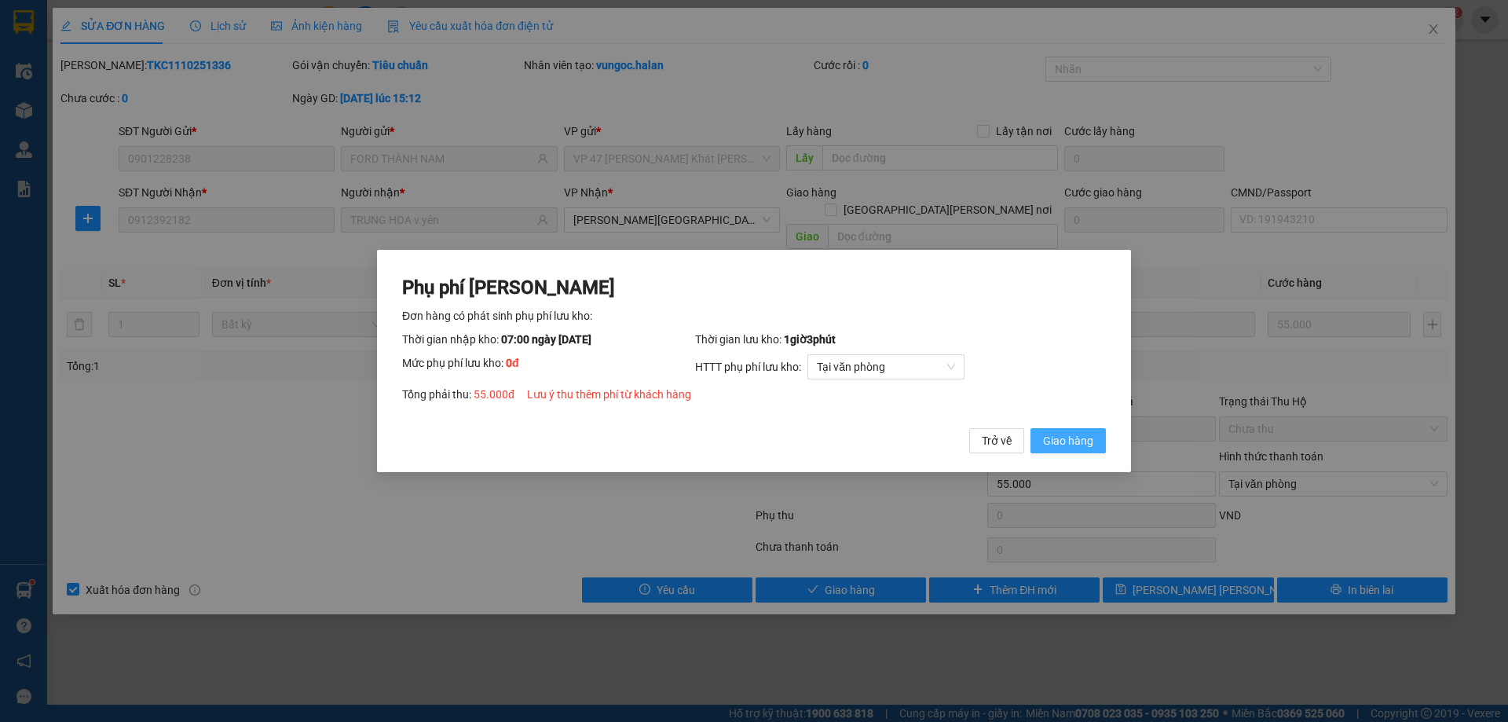
click at [1070, 448] on span "Giao hàng" at bounding box center [1068, 440] width 50 height 17
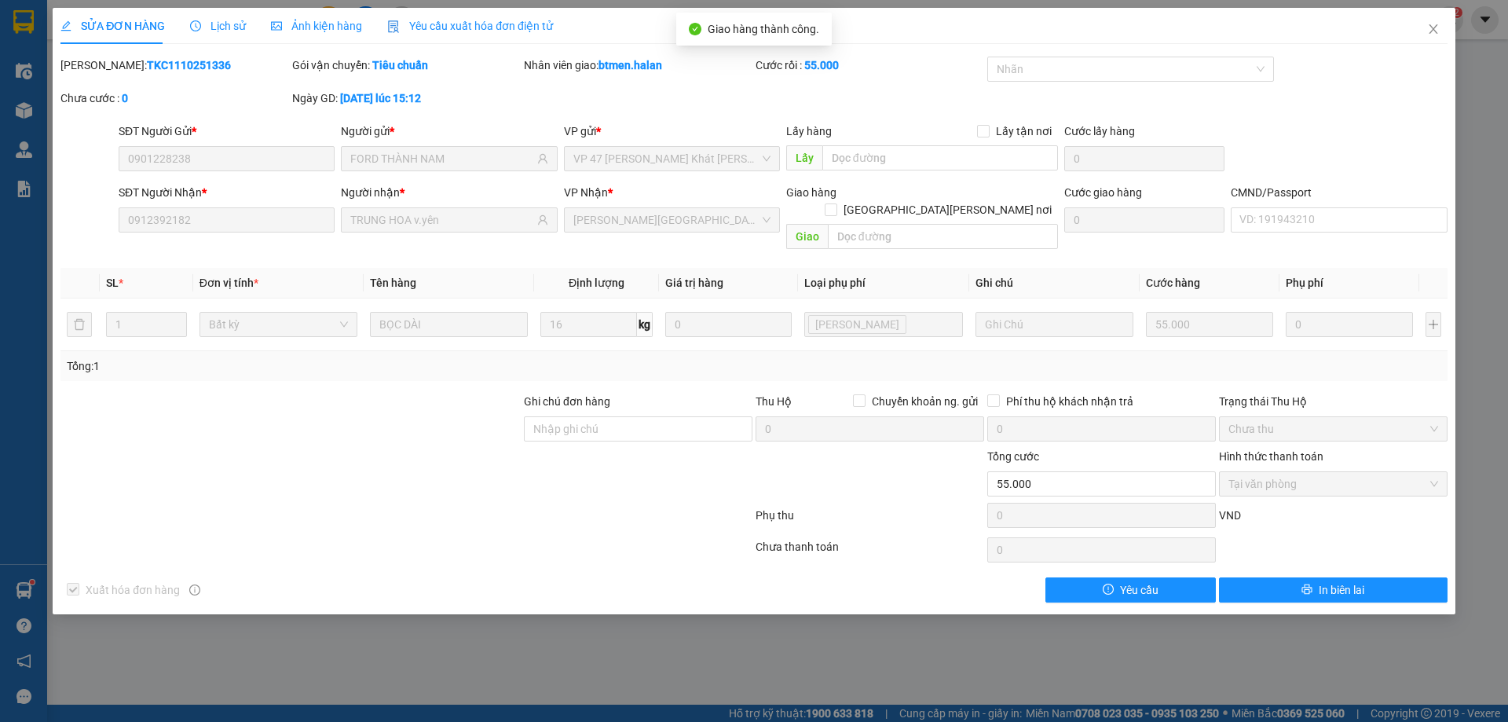
click at [1407, 29] on div "SỬA ĐƠN HÀNG Lịch sử Ảnh kiện hàng Yêu cầu xuất hóa đơn điện tử" at bounding box center [753, 26] width 1387 height 36
click at [1428, 35] on icon "close" at bounding box center [1433, 29] width 13 height 13
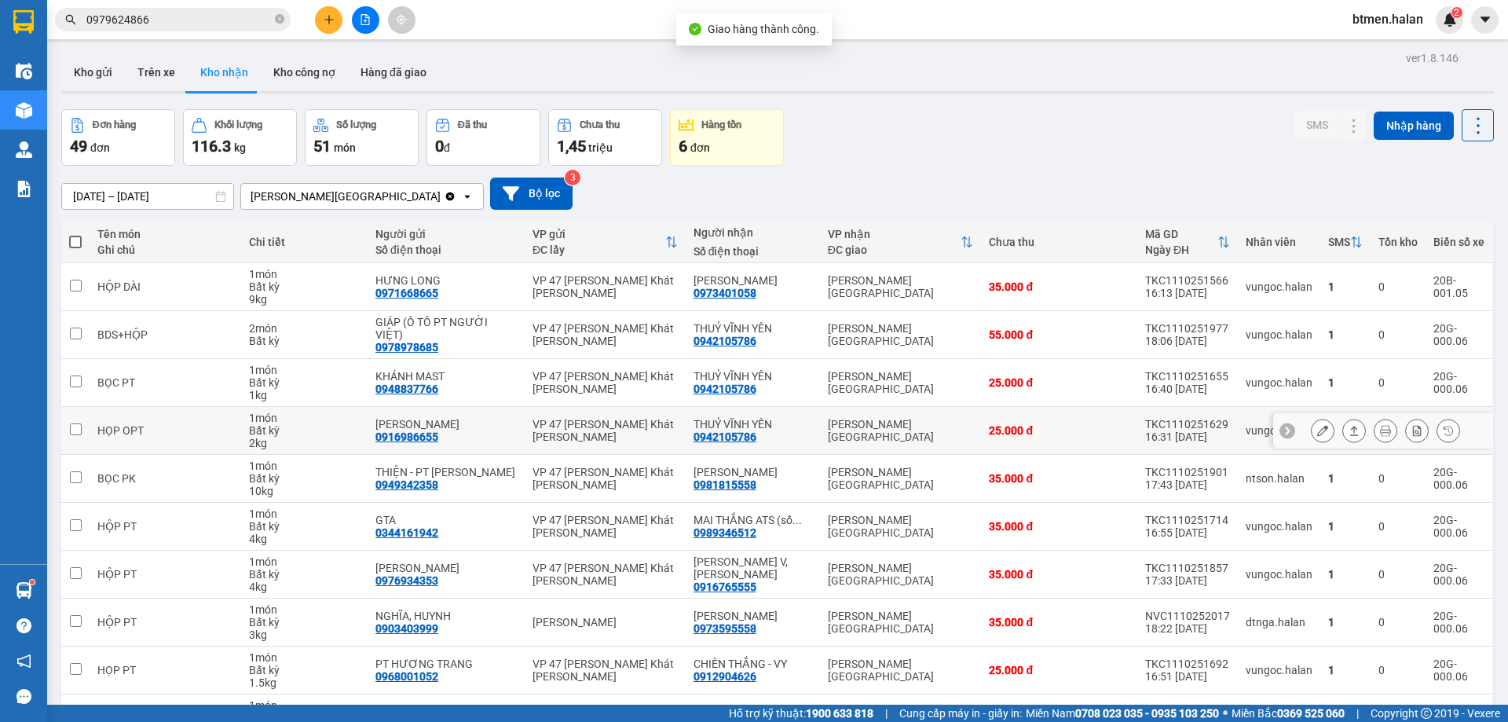
scroll to position [90, 0]
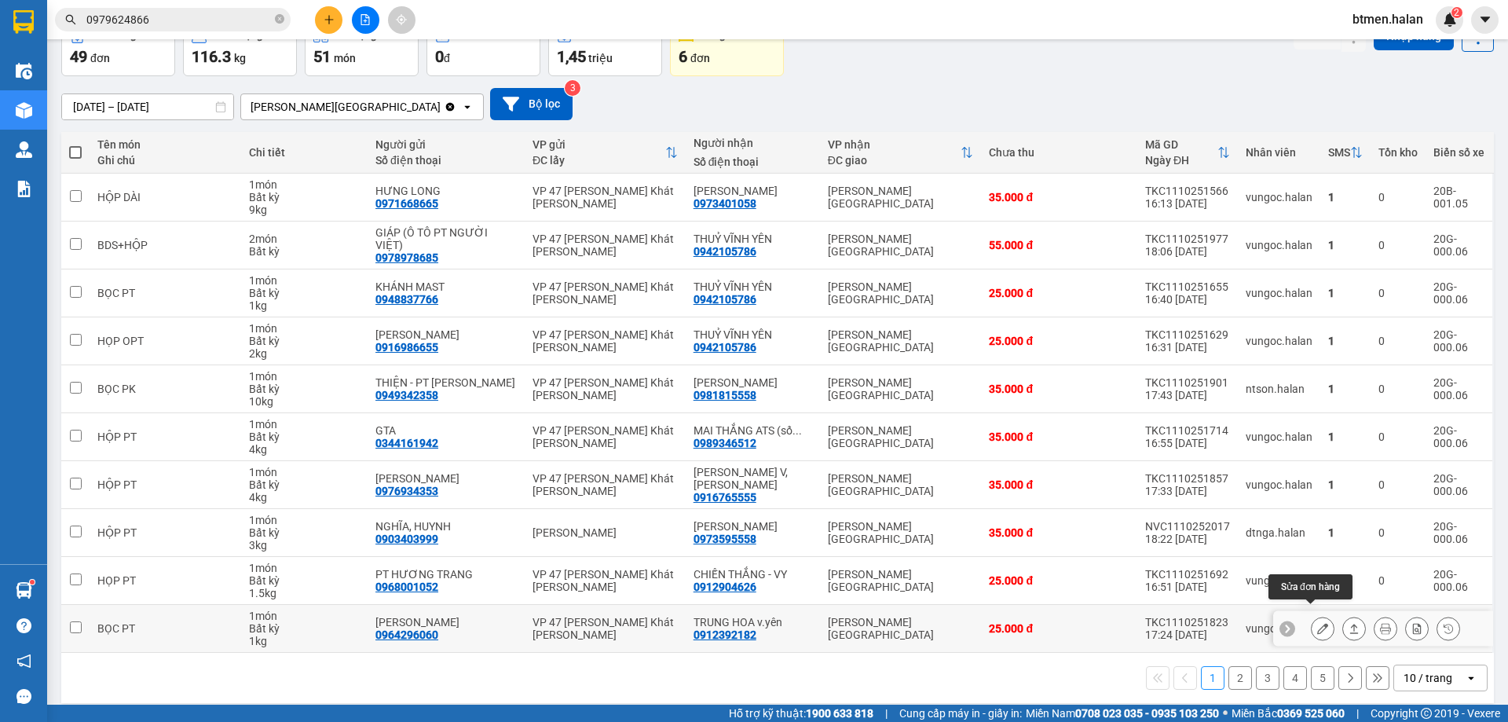
click at [1317, 623] on icon at bounding box center [1322, 628] width 11 height 11
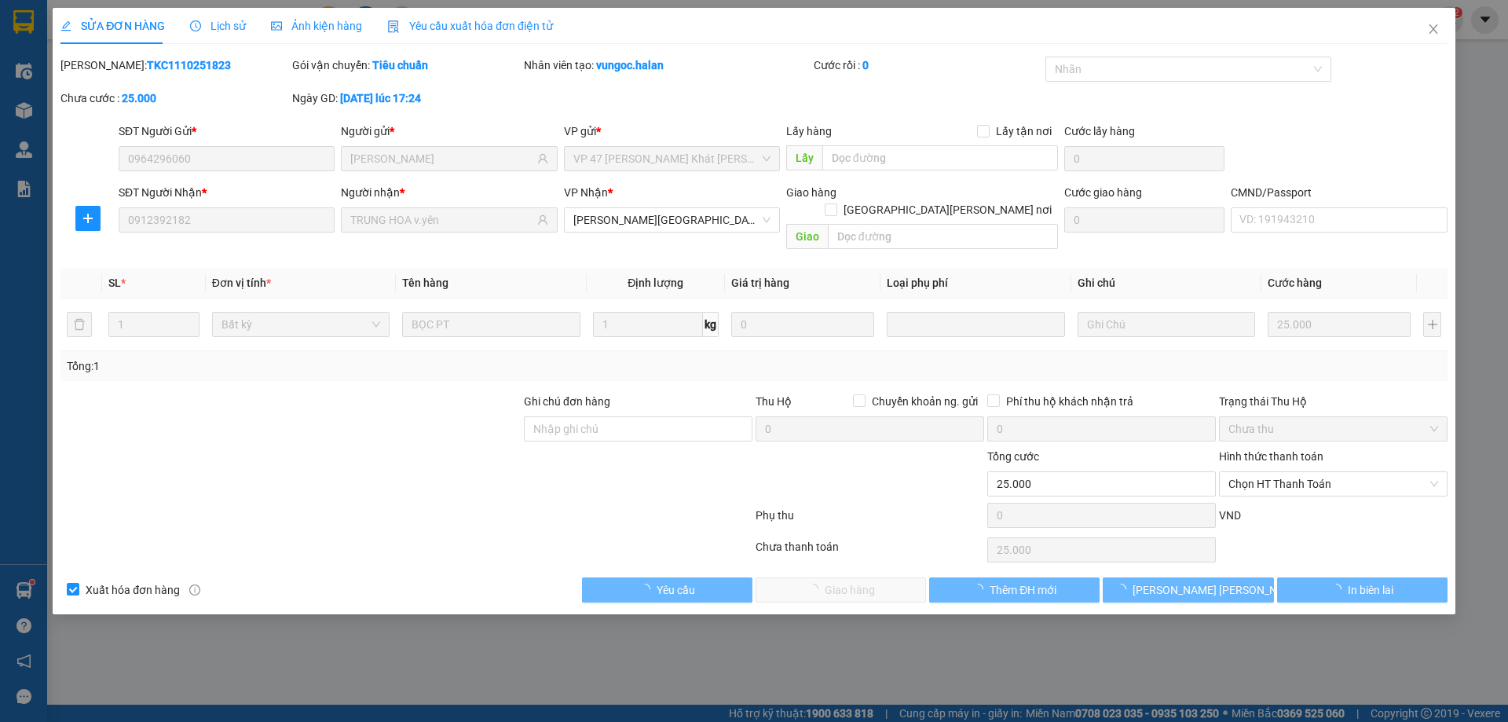
type input "0964296060"
type input "[PERSON_NAME]"
type input "0912392182"
type input "TRUNG HOA v.yên"
type input "0"
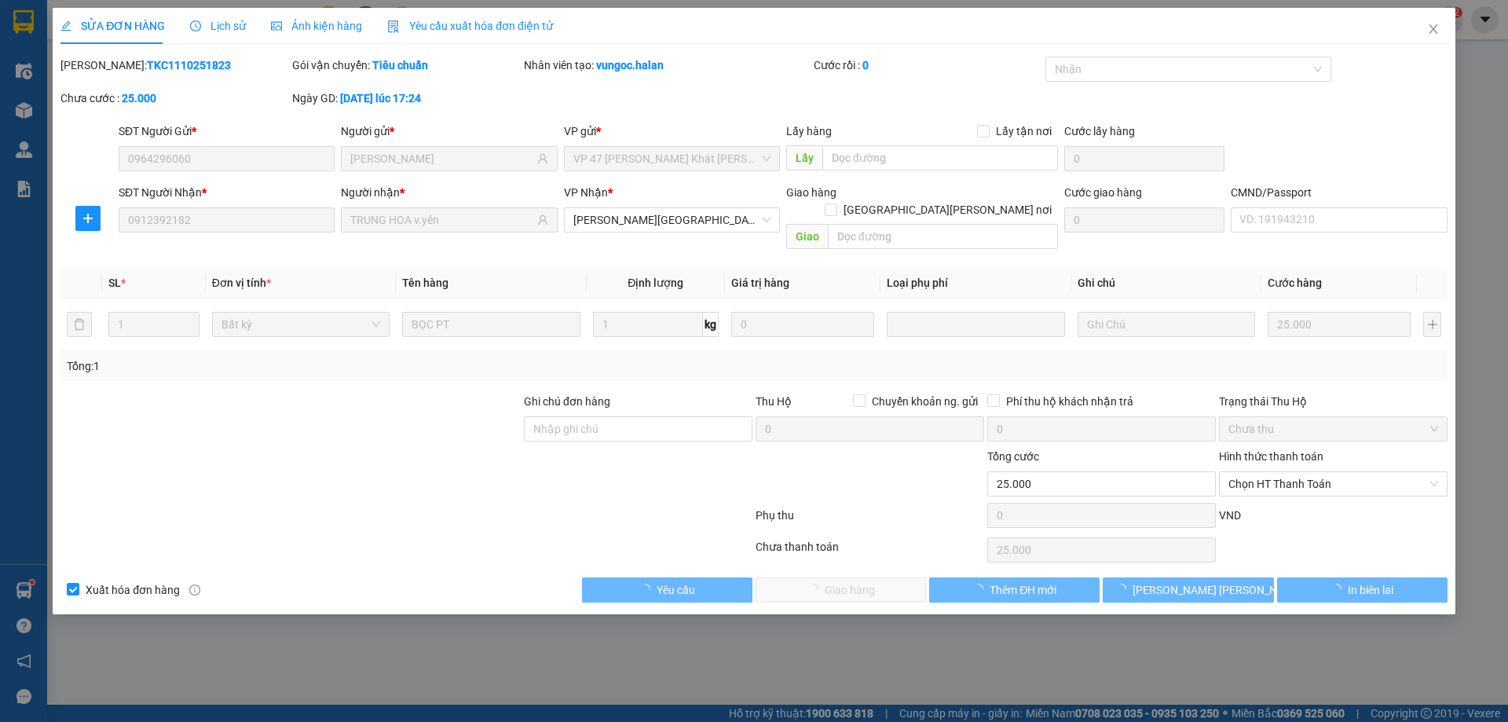
type input "25.000"
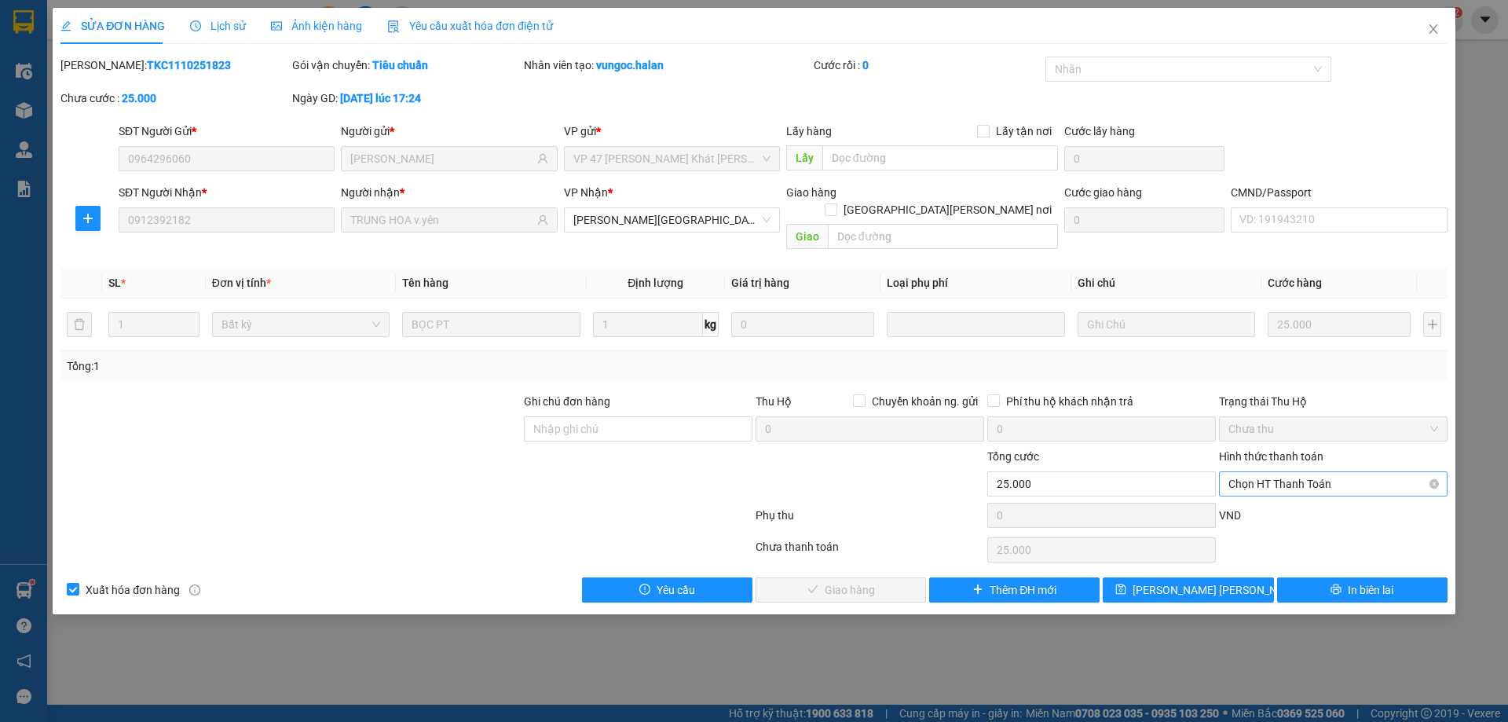
click at [1287, 472] on span "Chọn HT Thanh Toán" at bounding box center [1333, 484] width 210 height 24
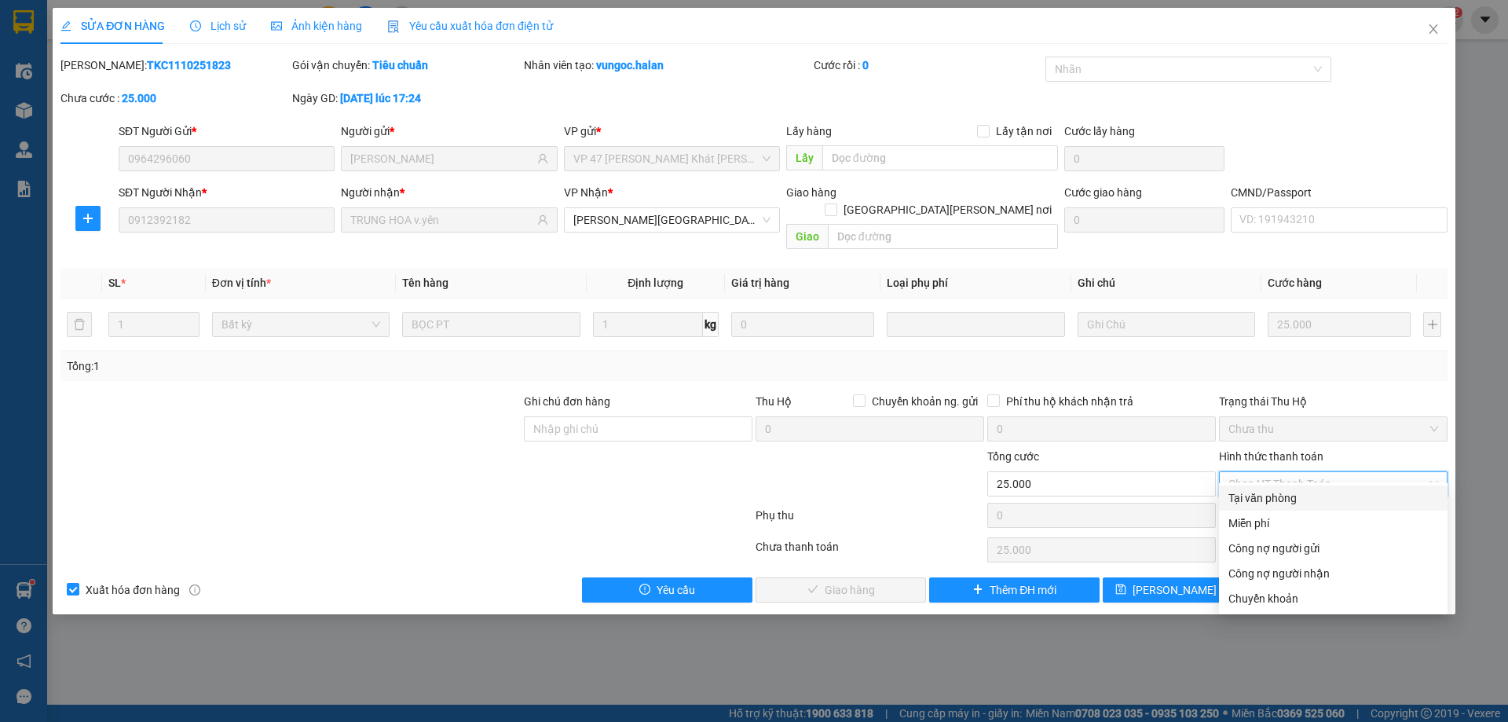
click at [1275, 488] on div "Tại văn phòng" at bounding box center [1333, 497] width 229 height 25
type input "0"
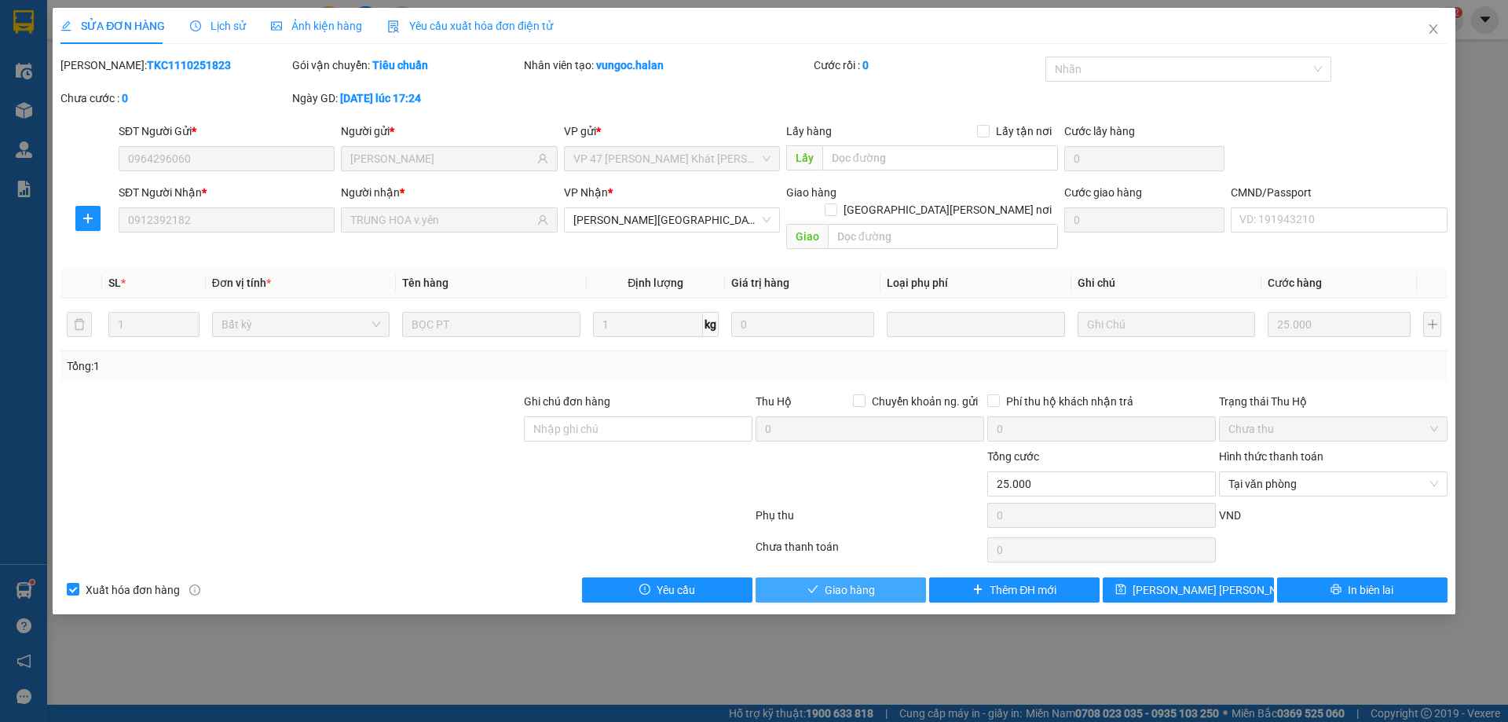
click at [847, 581] on span "Giao hàng" at bounding box center [850, 589] width 50 height 17
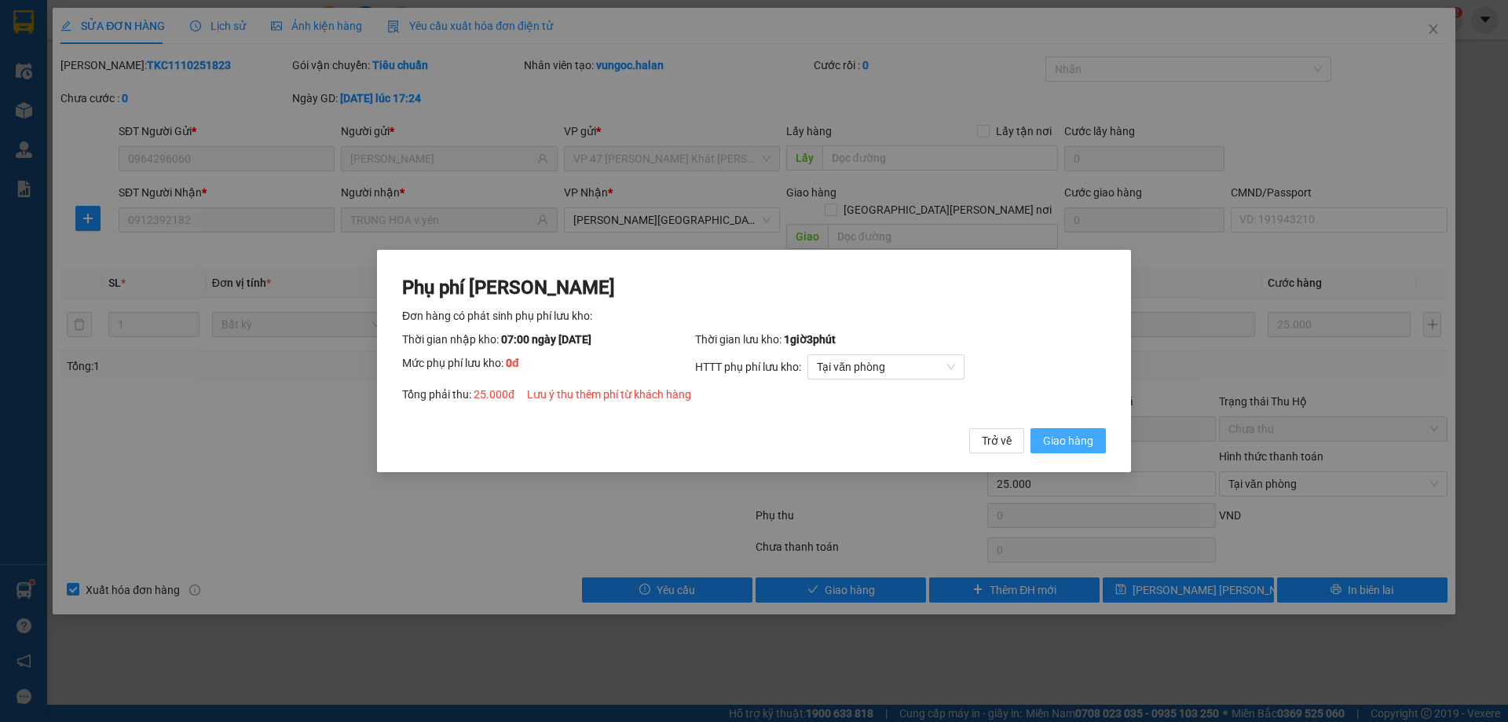
click at [1069, 450] on button "Giao hàng" at bounding box center [1067, 440] width 75 height 25
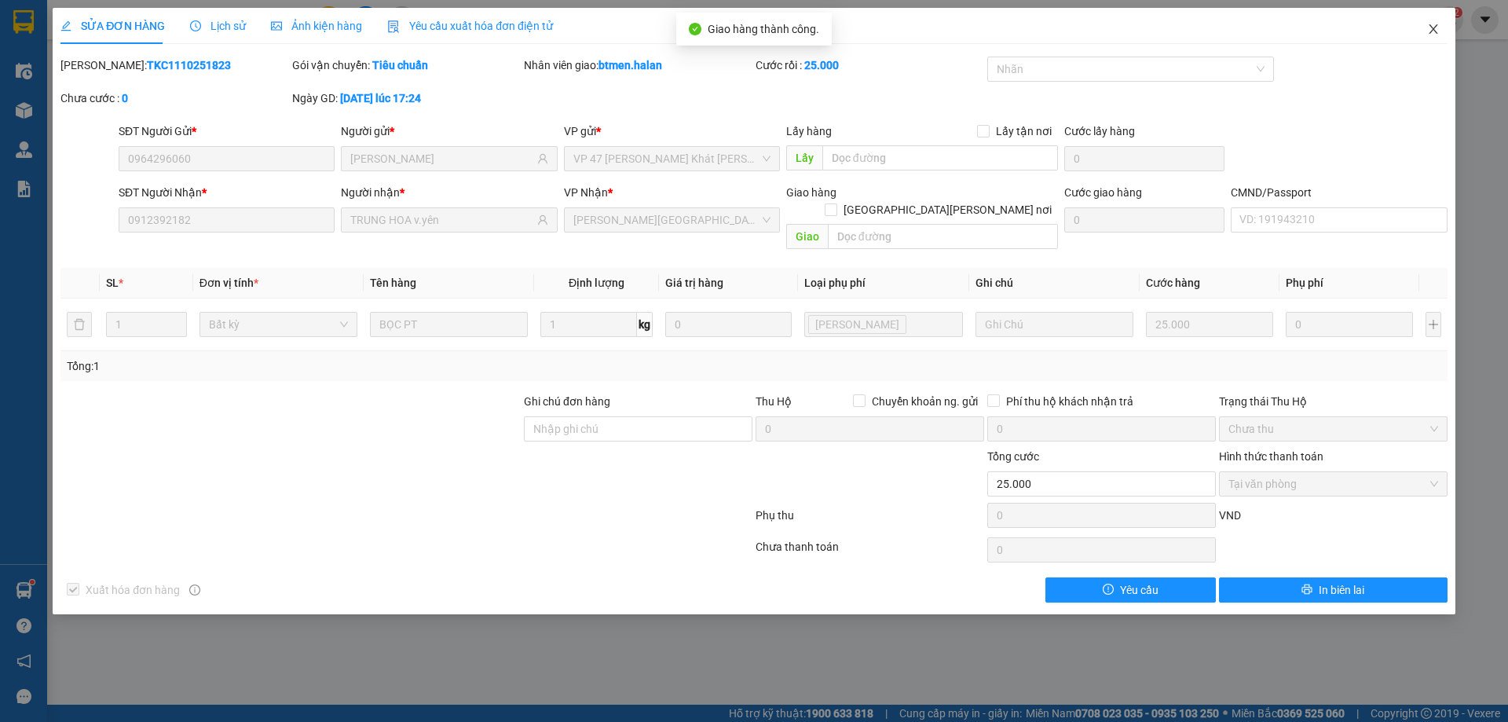
click at [1433, 27] on icon "close" at bounding box center [1433, 29] width 13 height 13
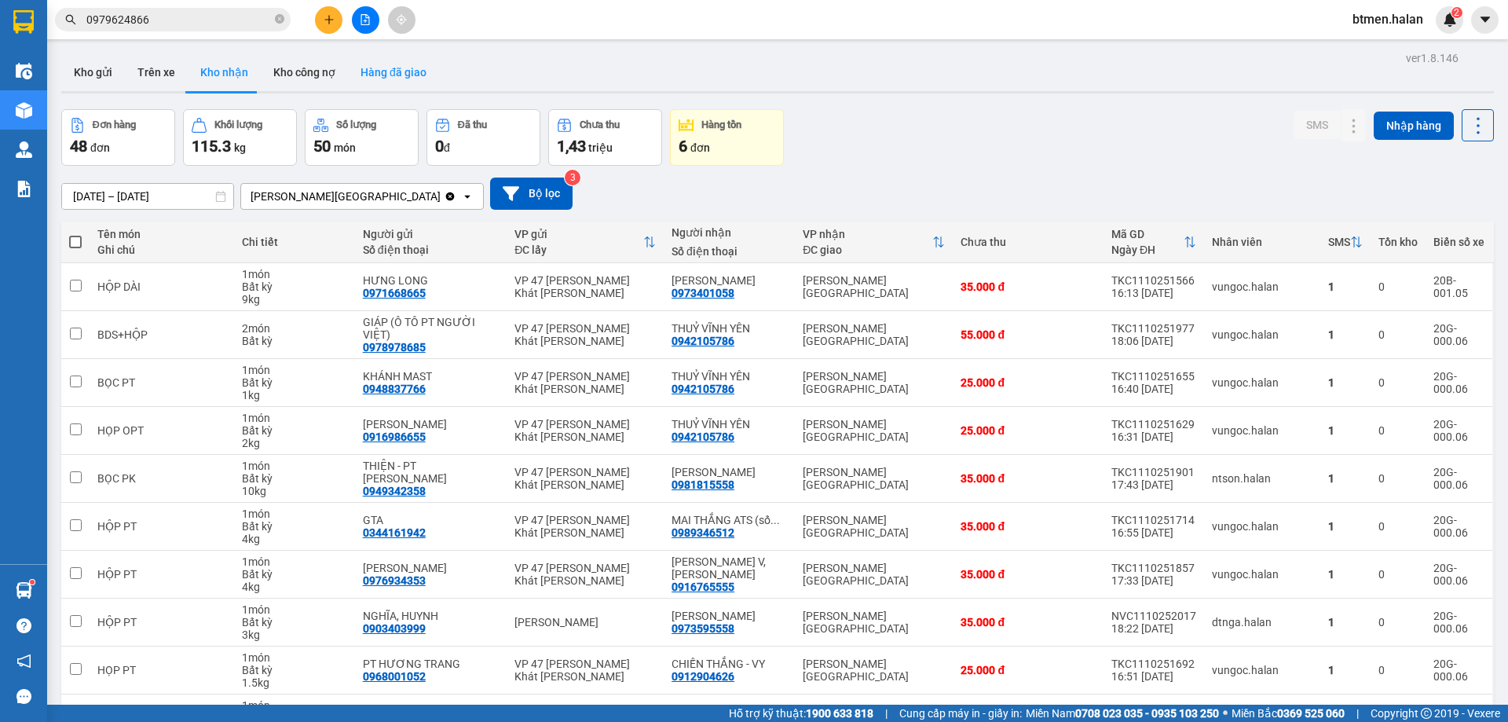
click at [401, 63] on button "Hàng đã giao" at bounding box center [393, 72] width 91 height 38
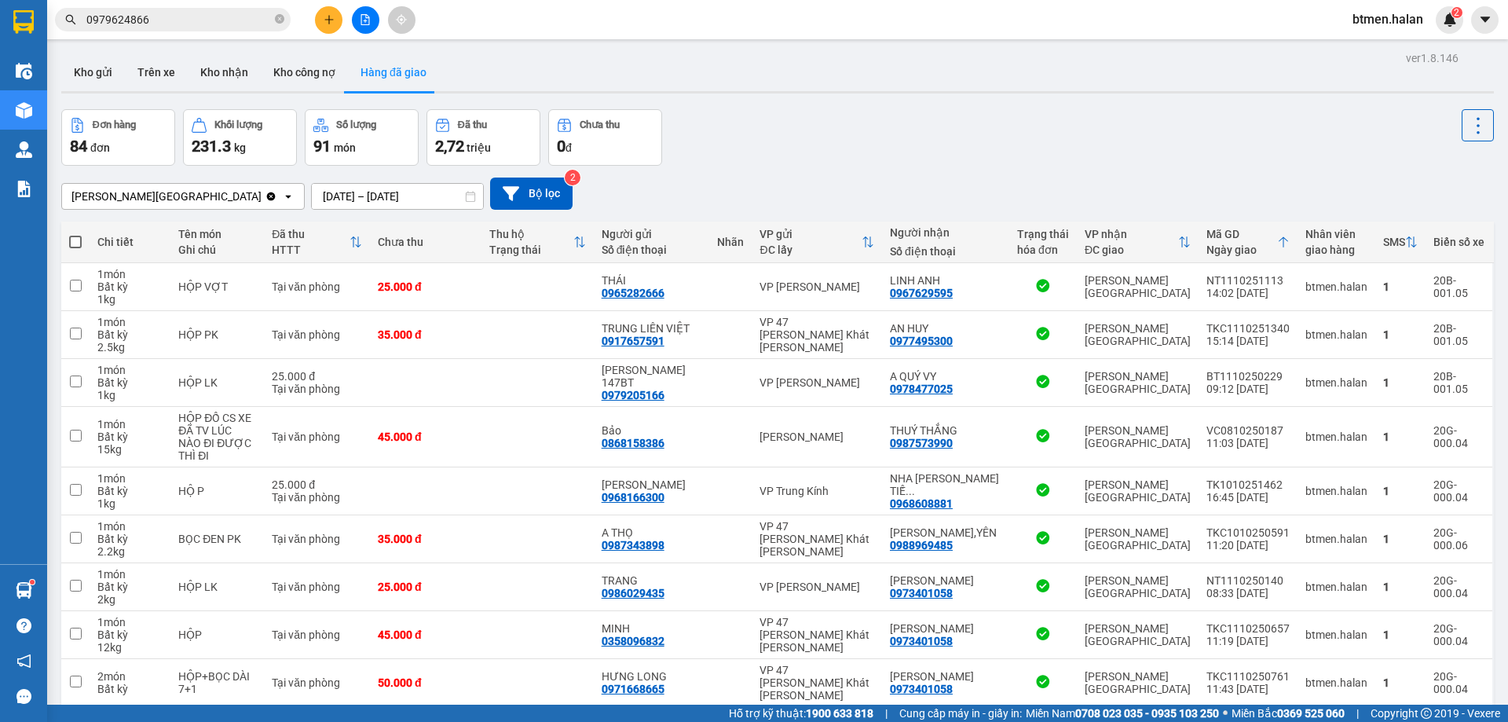
click at [363, 195] on input "11/10/2025 – 11/10/2025" at bounding box center [397, 196] width 171 height 25
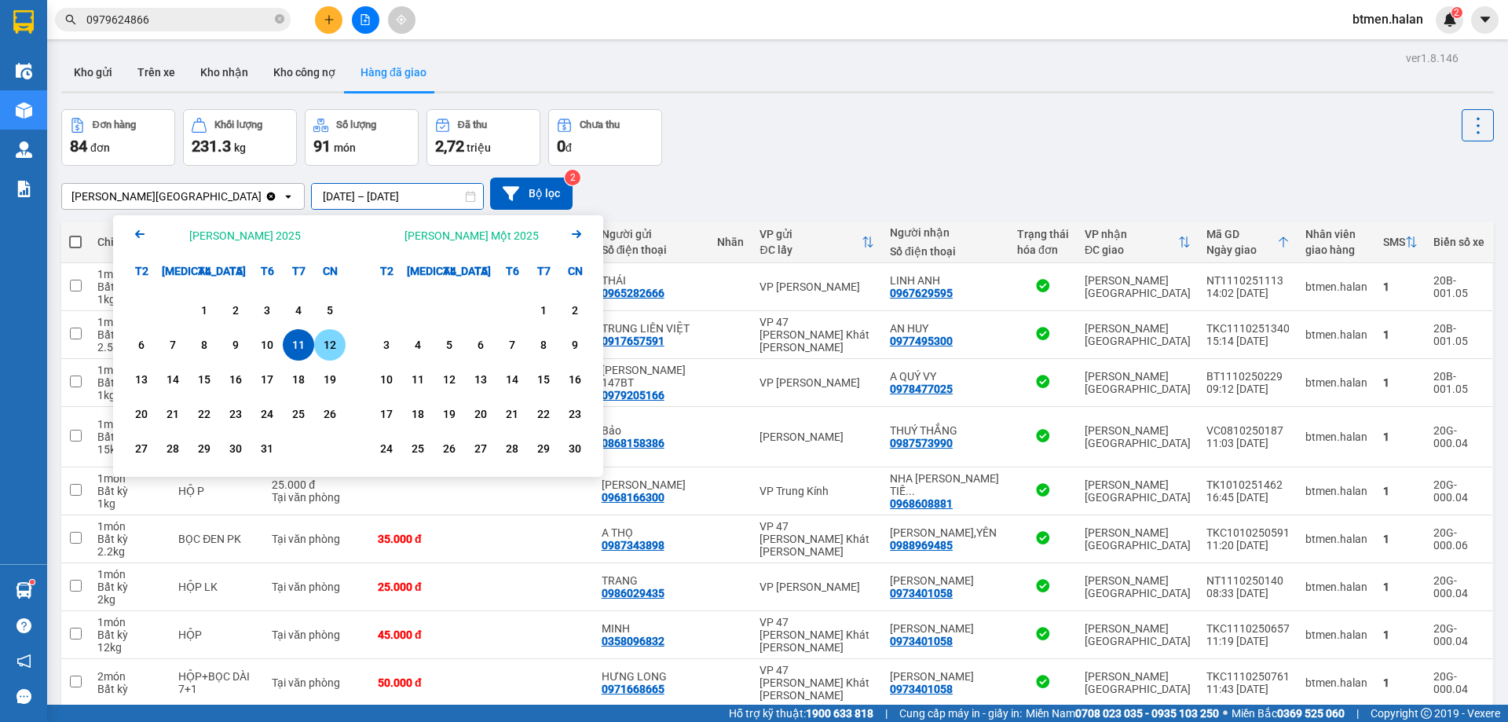
click at [334, 341] on div "12" at bounding box center [330, 344] width 22 height 19
type input "12/10/2025 – 12/10/2025"
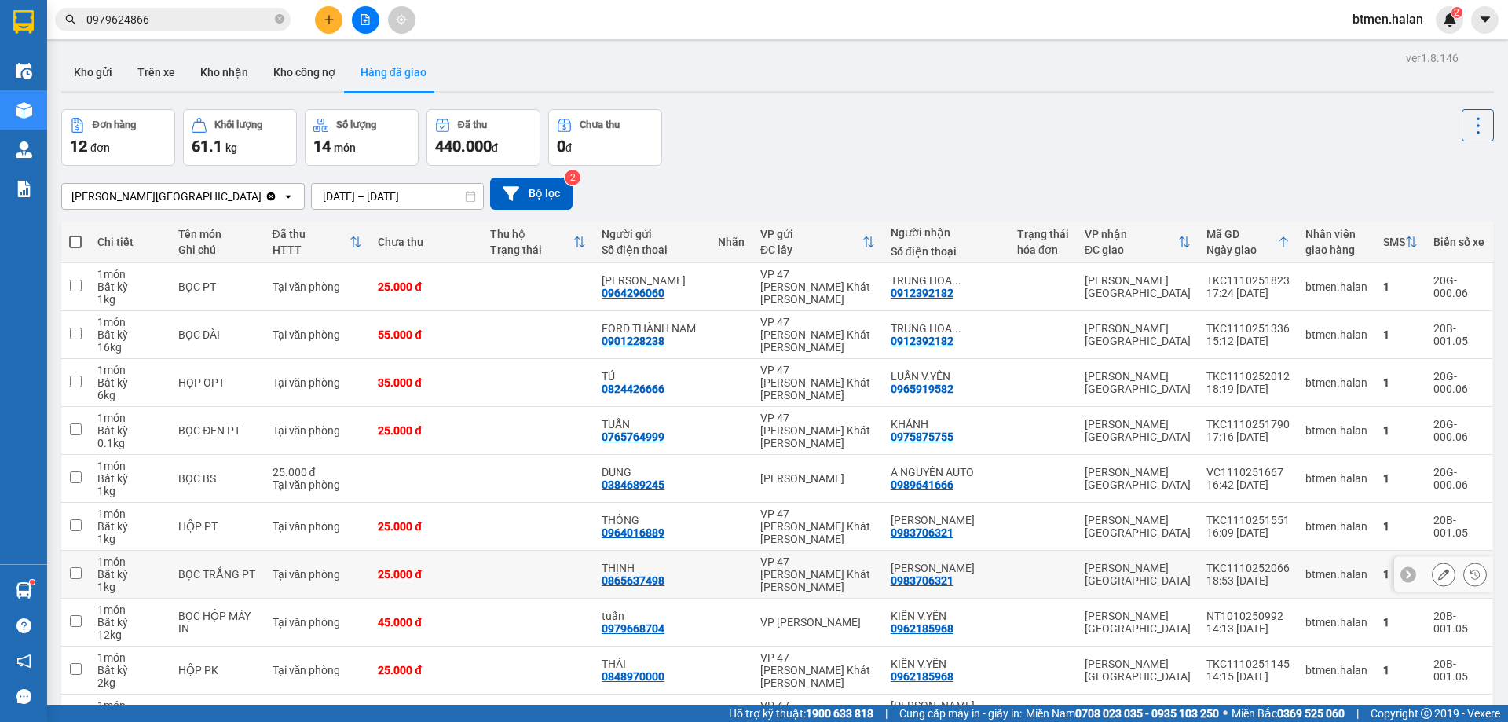
scroll to position [102, 0]
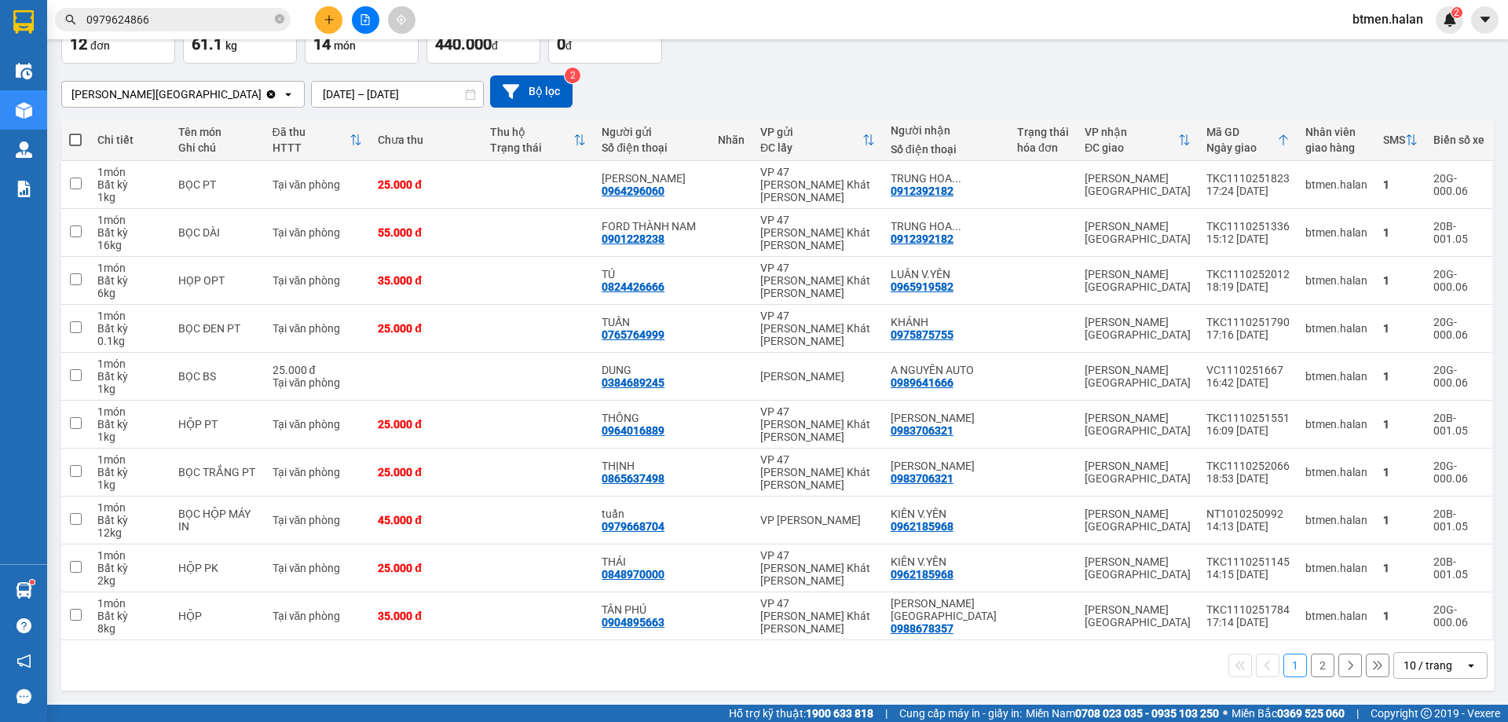
click at [1319, 666] on button "2" at bounding box center [1323, 665] width 24 height 24
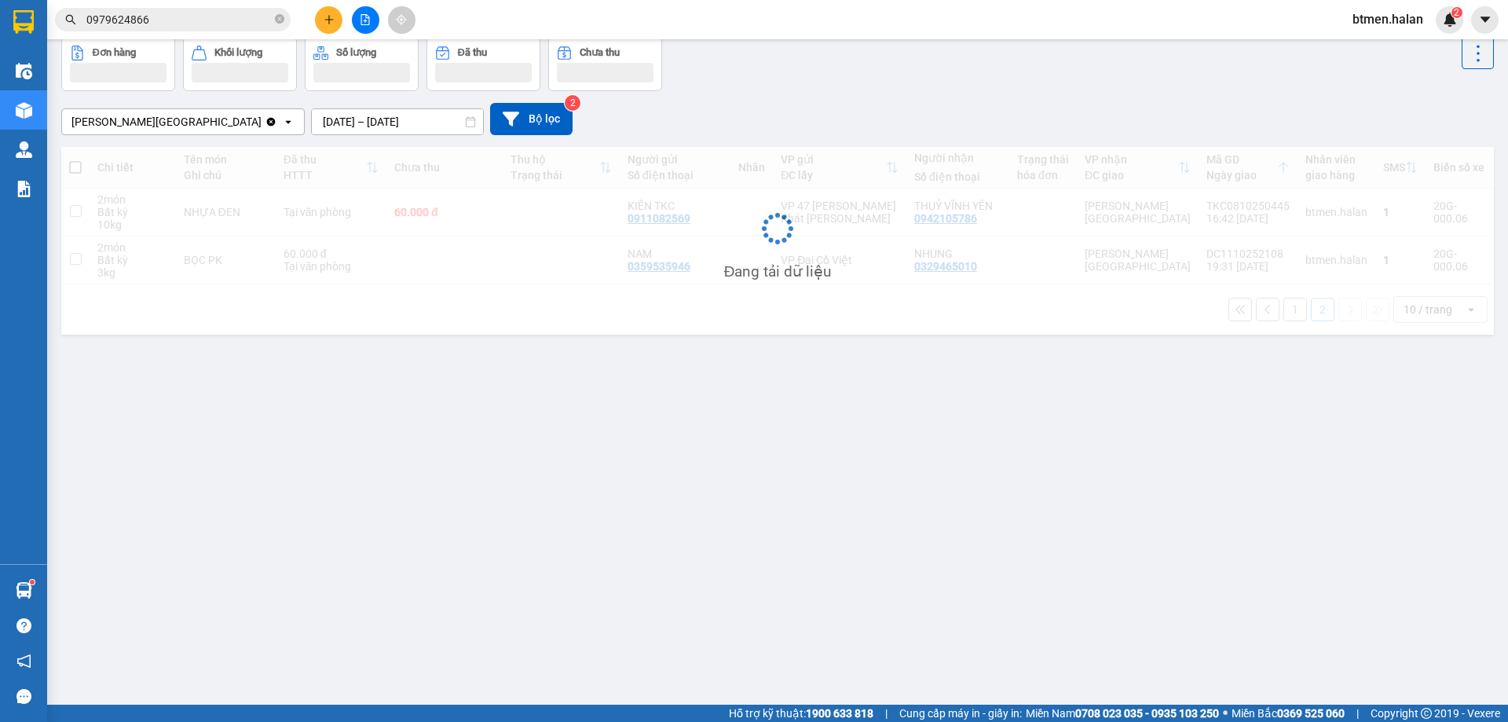
scroll to position [72, 0]
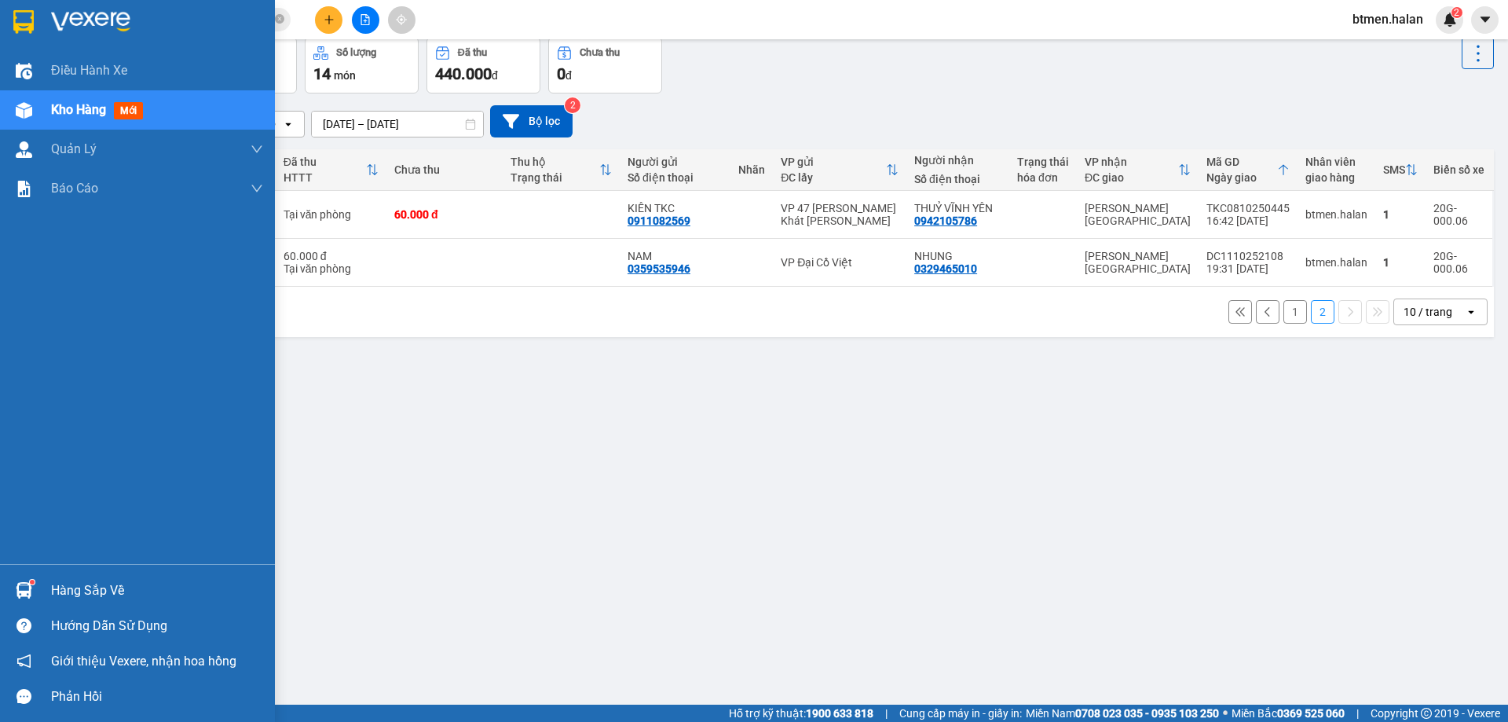
click at [71, 576] on div "Hàng sắp về" at bounding box center [137, 589] width 275 height 35
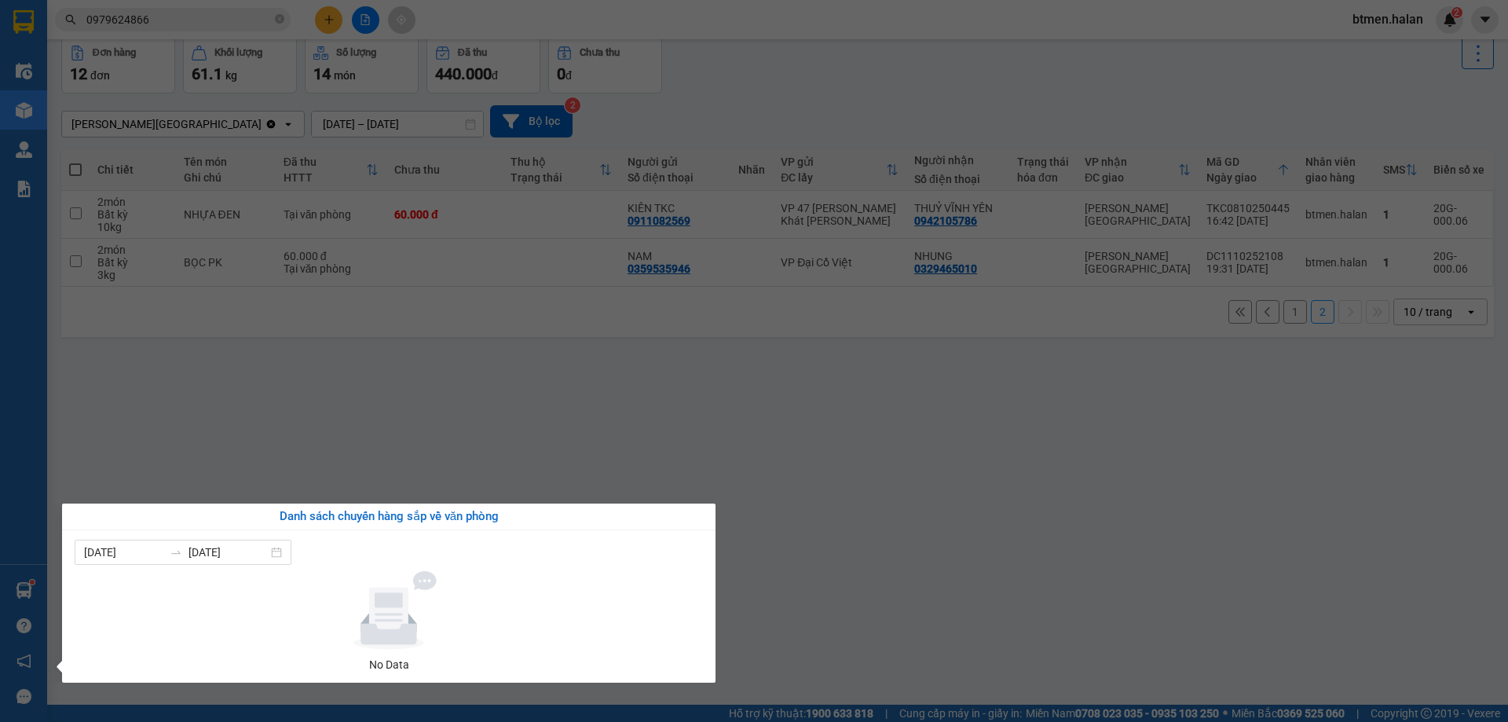
click at [842, 559] on section "Kết quả tìm kiếm ( 523 ) Bộ lọc Mã ĐH Trạng thái Món hàng Thu hộ Tổng cước Chưa…" at bounding box center [754, 361] width 1508 height 722
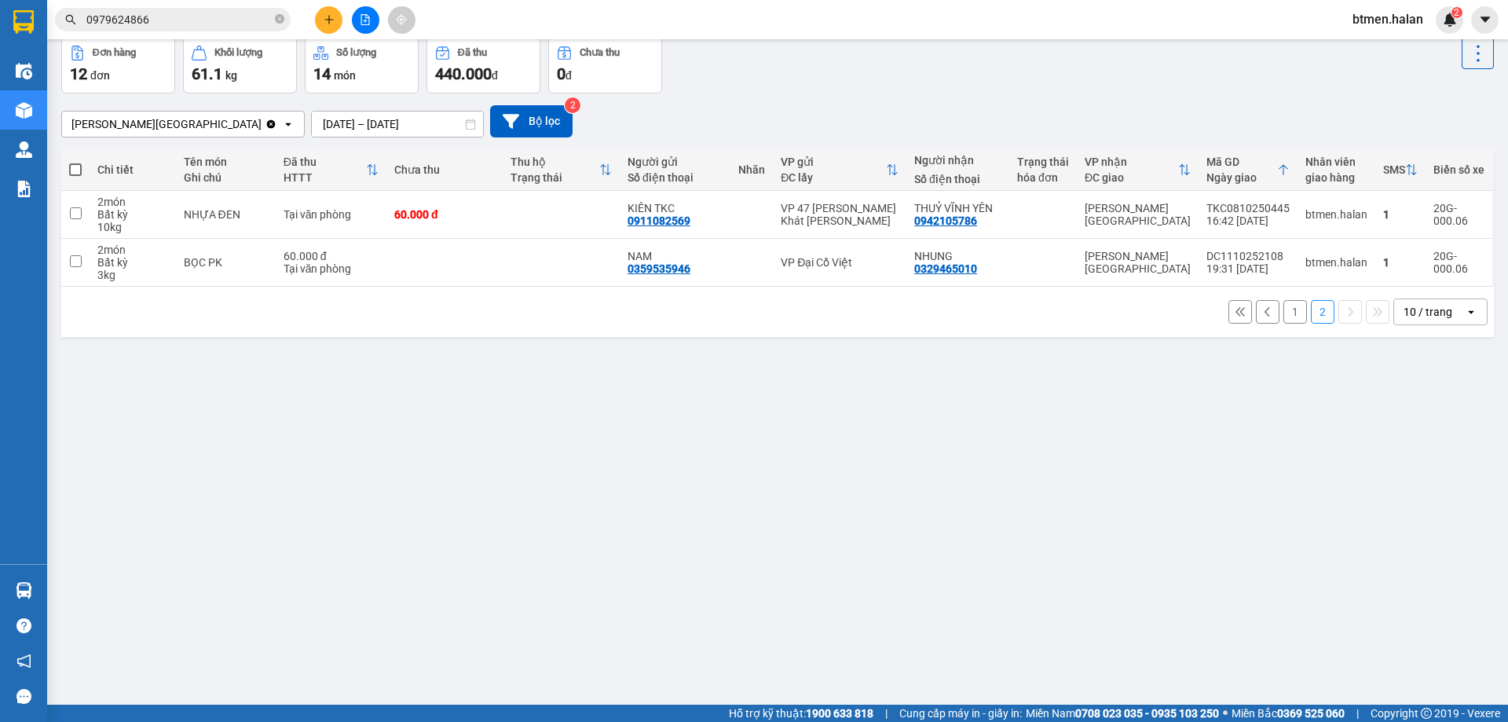
scroll to position [0, 0]
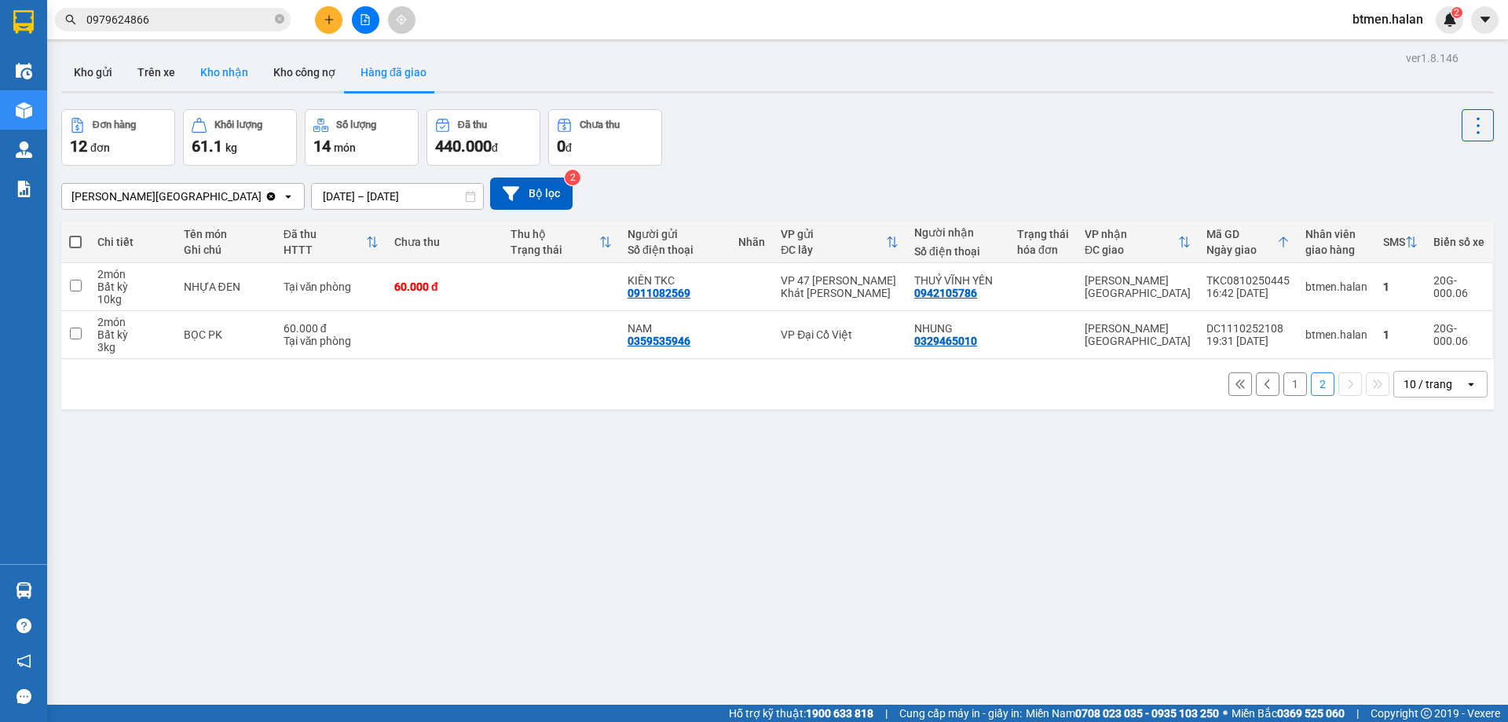
click at [203, 68] on button "Kho nhận" at bounding box center [224, 72] width 73 height 38
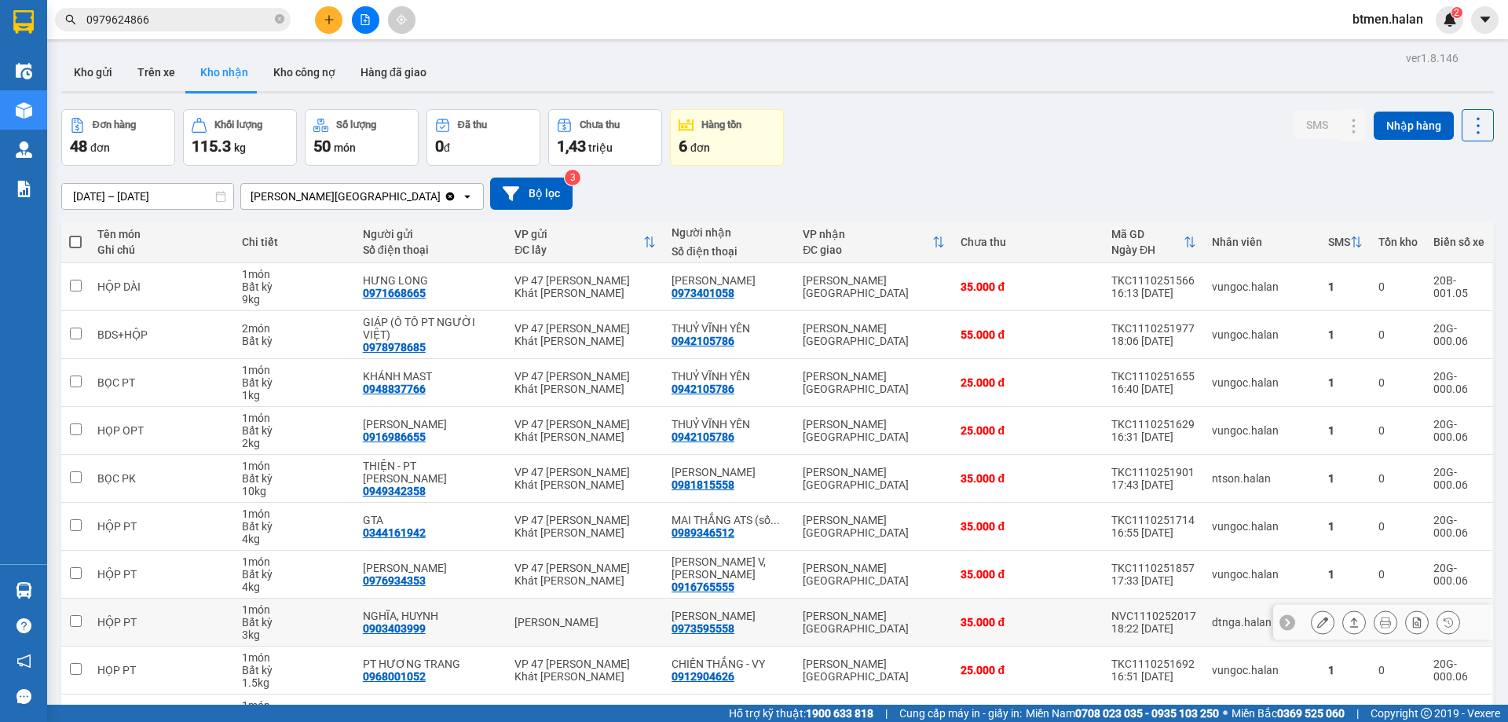
scroll to position [102, 0]
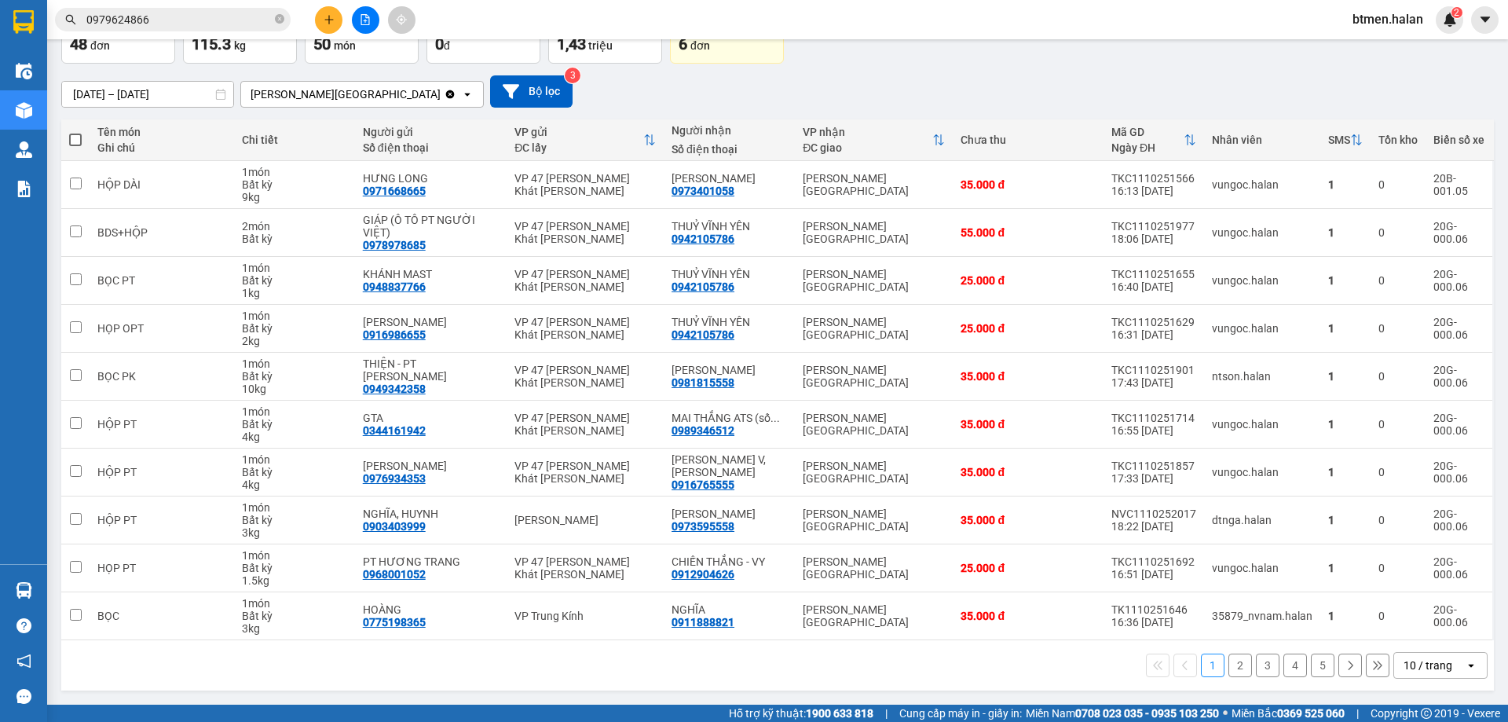
click at [1230, 664] on button "2" at bounding box center [1240, 665] width 24 height 24
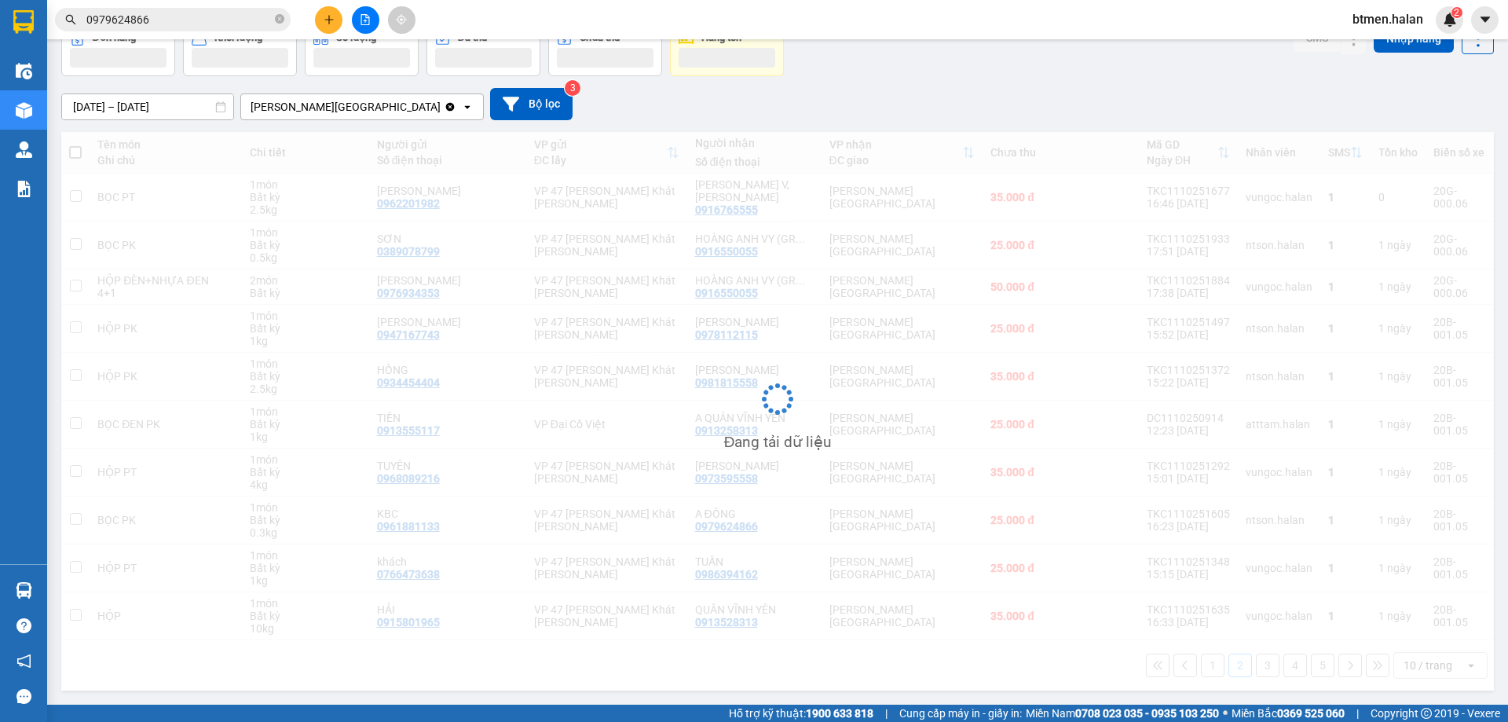
scroll to position [90, 0]
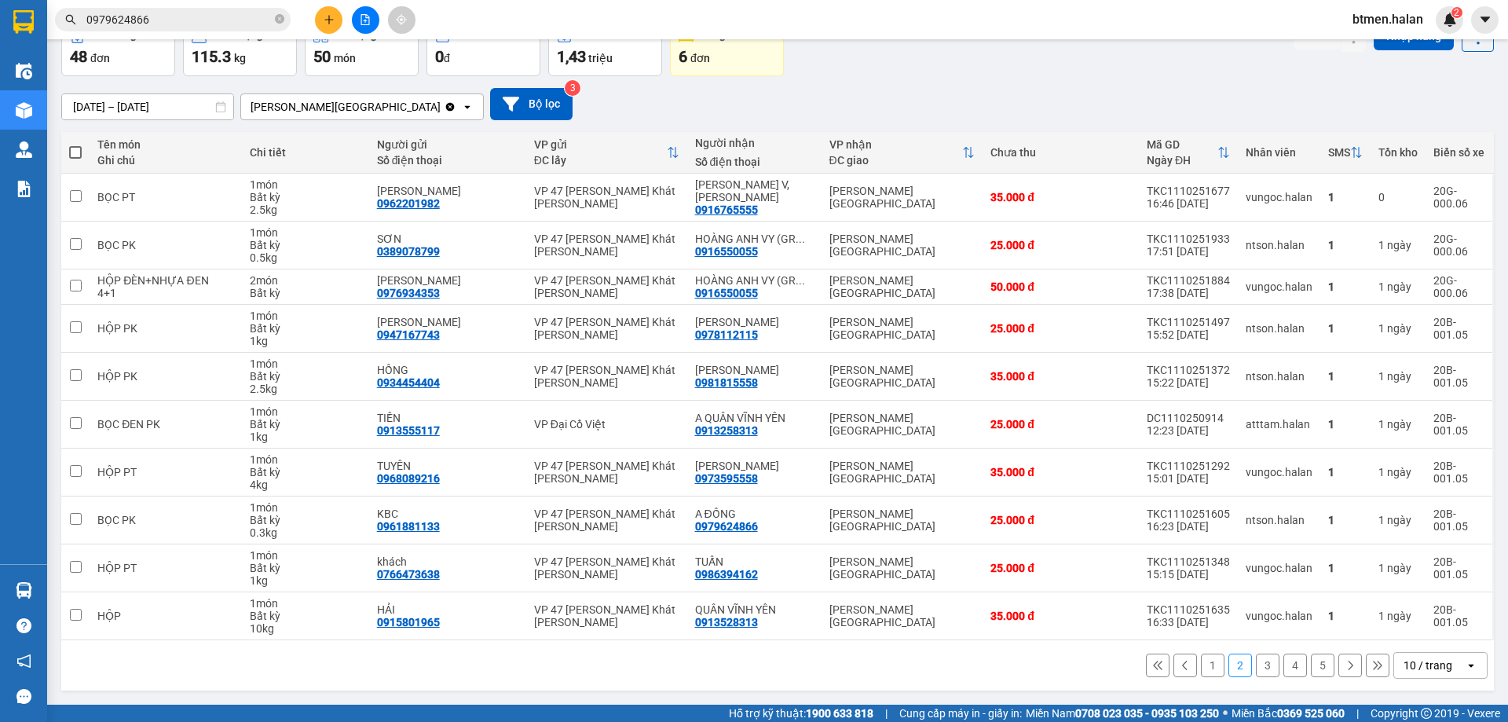
click at [1260, 670] on button "3" at bounding box center [1268, 665] width 24 height 24
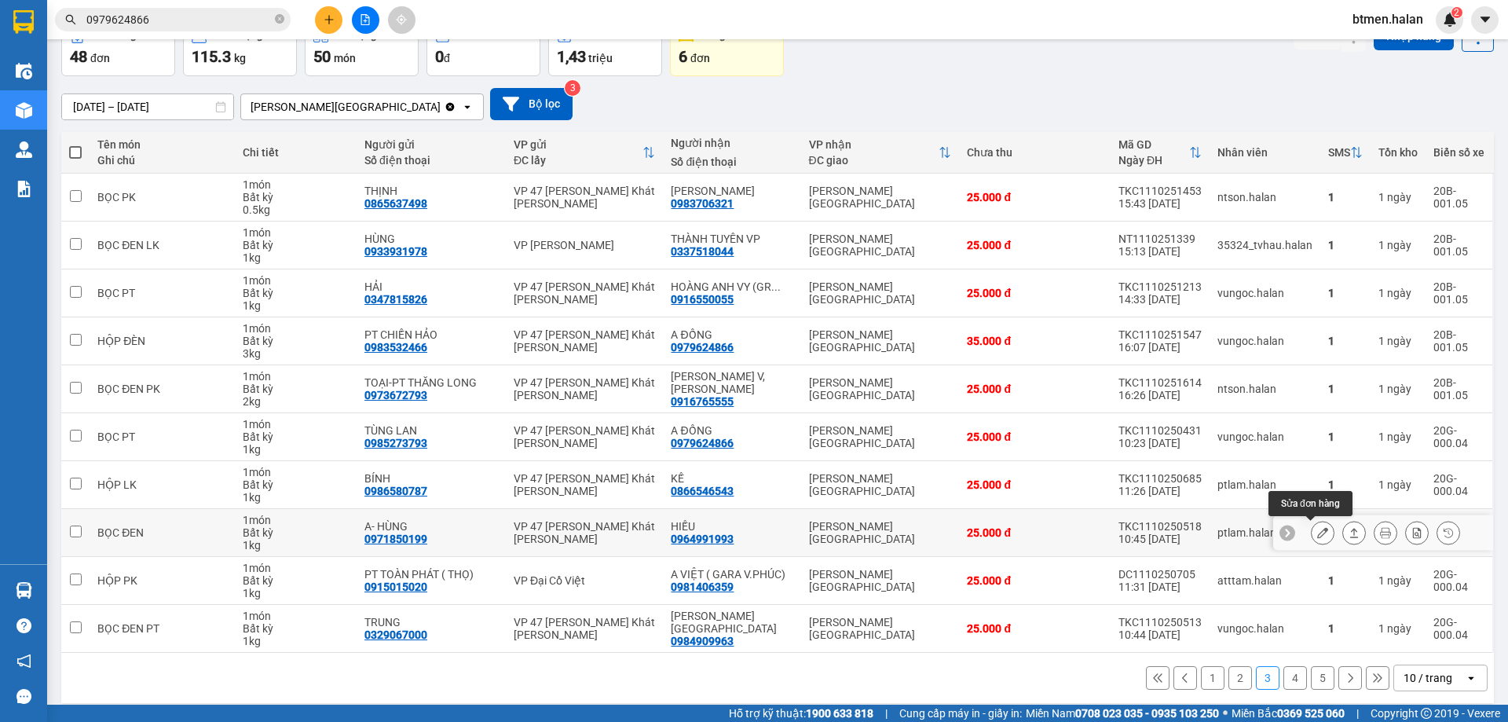
click at [1317, 530] on icon at bounding box center [1322, 532] width 11 height 11
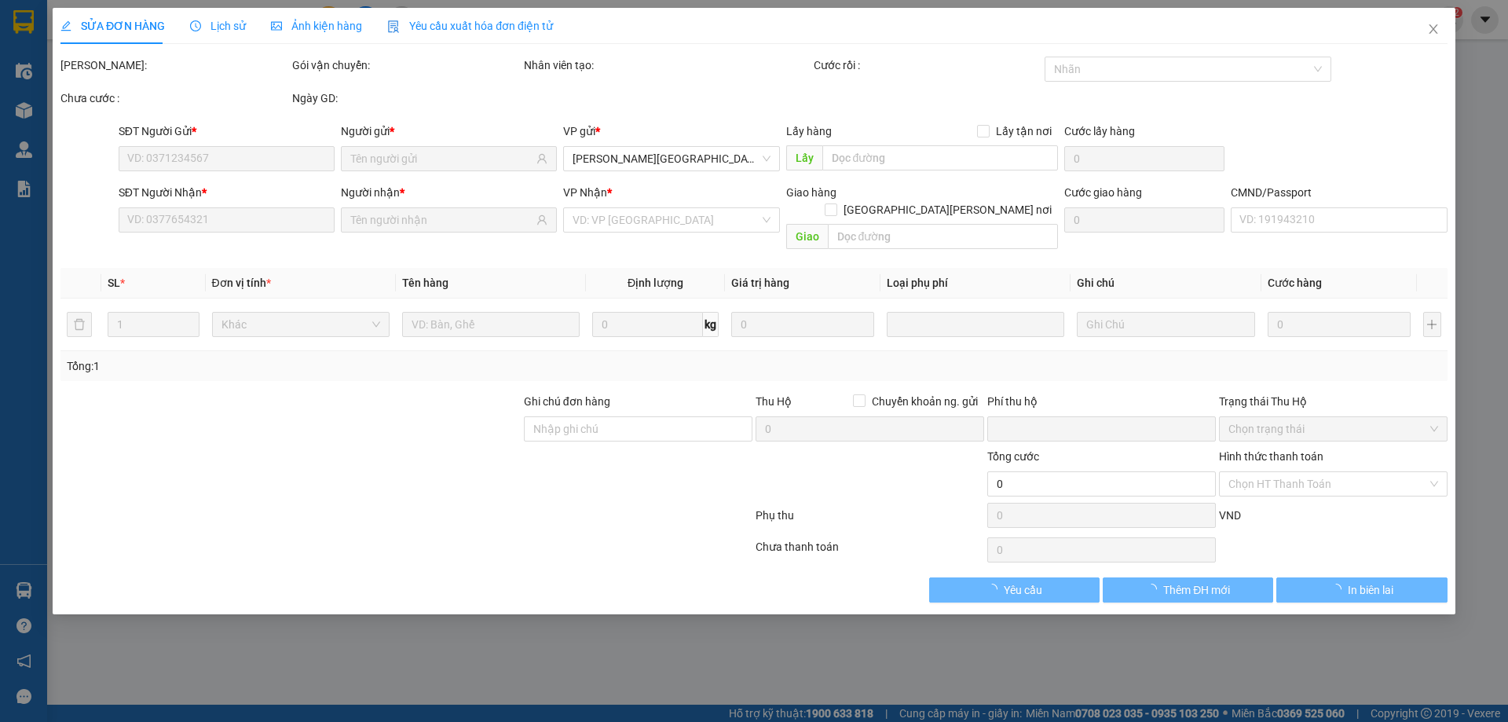
type input "0971850199"
type input "A- HÙNG"
type input "0964991993"
type input "HIẾU"
type input "0"
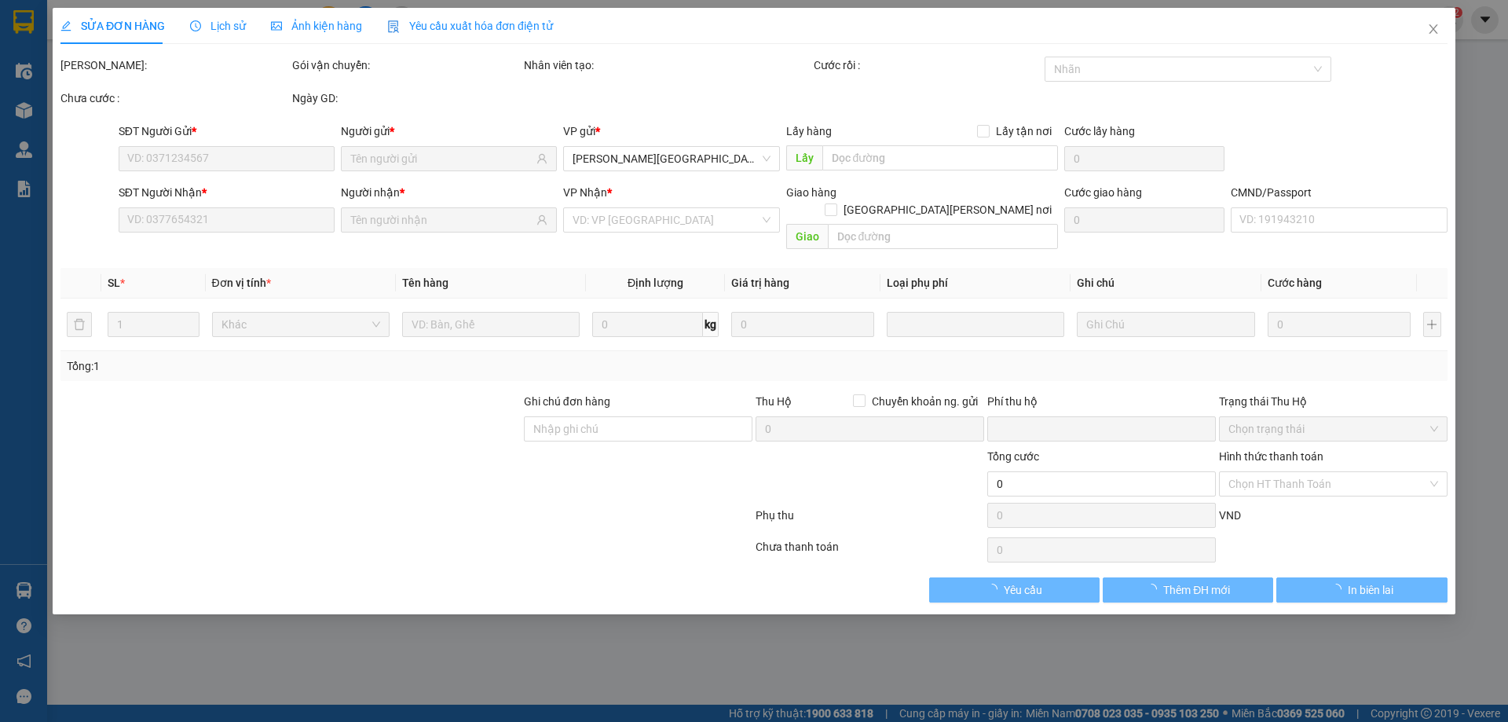
type input "25.000"
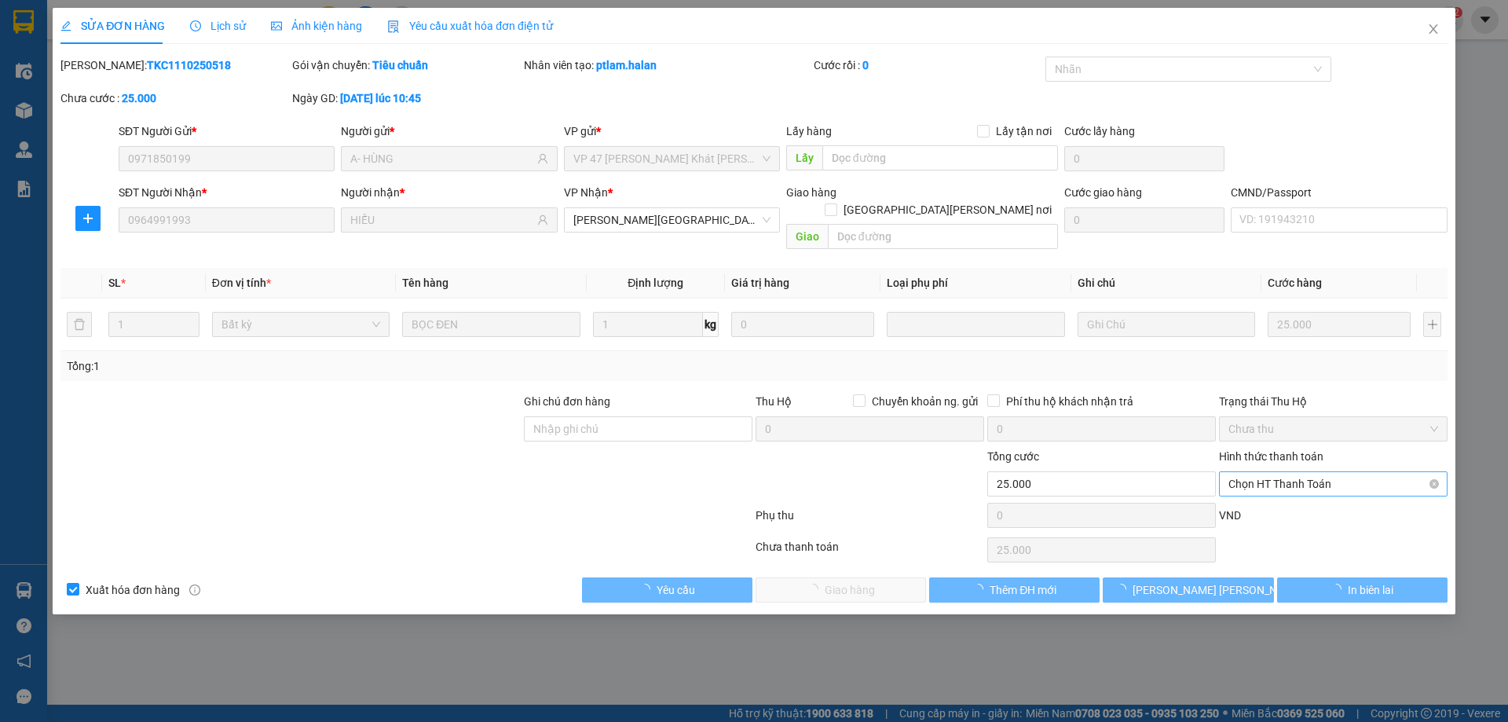
click at [1302, 472] on span "Chọn HT Thanh Toán" at bounding box center [1333, 484] width 210 height 24
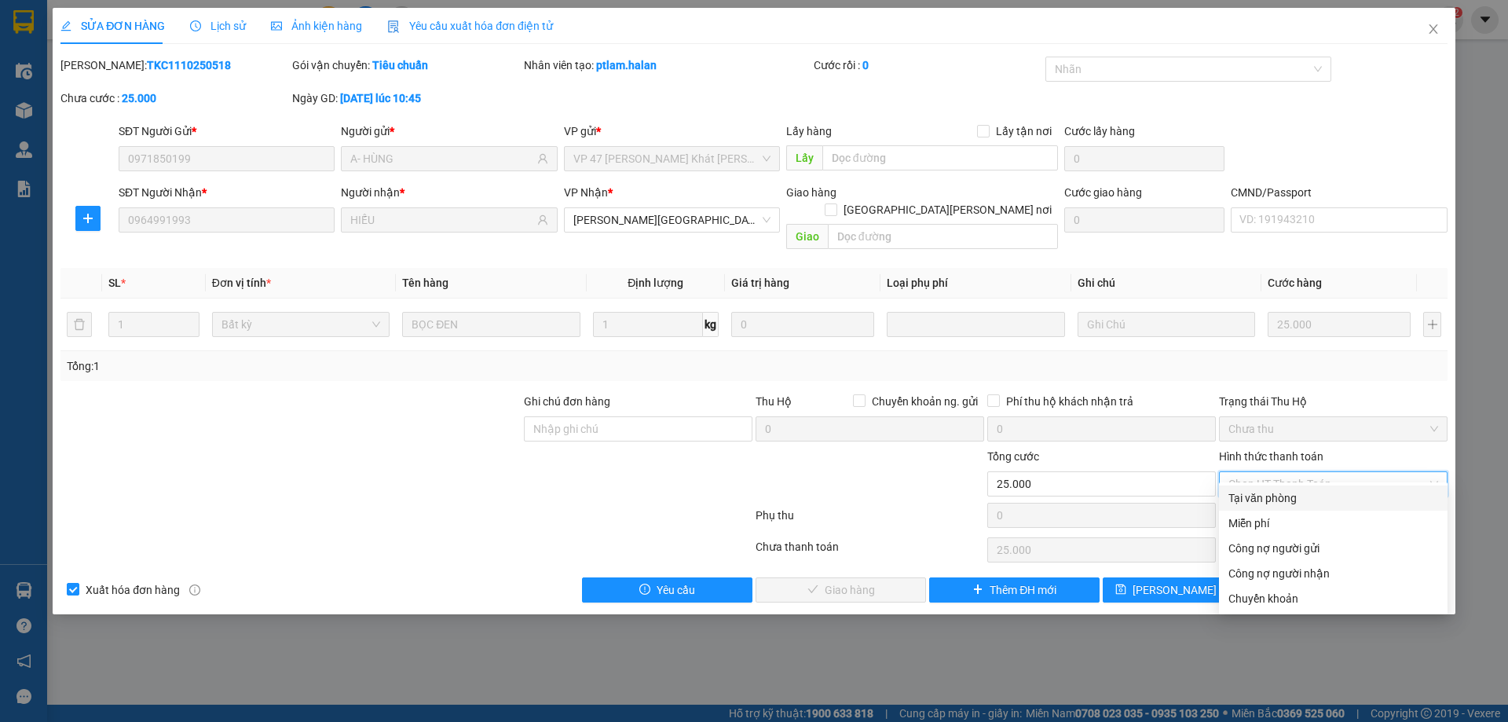
click at [1278, 500] on div "Tại văn phòng" at bounding box center [1333, 497] width 210 height 17
type input "0"
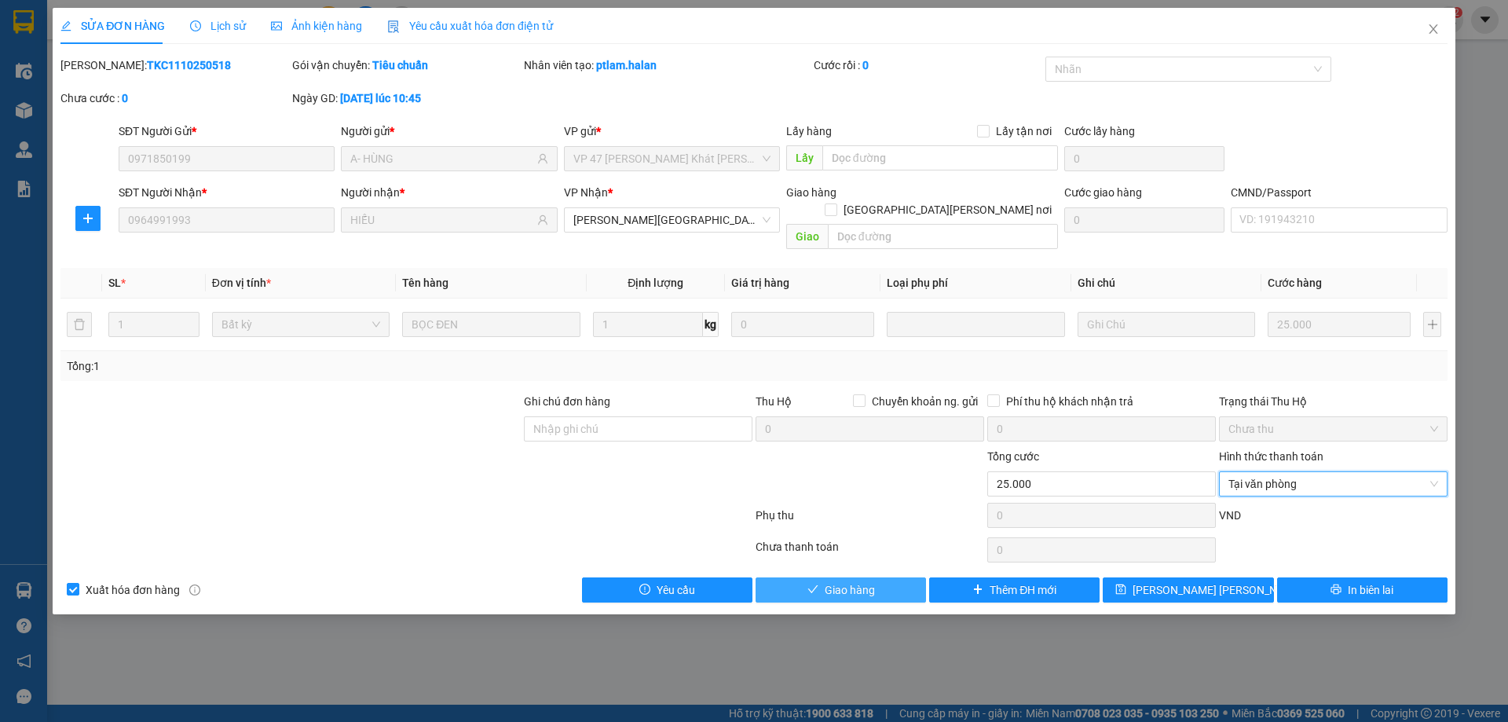
click at [872, 581] on span "Giao hàng" at bounding box center [850, 589] width 50 height 17
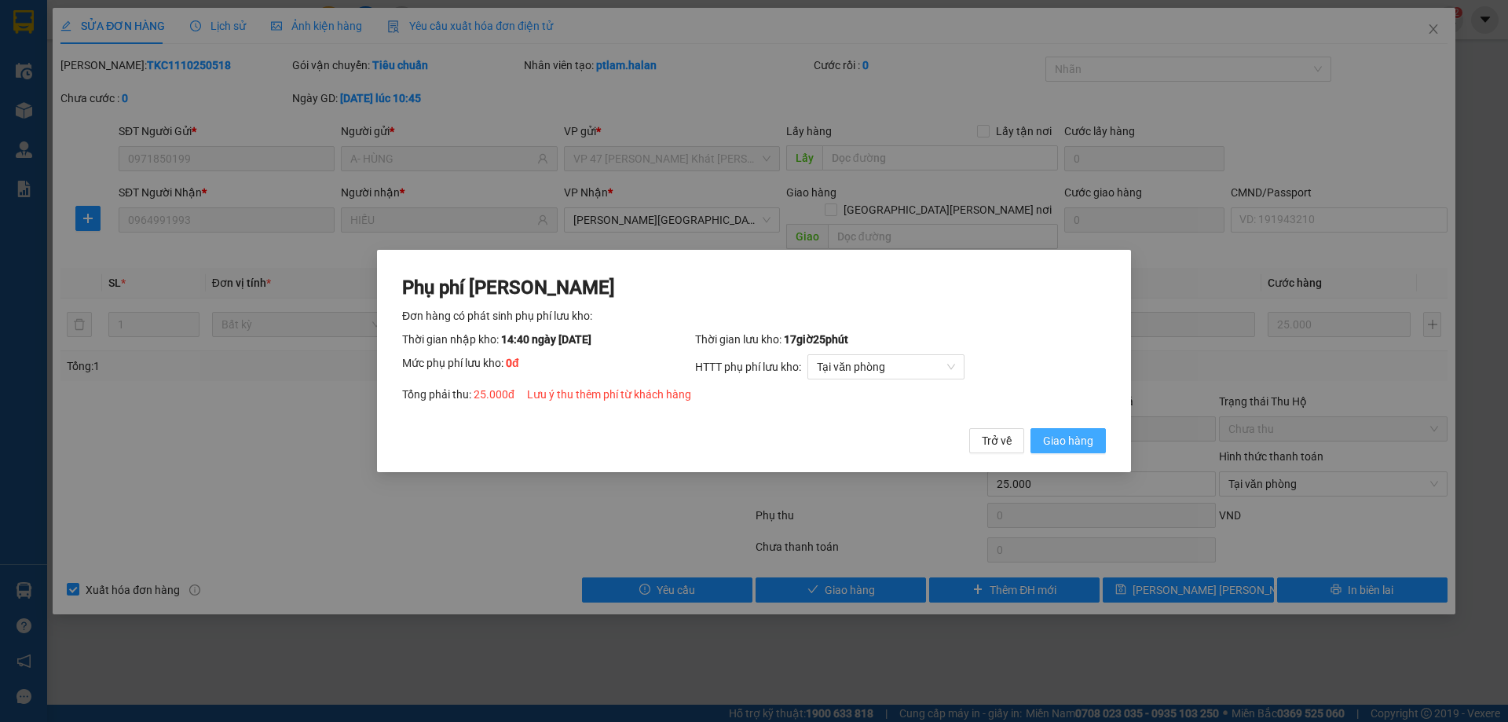
click at [1063, 449] on span "Giao hàng" at bounding box center [1068, 440] width 50 height 17
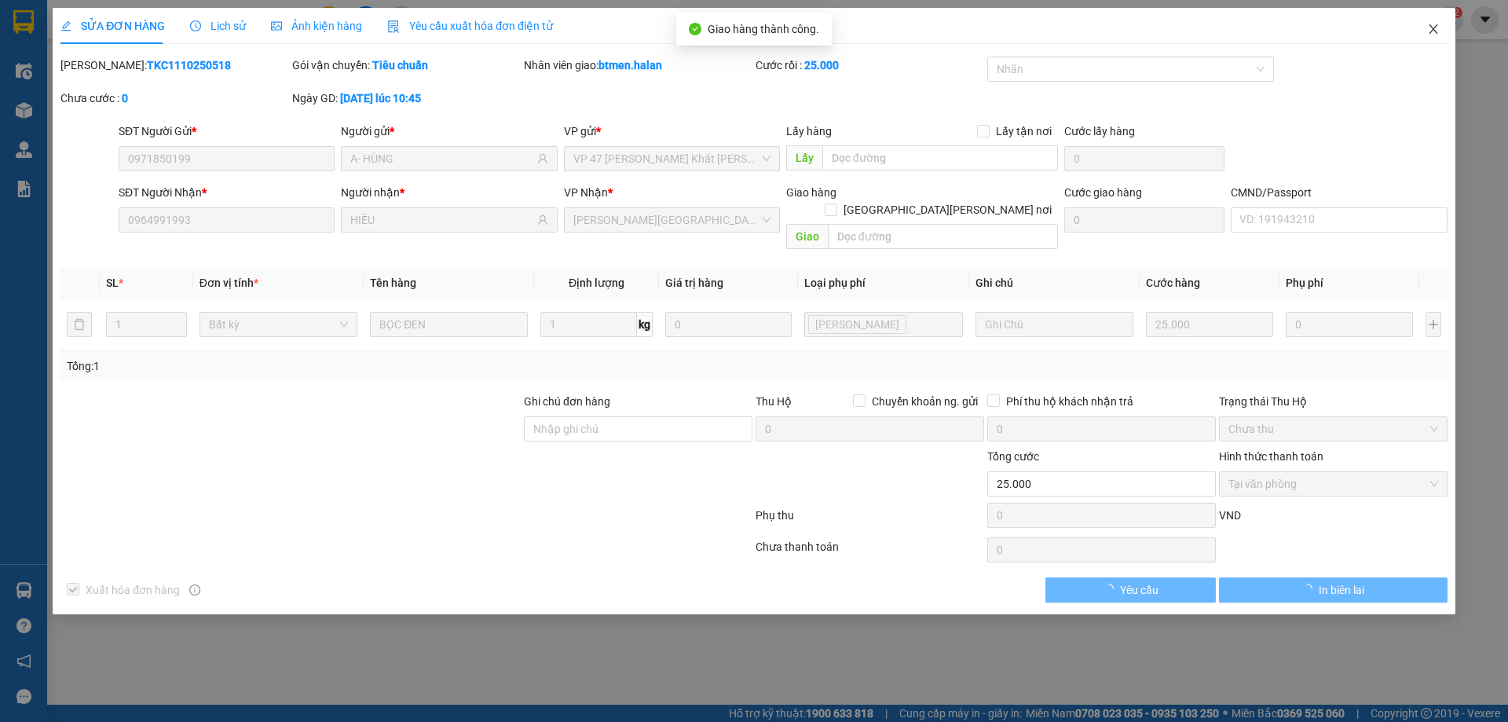
click at [1440, 31] on span "Close" at bounding box center [1433, 30] width 44 height 44
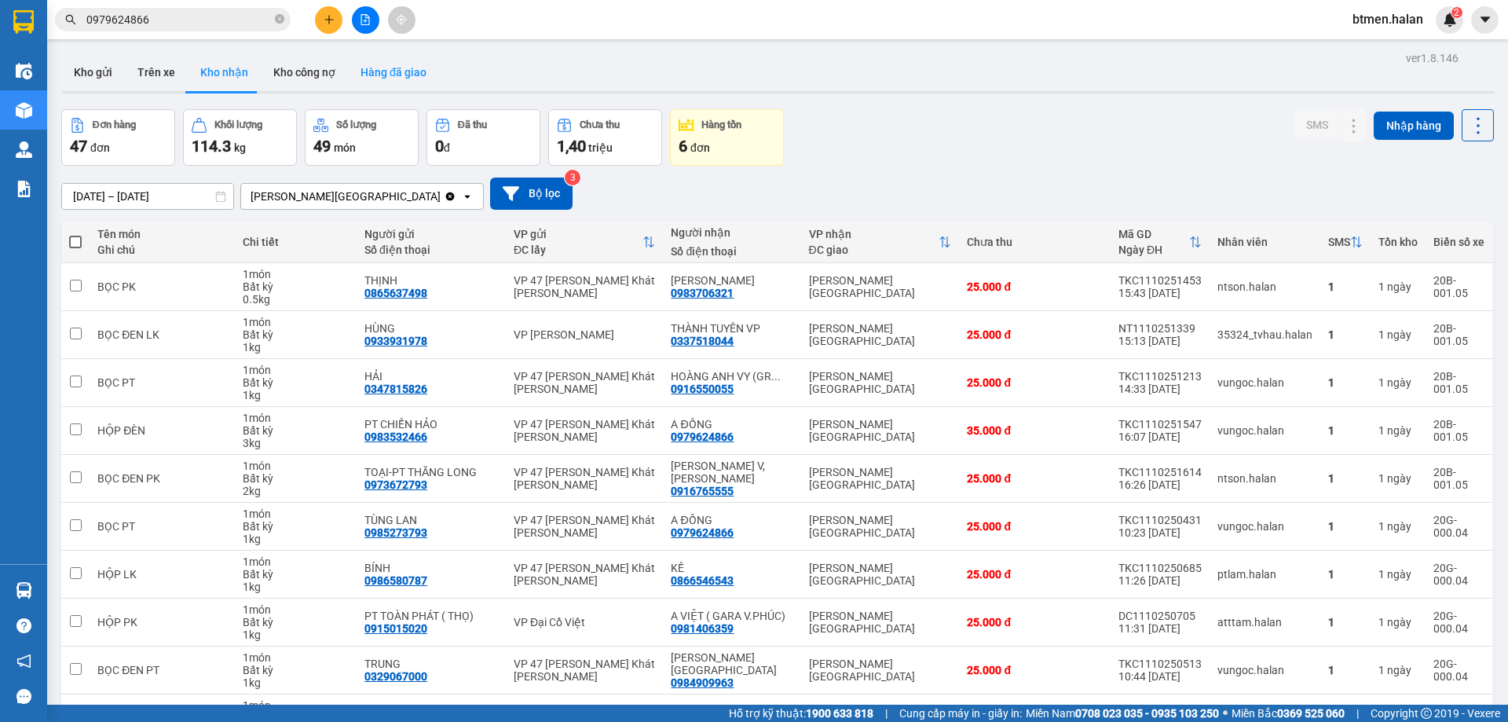
click at [389, 68] on button "Hàng đã giao" at bounding box center [393, 72] width 91 height 38
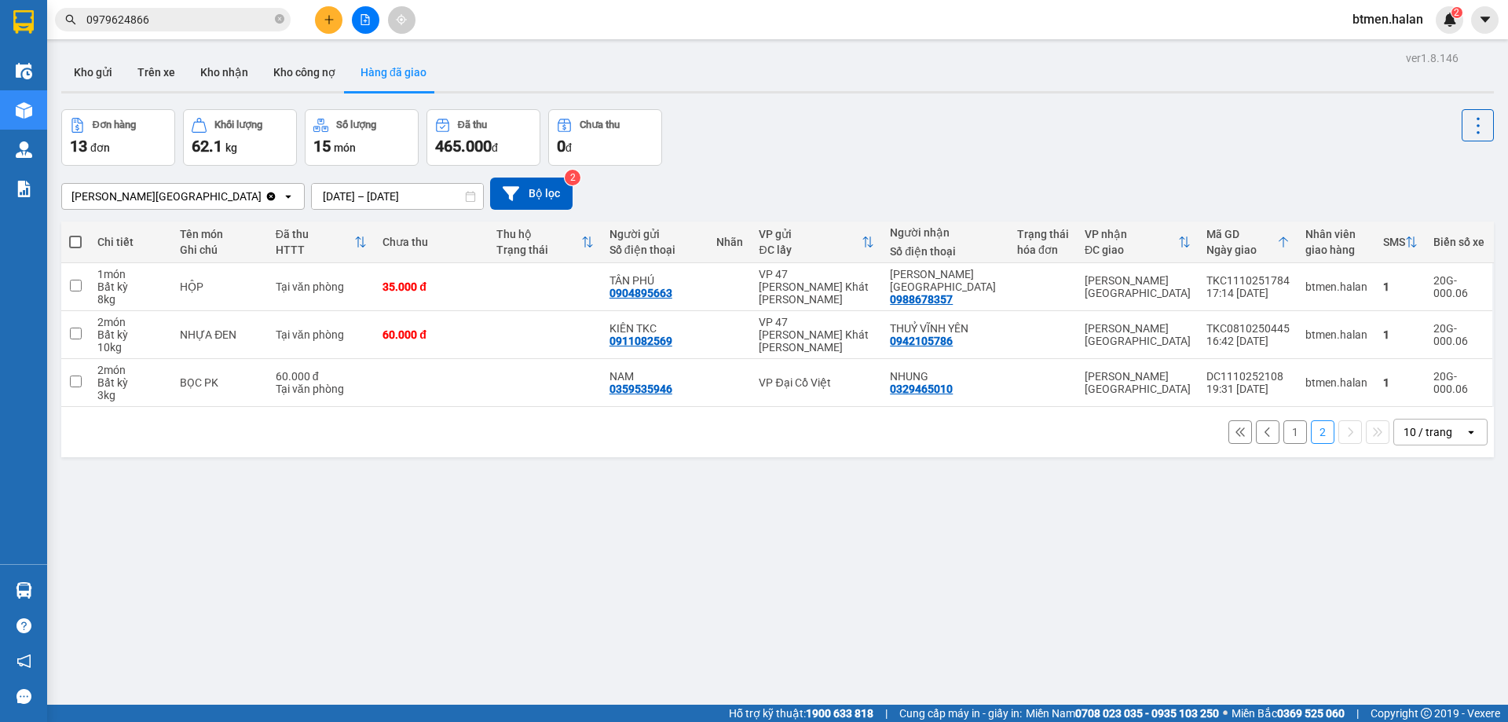
click at [1286, 424] on button "1" at bounding box center [1295, 432] width 24 height 24
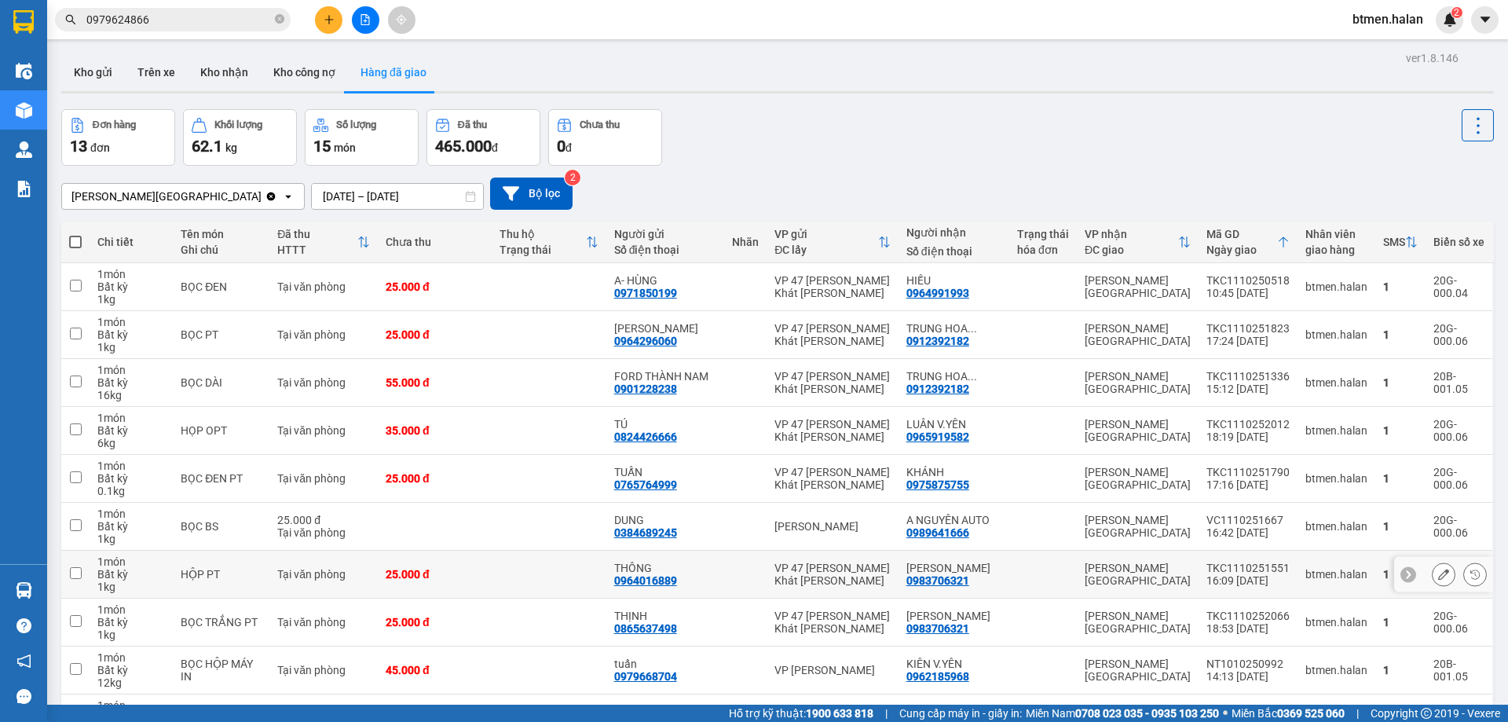
scroll to position [102, 0]
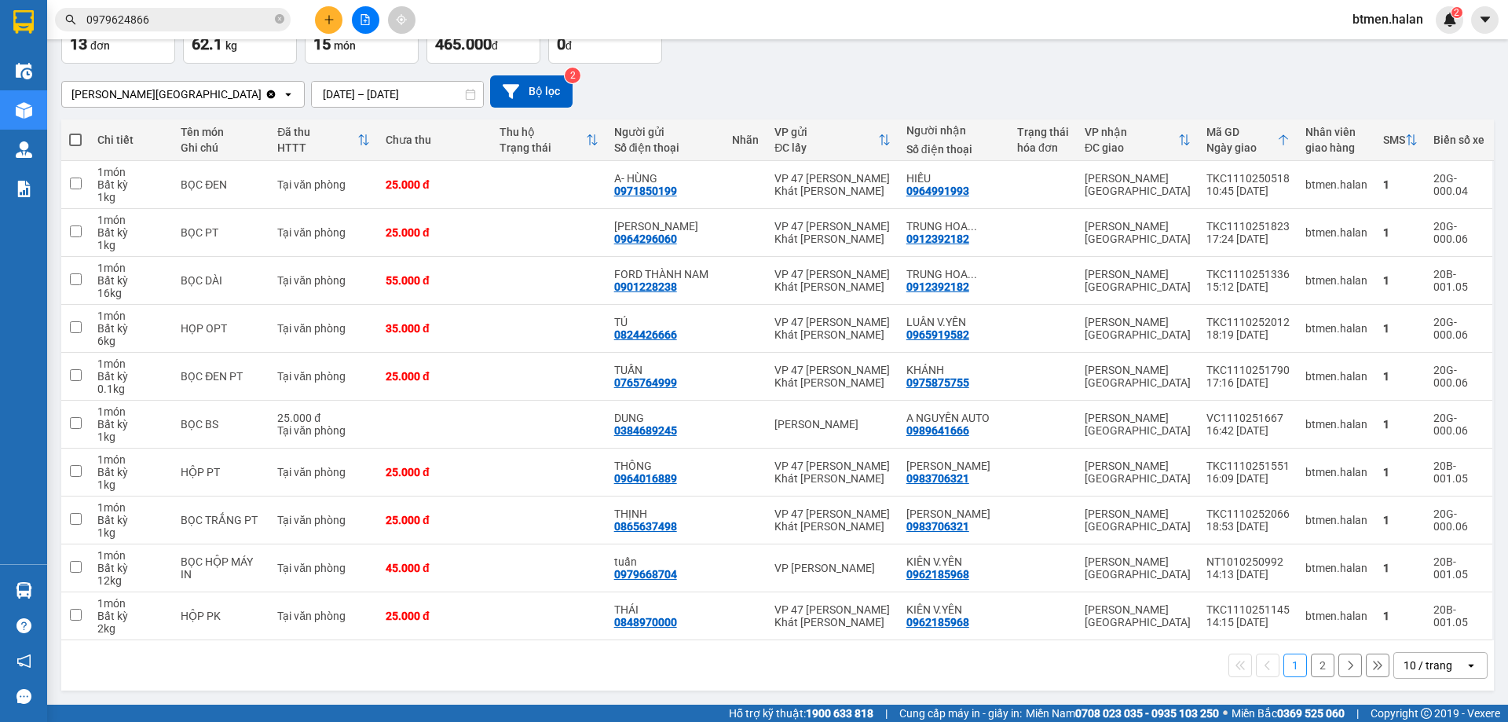
click at [1311, 671] on button "2" at bounding box center [1323, 665] width 24 height 24
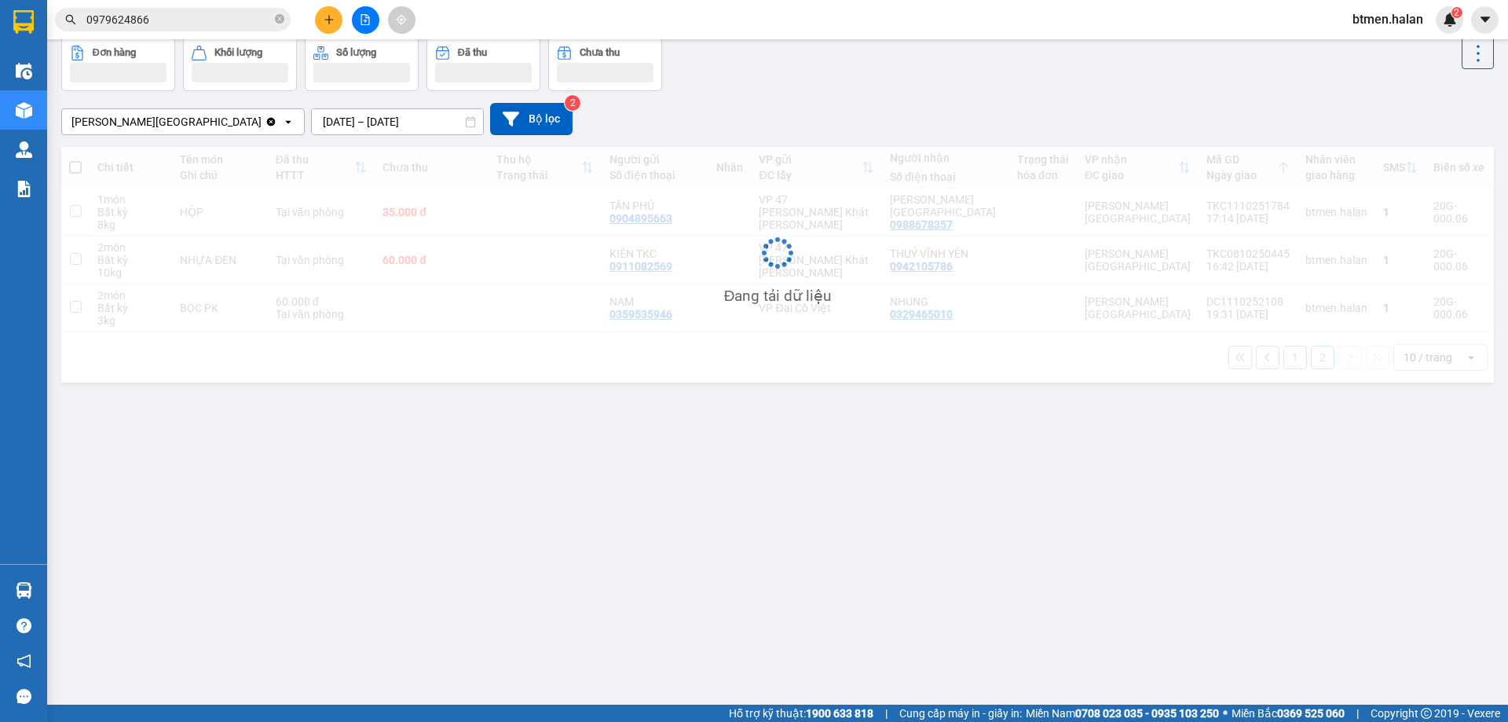
scroll to position [72, 0]
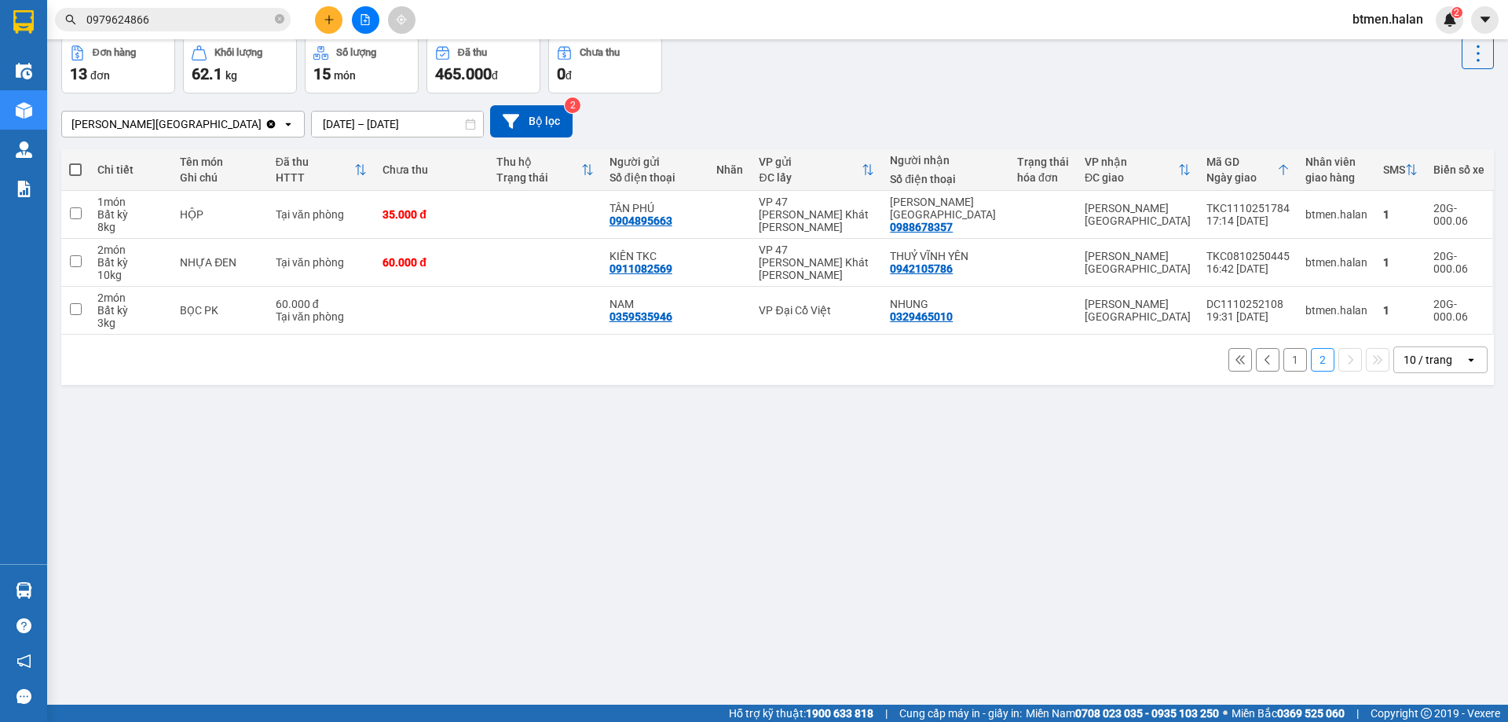
click at [1283, 360] on button "1" at bounding box center [1295, 360] width 24 height 24
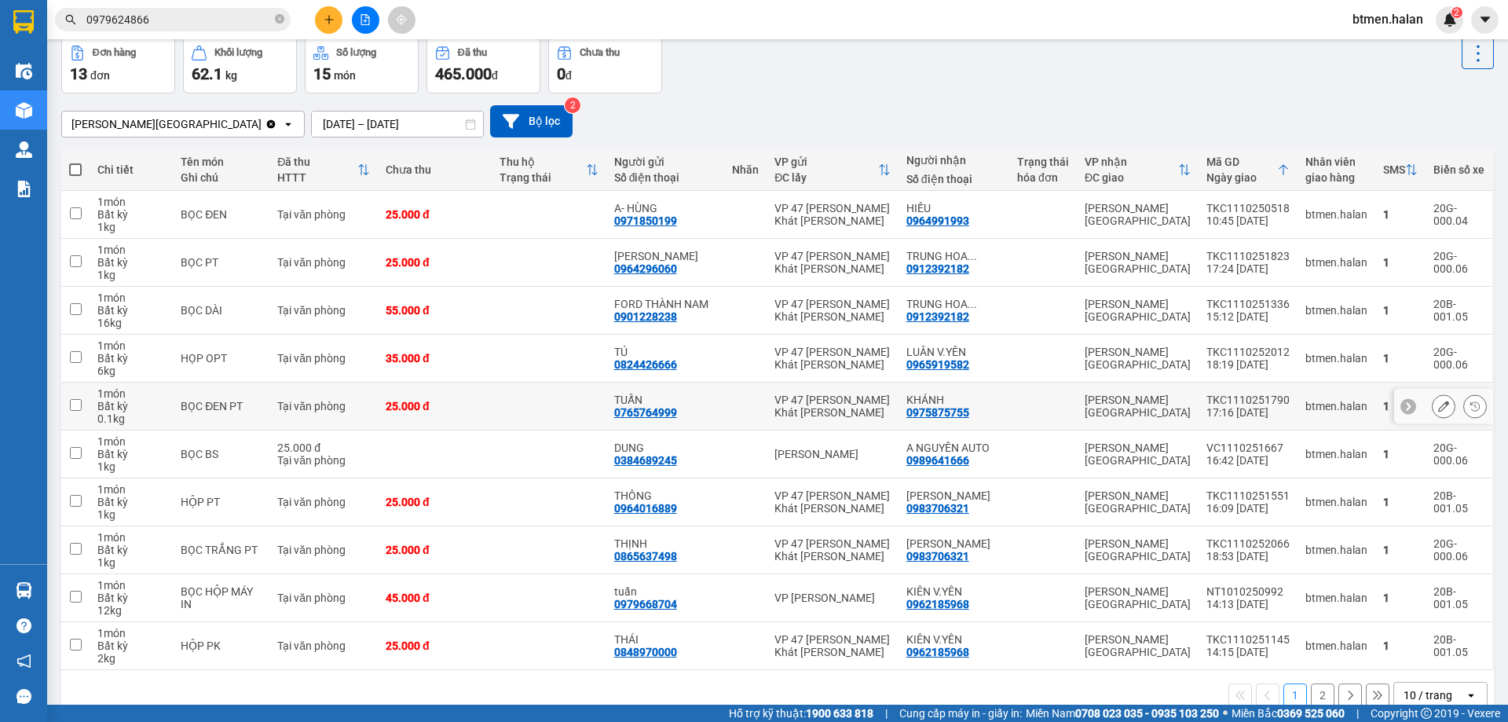
scroll to position [0, 0]
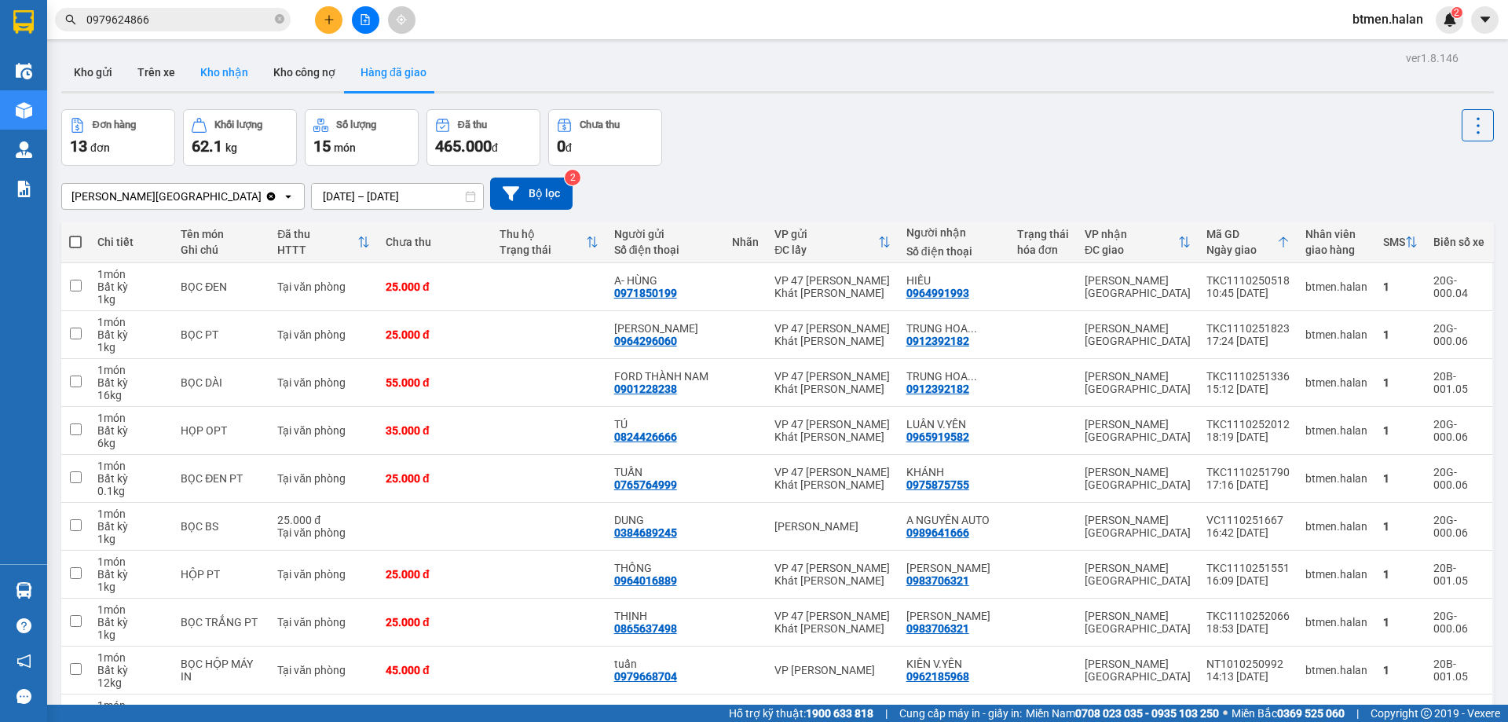
click at [207, 75] on button "Kho nhận" at bounding box center [224, 72] width 73 height 38
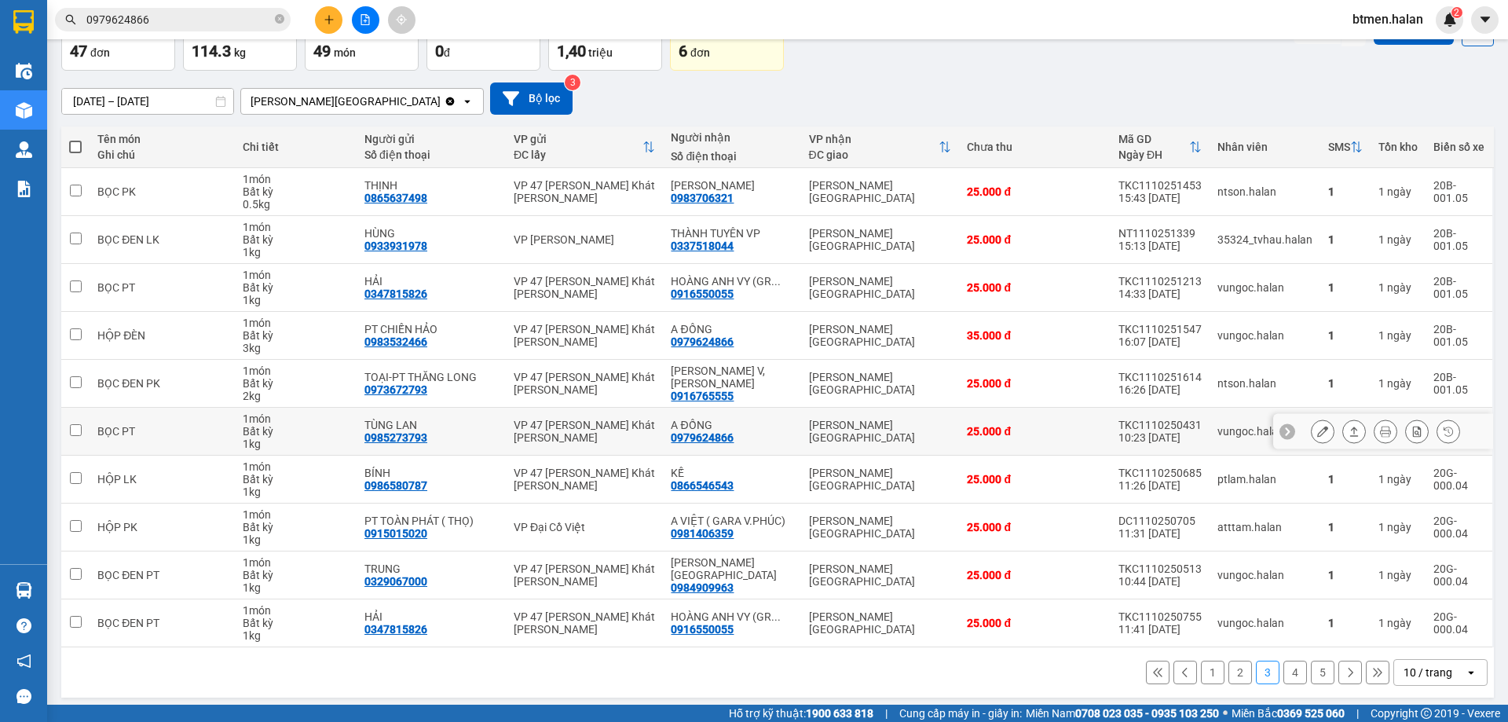
scroll to position [102, 0]
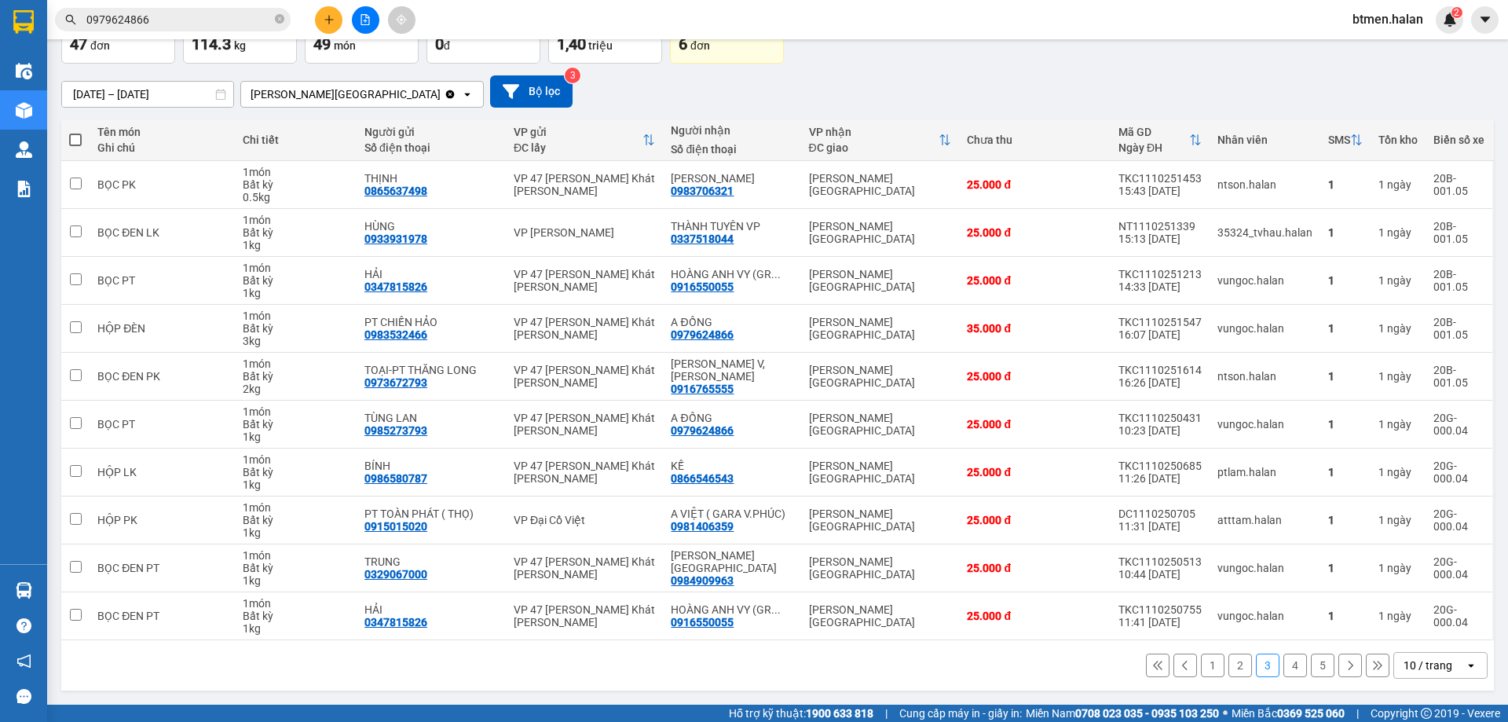
click at [1204, 665] on button "1" at bounding box center [1213, 665] width 24 height 24
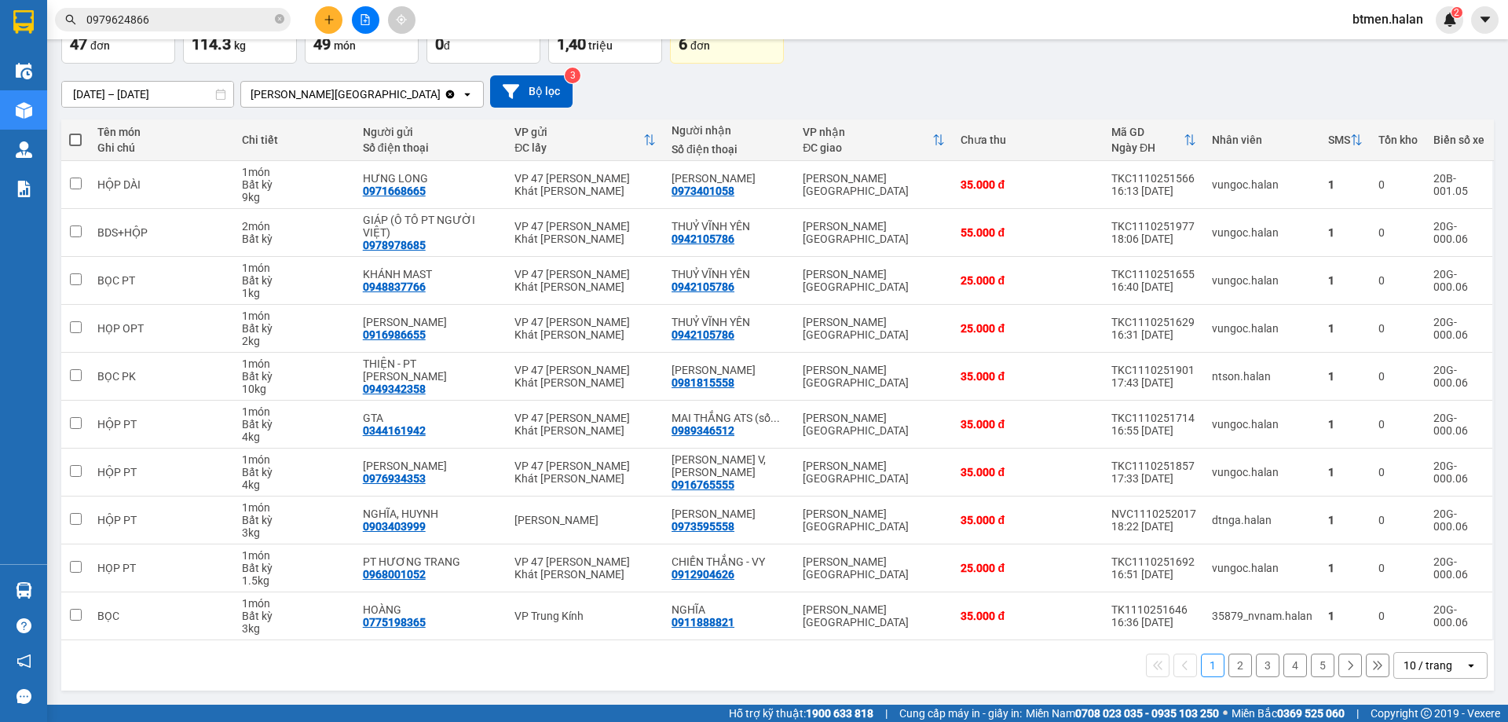
click at [1228, 663] on button "2" at bounding box center [1240, 665] width 24 height 24
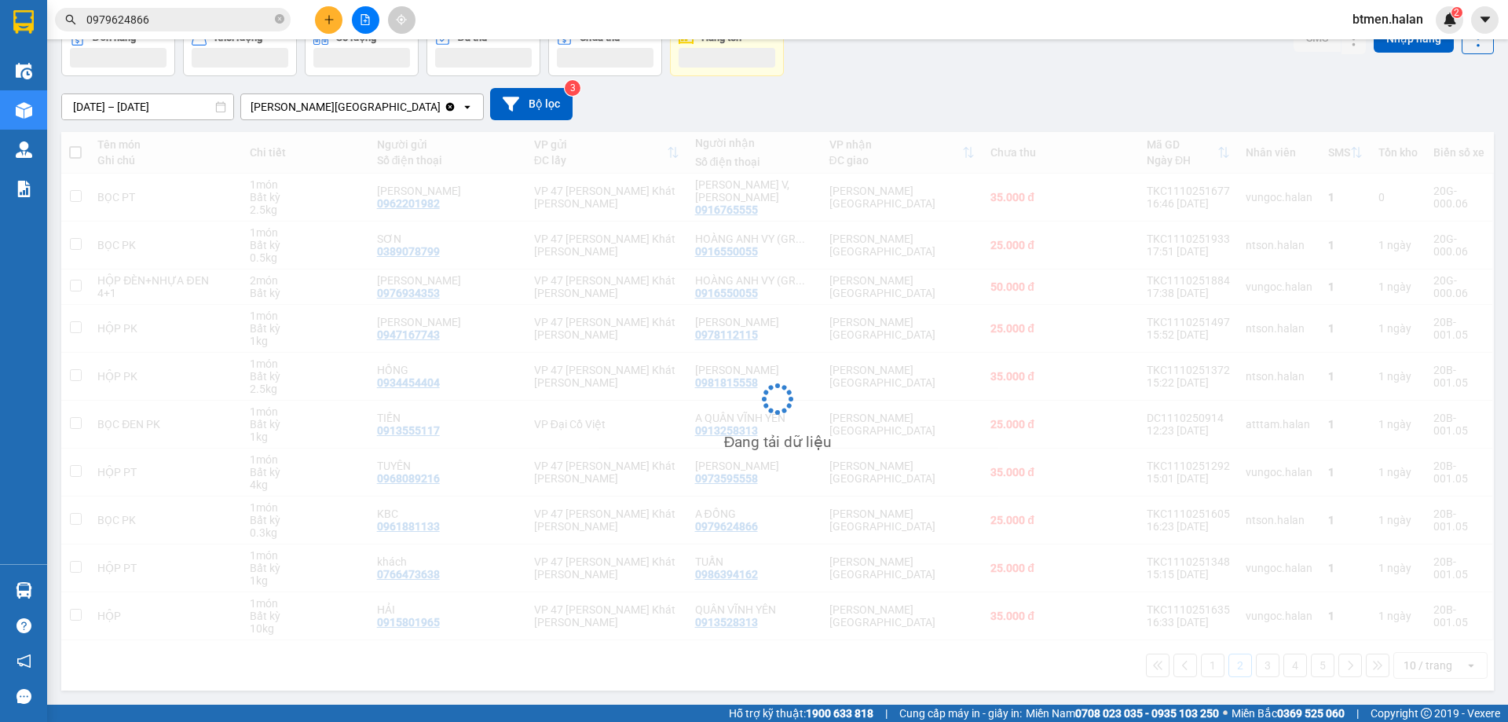
scroll to position [90, 0]
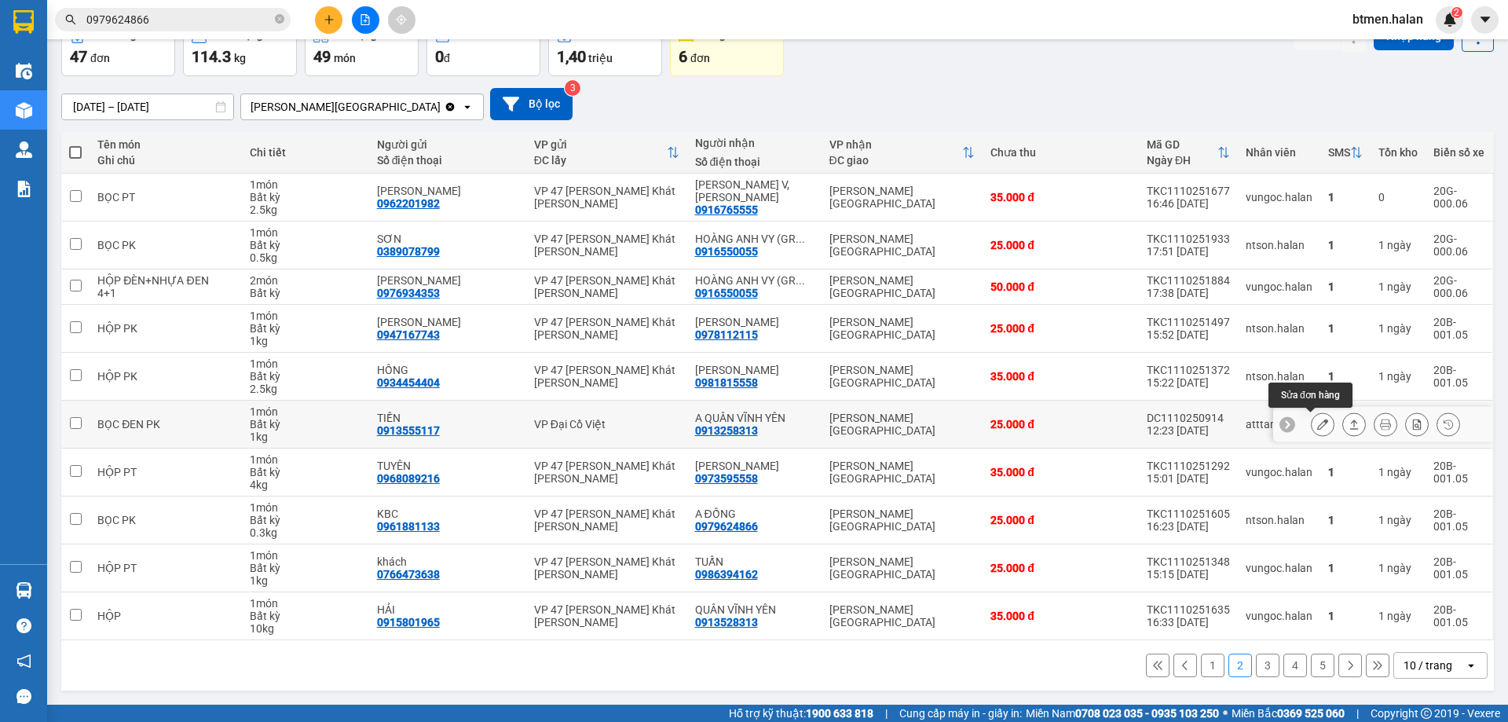
click at [1320, 426] on button at bounding box center [1322, 424] width 22 height 27
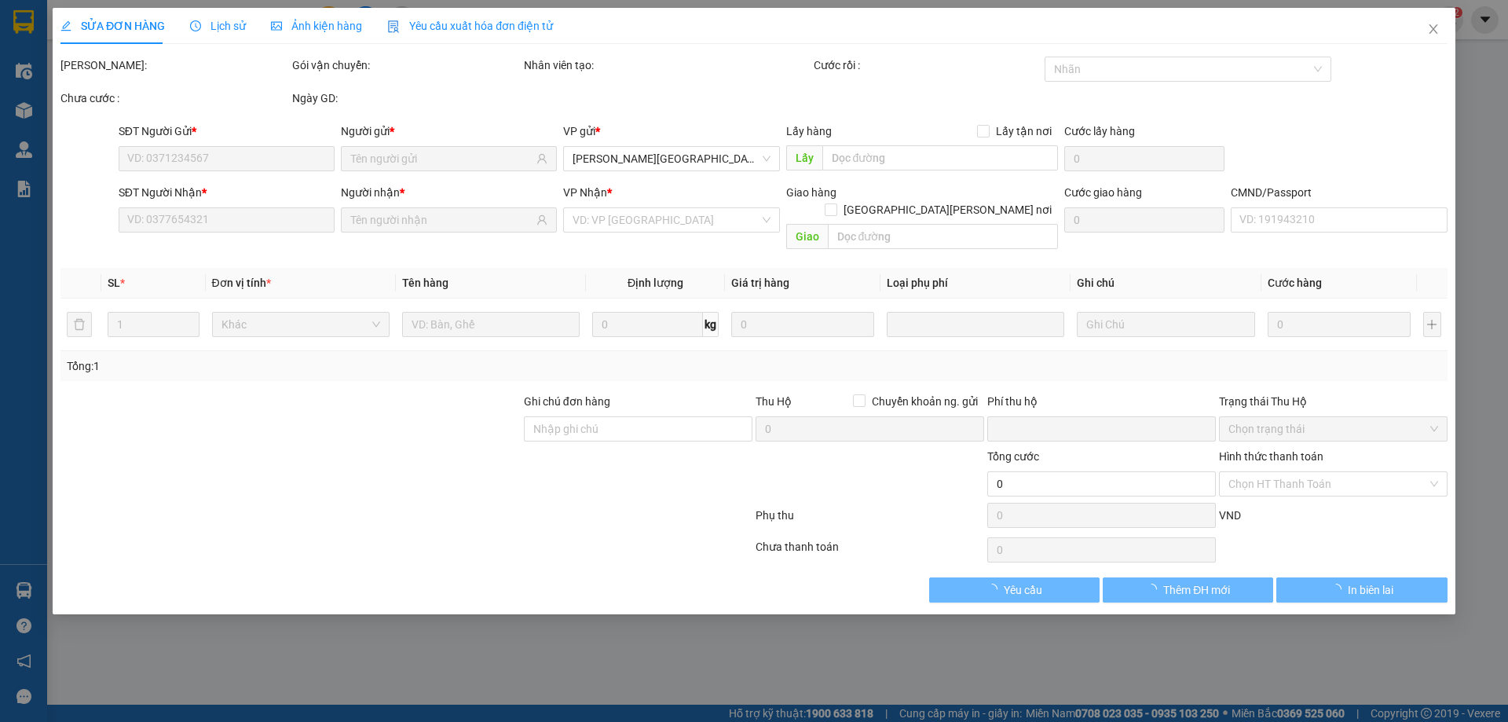
type input "0913555117"
type input "TIỀN"
type input "0913258313"
type input "A QUÂN VĨNH YÊN"
type input "0"
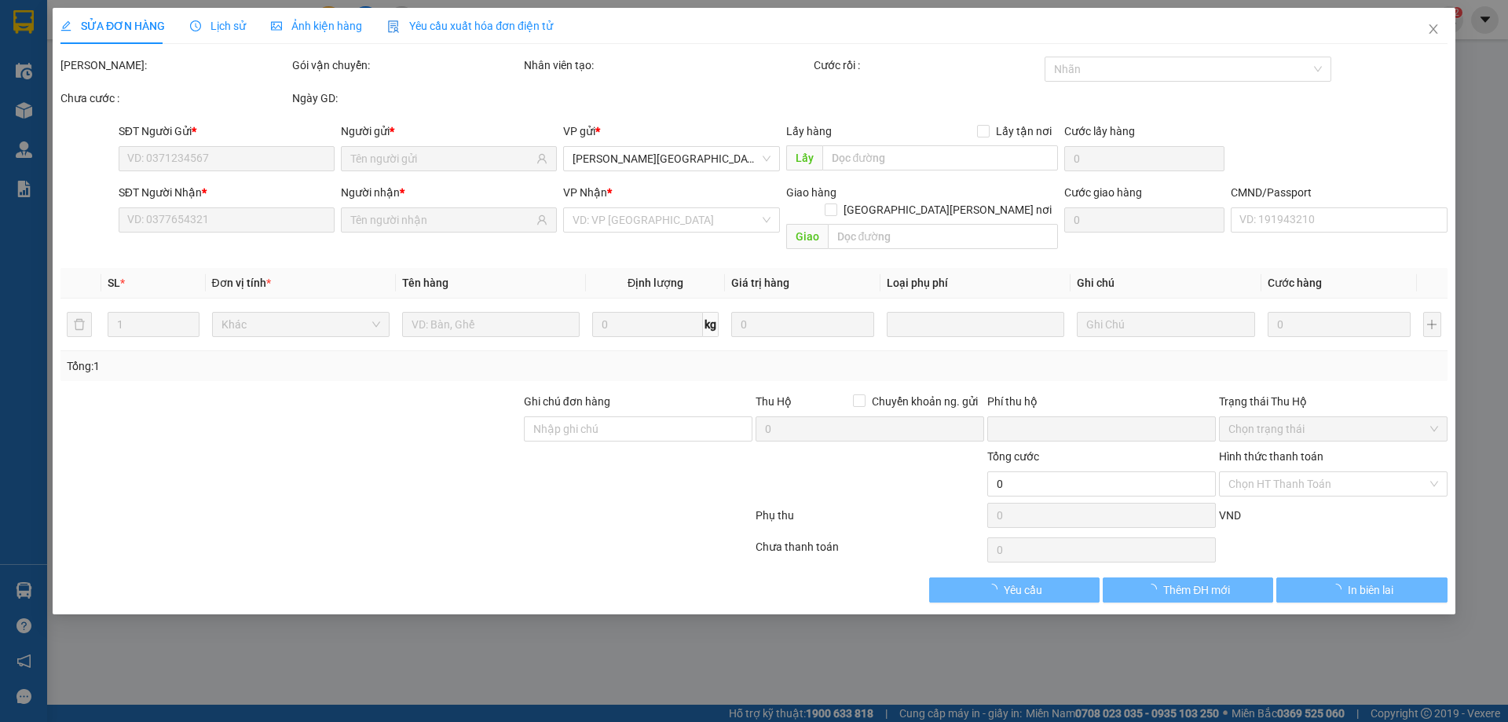
type input "0"
type input "25.000"
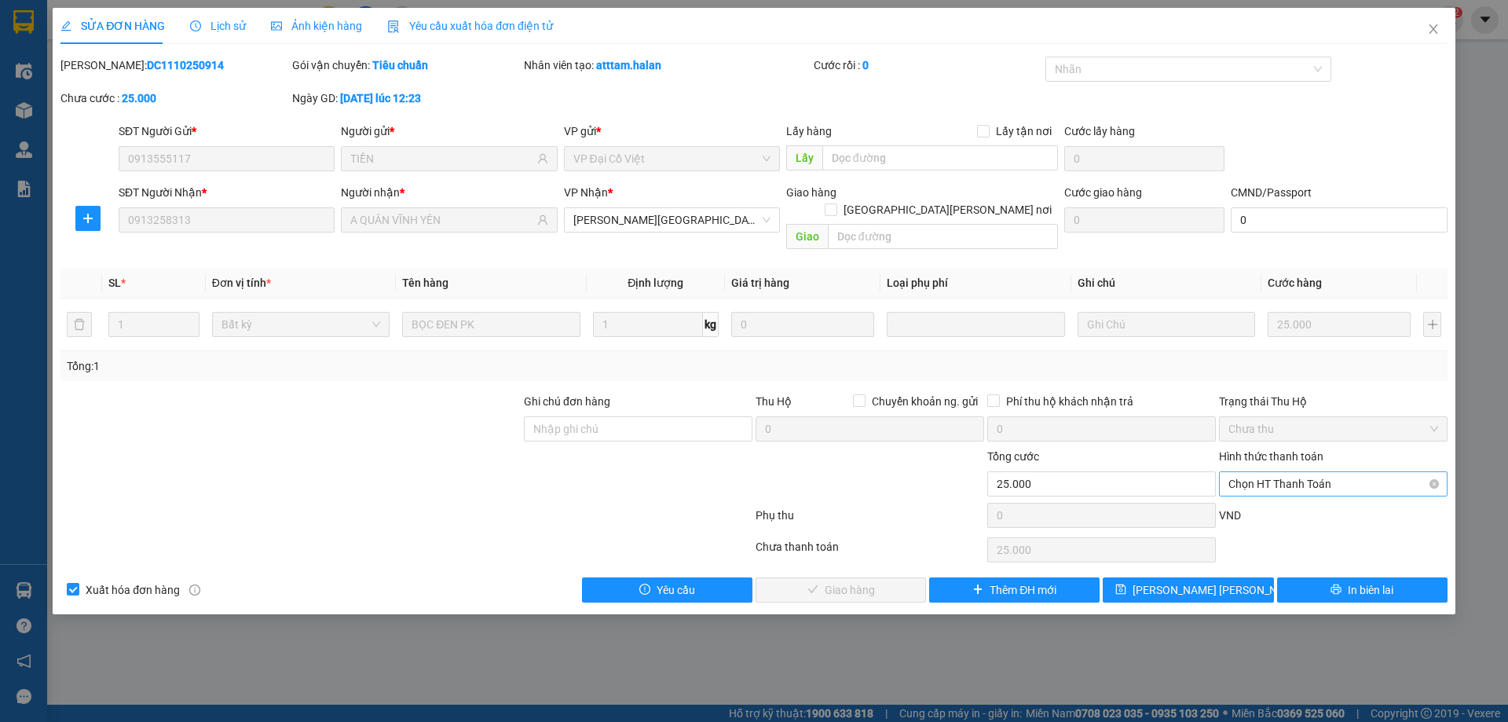
click at [1301, 472] on span "Chọn HT Thanh Toán" at bounding box center [1333, 484] width 210 height 24
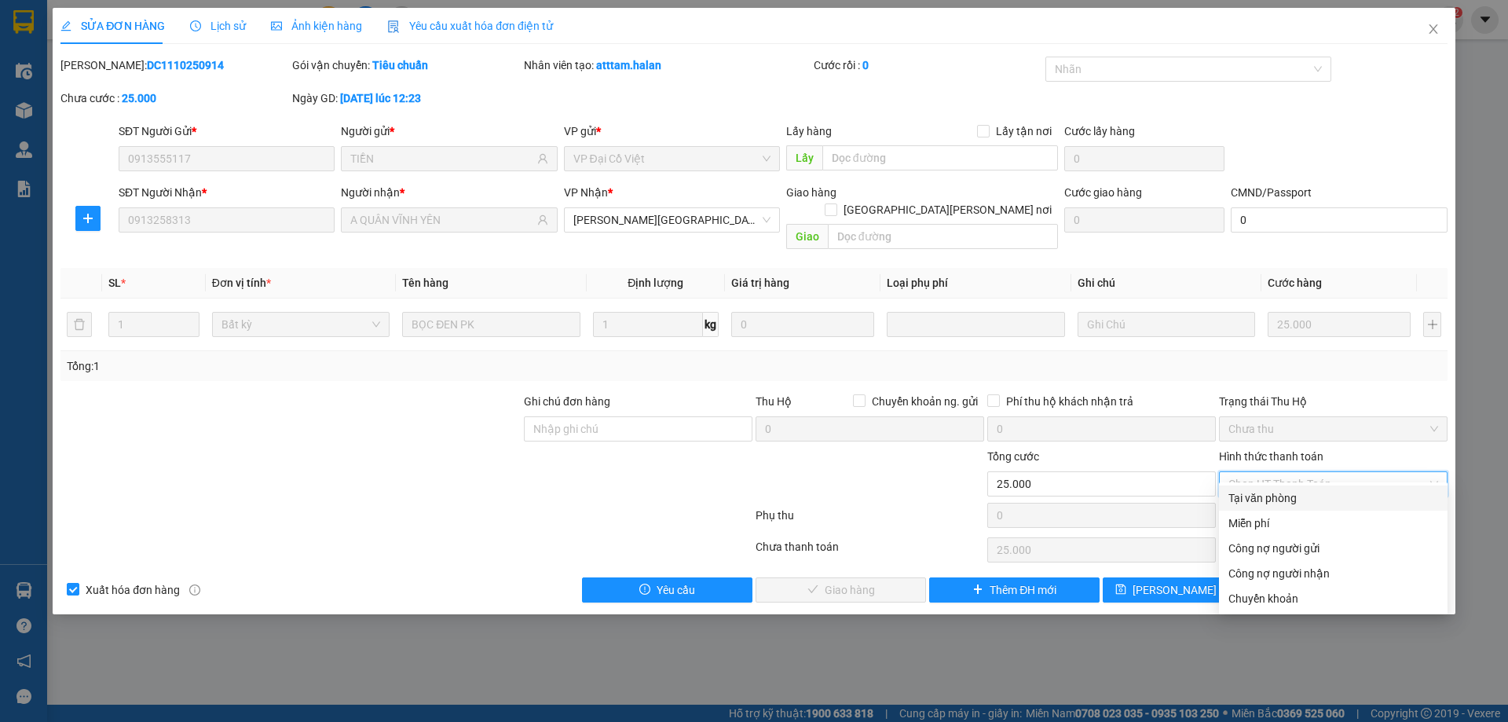
click at [1297, 498] on div "Tại văn phòng" at bounding box center [1333, 497] width 210 height 17
type input "0"
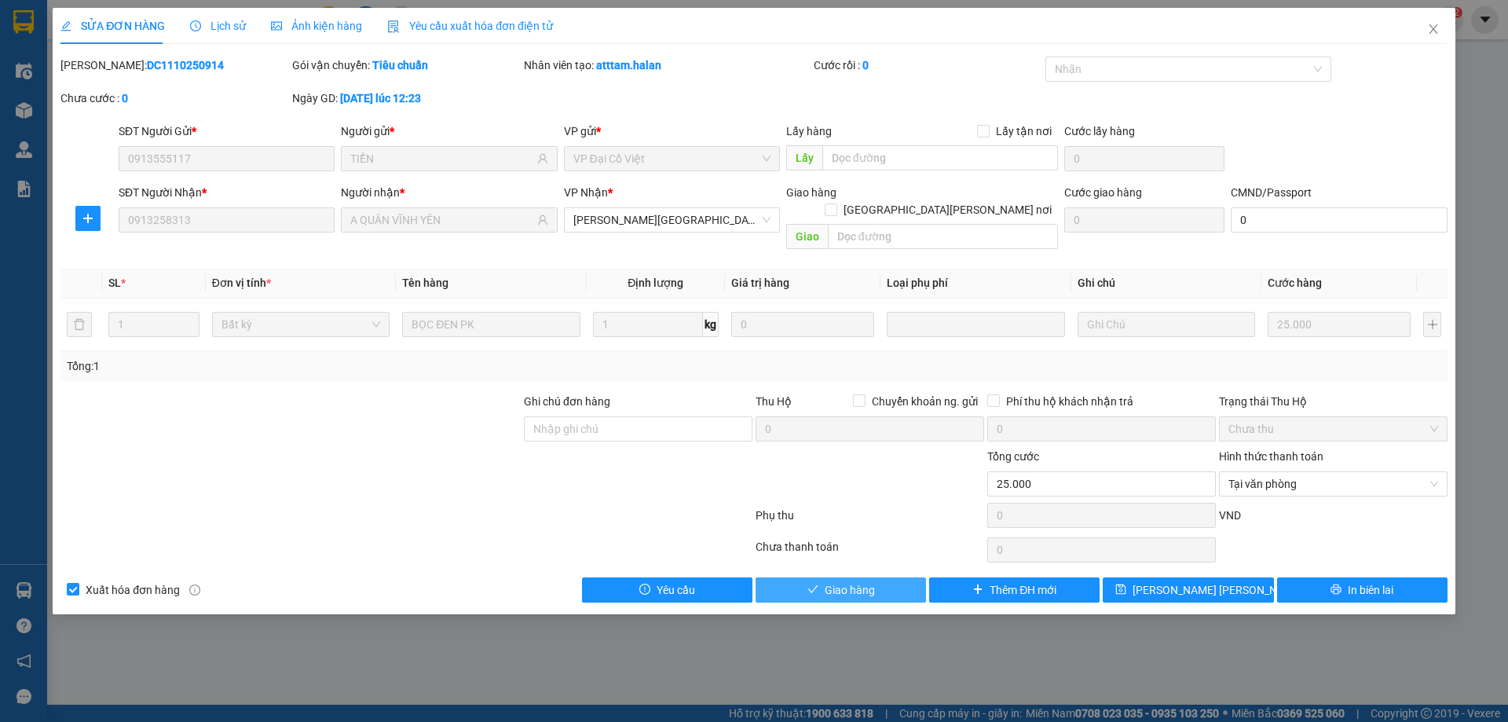
drag, startPoint x: 853, startPoint y: 561, endPoint x: 854, endPoint y: 571, distance: 10.2
click at [853, 577] on button "Giao hàng" at bounding box center [840, 589] width 170 height 25
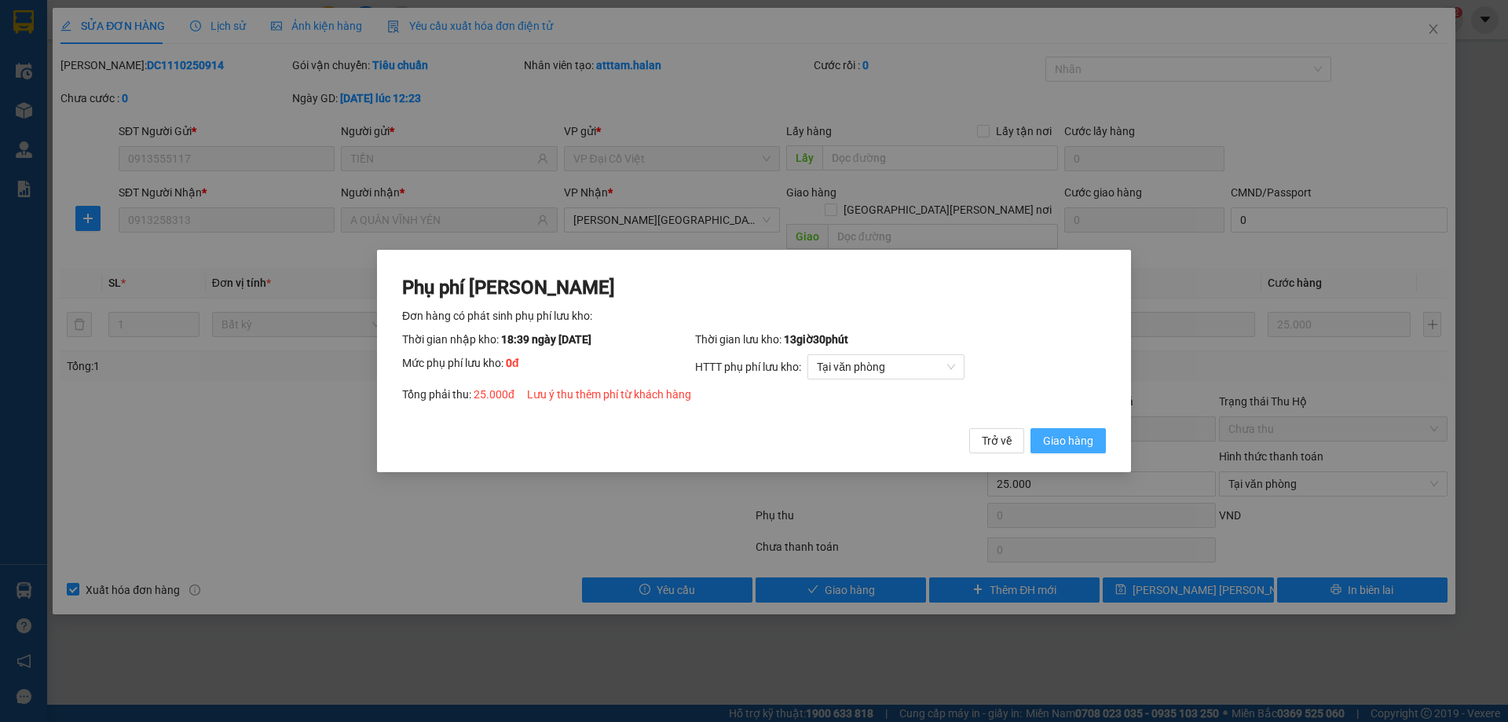
click at [1057, 431] on button "Giao hàng" at bounding box center [1067, 440] width 75 height 25
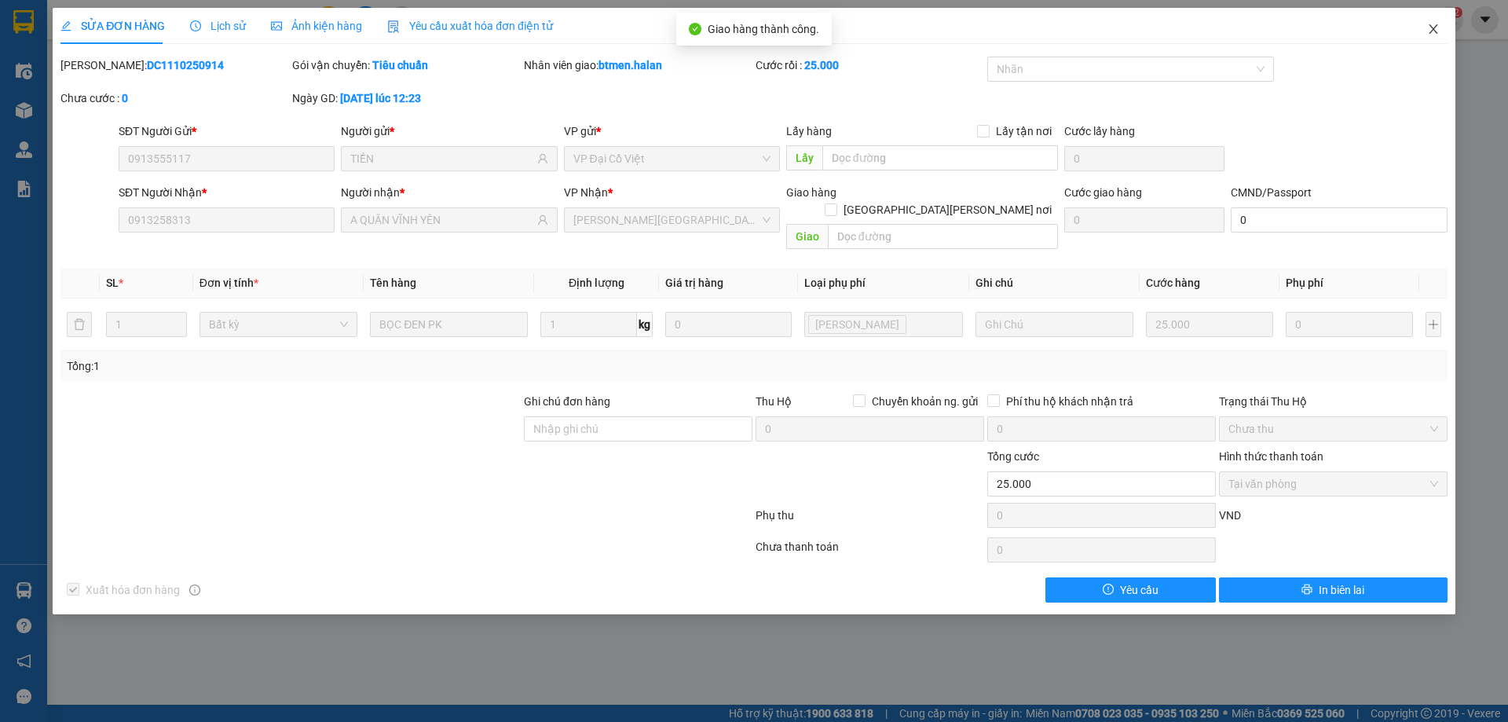
click at [1425, 27] on span "Close" at bounding box center [1433, 30] width 44 height 44
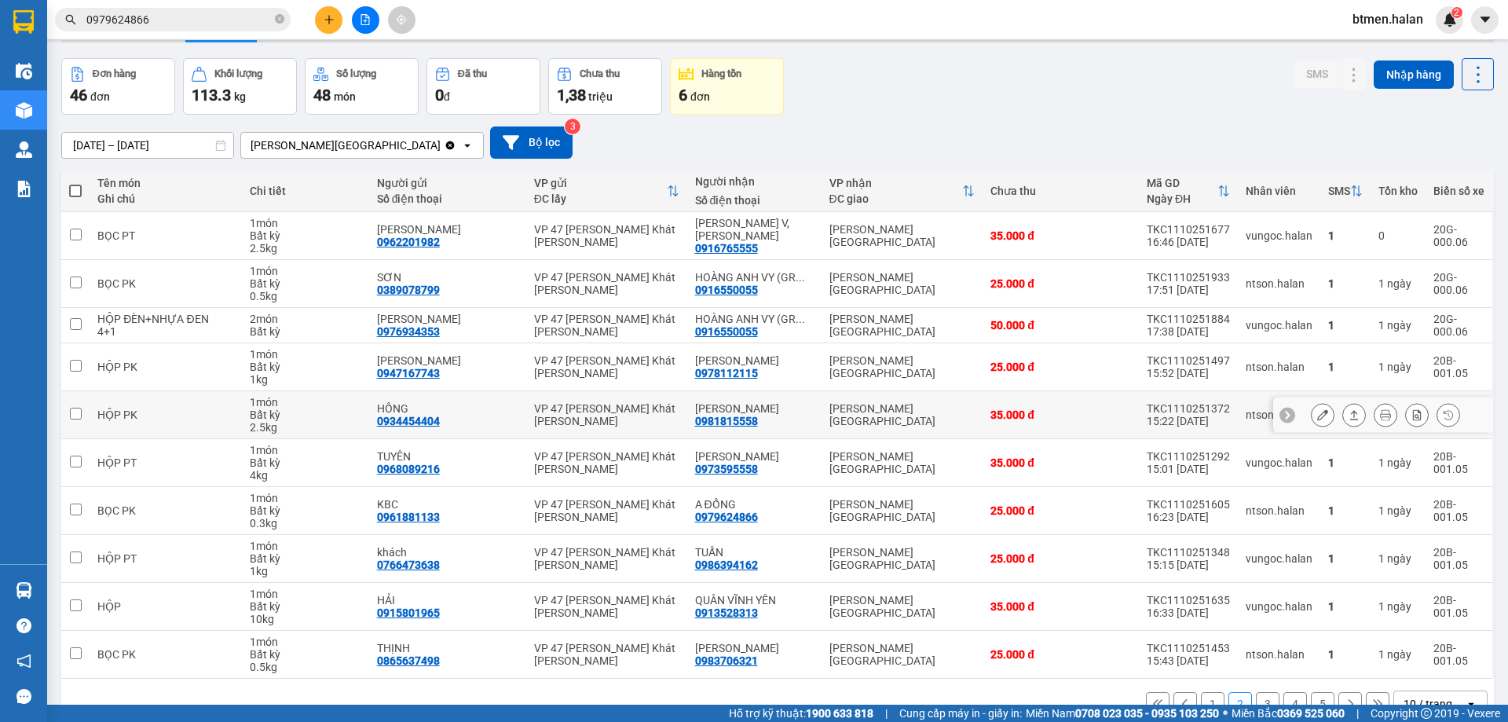
scroll to position [79, 0]
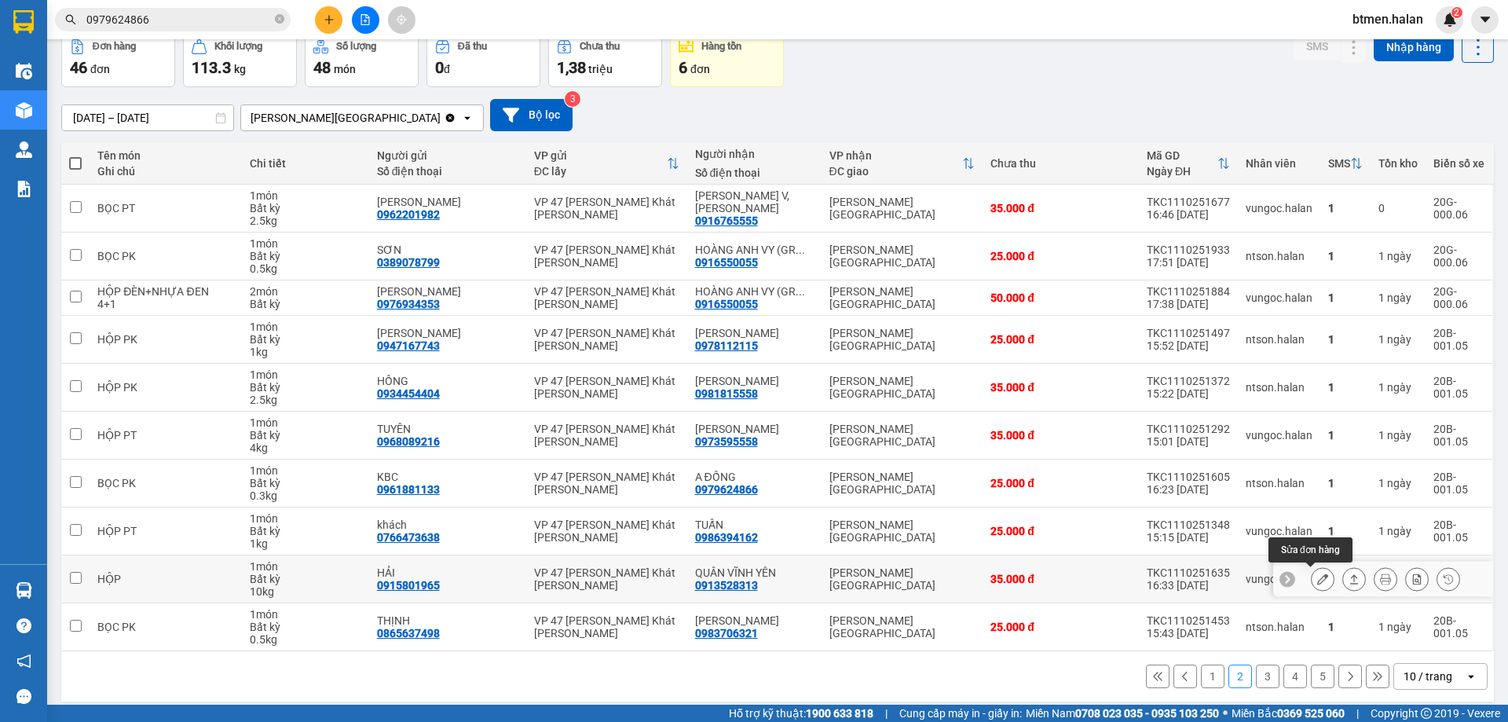
click at [1317, 579] on icon at bounding box center [1322, 578] width 11 height 11
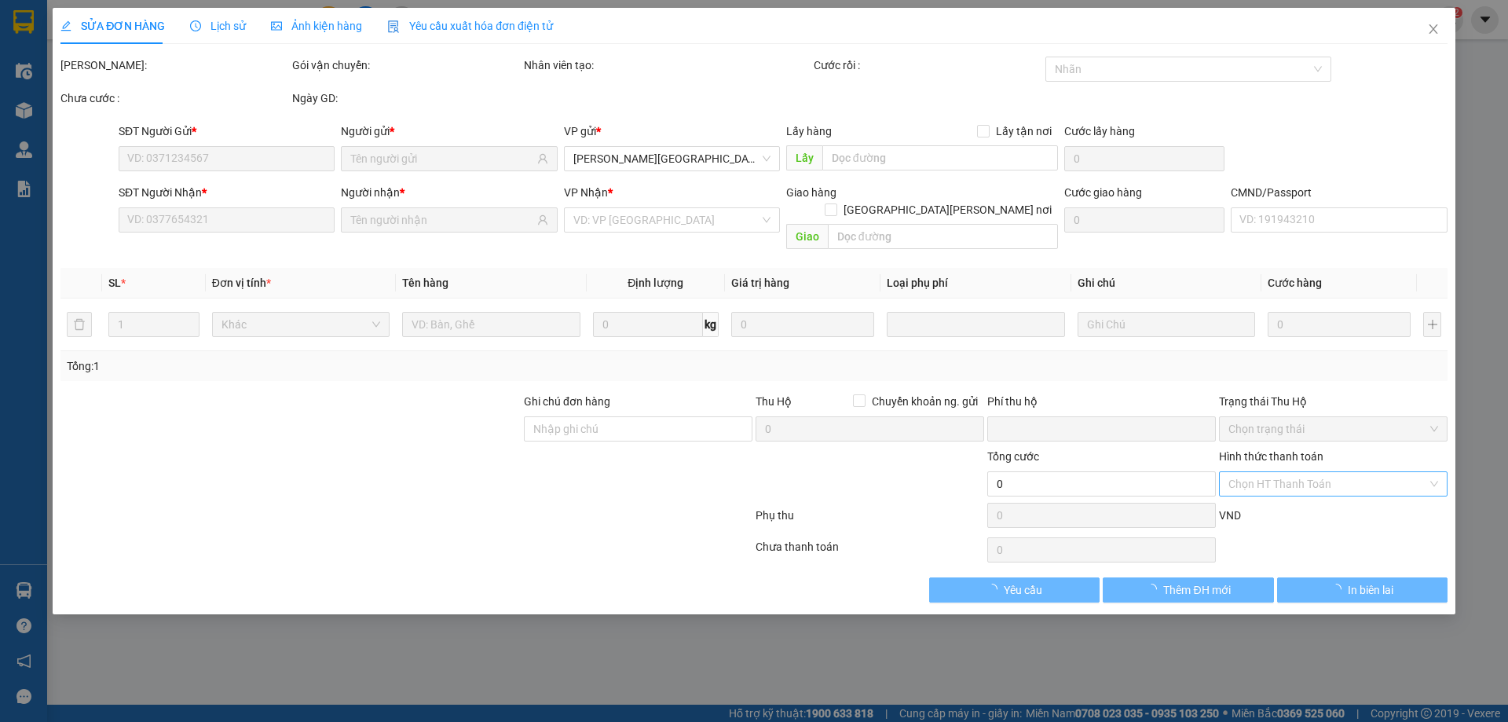
click at [1302, 471] on div "Chọn HT Thanh Toán" at bounding box center [1333, 483] width 229 height 25
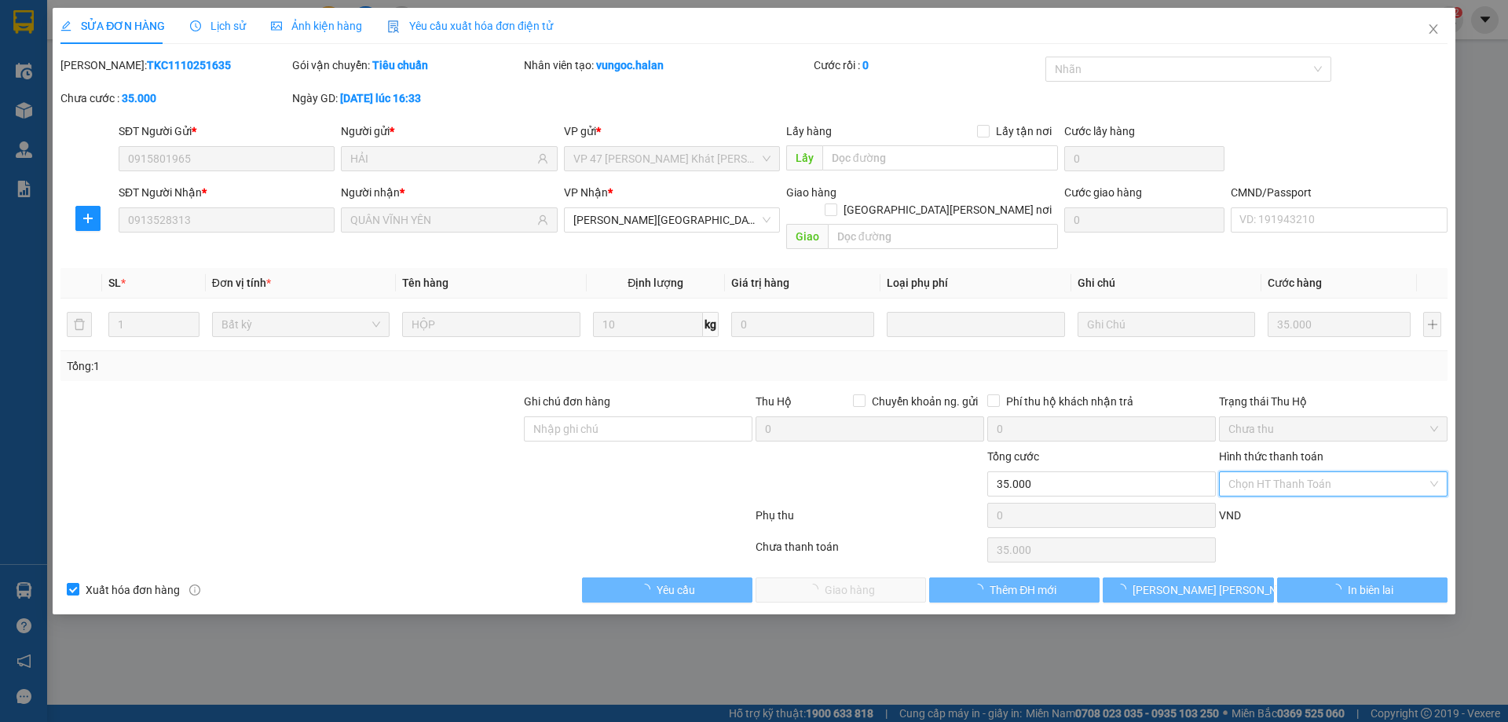
type input "0915801965"
type input "HẢI"
type input "0913528313"
type input "QUÂN VĨNH YÊN"
type input "0"
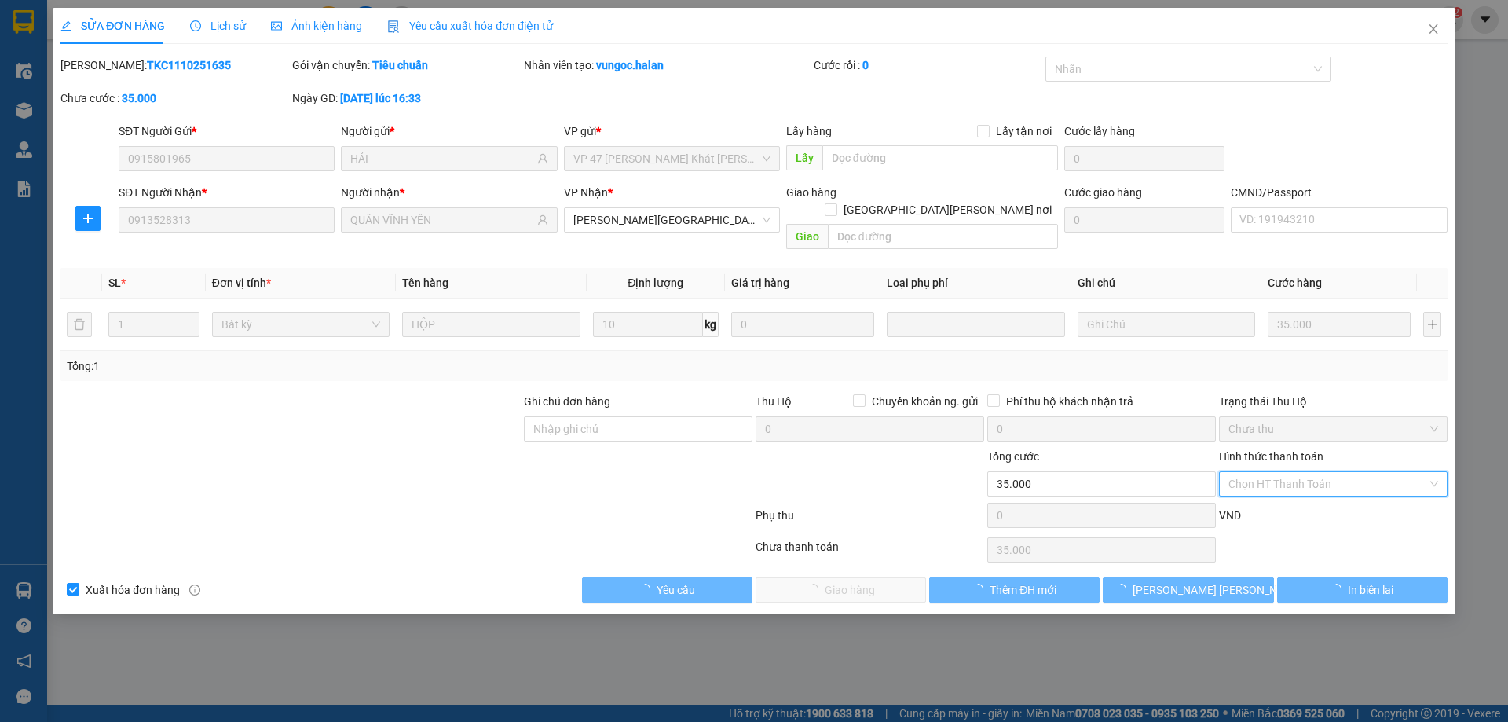
type input "35.000"
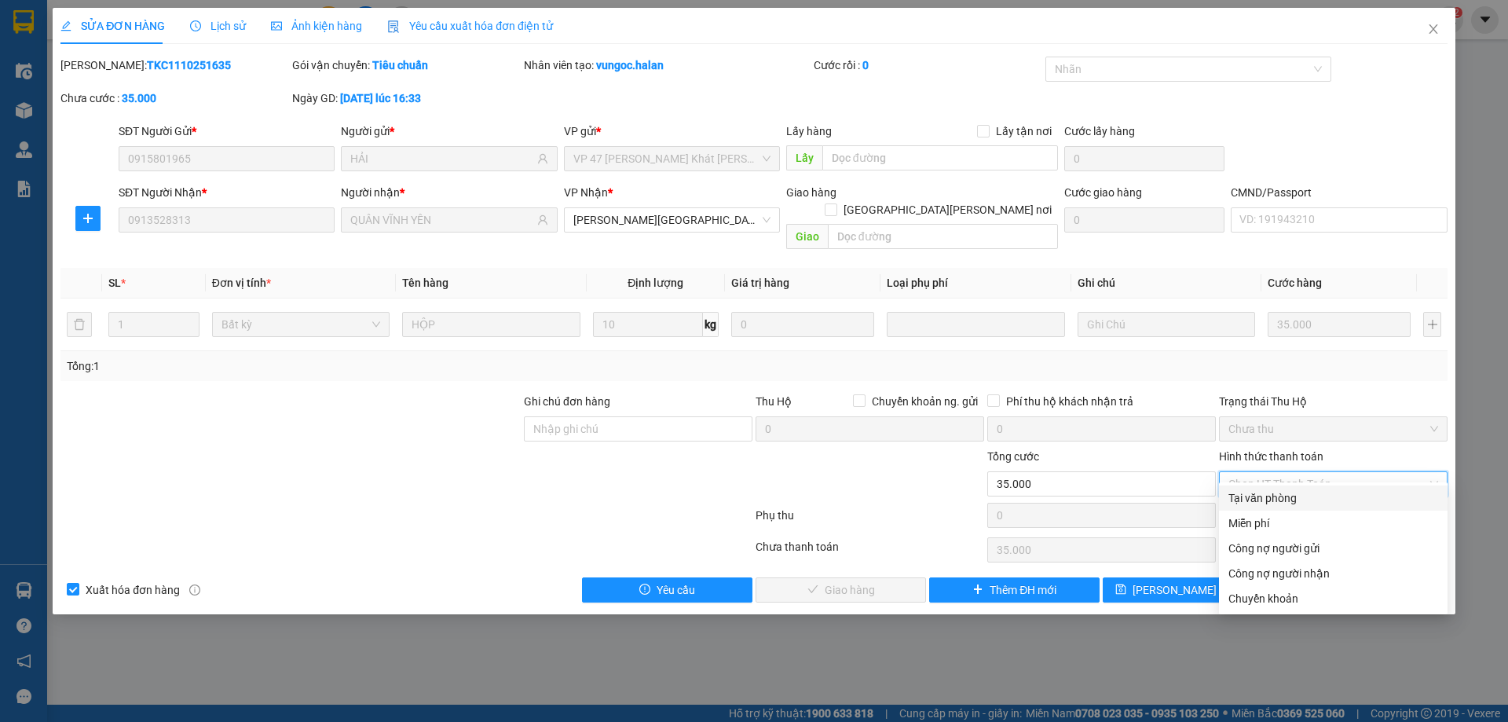
click at [1273, 505] on div "Tại văn phòng" at bounding box center [1333, 497] width 210 height 17
type input "0"
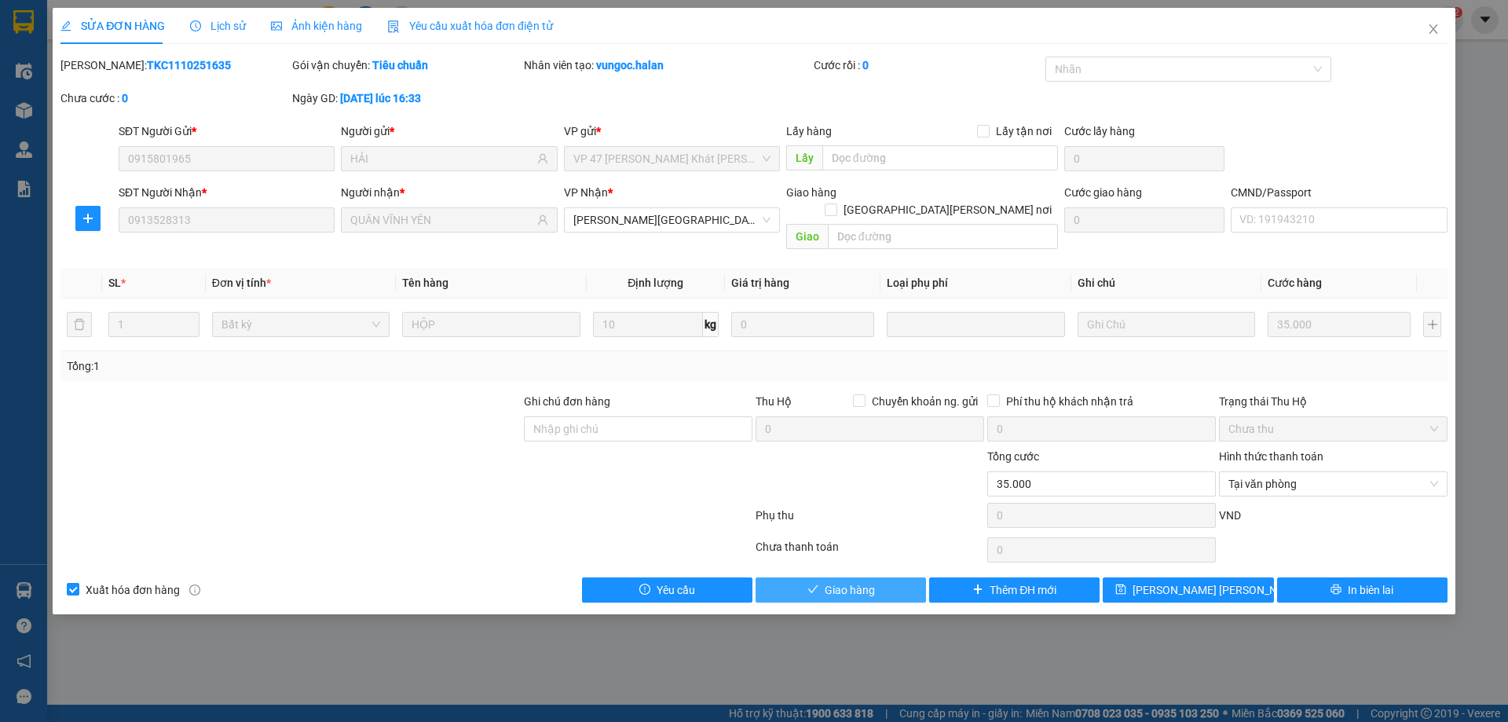
click at [841, 581] on span "Giao hàng" at bounding box center [850, 589] width 50 height 17
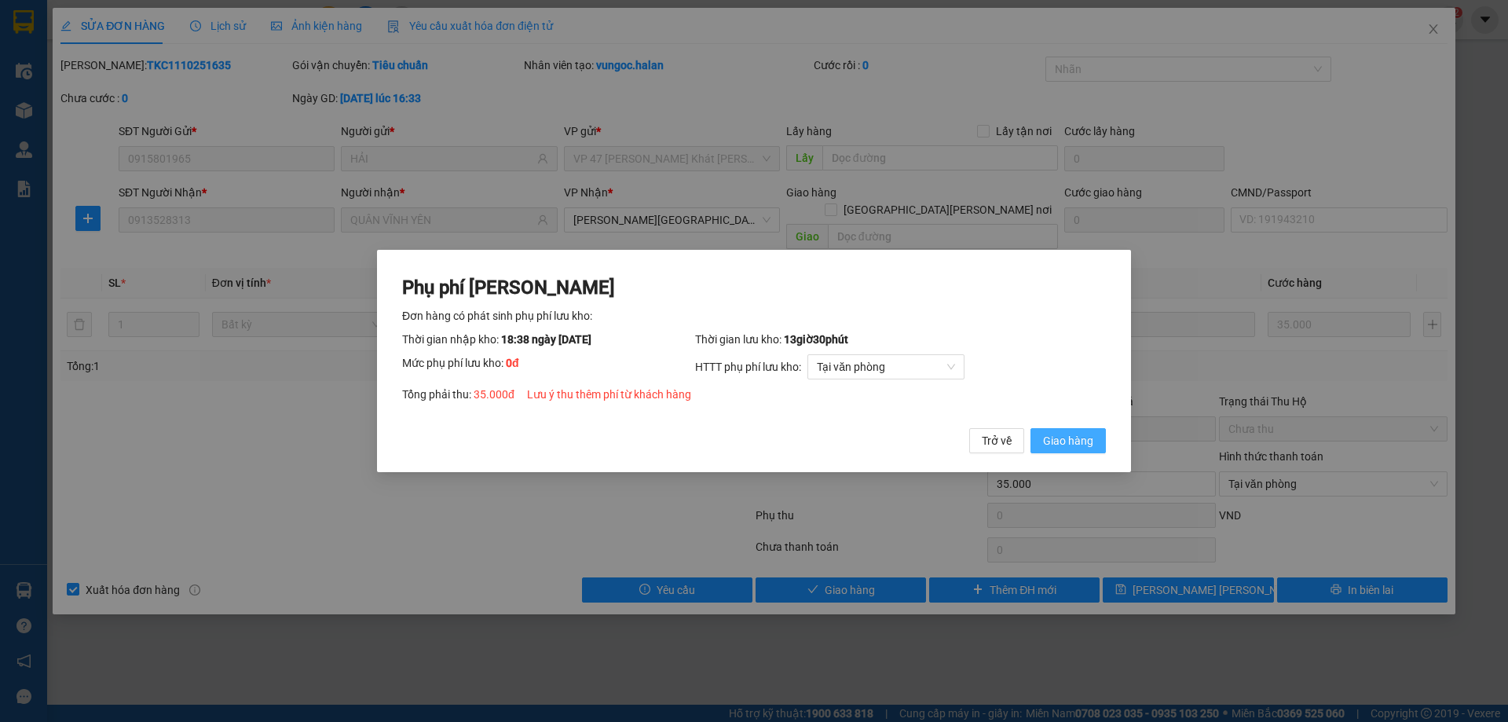
click at [1059, 449] on span "Giao hàng" at bounding box center [1068, 440] width 50 height 17
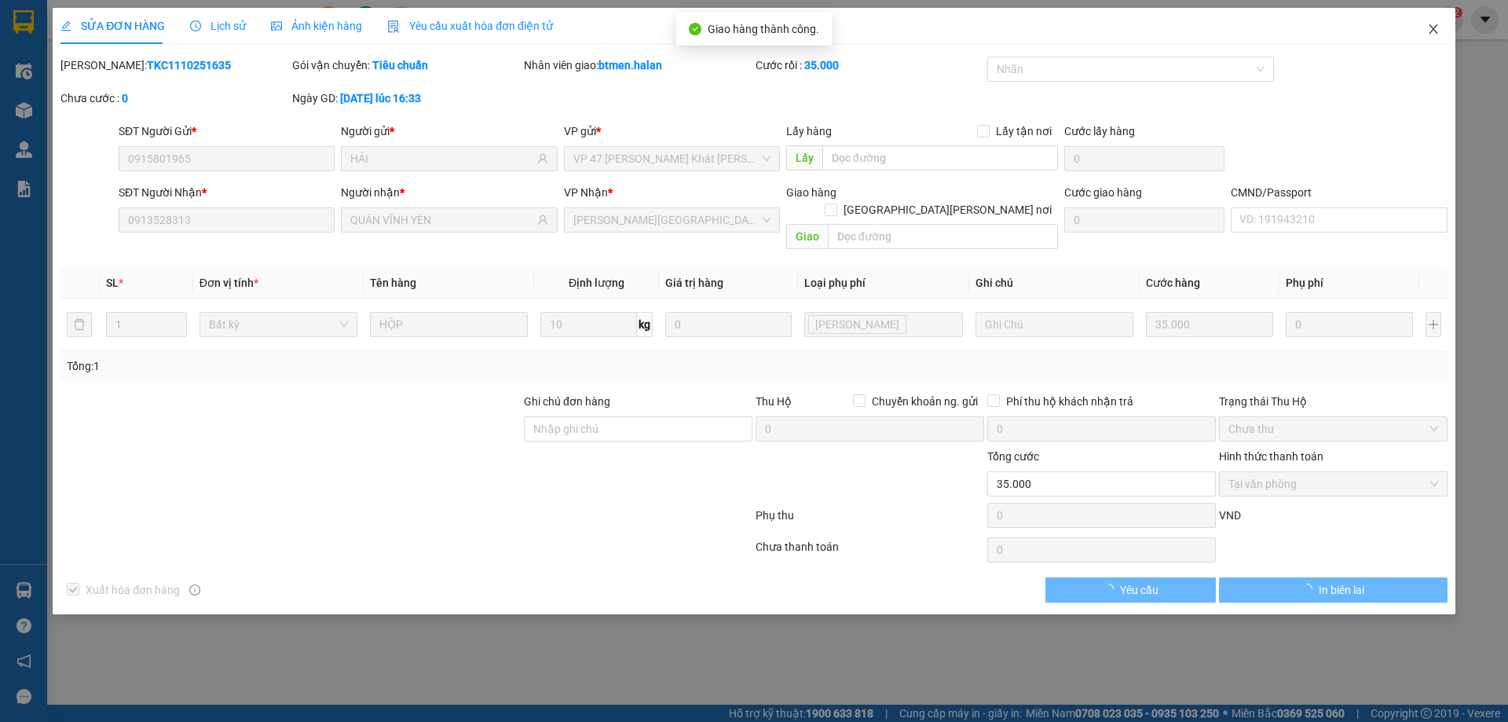
click at [1434, 30] on icon "close" at bounding box center [1433, 29] width 13 height 13
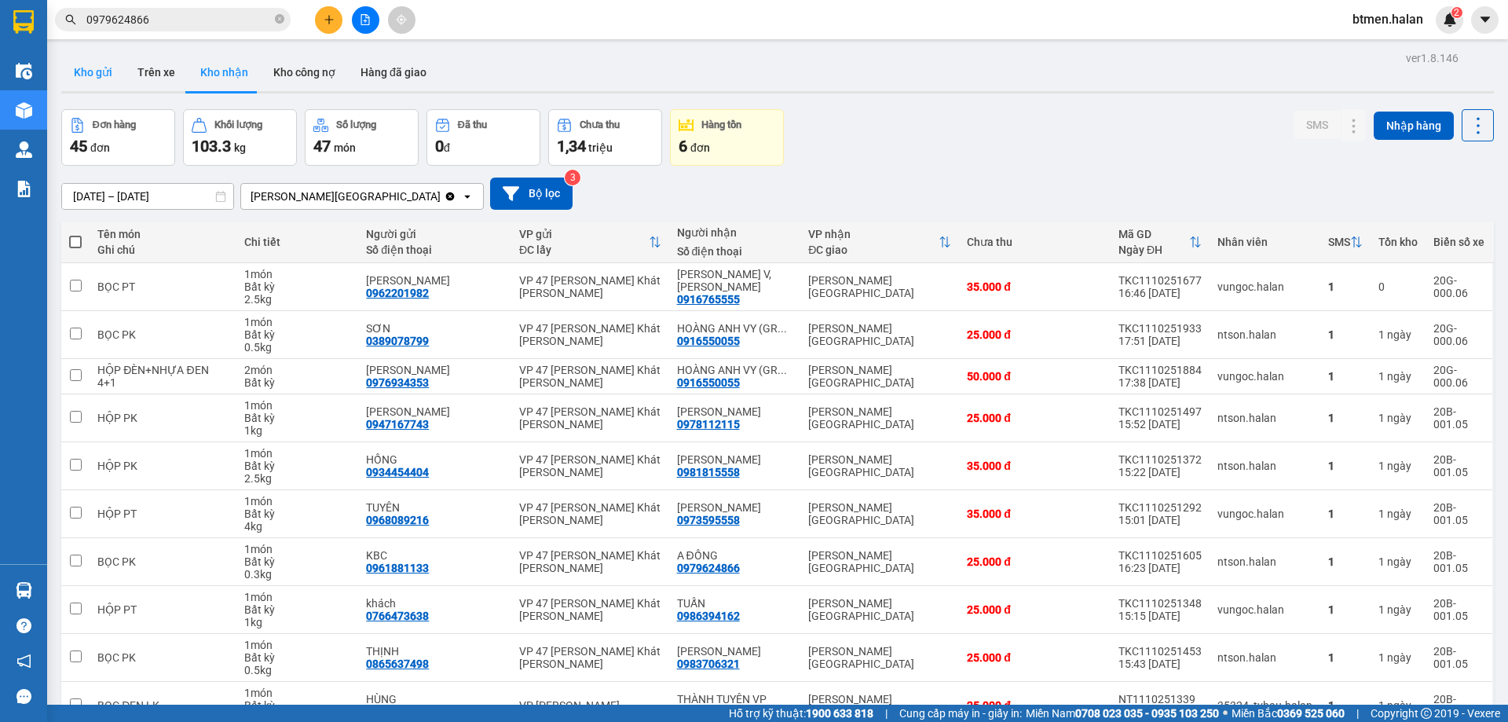
click at [80, 60] on button "Kho gửi" at bounding box center [93, 72] width 64 height 38
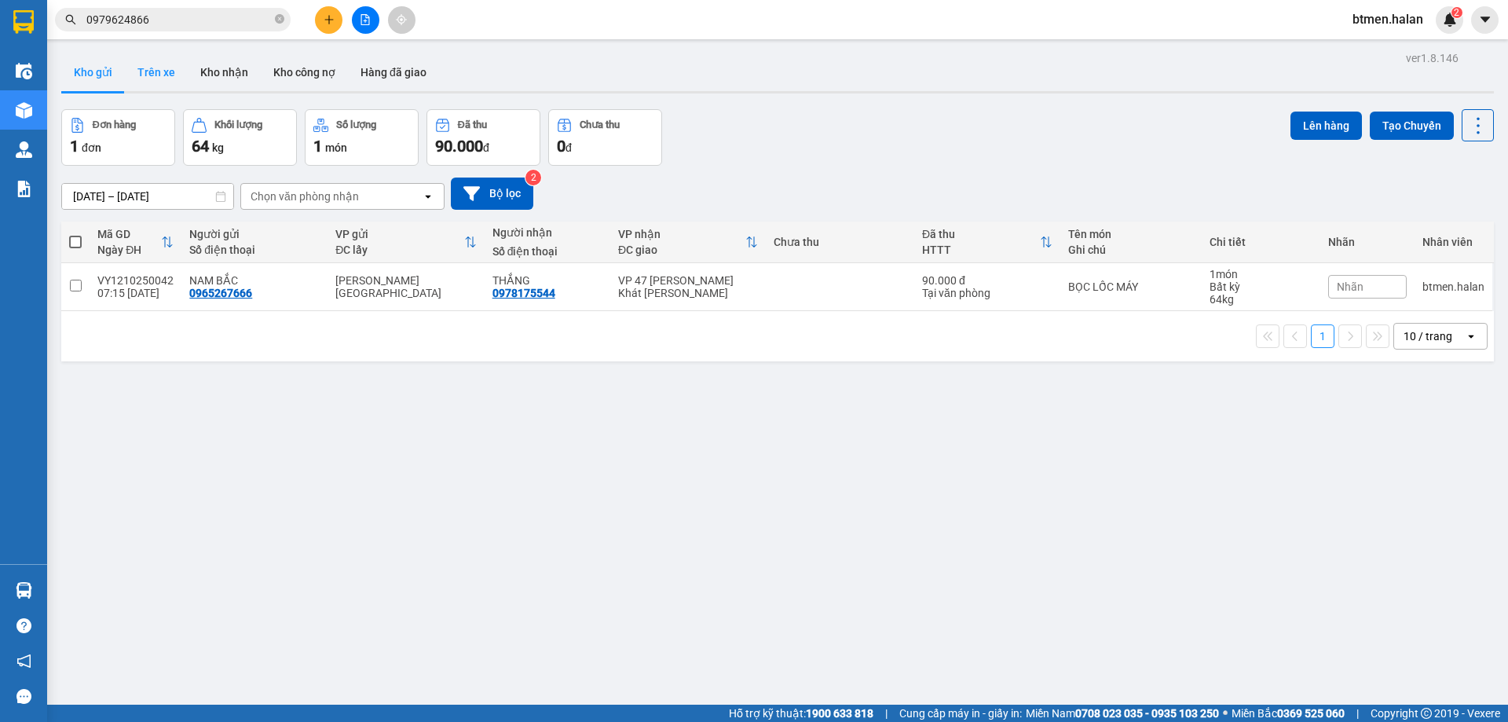
click at [142, 76] on button "Trên xe" at bounding box center [156, 72] width 63 height 38
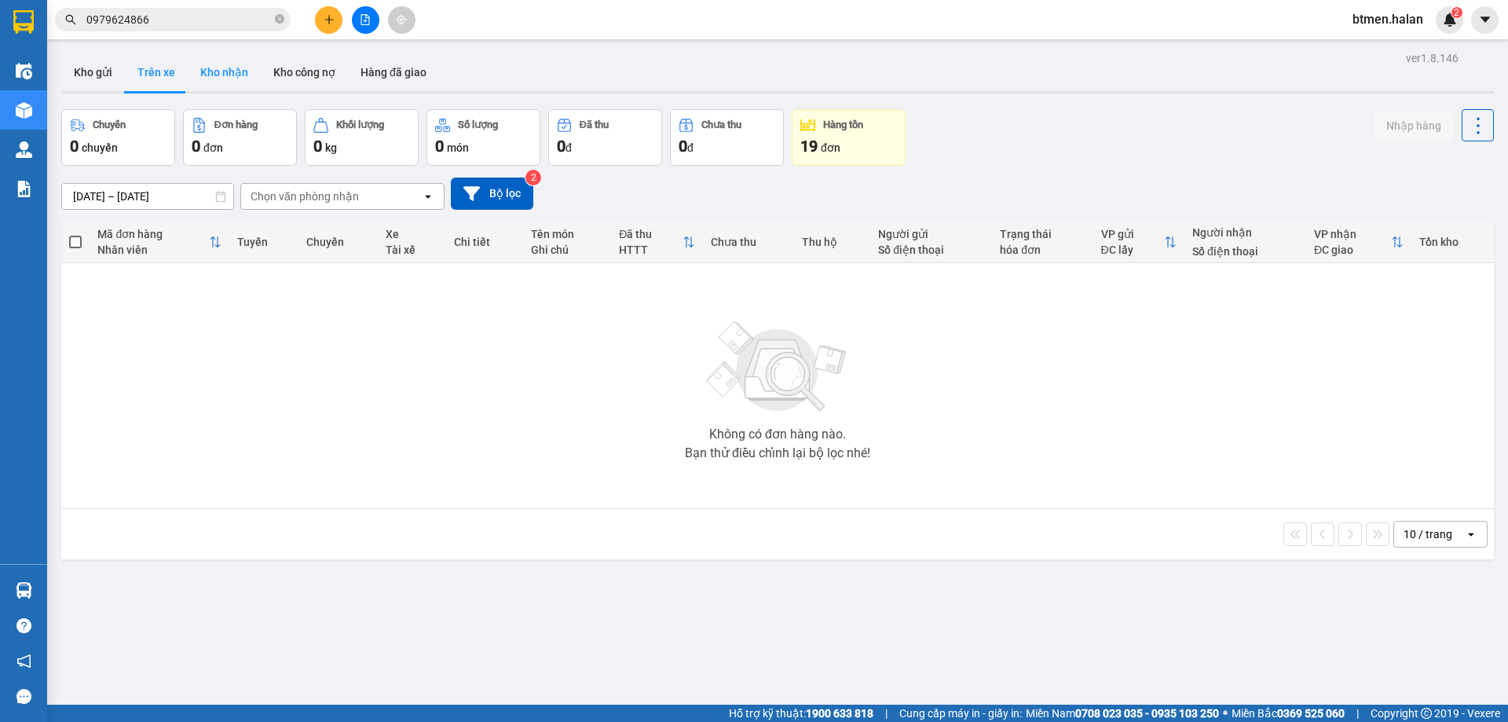
click at [221, 79] on button "Kho nhận" at bounding box center [224, 72] width 73 height 38
type input "[DATE] – [DATE]"
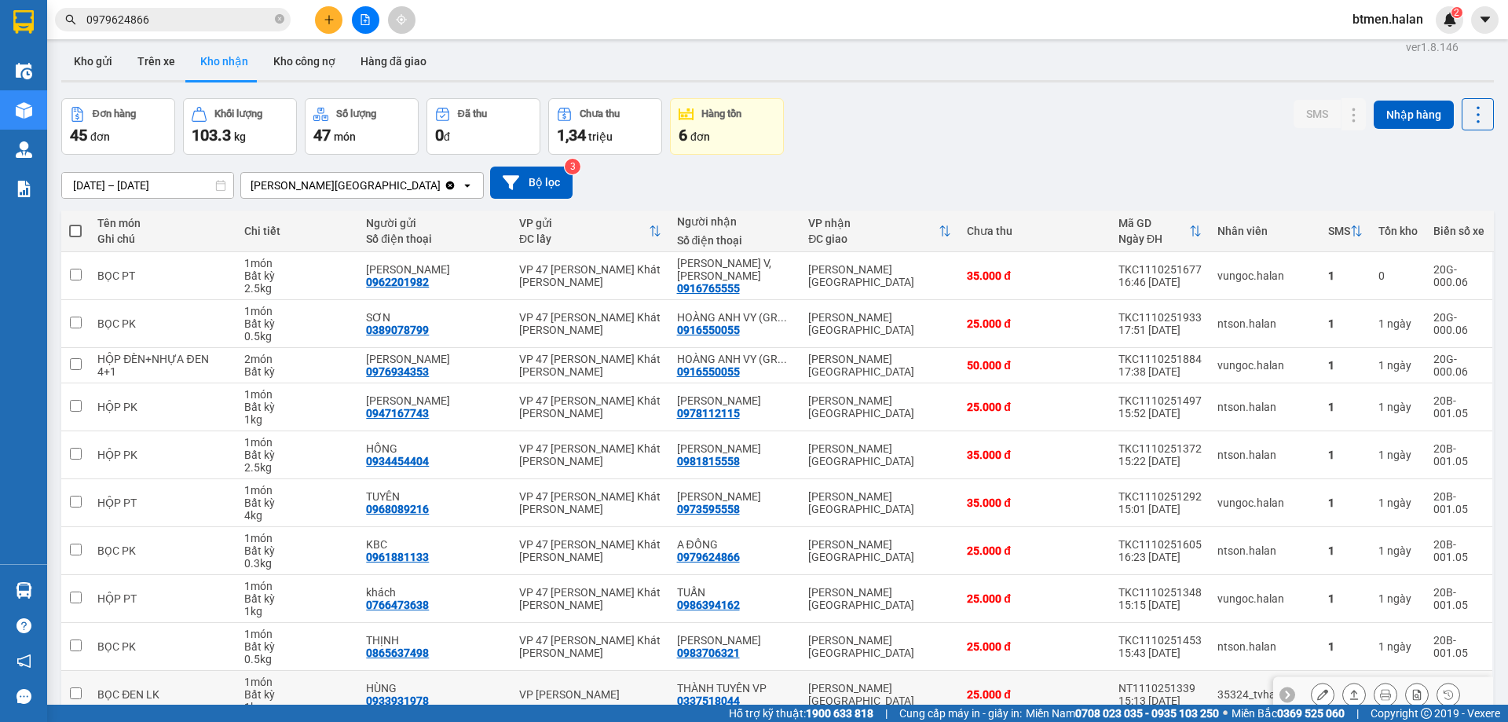
scroll to position [90, 0]
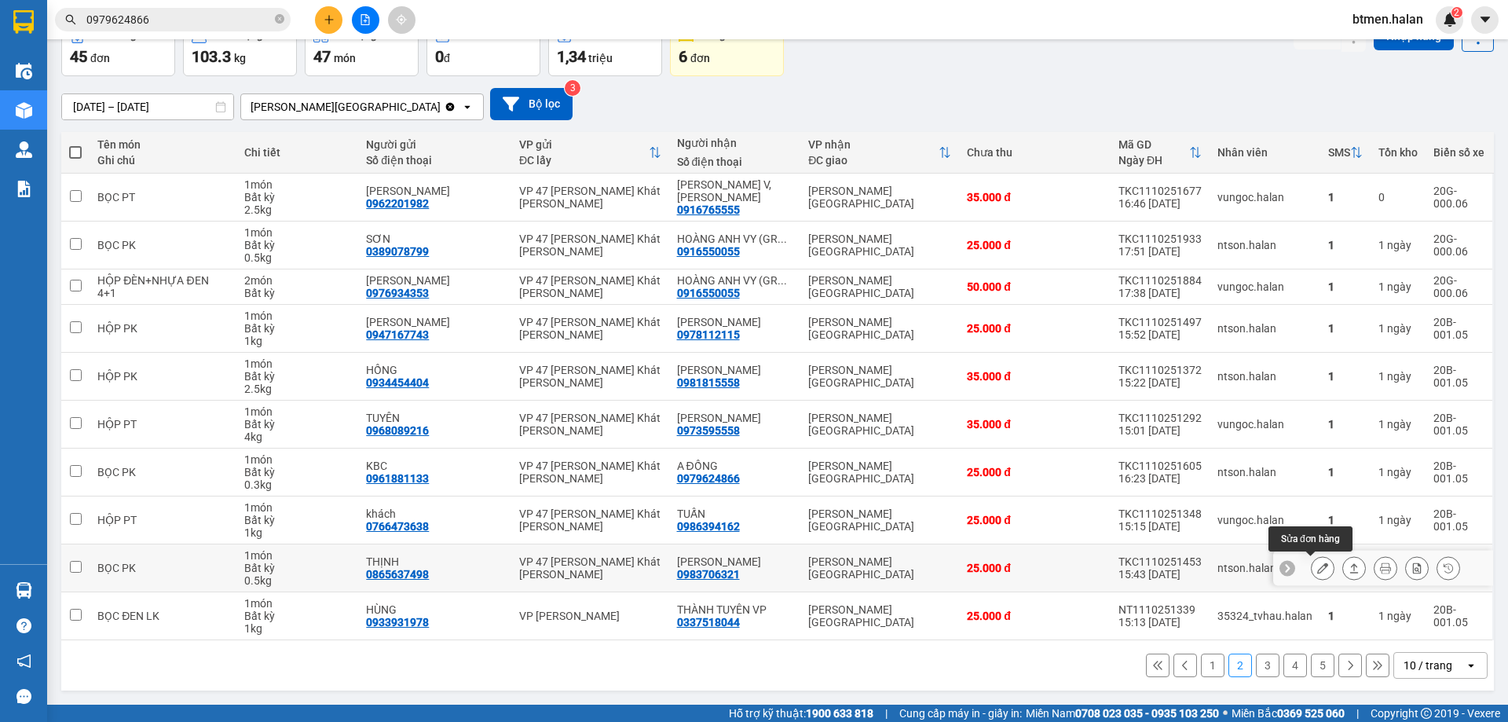
click at [1317, 568] on icon at bounding box center [1322, 567] width 11 height 11
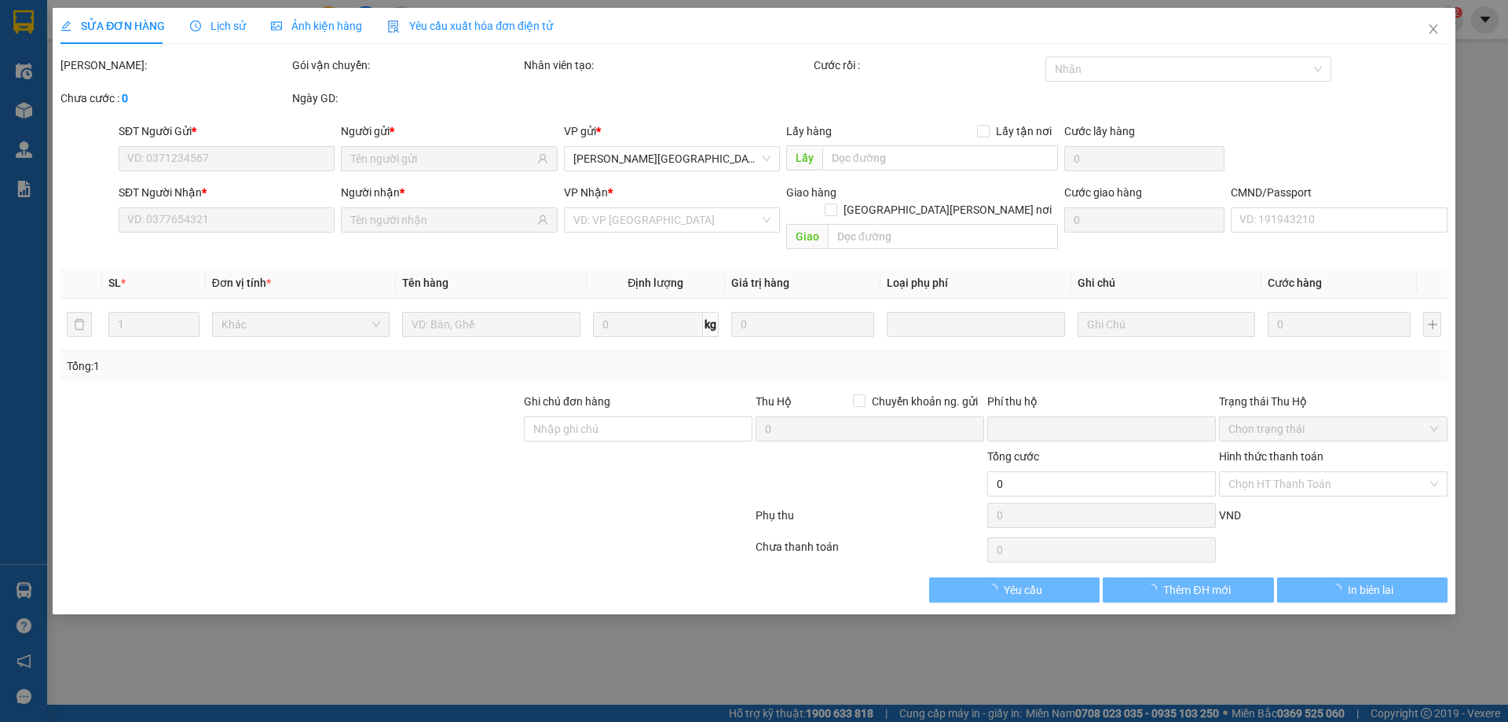
type input "0865637498"
type input "THỊNH"
type input "0983706321"
type input "[PERSON_NAME]YÊN"
type input "0"
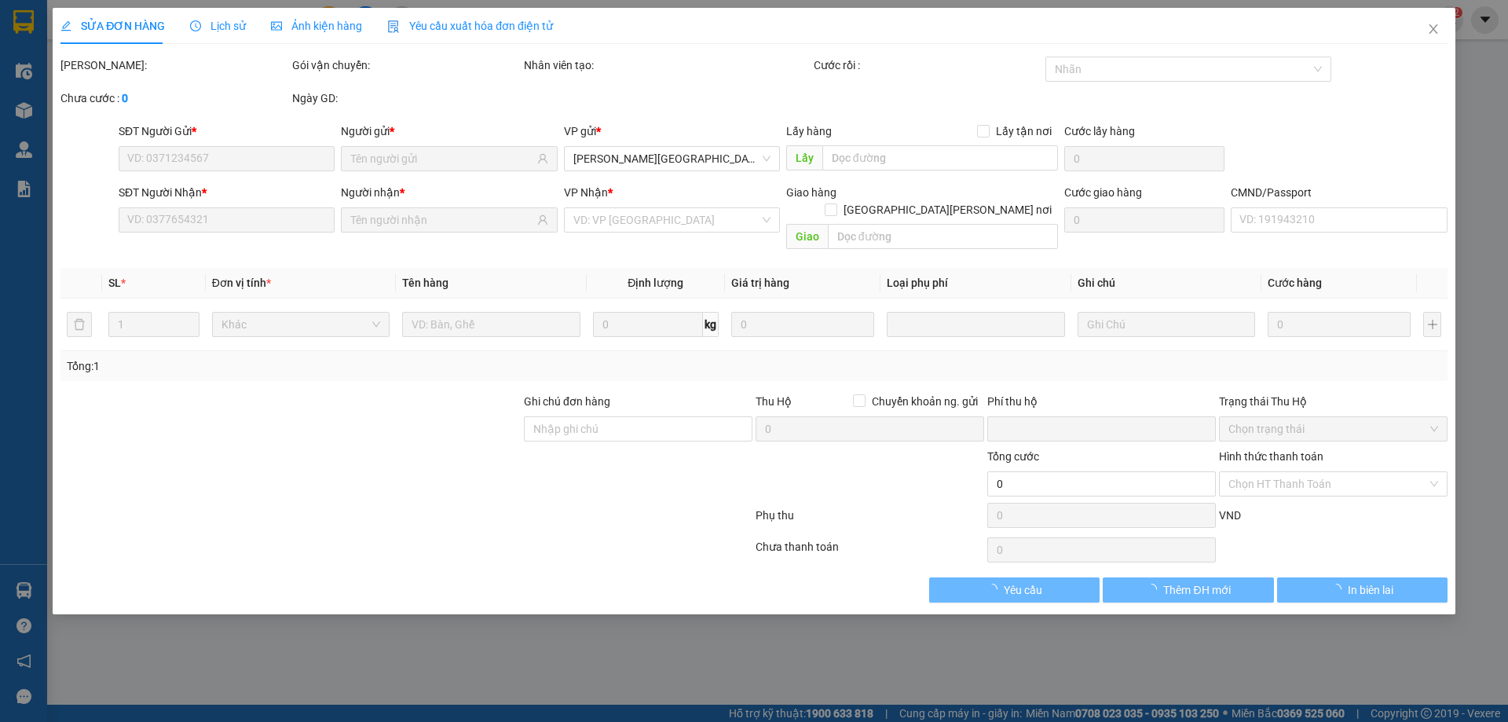
type input "25.000"
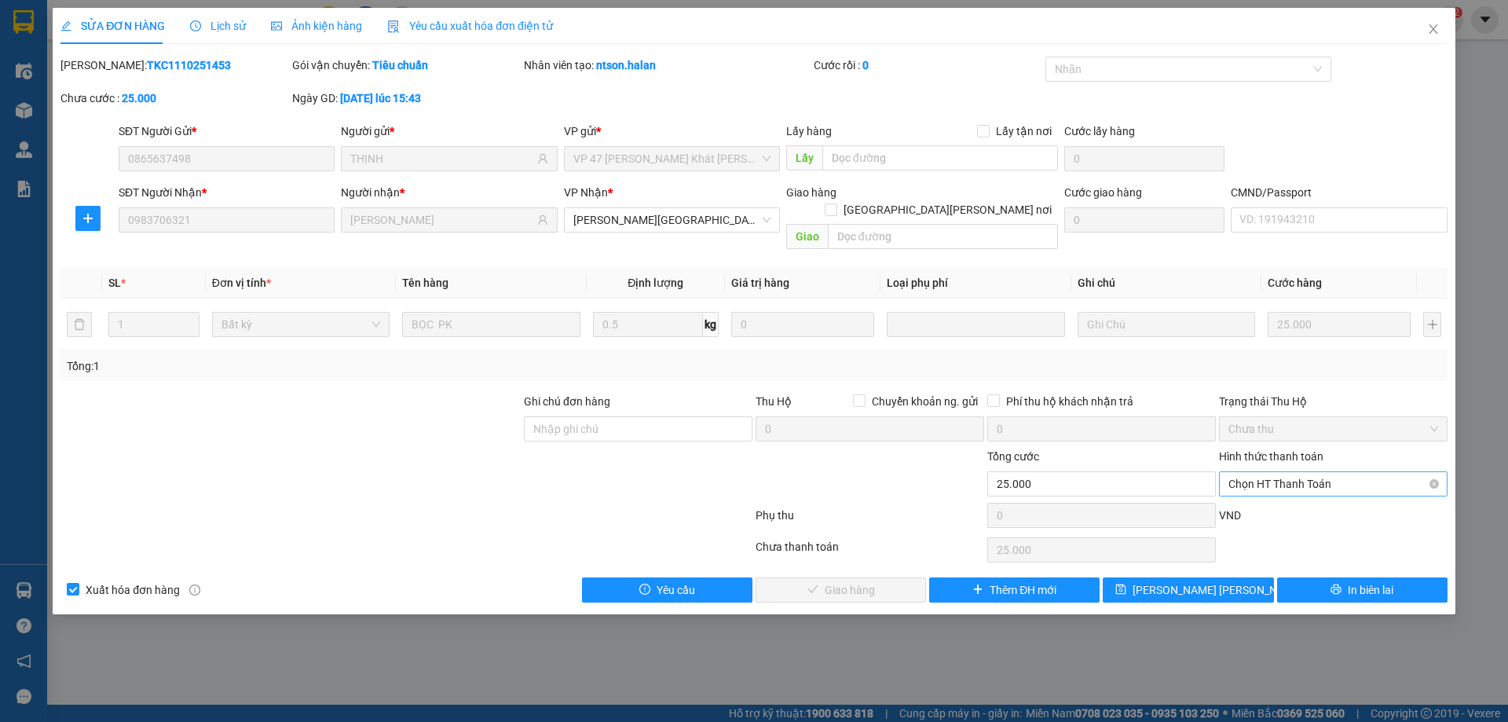
click at [1293, 472] on span "Chọn HT Thanh Toán" at bounding box center [1333, 484] width 210 height 24
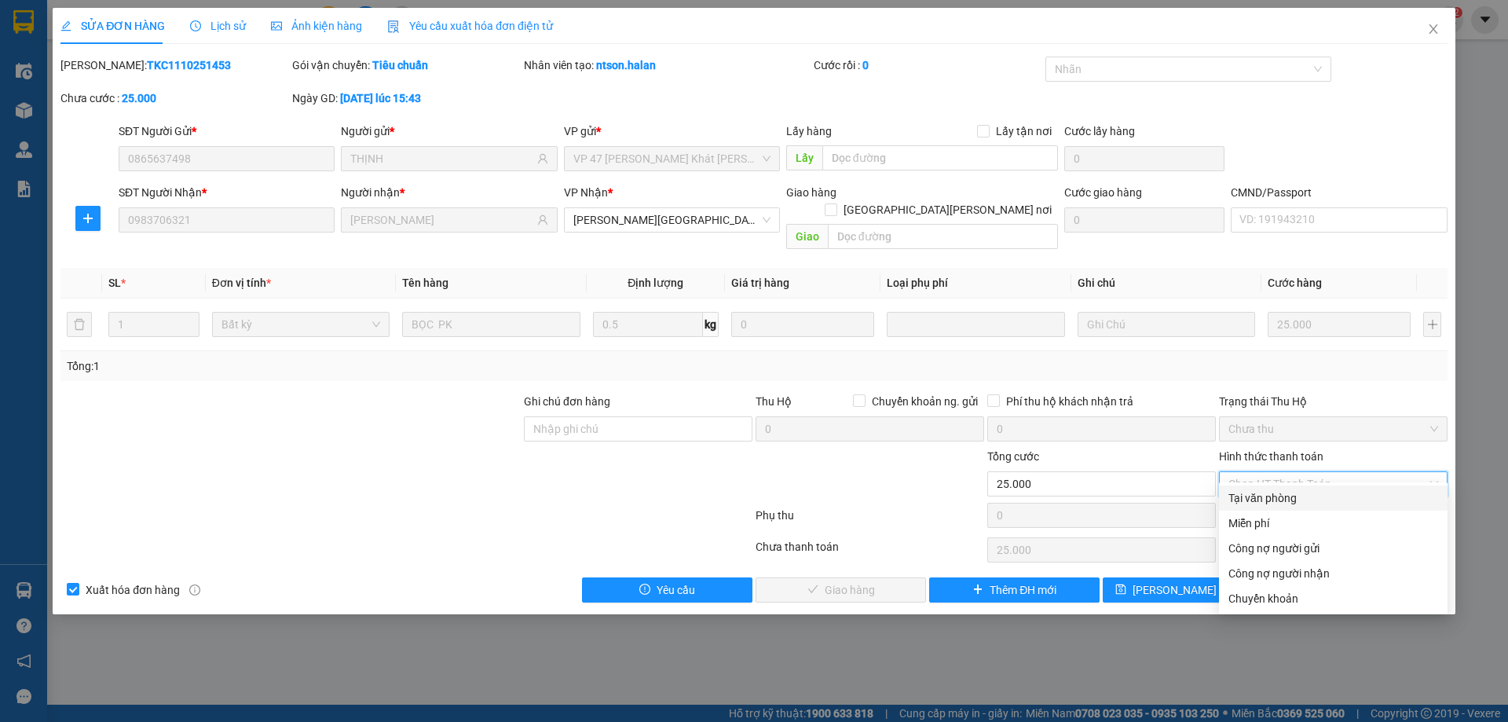
click at [1264, 489] on div "Tại văn phòng" at bounding box center [1333, 497] width 210 height 17
type input "0"
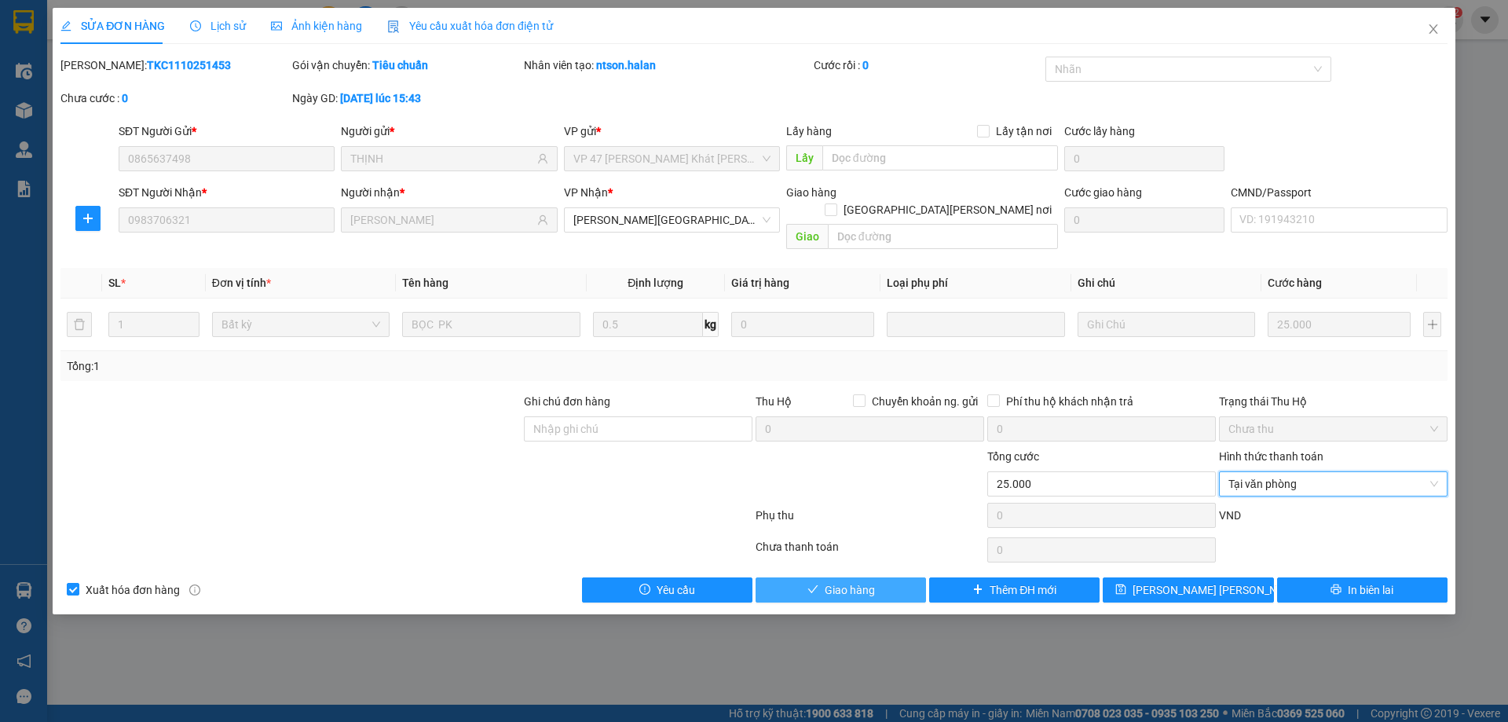
click at [861, 581] on span "Giao hàng" at bounding box center [850, 589] width 50 height 17
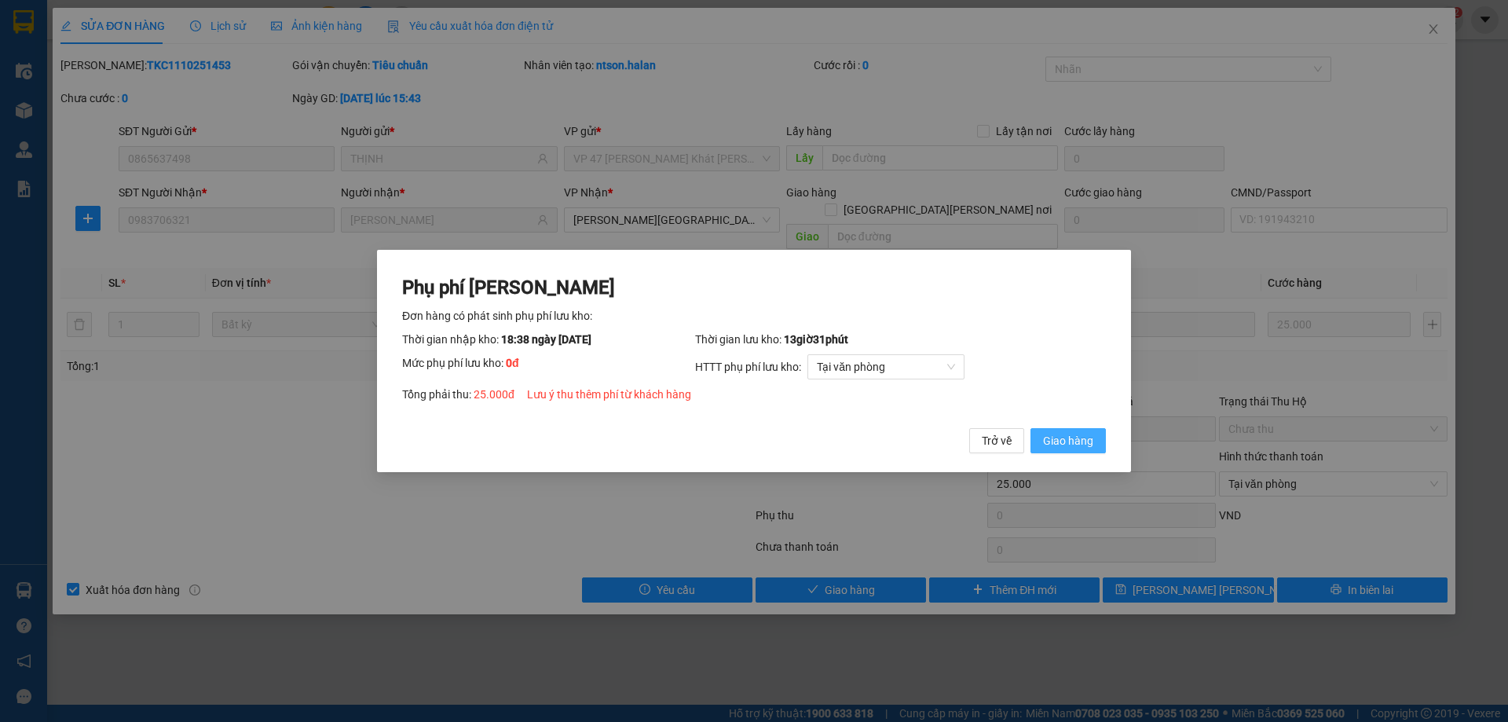
click at [1063, 444] on span "Giao hàng" at bounding box center [1068, 440] width 50 height 17
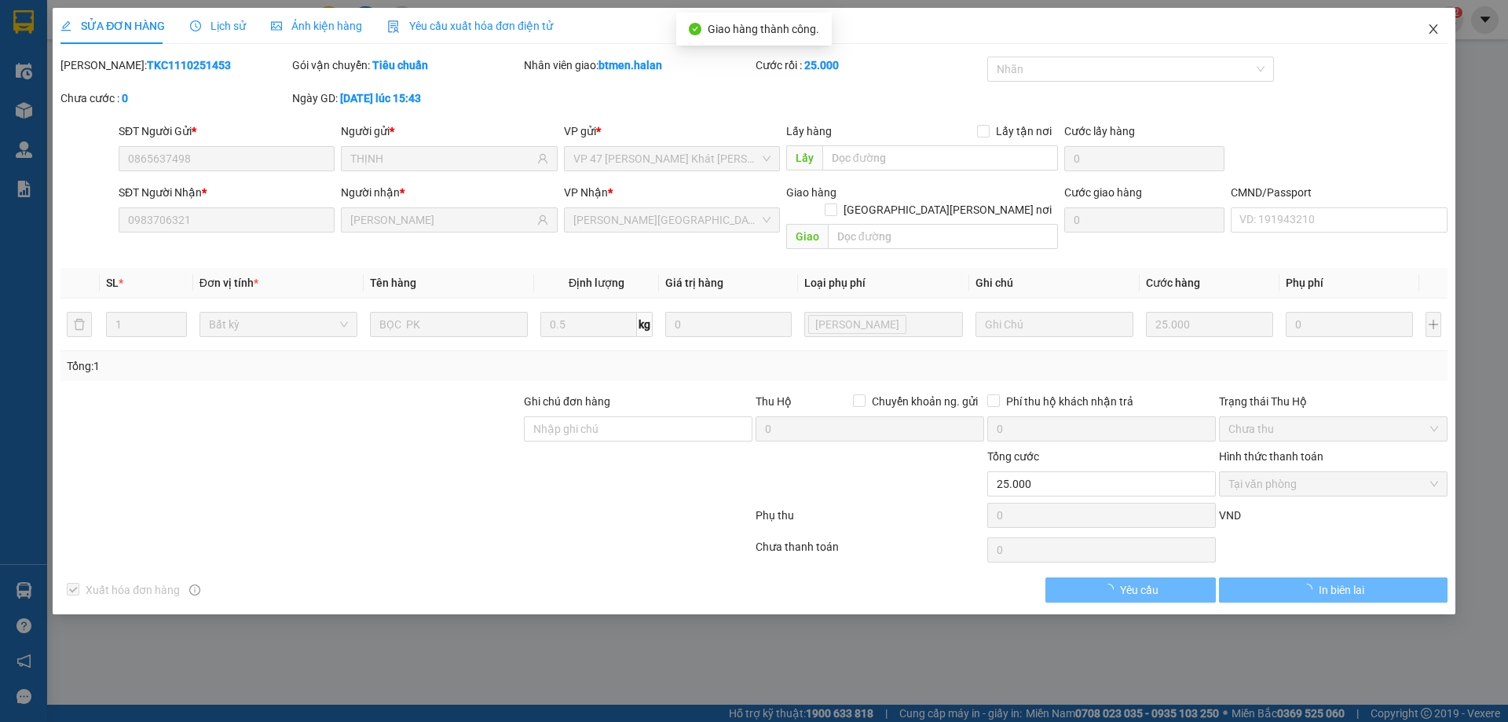
click at [1434, 33] on icon "close" at bounding box center [1433, 29] width 13 height 13
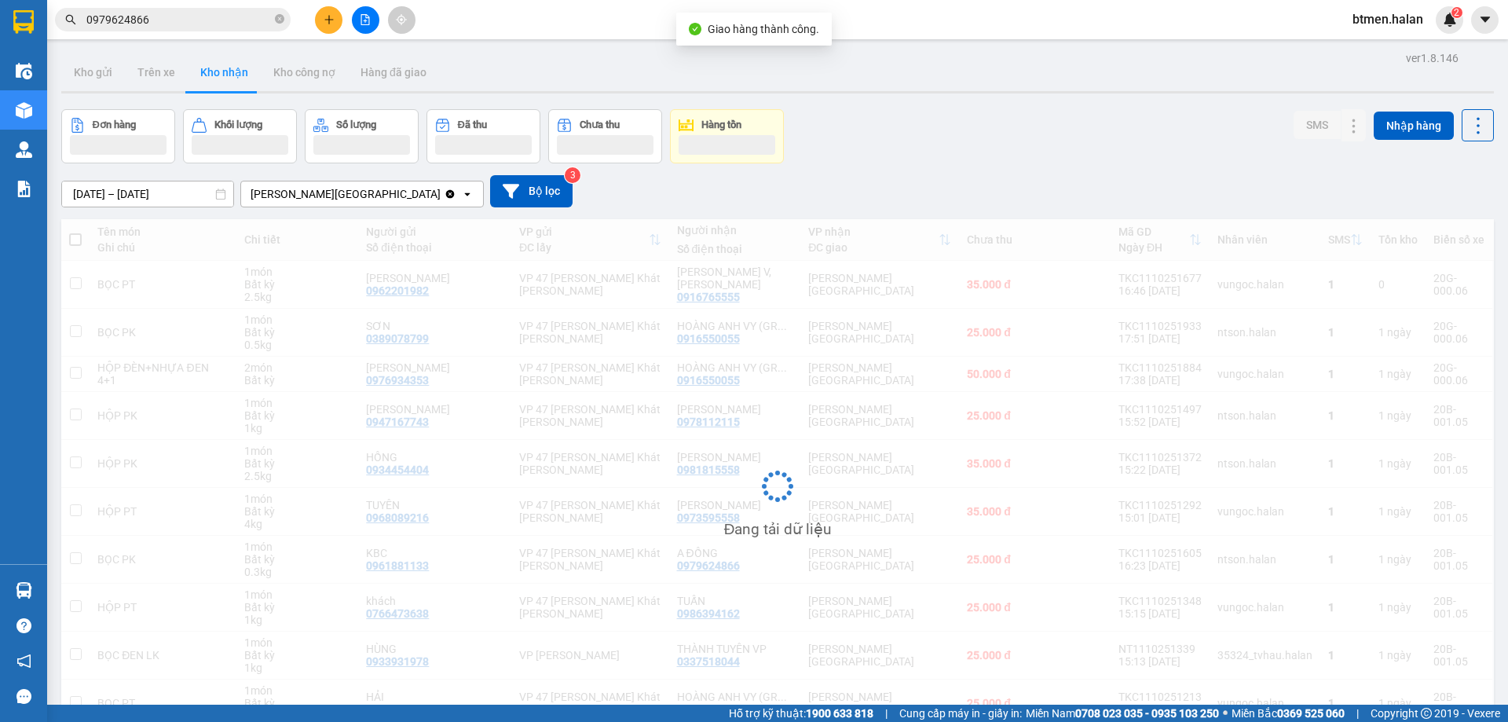
click at [185, 24] on input "0979624866" at bounding box center [178, 19] width 185 height 17
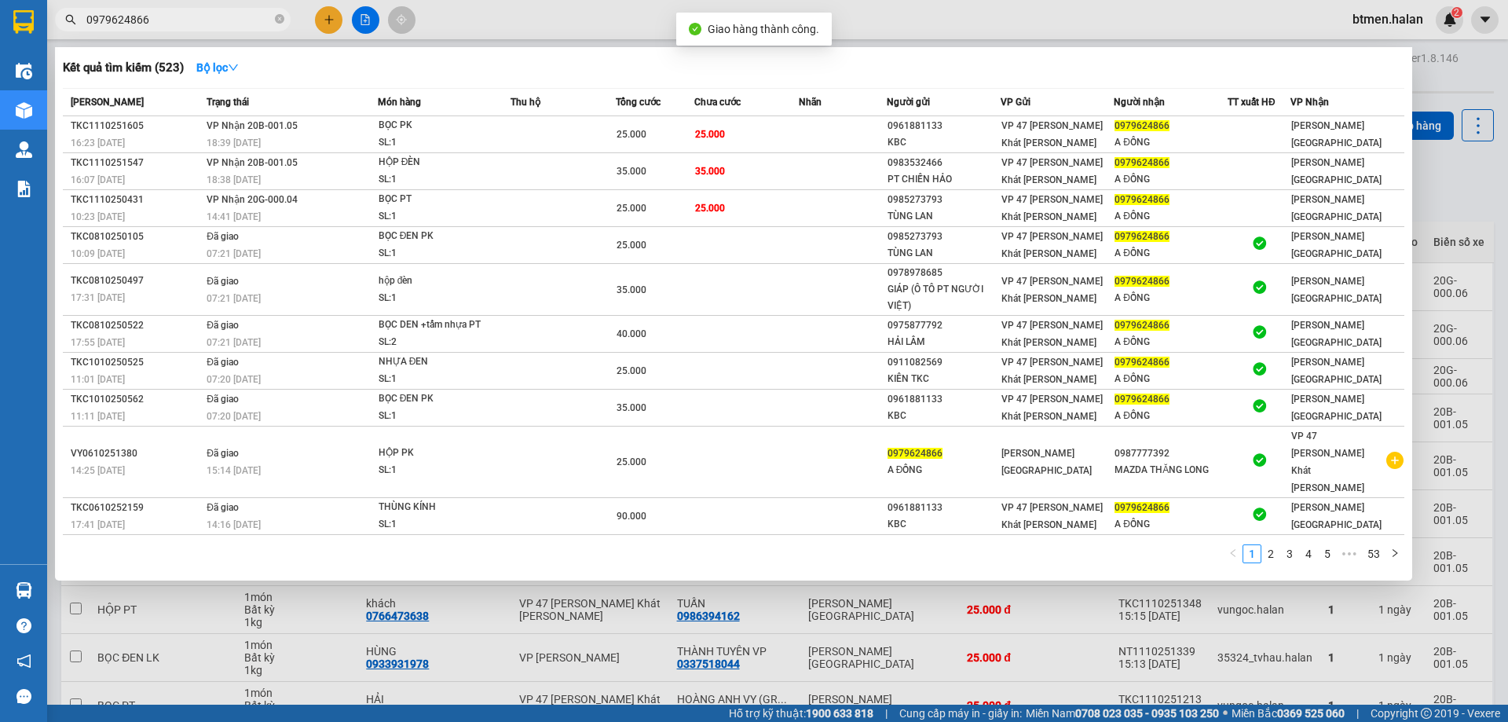
click at [185, 24] on input "0979624866" at bounding box center [178, 19] width 185 height 17
paste input "83706321"
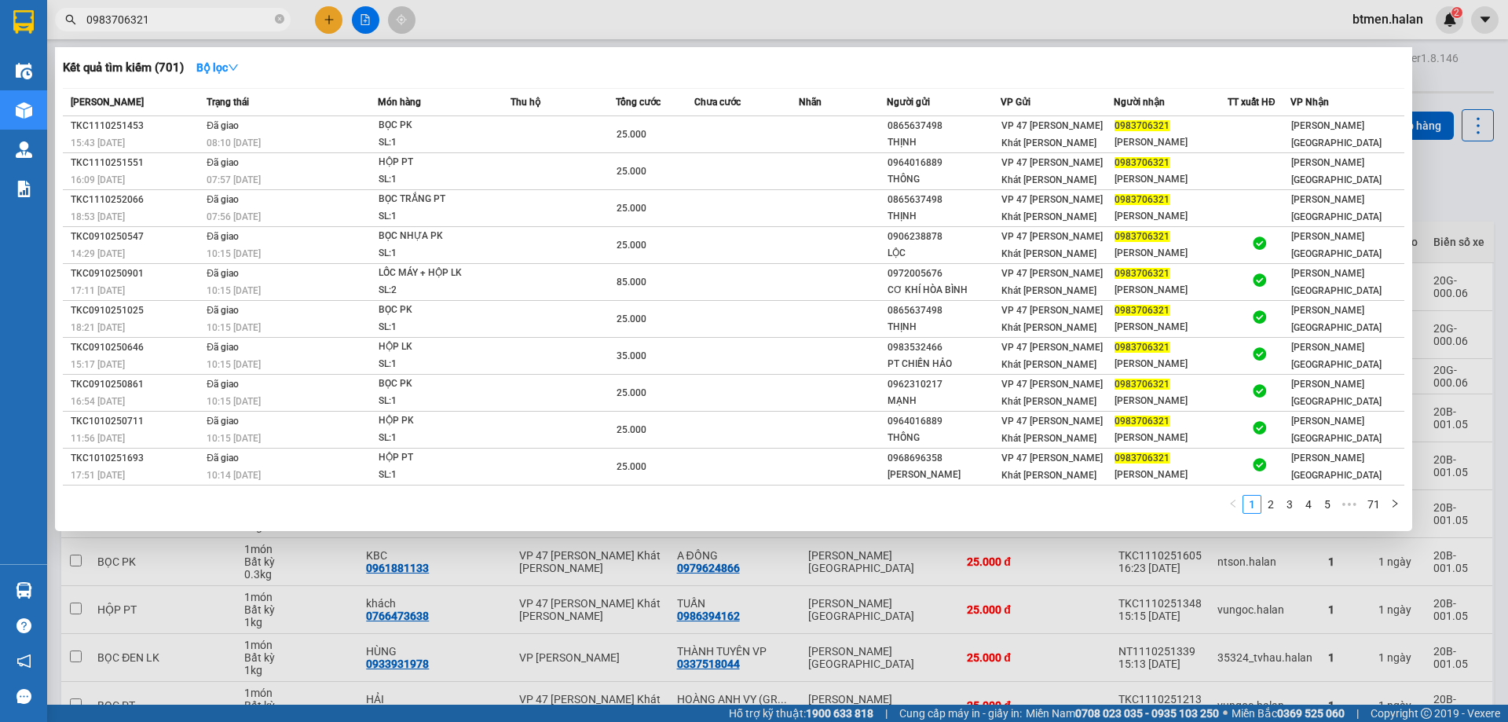
type input "0983706321"
click at [1467, 184] on div at bounding box center [754, 361] width 1508 height 722
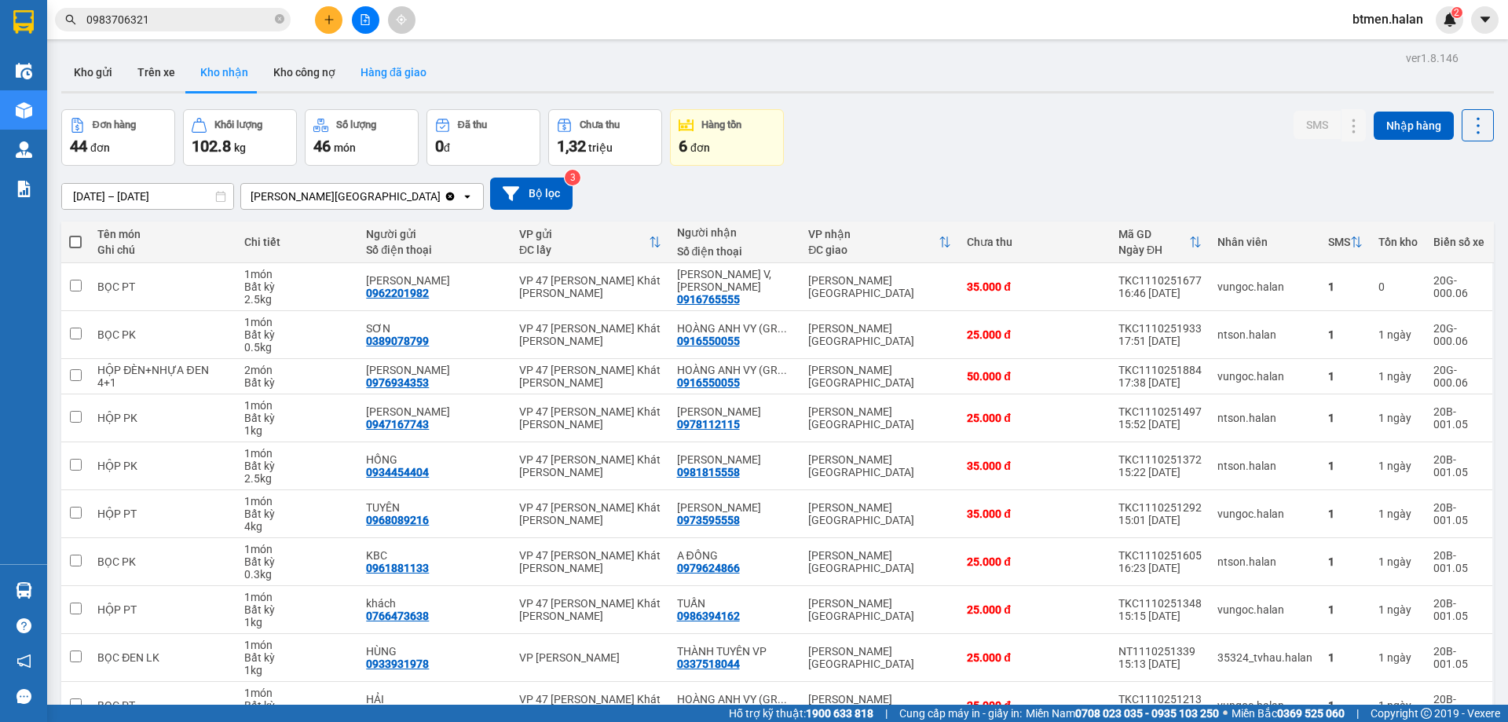
click at [408, 59] on button "Hàng đã giao" at bounding box center [393, 72] width 91 height 38
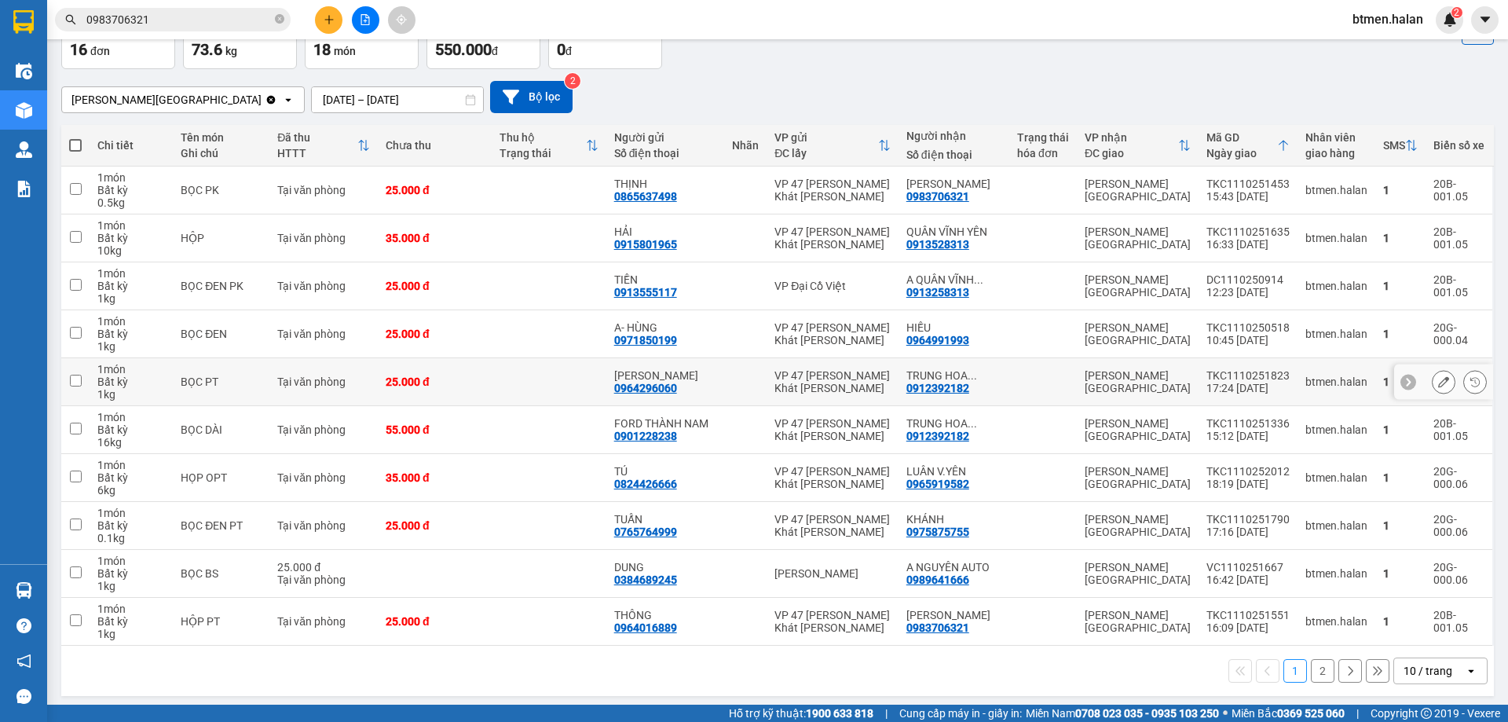
scroll to position [102, 0]
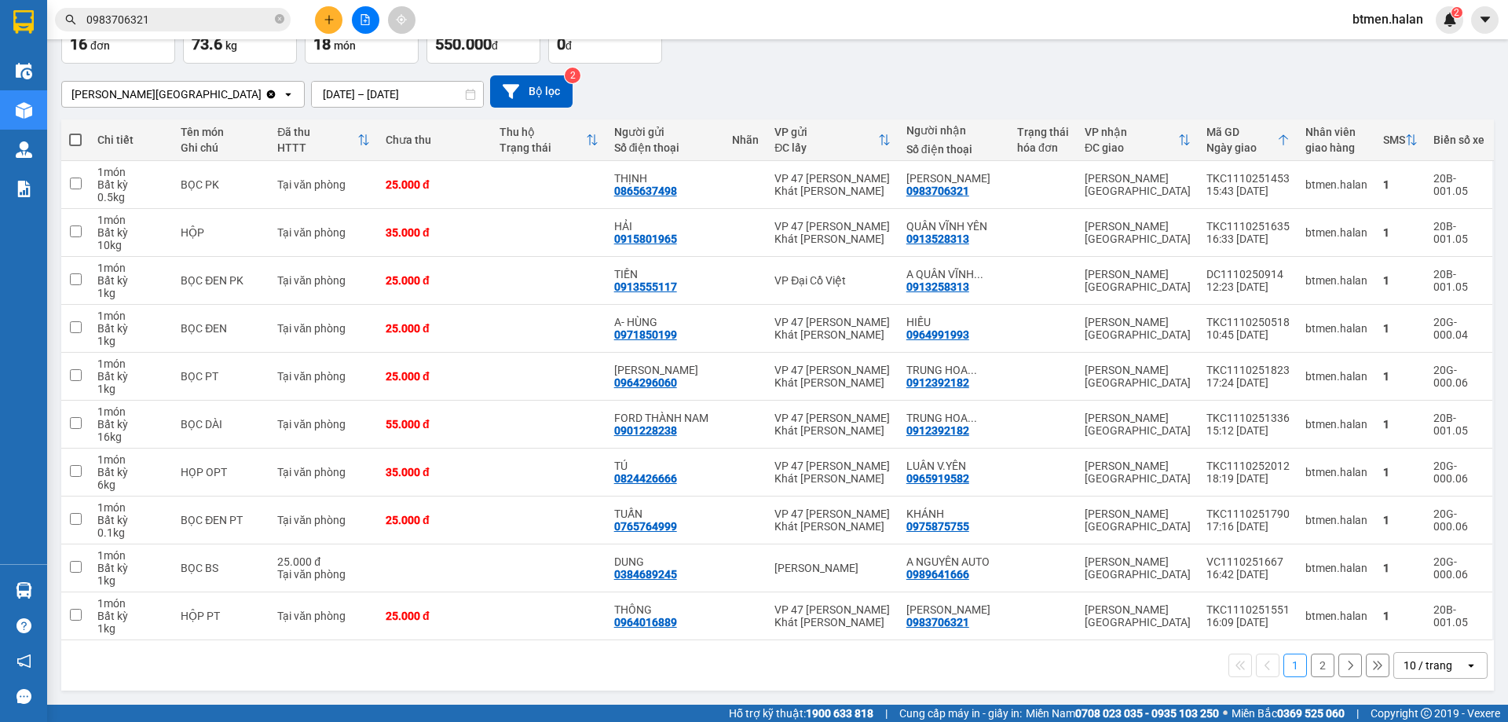
click at [1311, 665] on button "2" at bounding box center [1323, 665] width 24 height 24
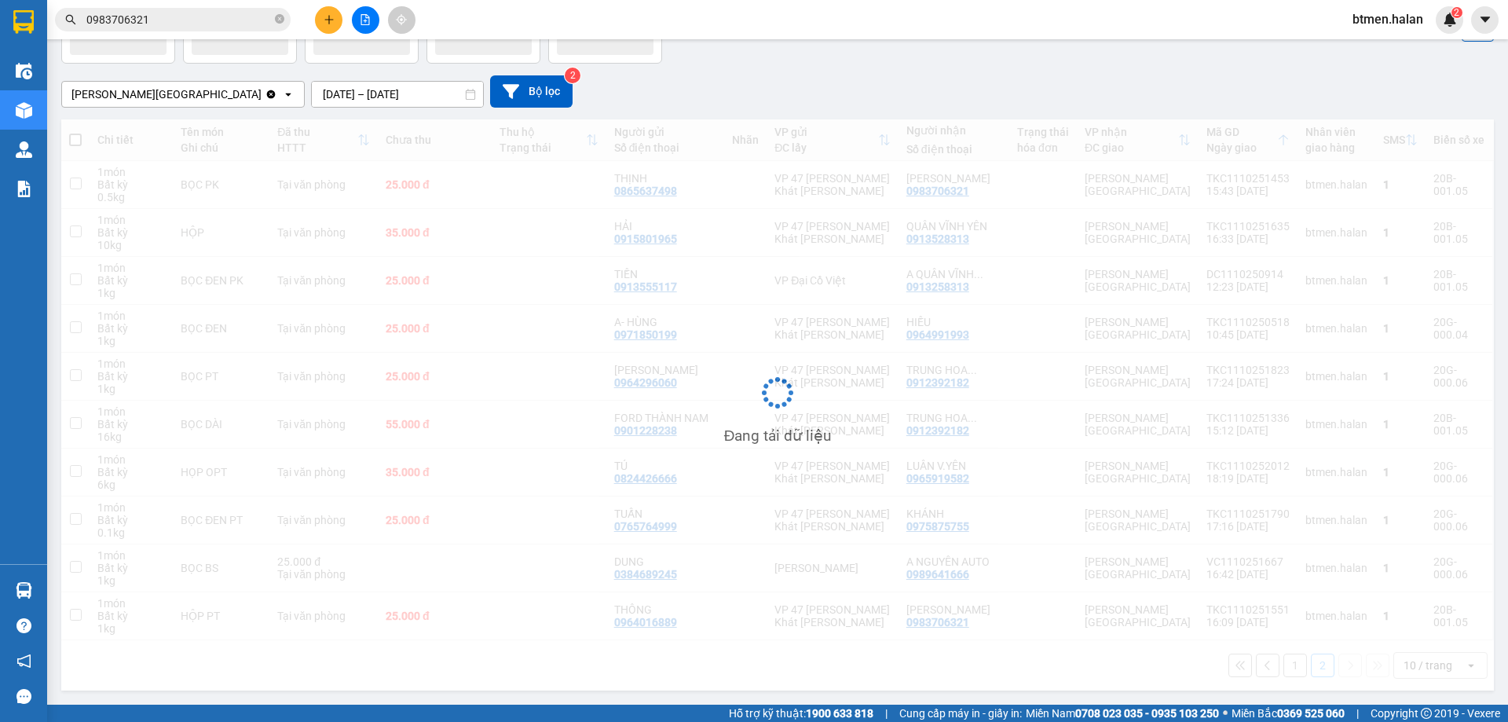
scroll to position [72, 0]
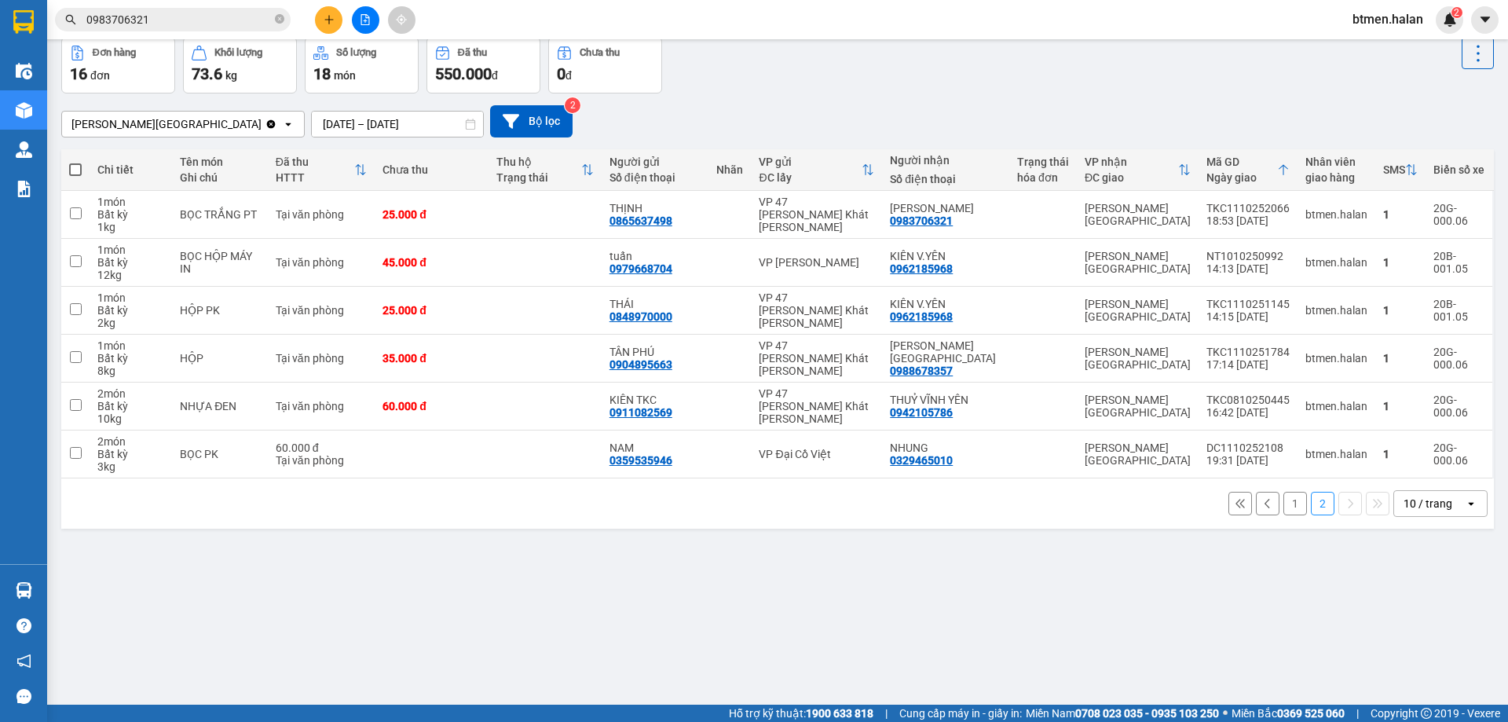
click at [1292, 501] on button "1" at bounding box center [1295, 504] width 24 height 24
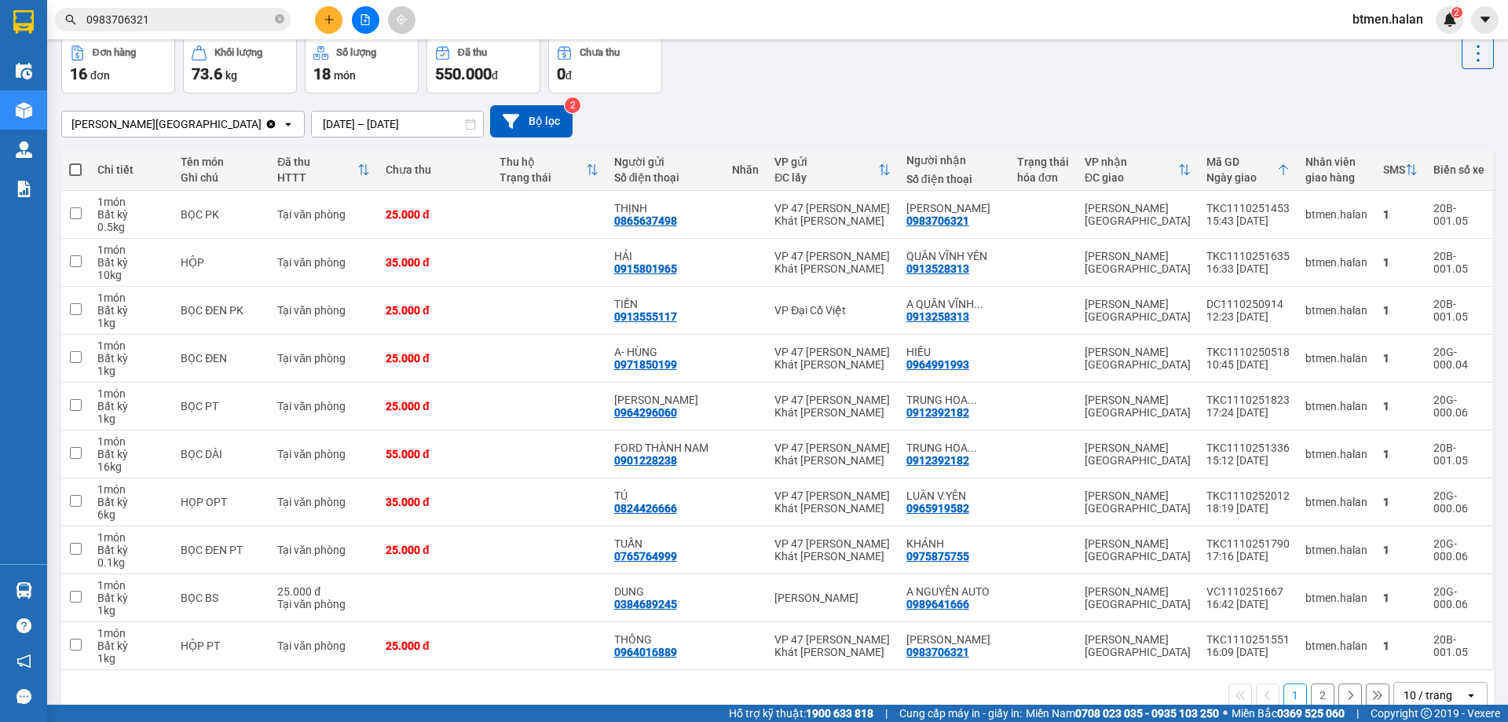
scroll to position [0, 0]
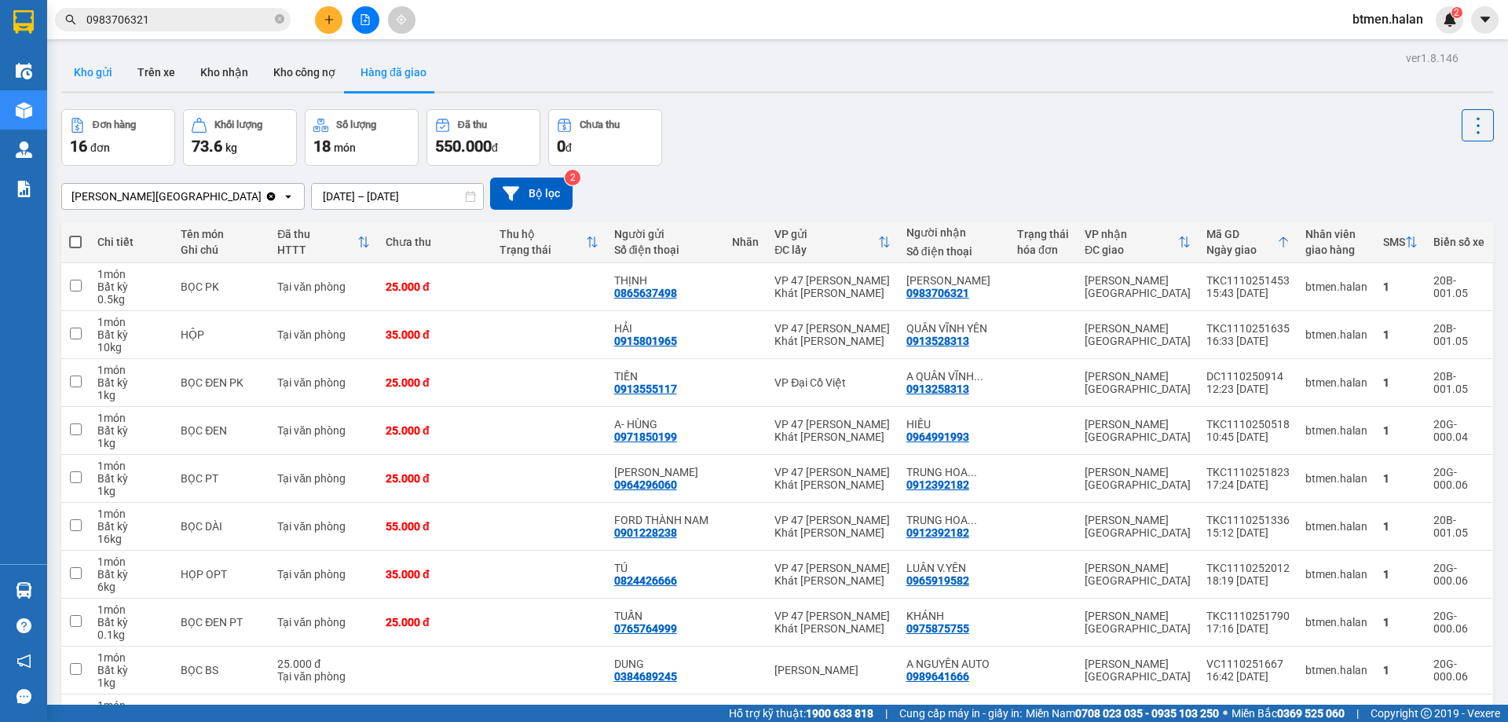
click at [103, 70] on button "Kho gửi" at bounding box center [93, 72] width 64 height 38
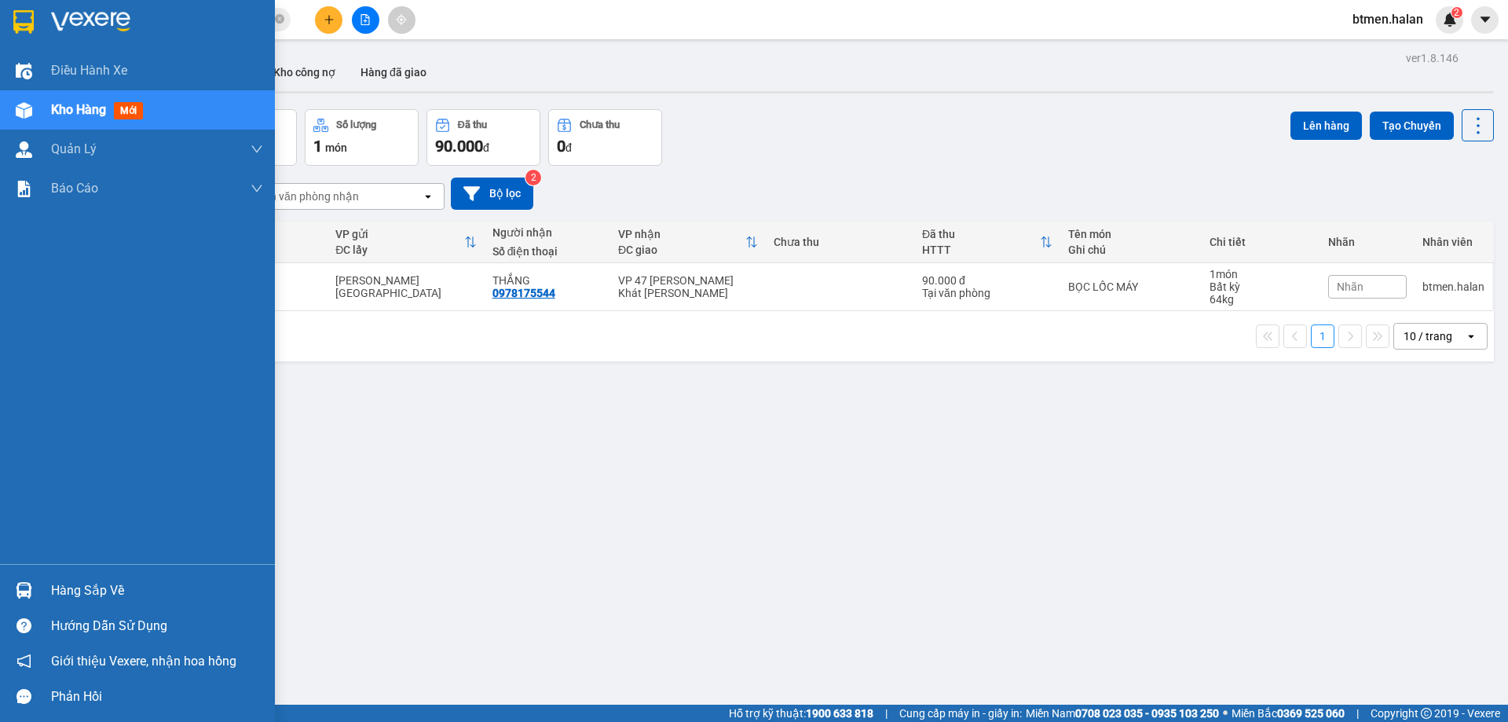
click at [56, 577] on div "Hàng sắp về" at bounding box center [137, 589] width 275 height 35
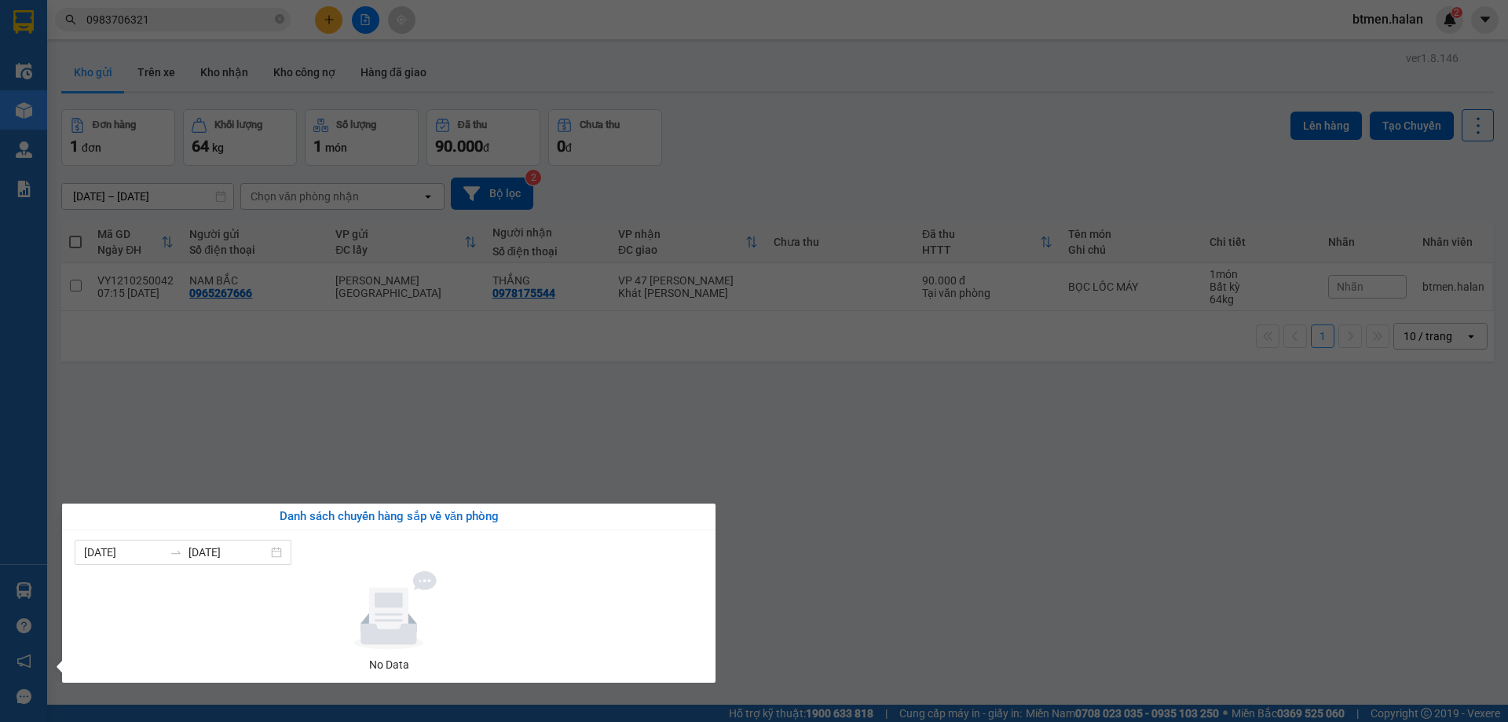
click at [868, 514] on section "Kết quả tìm kiếm ( 701 ) Bộ lọc Mã ĐH Trạng thái Món hàng Thu hộ Tổng cước Chưa…" at bounding box center [754, 361] width 1508 height 722
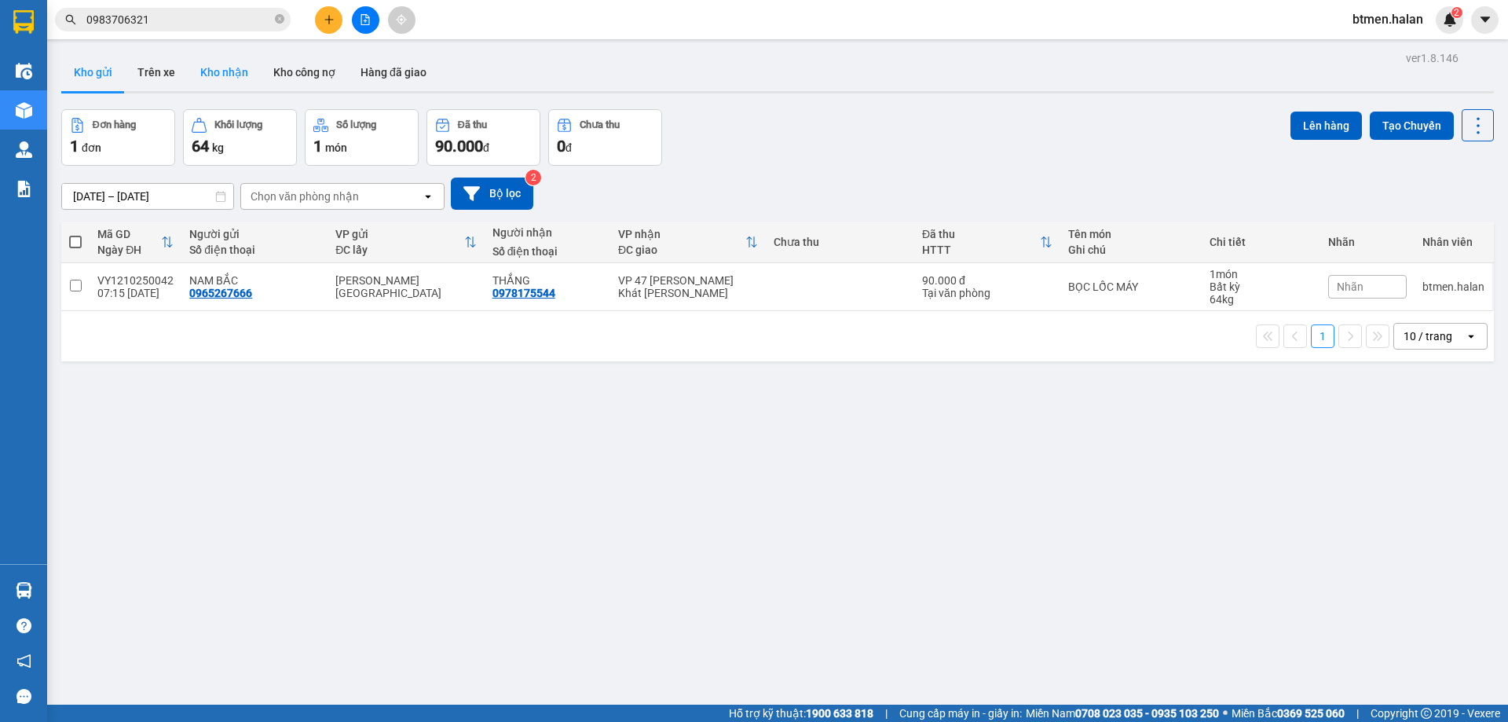
click at [225, 74] on button "Kho nhận" at bounding box center [224, 72] width 73 height 38
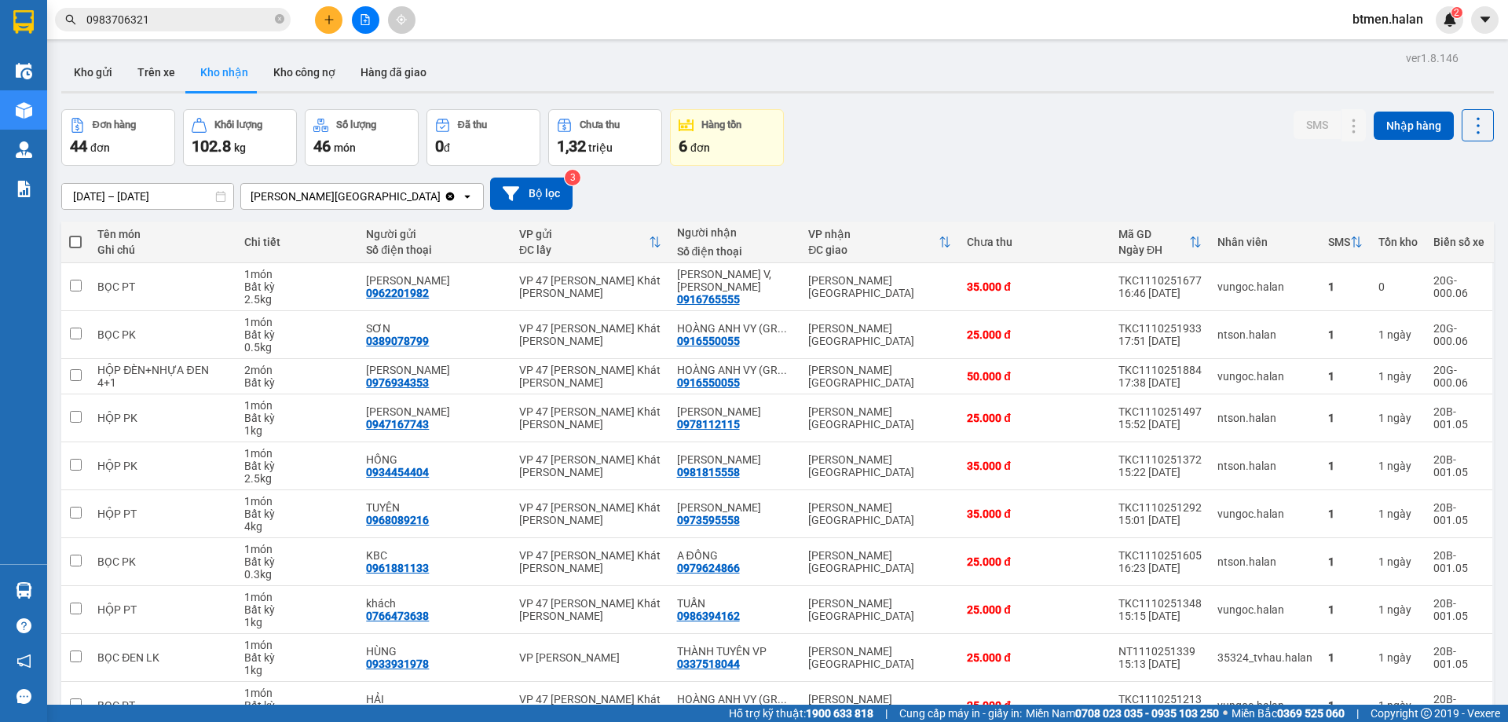
click at [955, 173] on div "14/08/2025 – 12/10/2025 Press the down arrow key to interact with the calendar …" at bounding box center [777, 194] width 1432 height 56
click at [393, 86] on button "Hàng đã giao" at bounding box center [393, 72] width 91 height 38
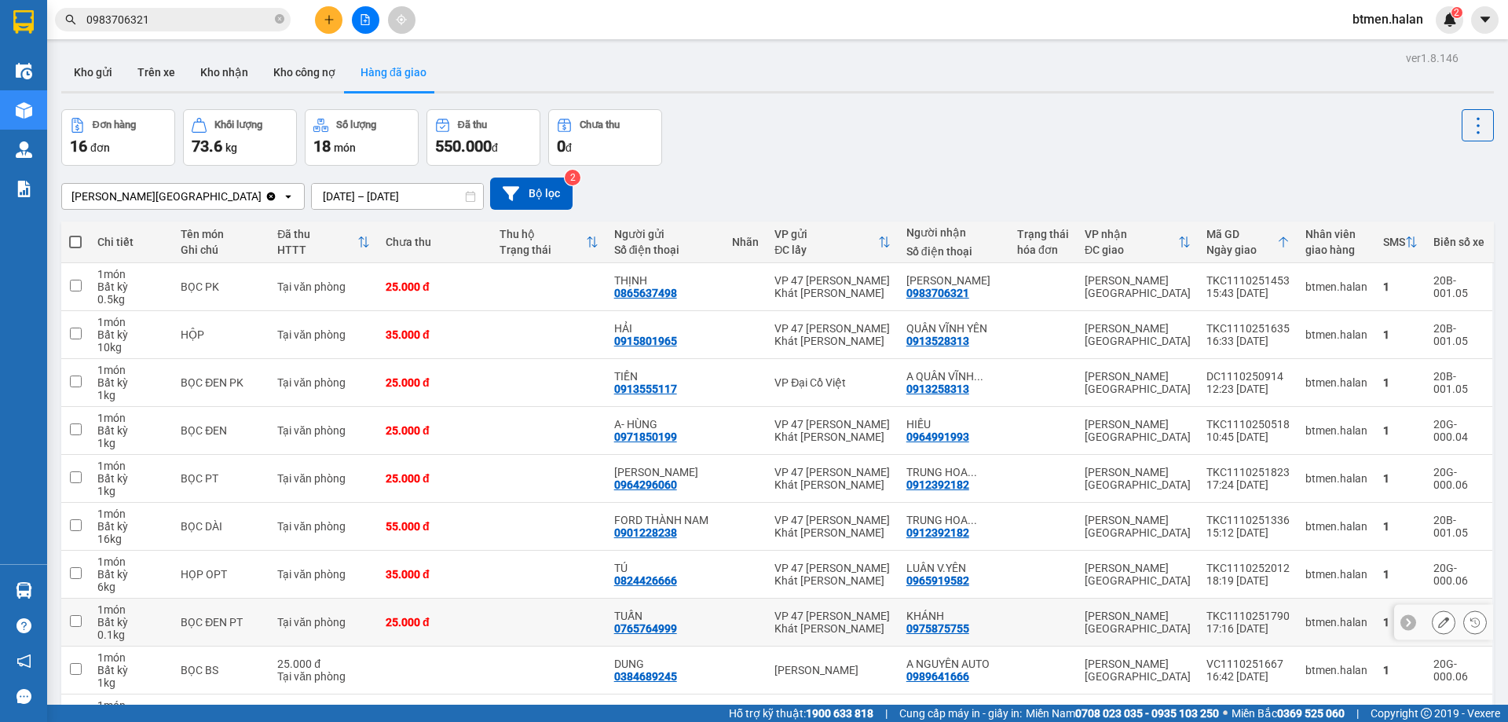
scroll to position [102, 0]
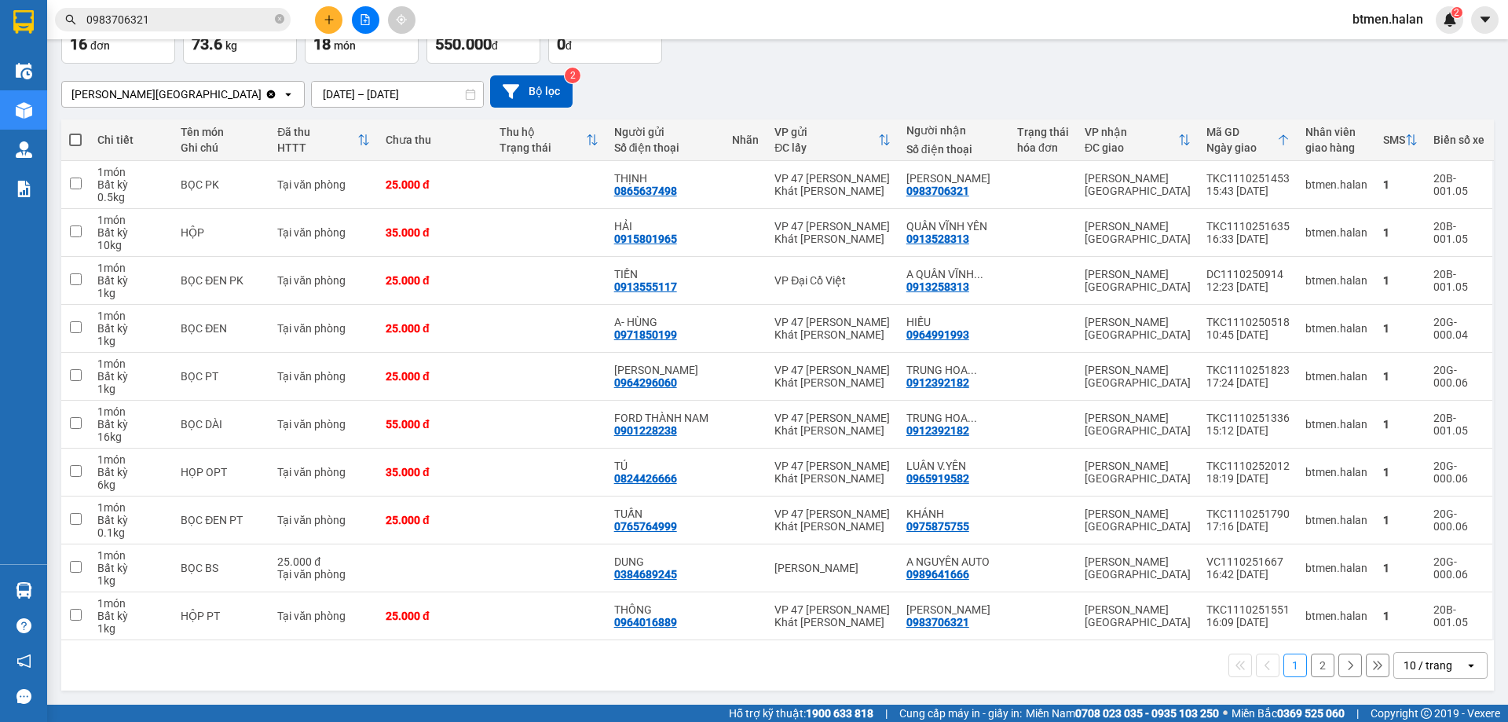
click at [488, 717] on div "Hỗ trợ kỹ thuật: 1900 633 818 | Cung cấp máy in - giấy in: Miền Nam 0708 023 03…" at bounding box center [750, 712] width 1500 height 17
click at [332, 8] on button at bounding box center [328, 19] width 27 height 27
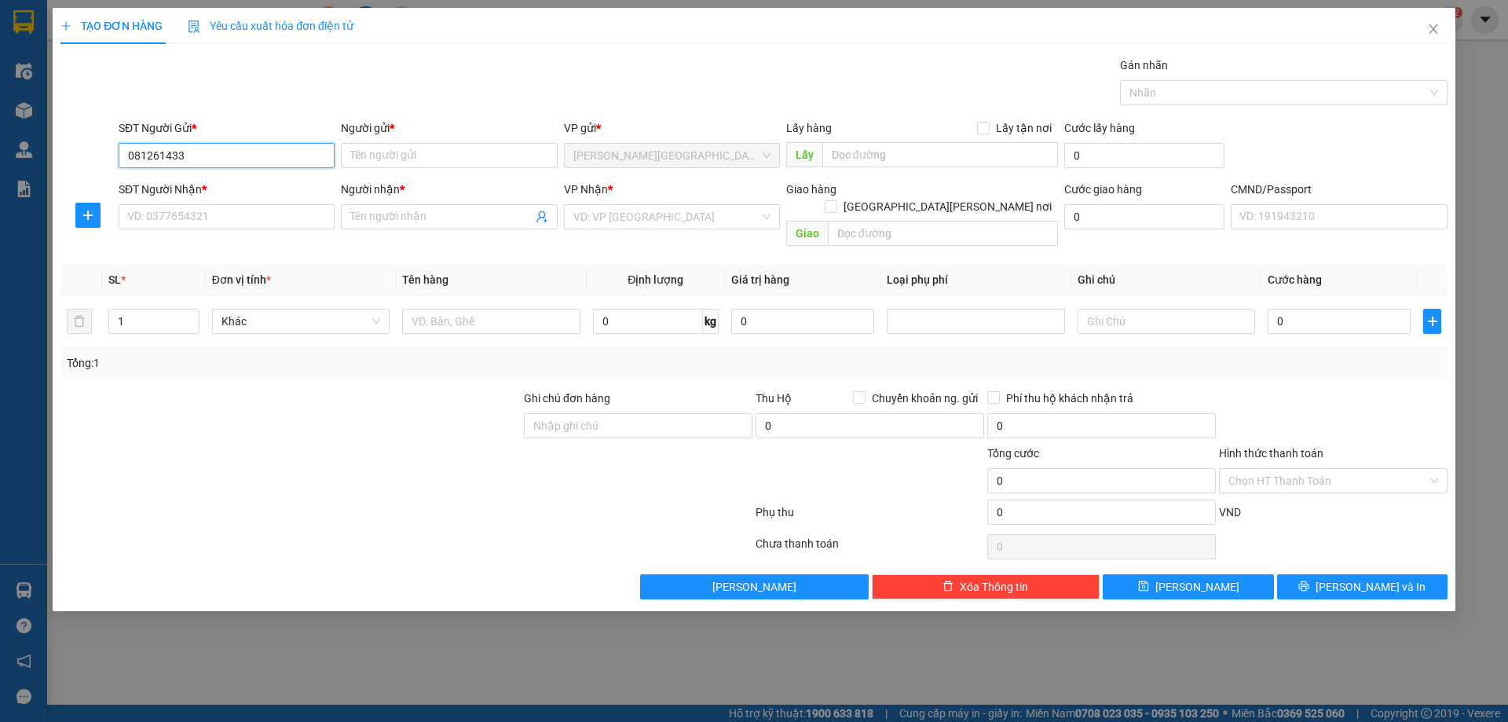
type input "0812614333"
click at [229, 185] on div "0812614333 - VP VĨNH YÊN" at bounding box center [258, 186] width 261 height 17
type input "VP [GEOGRAPHIC_DATA]"
type input "0812614333"
drag, startPoint x: 93, startPoint y: 220, endPoint x: 114, endPoint y: 232, distance: 24.3
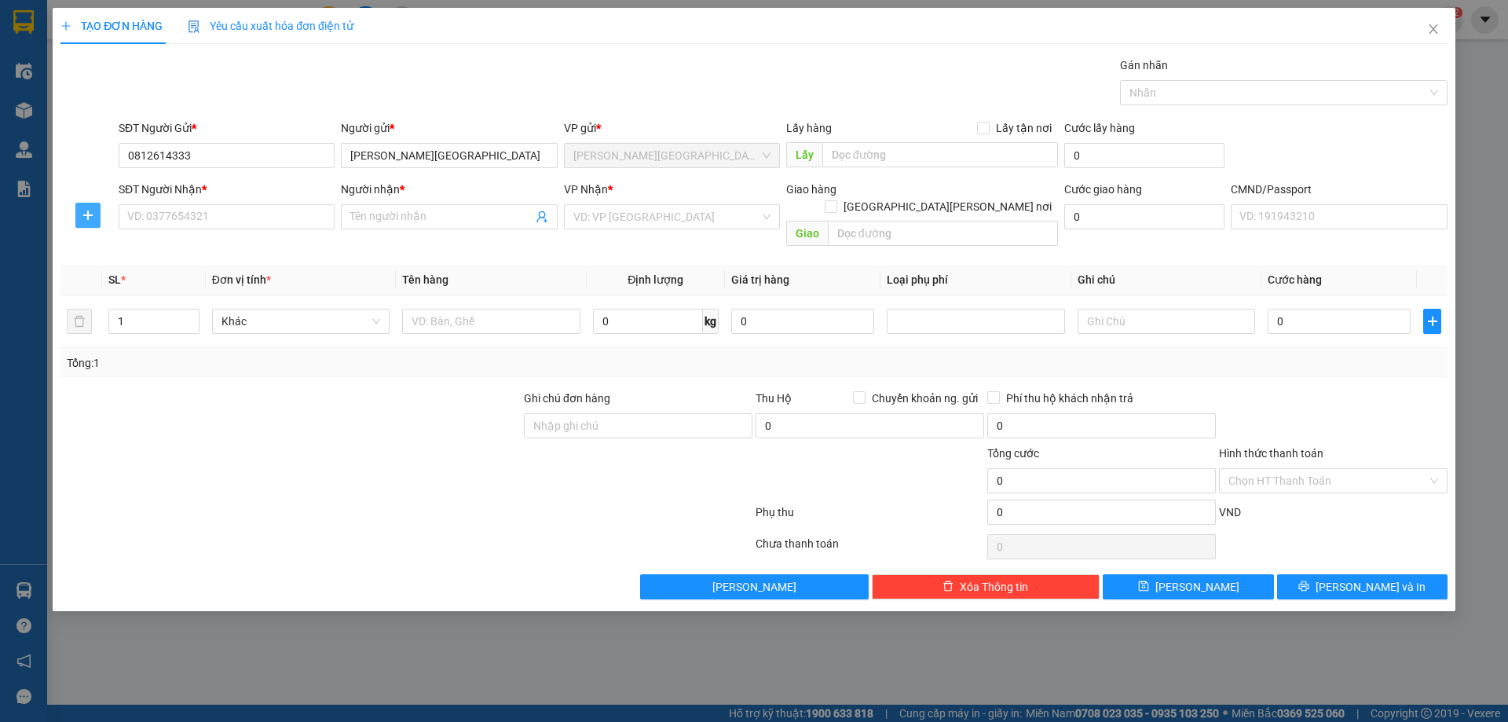
click at [93, 219] on icon "plus" at bounding box center [88, 215] width 13 height 13
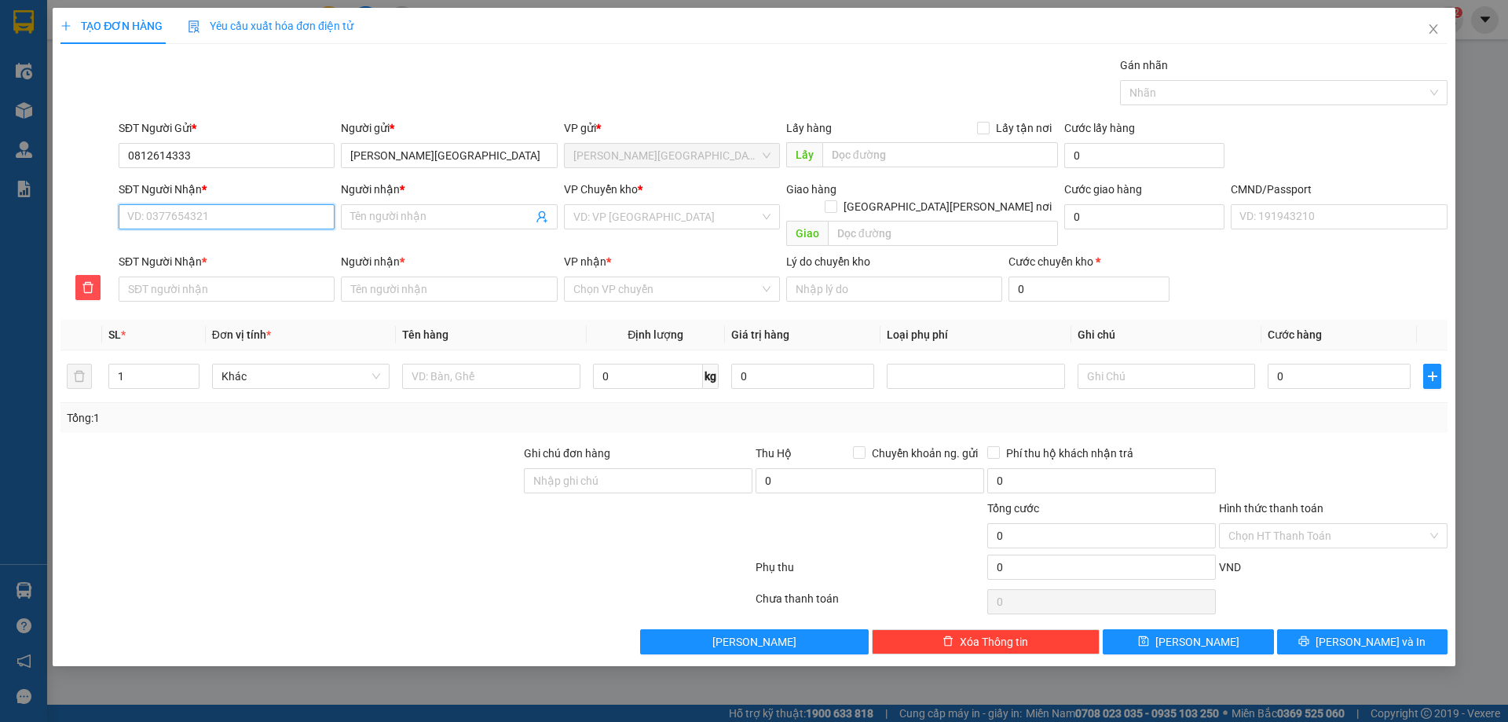
click at [278, 223] on input "SĐT Người Nhận *" at bounding box center [227, 216] width 216 height 25
click at [274, 249] on div "0988900284 - NGỌC KT" at bounding box center [226, 248] width 197 height 17
type input "0988900284"
type input "NGỌC KT"
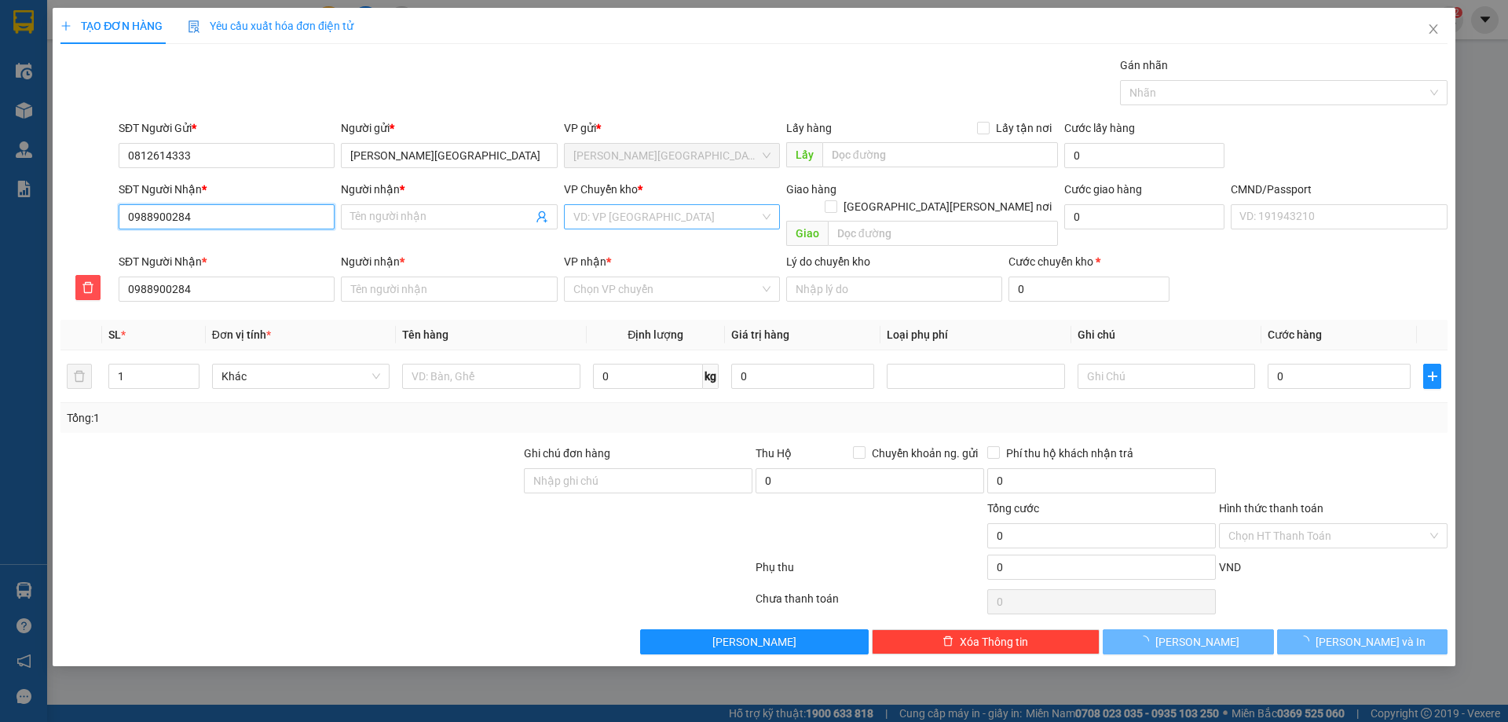
type input "NGỌC KT"
click at [673, 221] on span "VP Yên Bình" at bounding box center [671, 217] width 197 height 24
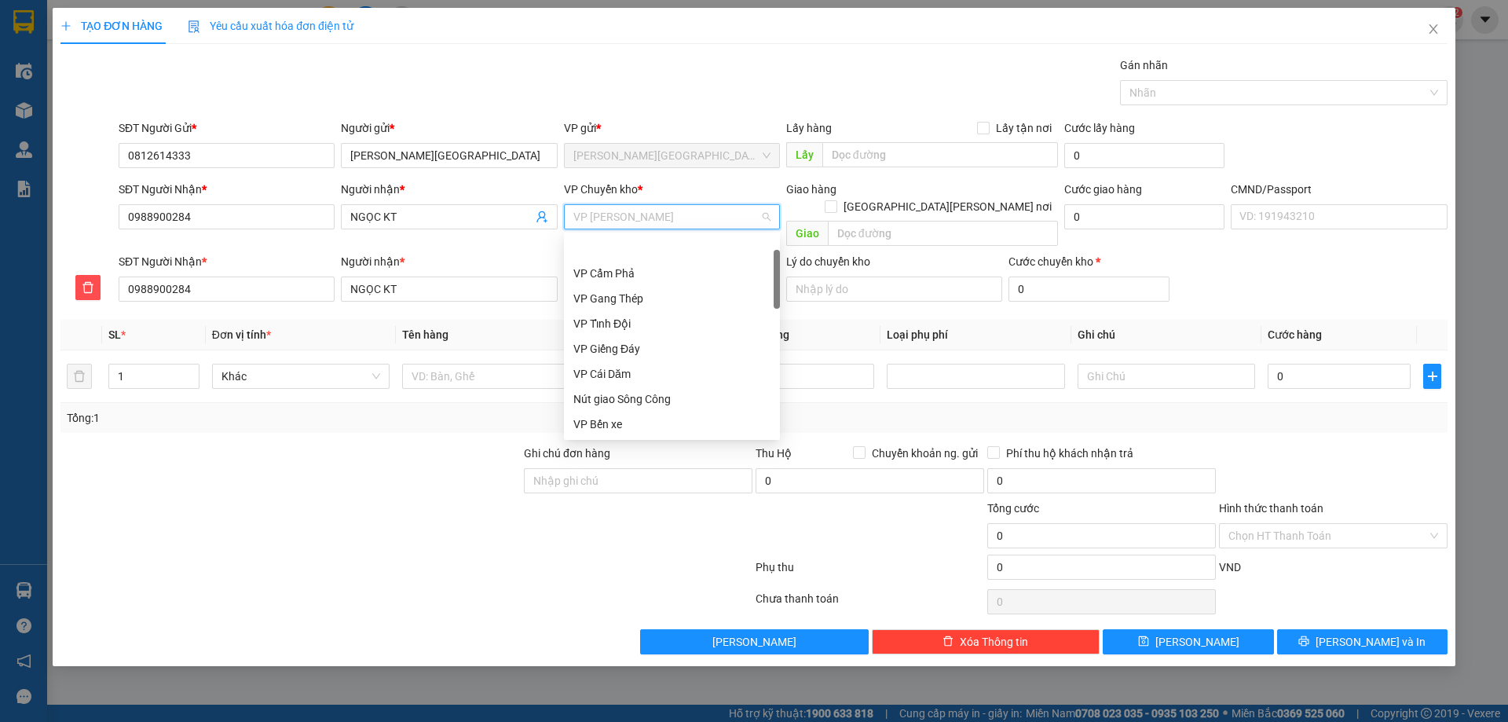
scroll to position [50, 0]
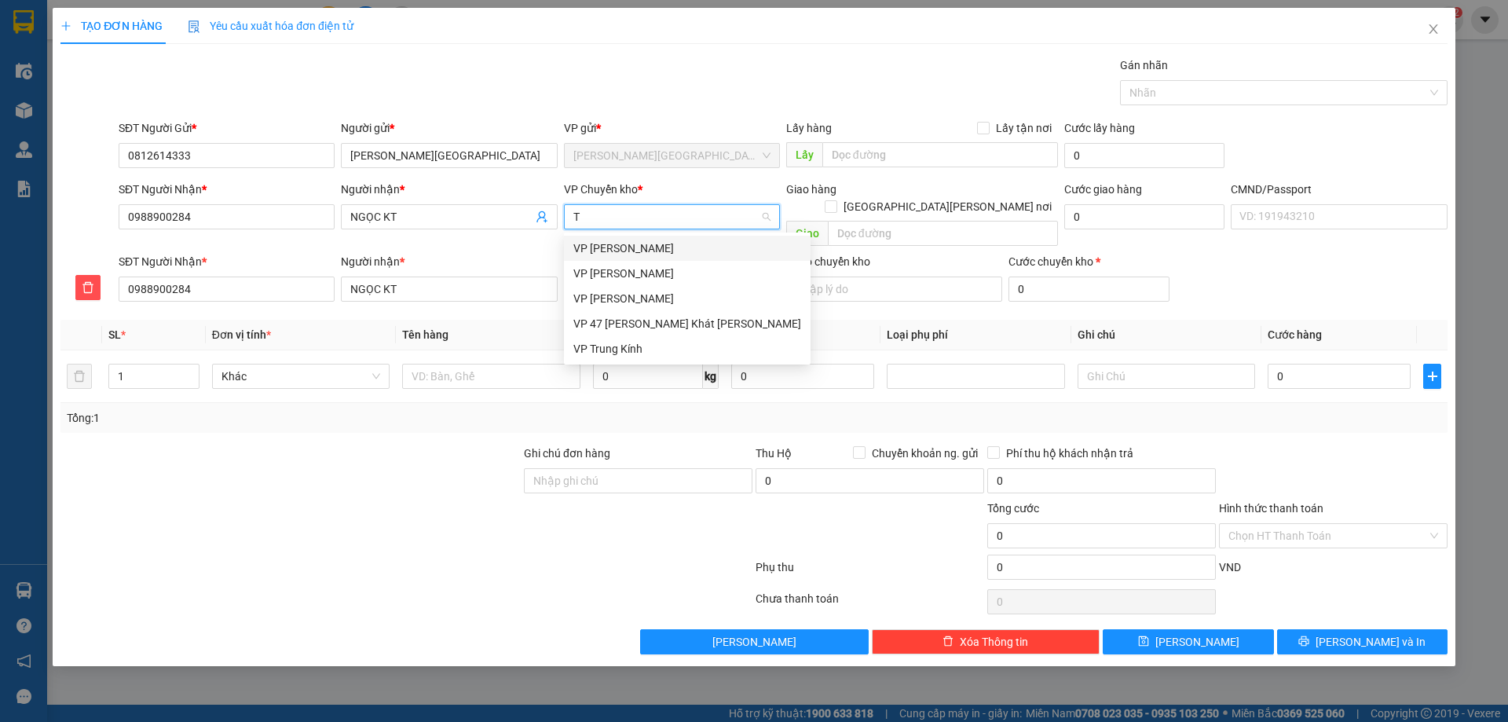
type input "TR"
click at [628, 346] on div "VP Trung Kính" at bounding box center [687, 348] width 228 height 17
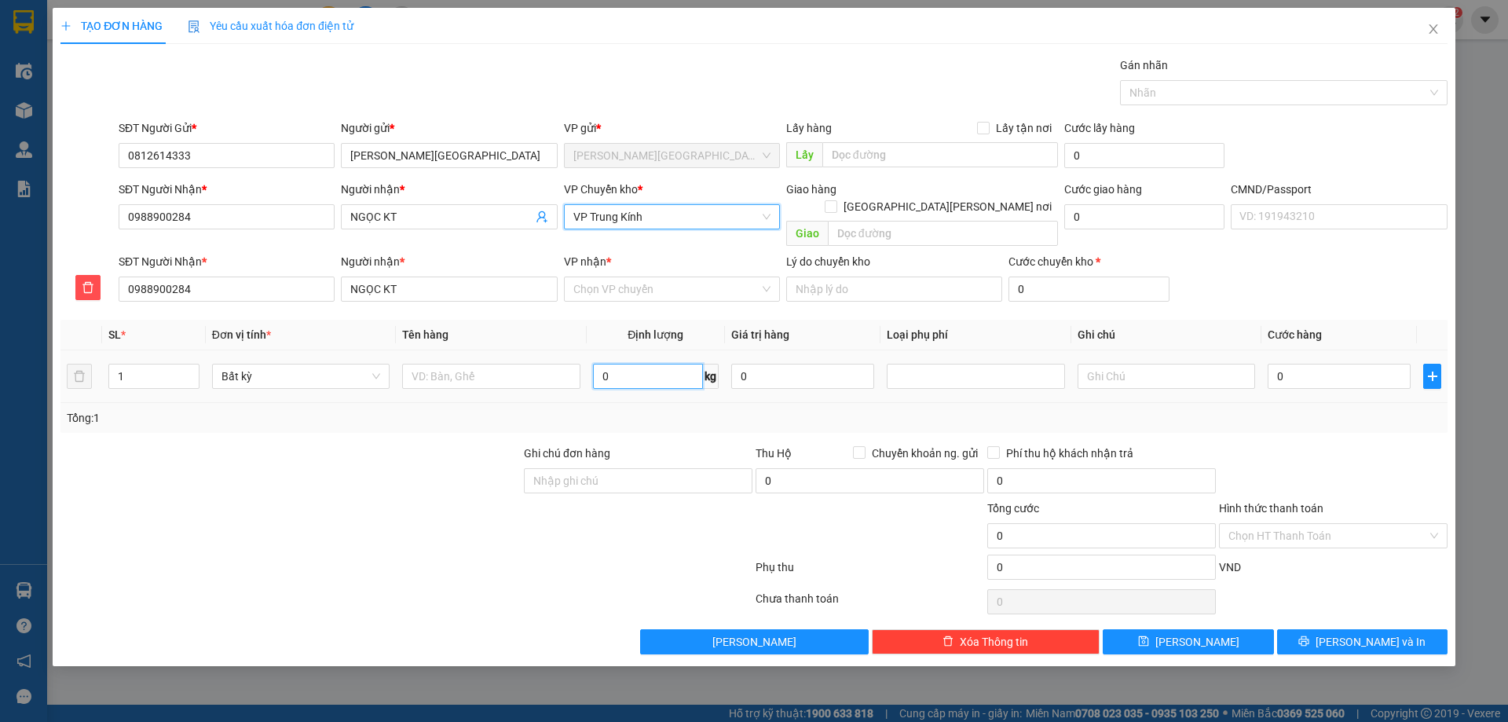
click at [628, 364] on input "0" at bounding box center [648, 376] width 110 height 25
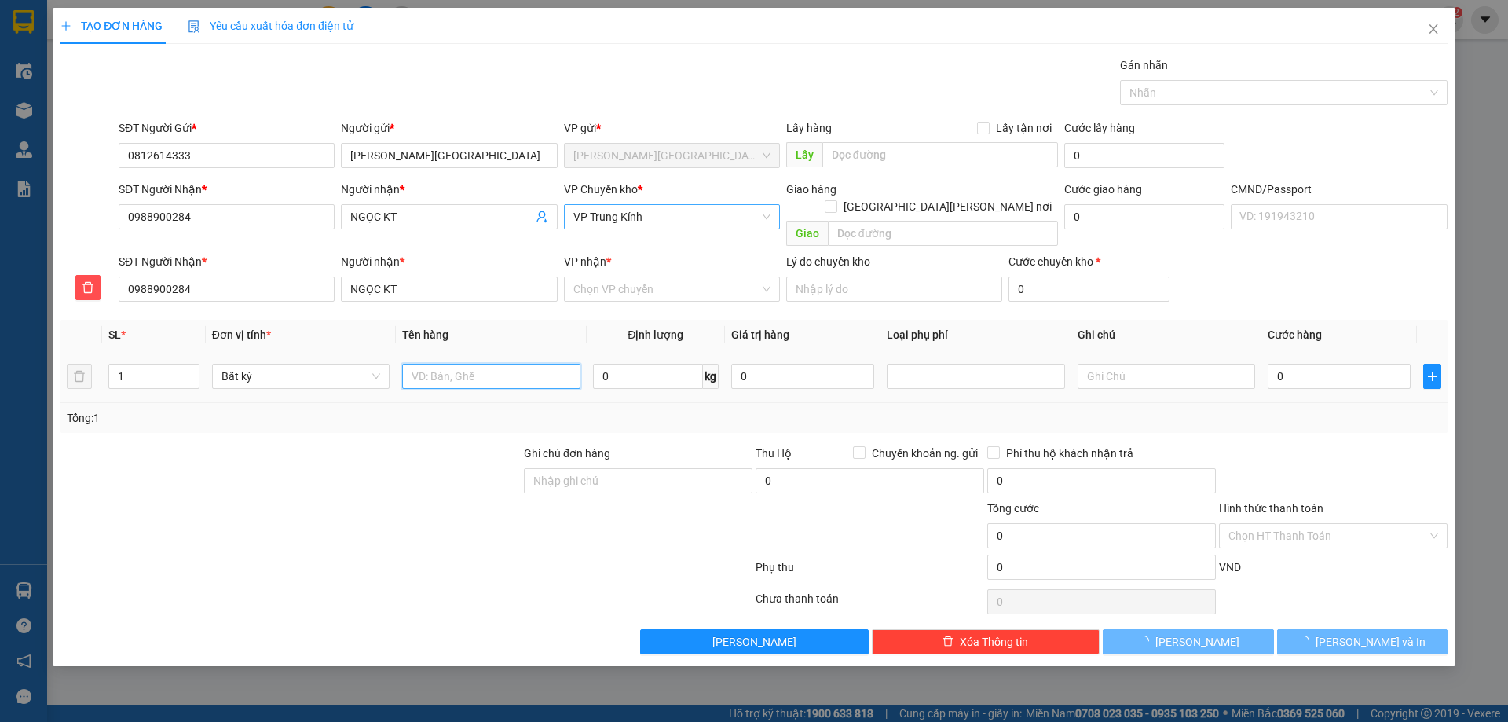
click at [445, 364] on input "text" at bounding box center [490, 376] width 177 height 25
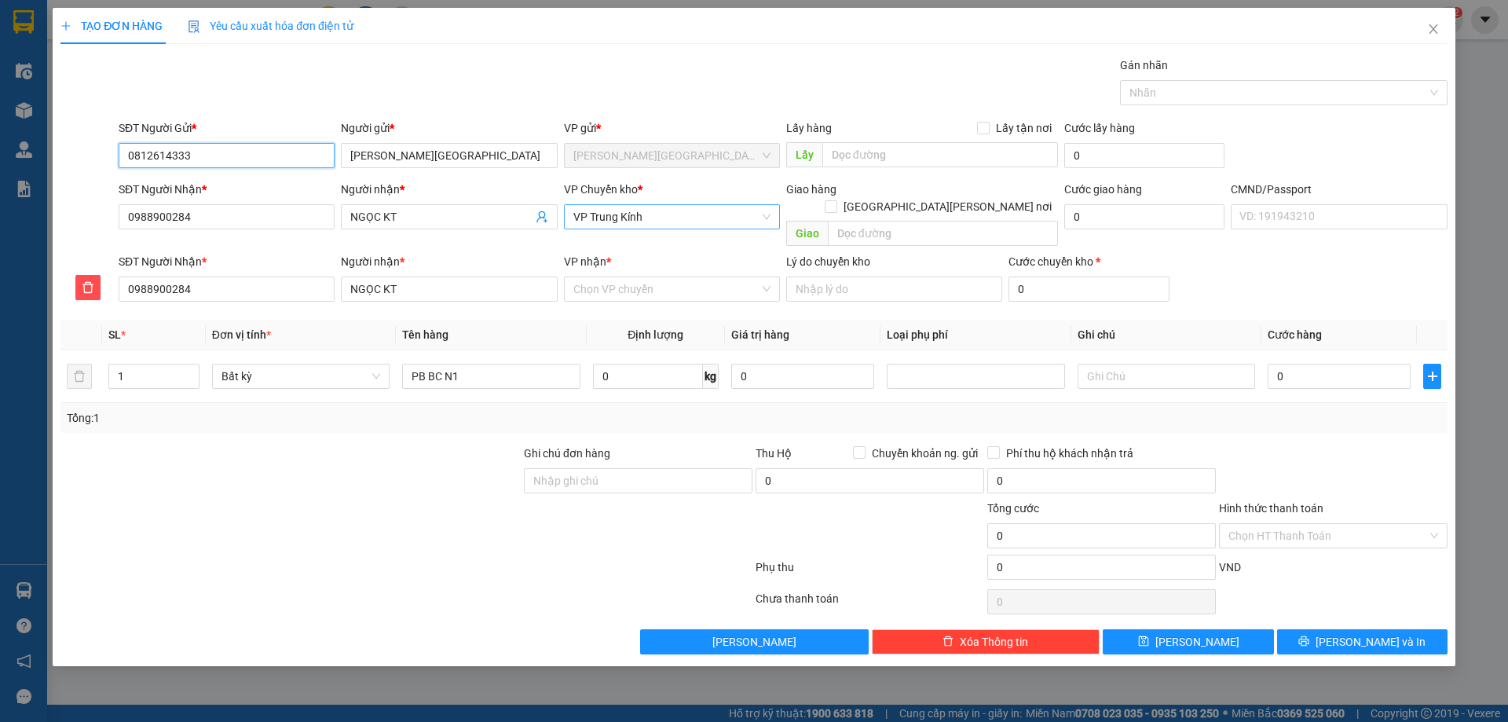
click at [222, 159] on input "0812614333" at bounding box center [227, 155] width 216 height 25
click at [486, 364] on input "PB BC N1" at bounding box center [490, 376] width 177 height 25
type input "PB BC N11/10"
click at [654, 364] on input "0" at bounding box center [648, 376] width 110 height 25
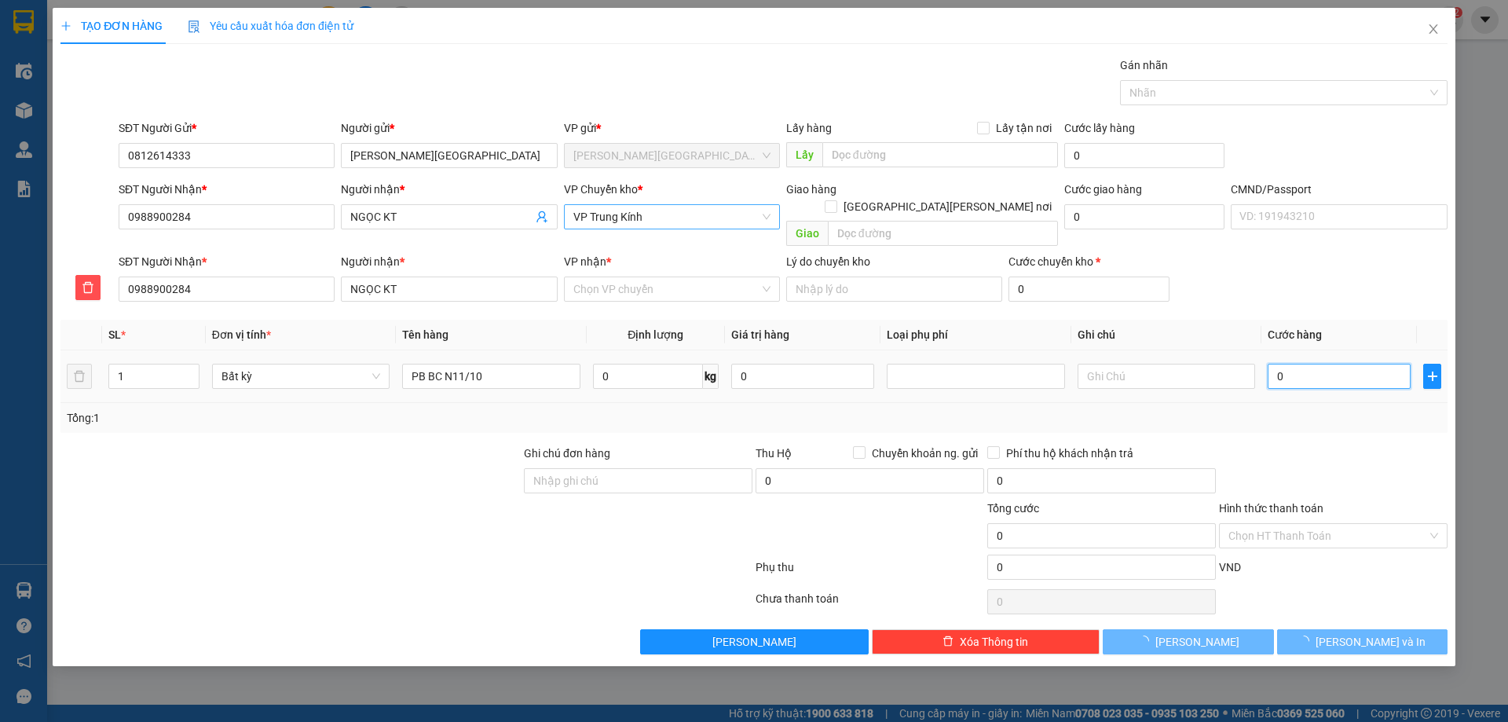
click at [1301, 364] on input "0" at bounding box center [1339, 376] width 143 height 25
click at [1253, 524] on input "Hình thức thanh toán" at bounding box center [1327, 536] width 199 height 24
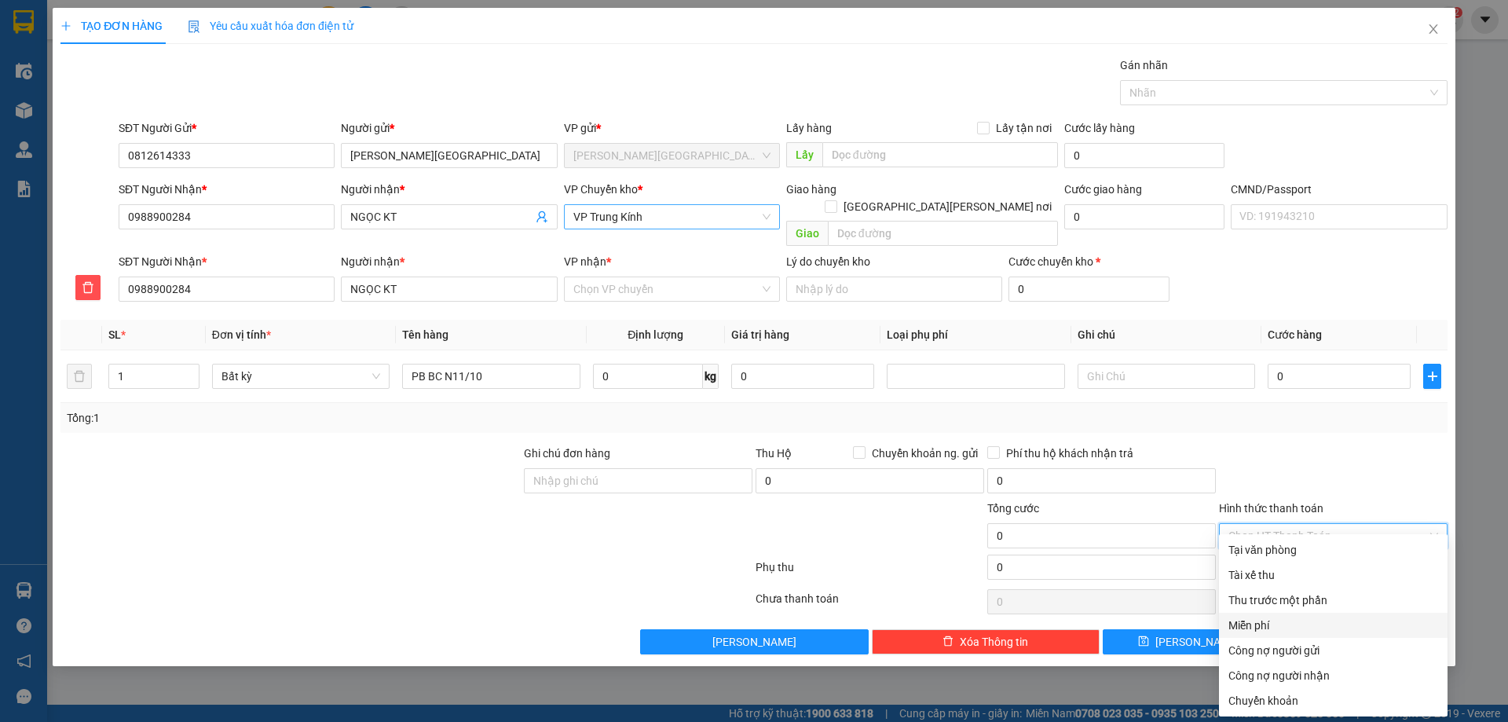
click at [1256, 623] on div "Miễn phí" at bounding box center [1333, 624] width 210 height 17
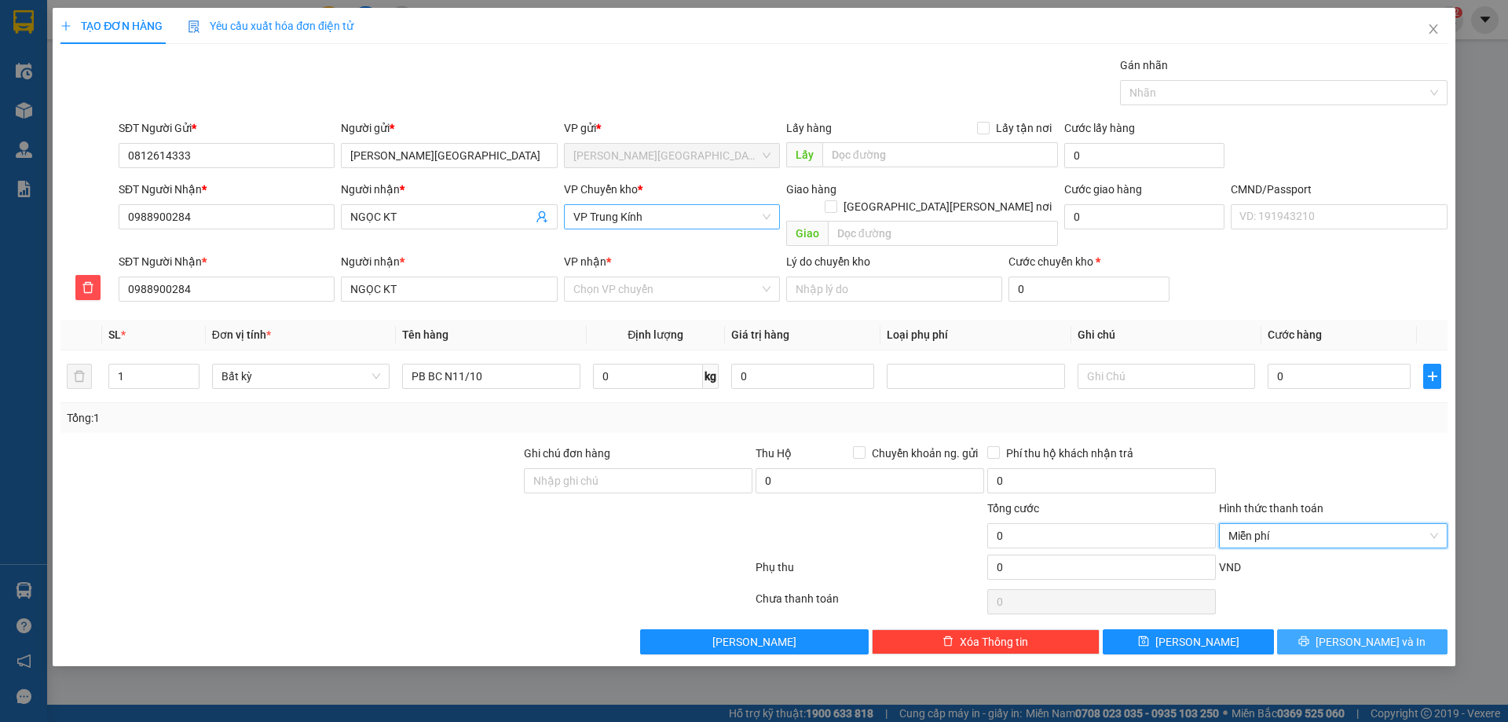
click at [1328, 635] on button "Lưu và In" at bounding box center [1362, 641] width 170 height 25
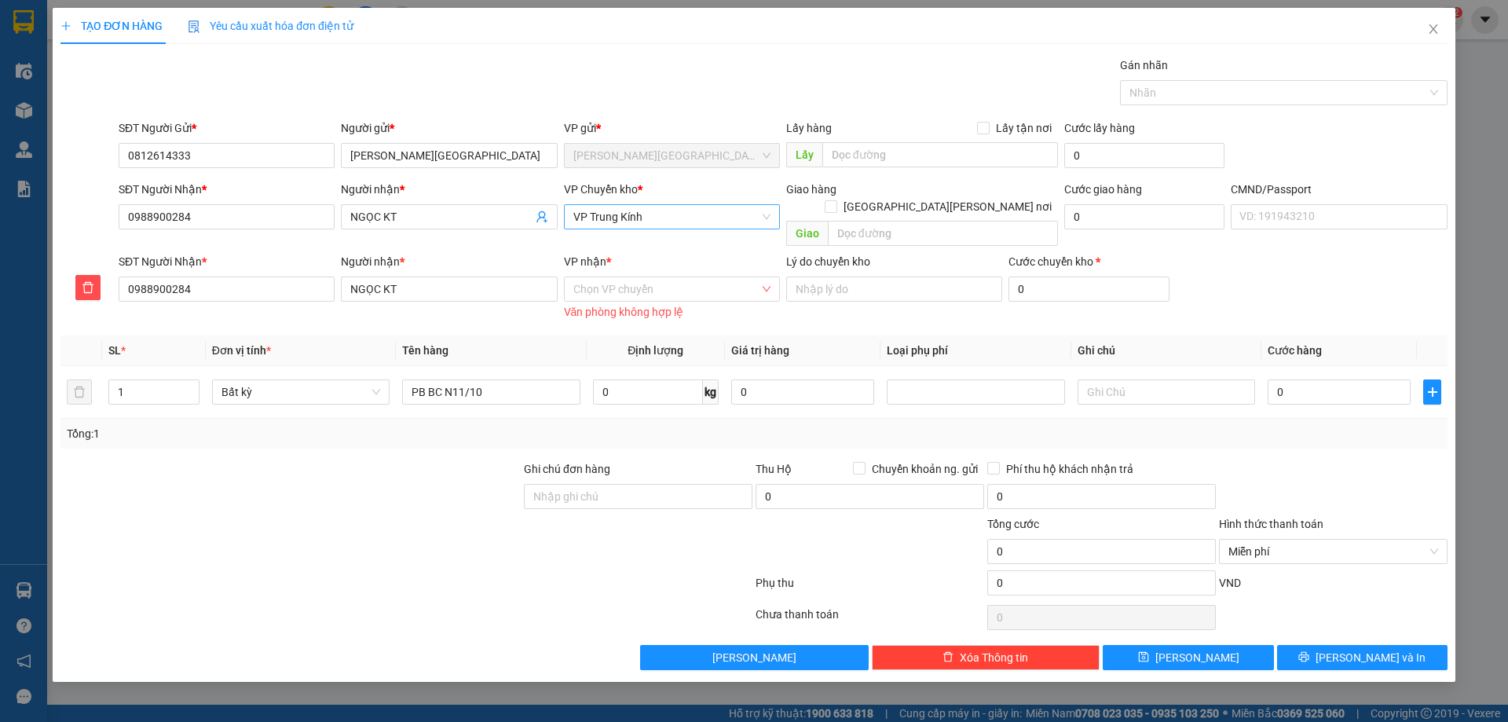
click at [661, 303] on div "Văn phòng không hợp lệ" at bounding box center [672, 312] width 216 height 18
click at [664, 277] on input "VP nhận *" at bounding box center [666, 289] width 186 height 24
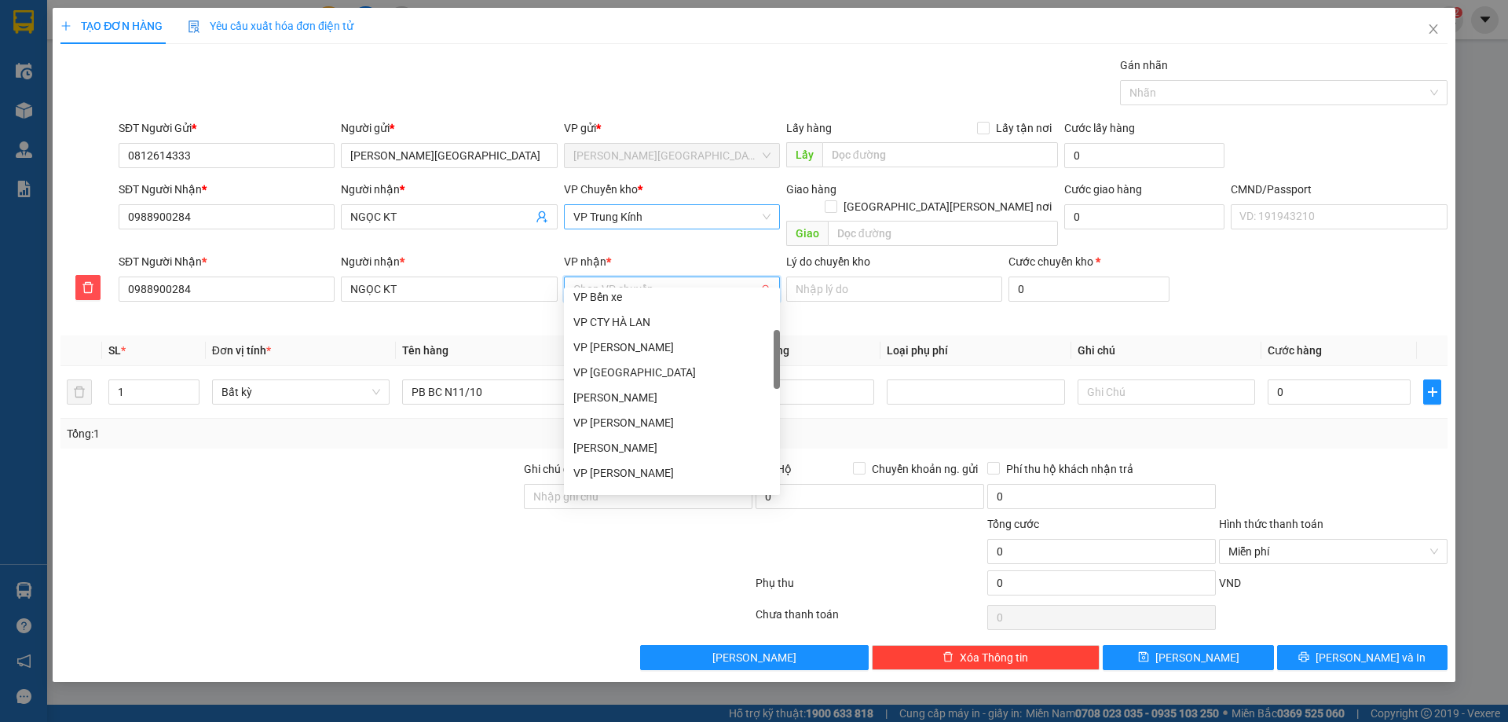
scroll to position [182, 0]
click at [666, 327] on div "VP CTY HÀ LAN" at bounding box center [671, 321] width 197 height 17
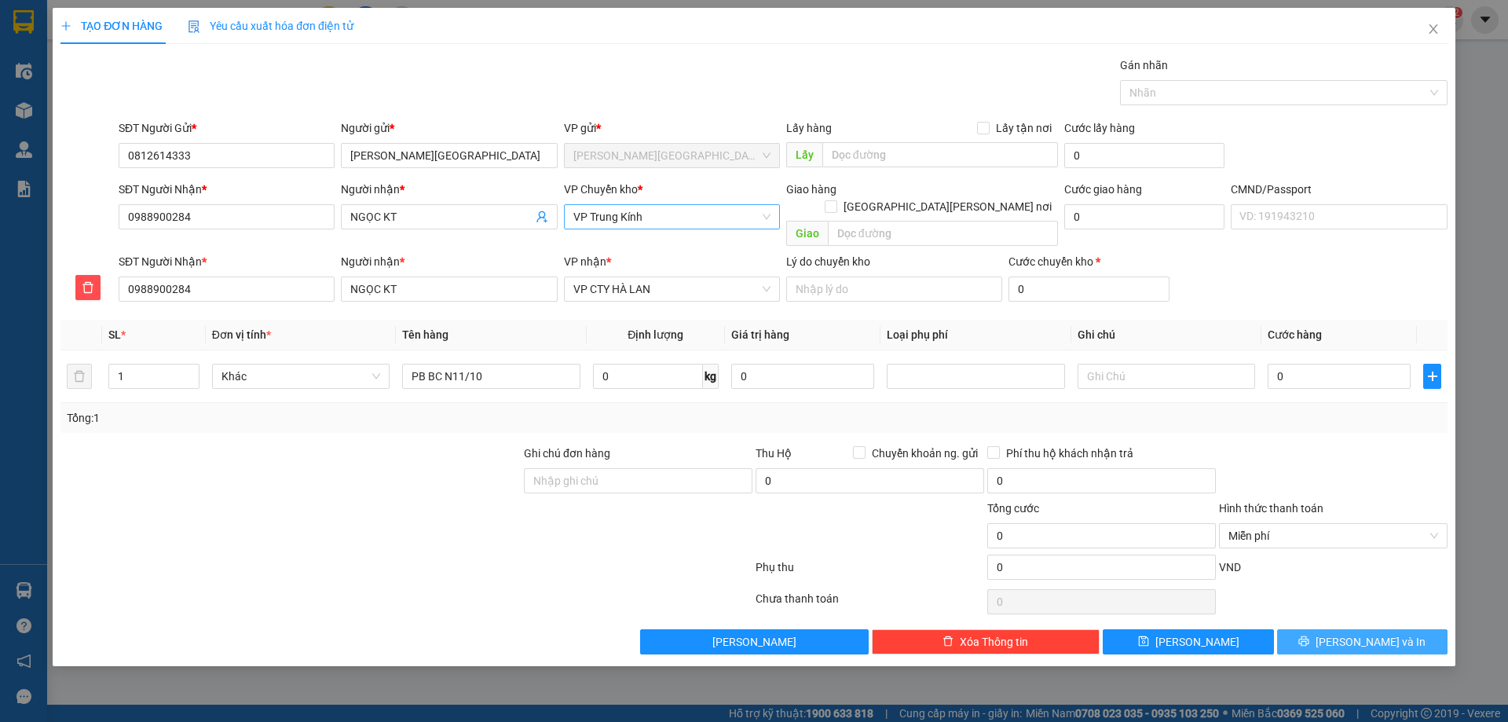
click at [1326, 629] on button "Lưu và In" at bounding box center [1362, 641] width 170 height 25
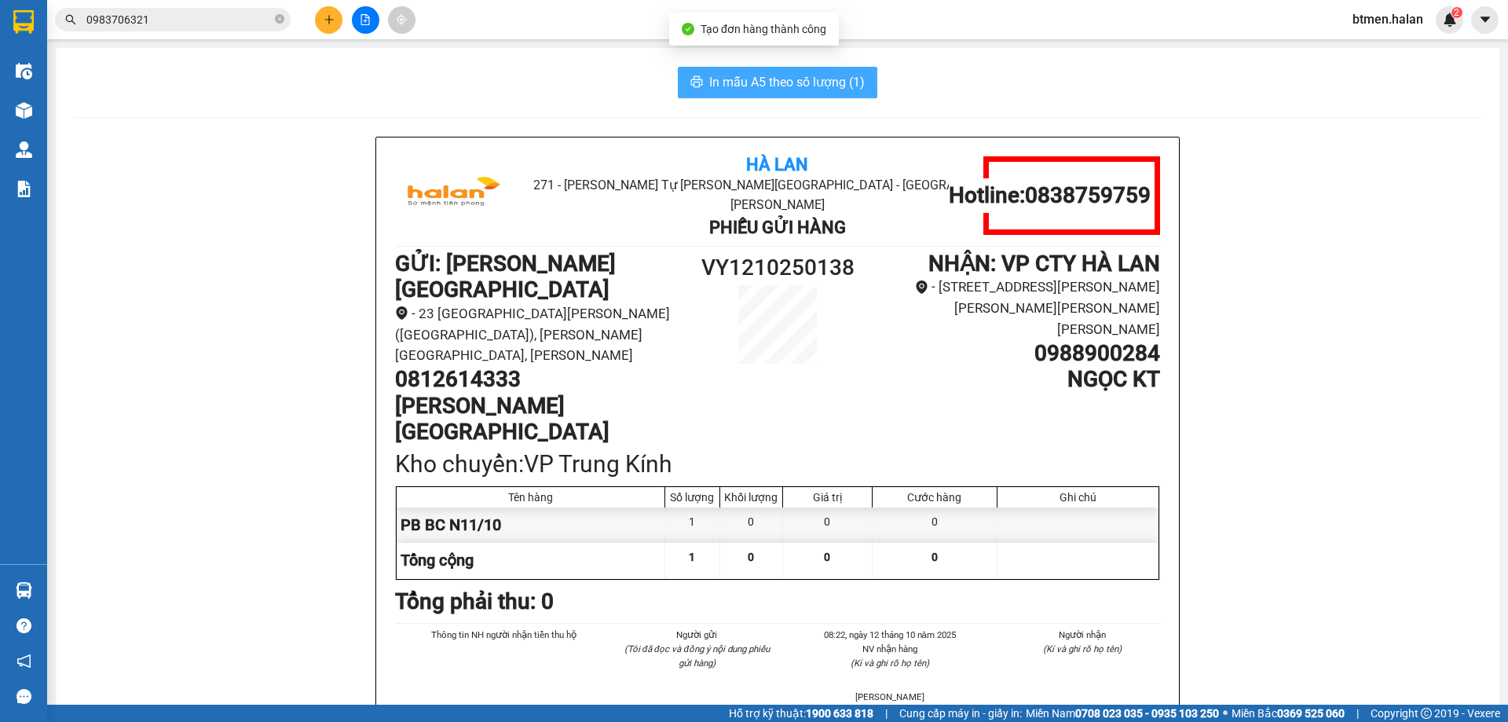
click at [791, 79] on span "In mẫu A5 theo số lượng (1)" at bounding box center [786, 82] width 155 height 20
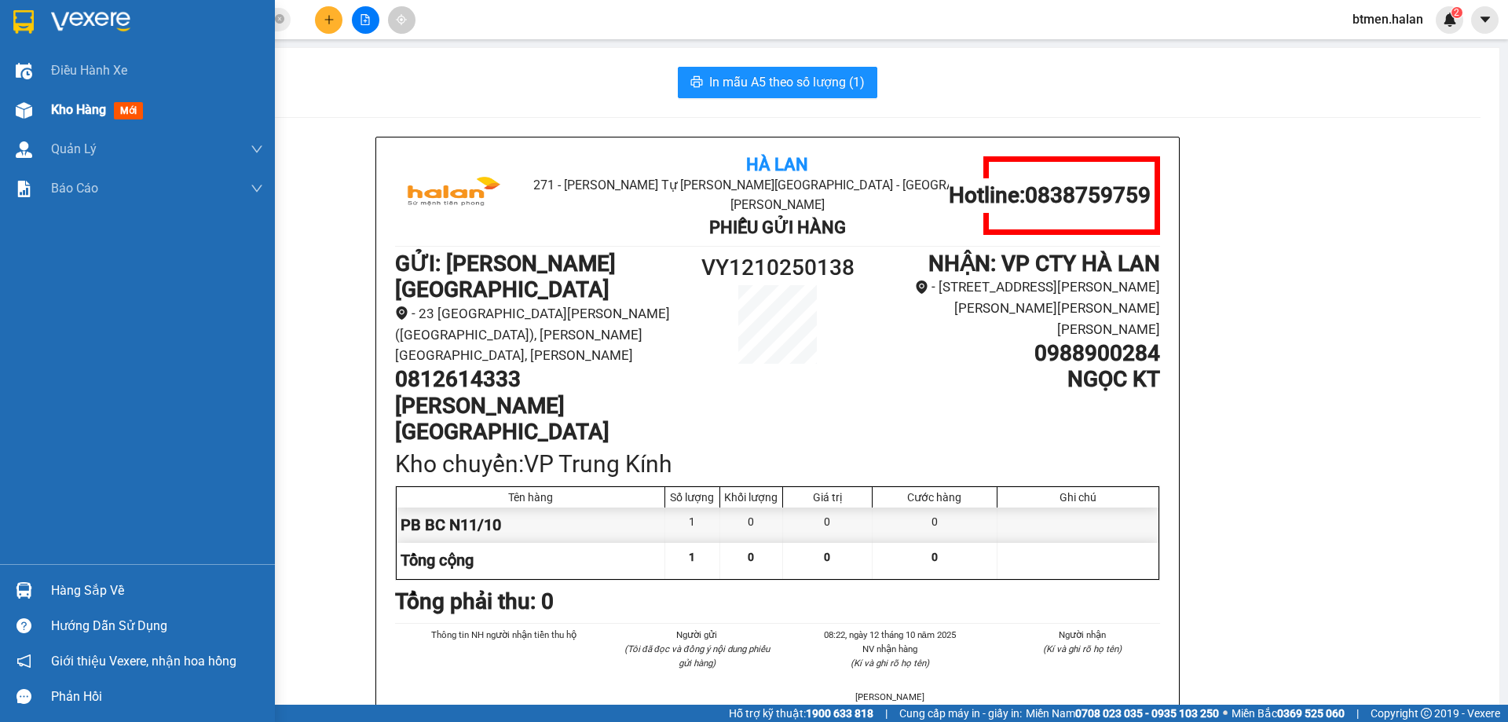
click at [75, 99] on div "Kho hàng mới" at bounding box center [157, 109] width 212 height 39
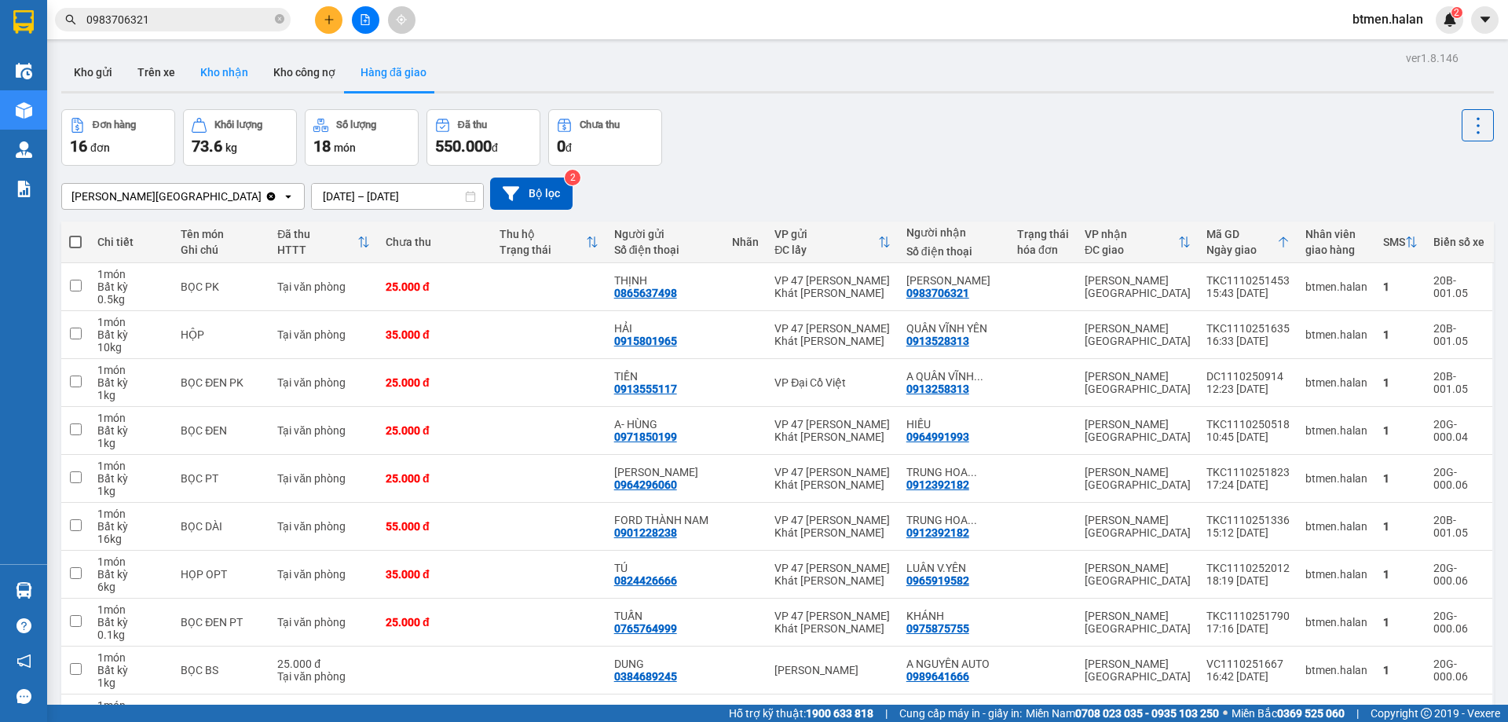
click at [221, 73] on button "Kho nhận" at bounding box center [224, 72] width 73 height 38
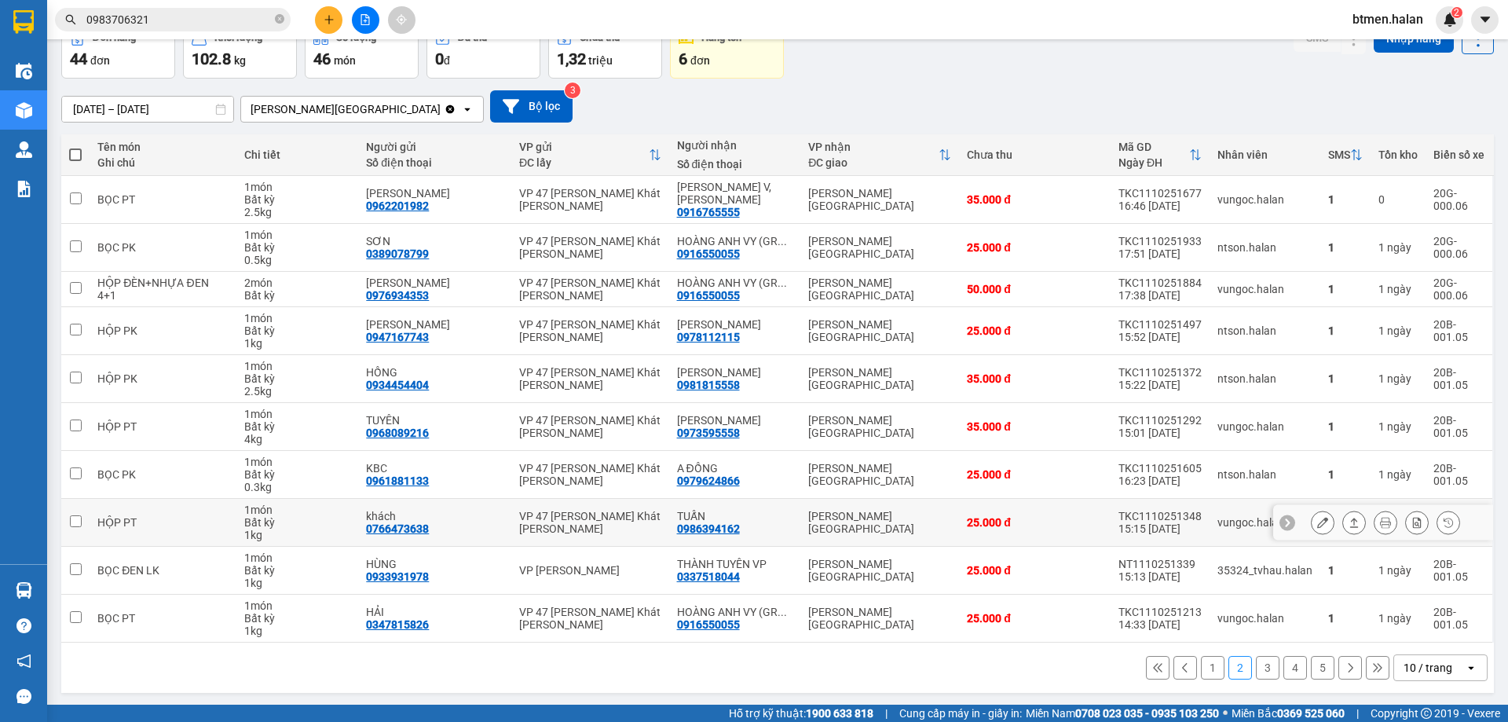
scroll to position [90, 0]
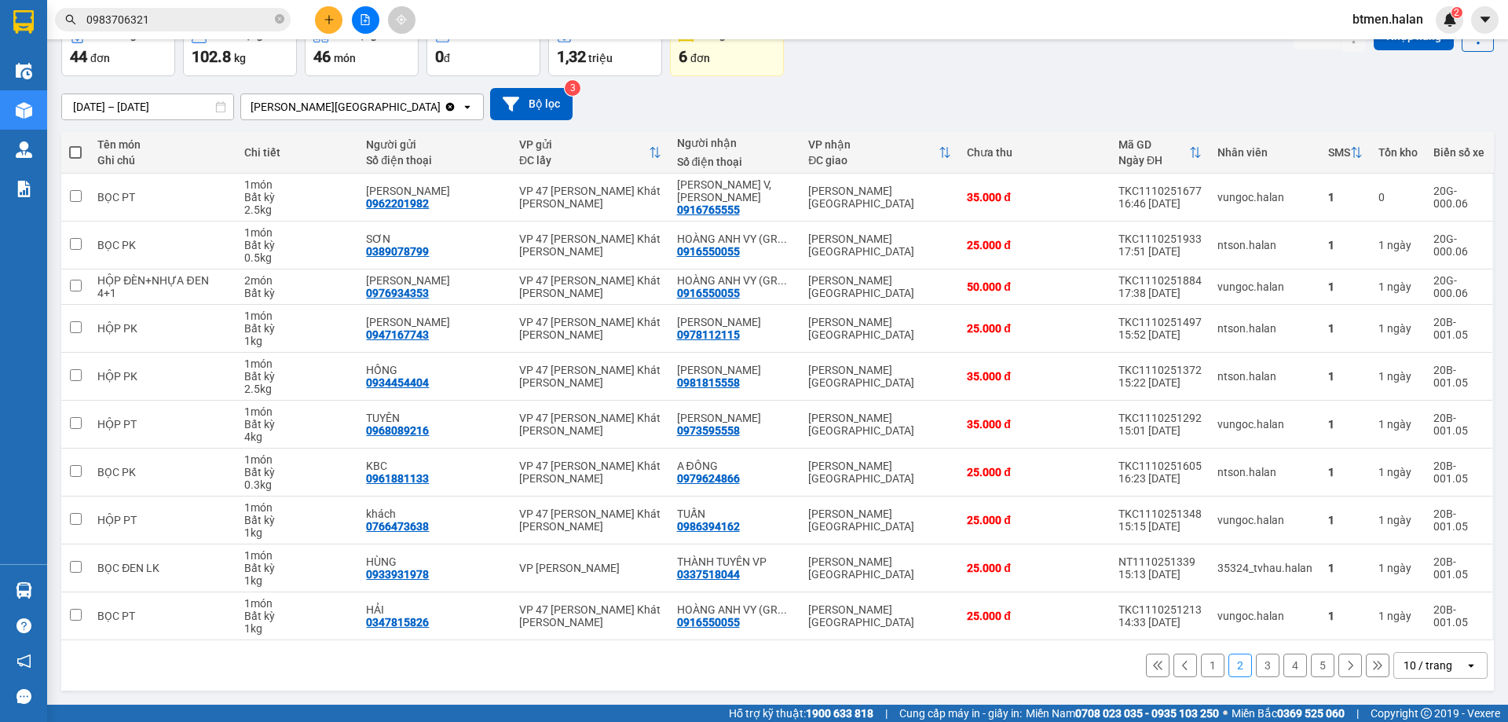
click at [1201, 673] on button "1" at bounding box center [1213, 665] width 24 height 24
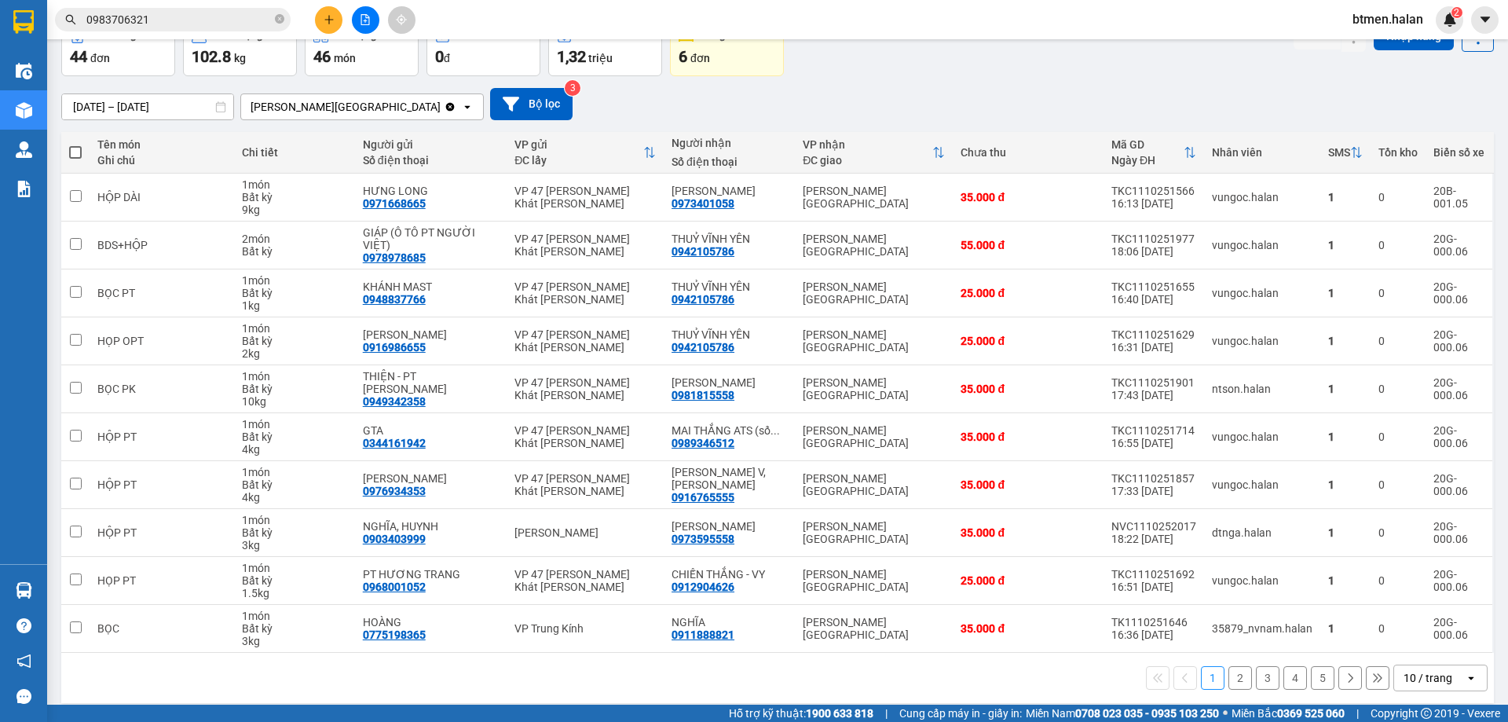
click at [1232, 681] on button "2" at bounding box center [1240, 678] width 24 height 24
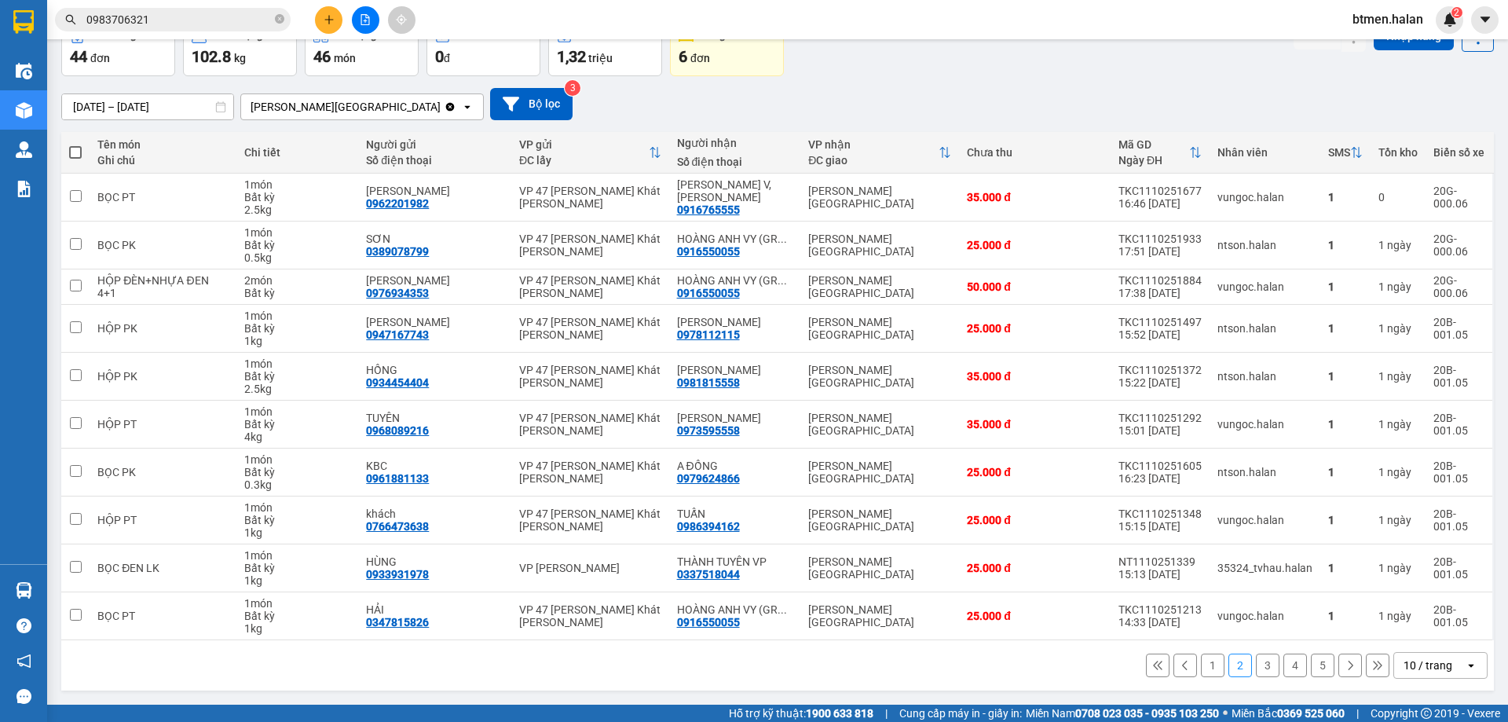
click at [1311, 668] on button "5" at bounding box center [1323, 665] width 24 height 24
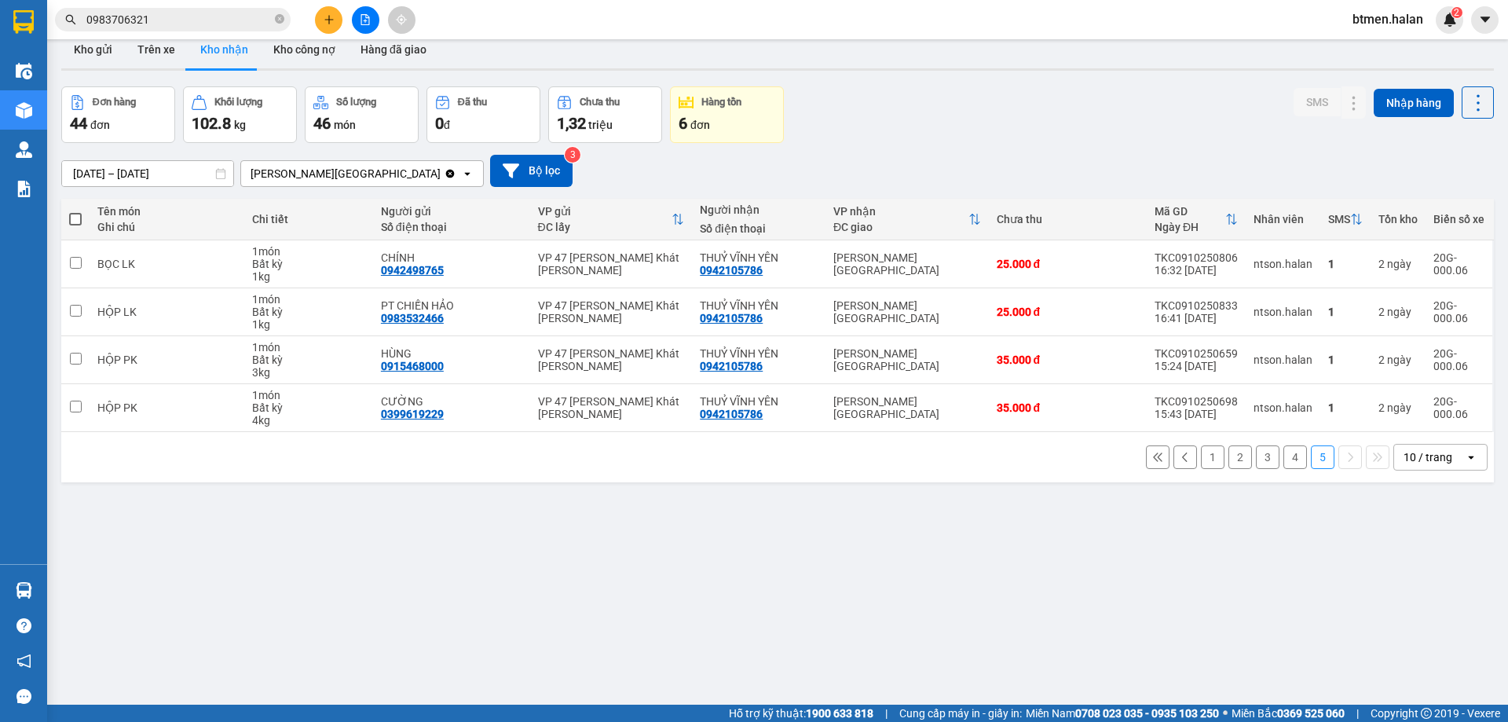
scroll to position [0, 0]
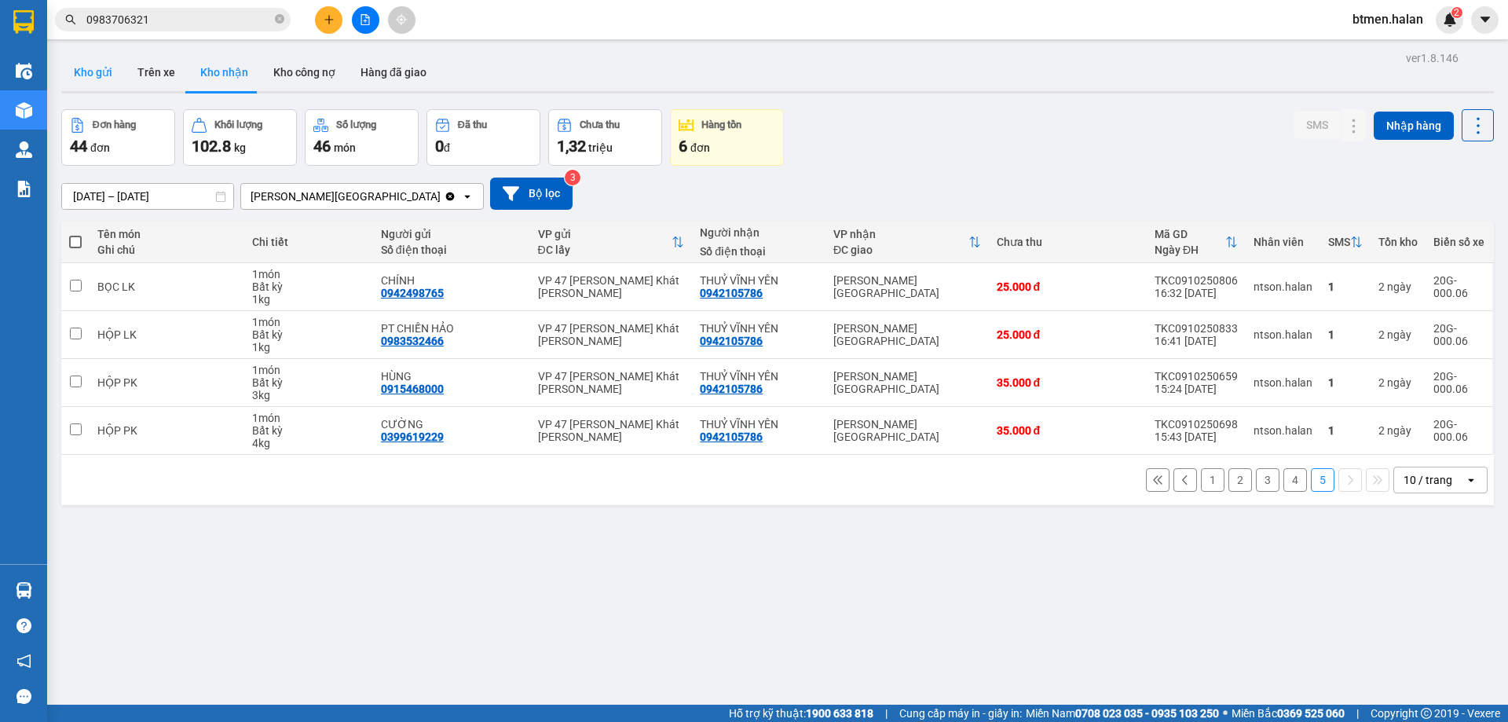
click at [84, 71] on button "Kho gửi" at bounding box center [93, 72] width 64 height 38
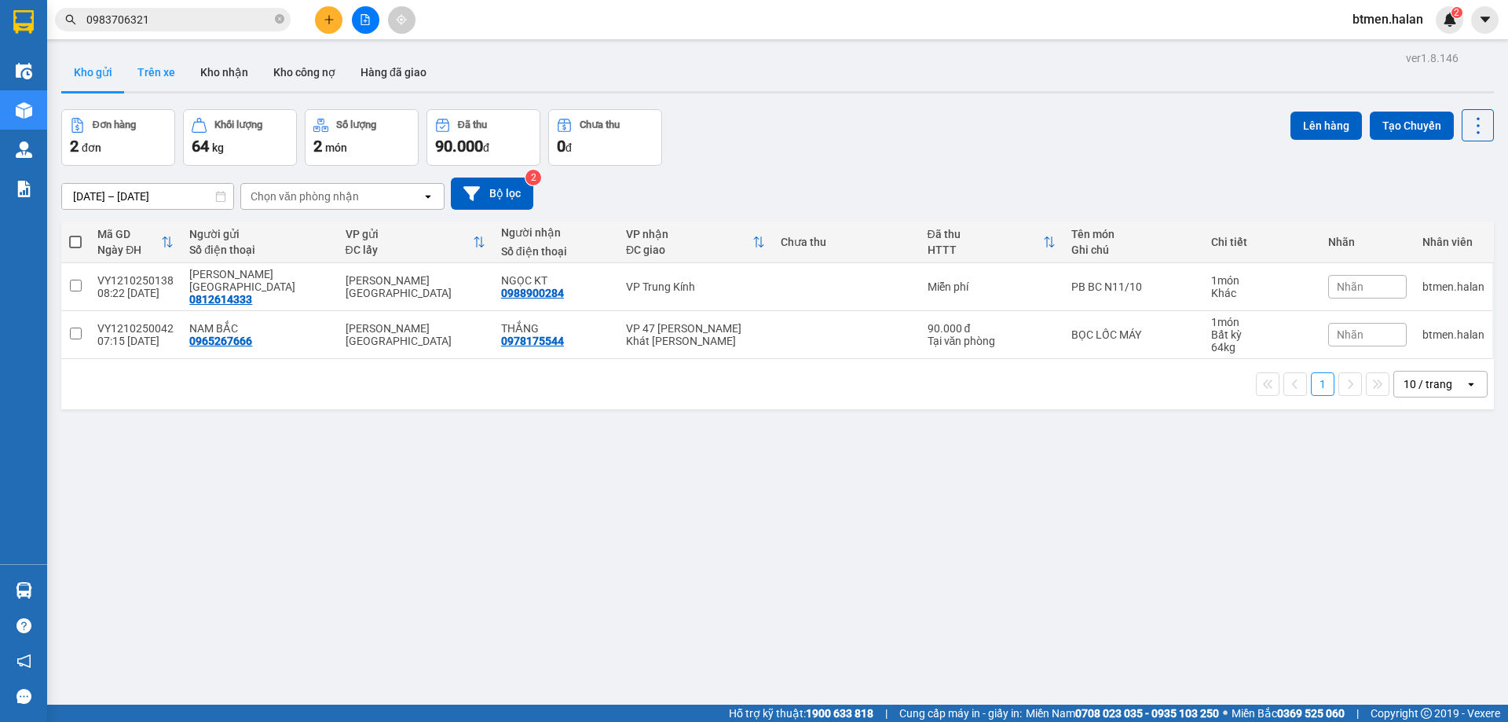
click at [143, 90] on button "Trên xe" at bounding box center [156, 72] width 63 height 38
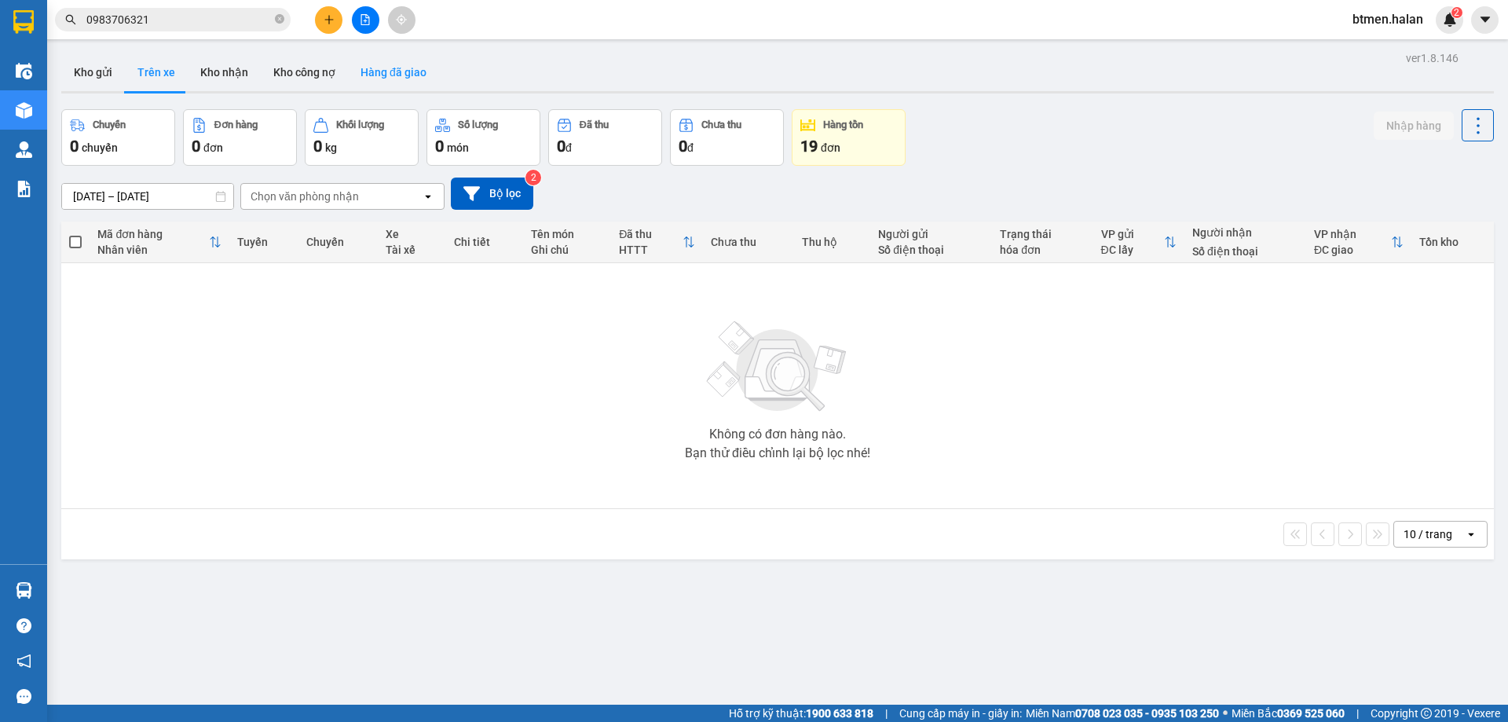
click at [370, 63] on button "Hàng đã giao" at bounding box center [393, 72] width 91 height 38
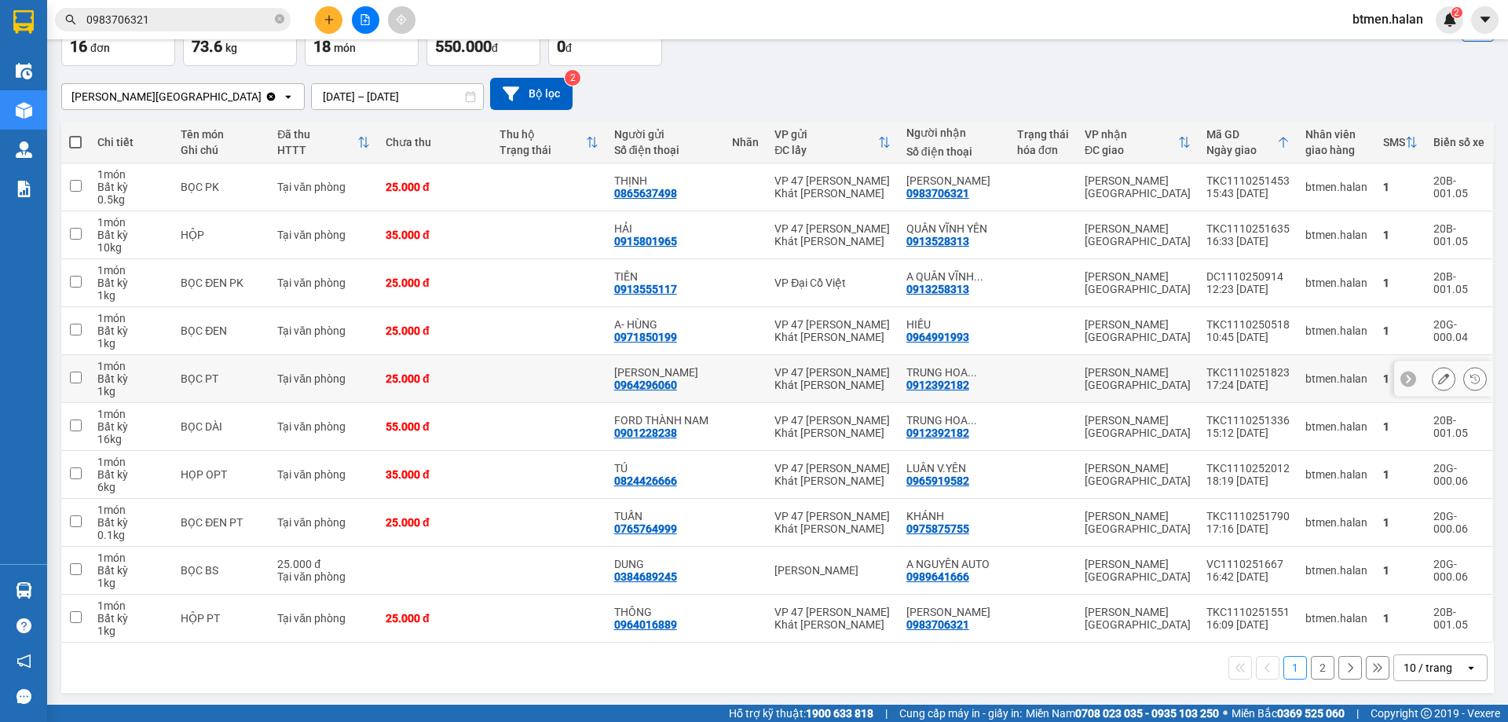
scroll to position [102, 0]
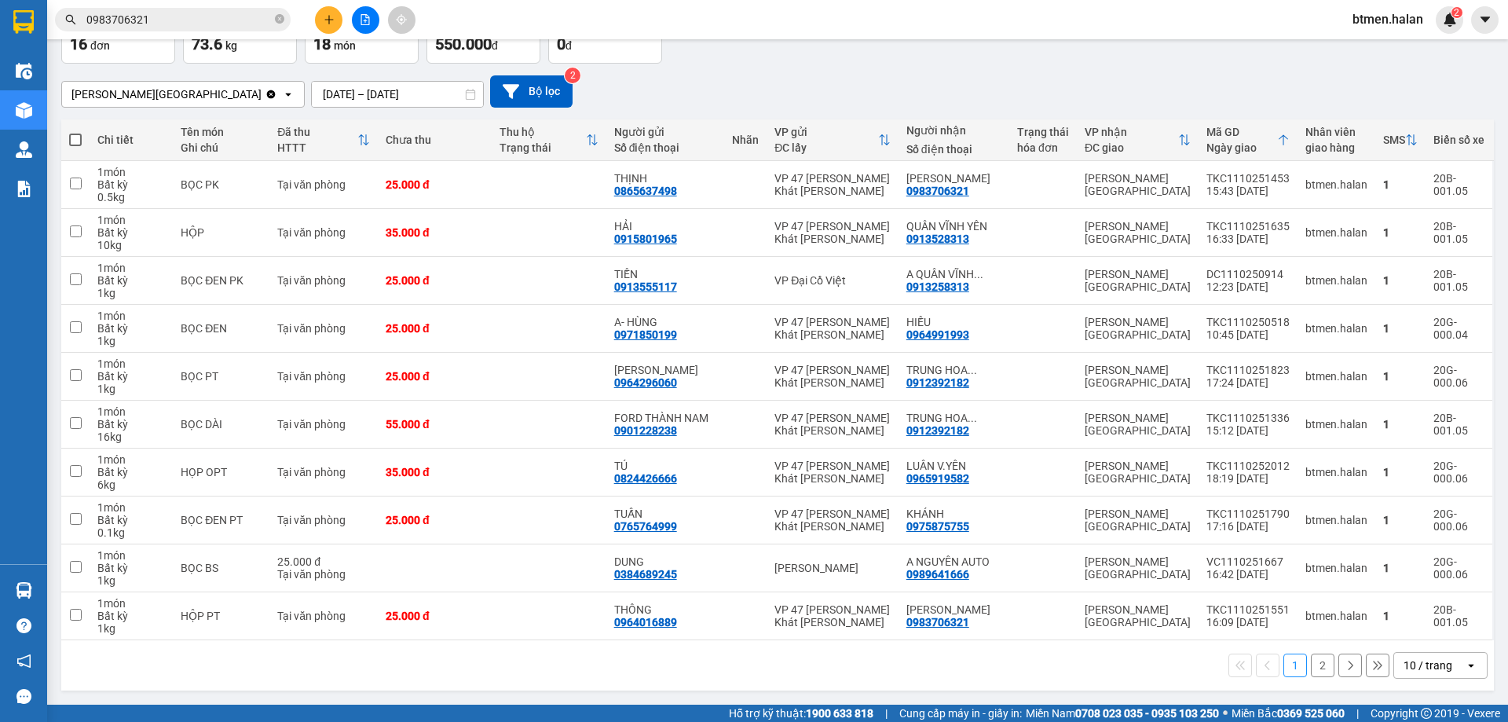
click at [1311, 657] on button "2" at bounding box center [1323, 665] width 24 height 24
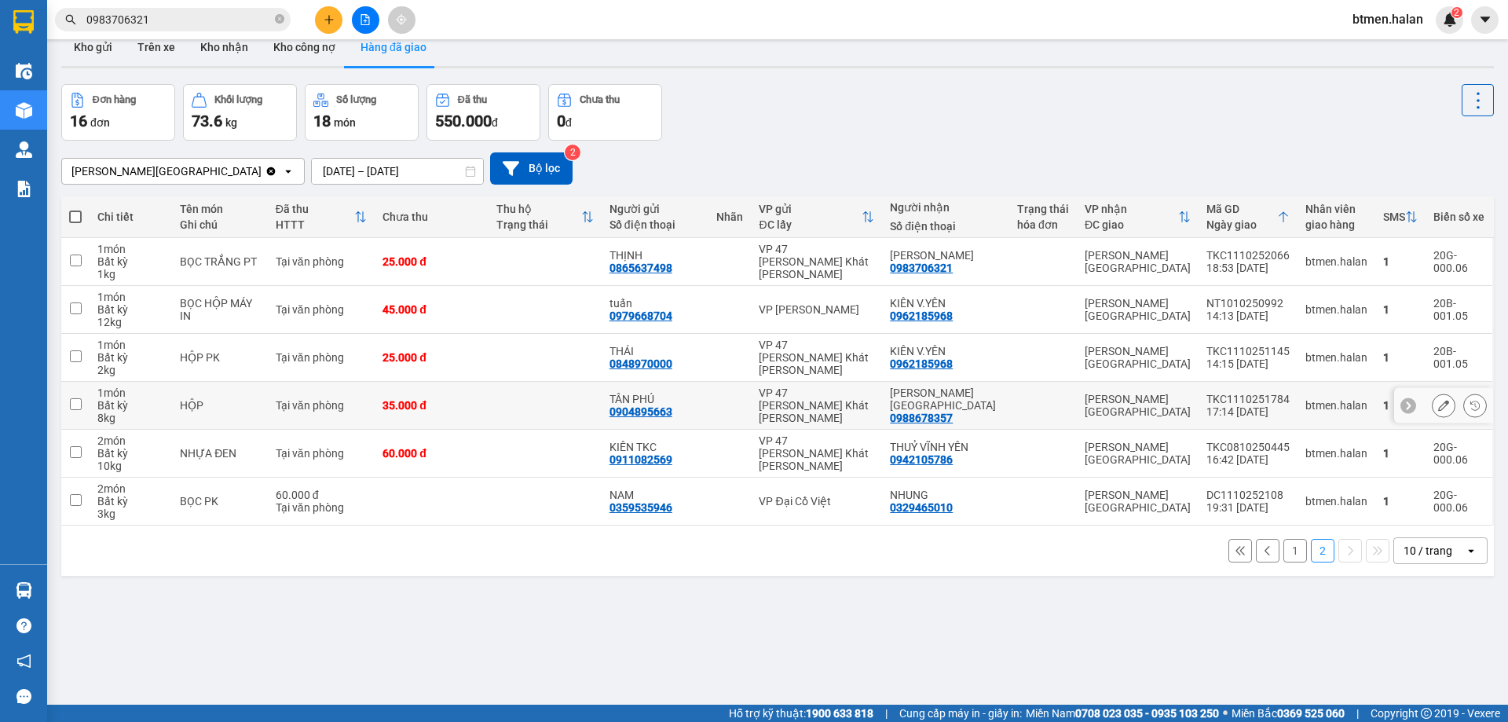
scroll to position [0, 0]
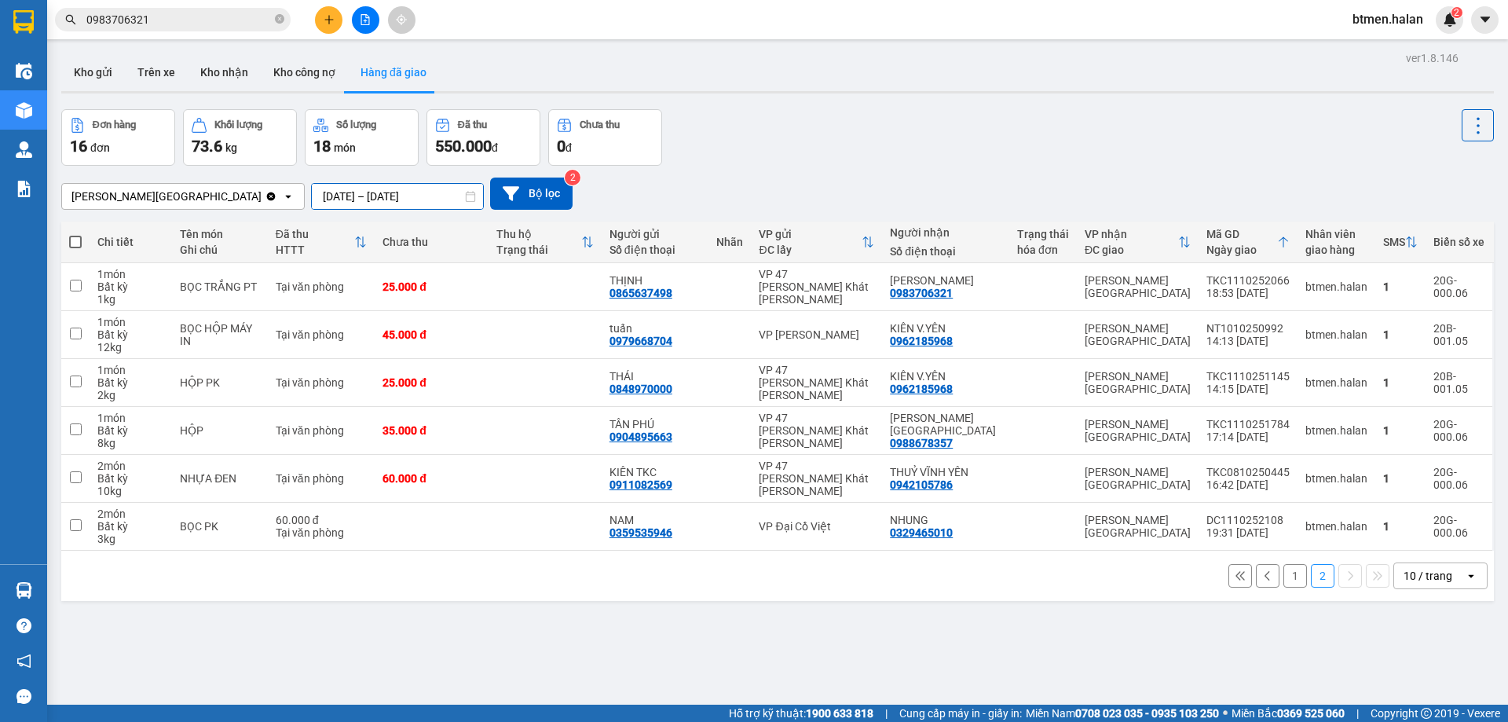
click at [312, 195] on input "12/10/2025 – 12/10/2025" at bounding box center [397, 196] width 171 height 25
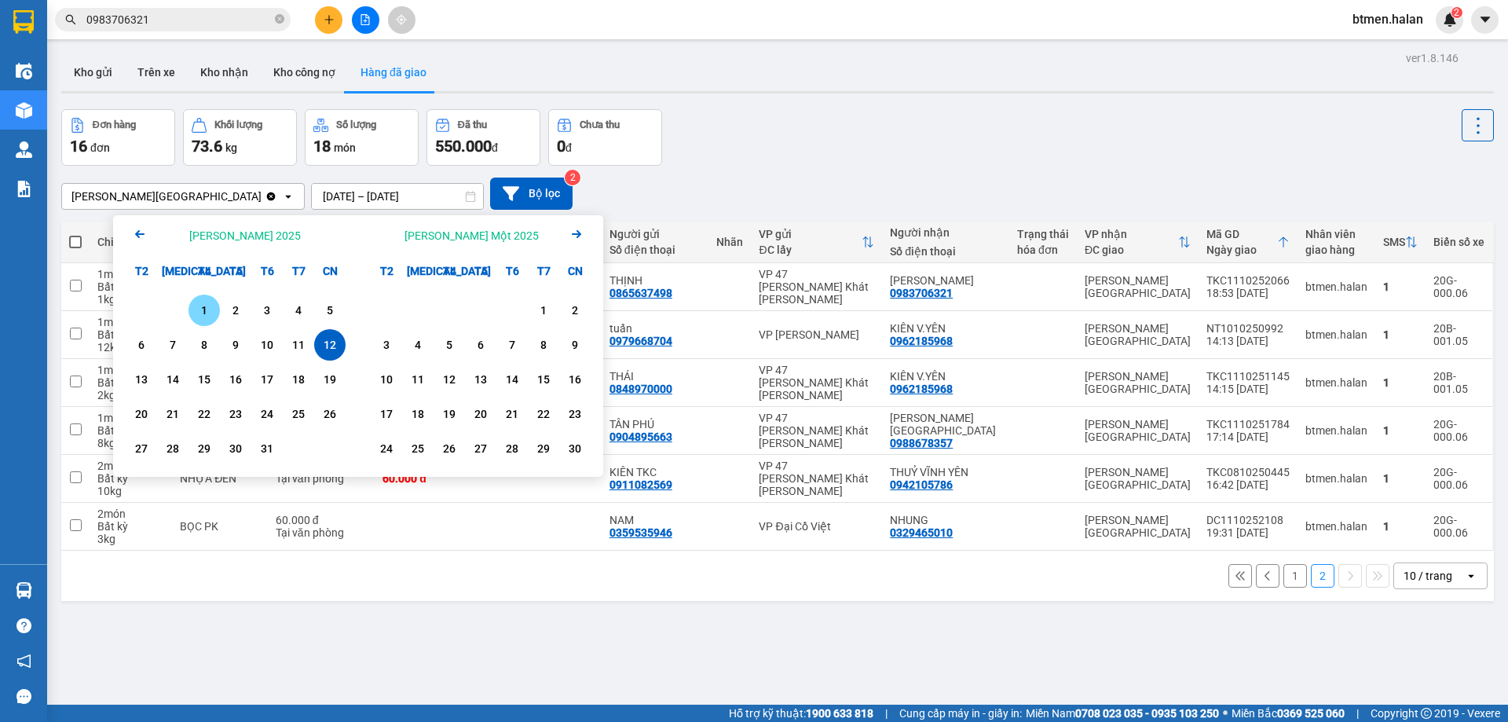
click at [207, 306] on div "1" at bounding box center [204, 310] width 22 height 19
click at [338, 349] on div "12" at bounding box center [330, 344] width 22 height 19
type input "[DATE] – [DATE]"
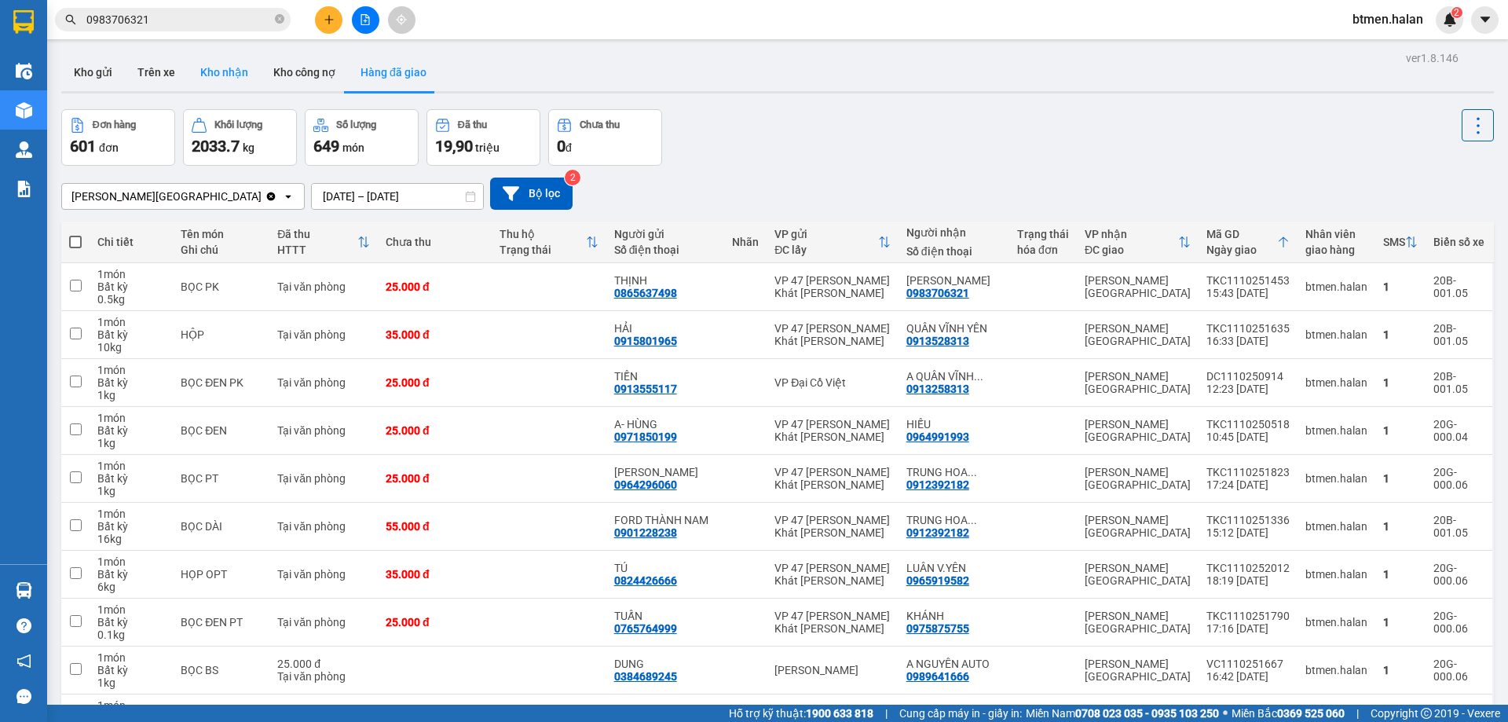
click at [199, 73] on button "Kho nhận" at bounding box center [224, 72] width 73 height 38
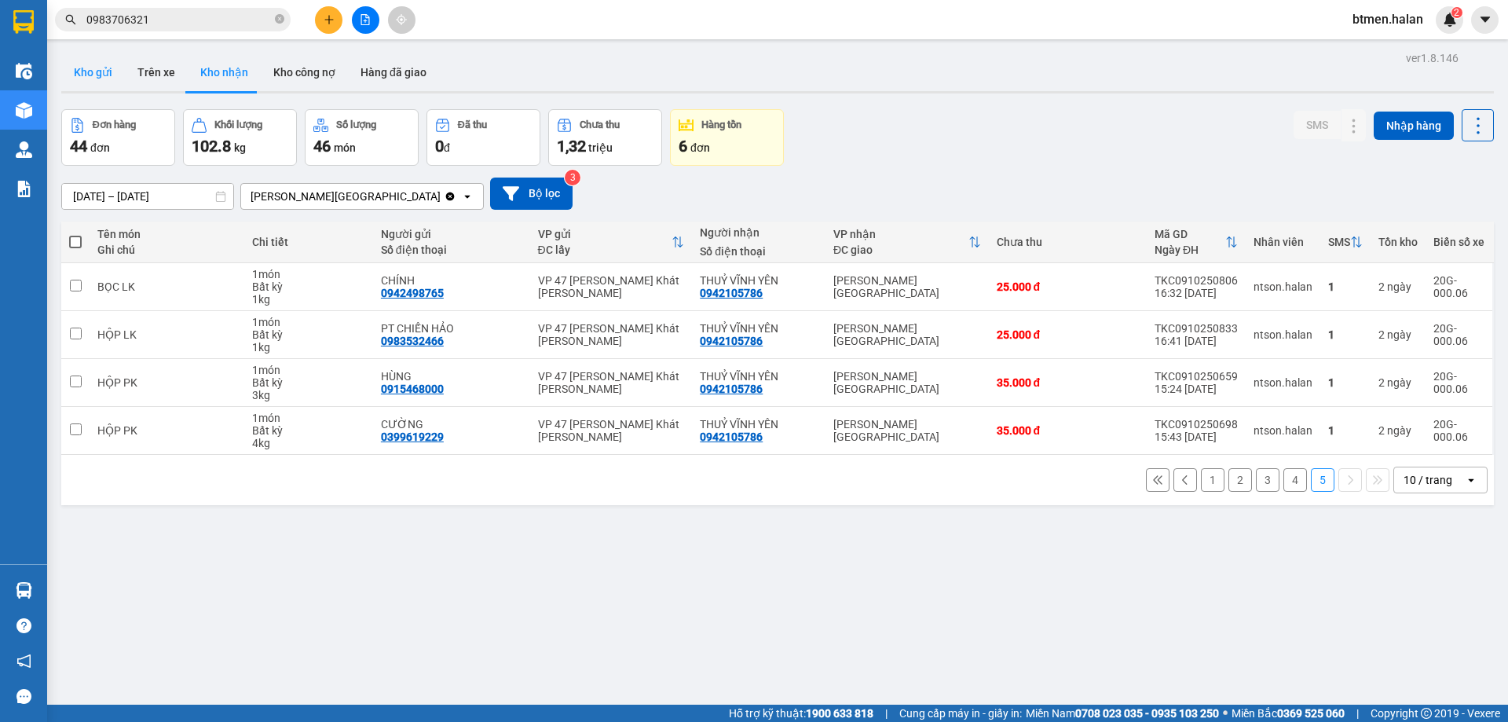
click at [63, 65] on button "Kho gửi" at bounding box center [93, 72] width 64 height 38
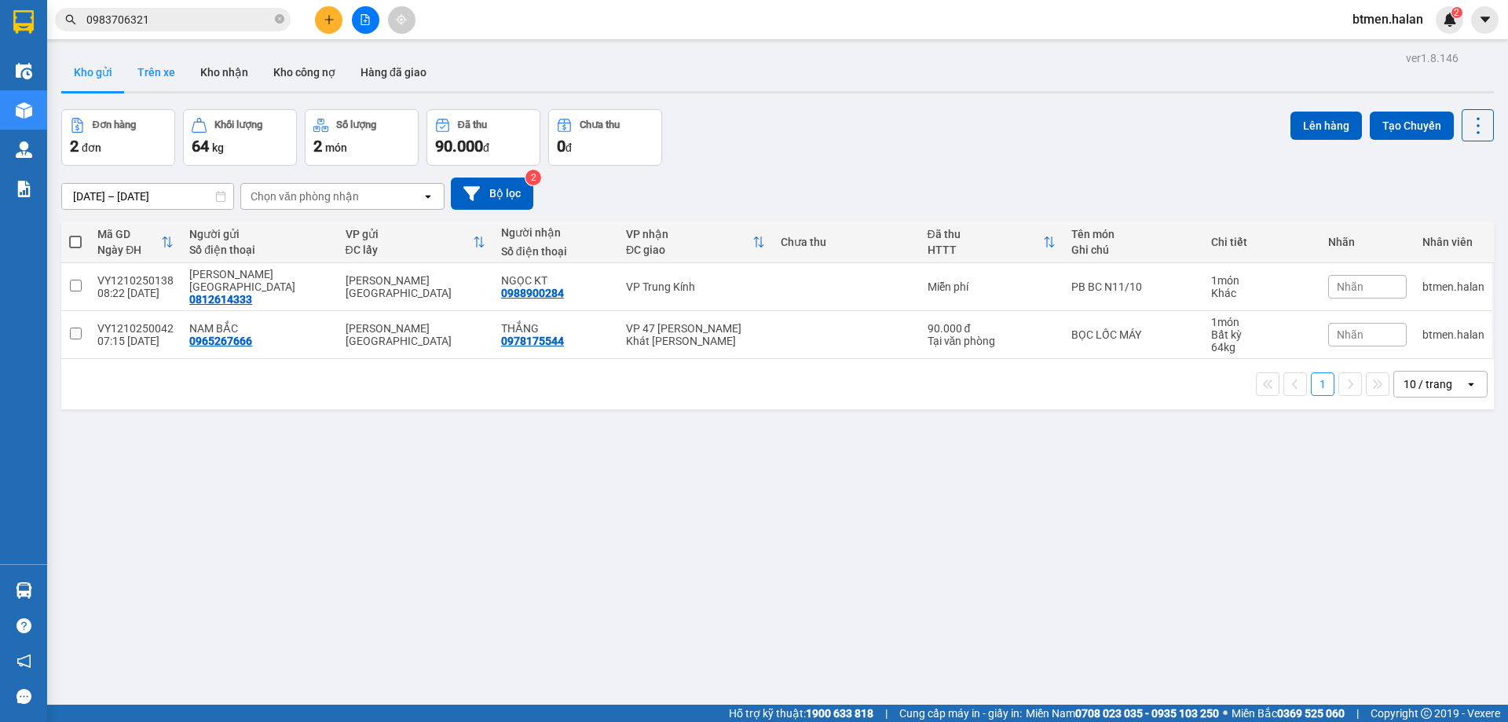
click at [144, 63] on button "Trên xe" at bounding box center [156, 72] width 63 height 38
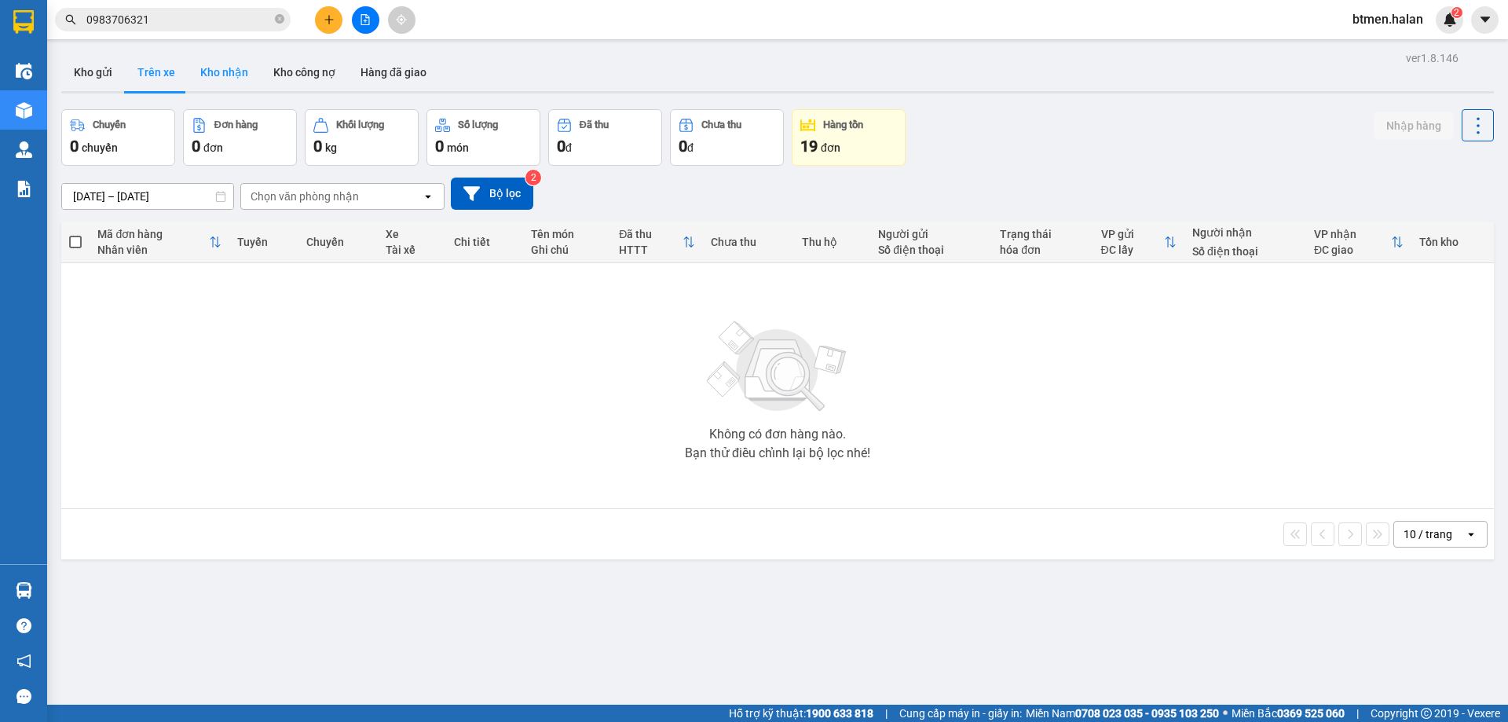
click at [225, 66] on button "Kho nhận" at bounding box center [224, 72] width 73 height 38
type input "[DATE] – [DATE]"
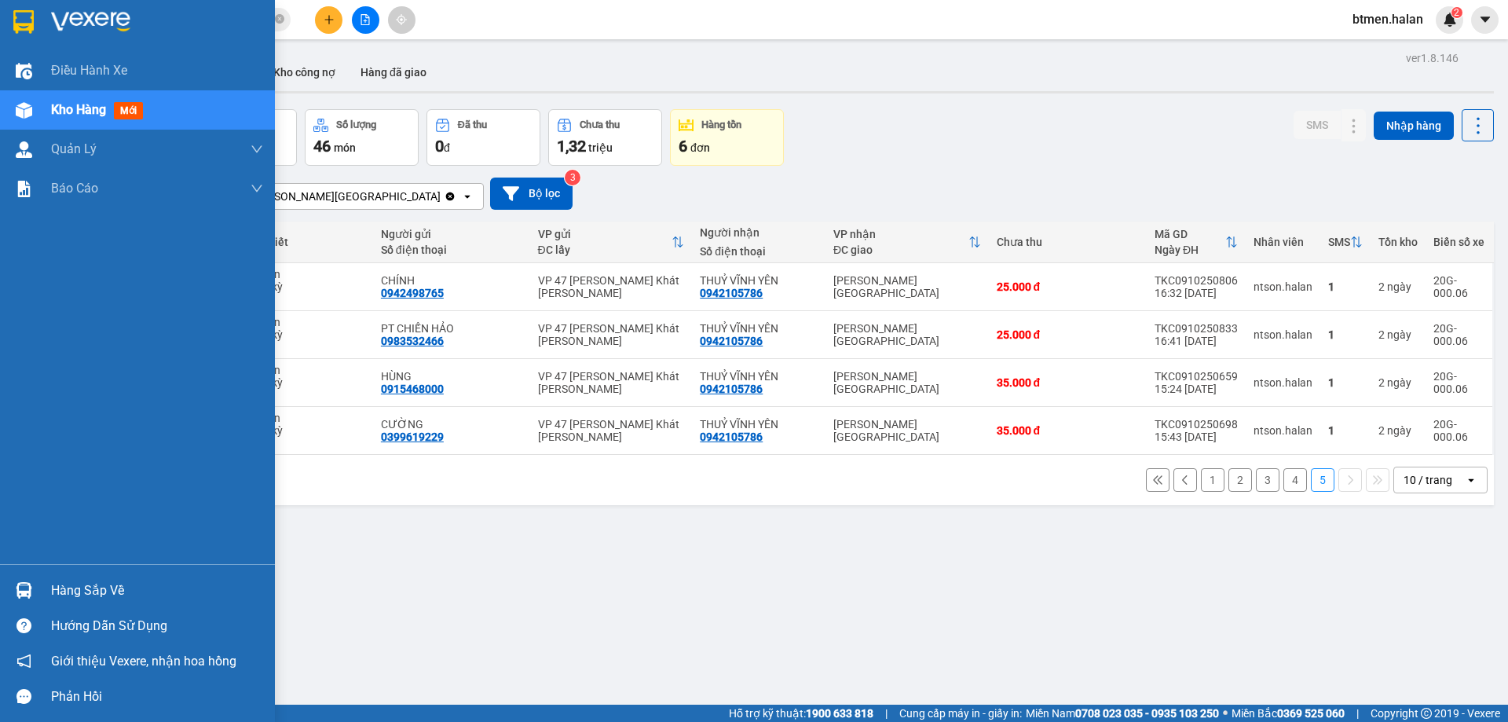
click at [68, 587] on div "Hàng sắp về" at bounding box center [157, 591] width 212 height 24
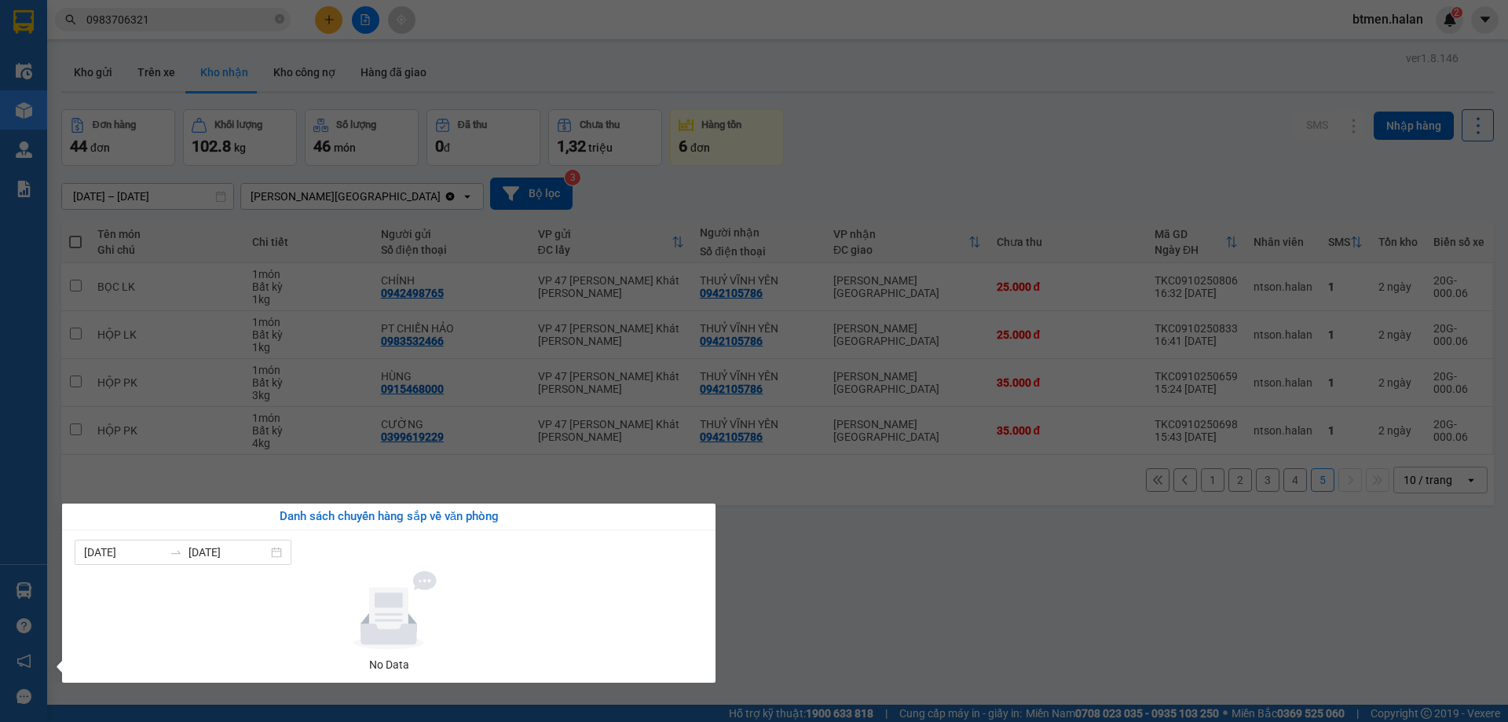
click at [809, 581] on section "Kết quả tìm kiếm ( 701 ) Bộ lọc Mã ĐH Trạng thái Món hàng Thu hộ Tổng cước Chưa…" at bounding box center [754, 361] width 1508 height 722
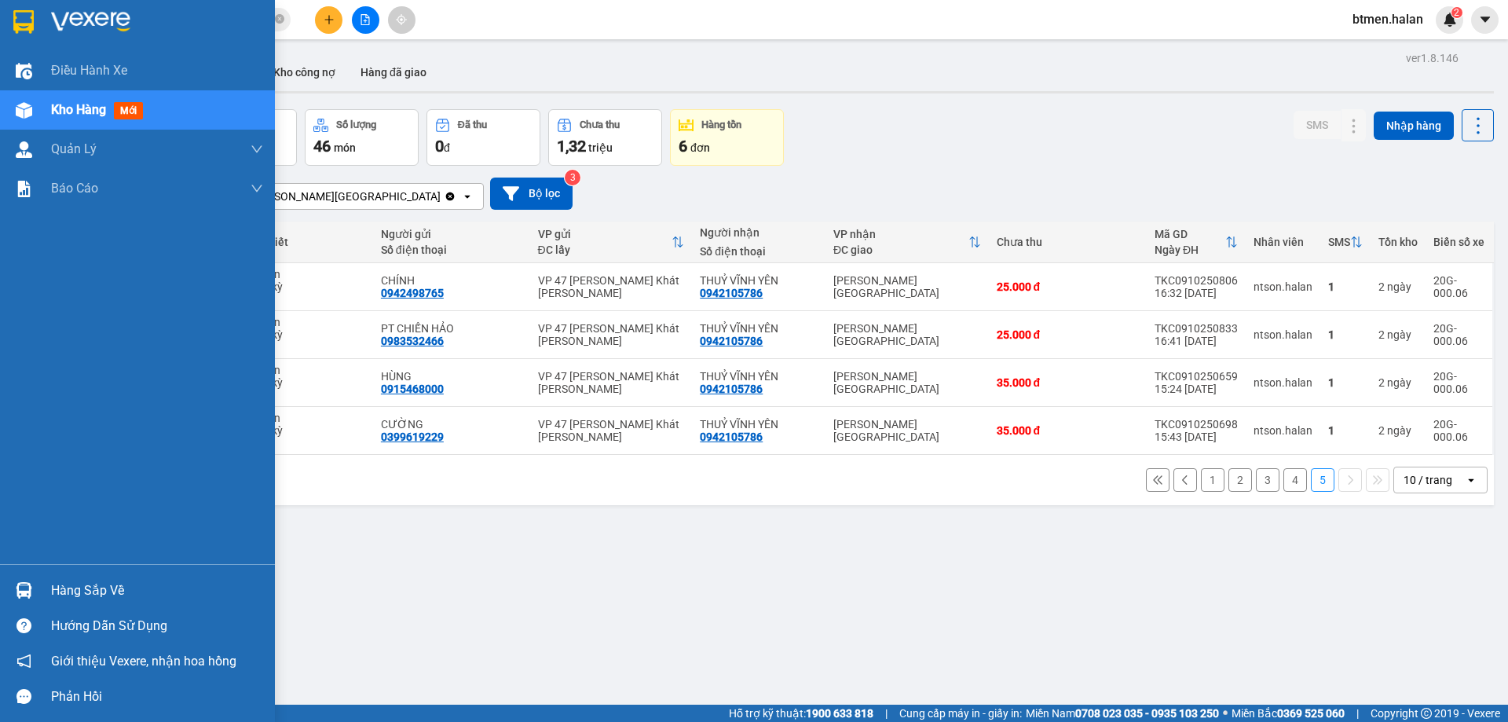
drag, startPoint x: 69, startPoint y: 590, endPoint x: 136, endPoint y: 607, distance: 69.0
click at [69, 591] on div "Hàng sắp về" at bounding box center [157, 591] width 212 height 24
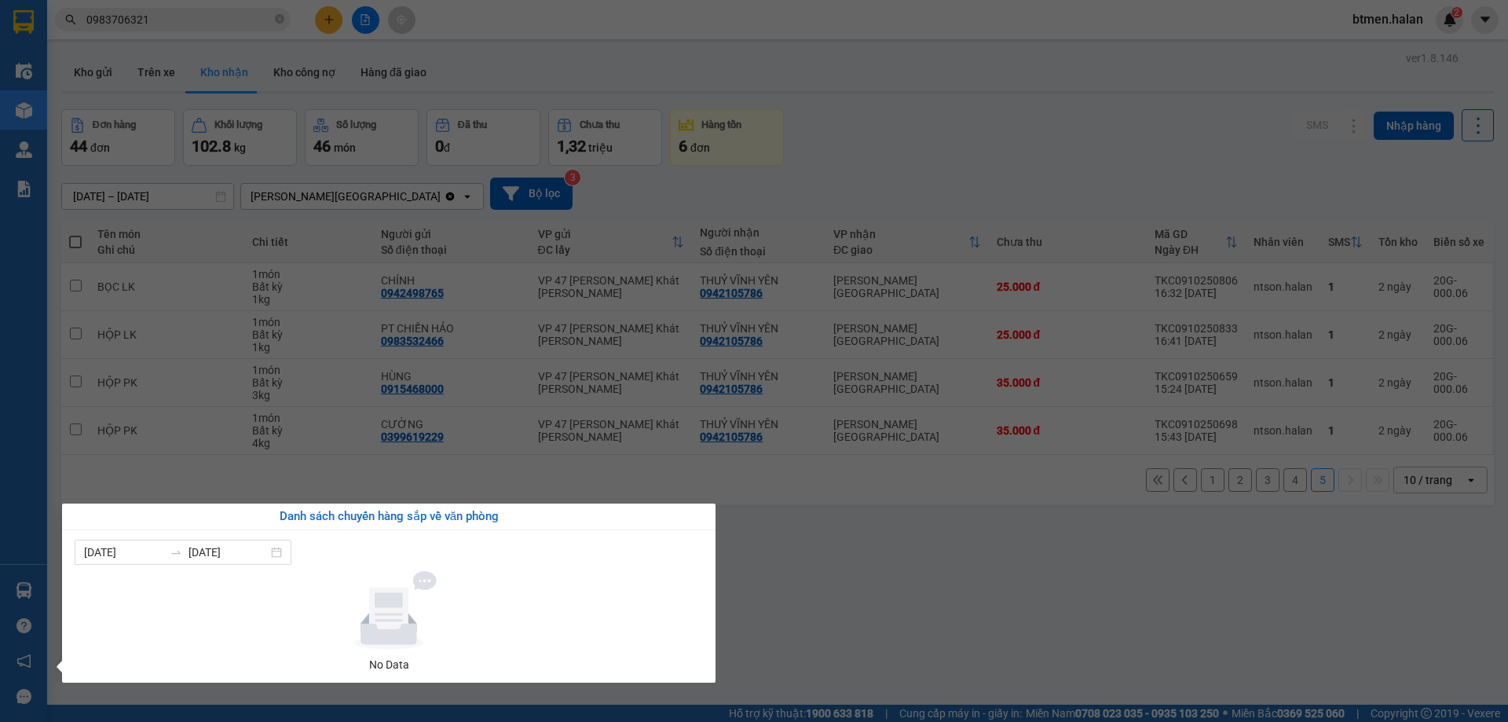
click at [979, 602] on section "Kết quả tìm kiếm ( 701 ) Bộ lọc Mã ĐH Trạng thái Món hàng Thu hộ Tổng cước Chưa…" at bounding box center [754, 361] width 1508 height 722
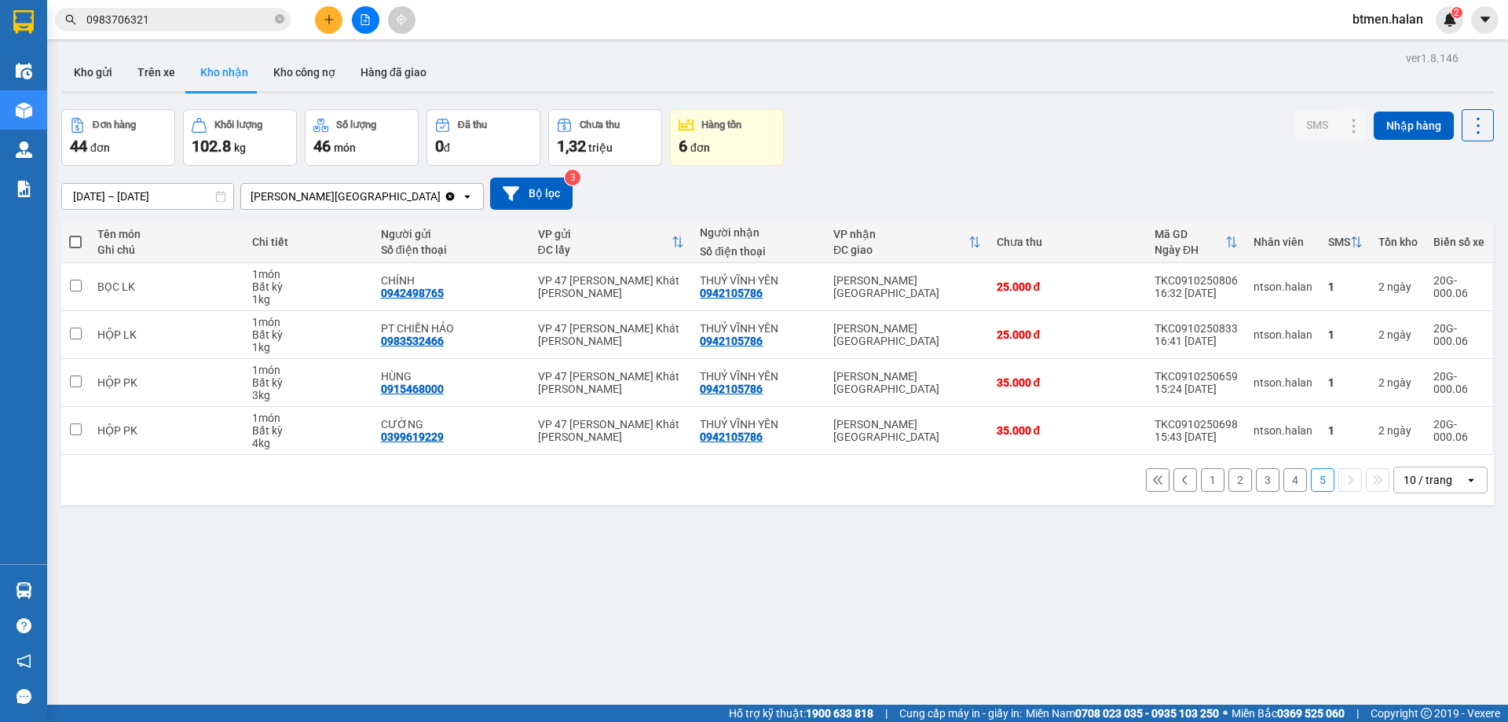
click at [1201, 481] on button "1" at bounding box center [1213, 480] width 24 height 24
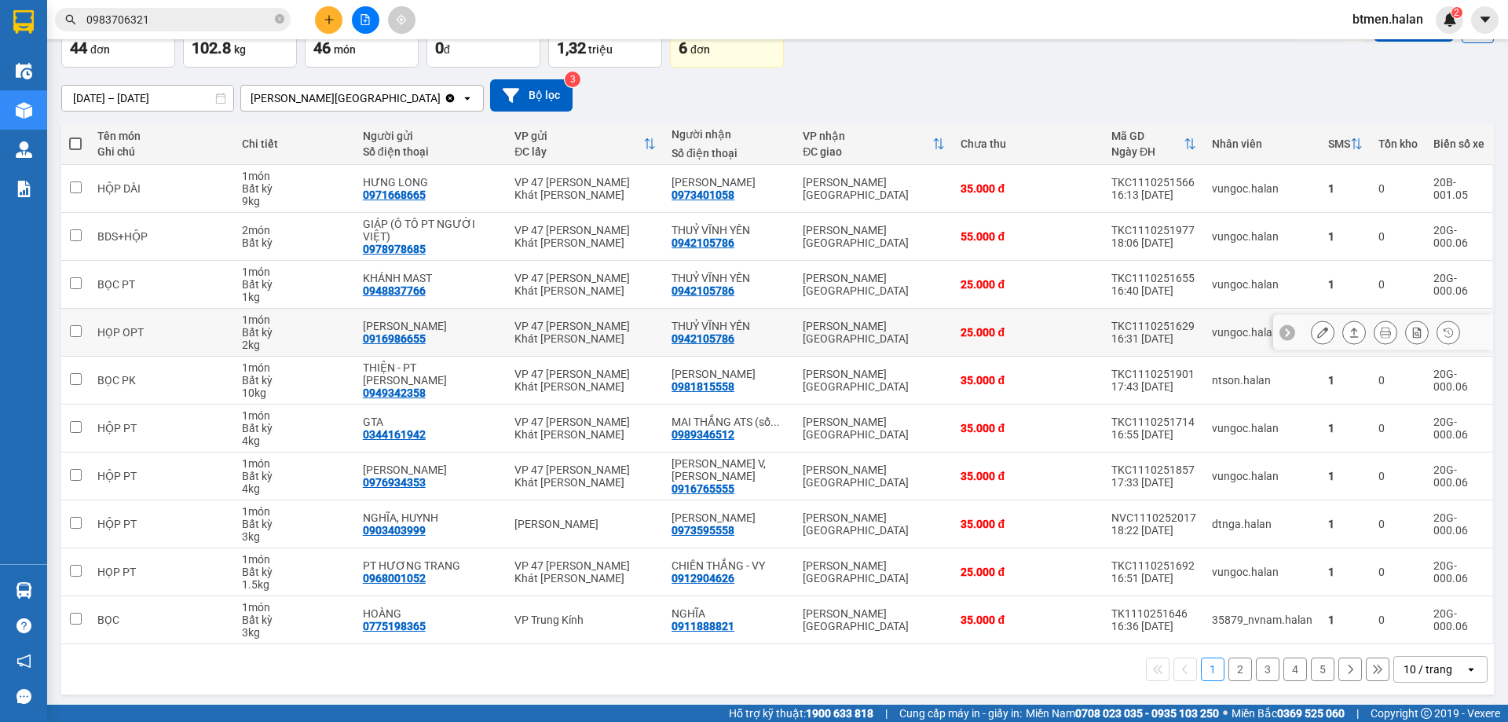
scroll to position [102, 0]
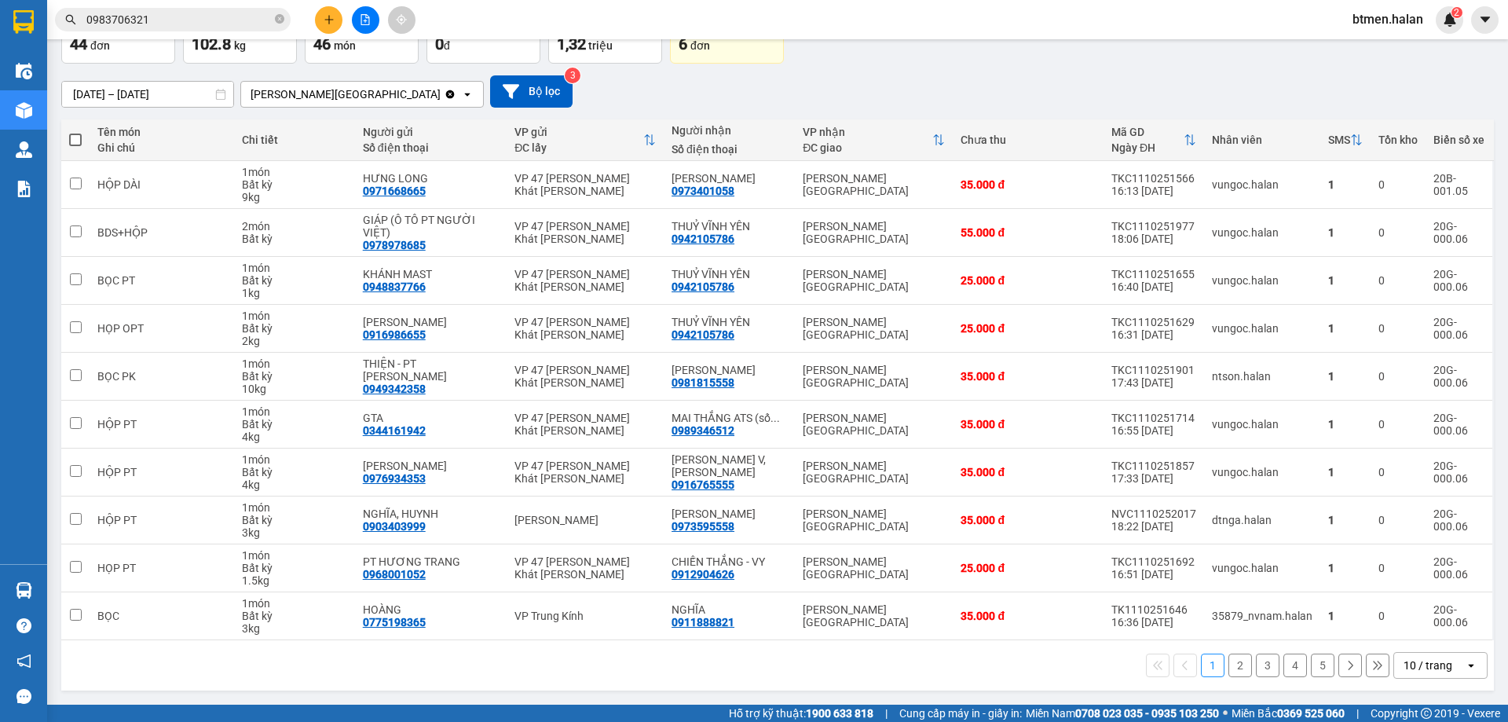
click at [1229, 668] on button "2" at bounding box center [1240, 665] width 24 height 24
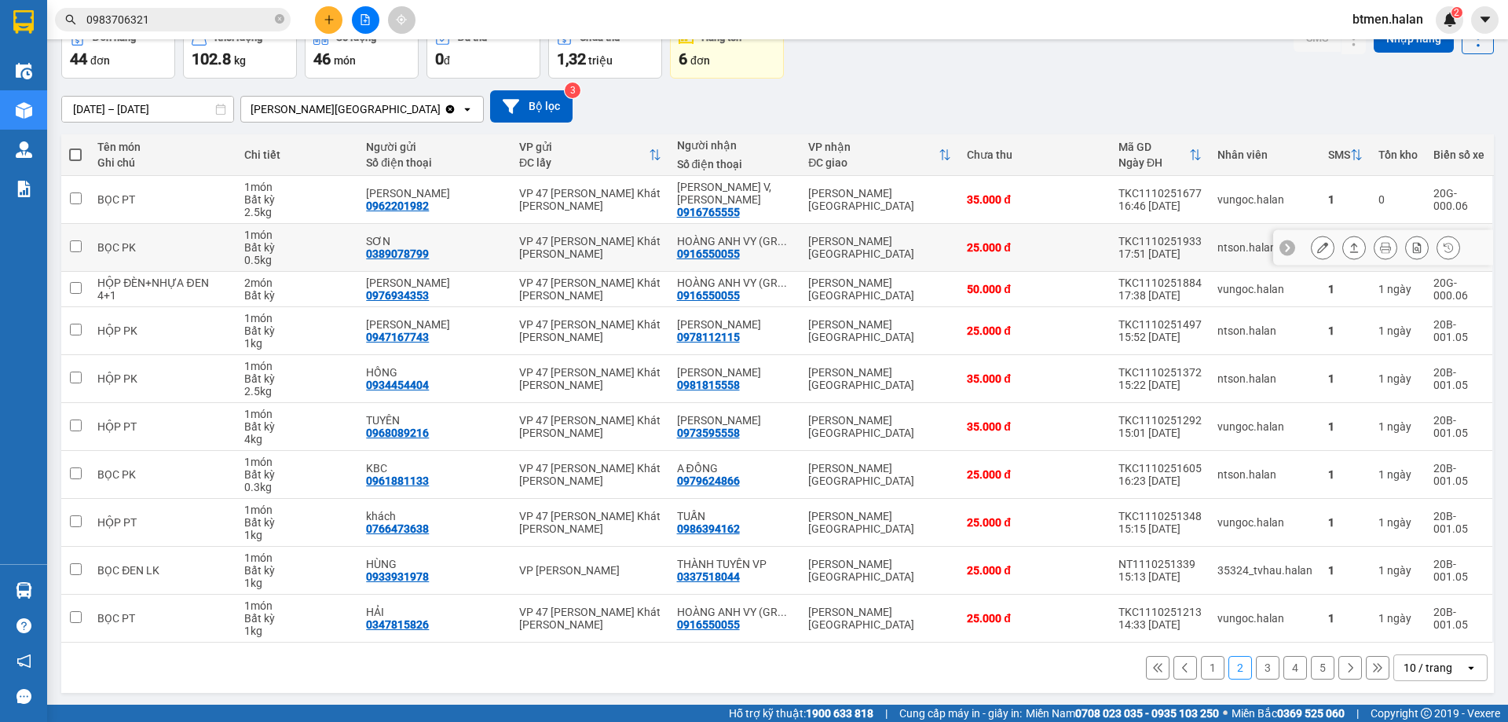
scroll to position [90, 0]
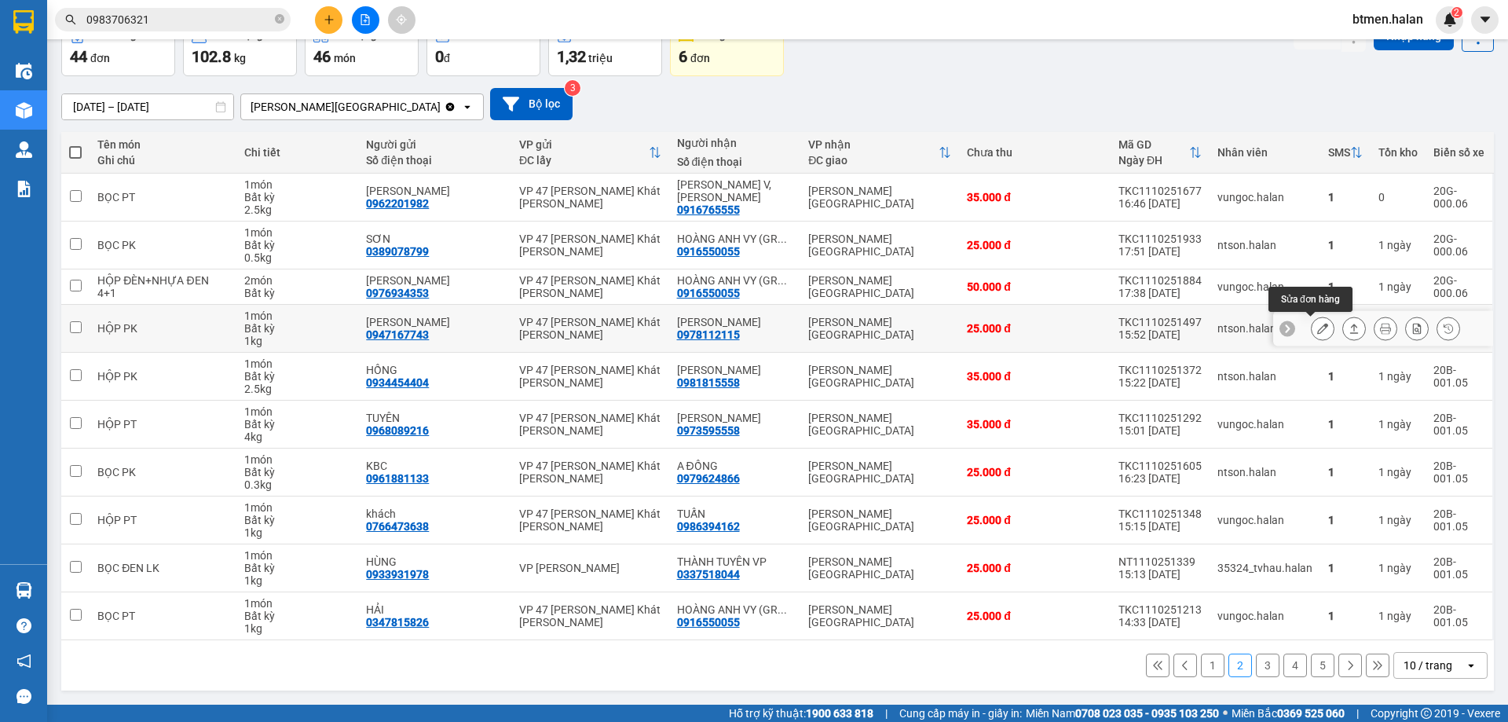
click at [1319, 327] on button at bounding box center [1322, 328] width 22 height 27
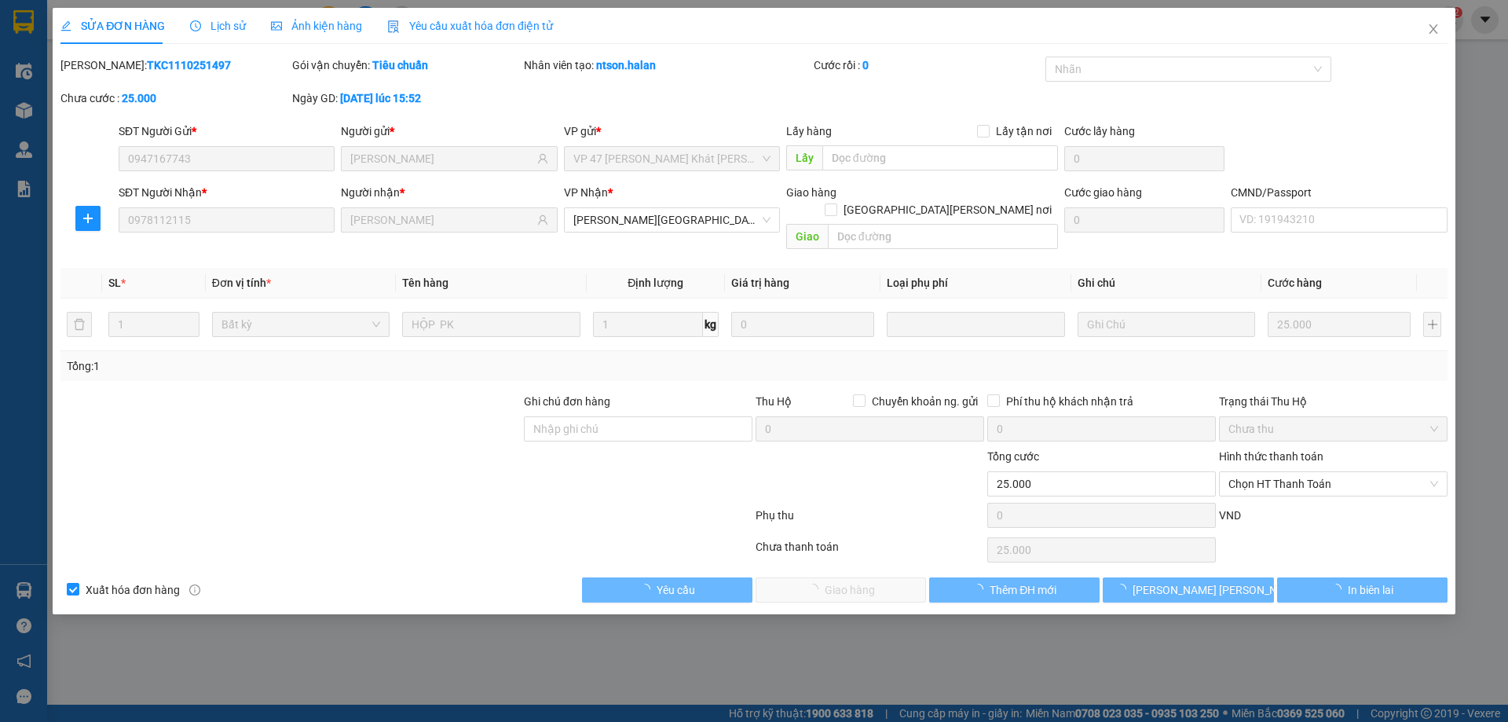
type input "0947167743"
type input "[PERSON_NAME]"
type input "0978112115"
type input "[PERSON_NAME]"
type input "0"
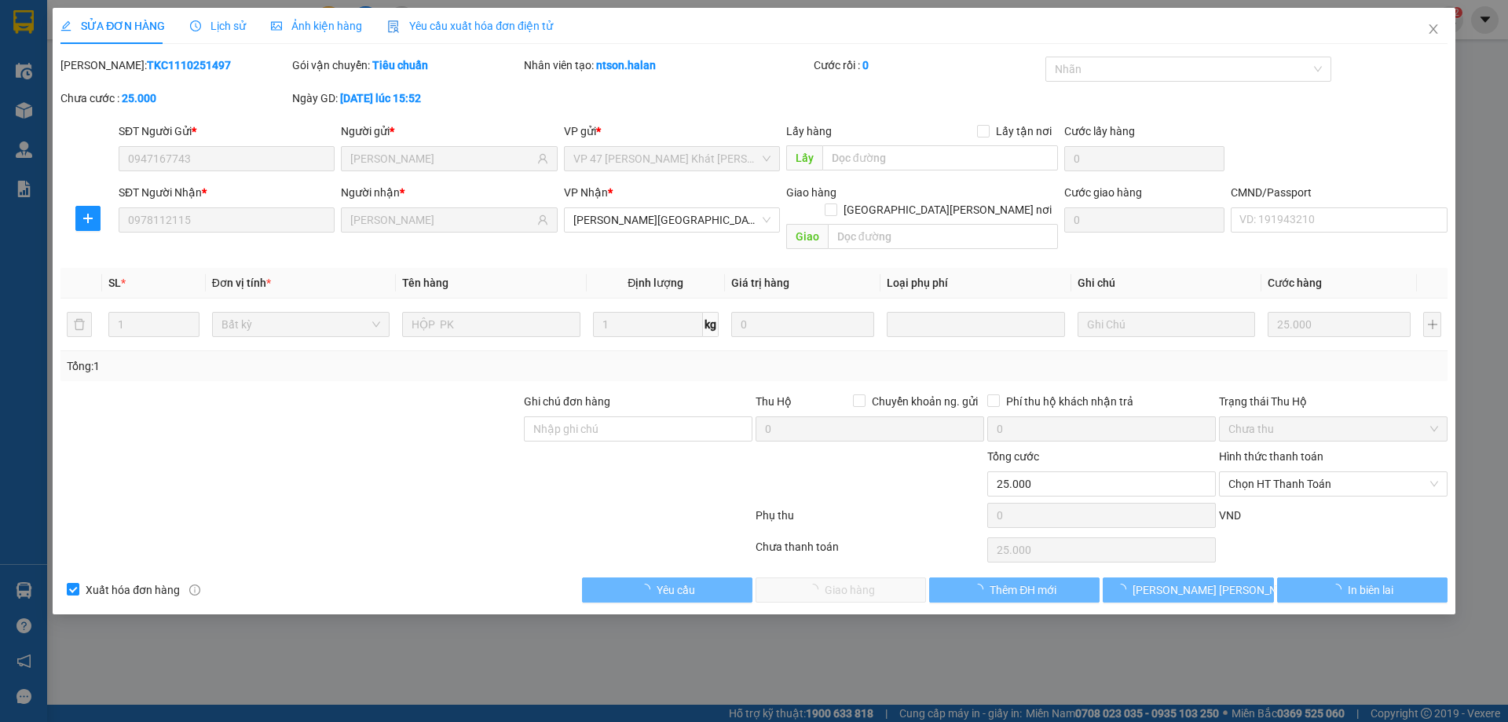
type input "25.000"
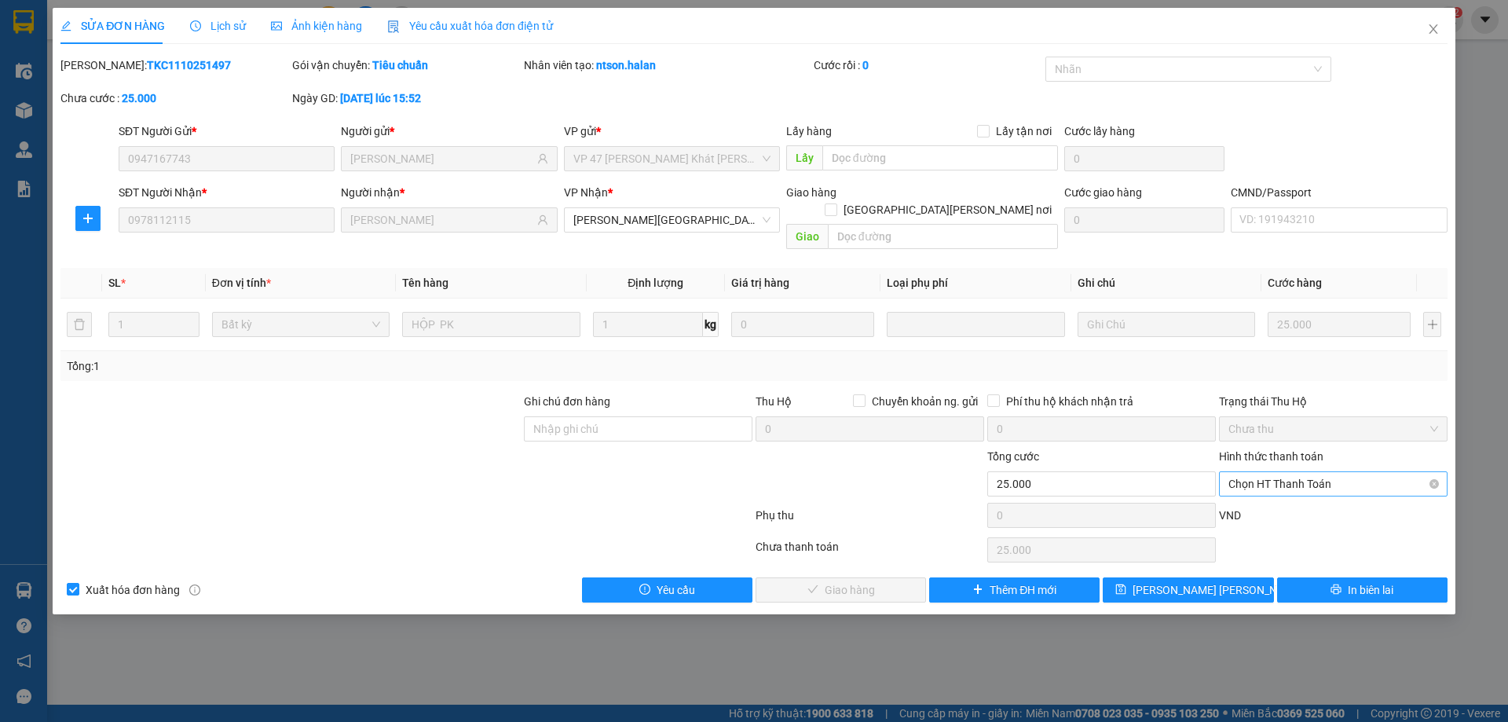
click at [1303, 472] on span "Chọn HT Thanh Toán" at bounding box center [1333, 484] width 210 height 24
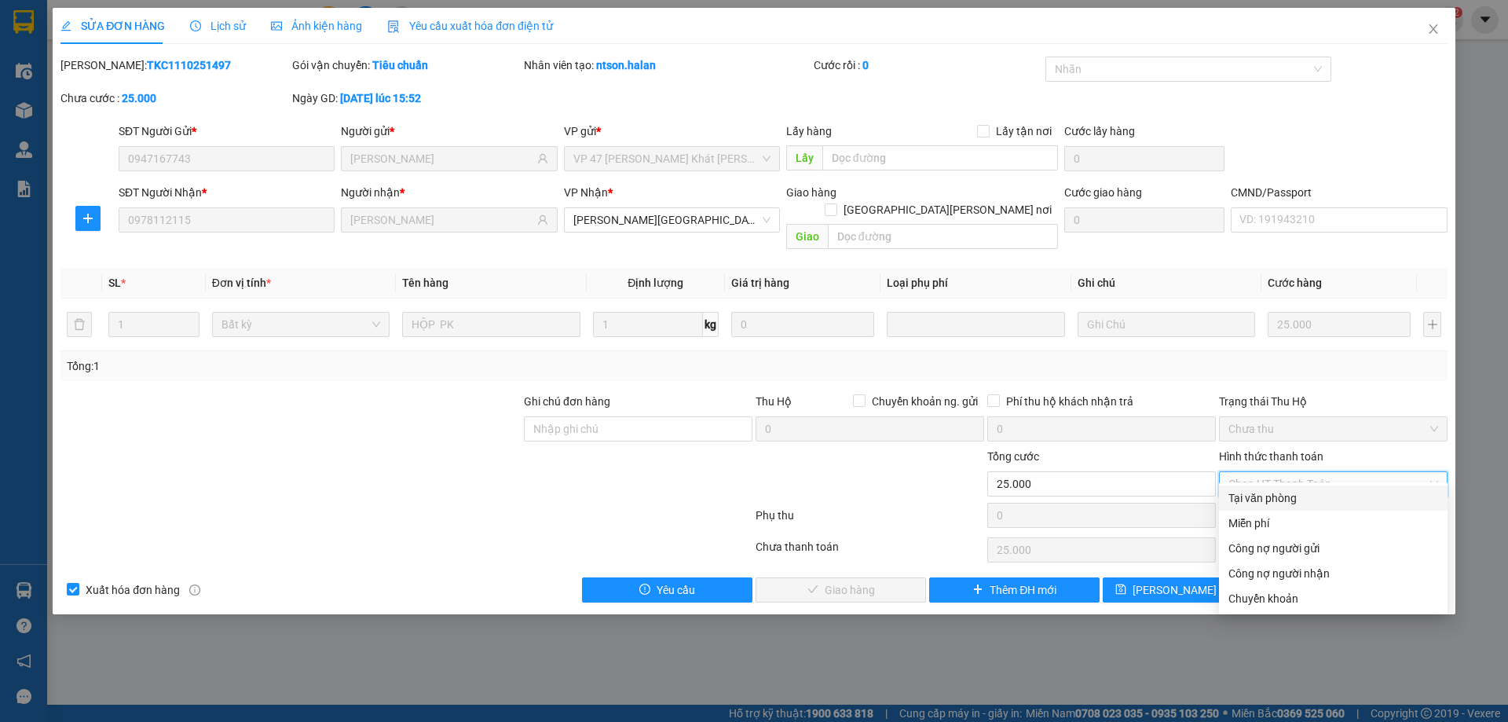
click at [1287, 502] on div "Tại văn phòng" at bounding box center [1333, 497] width 210 height 17
type input "0"
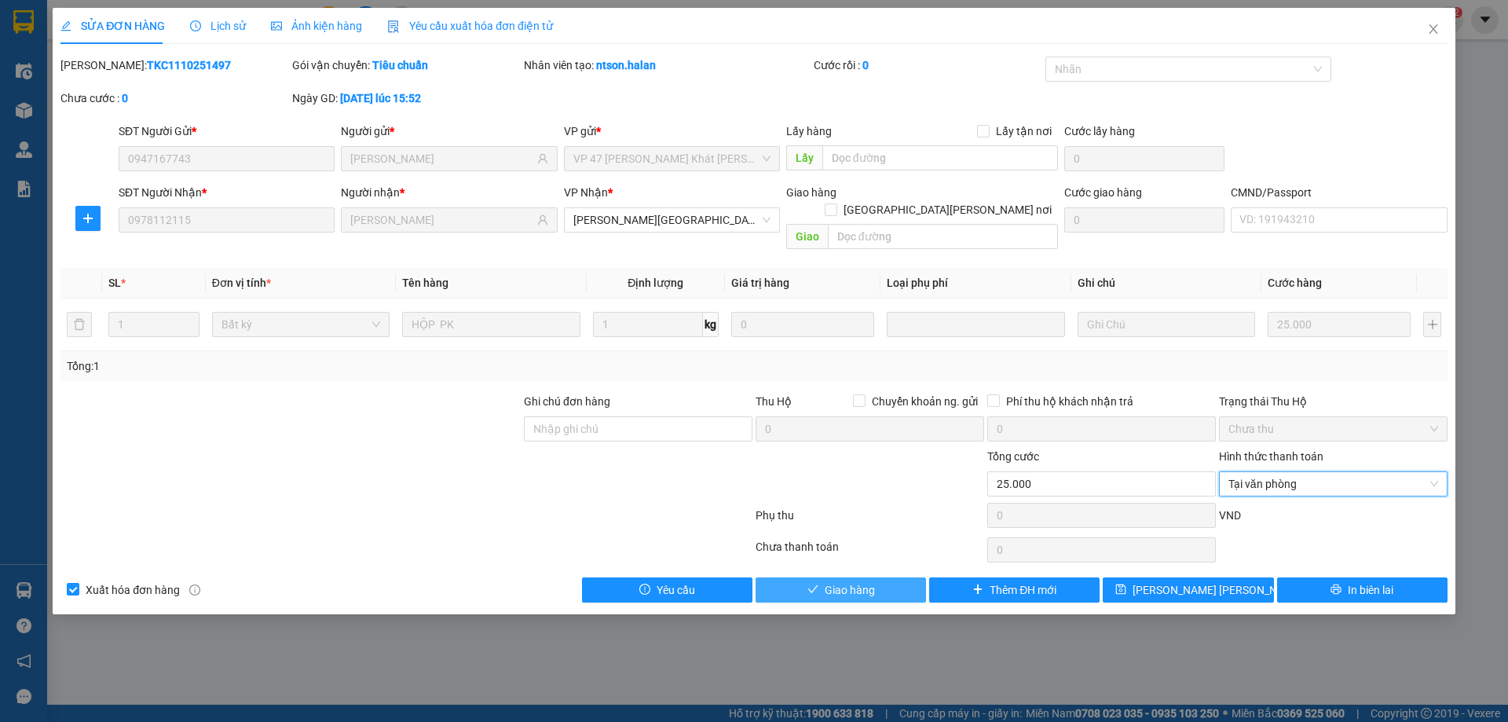
click at [876, 583] on button "Giao hàng" at bounding box center [840, 589] width 170 height 25
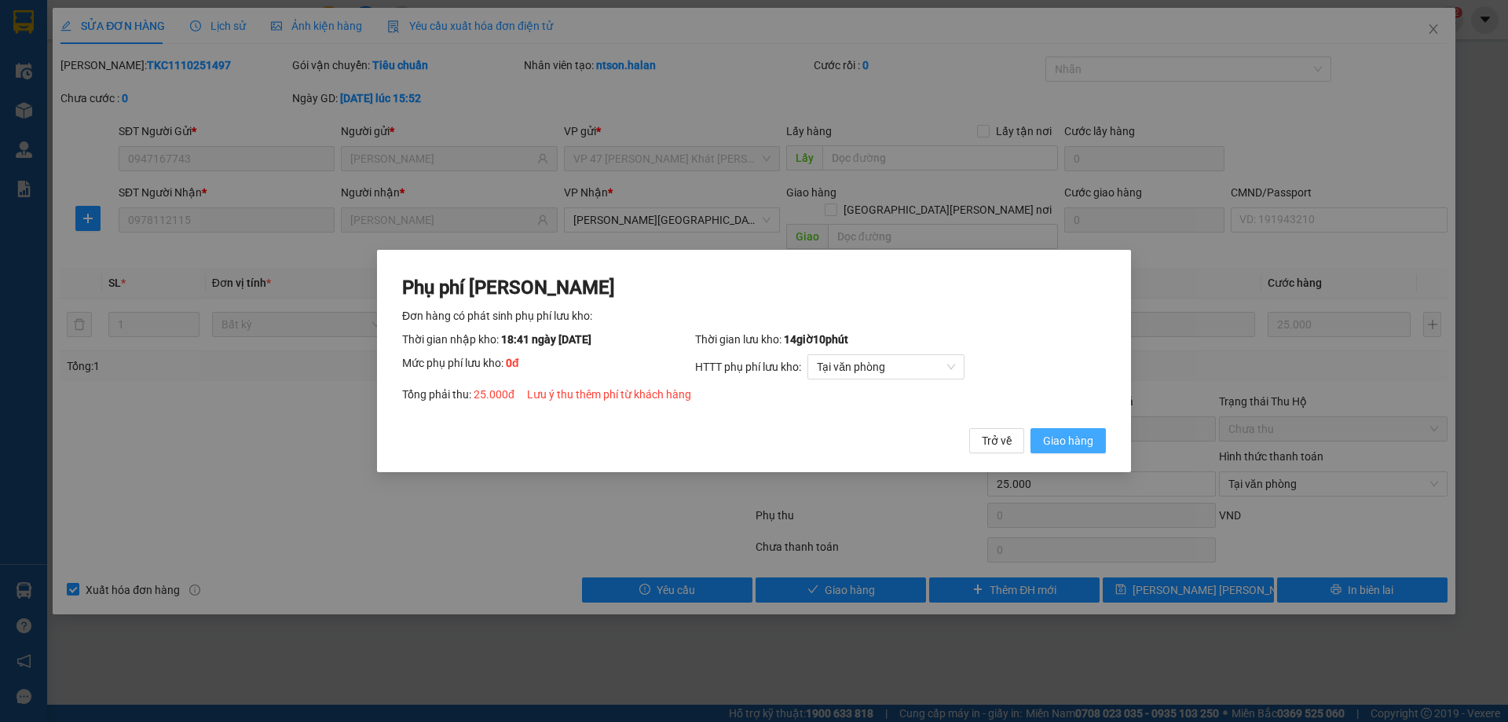
click at [1058, 442] on span "Giao hàng" at bounding box center [1068, 440] width 50 height 17
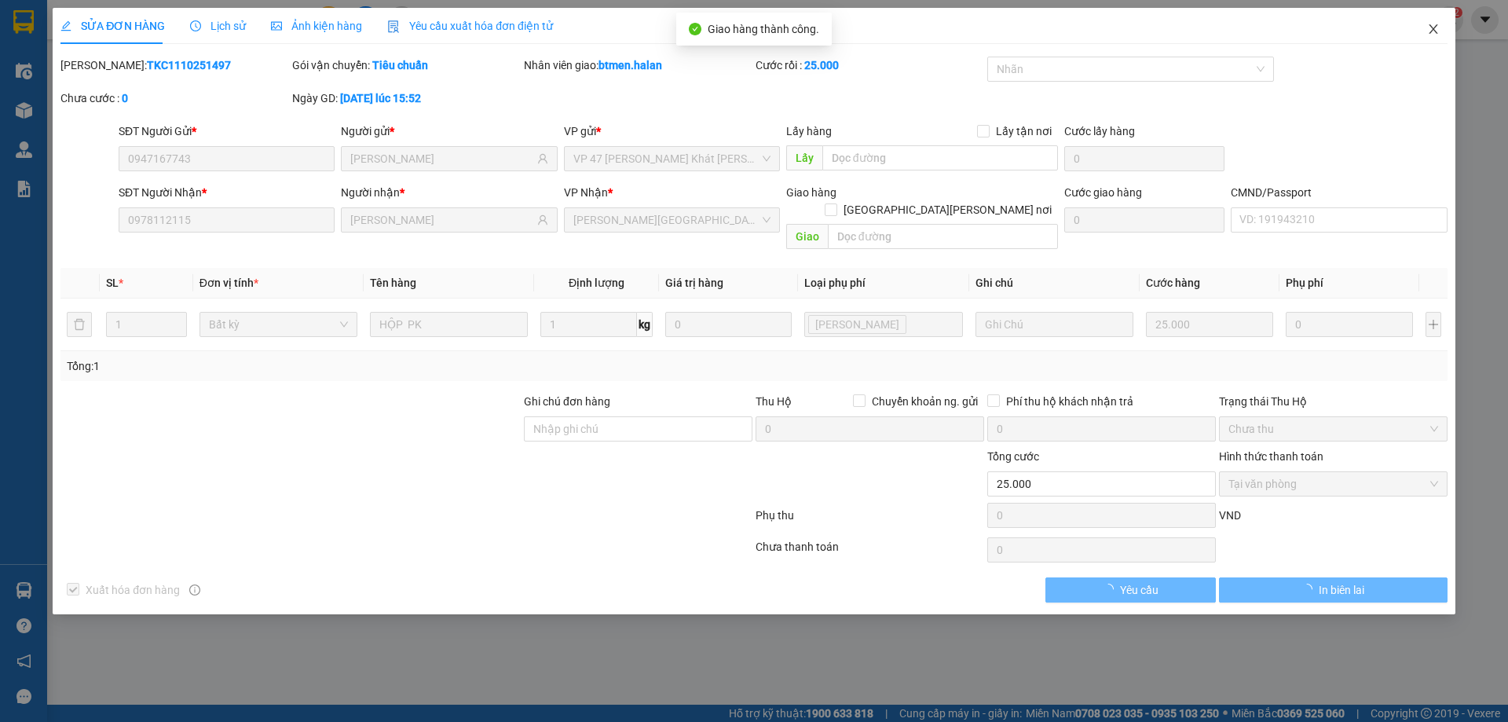
click at [1432, 33] on icon "close" at bounding box center [1433, 29] width 13 height 13
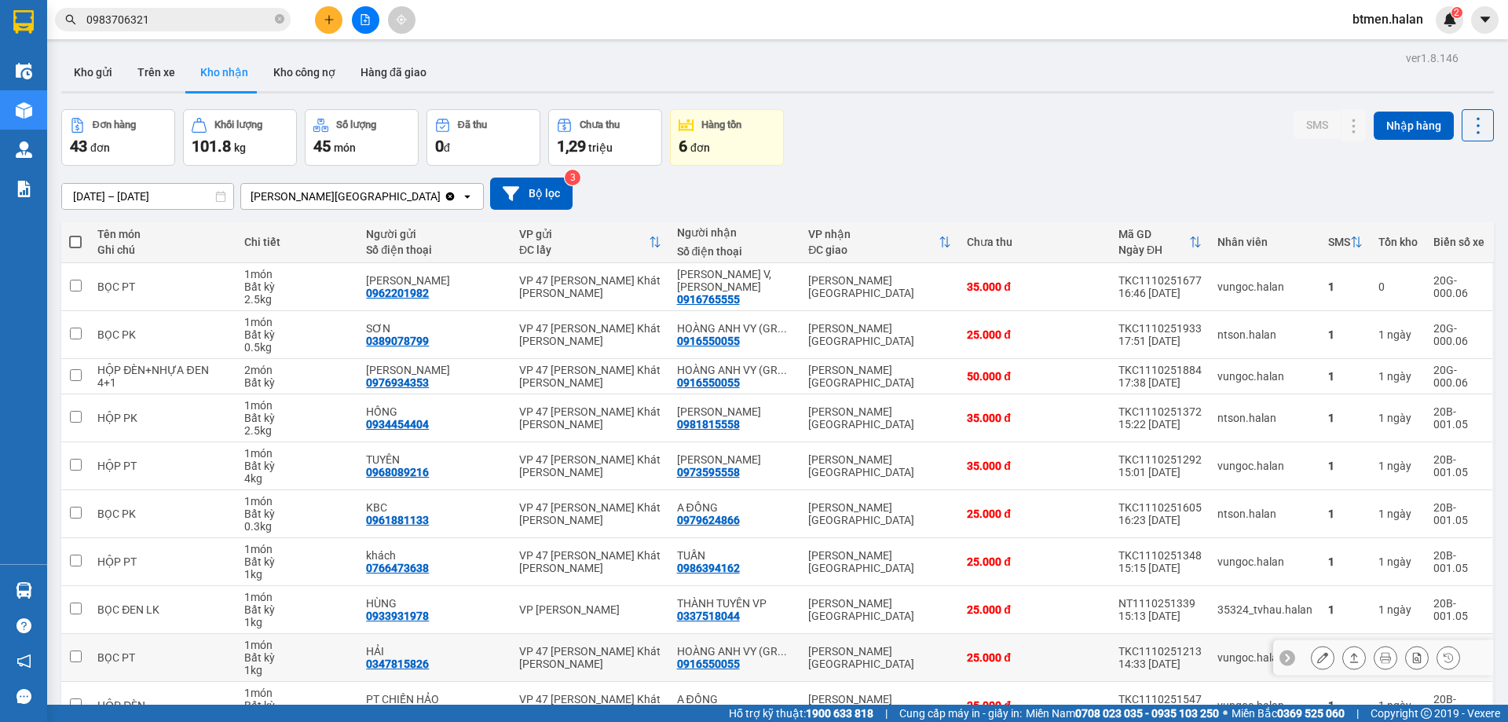
drag, startPoint x: 1114, startPoint y: 605, endPoint x: 1037, endPoint y: 675, distance: 104.0
click at [1037, 675] on td "25.000 đ" at bounding box center [1035, 658] width 152 height 48
checkbox input "true"
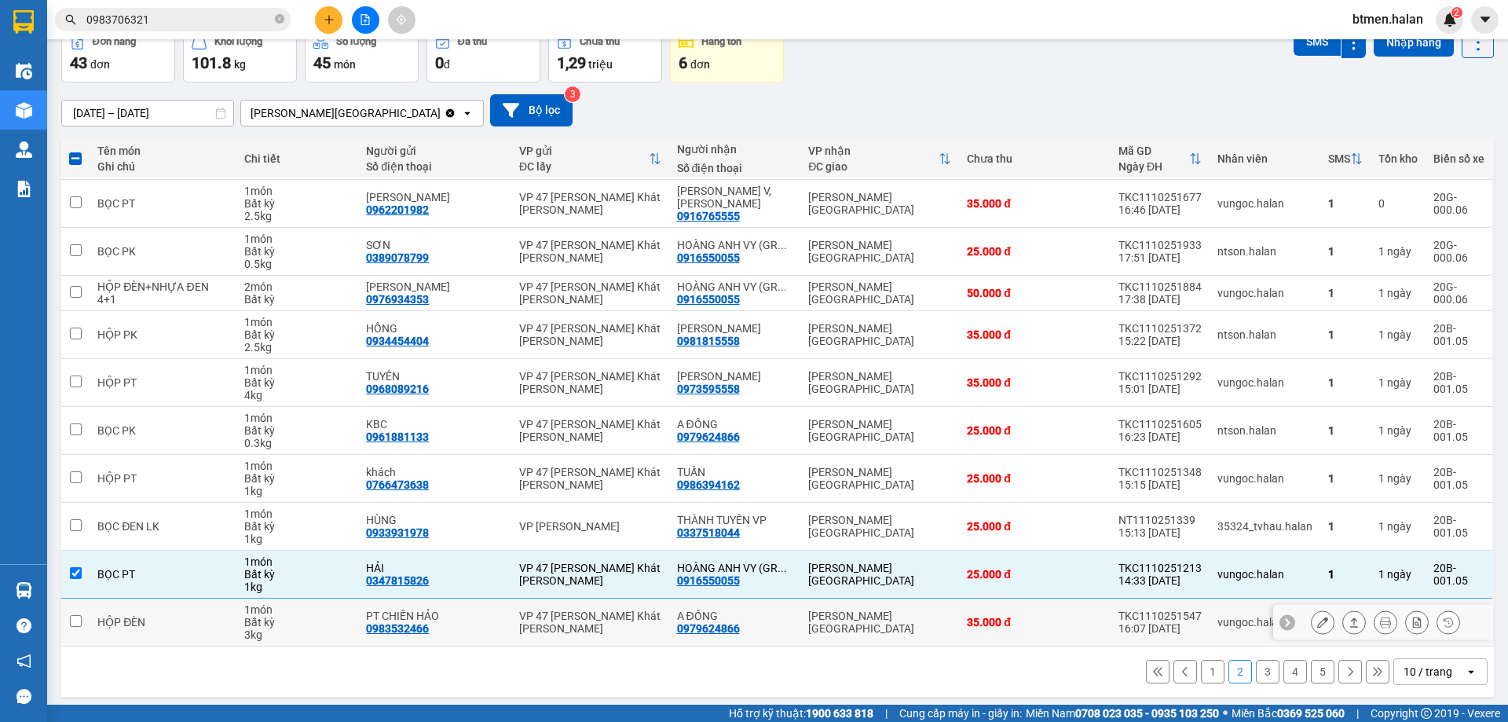
scroll to position [90, 0]
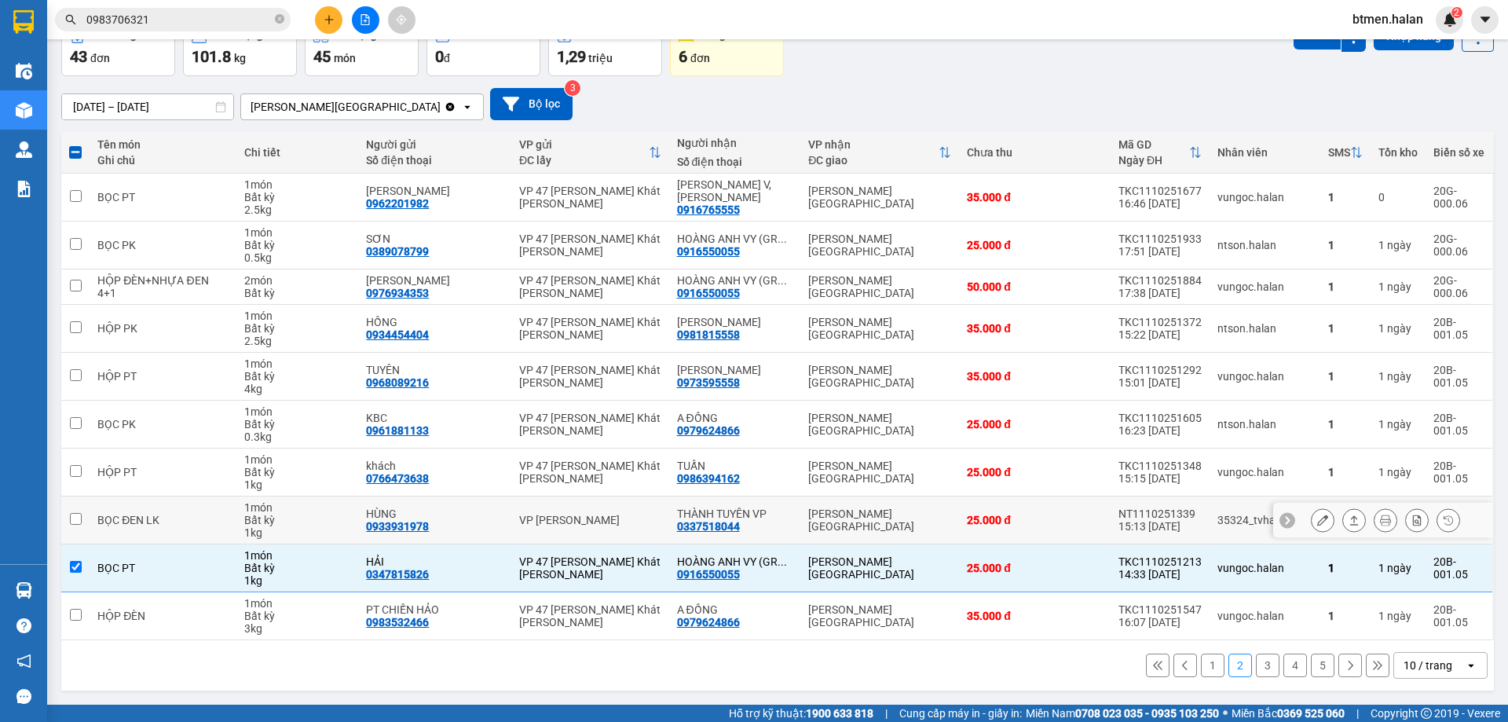
click at [760, 543] on td "THÀNH TUYÊN VP 0337518044" at bounding box center [735, 520] width 132 height 48
checkbox input "true"
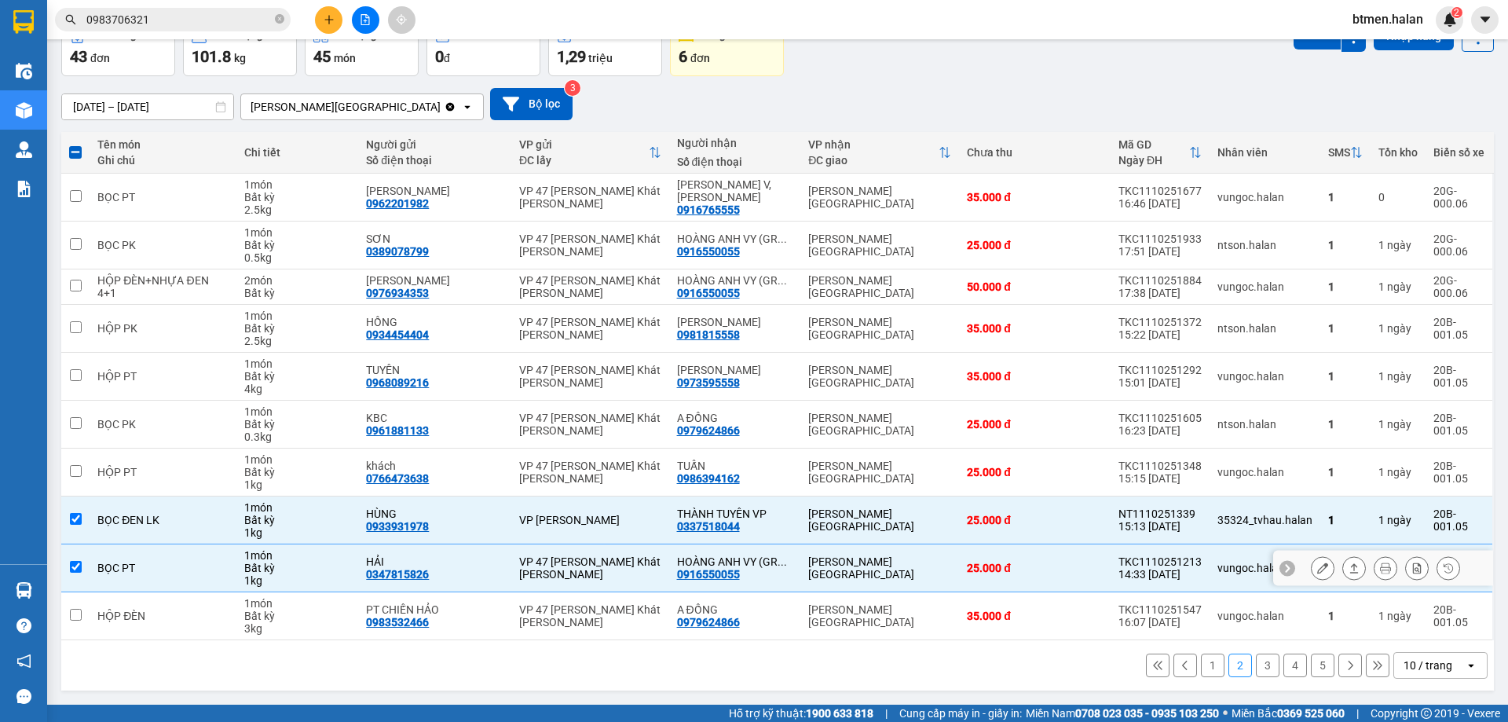
click at [752, 549] on td "HOÀNG ANH VY (GR ... 0916550055" at bounding box center [735, 568] width 132 height 48
checkbox input "false"
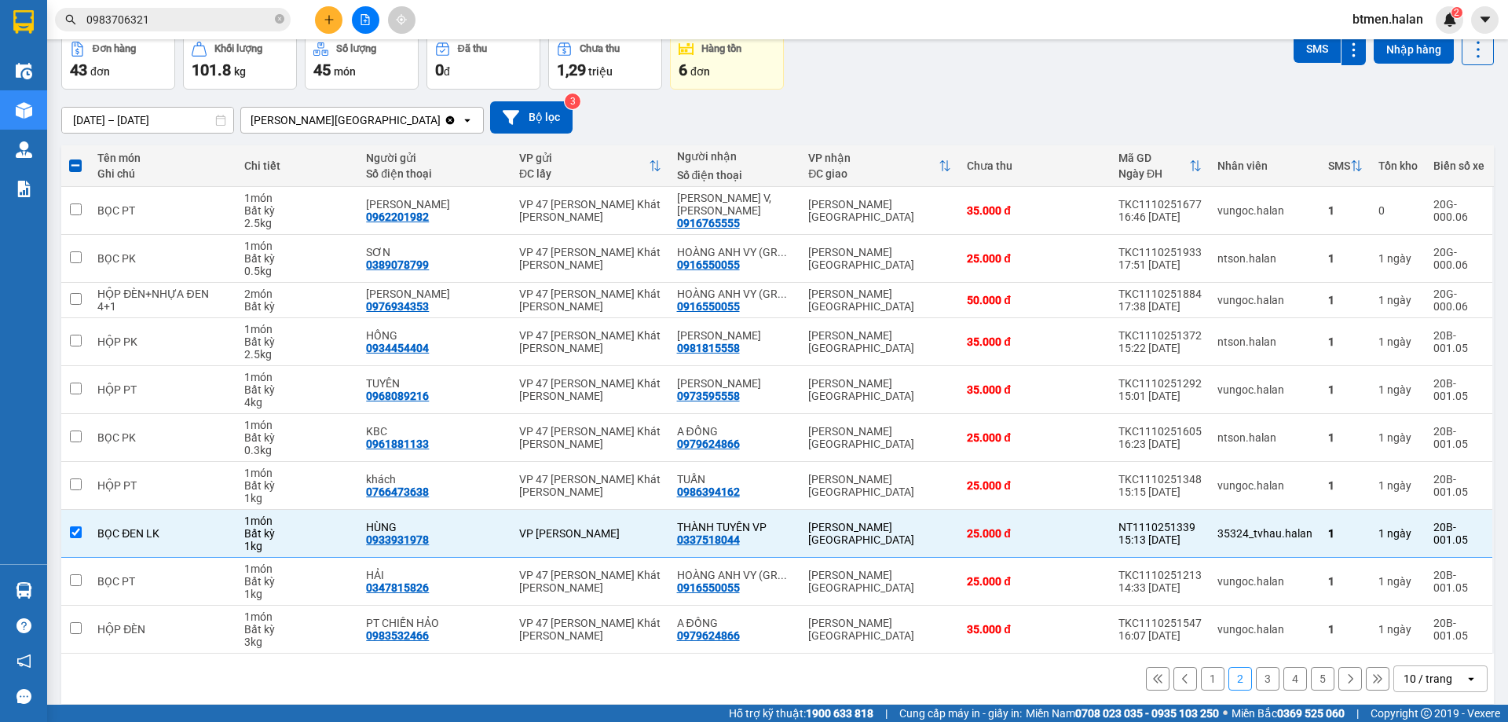
drag, startPoint x: 283, startPoint y: 207, endPoint x: 310, endPoint y: 225, distance: 32.2
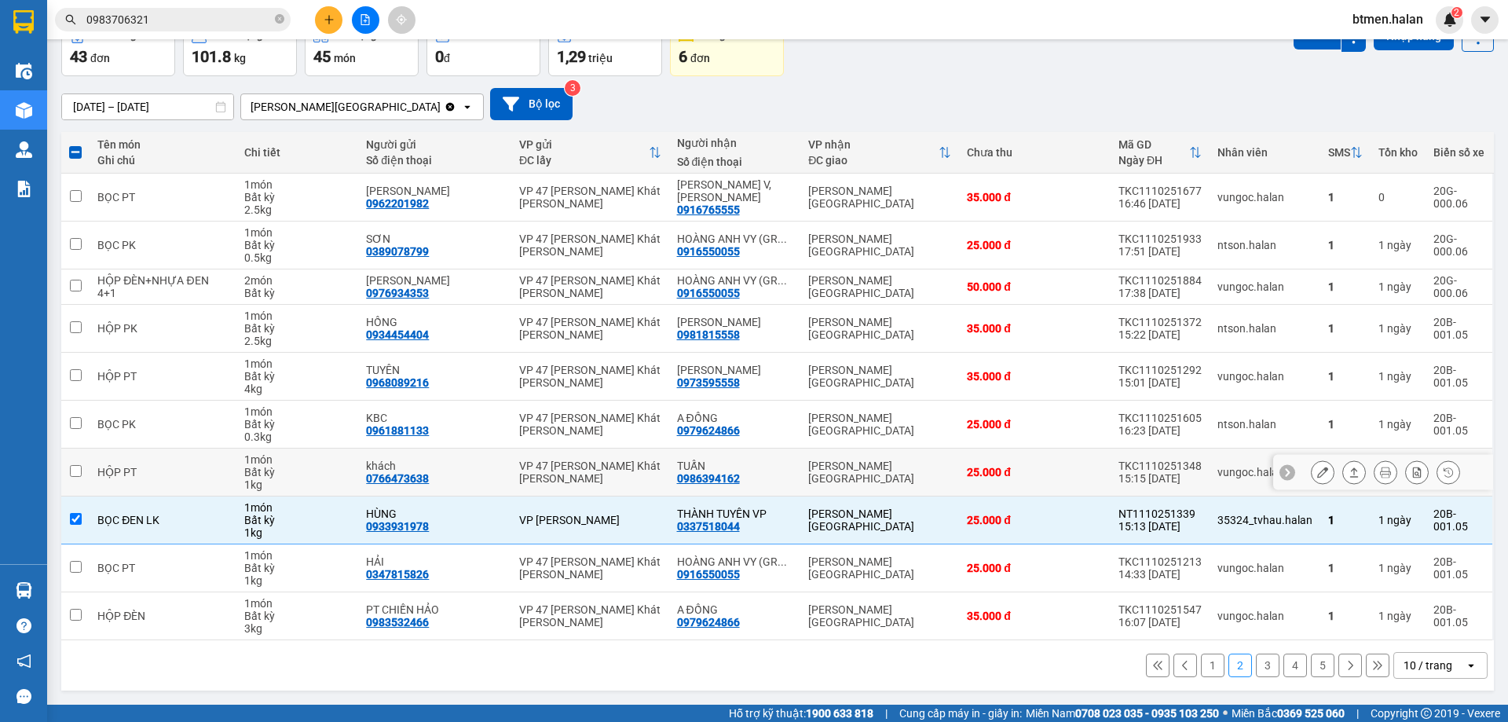
click at [92, 448] on td "HỘP PT" at bounding box center [163, 472] width 147 height 48
checkbox input "true"
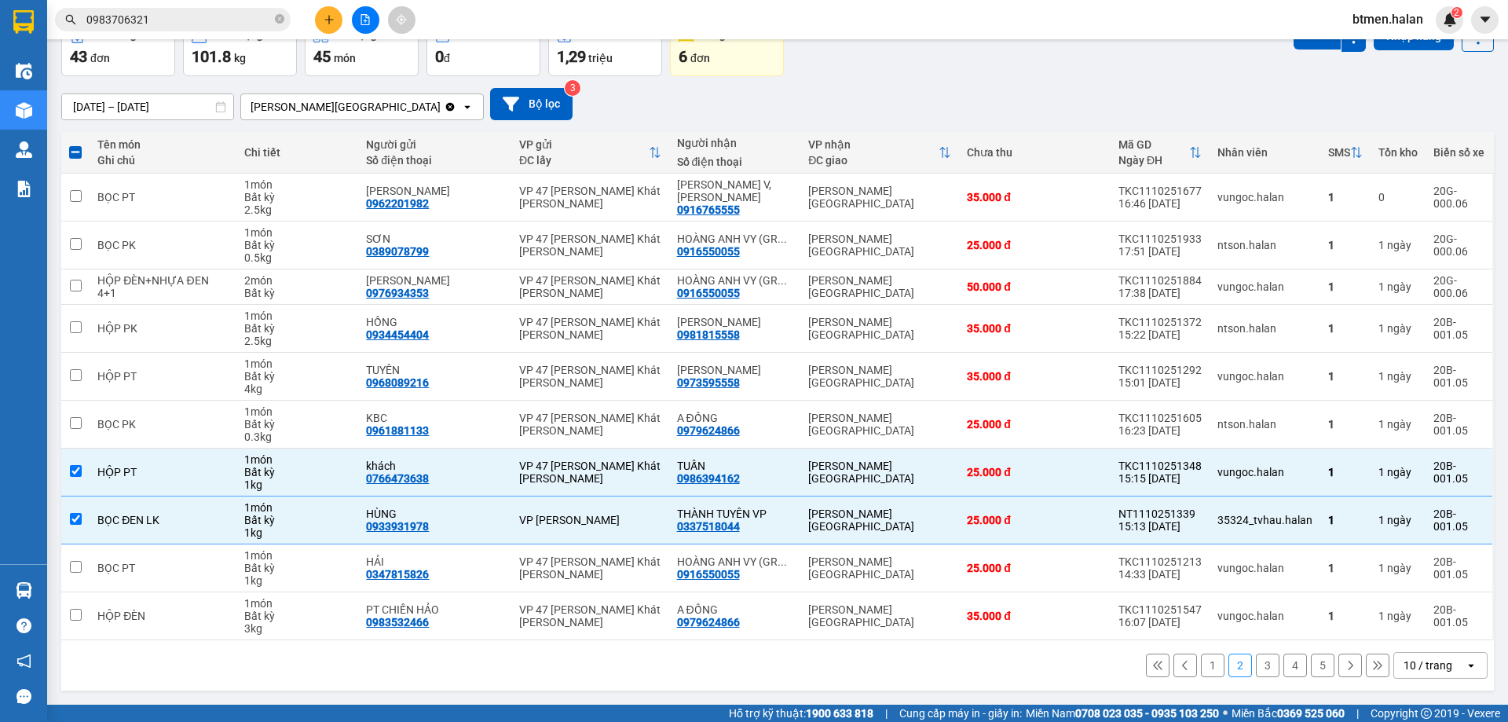
drag, startPoint x: 85, startPoint y: 556, endPoint x: 123, endPoint y: 728, distance: 176.1
drag, startPoint x: 100, startPoint y: 720, endPoint x: 0, endPoint y: 752, distance: 104.8
click at [0, 721] on html "Kết quả tìm kiếm ( 701 ) Bộ lọc Mã ĐH Trạng thái Món hàng Thu hộ Tổng cước Chưa…" at bounding box center [754, 361] width 1508 height 722
click at [330, 23] on icon "plus" at bounding box center [329, 19] width 11 height 11
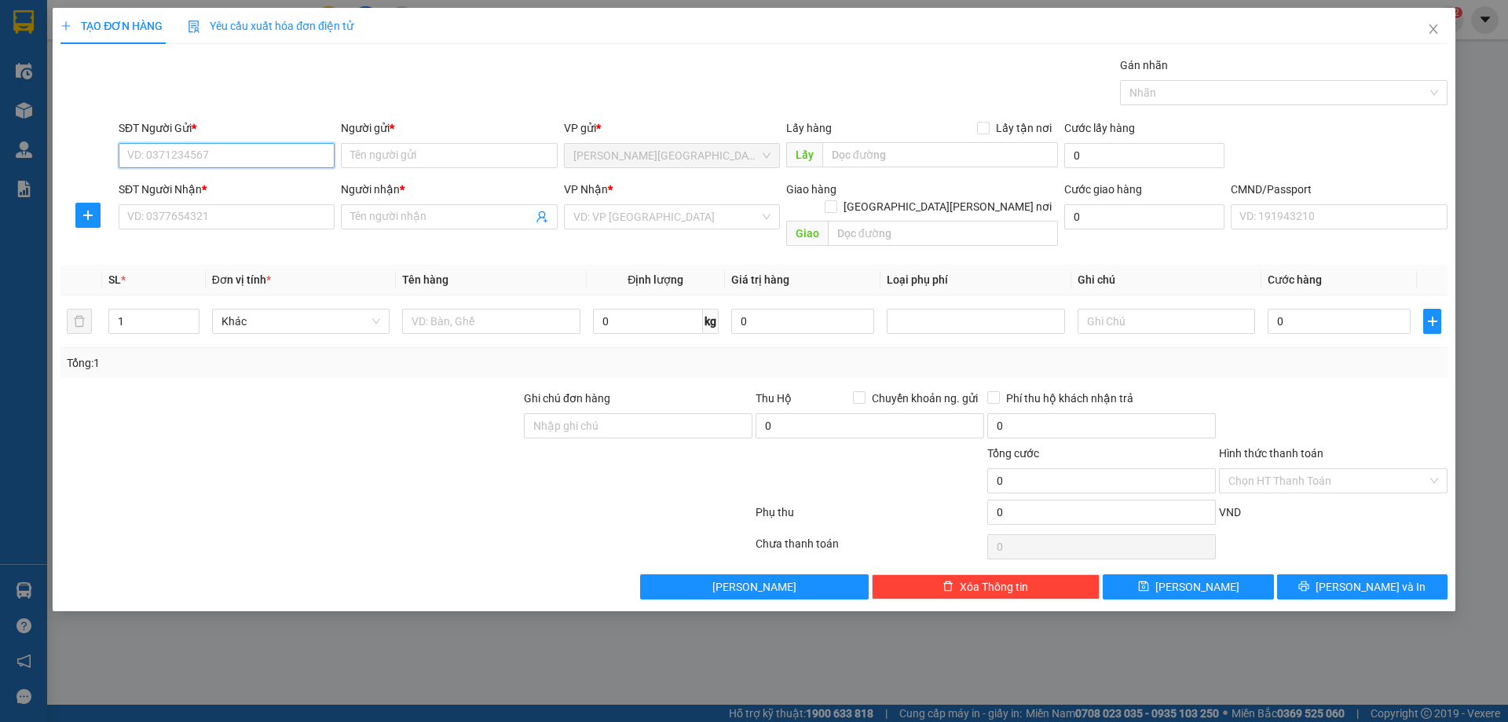
click at [248, 159] on input "SĐT Người Gửi *" at bounding box center [227, 155] width 216 height 25
type input "0962296292"
click at [240, 171] on div "0962296292 0962296292 - TUYỂN" at bounding box center [227, 186] width 216 height 31
click at [243, 184] on div "SĐT Người Nhận *" at bounding box center [227, 189] width 216 height 17
click at [243, 204] on input "SĐT Người Nhận *" at bounding box center [227, 216] width 216 height 25
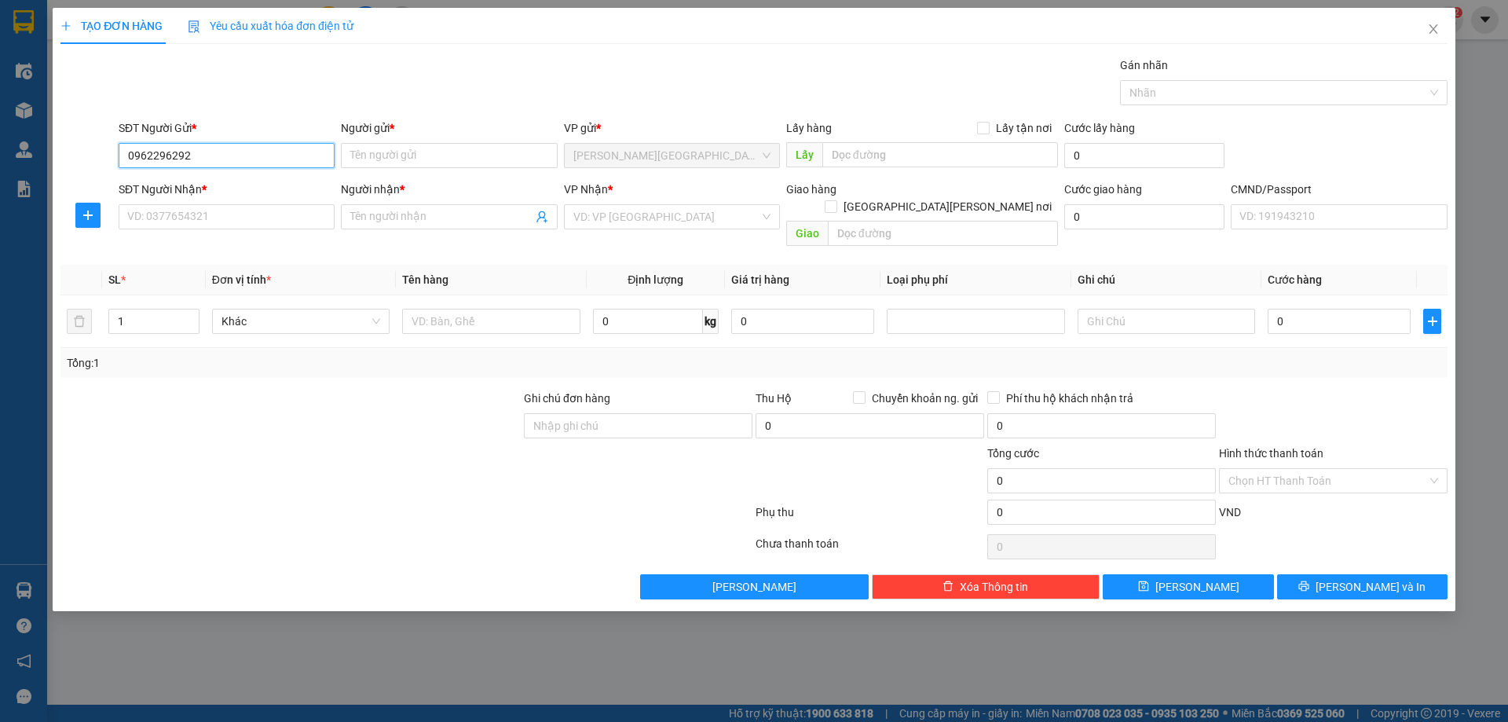
click at [262, 162] on input "0962296292" at bounding box center [227, 155] width 216 height 25
click at [247, 184] on div "0962296292 - TUYỂN" at bounding box center [226, 186] width 197 height 17
type input "TUYỂN"
click at [86, 210] on icon "plus" at bounding box center [88, 215] width 13 height 13
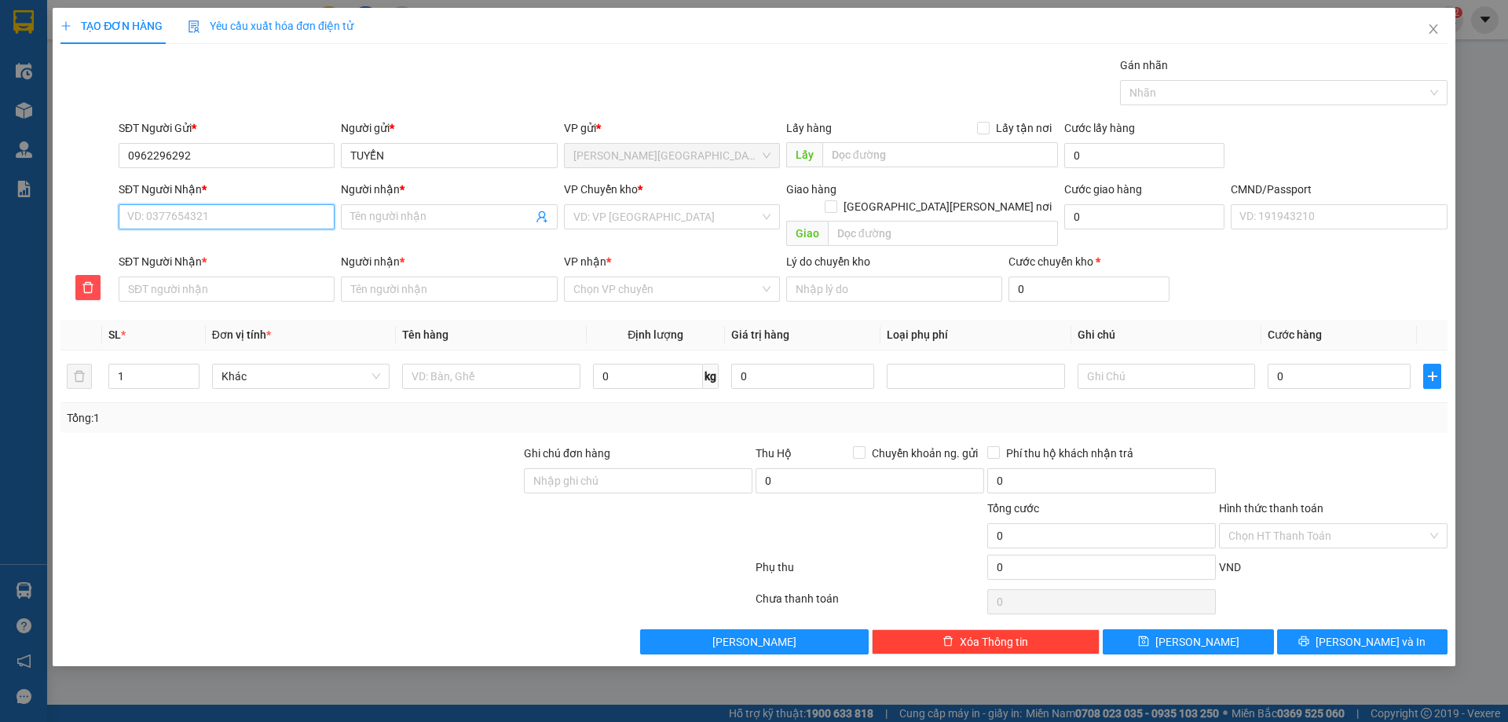
click at [142, 214] on input "SĐT Người Nhận *" at bounding box center [227, 216] width 216 height 25
click at [161, 251] on div "0971286993 - VŨ QUANG AUTO" at bounding box center [226, 248] width 197 height 17
type input "0971286993"
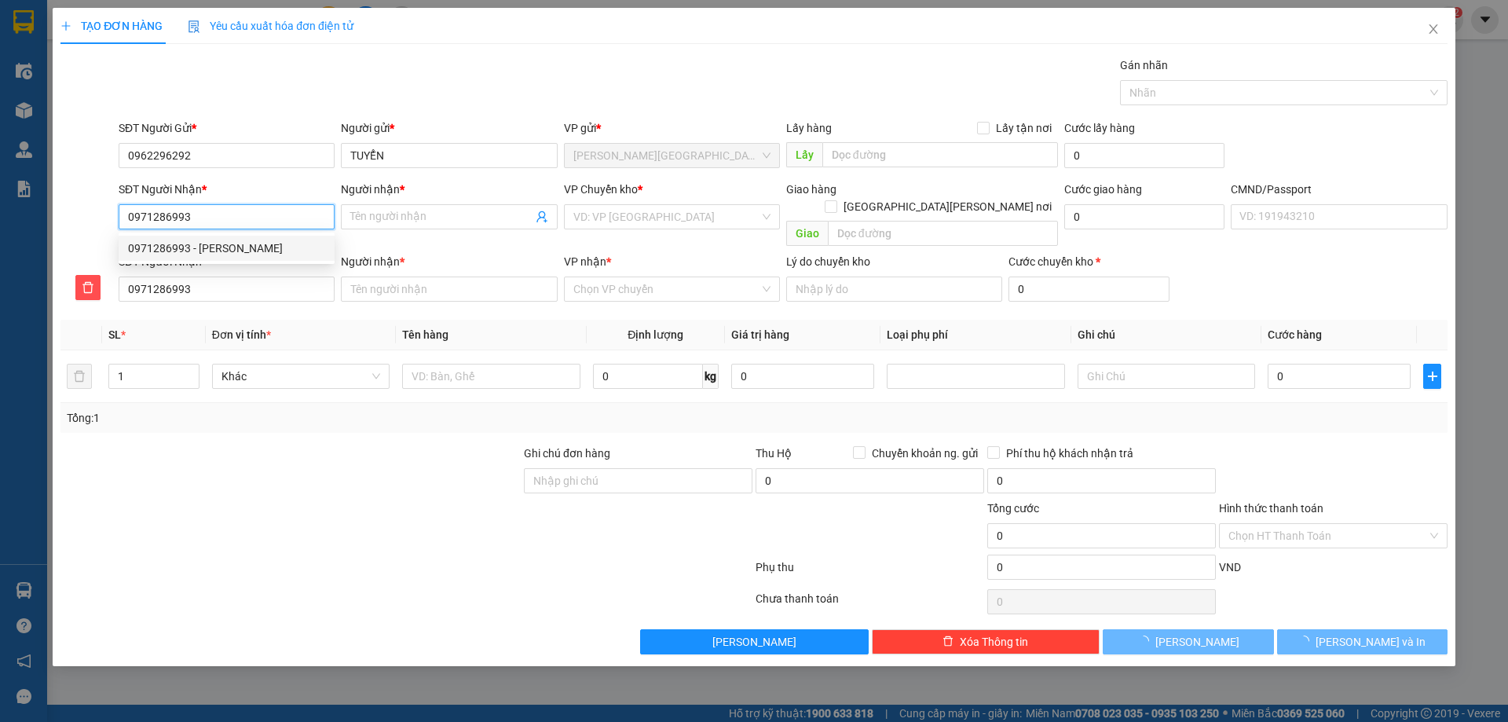
type input "[PERSON_NAME] AUTO"
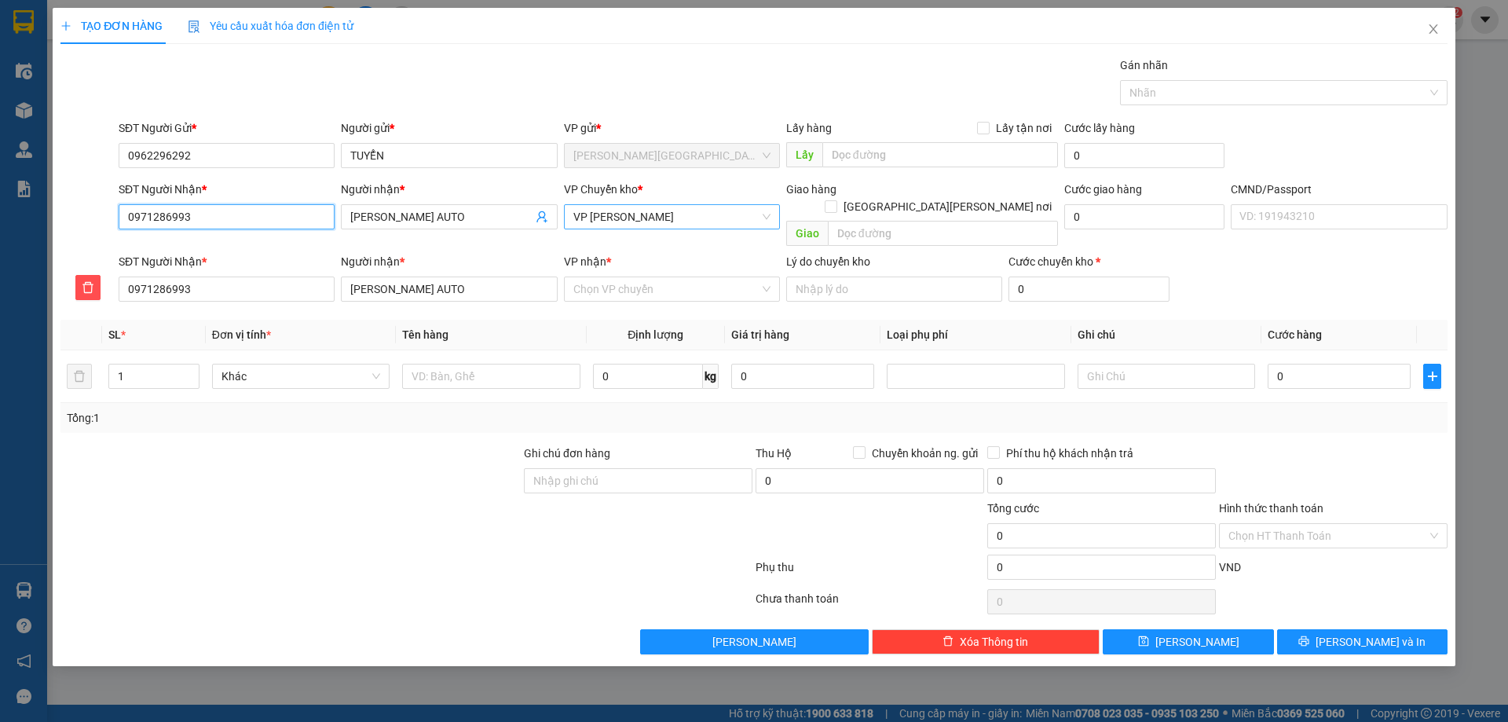
click at [631, 228] on span "VP Phú Bình" at bounding box center [671, 217] width 197 height 24
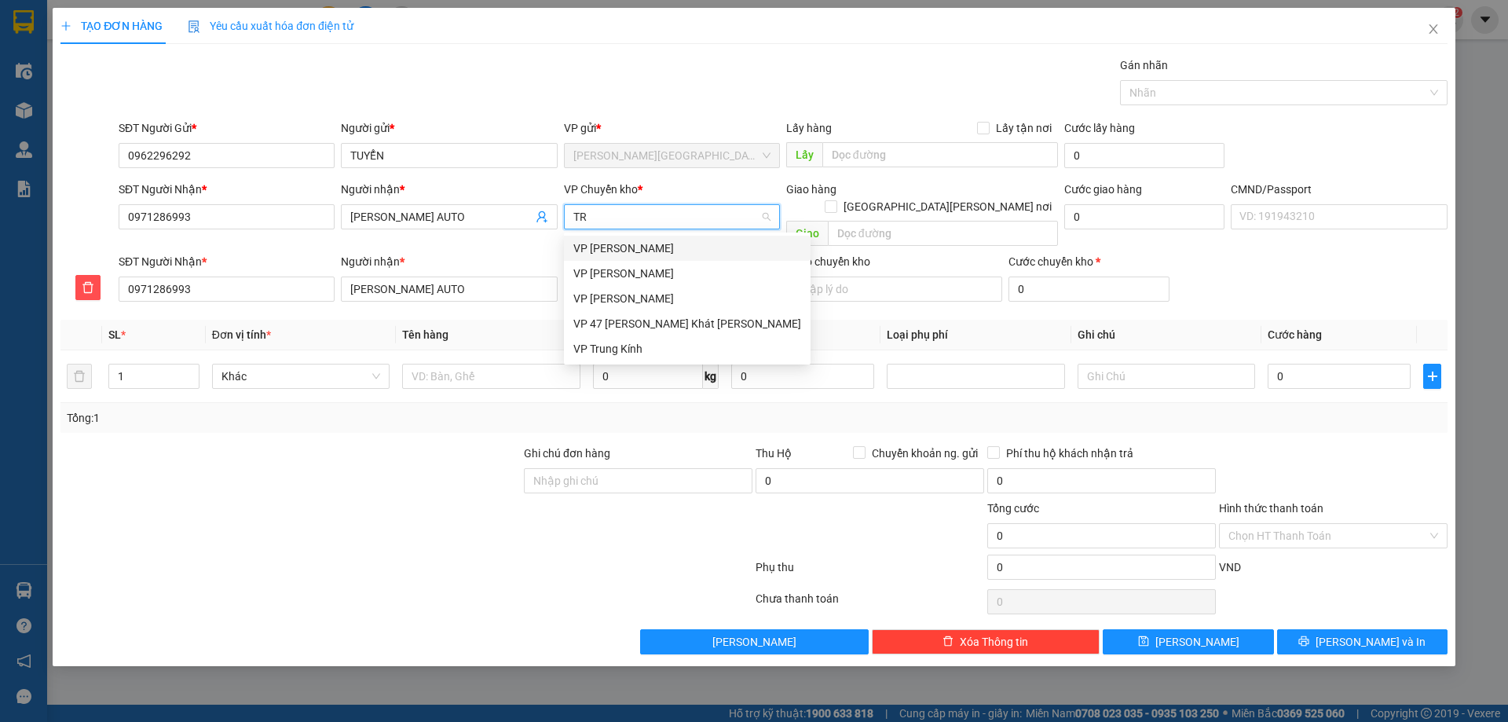
type input "TRU"
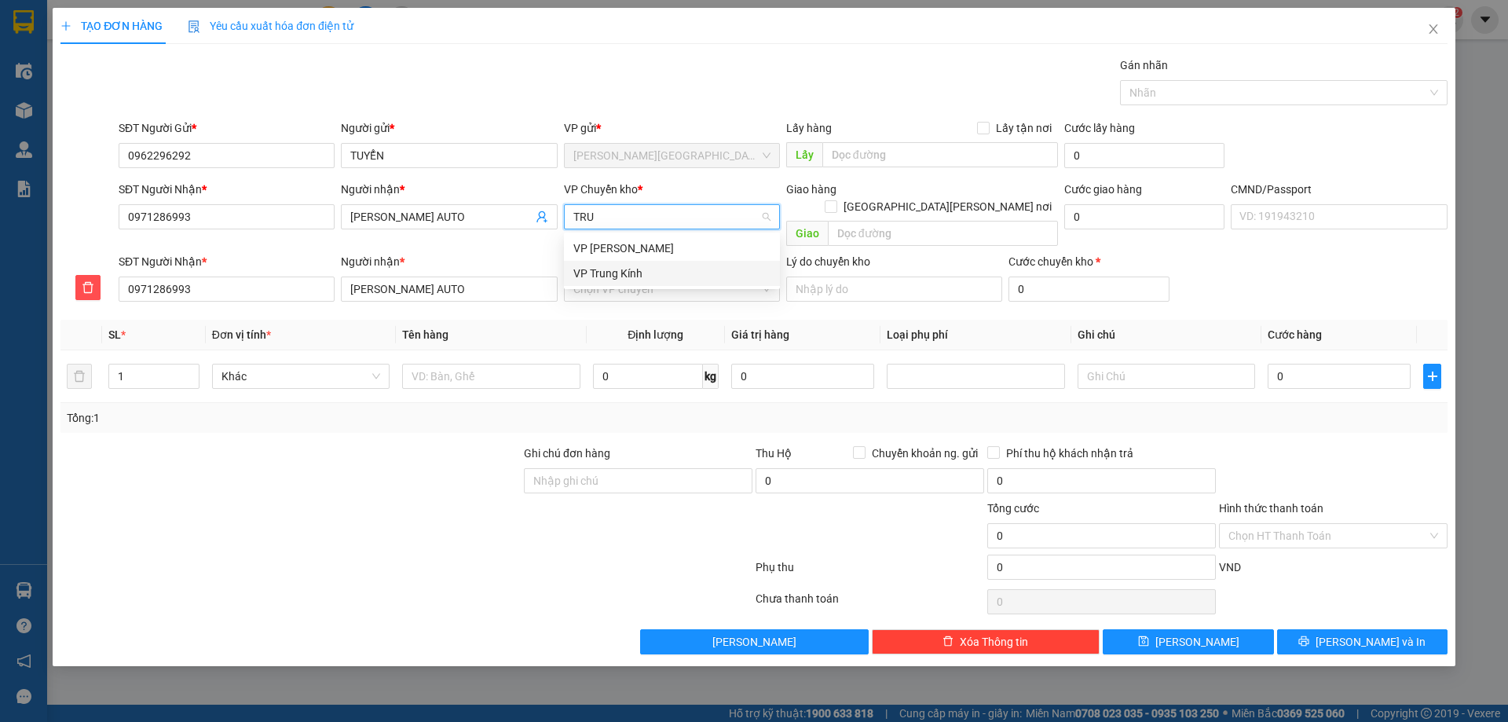
click at [615, 270] on div "VP Trung Kính" at bounding box center [671, 273] width 197 height 17
click at [678, 277] on input "VP nhận *" at bounding box center [666, 289] width 186 height 24
click at [97, 281] on span "delete" at bounding box center [88, 287] width 24 height 13
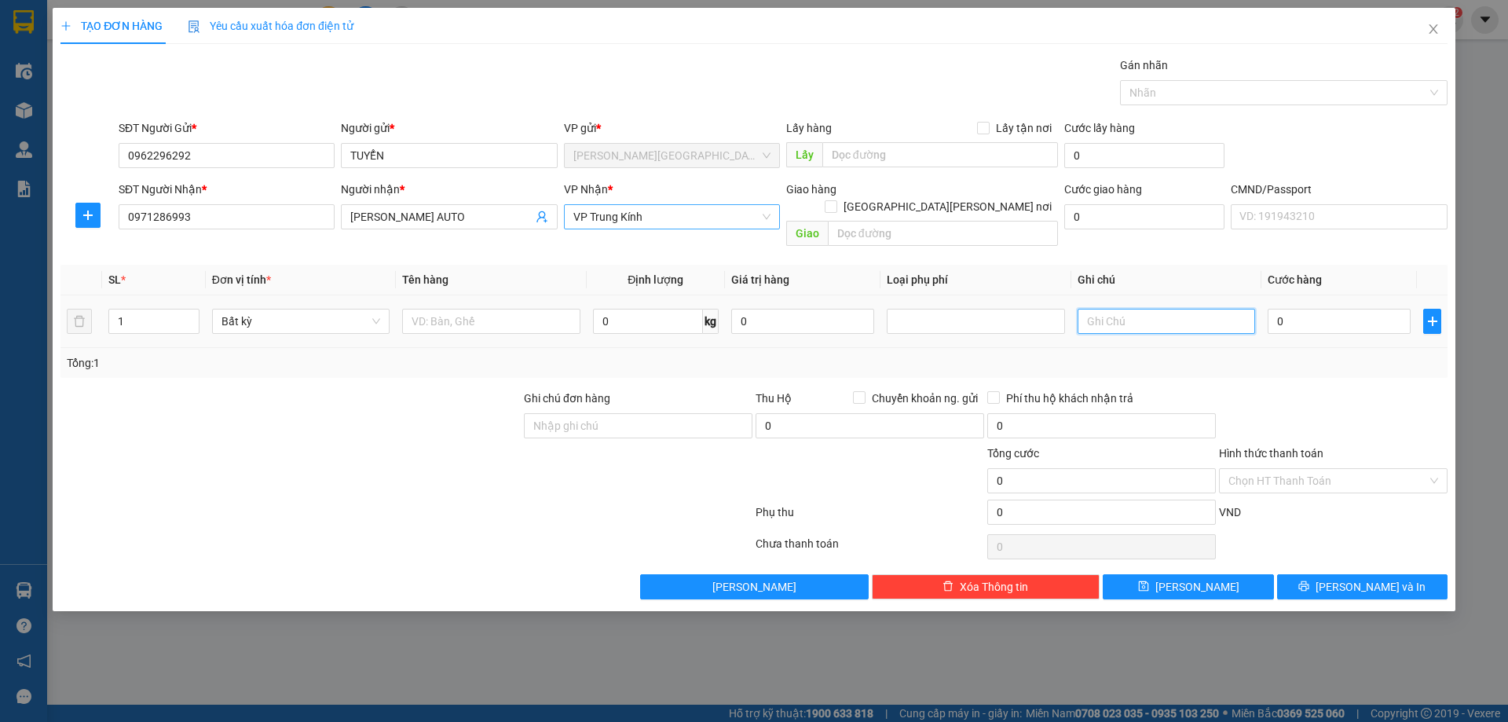
click at [1139, 310] on input "text" at bounding box center [1165, 321] width 177 height 25
click at [1089, 309] on input "PHÚ BÌNH" at bounding box center [1165, 321] width 177 height 25
type input "CHUYỂN PHÚ BÌNH"
click at [422, 310] on input "text" at bounding box center [490, 321] width 177 height 25
drag, startPoint x: 431, startPoint y: 305, endPoint x: 401, endPoint y: 298, distance: 30.9
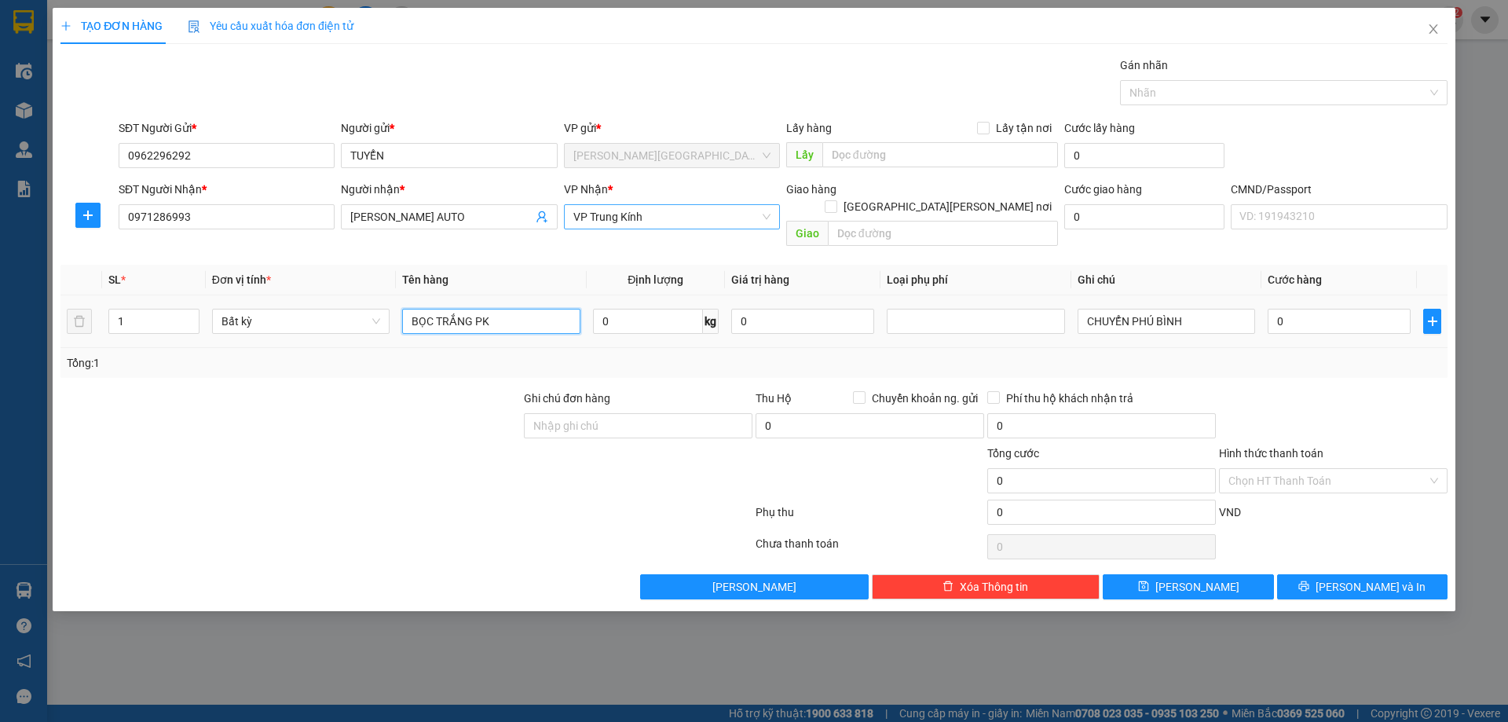
click at [401, 298] on td "BỌC TRẮNG PK" at bounding box center [491, 321] width 190 height 53
type input "BỌC TRẮNG PK"
click at [621, 309] on input "0" at bounding box center [648, 321] width 110 height 25
type input "1.5"
click at [1269, 390] on div at bounding box center [1333, 417] width 232 height 55
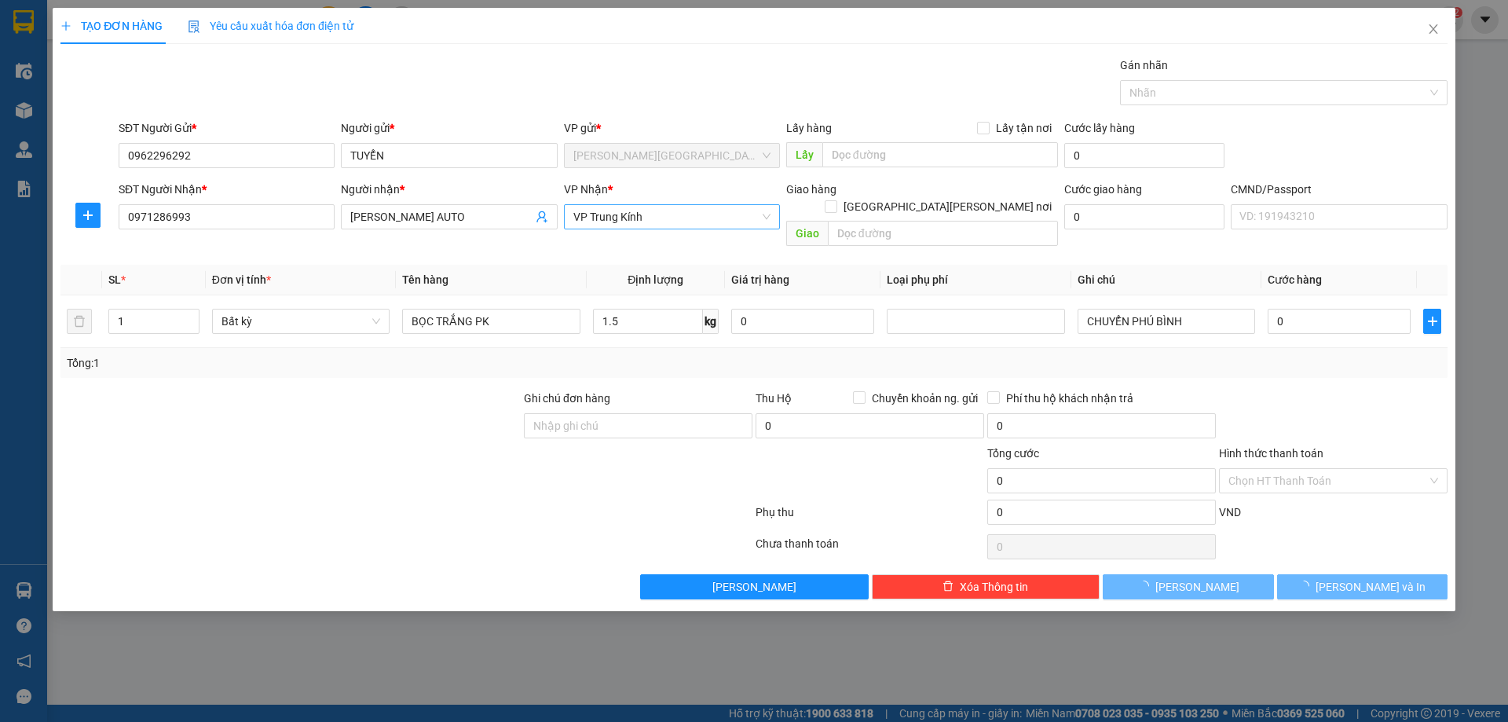
type input "25.000"
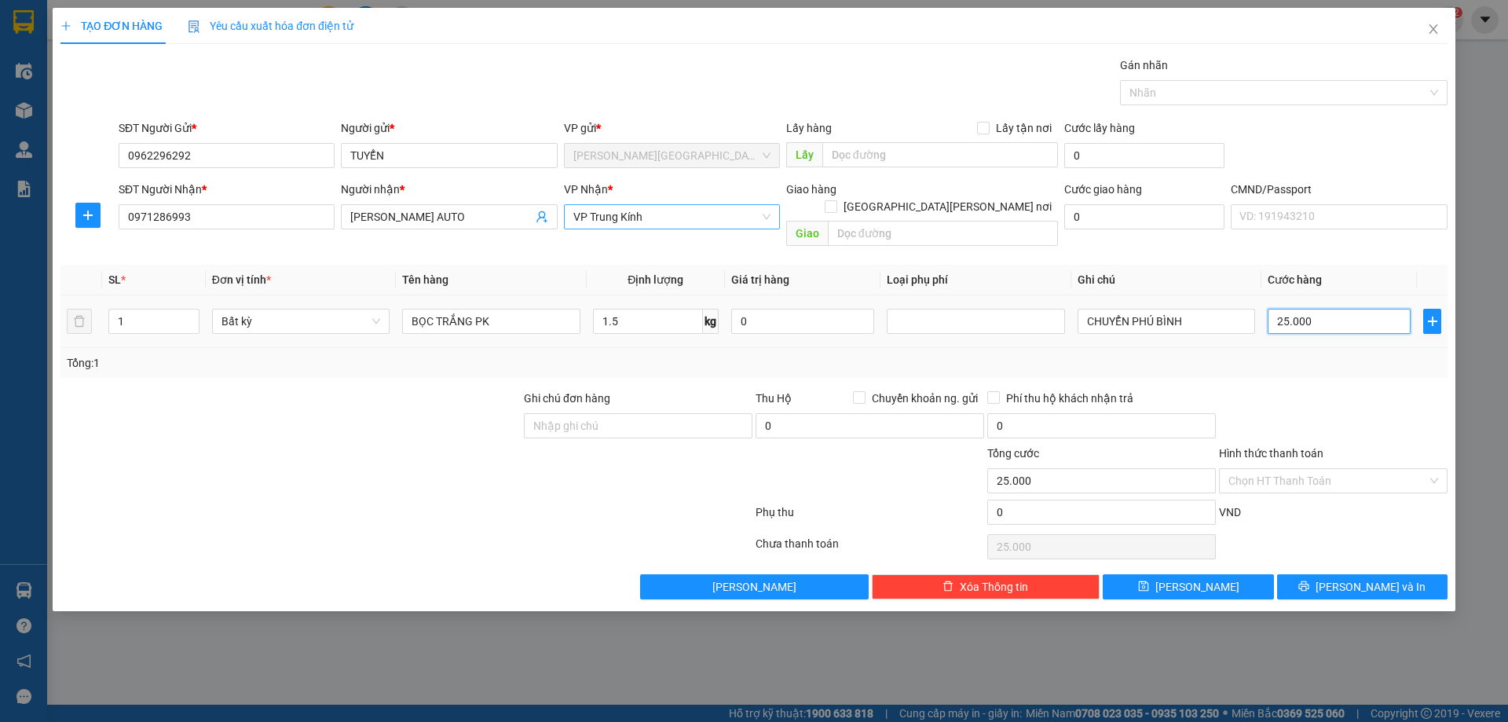
click at [1336, 313] on input "25.000" at bounding box center [1339, 321] width 143 height 25
type input "4"
type input "40"
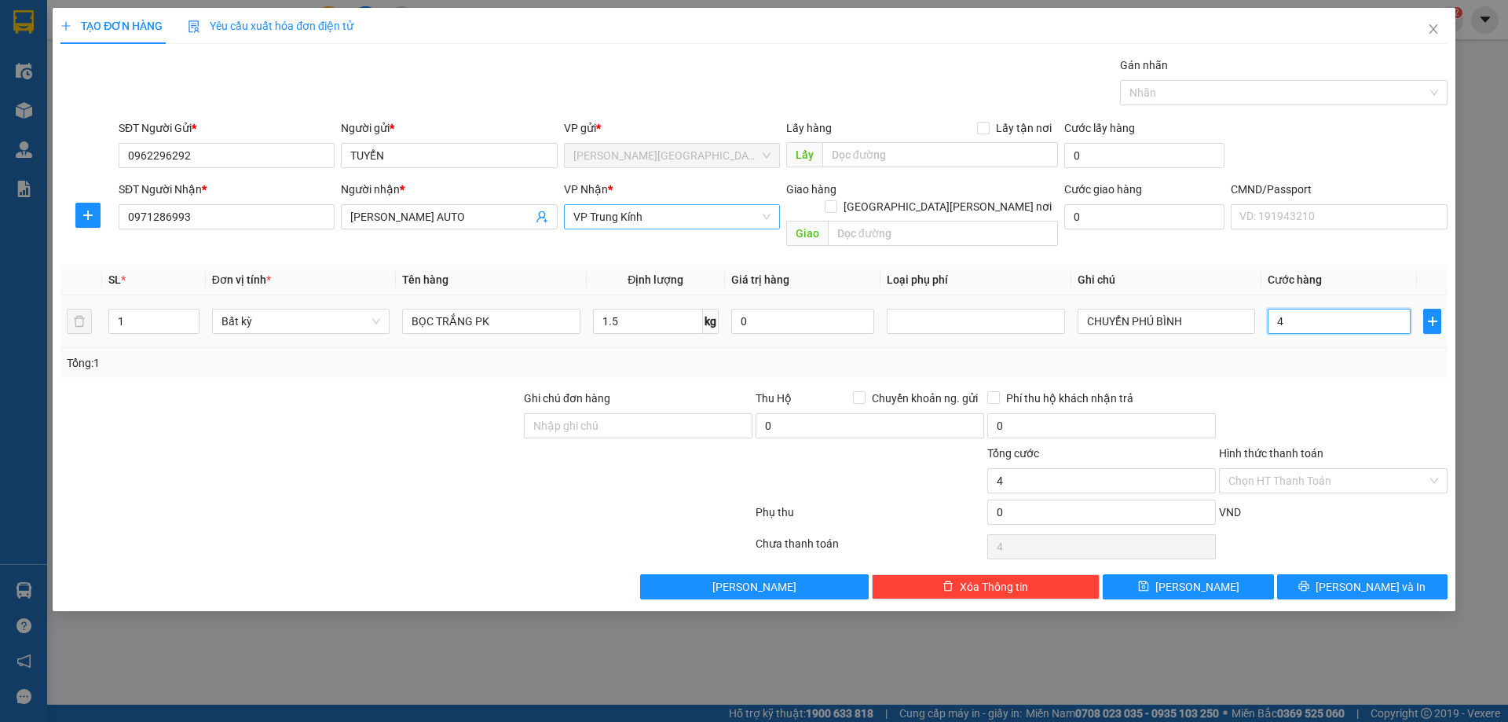
type input "40"
type input "400"
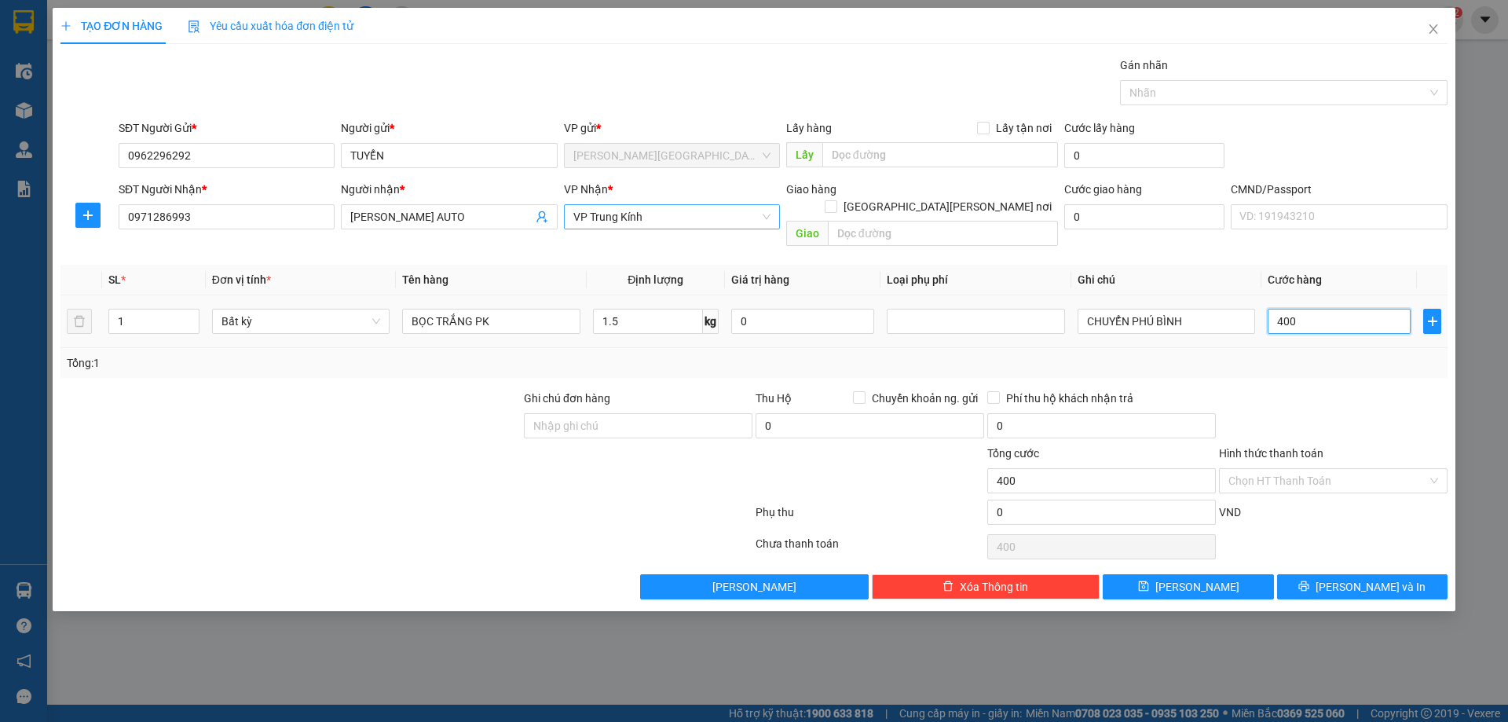
type input "4.000"
type input "40.000"
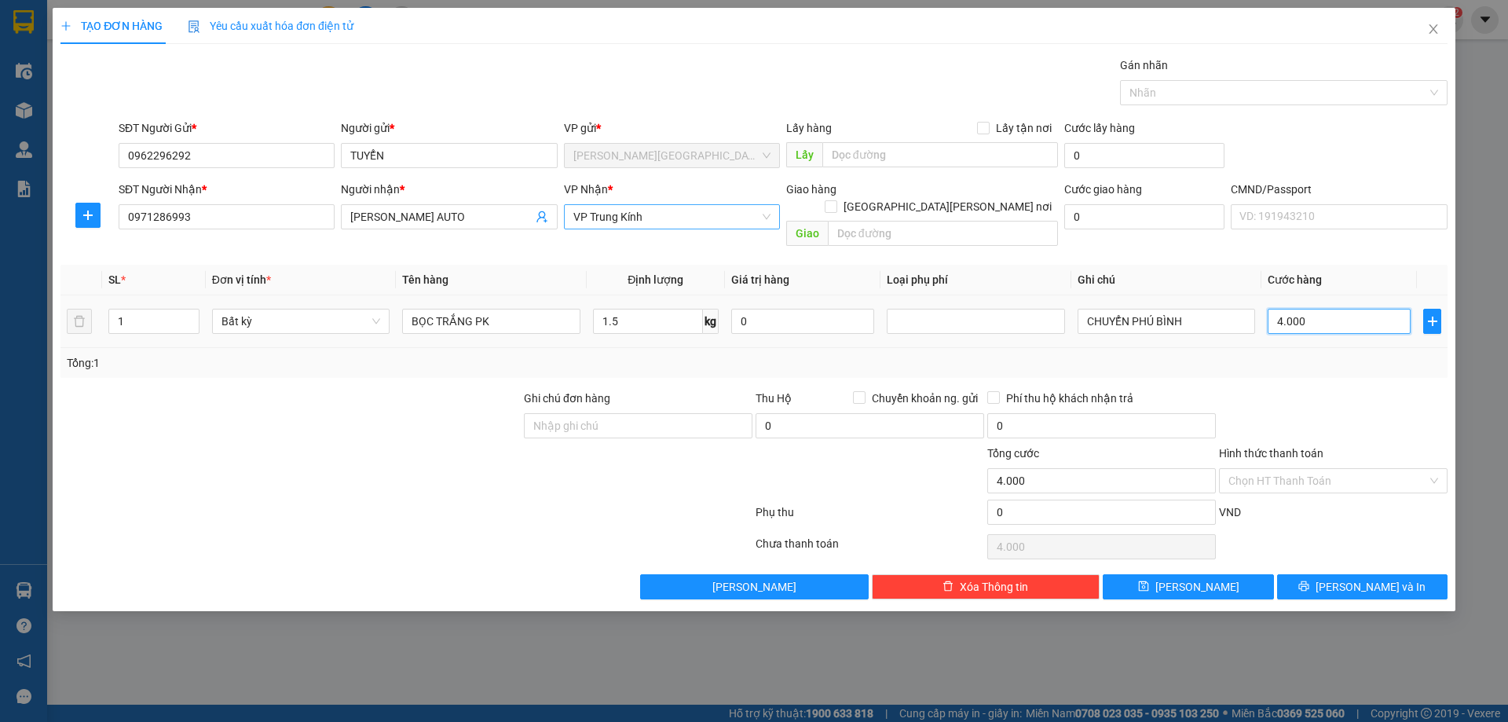
type input "40.000"
click at [1300, 370] on div "Transit Pickup Surcharge Ids Transit Deliver Surcharge Ids Transit Deliver Surc…" at bounding box center [753, 328] width 1387 height 543
click at [1304, 309] on input "40.000" at bounding box center [1339, 321] width 143 height 25
type input "3"
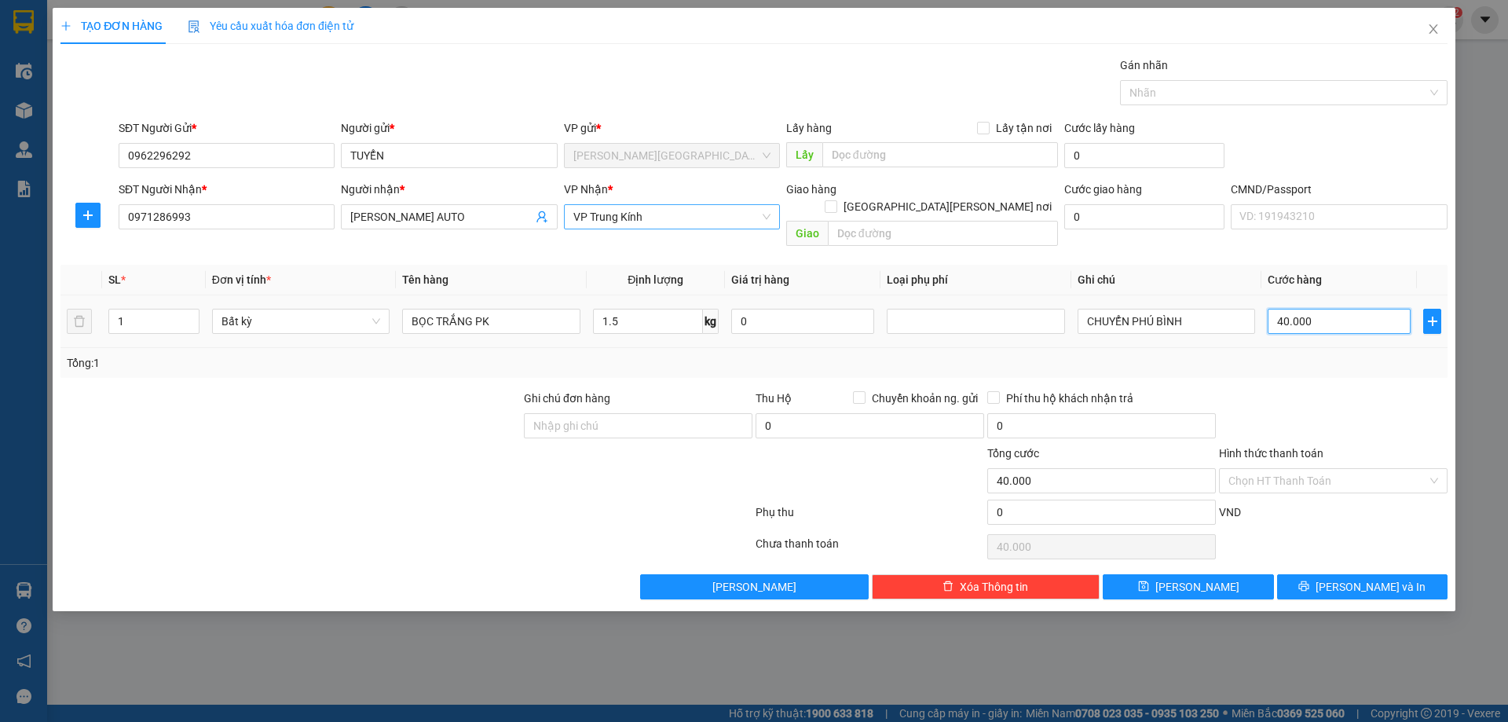
type input "3"
type input "35"
type input "350"
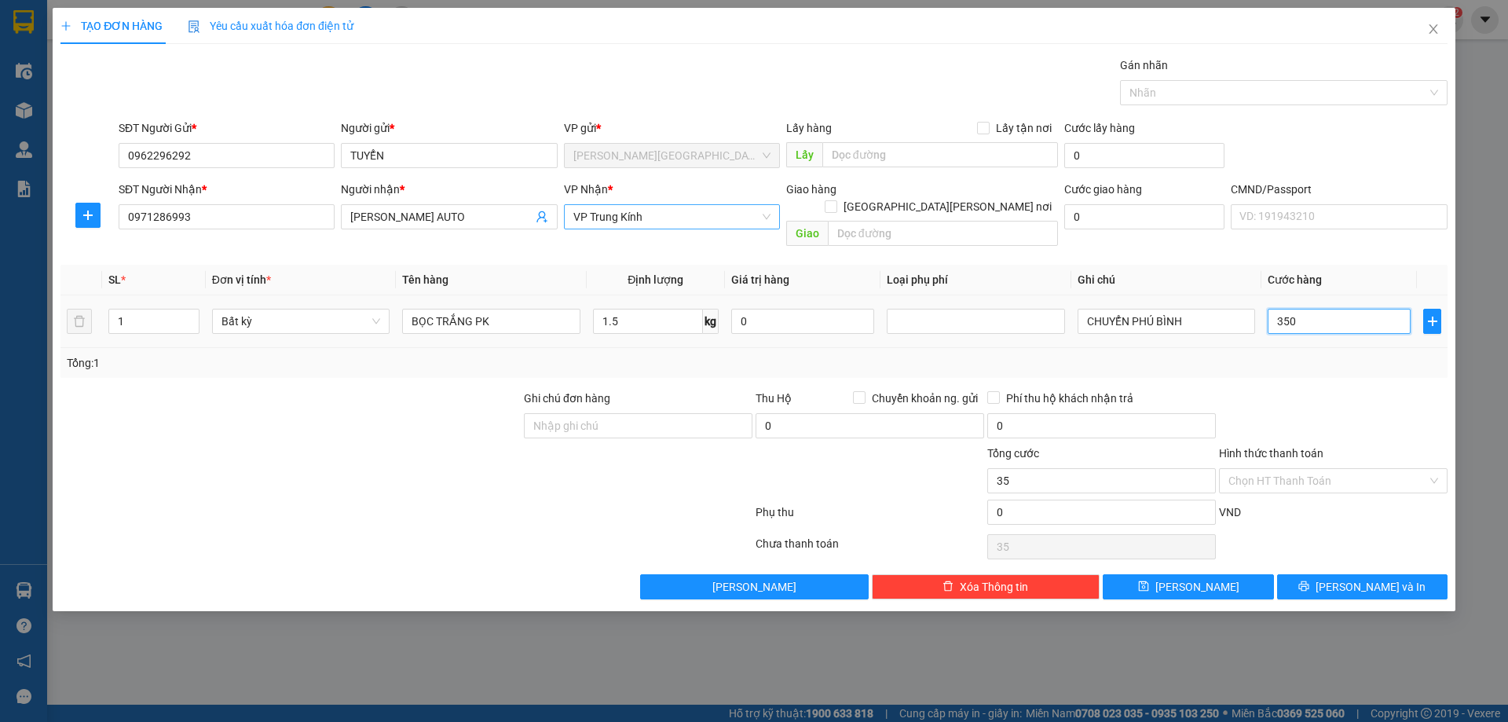
type input "350"
type input "3.500"
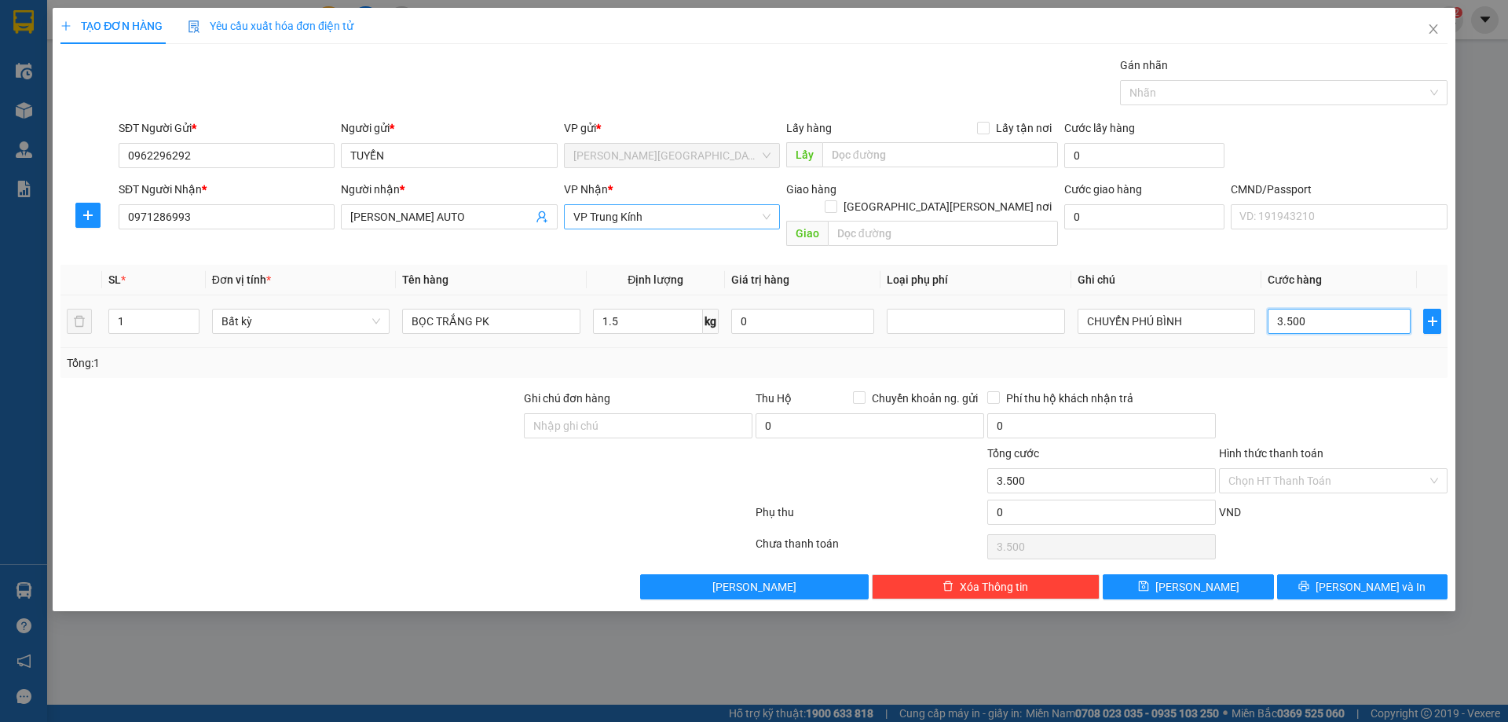
type input "35.000"
click at [1311, 367] on div "Transit Pickup Surcharge Ids Transit Deliver Surcharge Ids Transit Deliver Surc…" at bounding box center [753, 328] width 1387 height 543
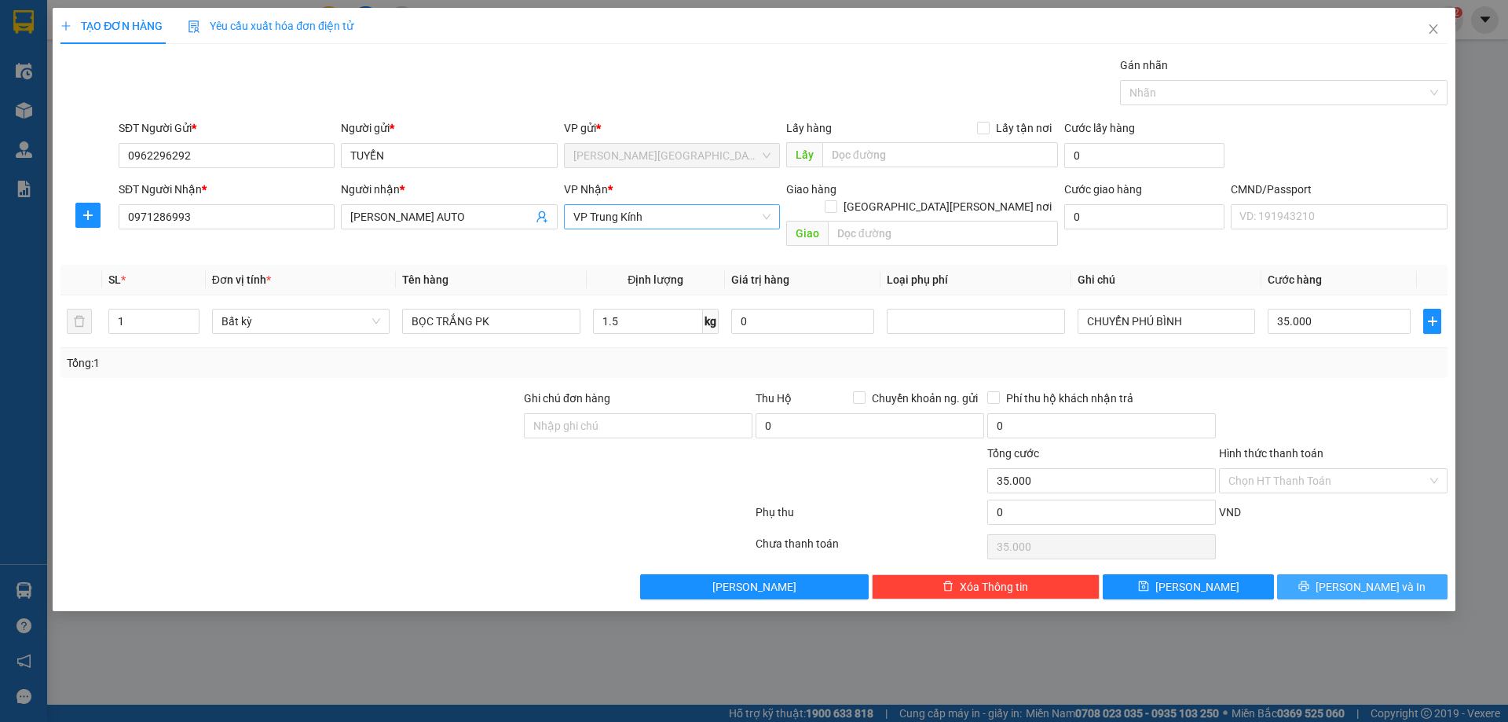
click at [1309, 581] on icon "printer" at bounding box center [1304, 586] width 10 height 10
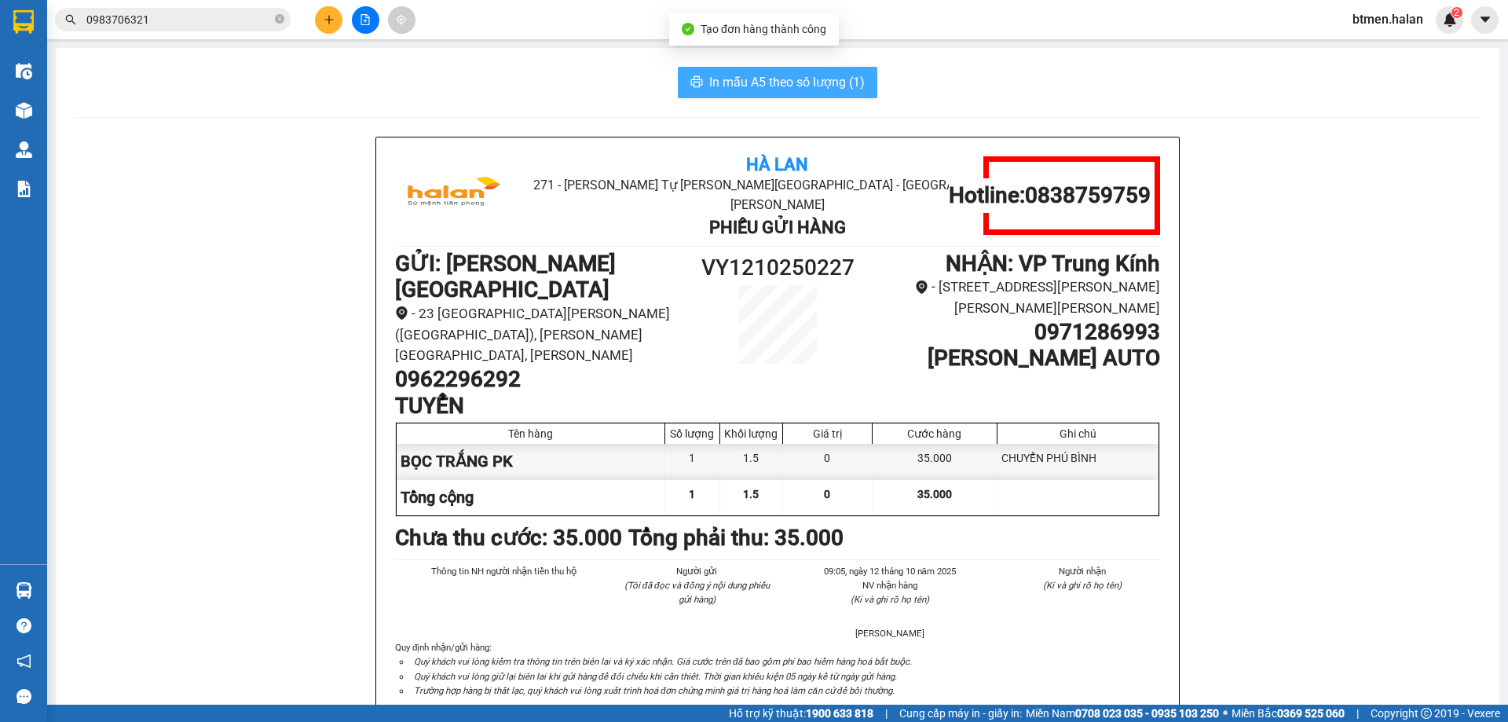
click at [764, 75] on span "In mẫu A5 theo số lượng (1)" at bounding box center [786, 82] width 155 height 20
click at [587, 366] on h1 "0962296292" at bounding box center [538, 379] width 287 height 27
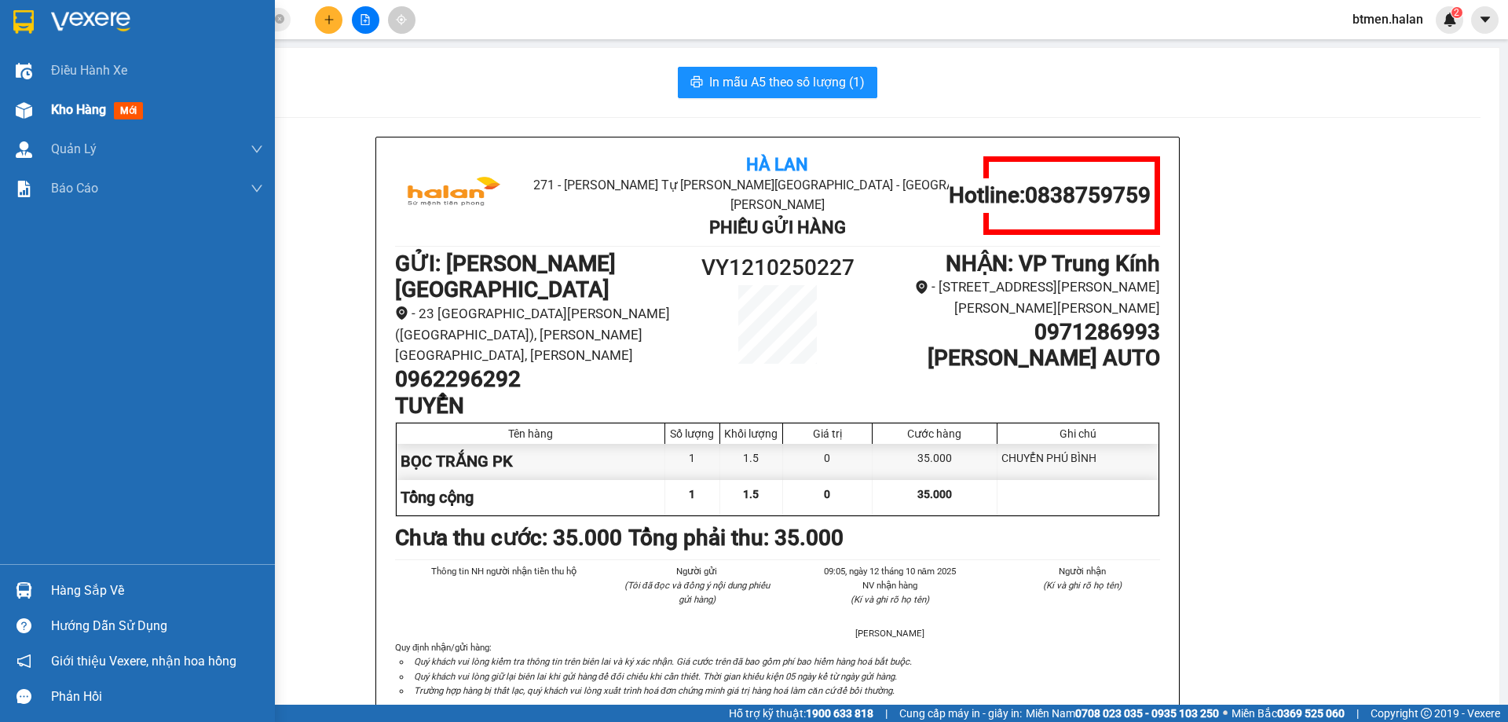
click at [21, 116] on img at bounding box center [24, 110] width 16 height 16
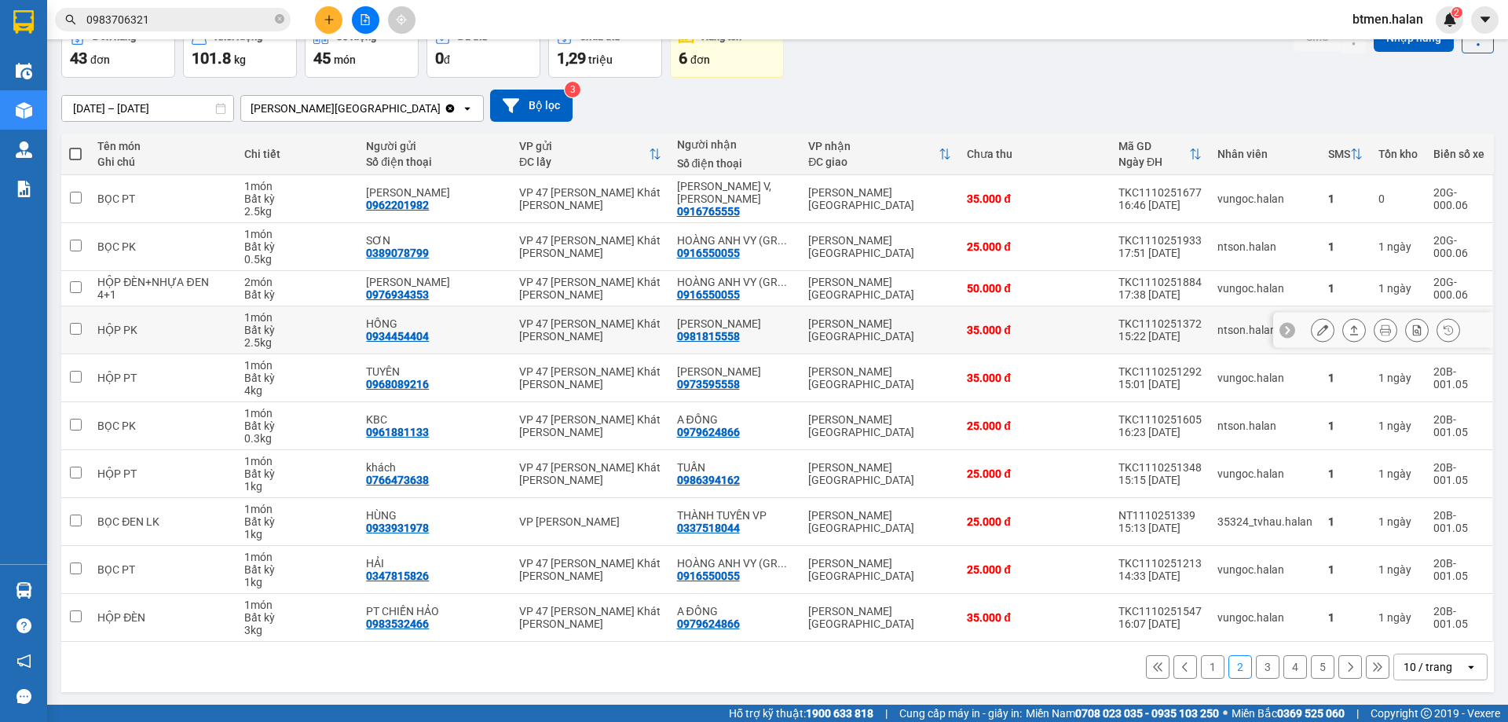
scroll to position [90, 0]
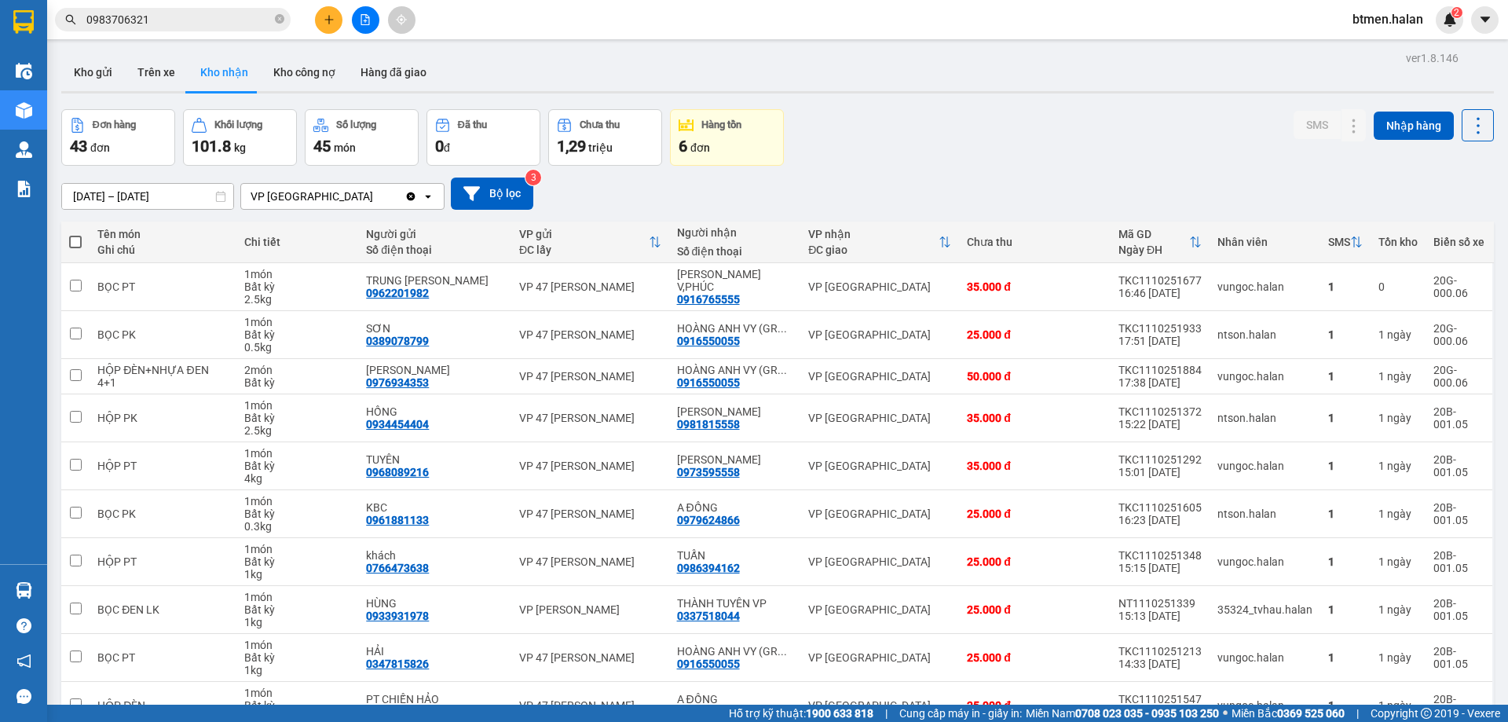
scroll to position [90, 0]
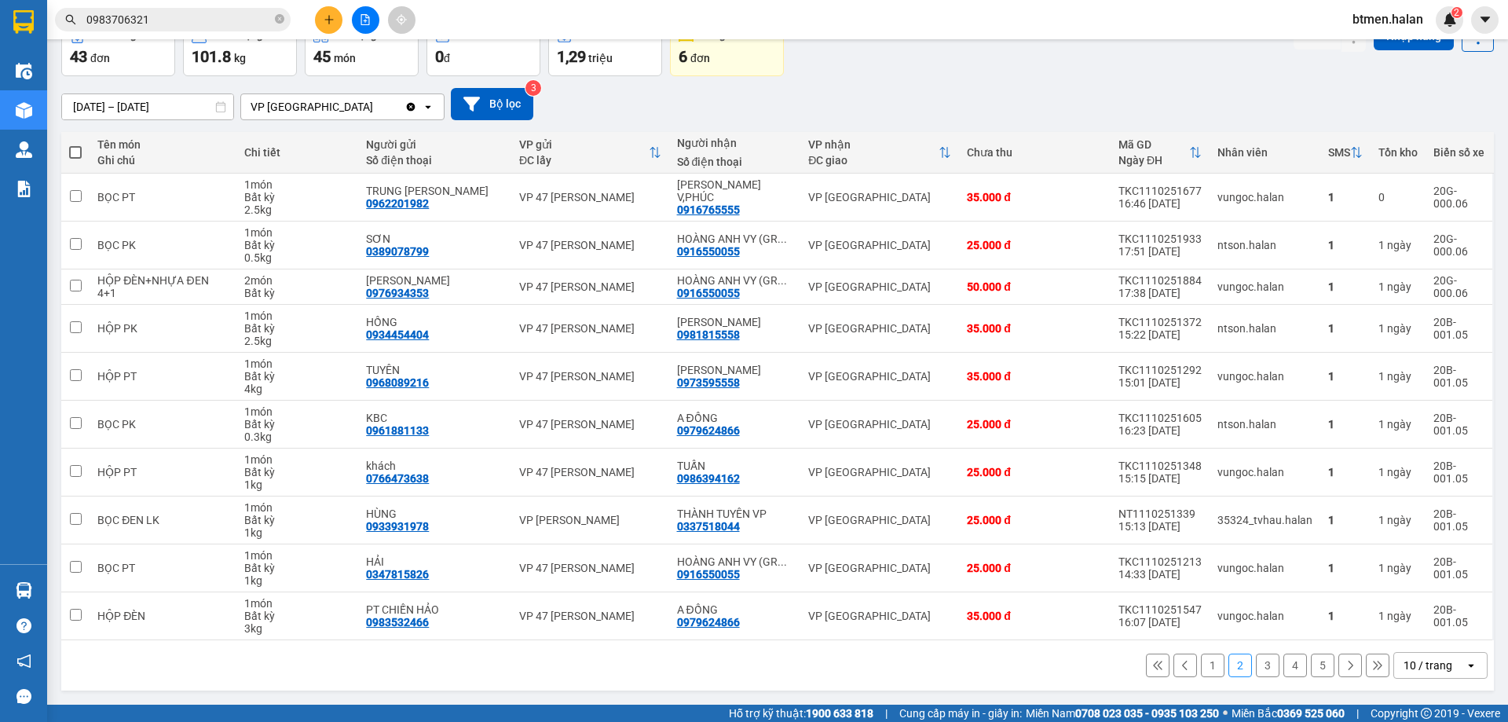
click at [1201, 660] on button "1" at bounding box center [1213, 665] width 24 height 24
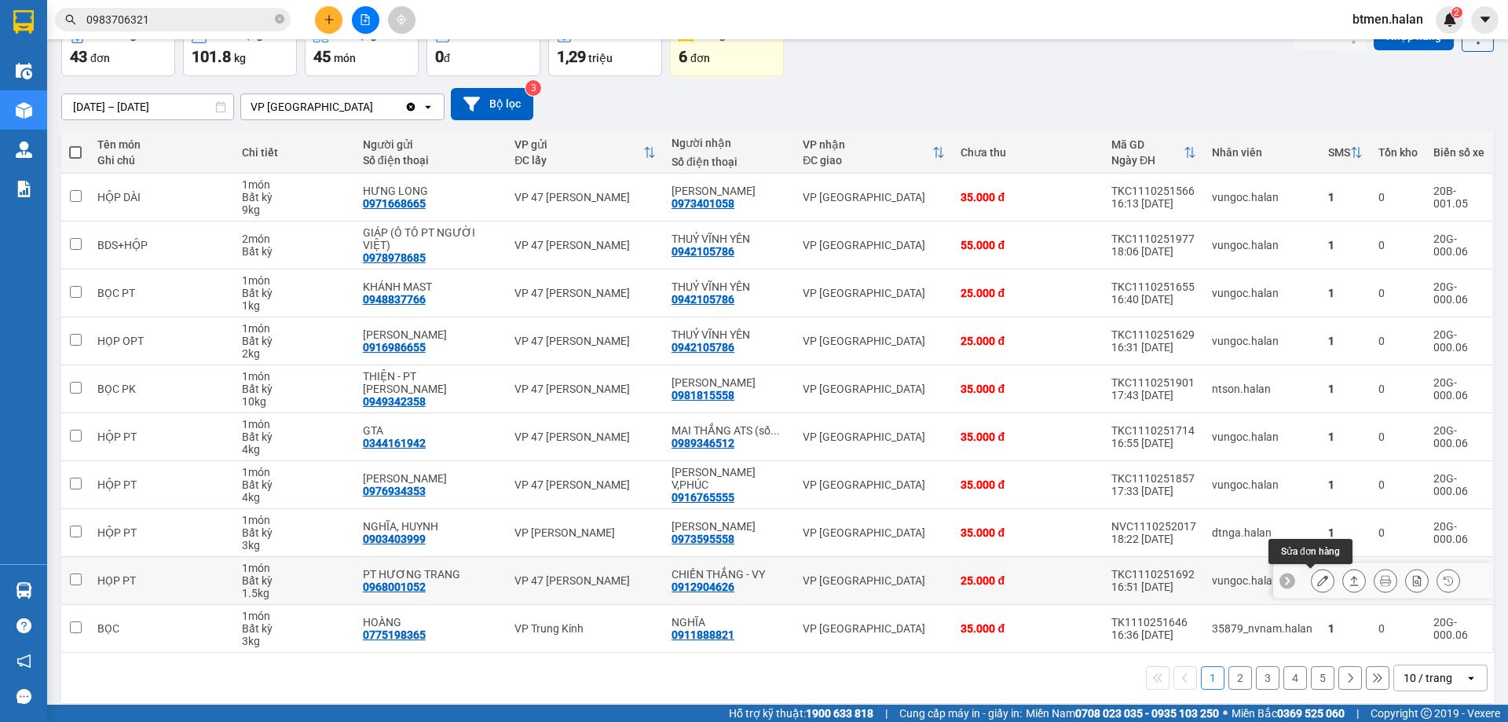
click at [1317, 580] on icon at bounding box center [1322, 580] width 11 height 11
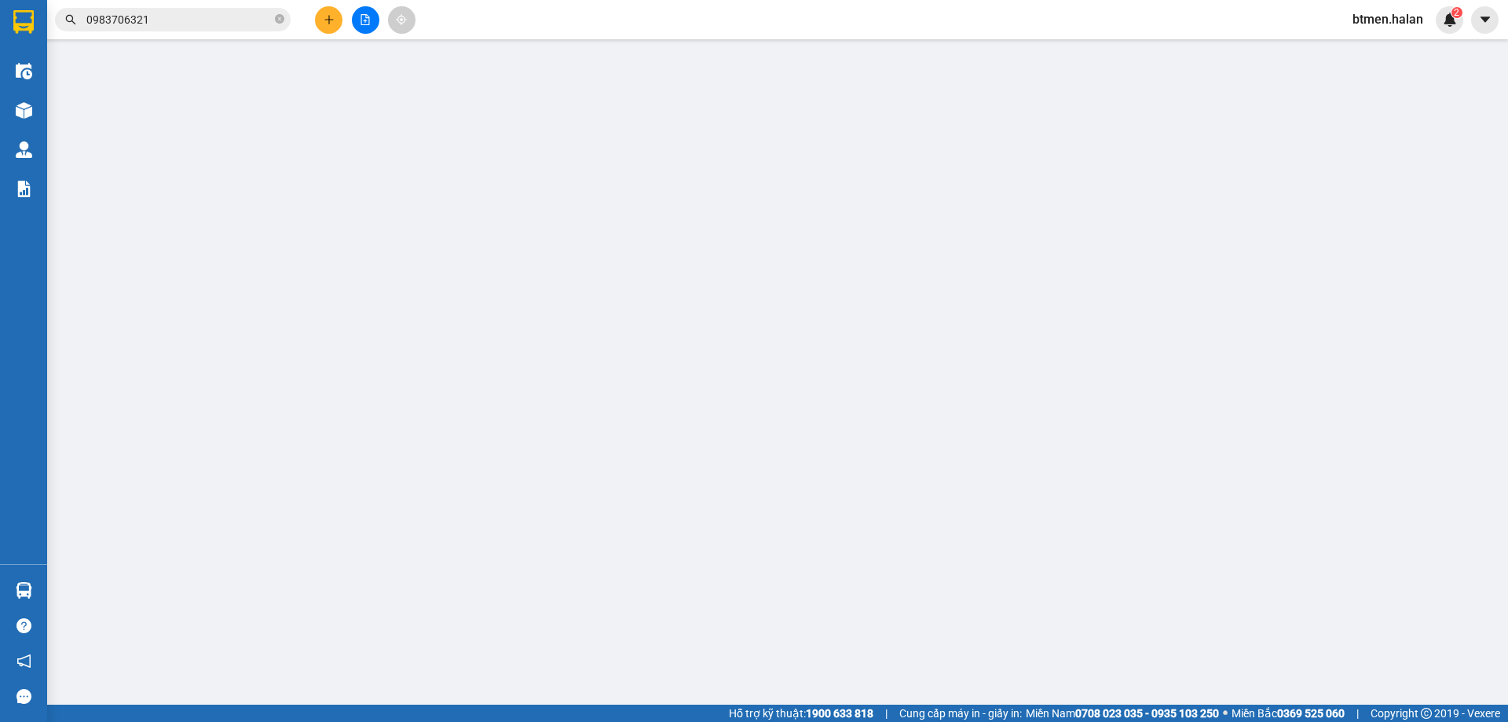
type input "0968001052"
type input "PT HƯƠNG TRANG"
type input "0912904626"
type input "CHIẾN THẮNG - VY"
type input "0"
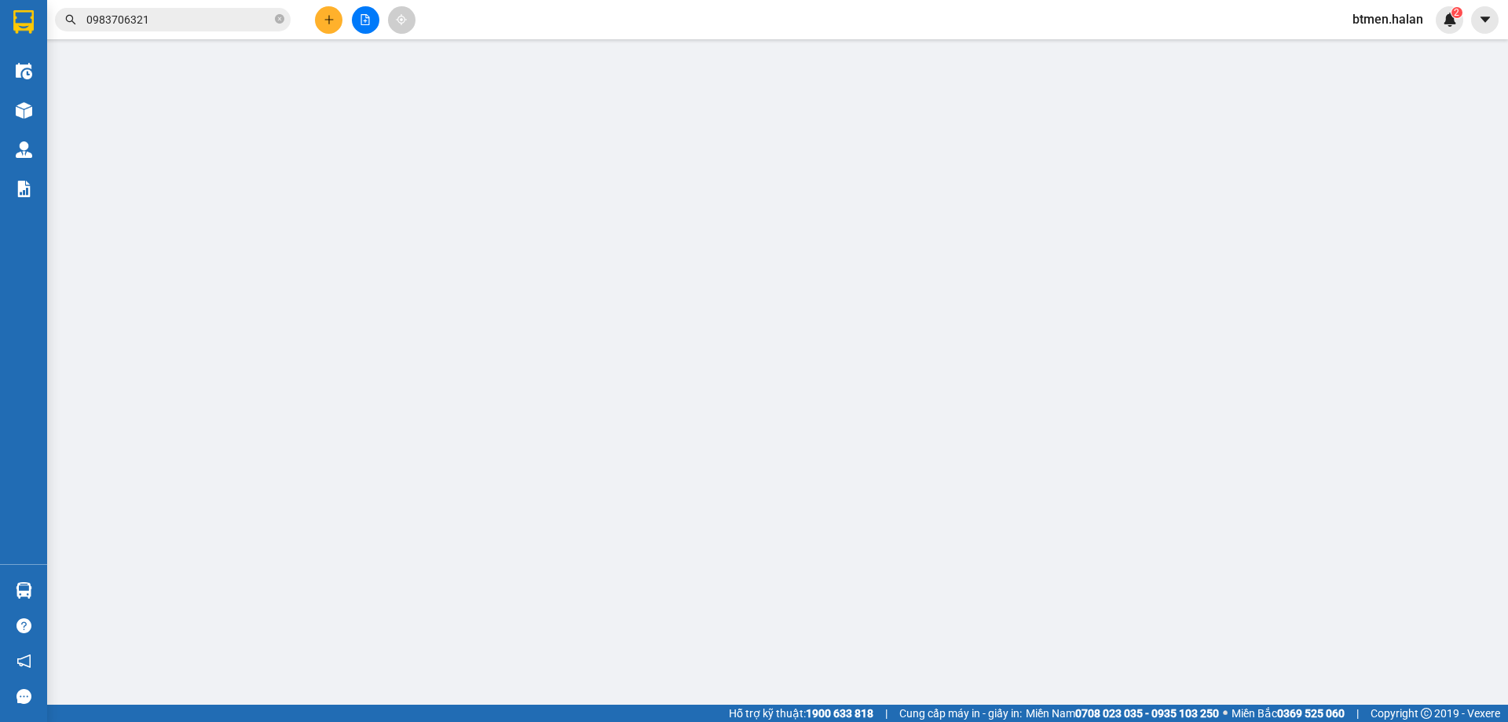
type input "25.000"
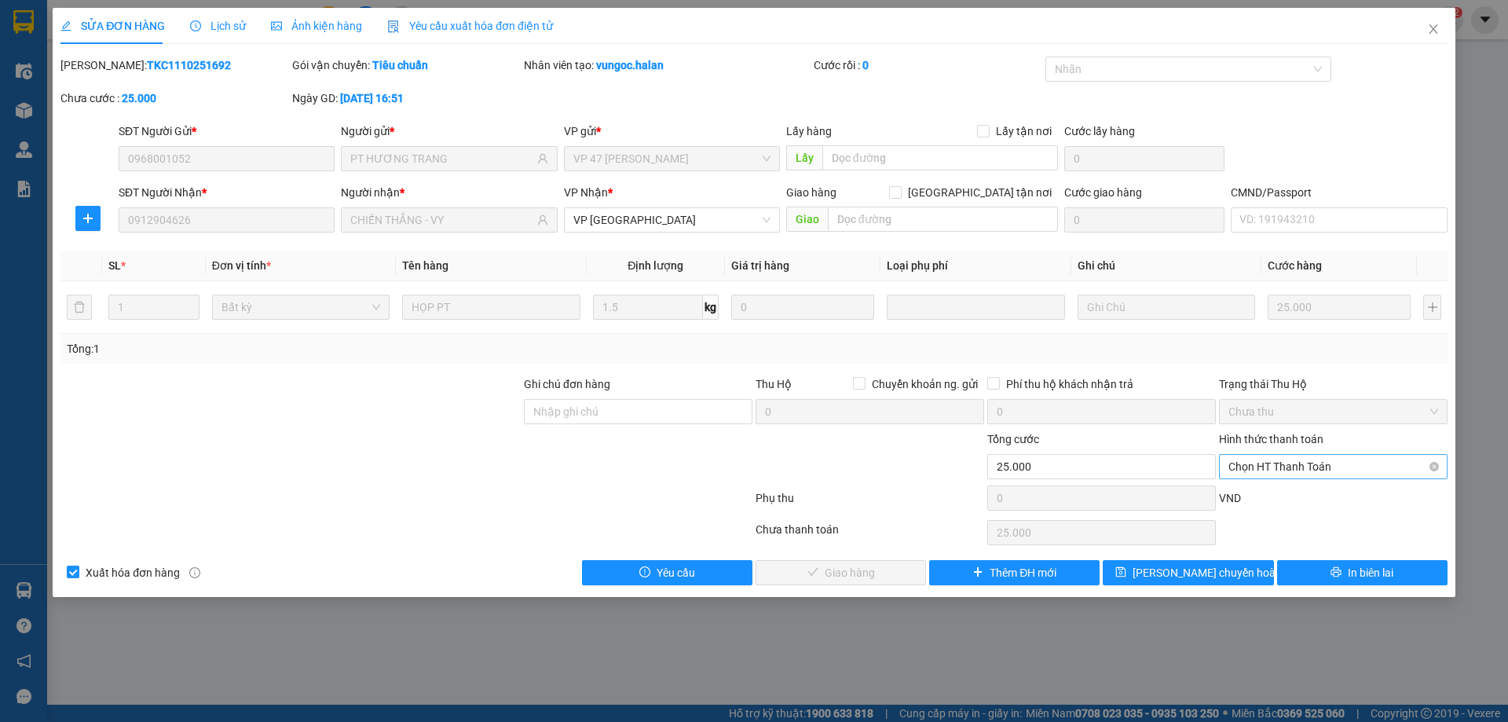
click at [1289, 470] on span "Chọn HT Thanh Toán" at bounding box center [1333, 467] width 210 height 24
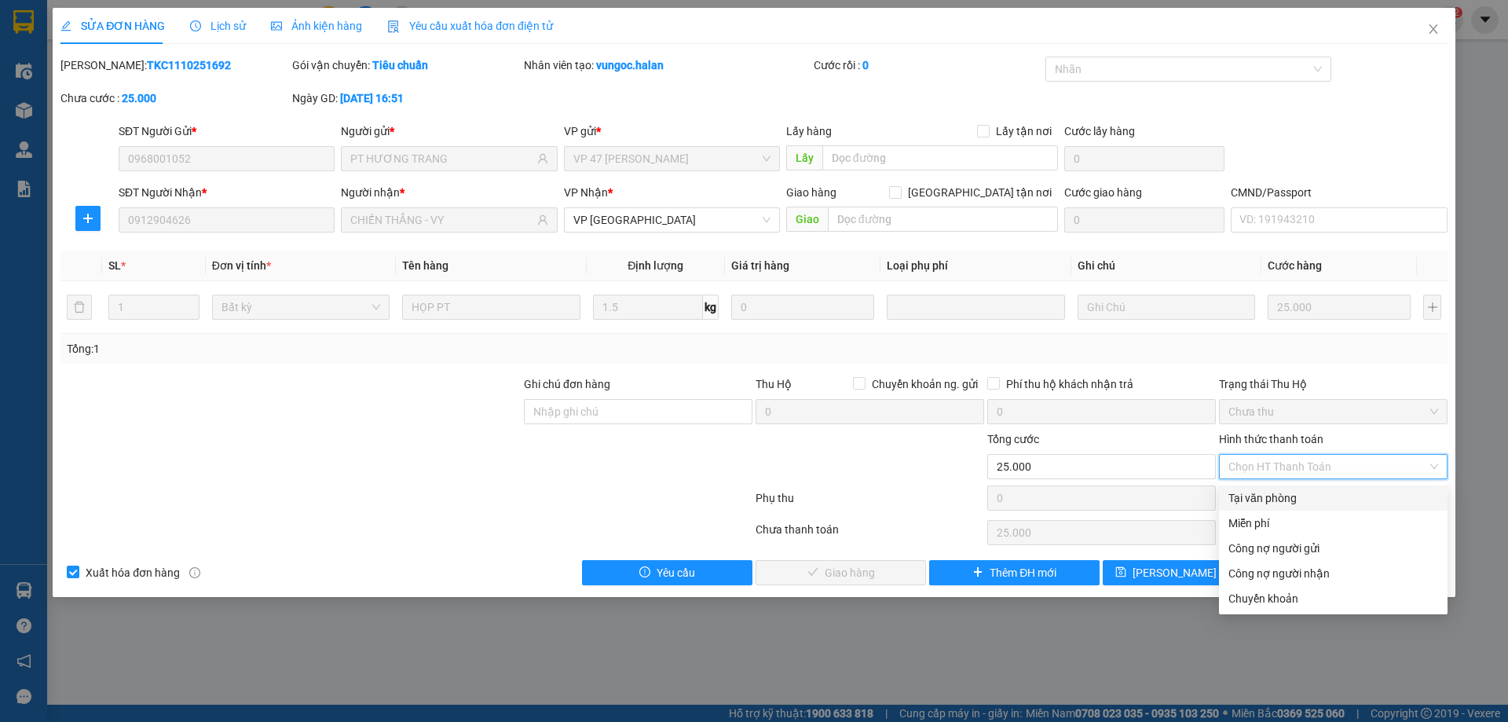
click at [1284, 504] on div "Tại văn phòng" at bounding box center [1333, 497] width 210 height 17
type input "0"
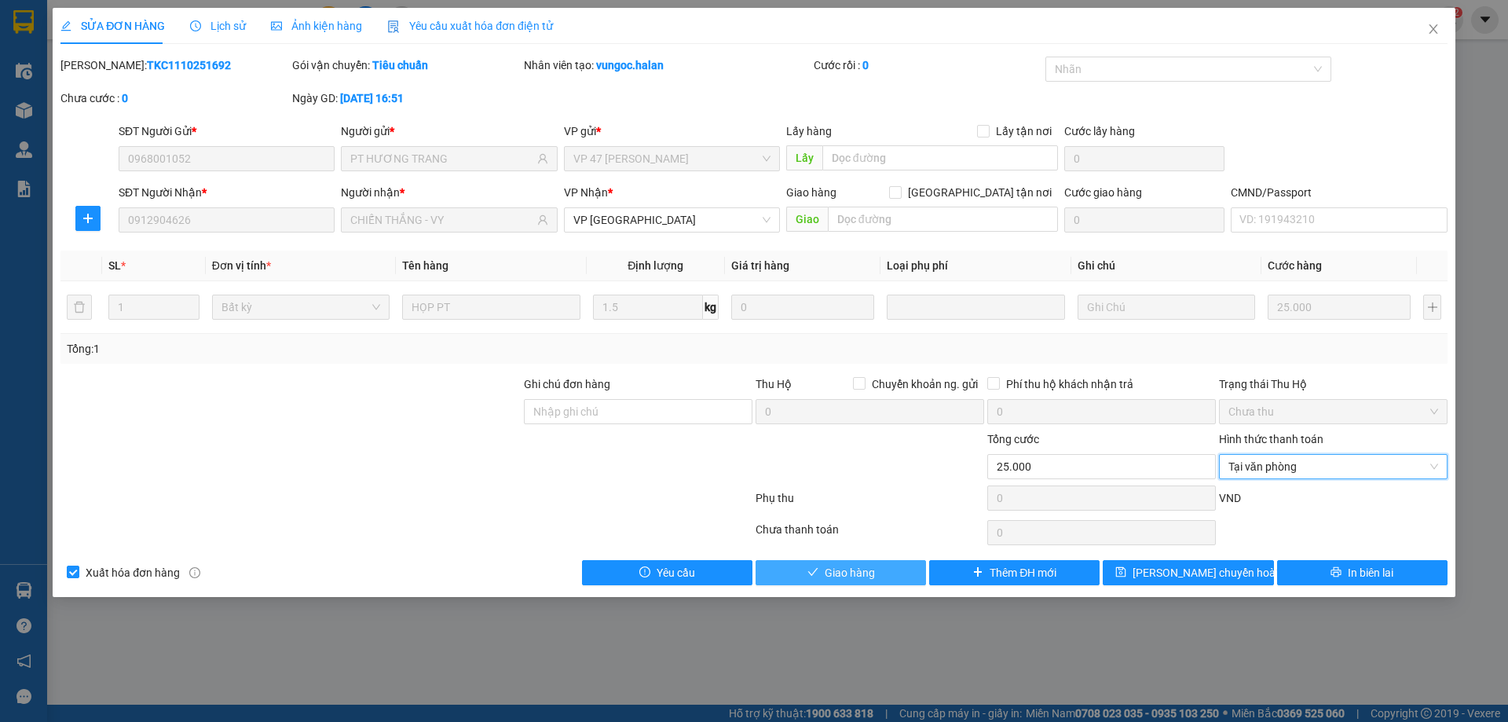
click at [865, 575] on span "Giao hàng" at bounding box center [850, 572] width 50 height 17
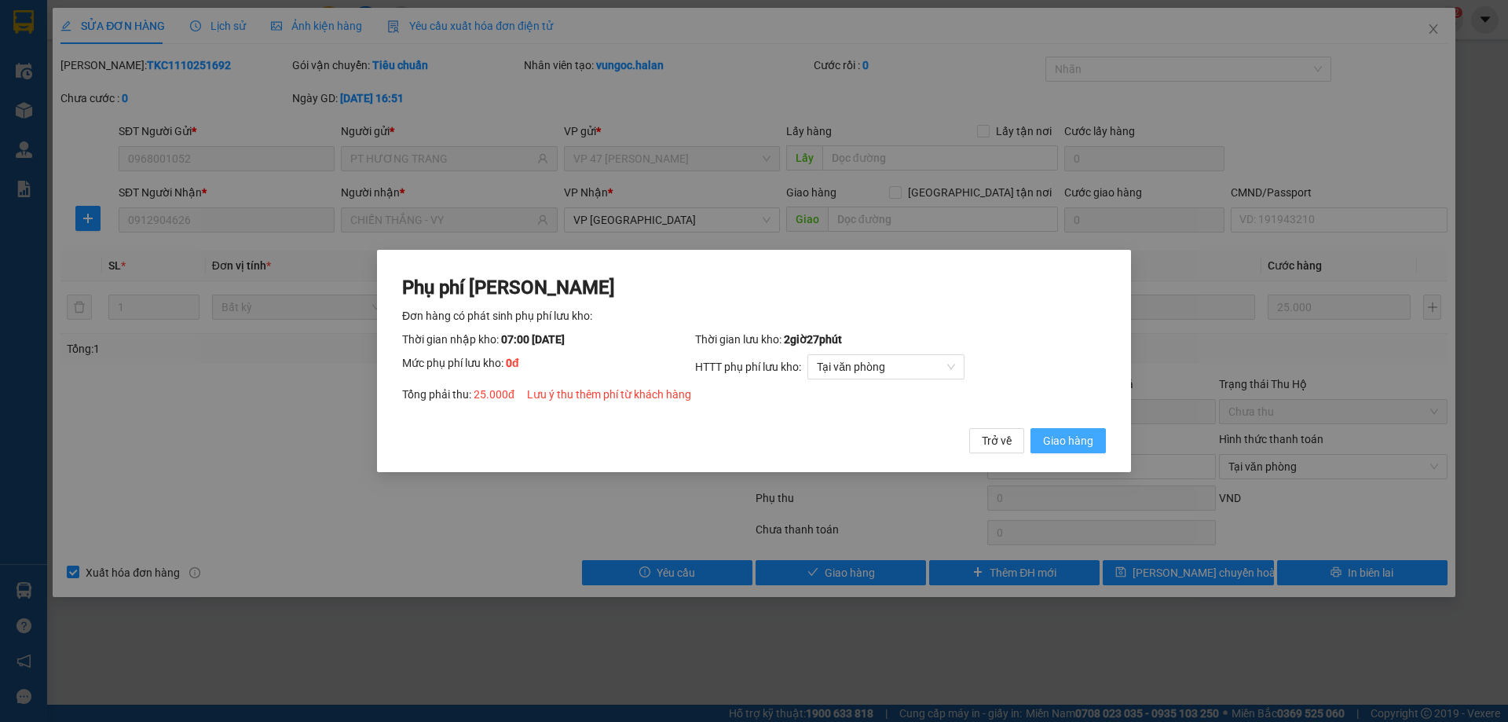
click at [1087, 452] on button "Giao hàng" at bounding box center [1067, 440] width 75 height 25
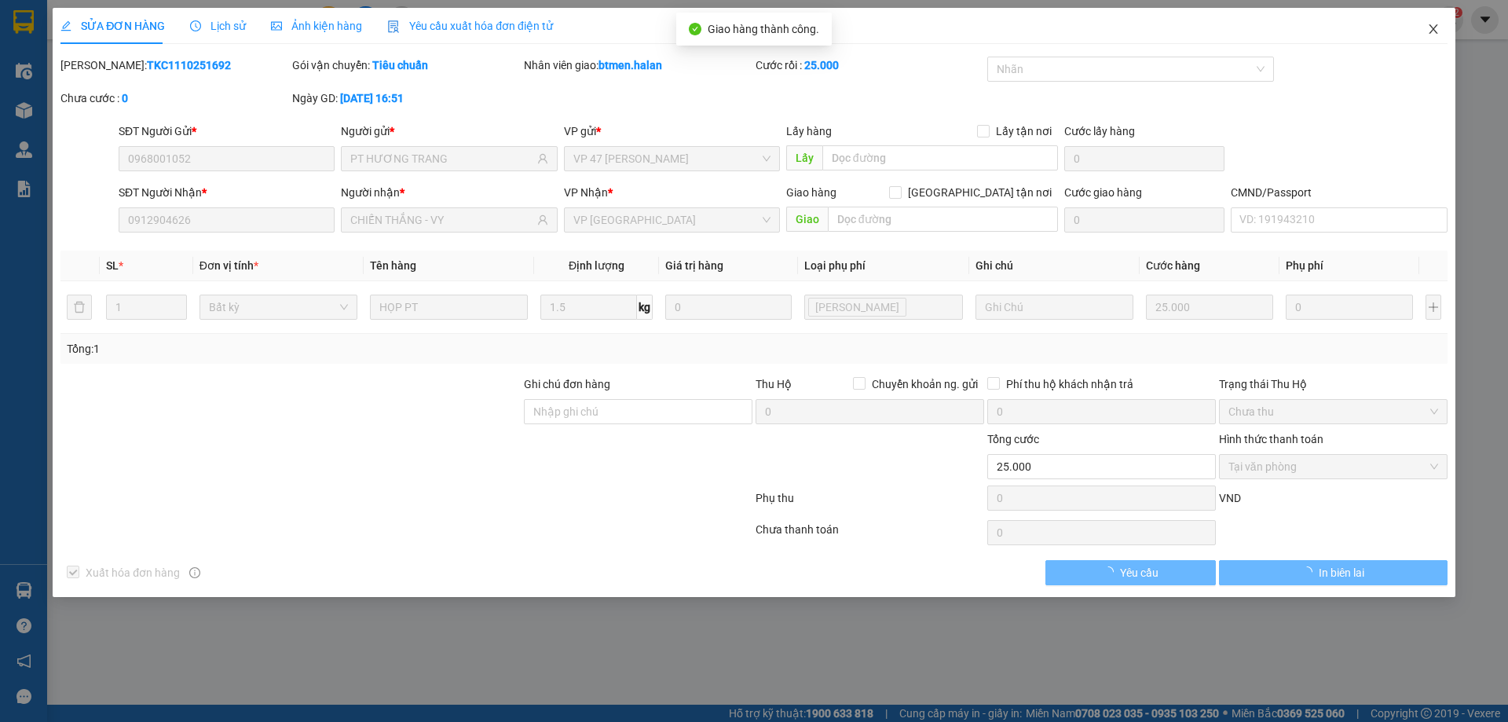
click at [1427, 29] on icon "close" at bounding box center [1433, 29] width 13 height 13
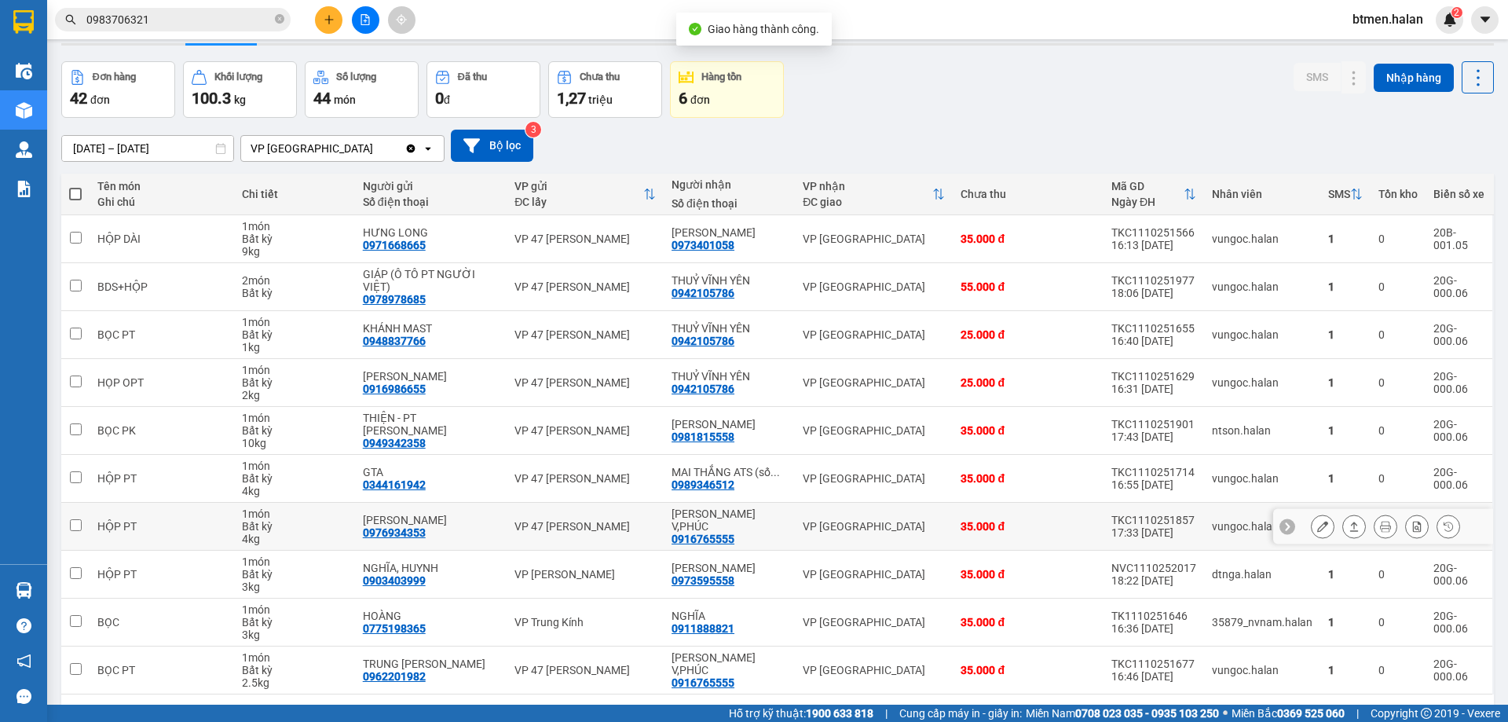
scroll to position [102, 0]
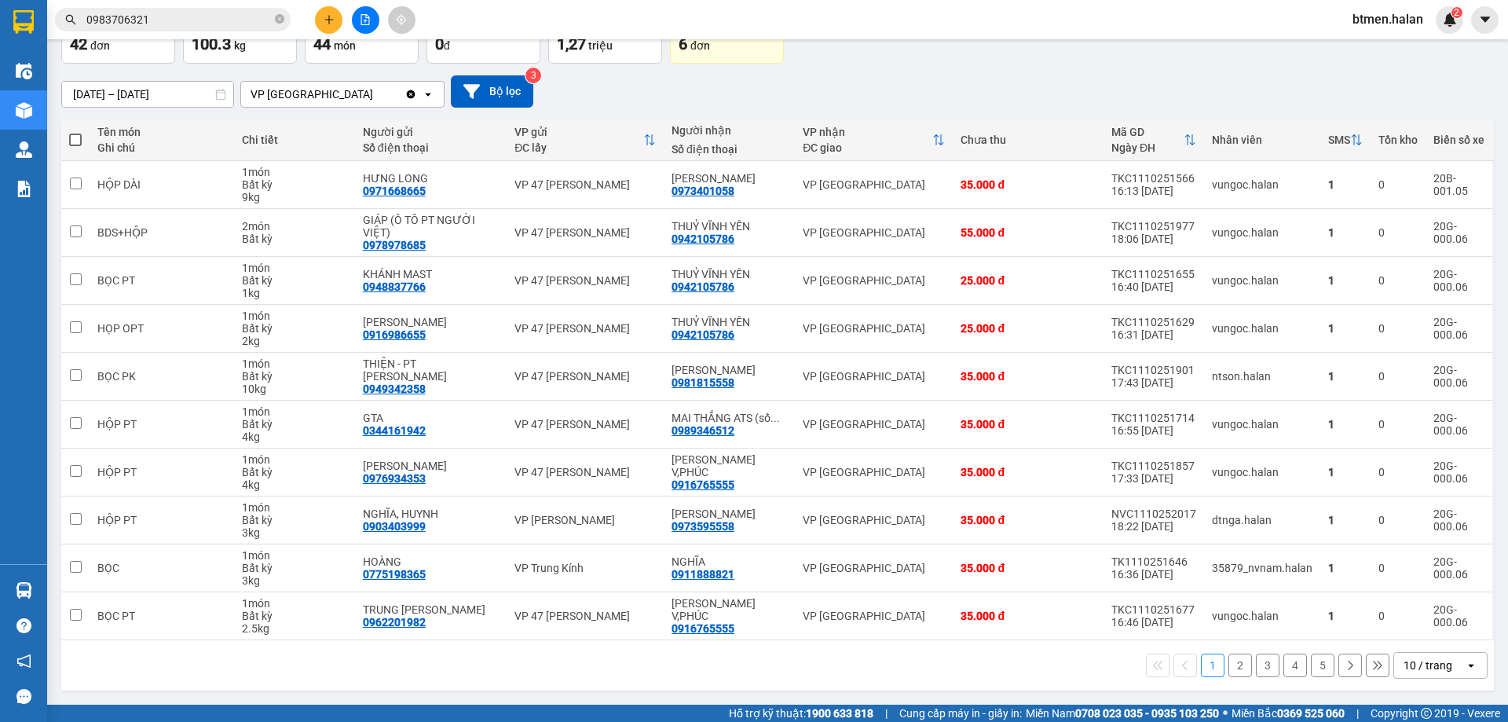
click at [1244, 64] on div "14/08/2025 – 12/10/2025 Press the down arrow key to interact with the calendar …" at bounding box center [777, 92] width 1432 height 56
click at [1233, 660] on button "2" at bounding box center [1240, 665] width 24 height 24
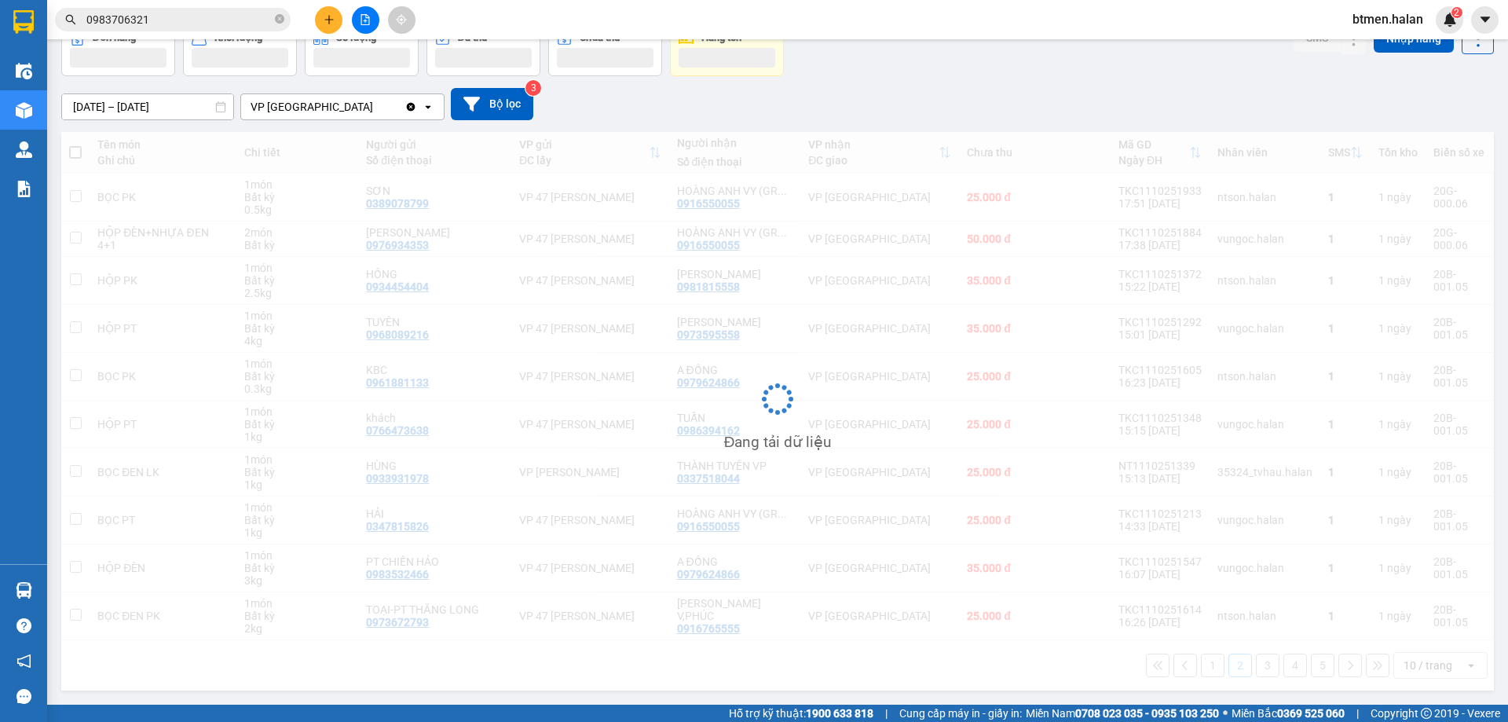
scroll to position [90, 0]
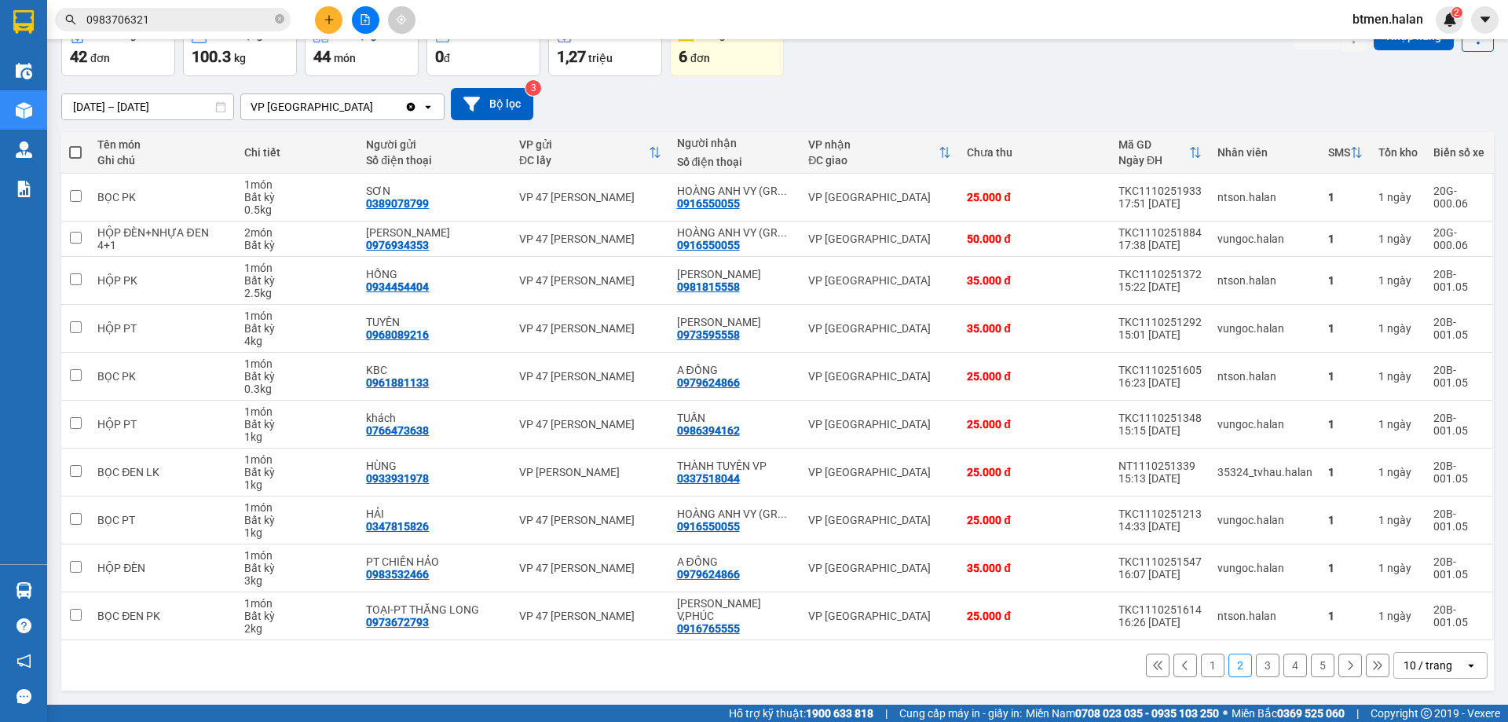
click at [1256, 668] on button "3" at bounding box center [1268, 665] width 24 height 24
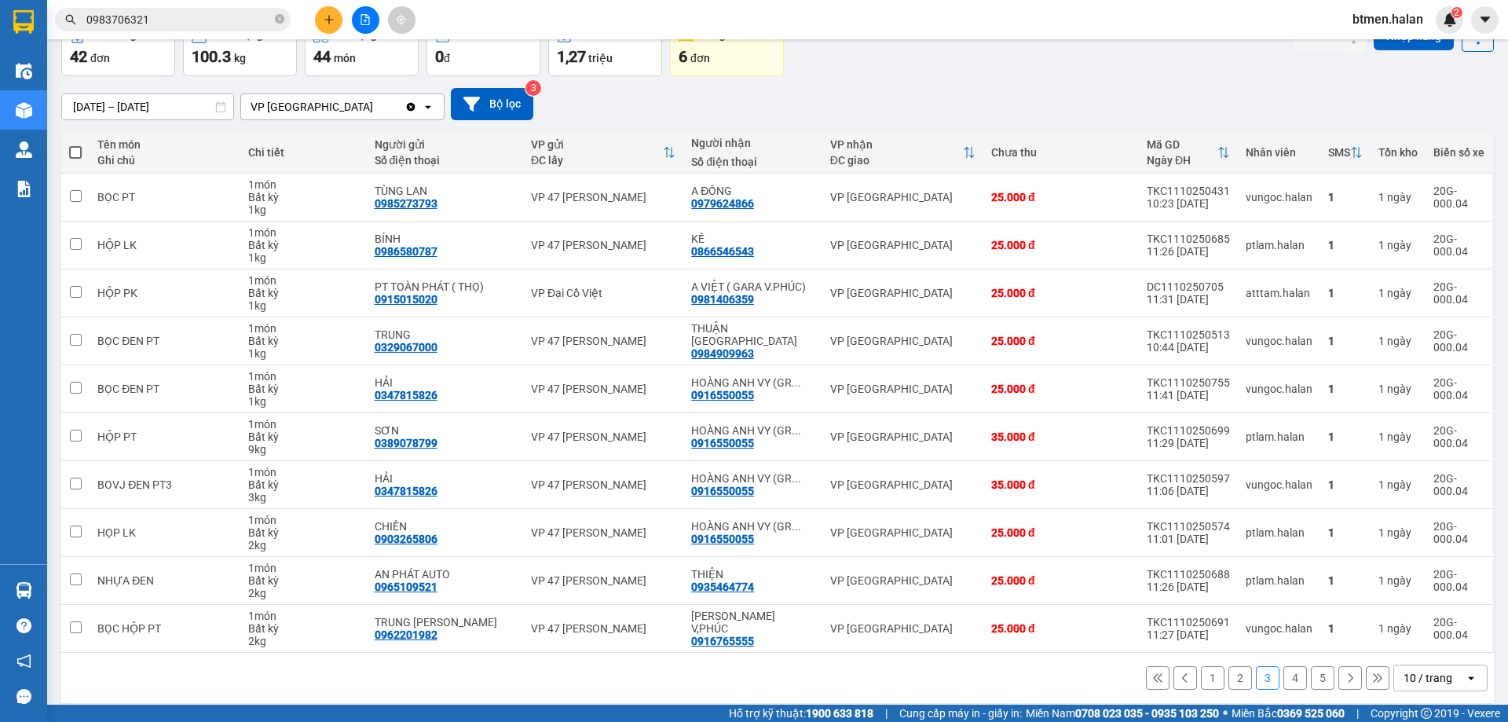
click at [1283, 675] on button "4" at bounding box center [1295, 678] width 24 height 24
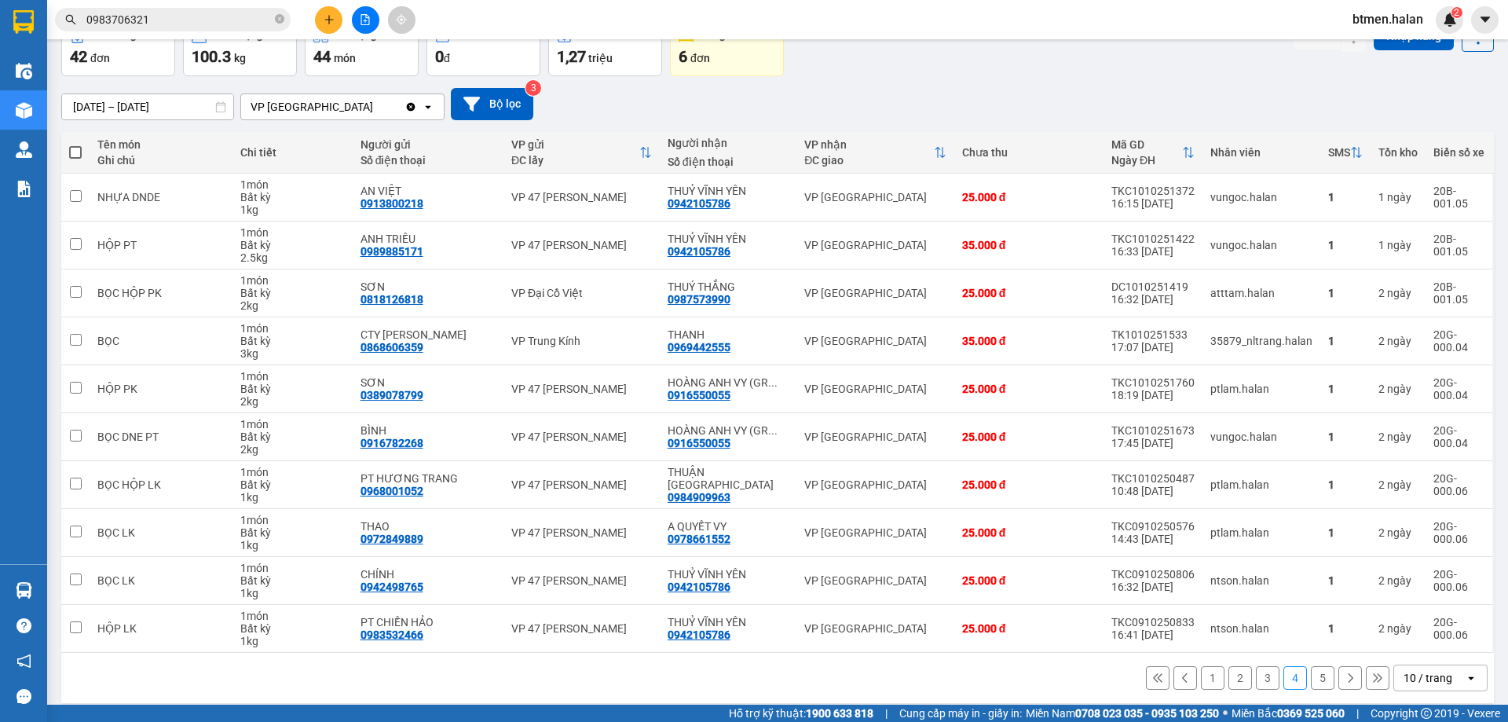
click at [1311, 679] on button "5" at bounding box center [1323, 678] width 24 height 24
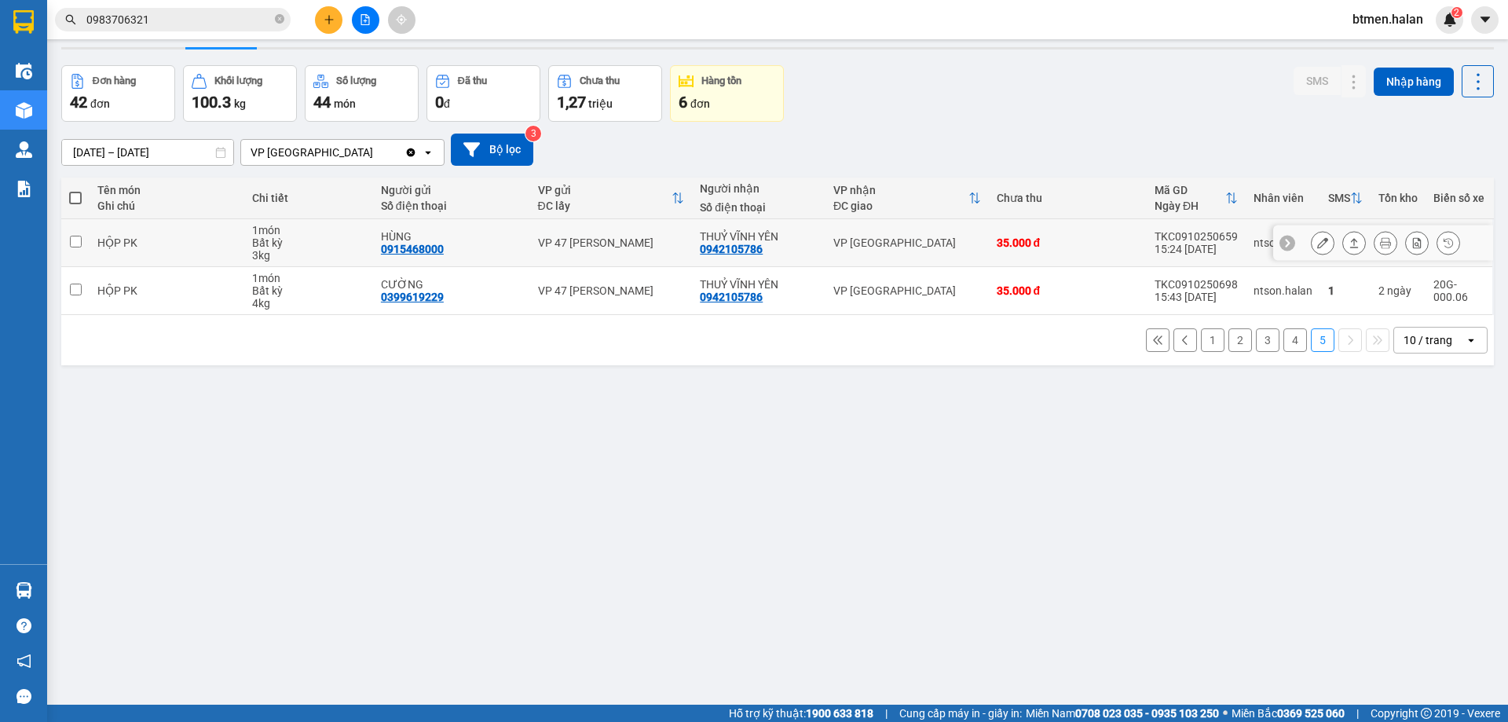
scroll to position [0, 0]
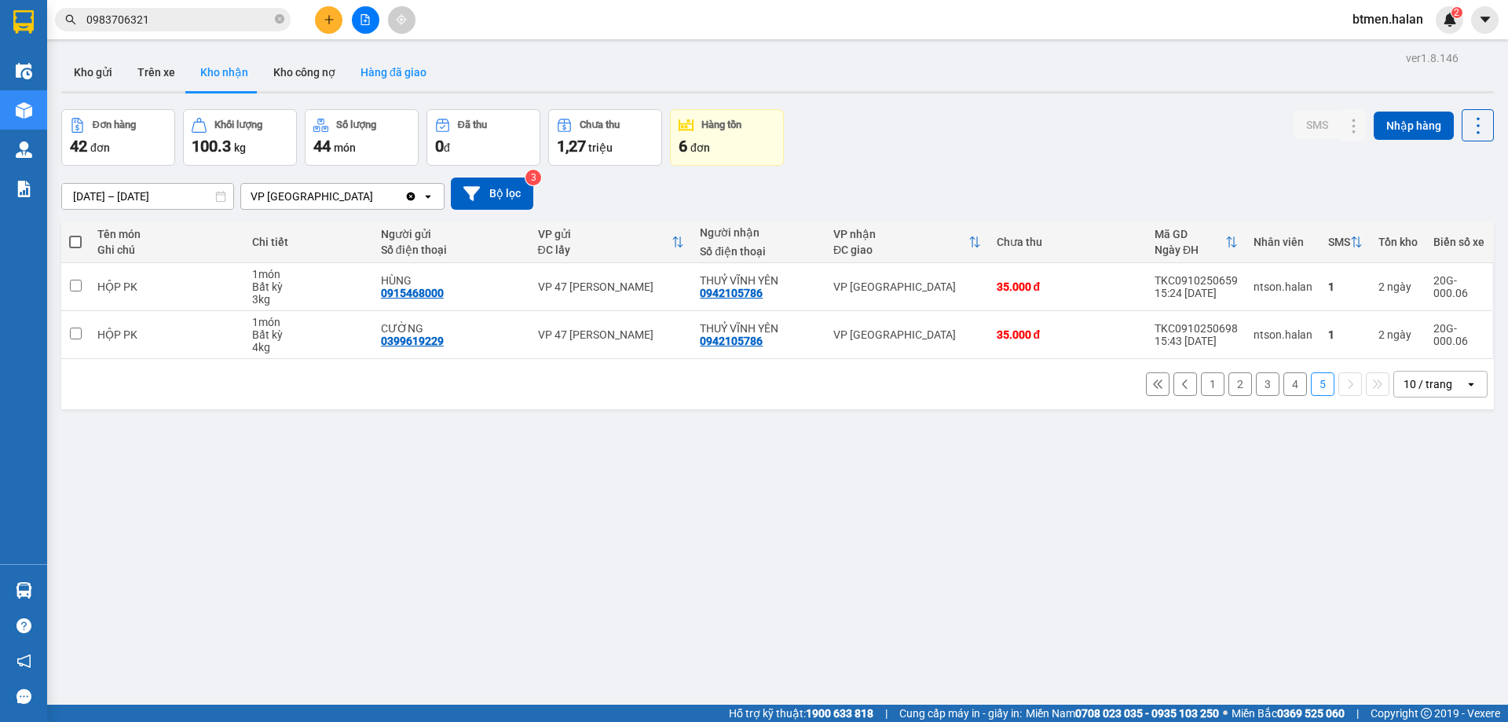
click at [375, 68] on button "Hàng đã giao" at bounding box center [393, 72] width 91 height 38
click at [1201, 385] on button "1" at bounding box center [1213, 384] width 24 height 24
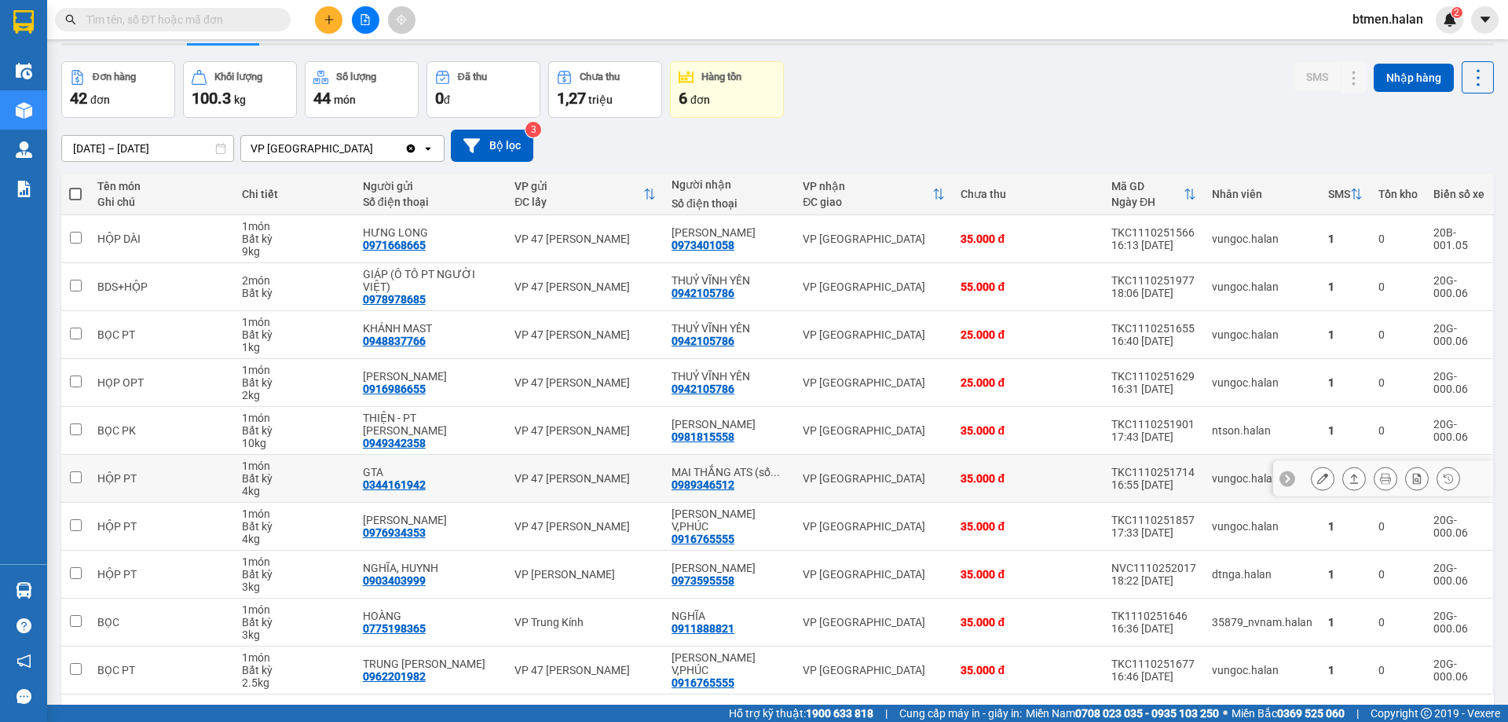
scroll to position [102, 0]
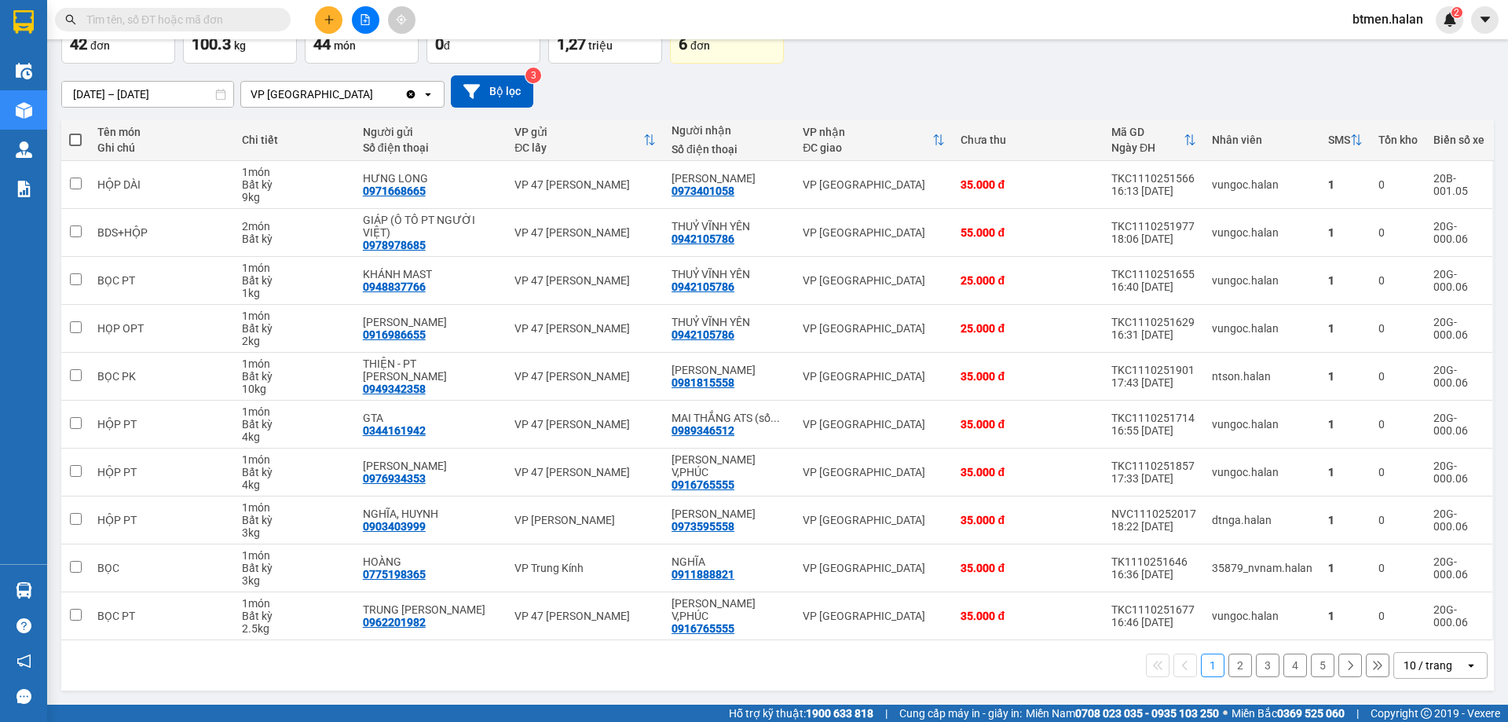
drag, startPoint x: 1228, startPoint y: 662, endPoint x: 1189, endPoint y: 616, distance: 60.1
click at [1228, 662] on button "2" at bounding box center [1240, 665] width 24 height 24
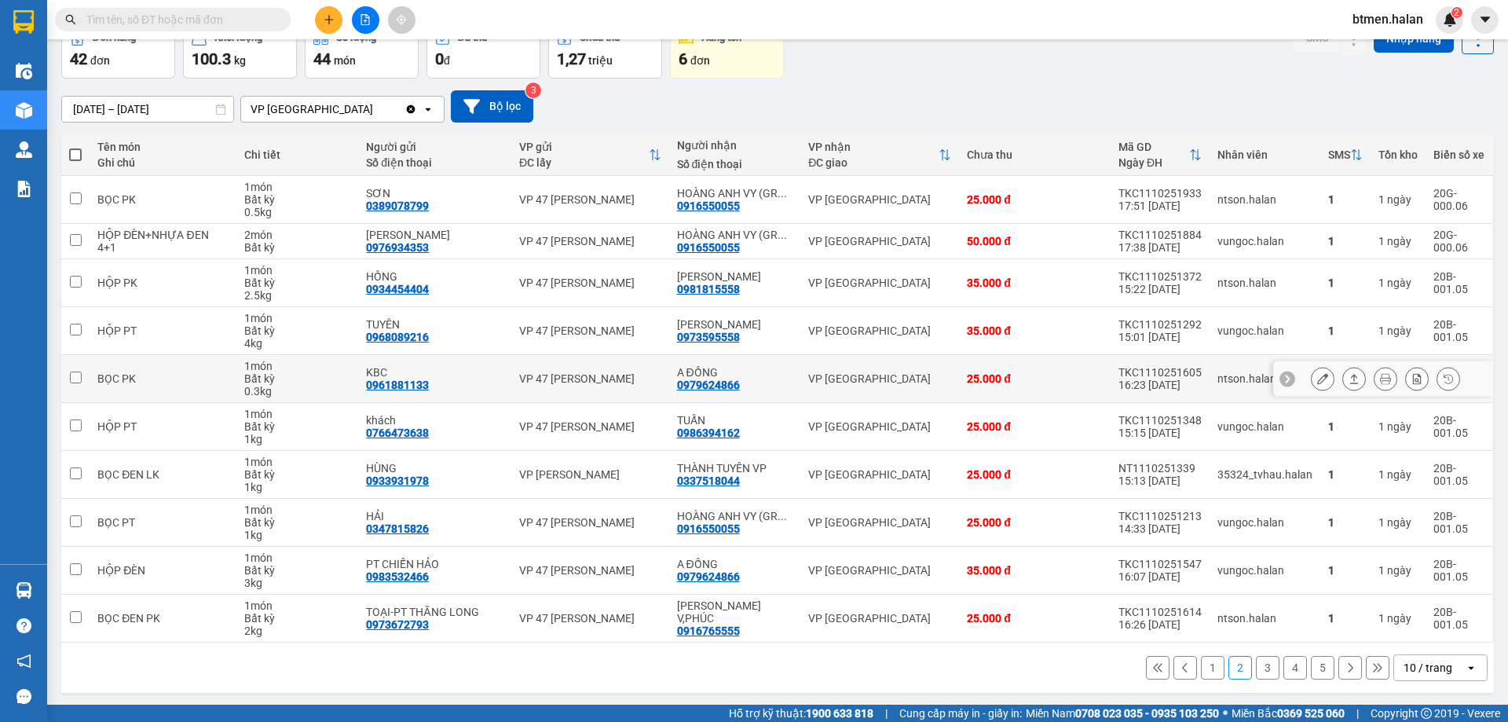
scroll to position [90, 0]
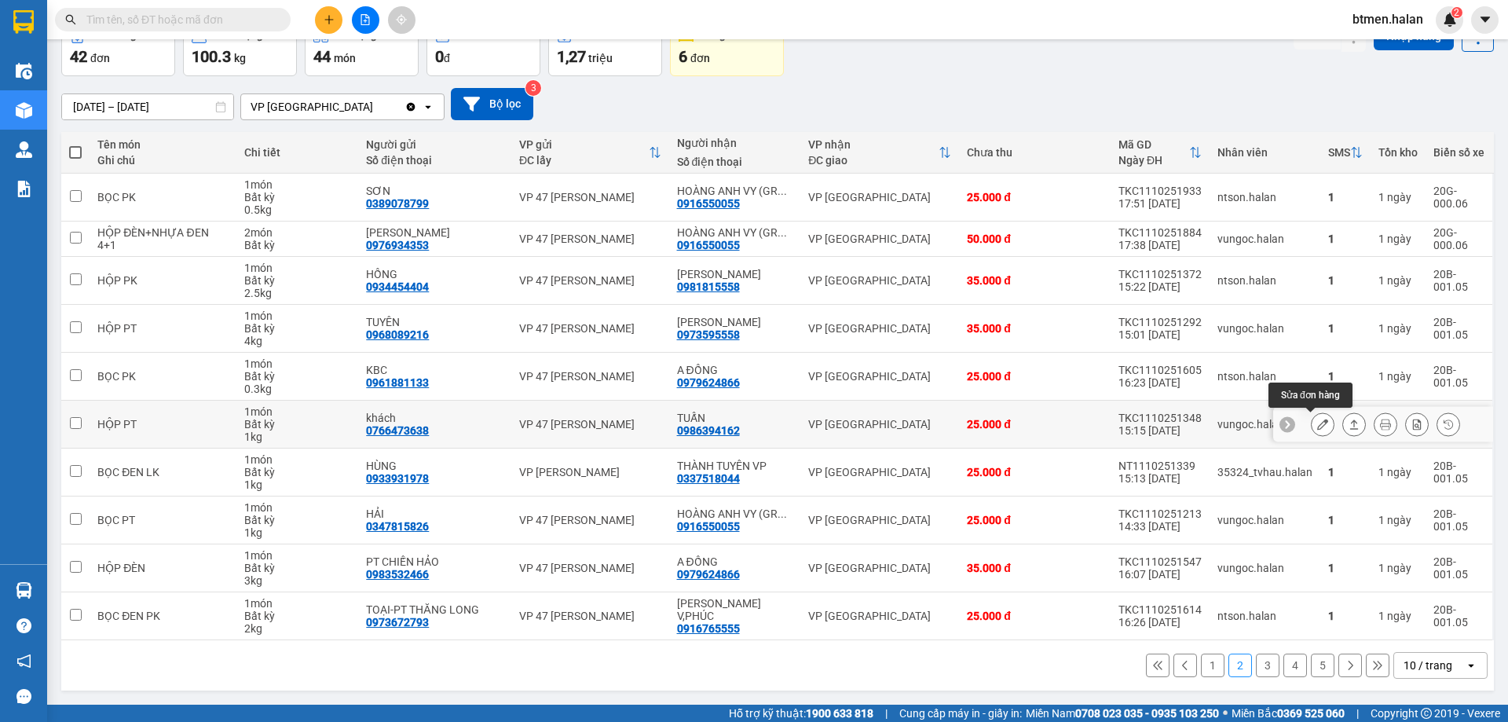
click at [1317, 421] on icon at bounding box center [1322, 424] width 11 height 11
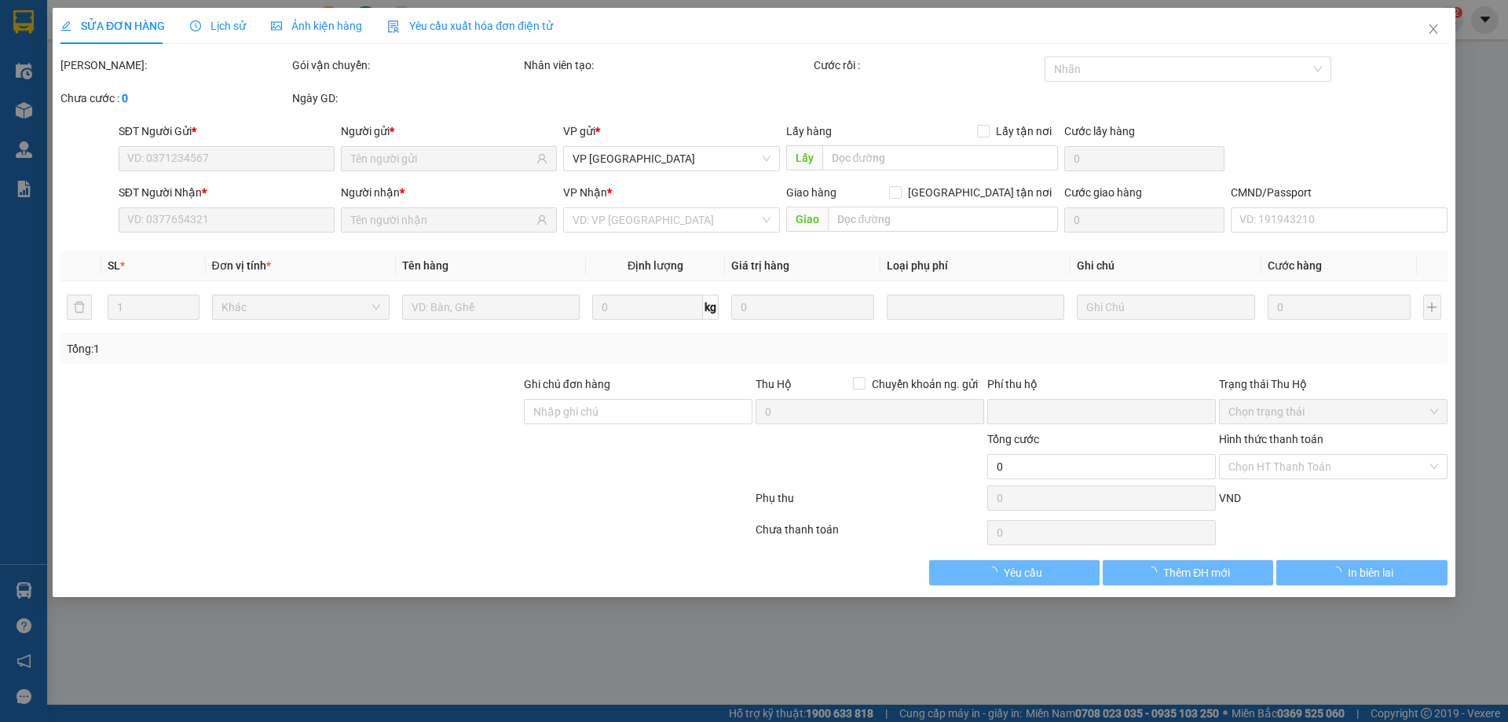
type input "0766473638"
type input "khách"
type input "0986394162"
type input "TUẤN"
type input "0"
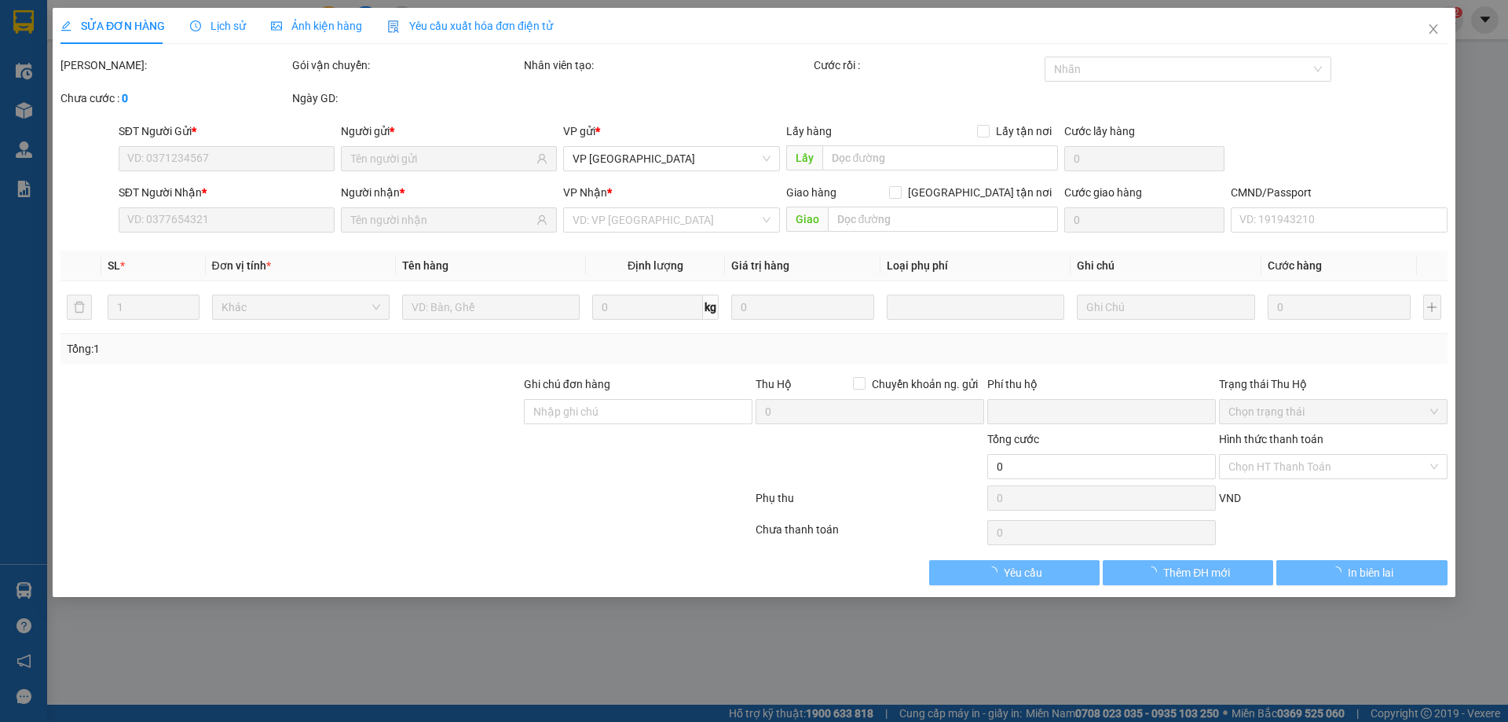
type input "25.000"
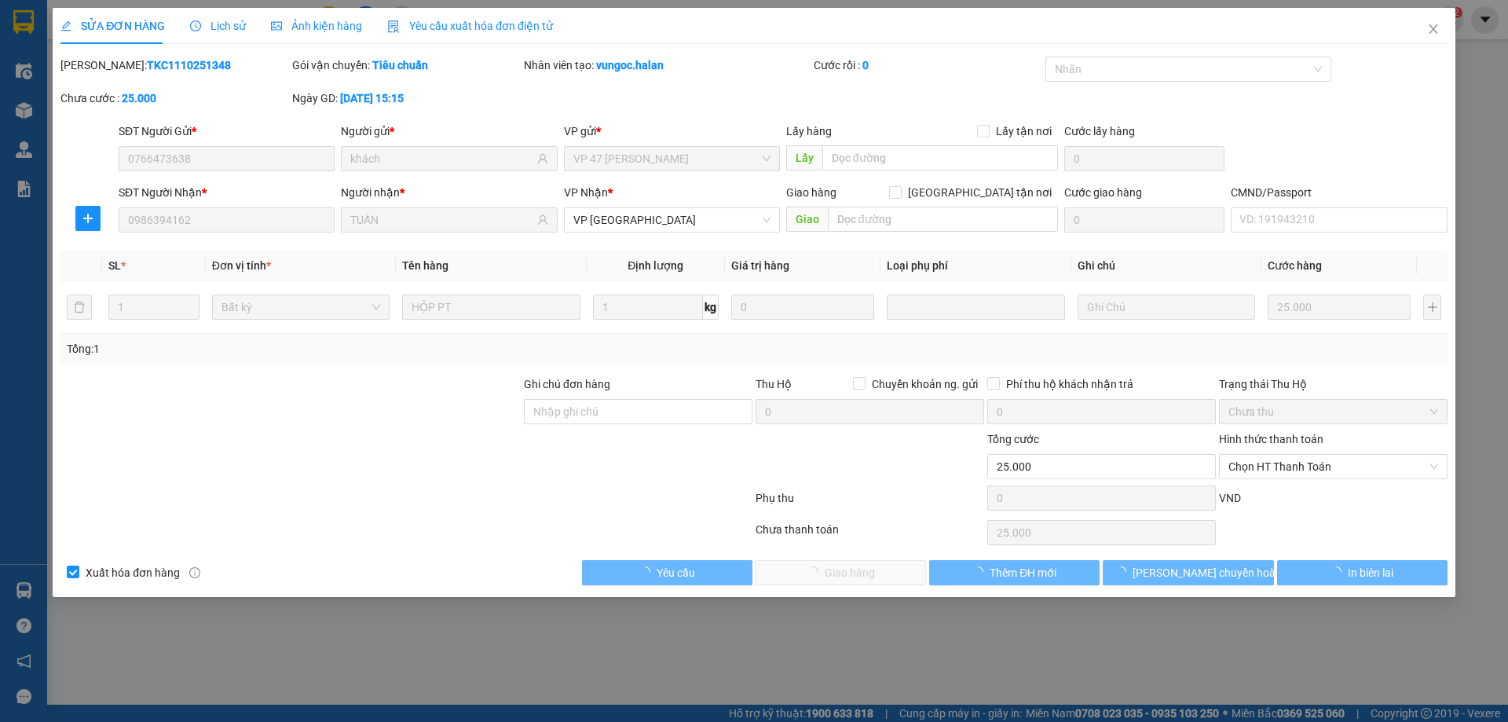
click at [1293, 459] on span "Chọn HT Thanh Toán" at bounding box center [1333, 467] width 210 height 24
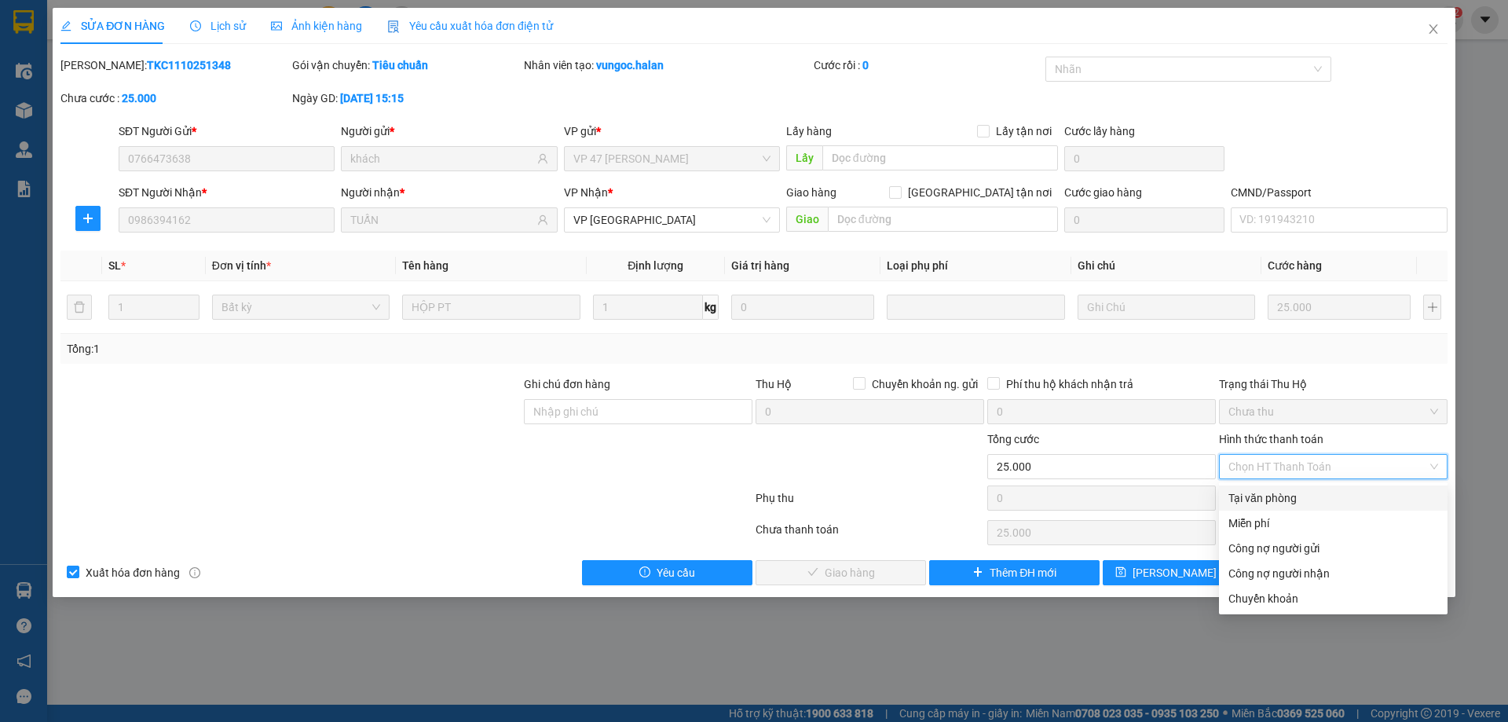
drag, startPoint x: 1260, startPoint y: 503, endPoint x: 1072, endPoint y: 518, distance: 189.1
click at [1260, 502] on div "Tại văn phòng" at bounding box center [1333, 497] width 210 height 17
type input "0"
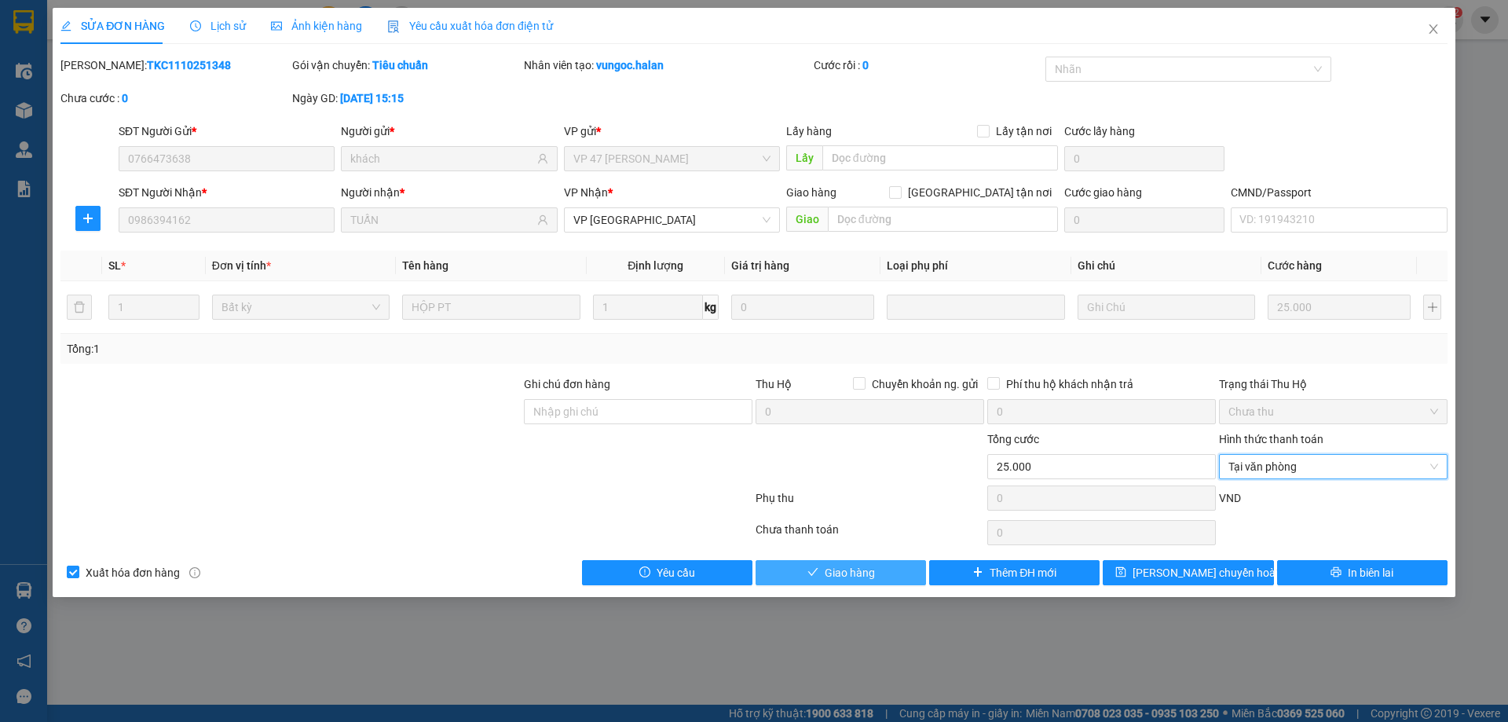
click at [864, 566] on span "Giao hàng" at bounding box center [850, 572] width 50 height 17
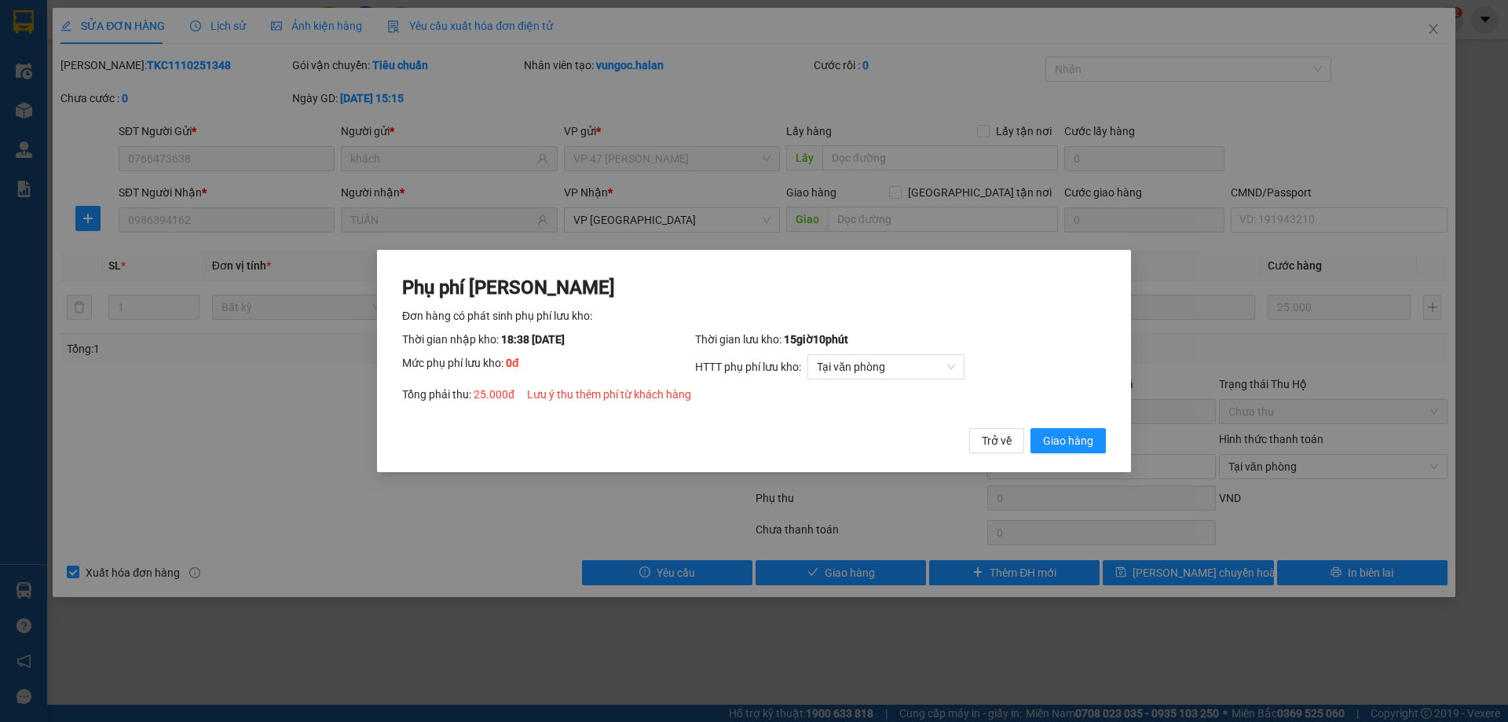
click at [1076, 455] on div "Phụ phí [PERSON_NAME] hàng có phát sinh phụ phí lưu kho: Thời gian nhập kho: 18…" at bounding box center [754, 361] width 754 height 223
click at [1082, 445] on span "Giao hàng" at bounding box center [1068, 440] width 50 height 17
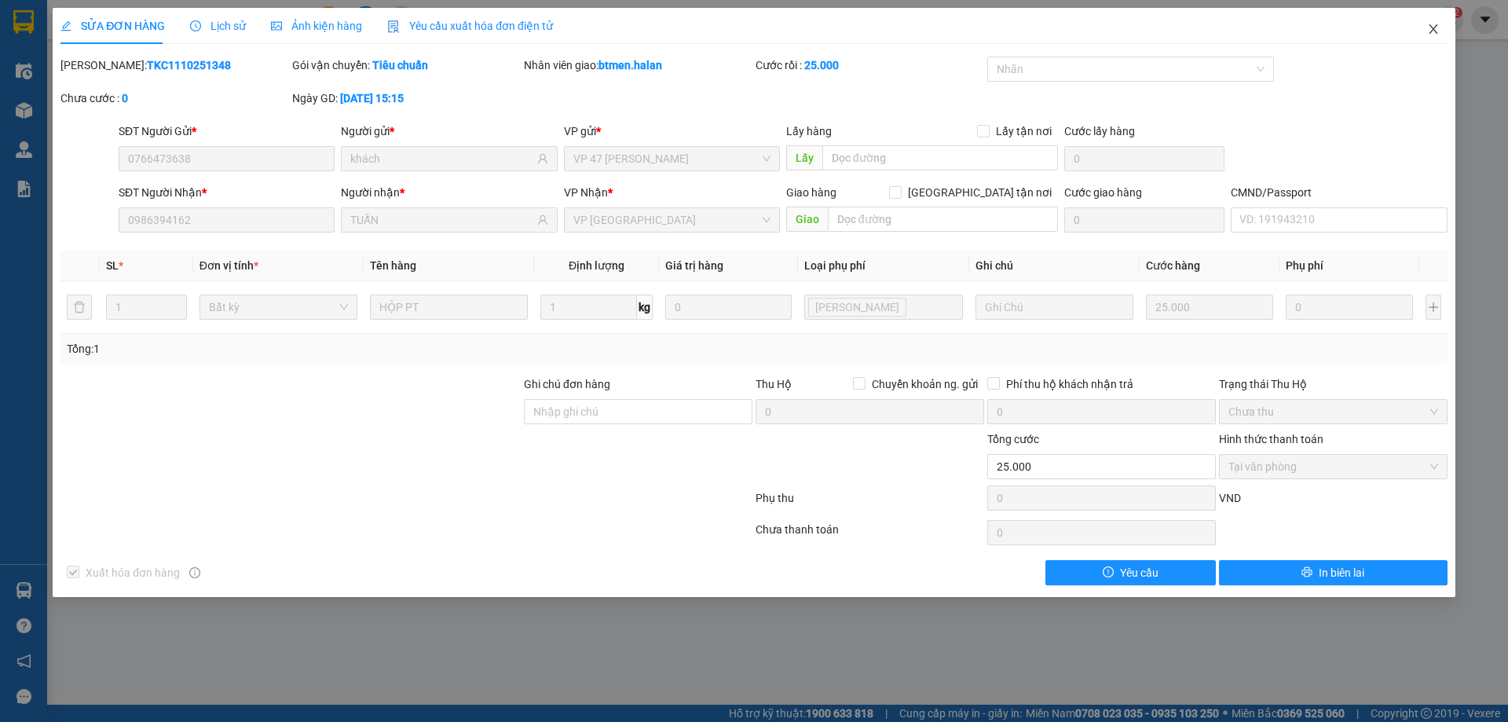
drag, startPoint x: 1434, startPoint y: 30, endPoint x: 1300, endPoint y: 3, distance: 136.9
click at [1432, 30] on icon "close" at bounding box center [1433, 29] width 13 height 13
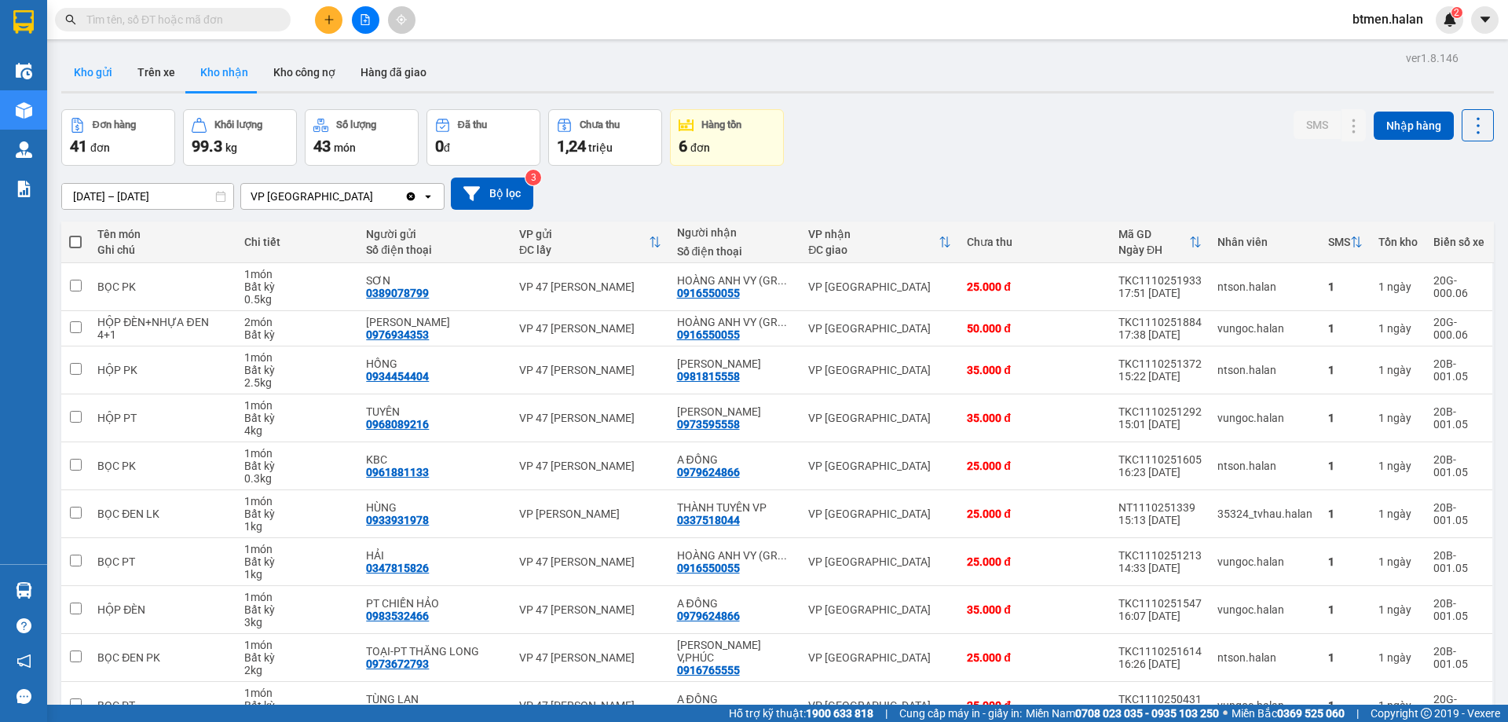
click at [97, 58] on button "Kho gửi" at bounding box center [93, 72] width 64 height 38
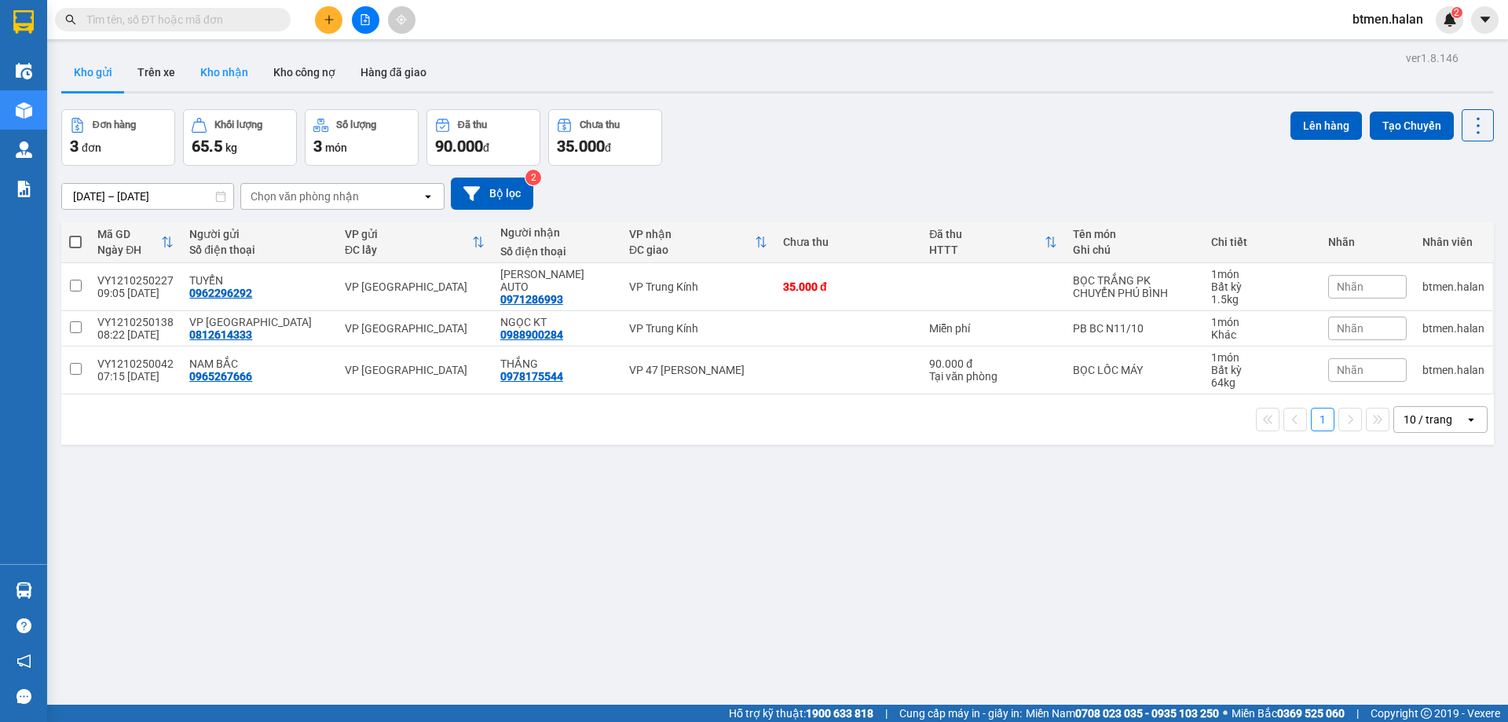
click at [201, 69] on button "Kho nhận" at bounding box center [224, 72] width 73 height 38
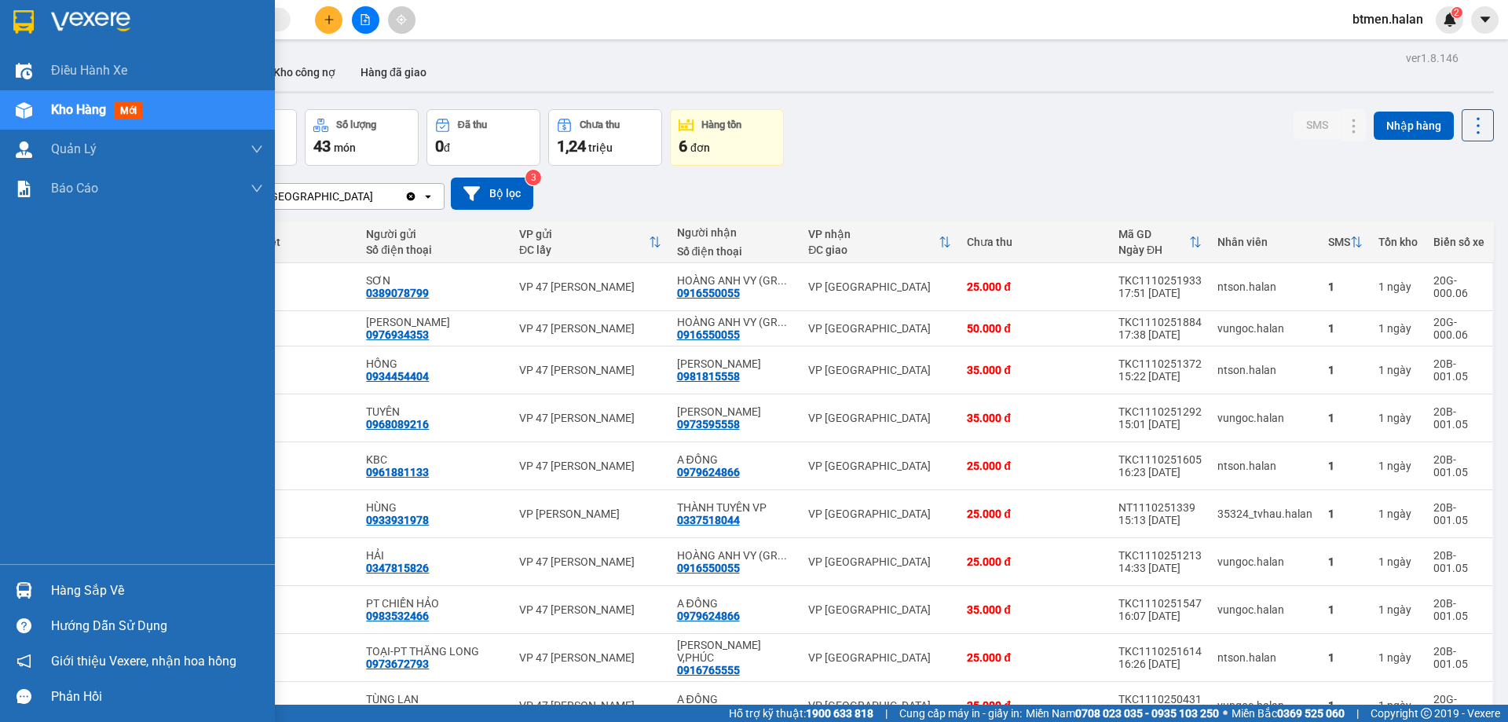
click at [110, 591] on div "Hàng sắp về" at bounding box center [157, 591] width 212 height 24
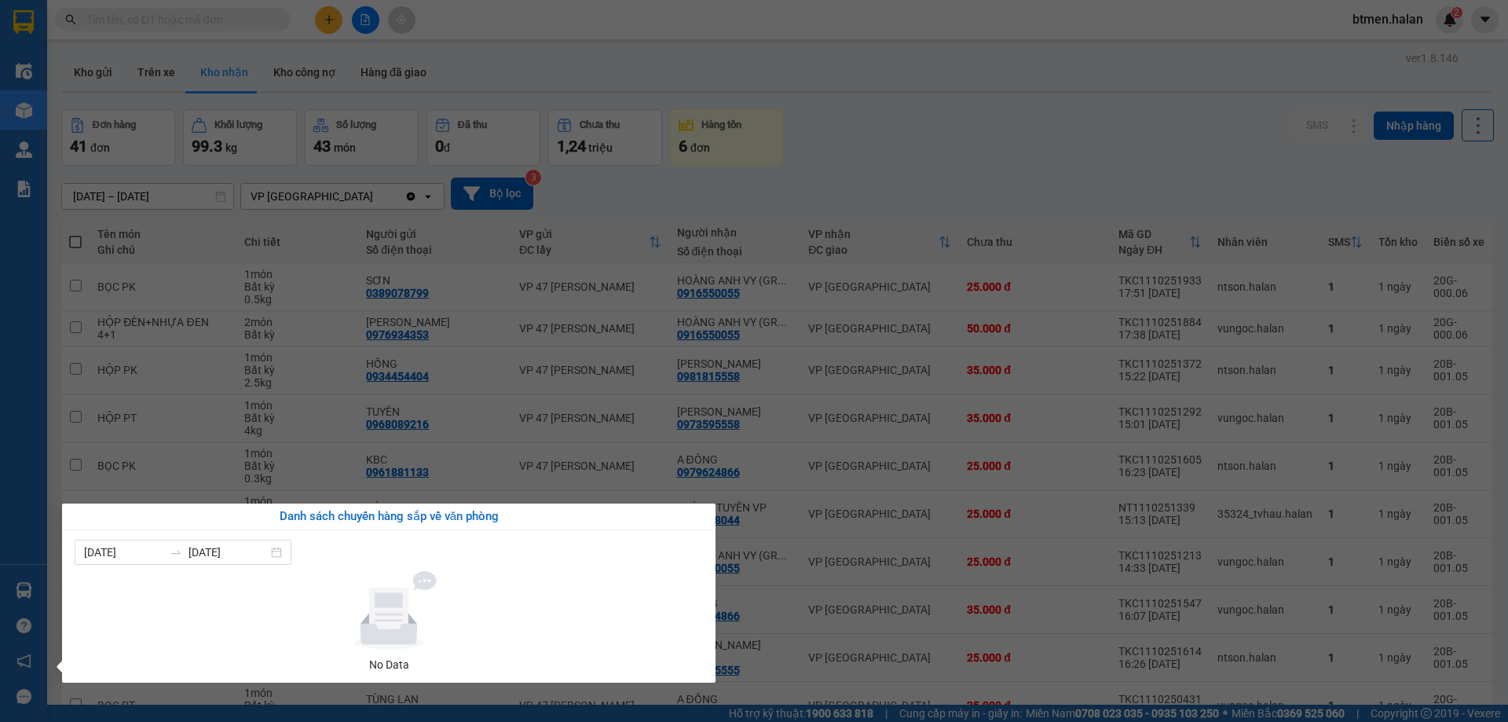
click at [980, 115] on section "Kết quả tìm kiếm ( 0 ) Bộ lọc No Data btmen.halan 2 Điều hành xe Kho hàng mới Q…" at bounding box center [754, 361] width 1508 height 722
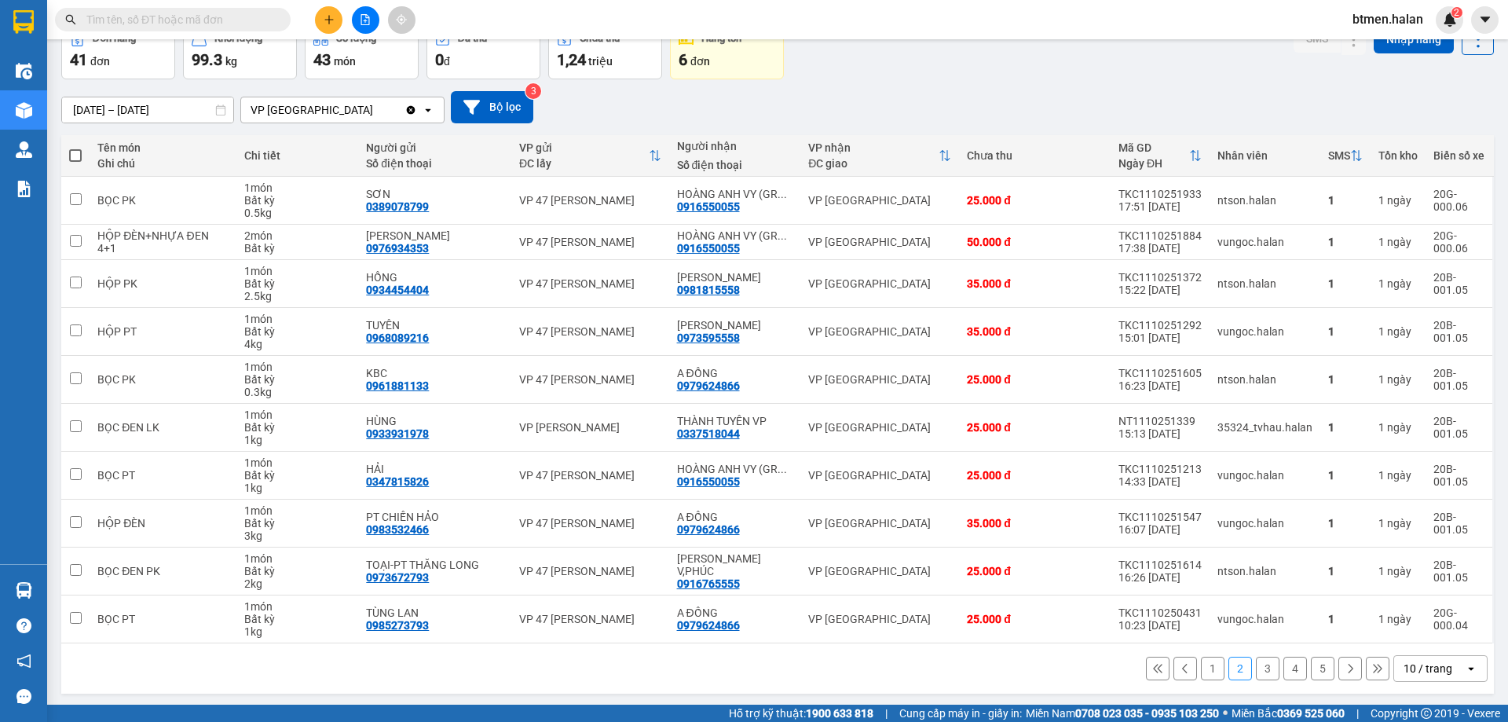
scroll to position [90, 0]
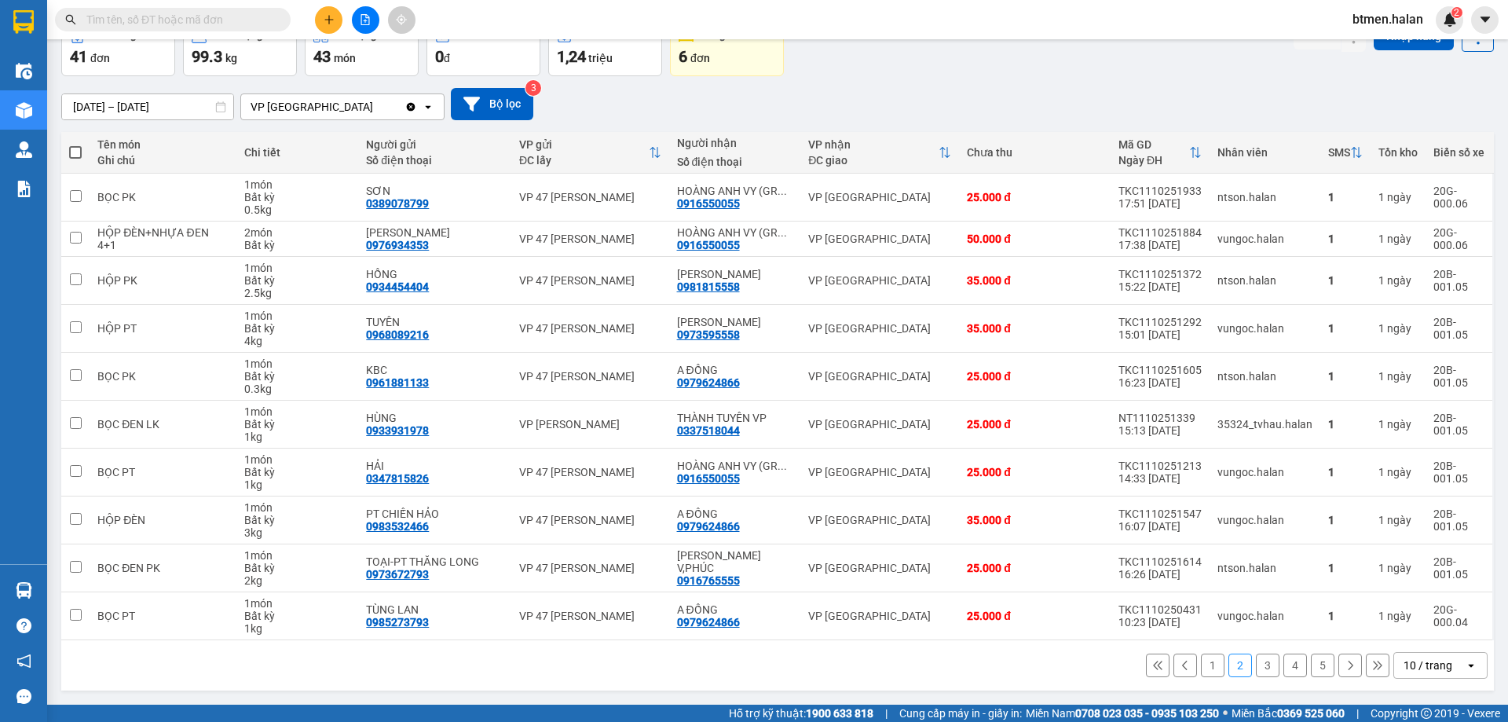
click at [1311, 665] on button "5" at bounding box center [1323, 665] width 24 height 24
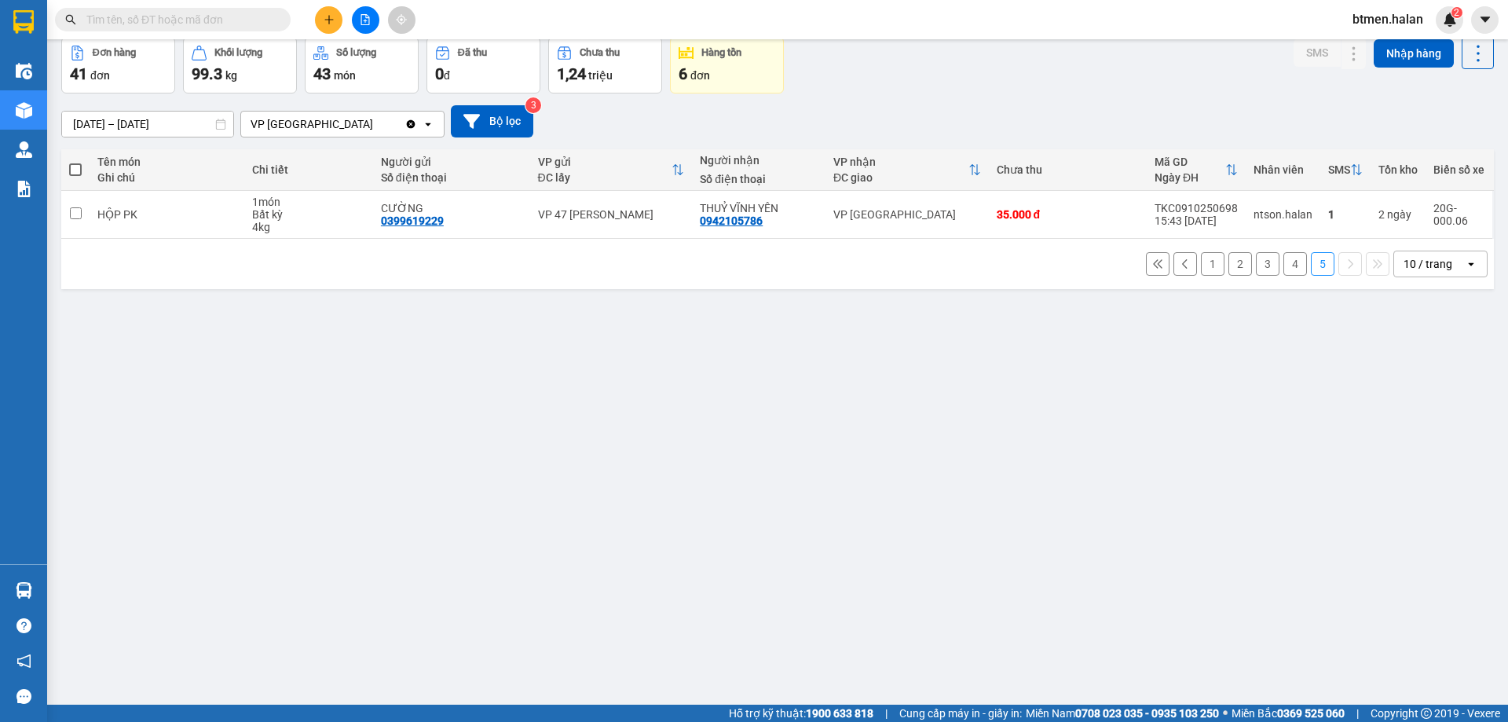
scroll to position [0, 0]
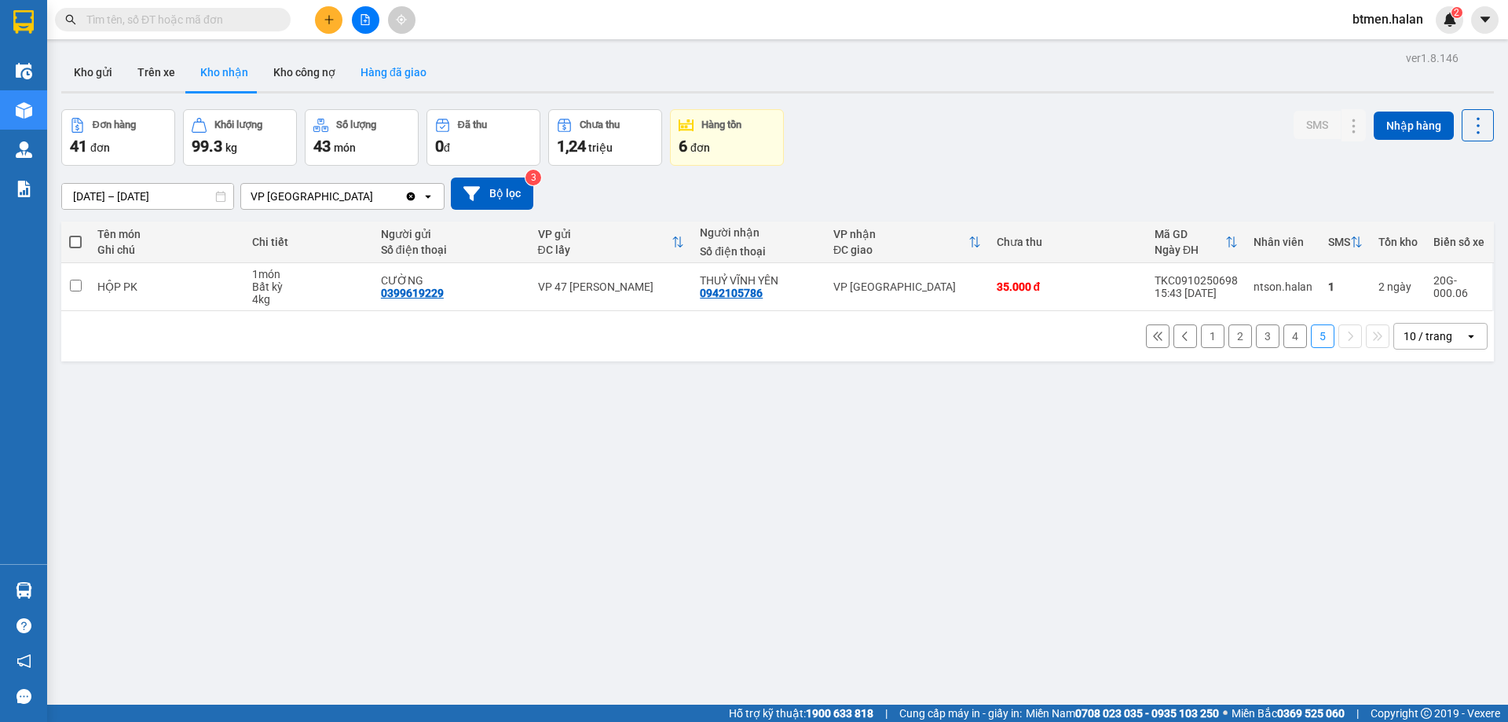
click at [357, 65] on button "Hàng đã giao" at bounding box center [393, 72] width 91 height 38
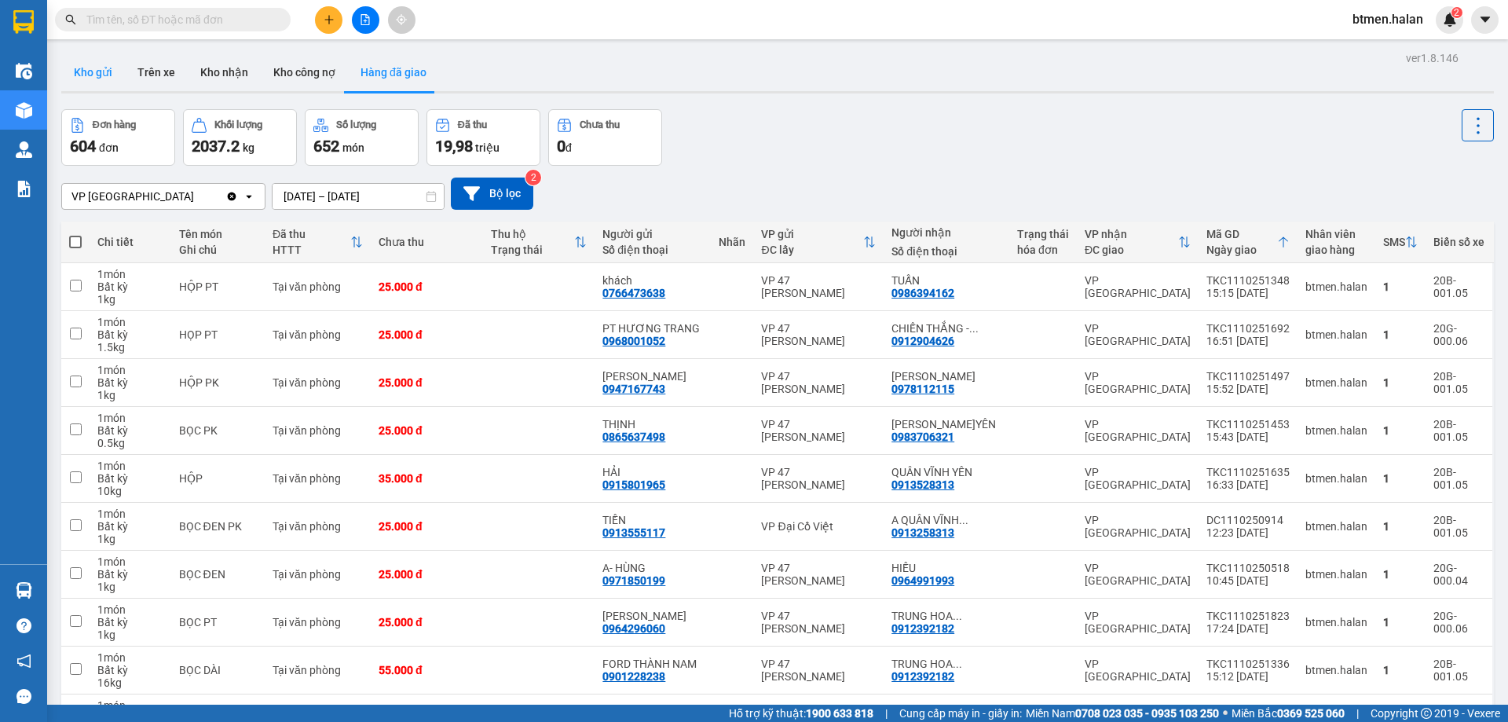
click at [115, 62] on button "Kho gửi" at bounding box center [93, 72] width 64 height 38
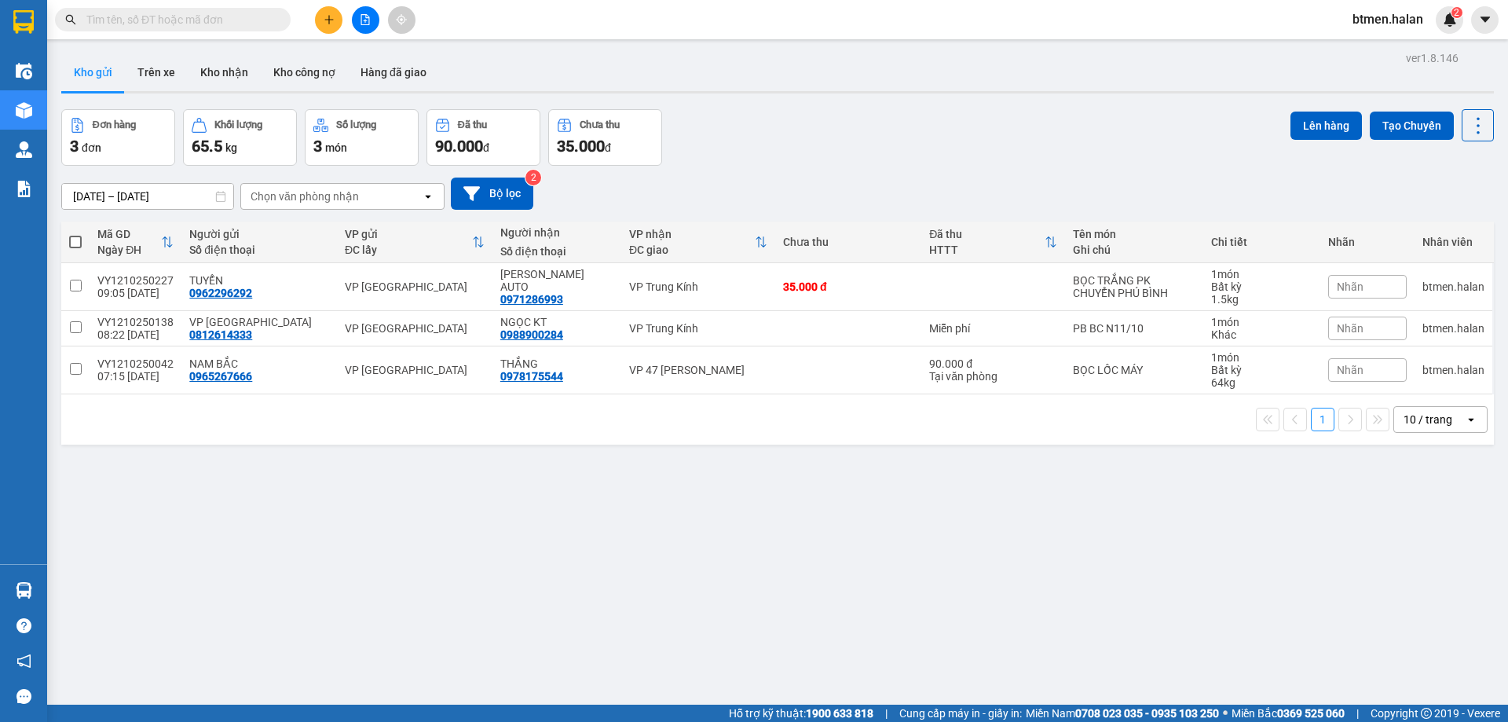
click at [73, 246] on span at bounding box center [75, 242] width 13 height 13
click at [75, 234] on input "checkbox" at bounding box center [75, 234] width 0 height 0
checkbox input "true"
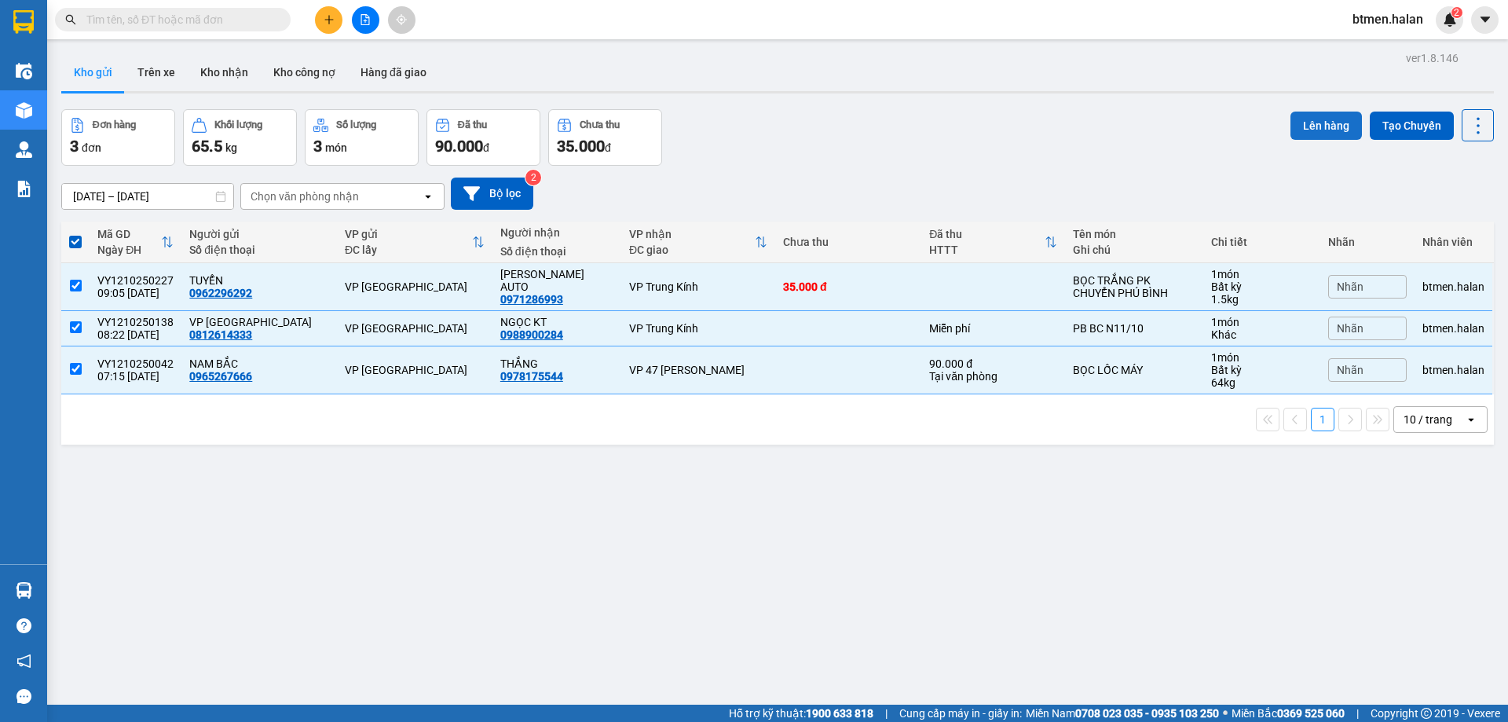
click at [1305, 123] on button "Lên hàng" at bounding box center [1325, 126] width 71 height 28
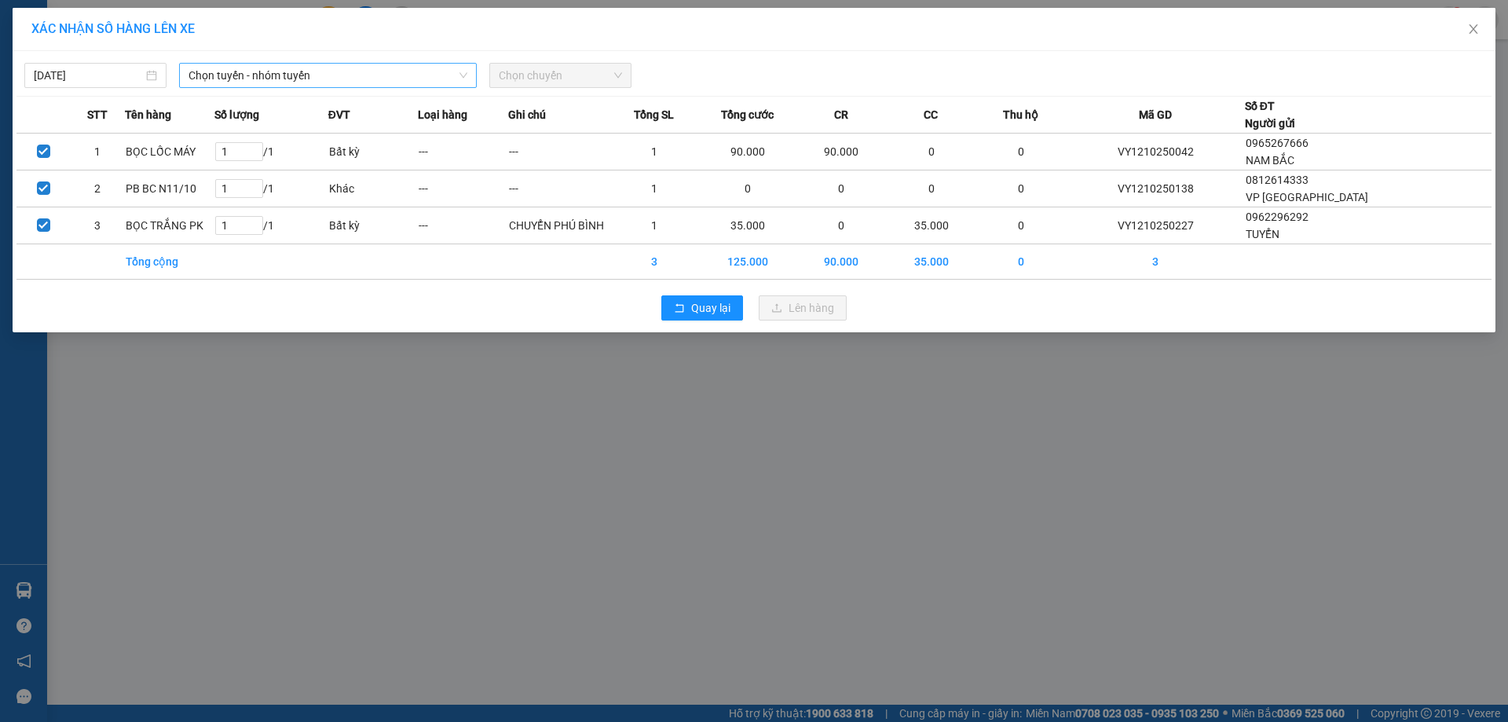
click at [273, 81] on span "Chọn tuyến - nhóm tuyến" at bounding box center [327, 76] width 279 height 24
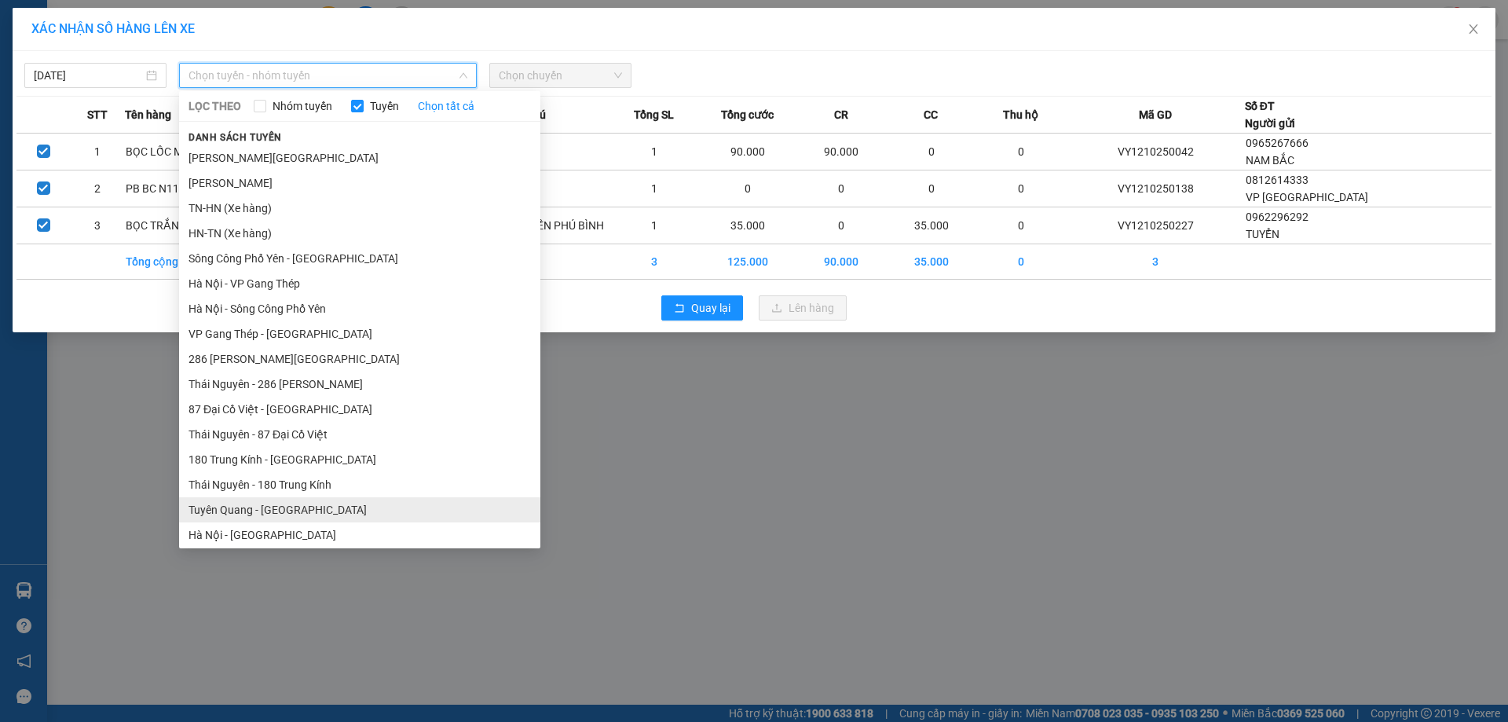
click at [298, 506] on li "Tuyên Quang - [GEOGRAPHIC_DATA]" at bounding box center [359, 509] width 361 height 25
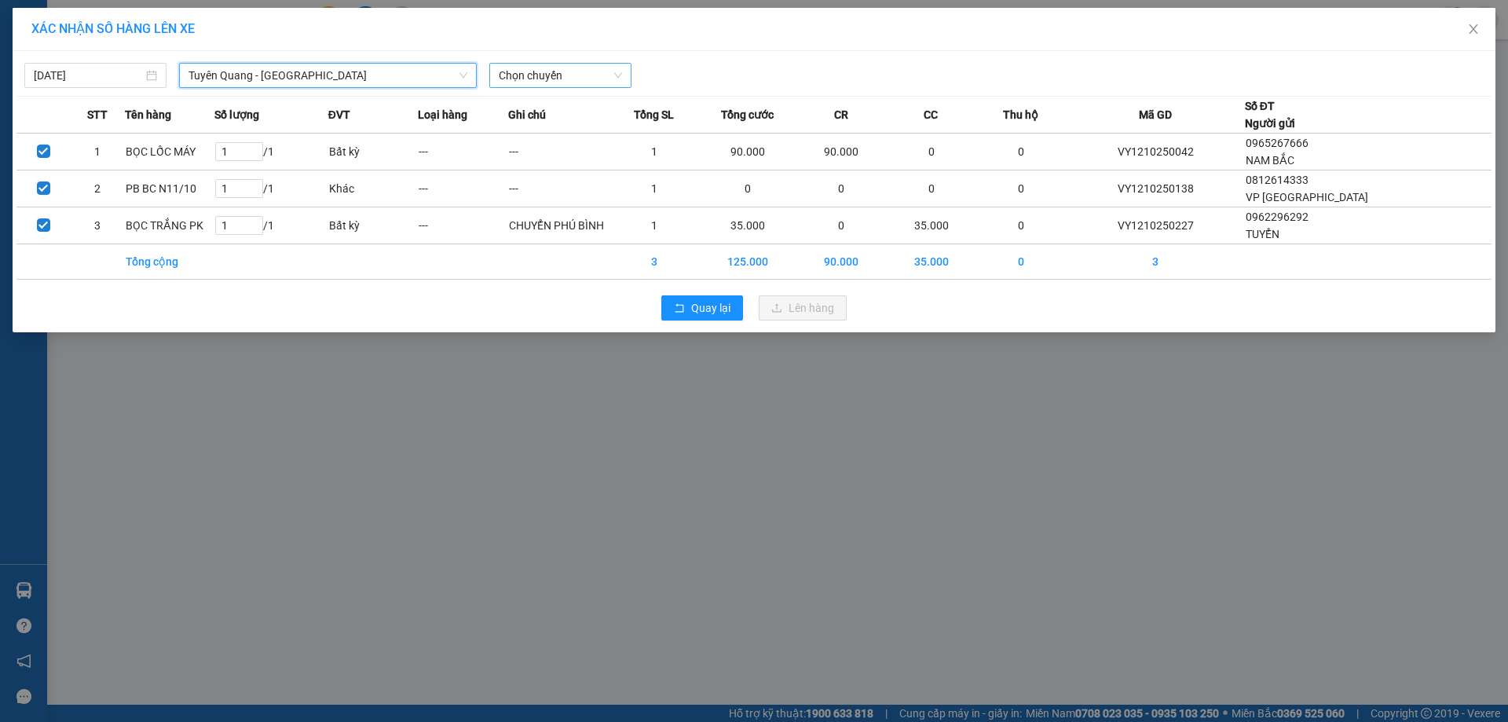
click at [547, 66] on span "Chọn chuyến" at bounding box center [560, 76] width 123 height 24
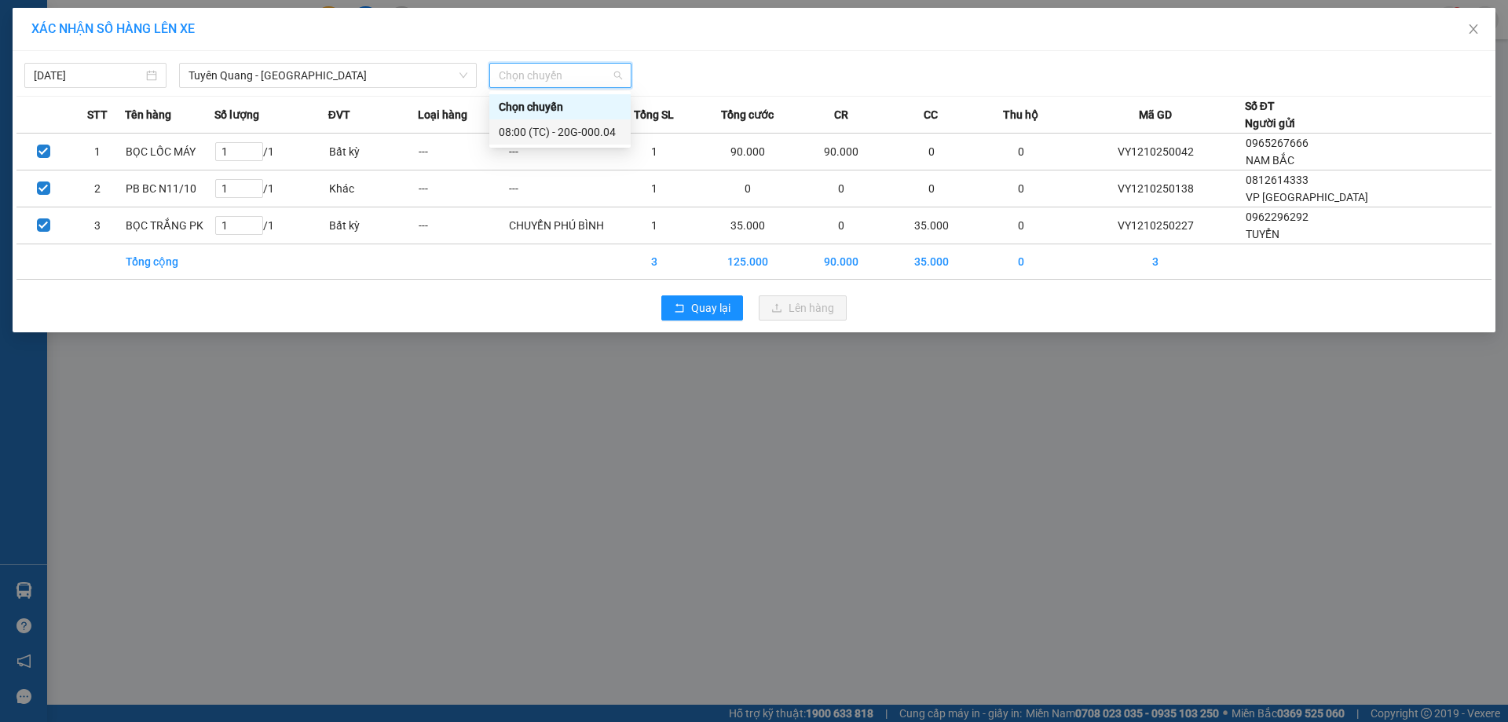
click at [555, 125] on div "08:00 (TC) - 20G-000.04" at bounding box center [560, 131] width 123 height 17
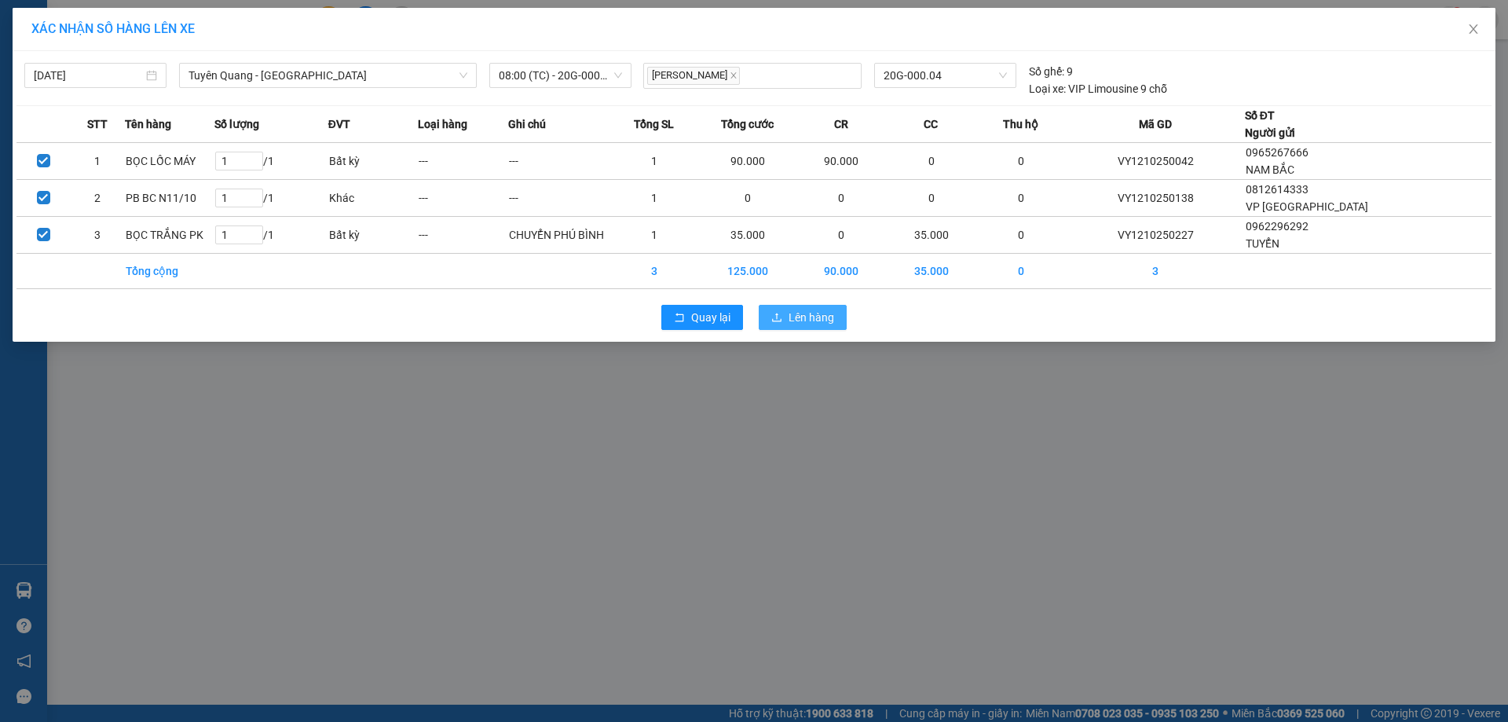
click at [795, 319] on span "Lên hàng" at bounding box center [811, 317] width 46 height 17
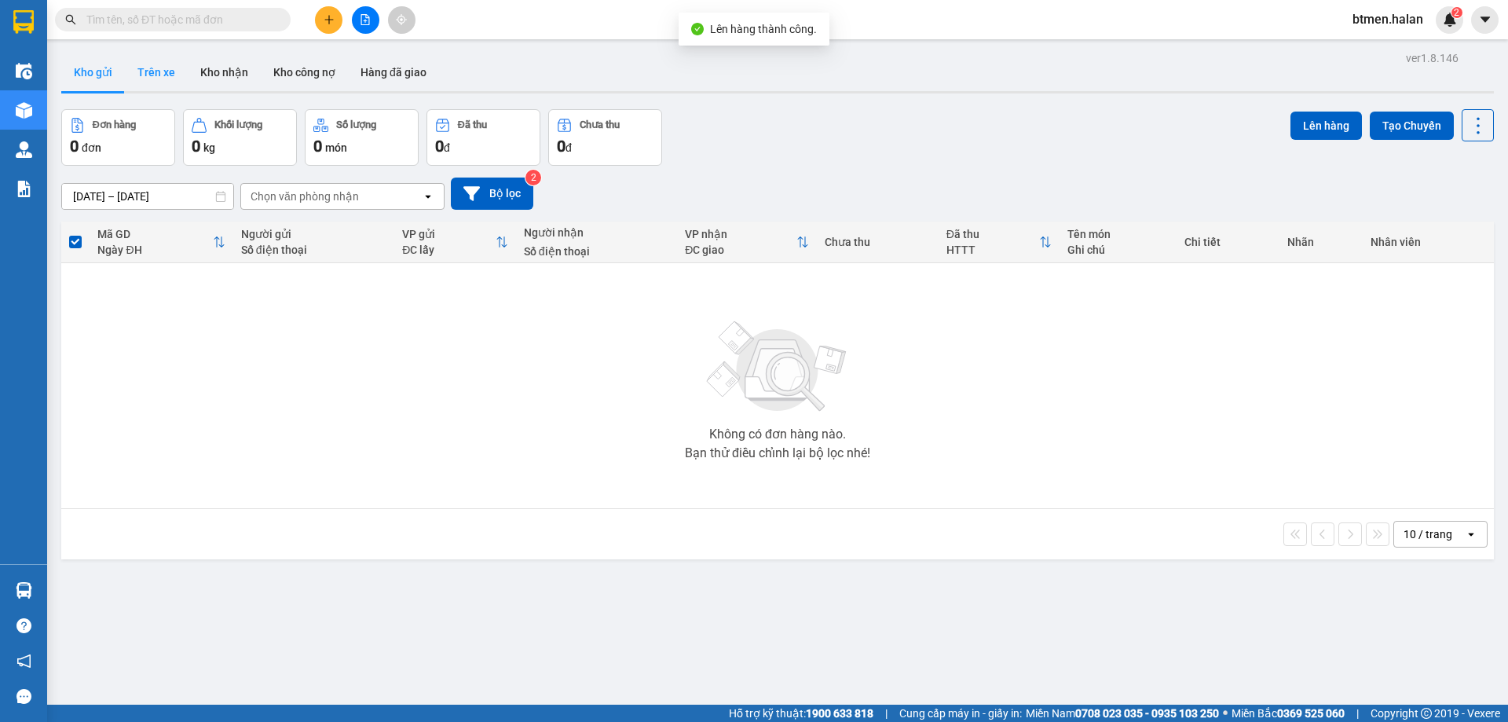
click at [139, 71] on button "Trên xe" at bounding box center [156, 72] width 63 height 38
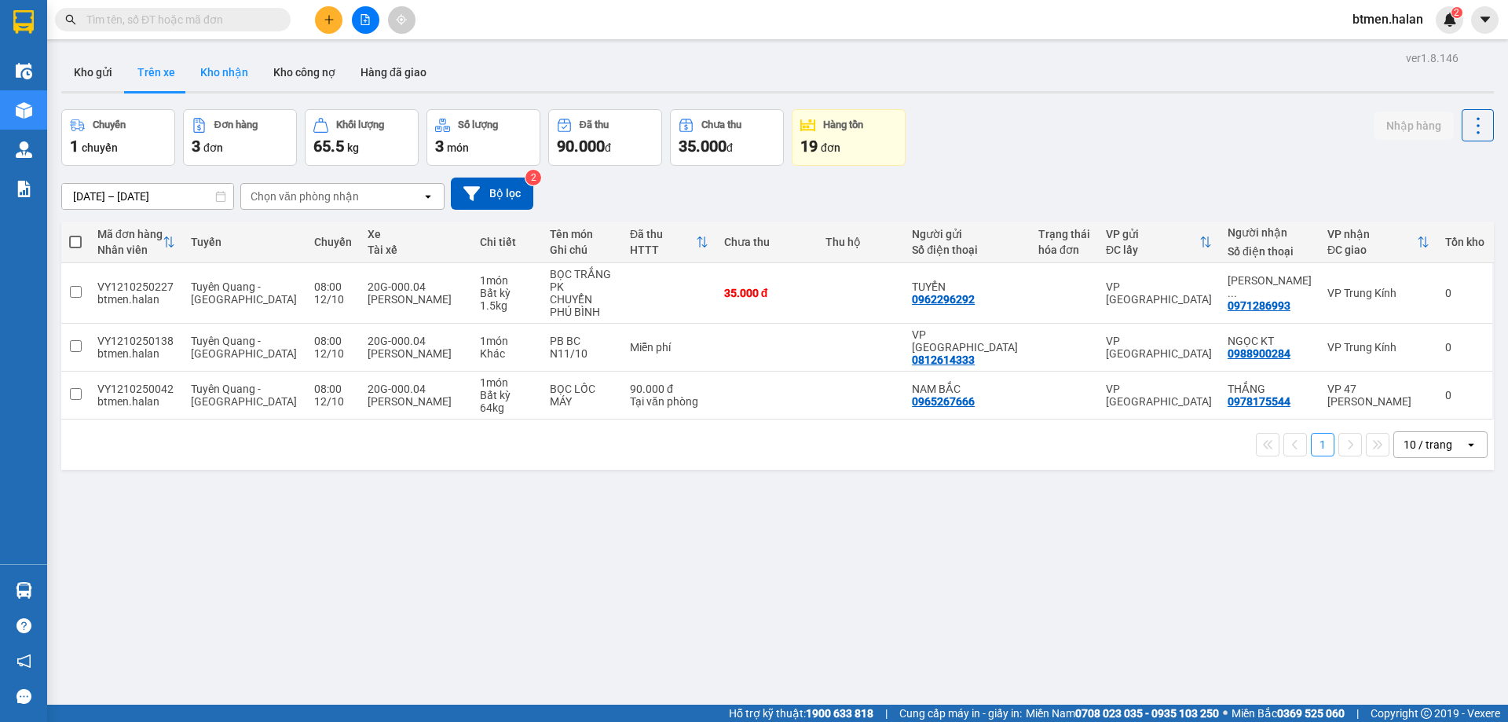
click at [225, 76] on button "Kho nhận" at bounding box center [224, 72] width 73 height 38
type input "[DATE] – [DATE]"
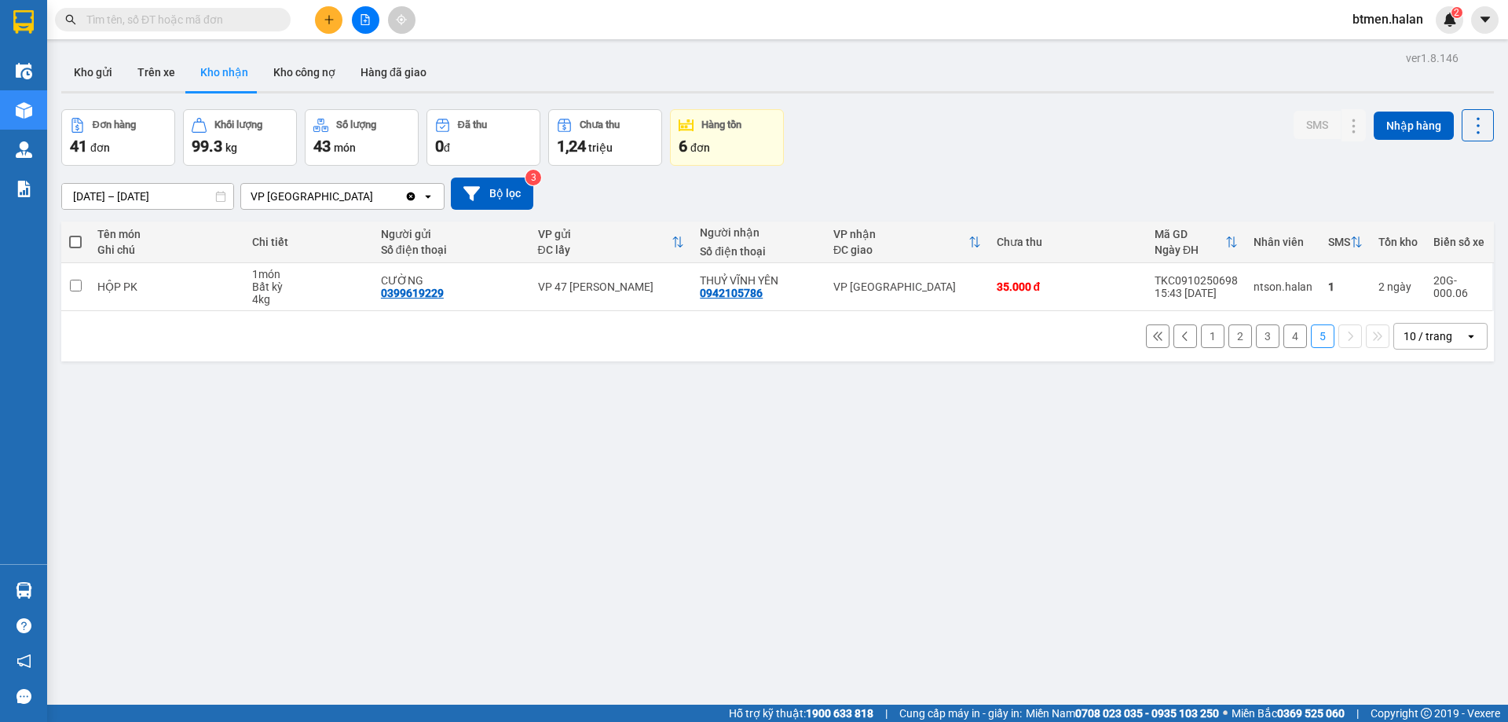
click at [1209, 336] on button "1" at bounding box center [1213, 336] width 24 height 24
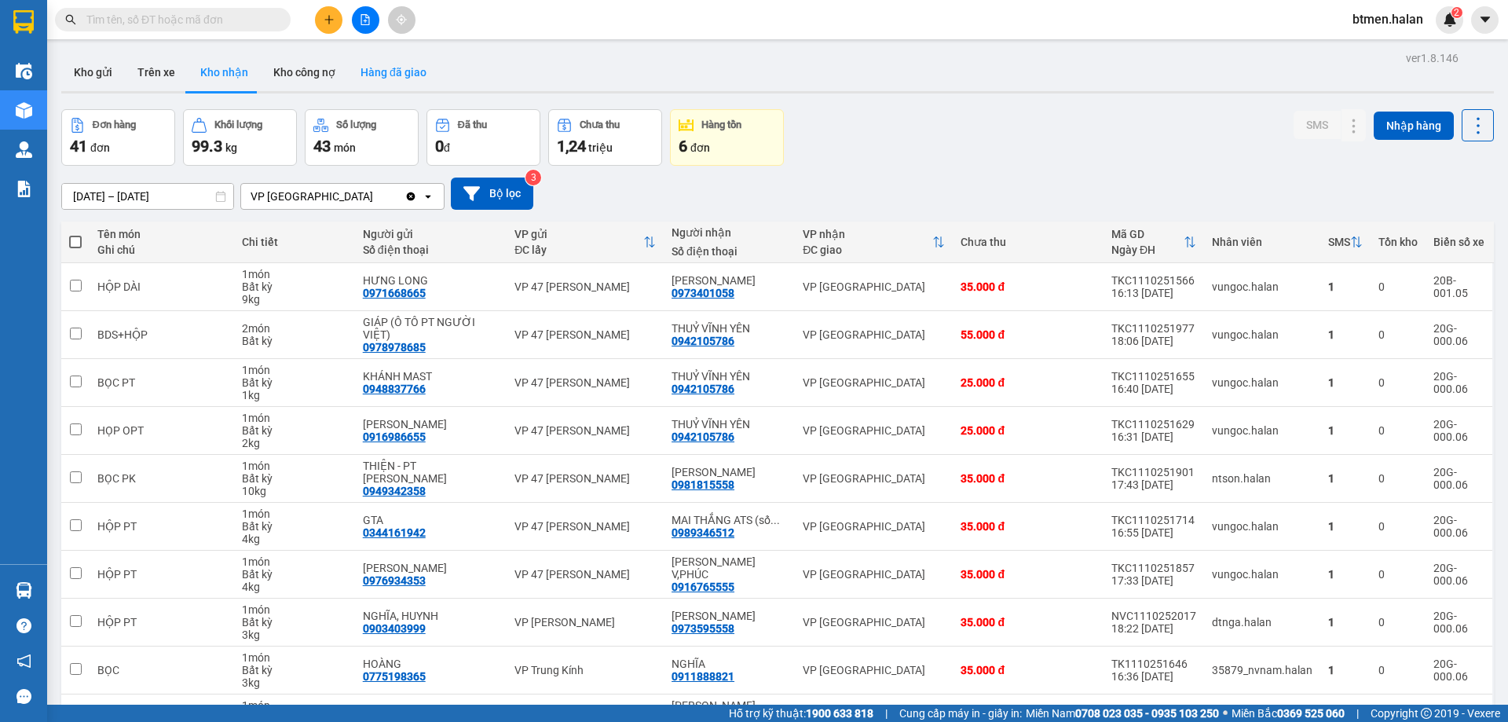
click at [378, 70] on button "Hàng đã giao" at bounding box center [393, 72] width 91 height 38
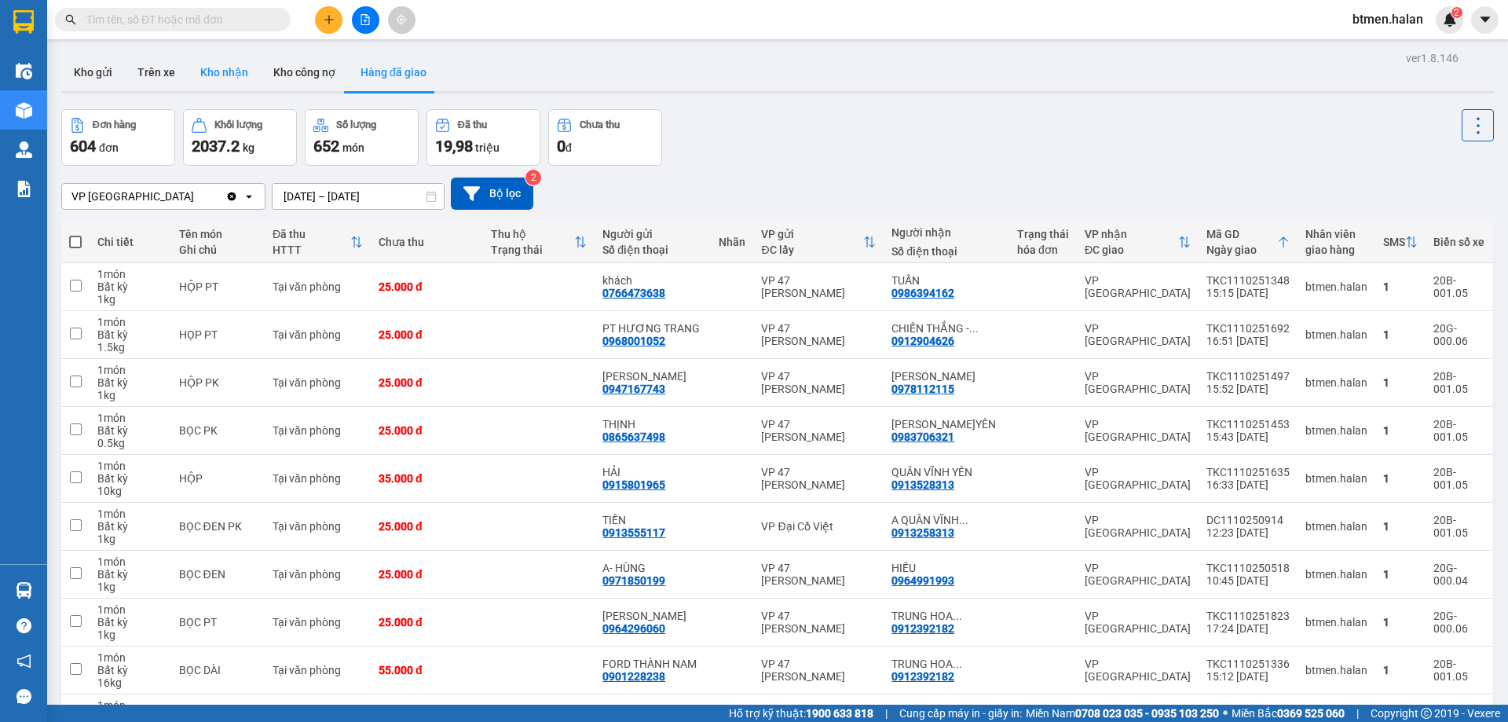
click at [190, 68] on button "Kho nhận" at bounding box center [224, 72] width 73 height 38
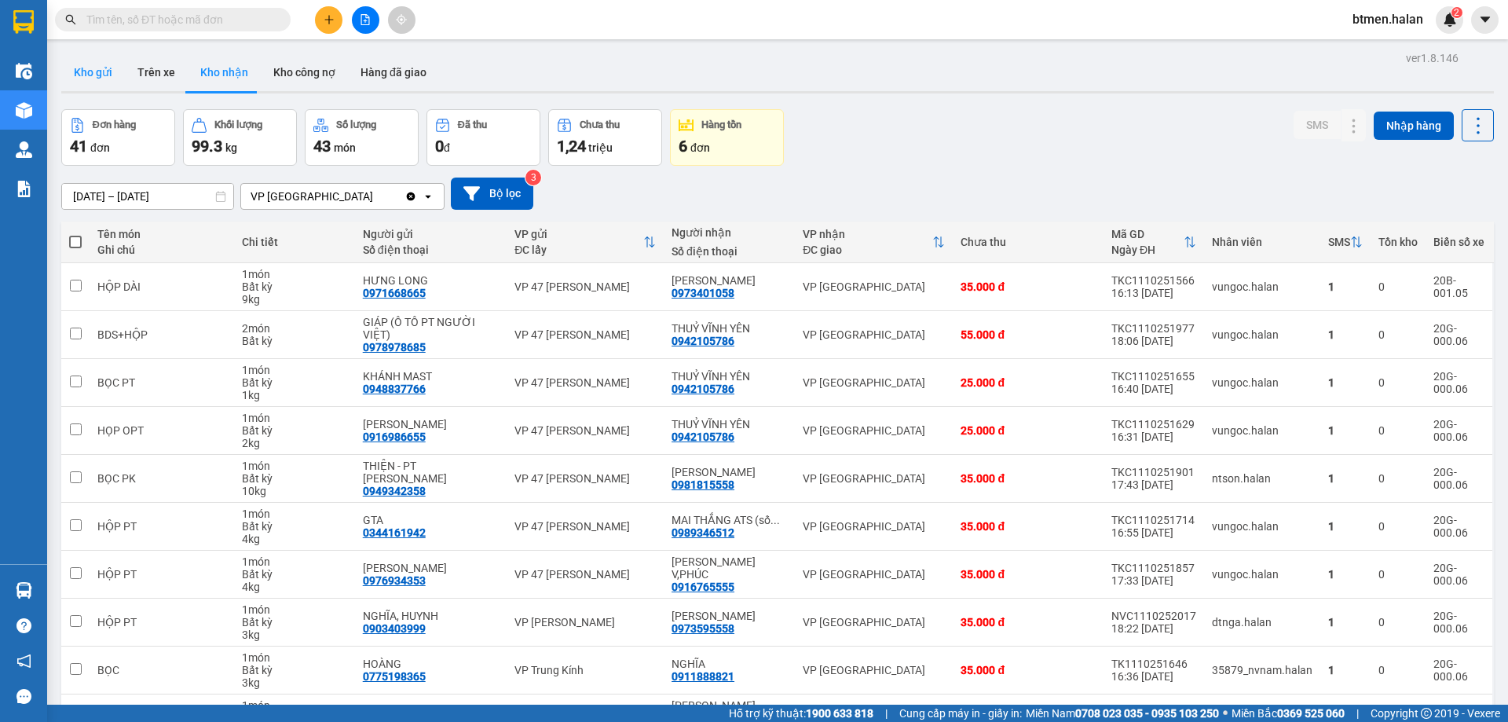
click at [99, 79] on button "Kho gửi" at bounding box center [93, 72] width 64 height 38
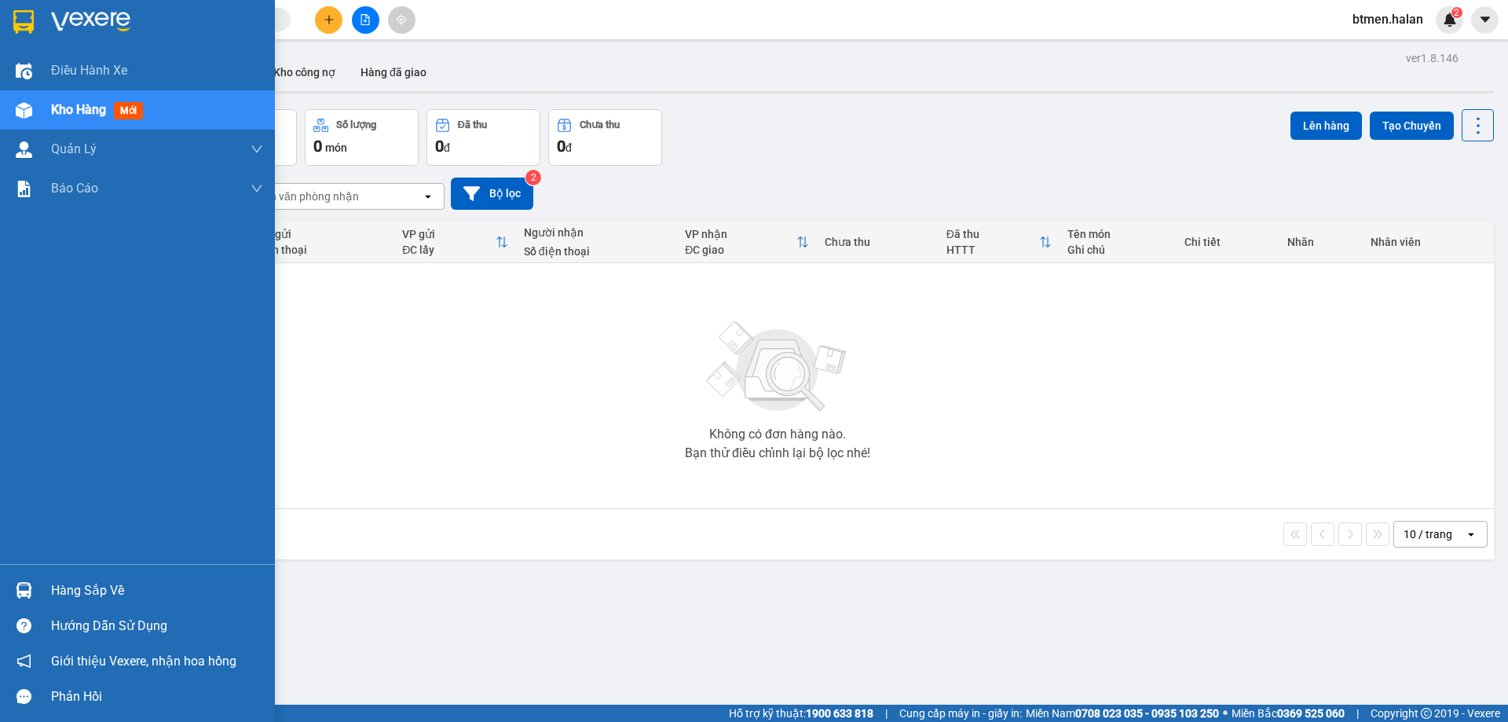
click at [35, 578] on div at bounding box center [23, 589] width 27 height 27
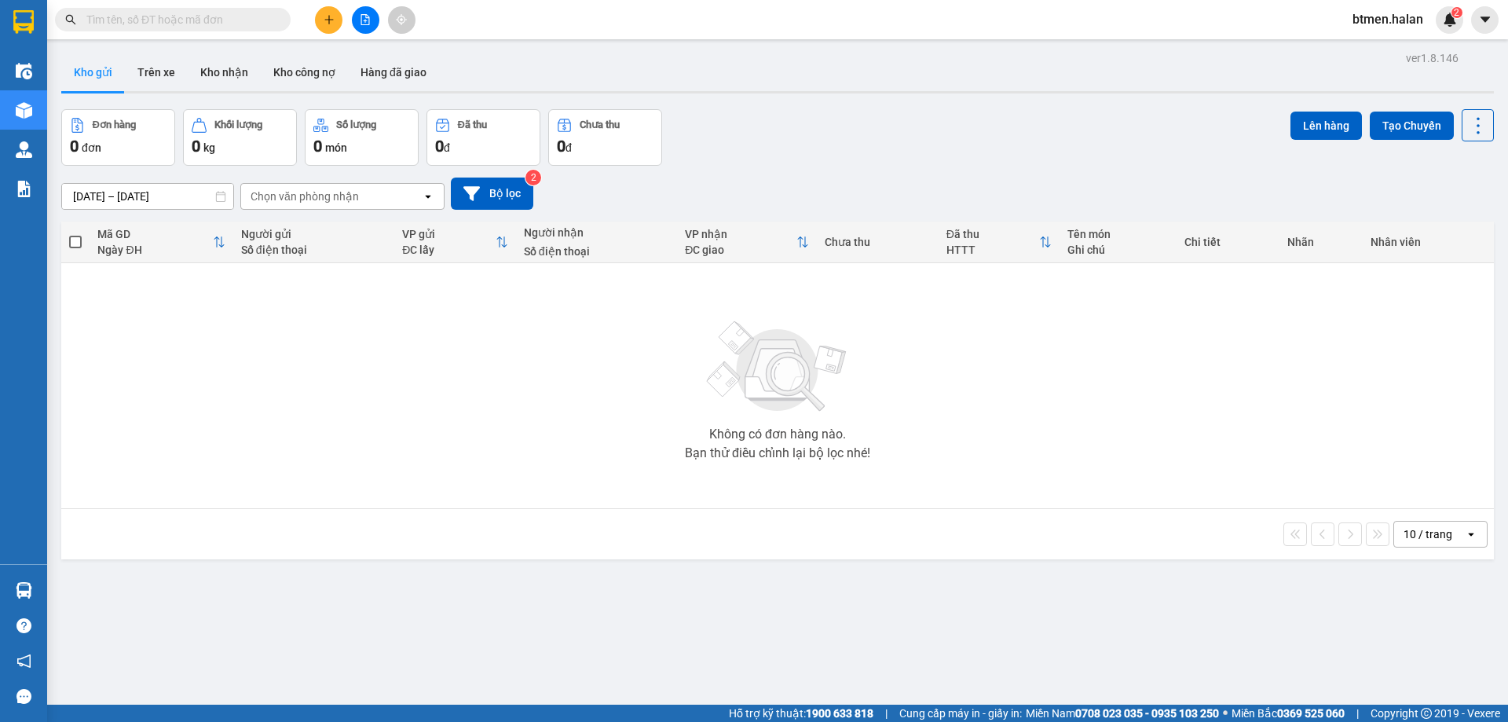
click at [594, 357] on section "Kết quả tìm kiếm ( 0 ) Bộ lọc No Data btmen.halan 2 Điều hành xe Kho hàng mới Q…" at bounding box center [754, 361] width 1508 height 722
click at [163, 68] on button "Trên xe" at bounding box center [156, 72] width 63 height 38
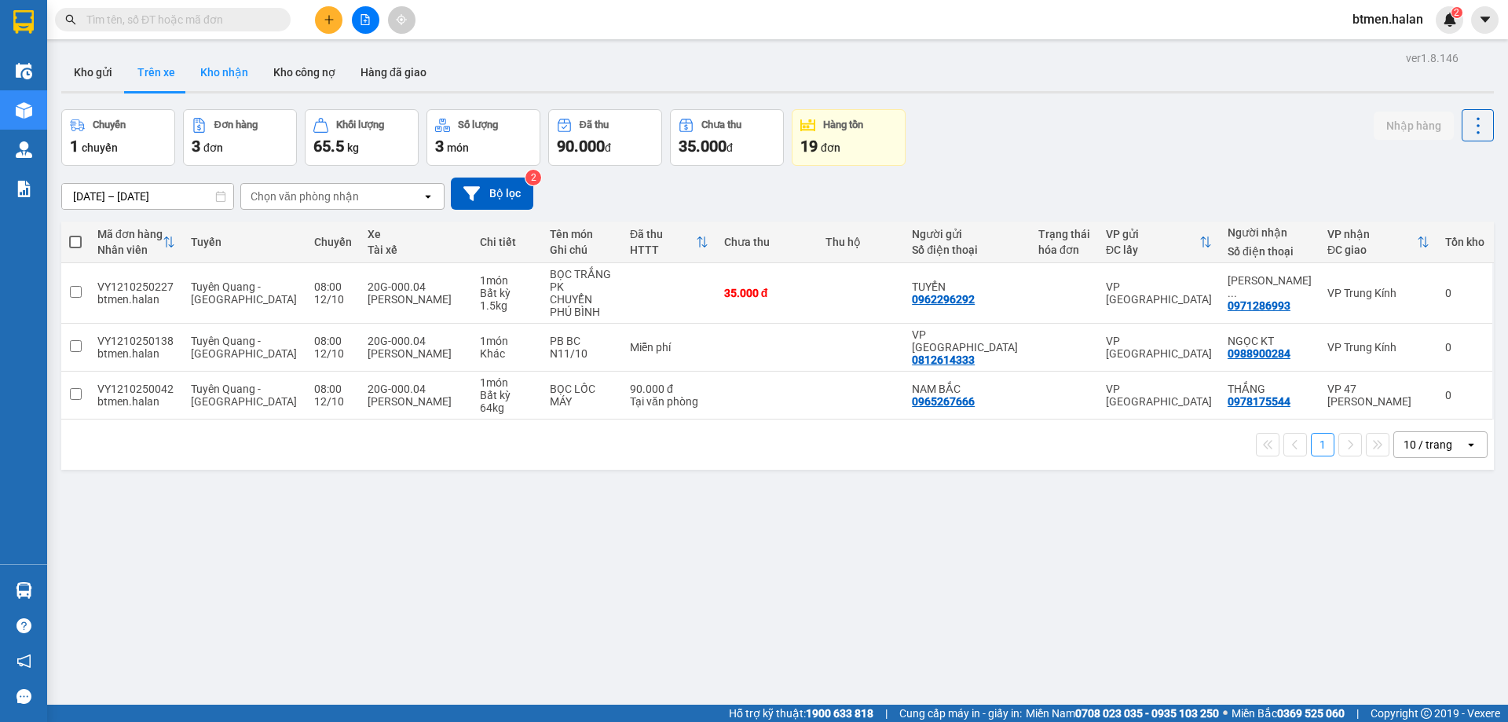
click at [235, 71] on button "Kho nhận" at bounding box center [224, 72] width 73 height 38
type input "[DATE] – [DATE]"
